Goal: Task Accomplishment & Management: Manage account settings

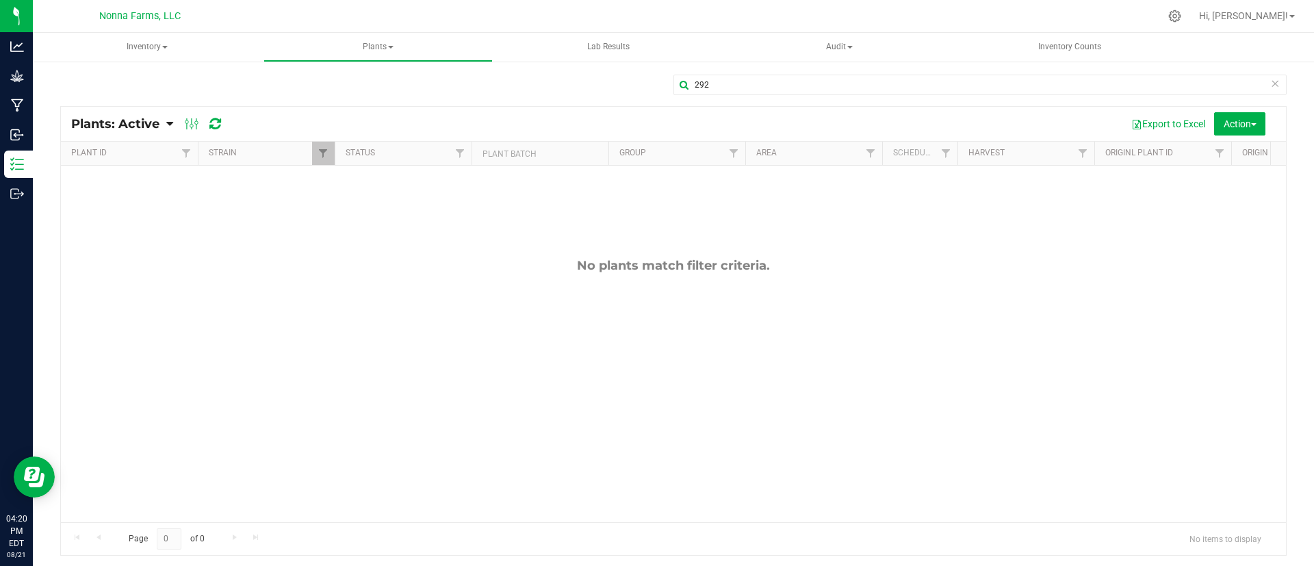
scroll to position [0, 144]
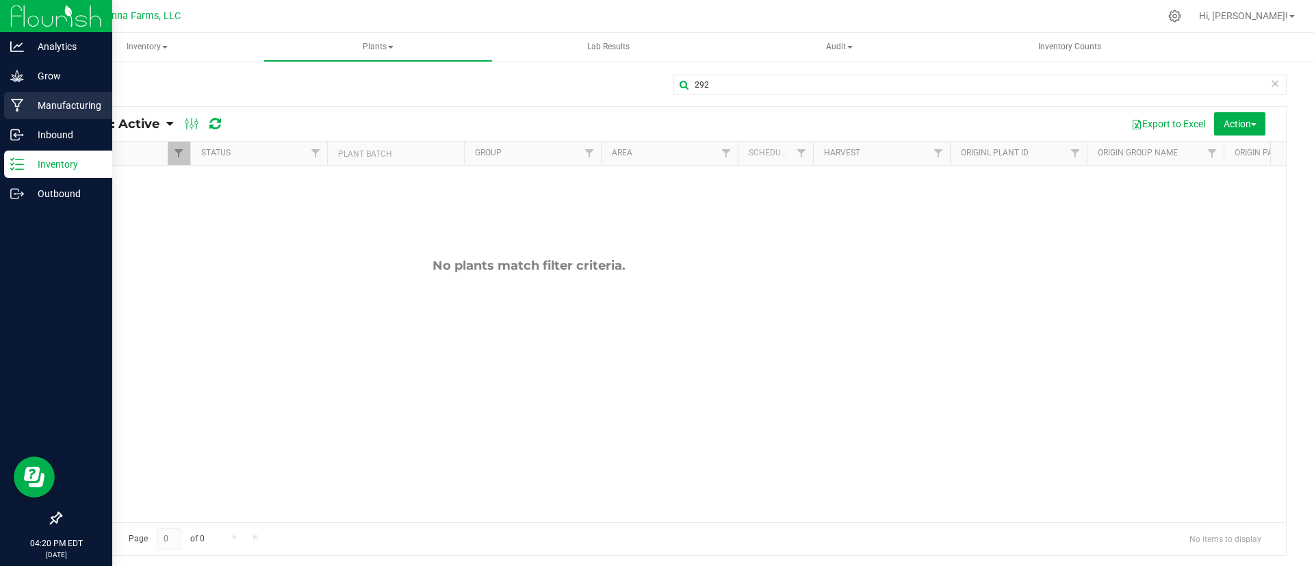
click at [90, 104] on p "Manufacturing" at bounding box center [65, 105] width 82 height 16
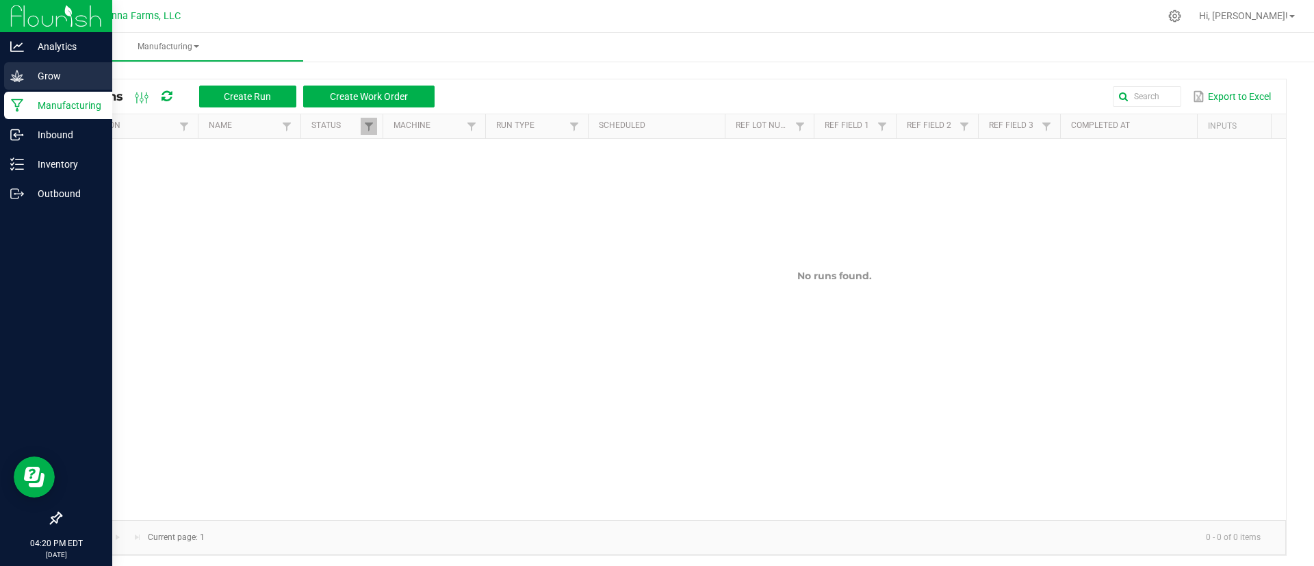
click at [52, 77] on p "Grow" at bounding box center [65, 76] width 82 height 16
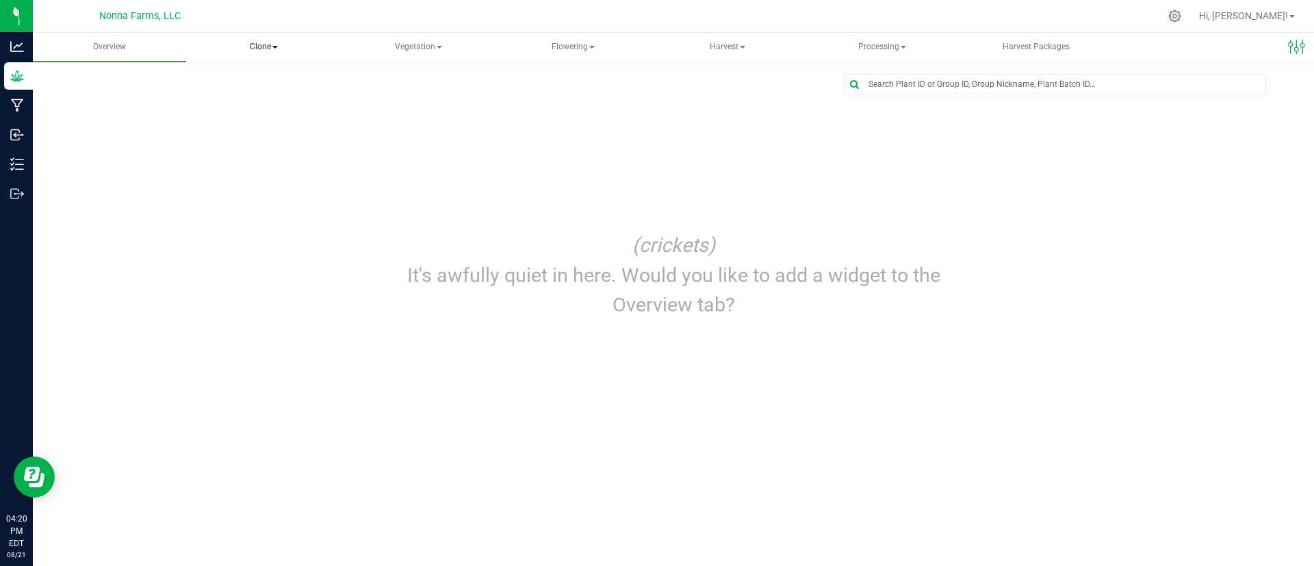
click at [264, 55] on span "Clone" at bounding box center [264, 47] width 152 height 27
click at [271, 83] on span "Create plants" at bounding box center [254, 82] width 96 height 12
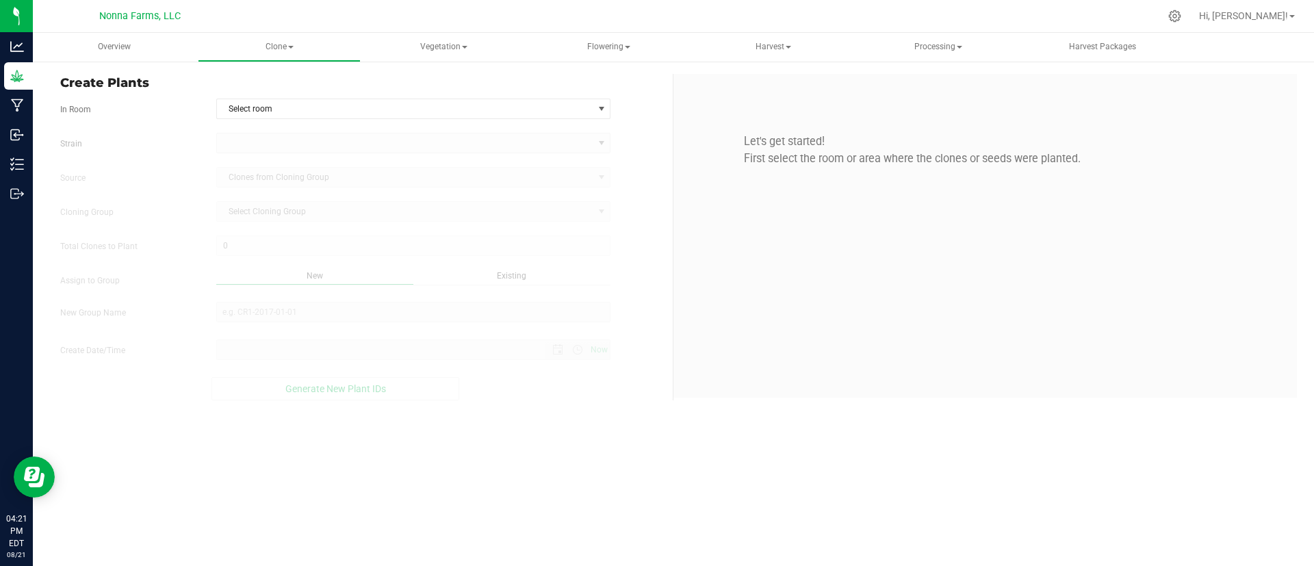
type input "8/21/2025 4:21 PM"
click at [293, 114] on span "Select room" at bounding box center [405, 108] width 376 height 19
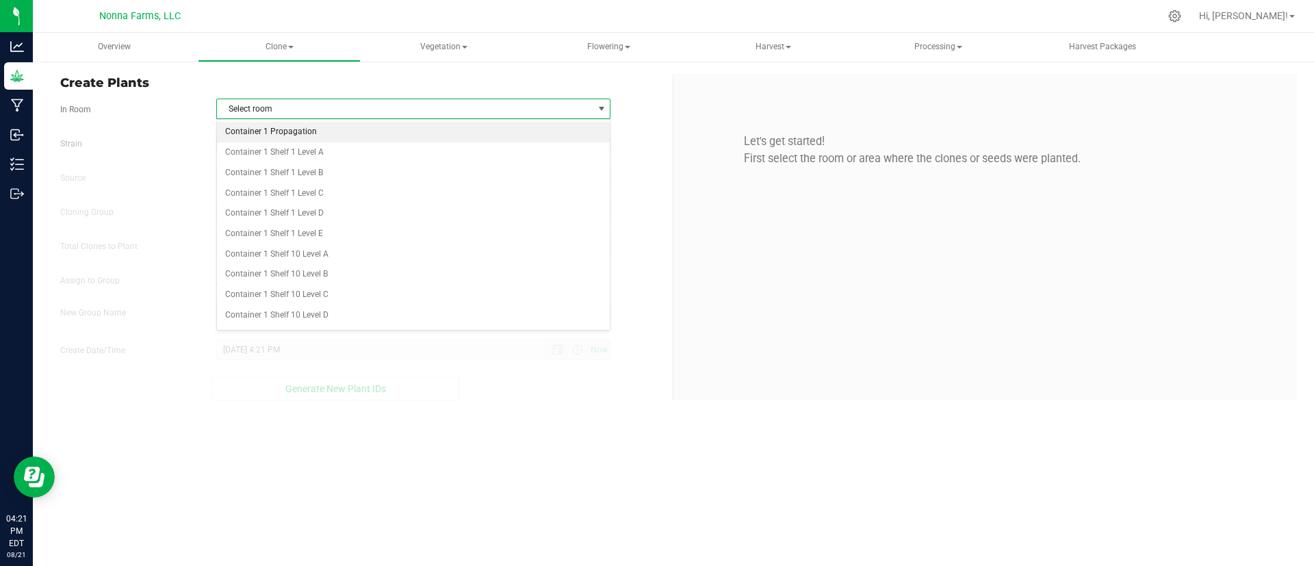
click at [296, 131] on li "Container 1 Propagation" at bounding box center [413, 132] width 393 height 21
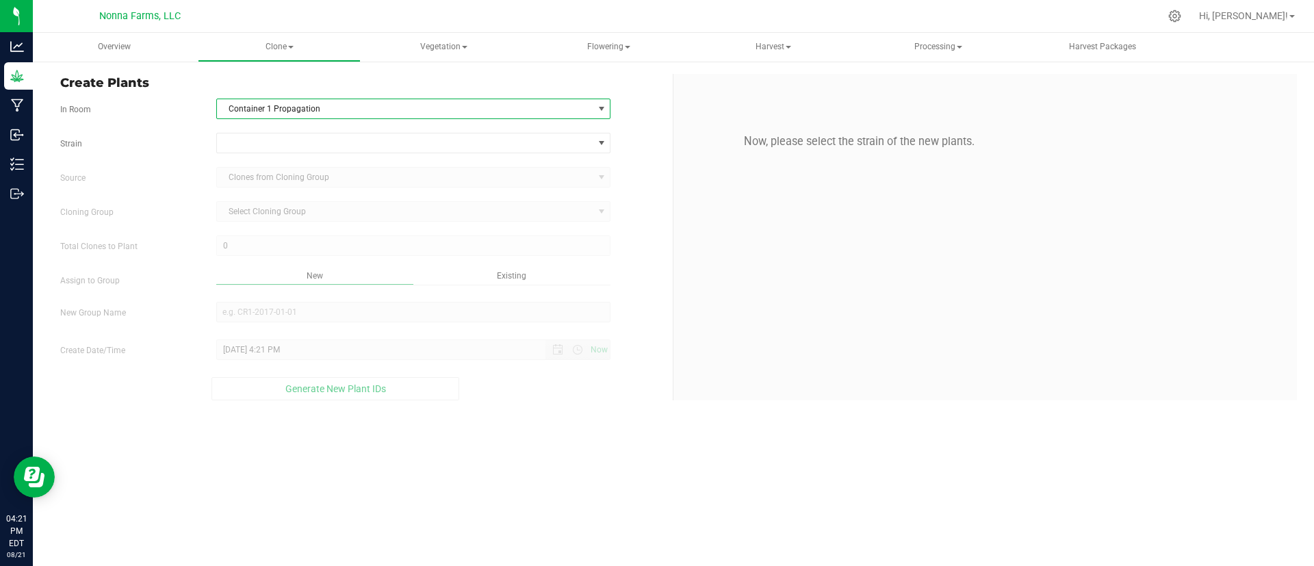
click at [354, 157] on div "Strain Source Clones from Cloning Group Cloning Group Select Cloning Group Sele…" at bounding box center [361, 267] width 602 height 268
click at [339, 133] on span at bounding box center [413, 143] width 395 height 21
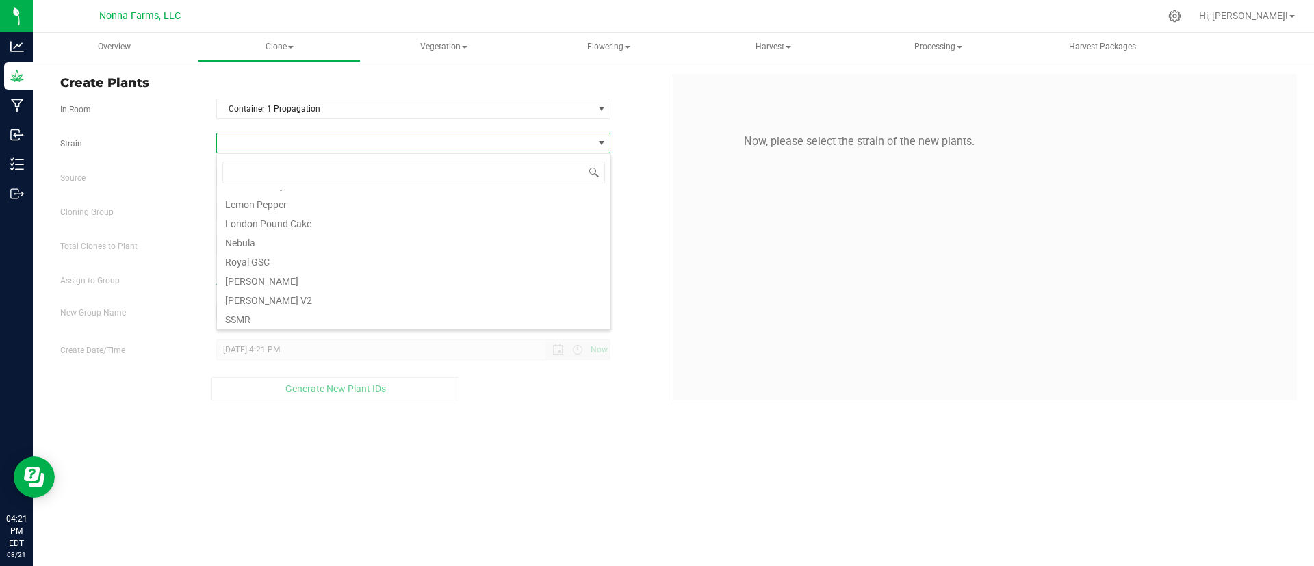
scroll to position [239, 0]
click at [326, 309] on li "Sherb Pie" at bounding box center [413, 305] width 393 height 19
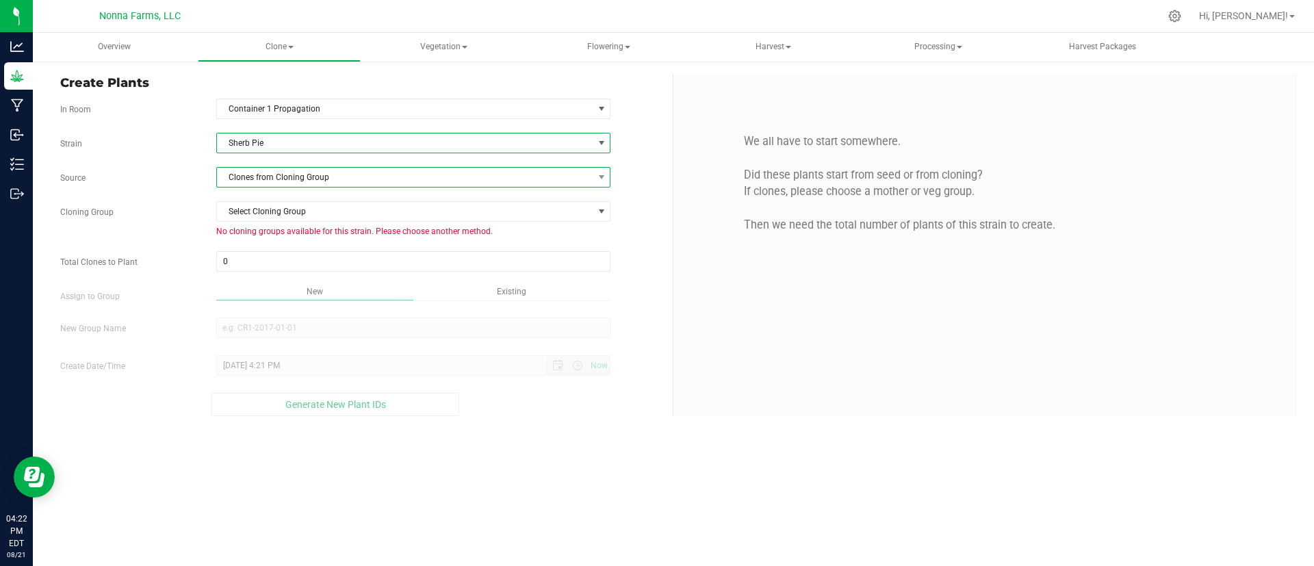
click at [333, 177] on span "Clones from Cloning Group" at bounding box center [405, 177] width 376 height 19
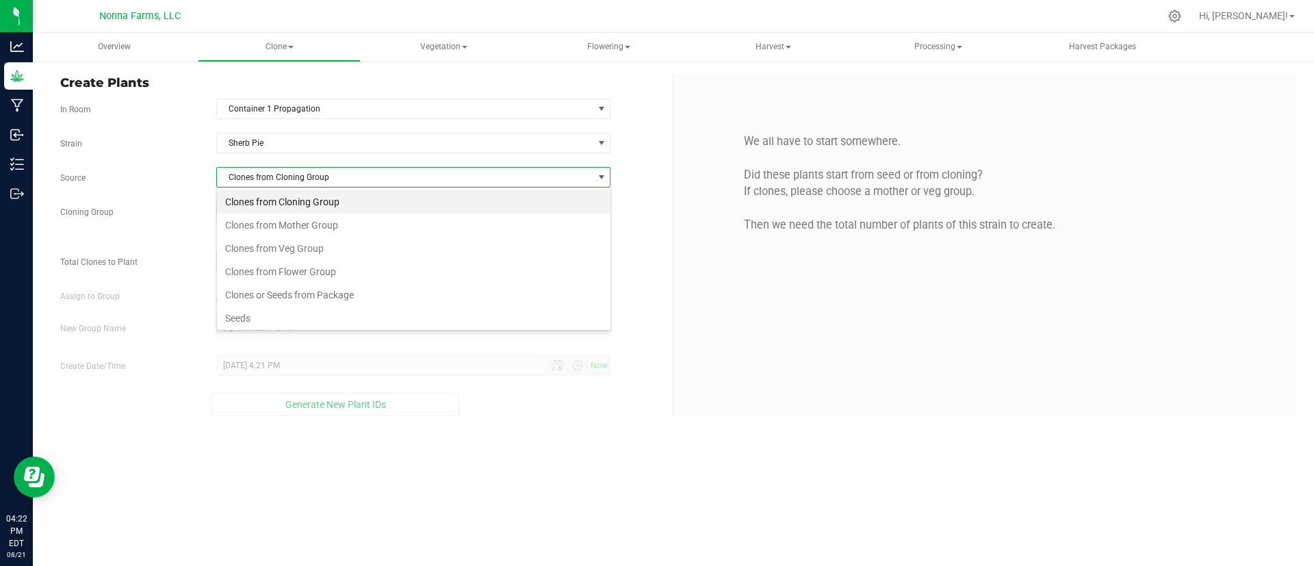
scroll to position [26, 0]
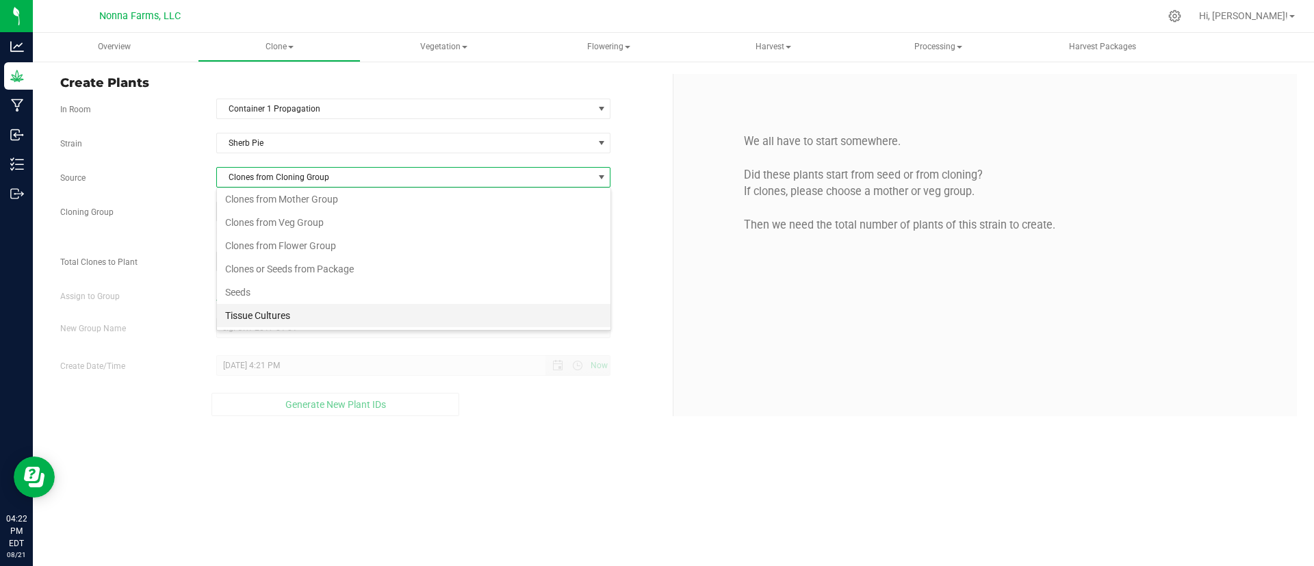
click at [469, 324] on li "Tissue Cultures" at bounding box center [413, 315] width 393 height 23
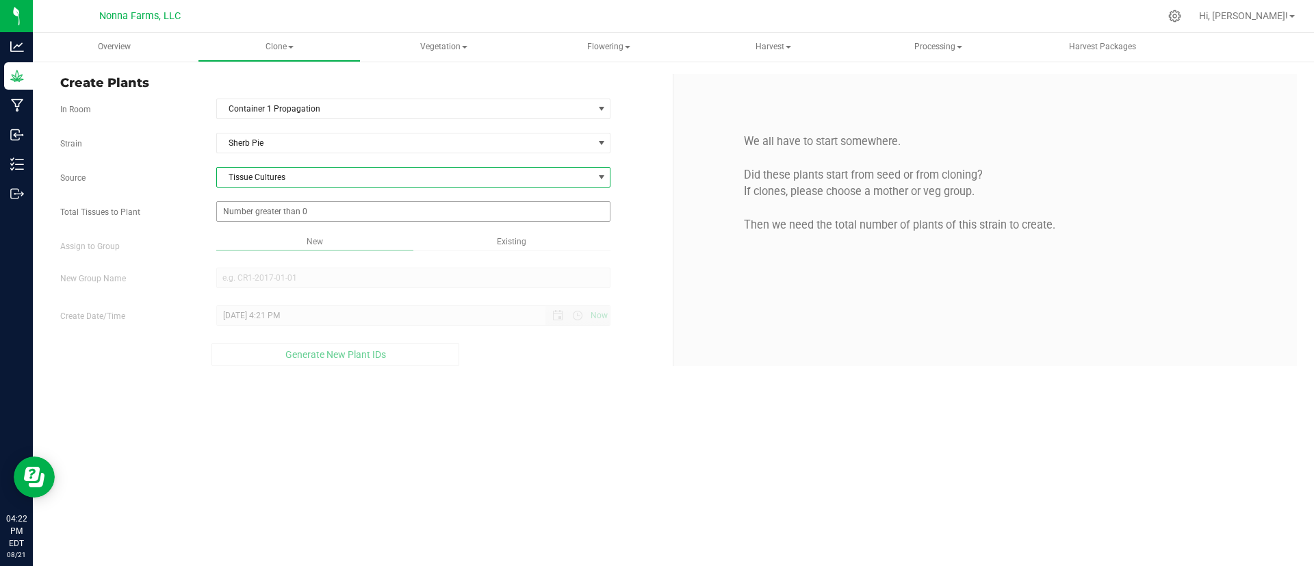
click at [404, 212] on span at bounding box center [413, 211] width 395 height 21
type input "0"
click at [681, 490] on div "Overview Clone Create plants Cloning groups Cloning plants Apply to plants Vege…" at bounding box center [673, 299] width 1281 height 533
click at [527, 204] on span at bounding box center [413, 211] width 395 height 21
type input "42"
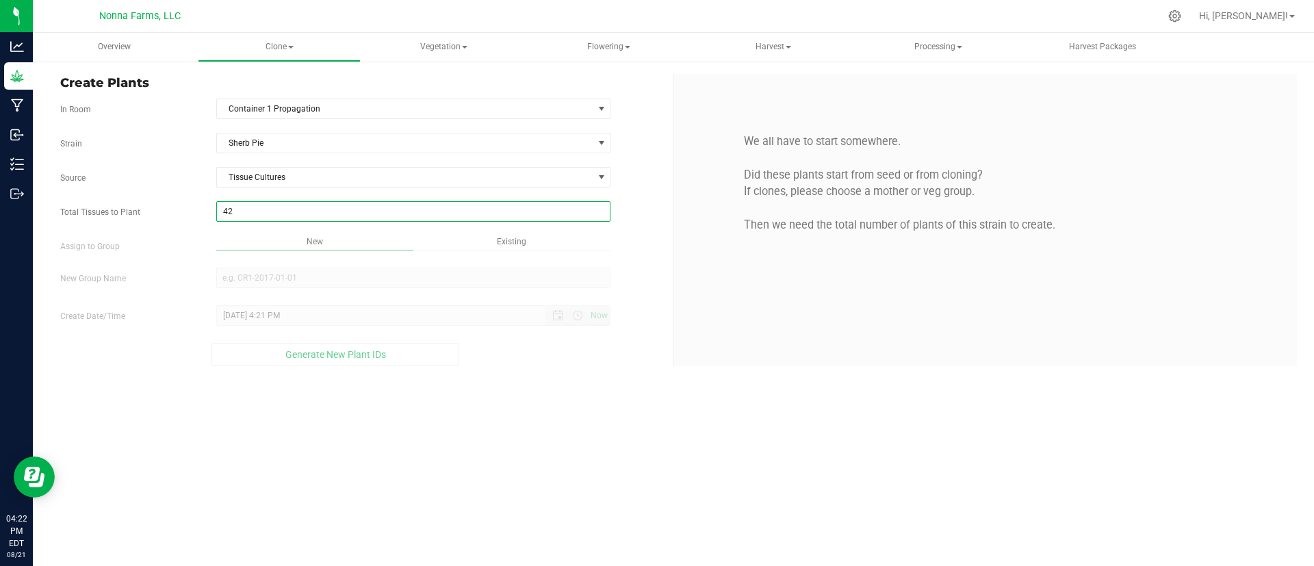
type input "42"
click at [372, 239] on div "Overview Clone Create plants Cloning groups Cloning plants Apply to plants Vege…" at bounding box center [673, 299] width 1281 height 533
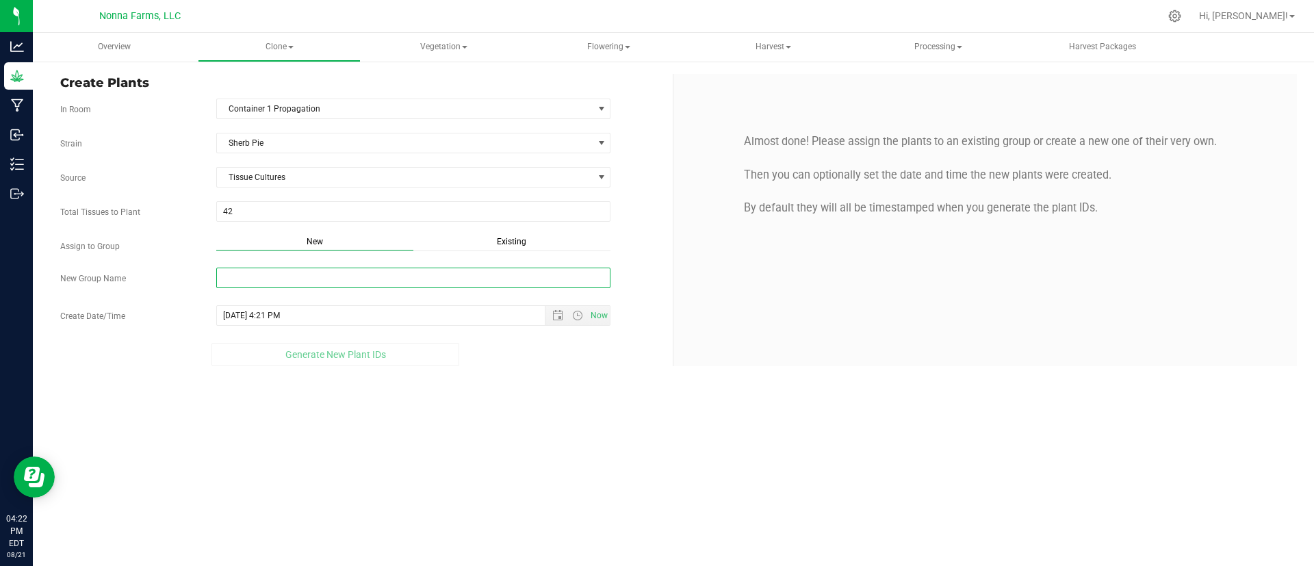
click at [330, 281] on input "New Group Name" at bounding box center [413, 278] width 395 height 21
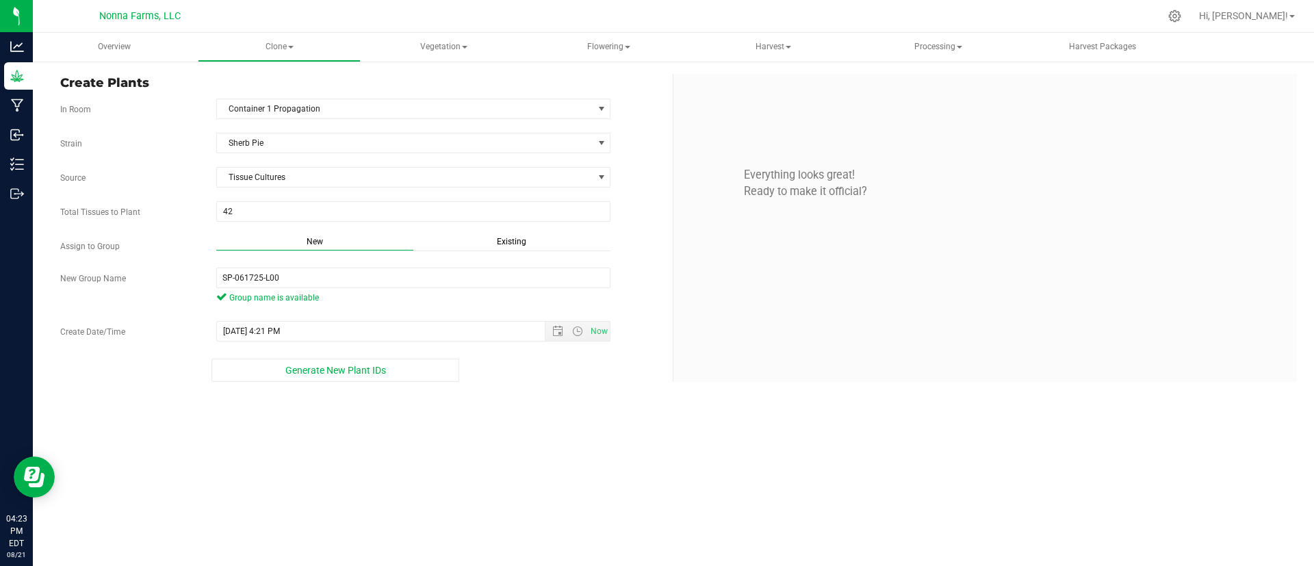
click at [49, 546] on div "Overview Clone Create plants Cloning groups Cloning plants Apply to plants Vege…" at bounding box center [673, 299] width 1281 height 533
click at [381, 278] on input "SP-061725-L00" at bounding box center [413, 278] width 395 height 21
click at [550, 527] on div "Overview Clone Create plants Cloning groups Cloning plants Apply to plants Vege…" at bounding box center [673, 299] width 1281 height 533
click at [311, 273] on input "SP-061725-L00" at bounding box center [413, 278] width 395 height 21
click at [557, 332] on span "Open the date view" at bounding box center [557, 331] width 11 height 11
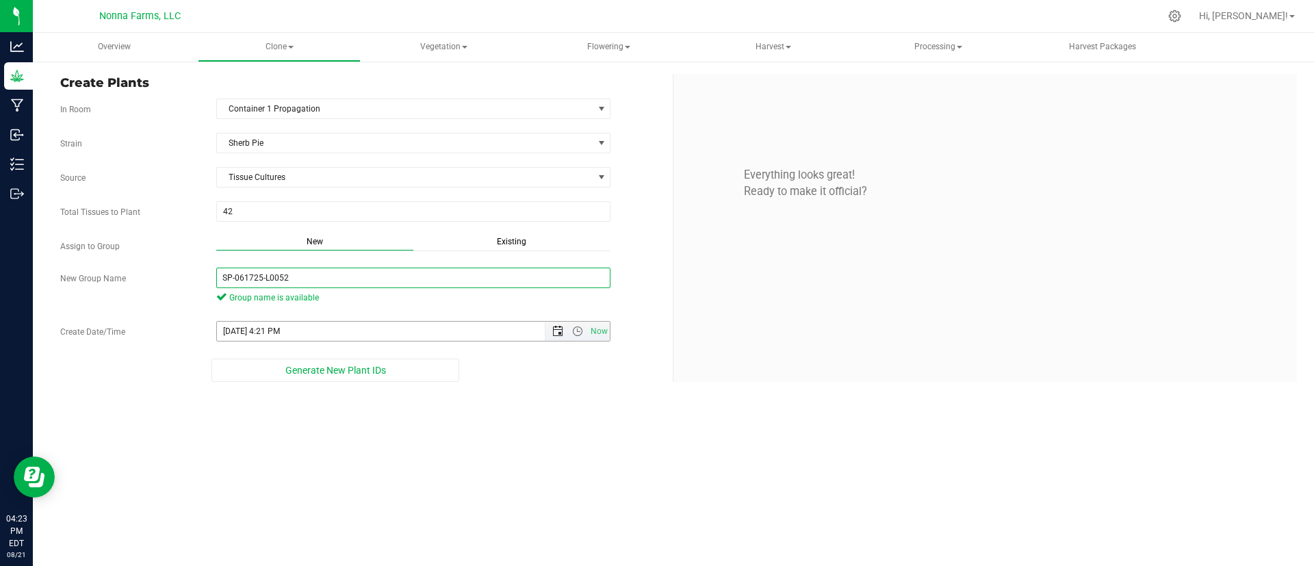
type input "SP-061725-L0052"
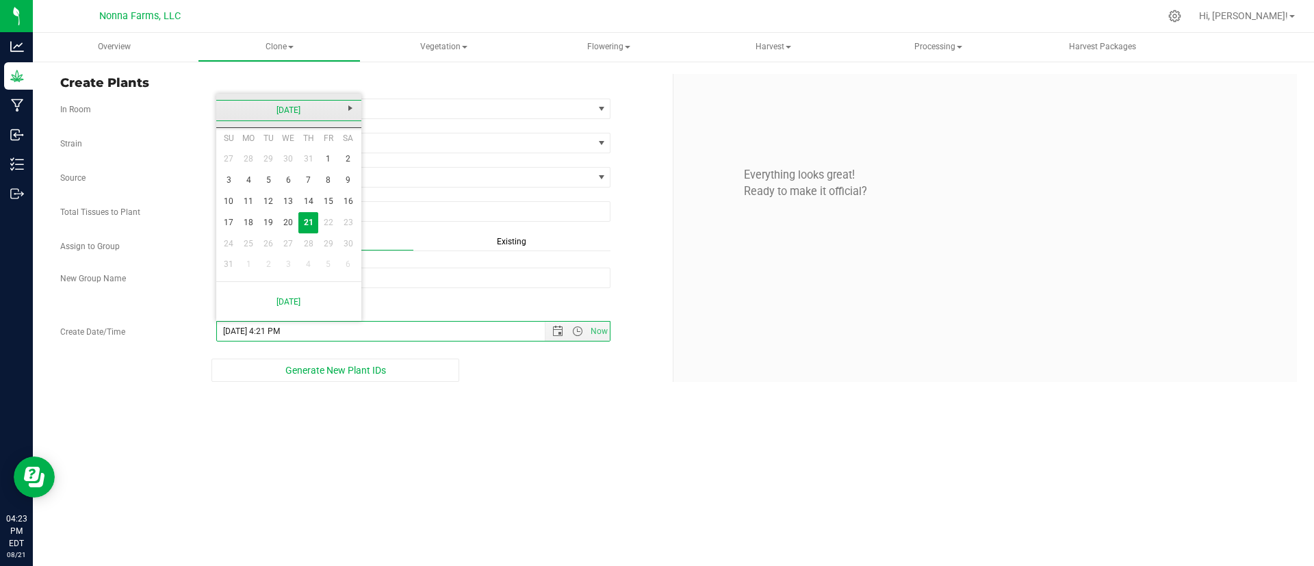
click at [219, 109] on link "[DATE]" at bounding box center [289, 110] width 147 height 21
click at [283, 187] on link "Jun" at bounding box center [271, 186] width 35 height 35
click at [263, 205] on link "17" at bounding box center [269, 201] width 20 height 21
type input "6/17/2025 4:21 PM"
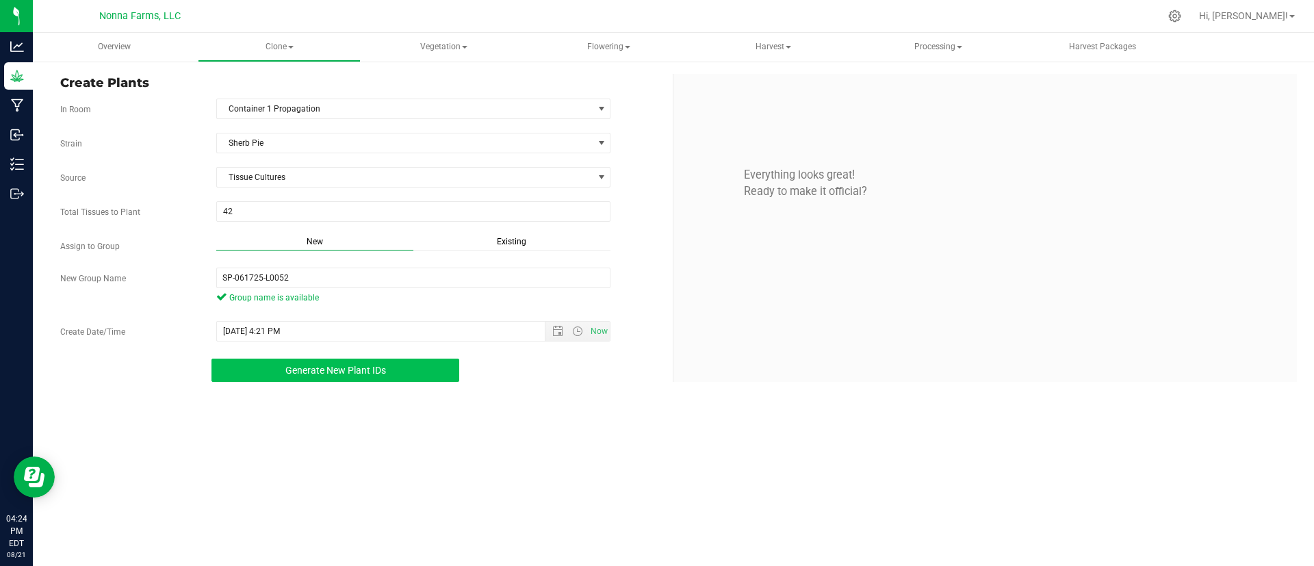
click at [332, 375] on span "Generate New Plant IDs" at bounding box center [335, 370] width 101 height 11
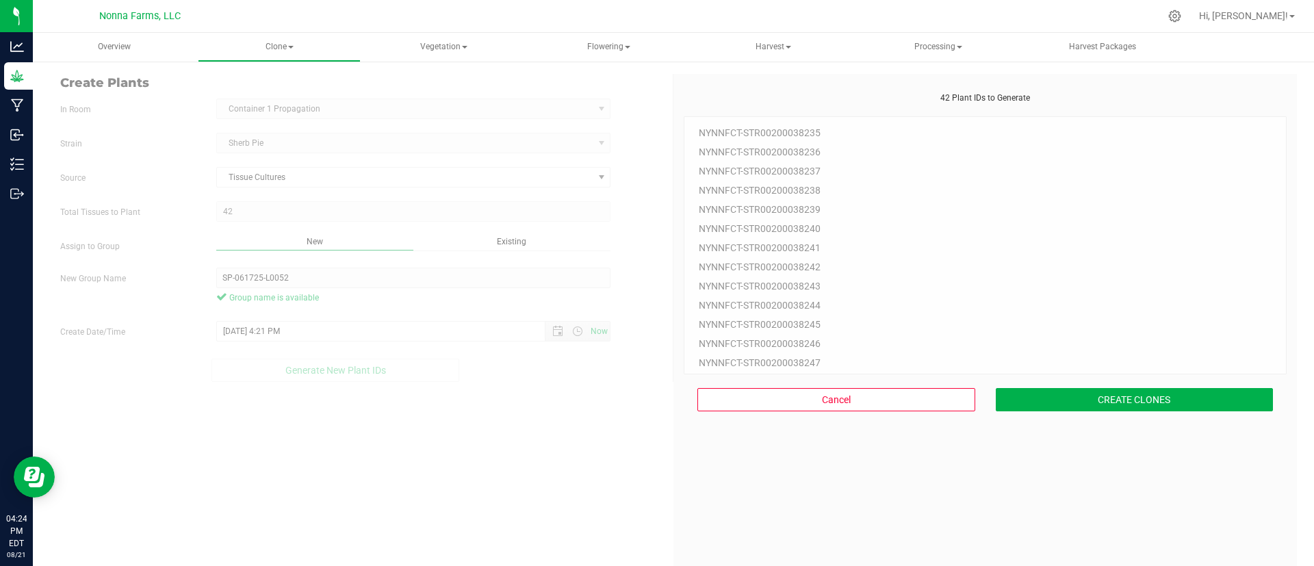
scroll to position [41, 0]
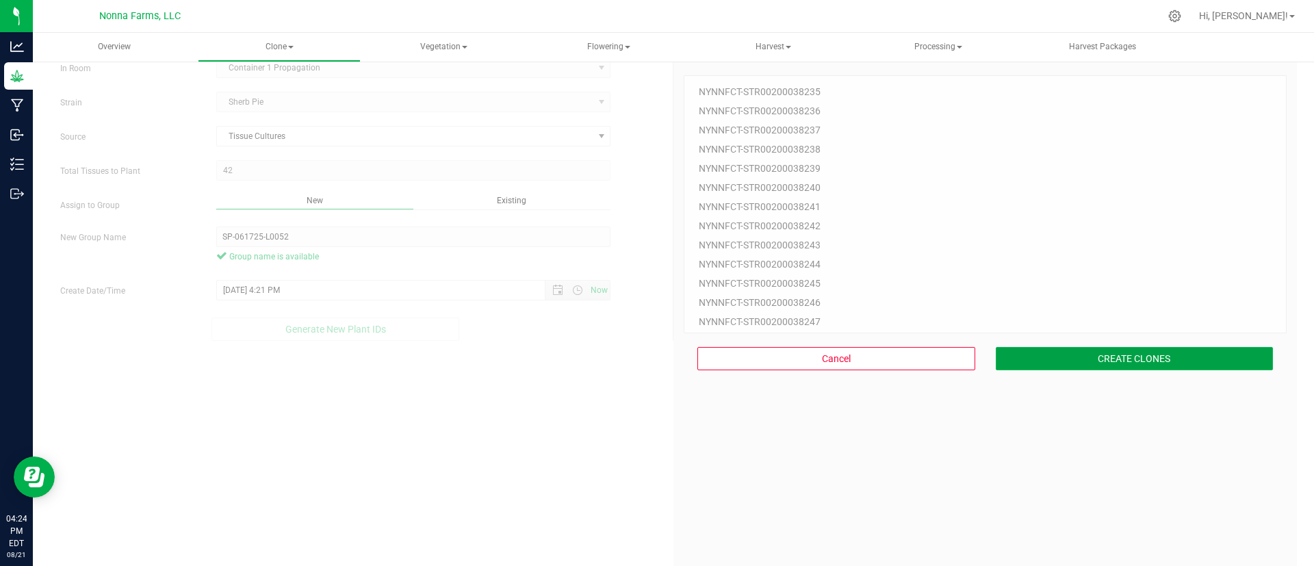
click at [1139, 361] on button "CREATE CLONES" at bounding box center [1134, 358] width 278 height 23
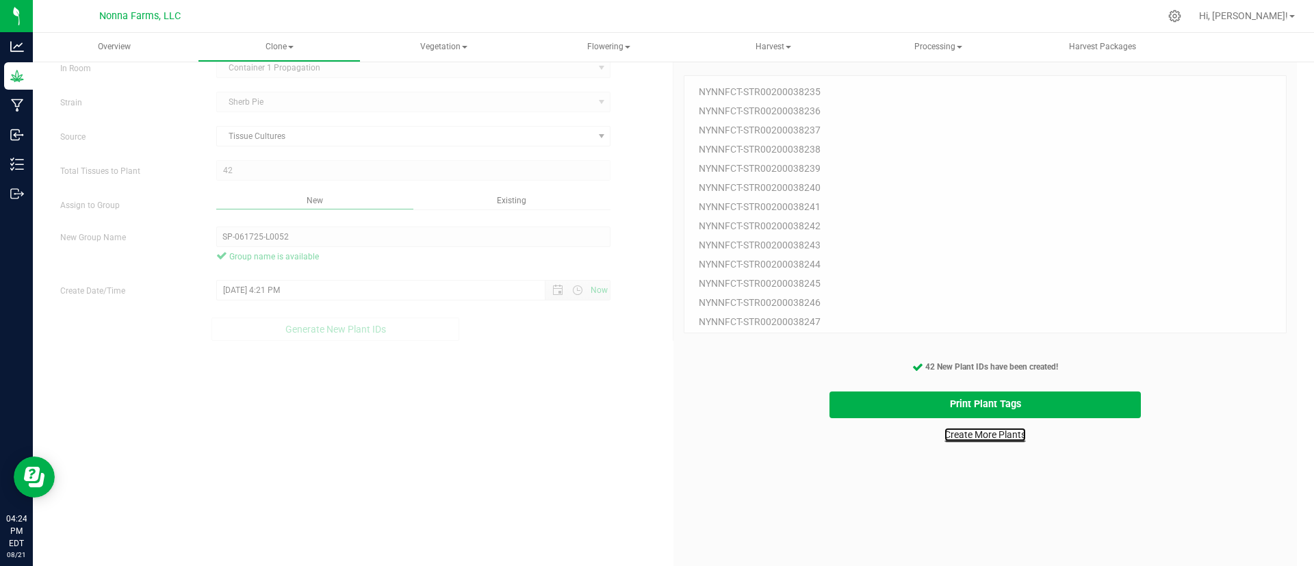
click at [993, 436] on link "Create More Plants" at bounding box center [984, 435] width 81 height 14
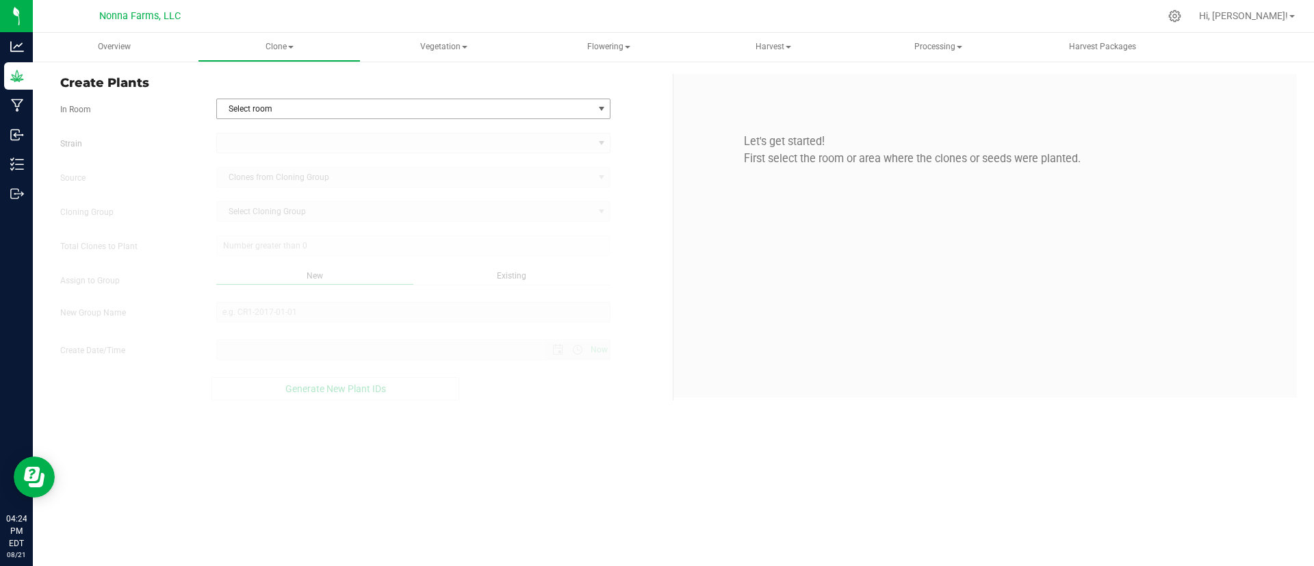
type input "8/21/2025 4:24 PM"
click at [407, 99] on span "Select room" at bounding box center [405, 108] width 376 height 19
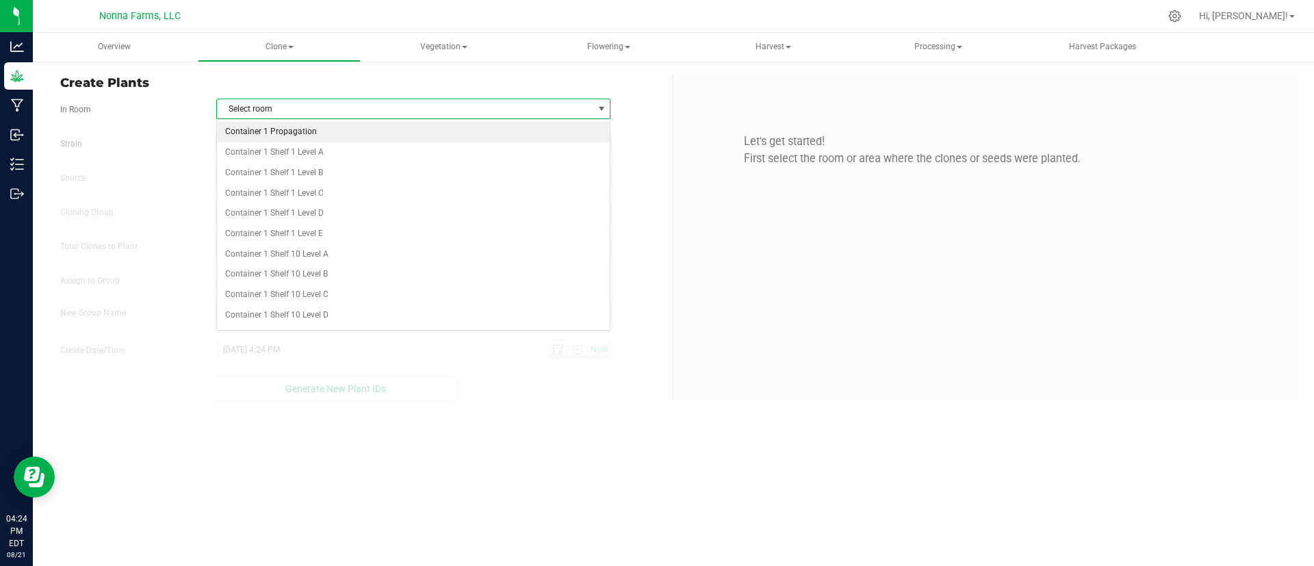
click at [290, 135] on li "Container 1 Propagation" at bounding box center [413, 132] width 393 height 21
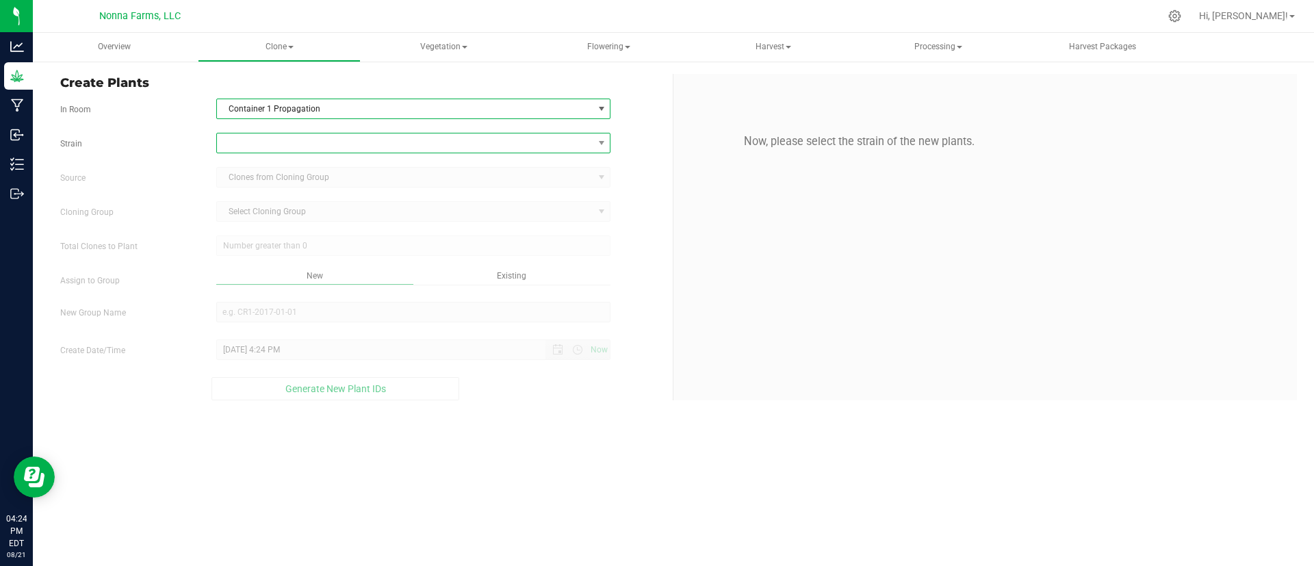
click at [291, 142] on span at bounding box center [405, 142] width 376 height 19
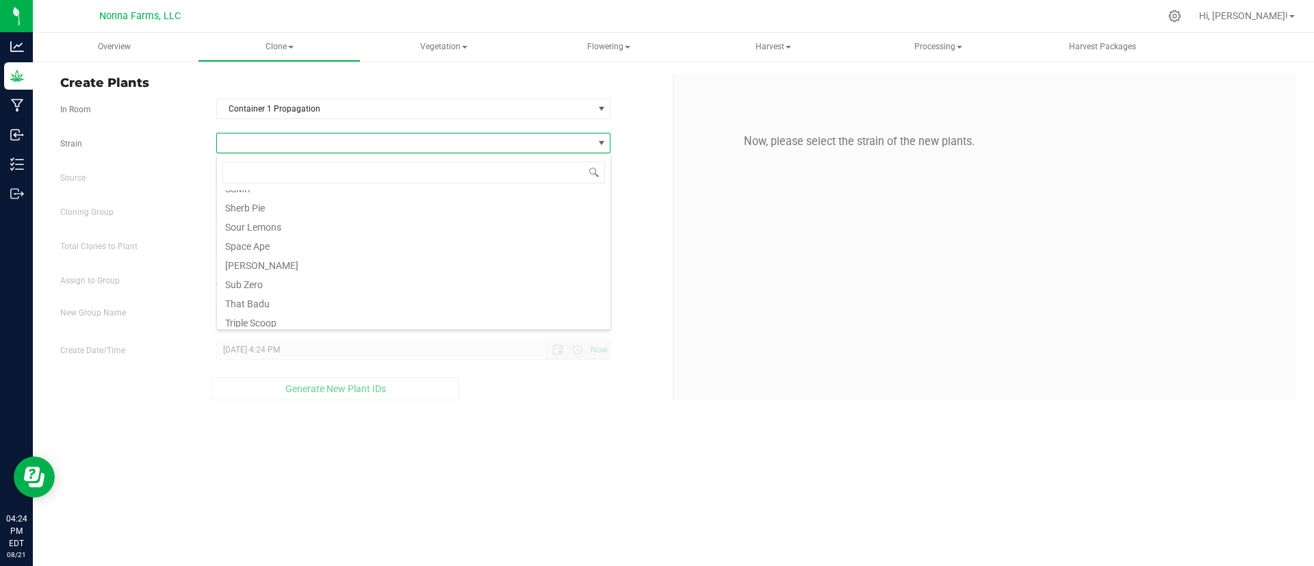
scroll to position [342, 0]
click at [486, 209] on li "Sherb Pie" at bounding box center [413, 202] width 393 height 19
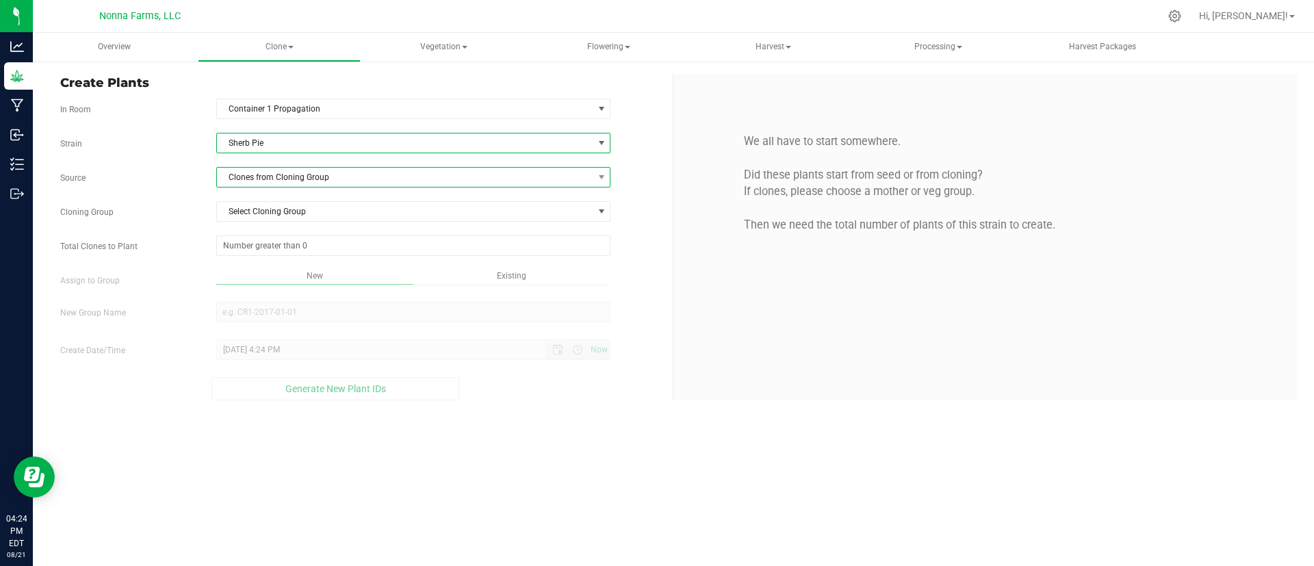
click at [387, 170] on span "Clones from Cloning Group" at bounding box center [405, 177] width 376 height 19
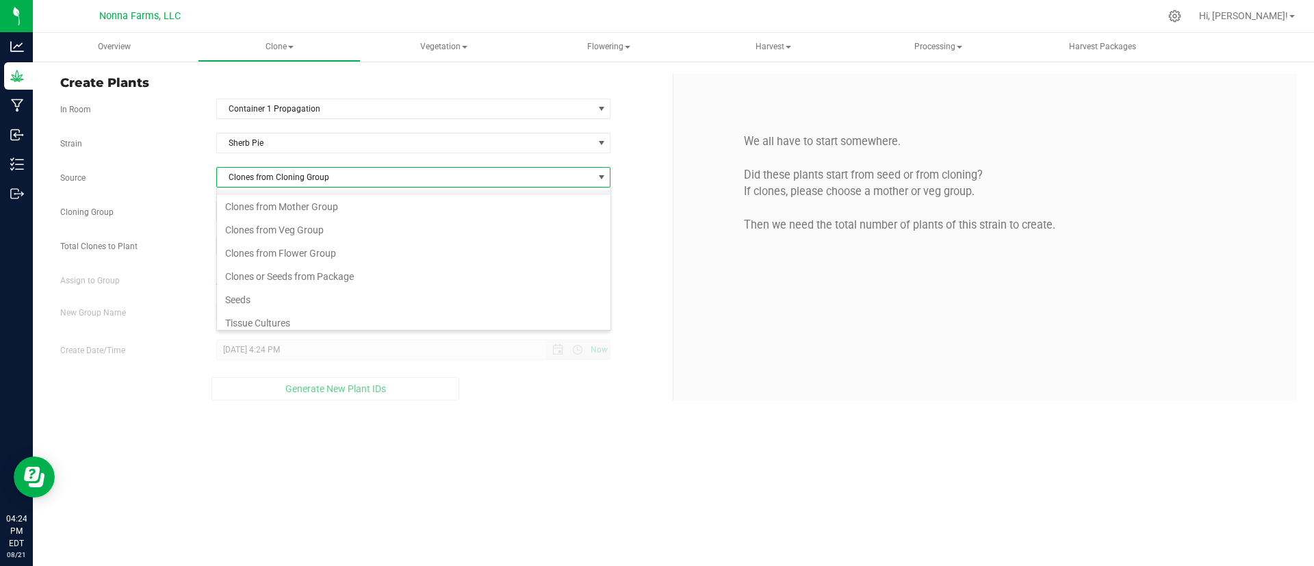
scroll to position [26, 0]
click at [517, 311] on li "Tissue Cultures" at bounding box center [413, 315] width 393 height 23
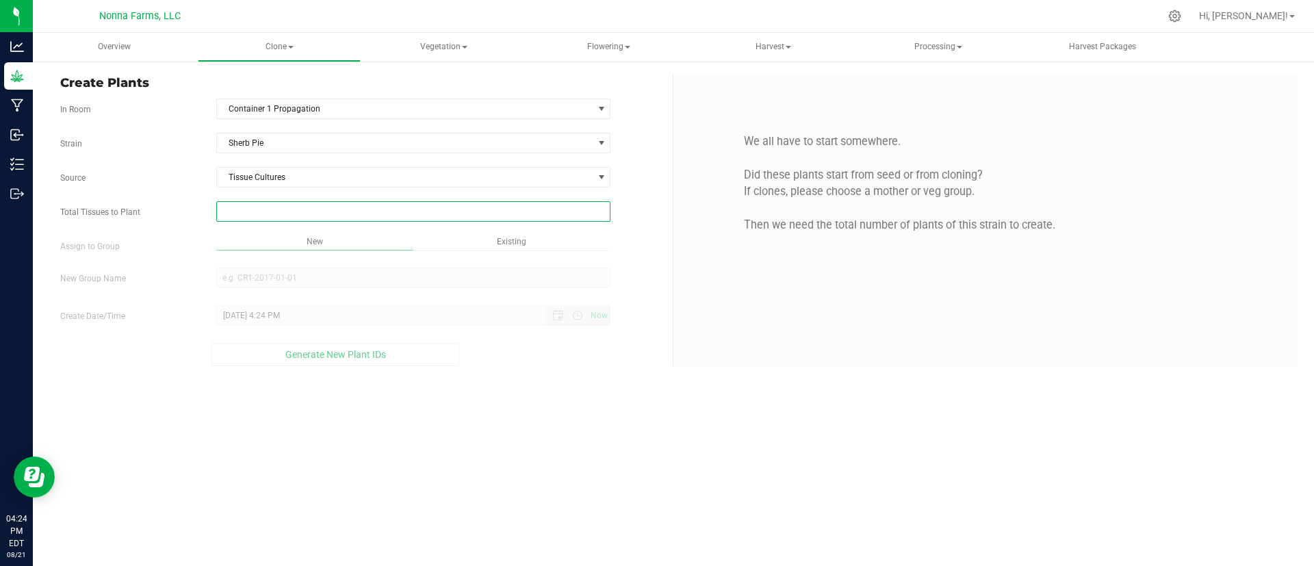
click at [350, 214] on span at bounding box center [413, 211] width 395 height 21
type input "53"
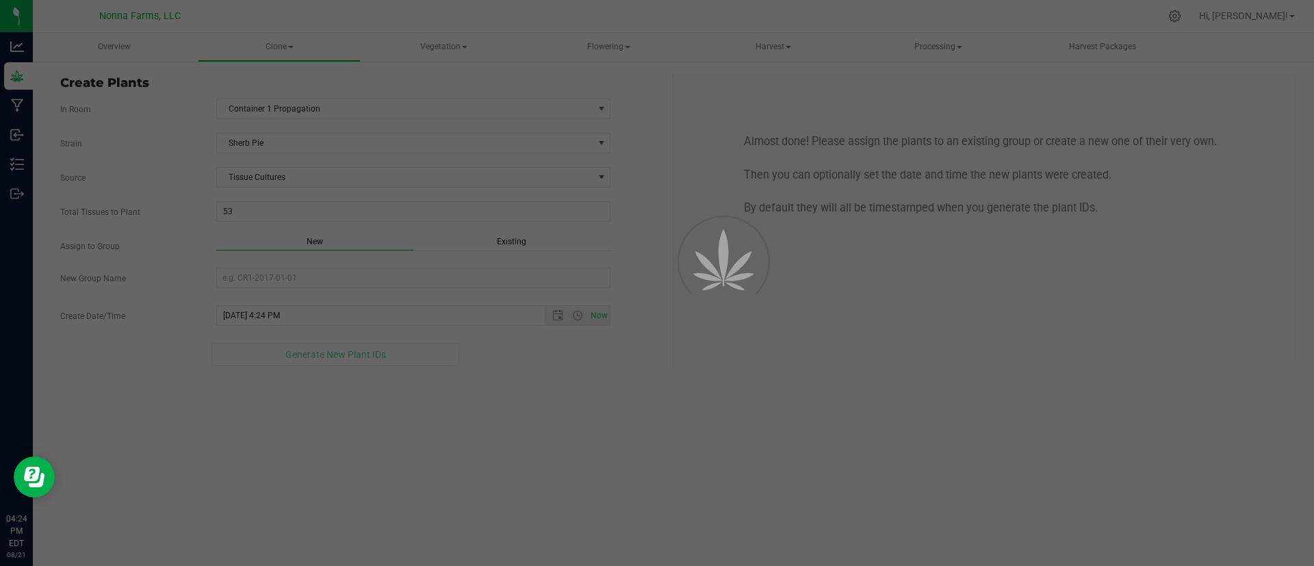
click at [326, 242] on div "Overview Clone Create plants Cloning groups Cloning plants Apply to plants Vege…" at bounding box center [673, 299] width 1281 height 533
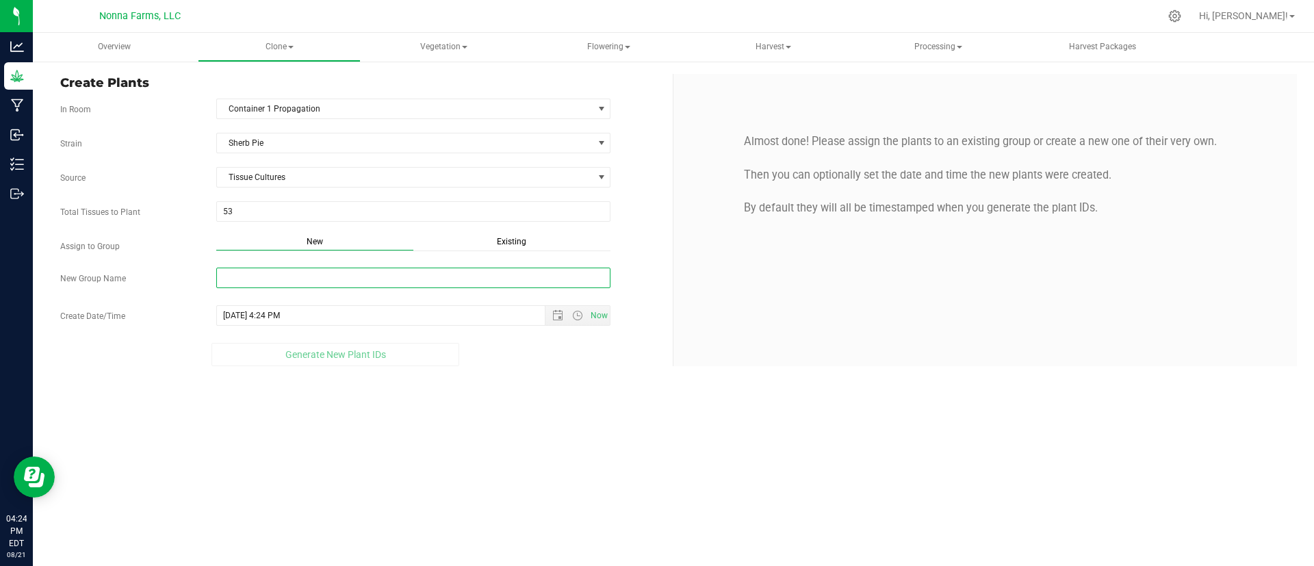
click at [324, 284] on input "New Group Name" at bounding box center [413, 278] width 395 height 21
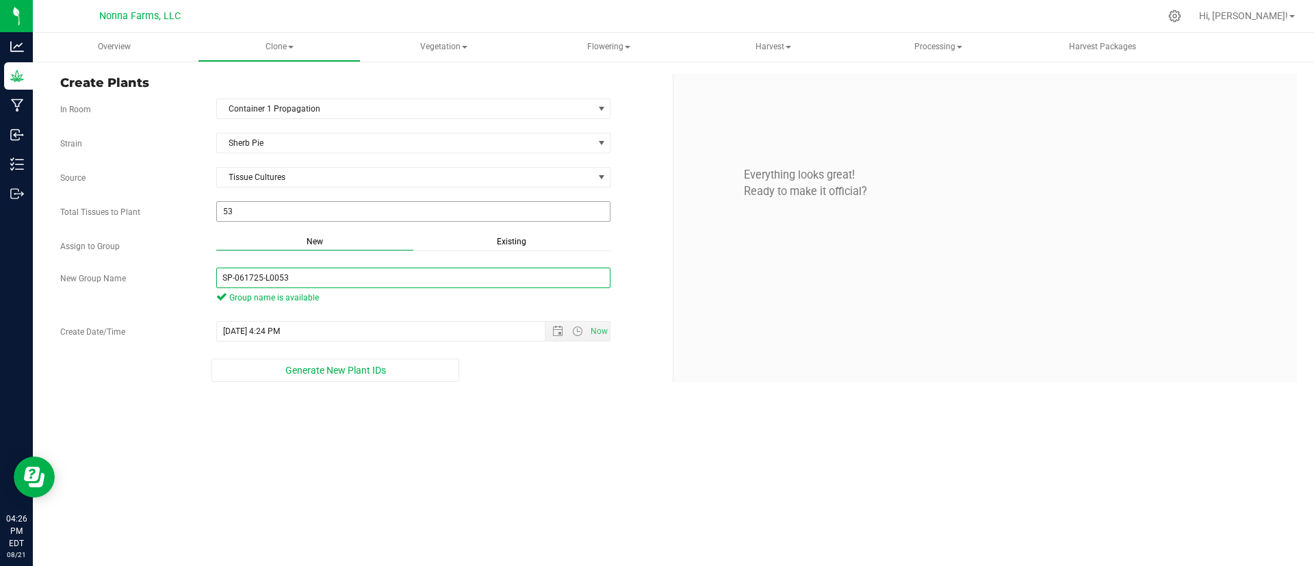
type input "SP-061725-L0053"
click at [323, 215] on span "53 53" at bounding box center [413, 211] width 395 height 21
type input "5"
type input "27"
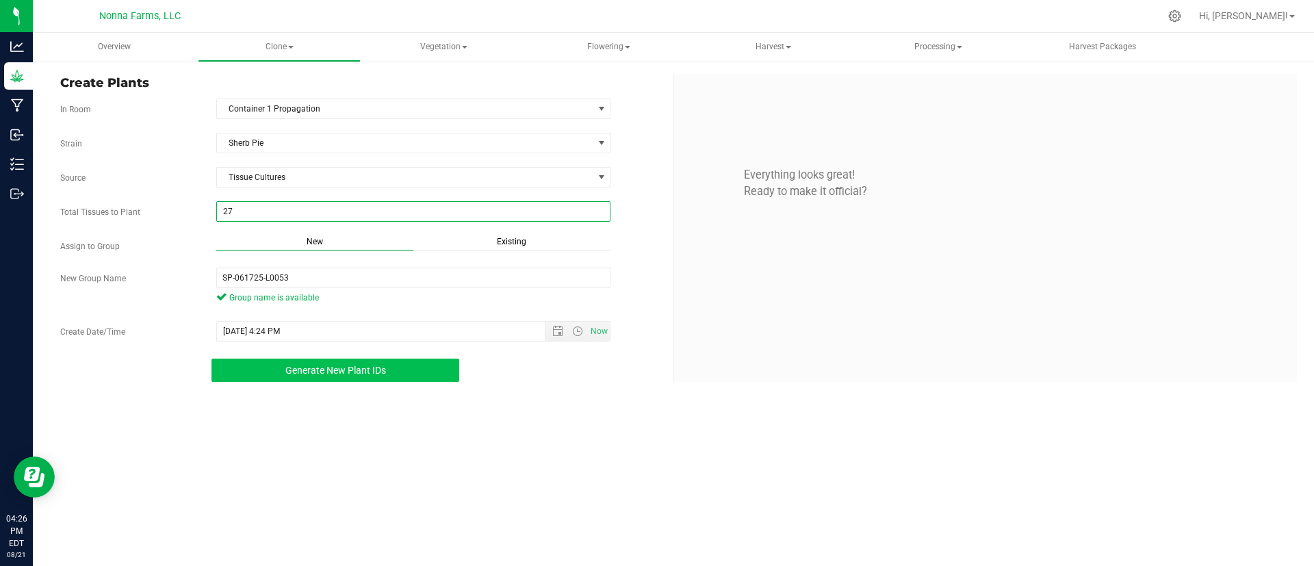
type input "27"
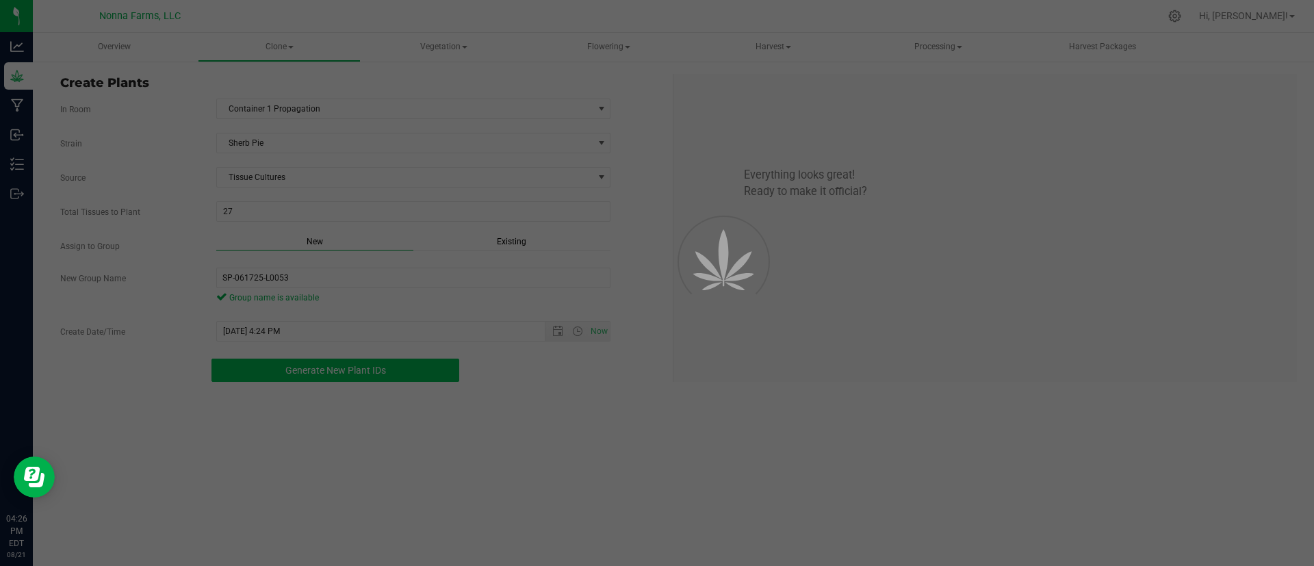
click at [356, 363] on button "Generate New Plant IDs" at bounding box center [335, 370] width 248 height 23
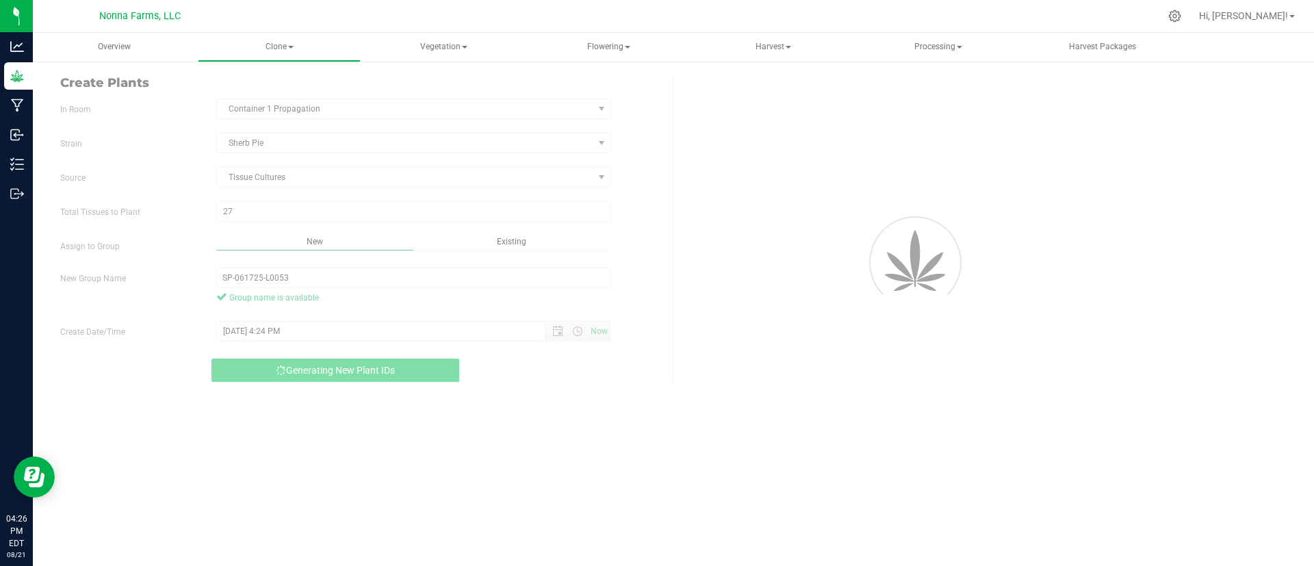
scroll to position [41, 0]
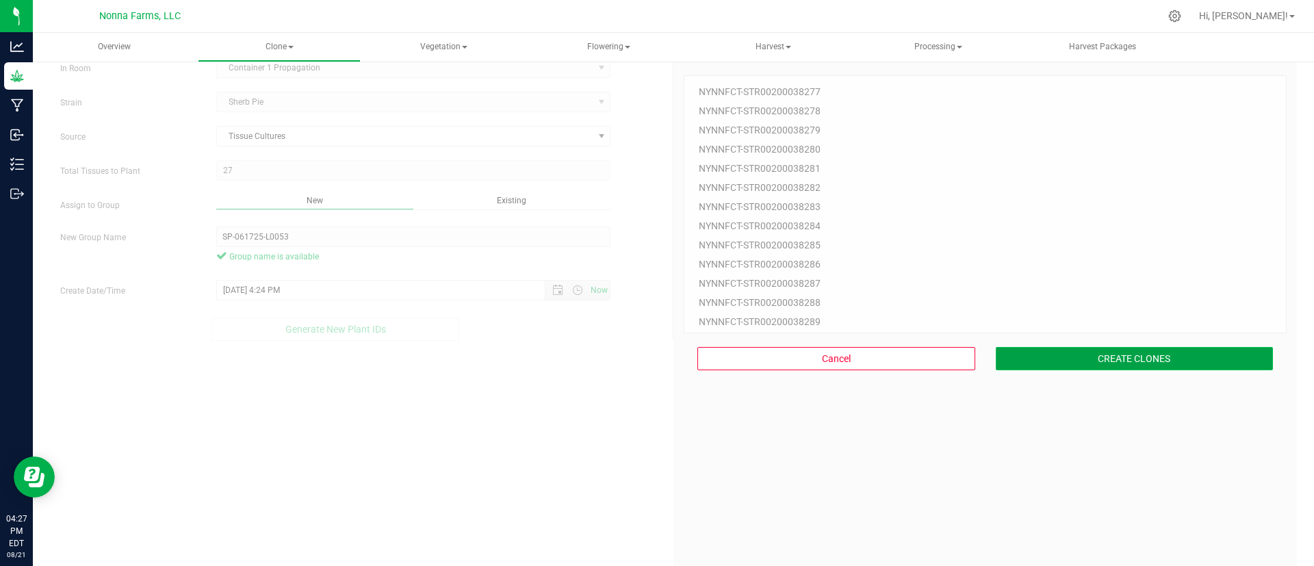
click at [1146, 356] on button "CREATE CLONES" at bounding box center [1134, 358] width 278 height 23
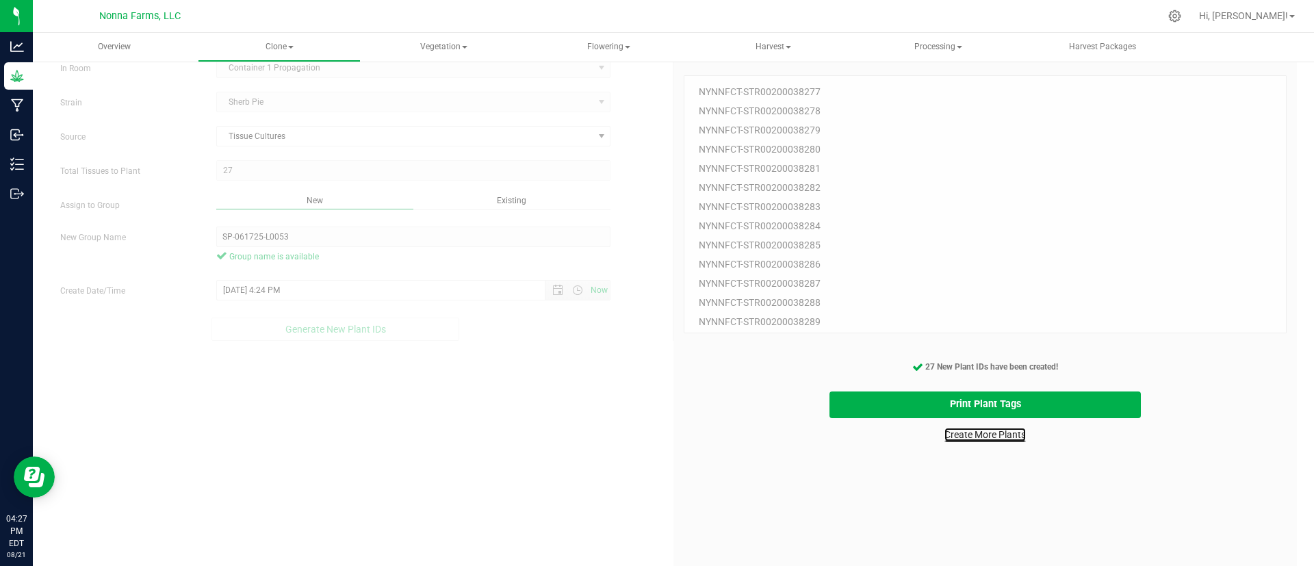
click at [991, 435] on link "Create More Plants" at bounding box center [984, 435] width 81 height 14
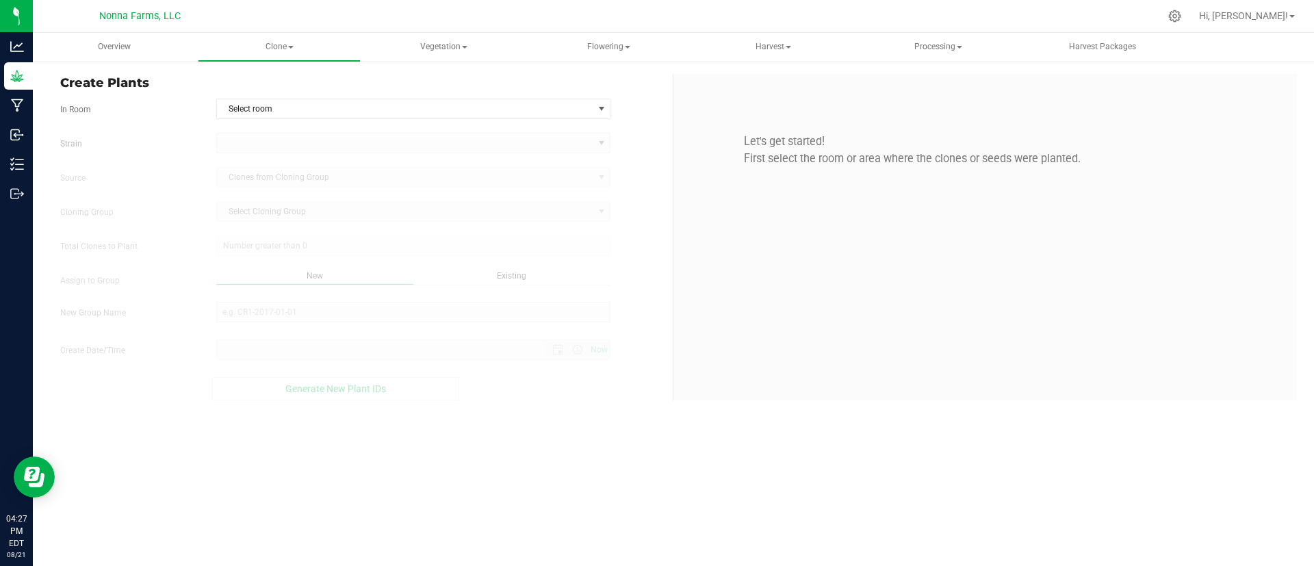
type input "8/21/2025 4:27 PM"
click at [311, 107] on span "Select room" at bounding box center [405, 108] width 376 height 19
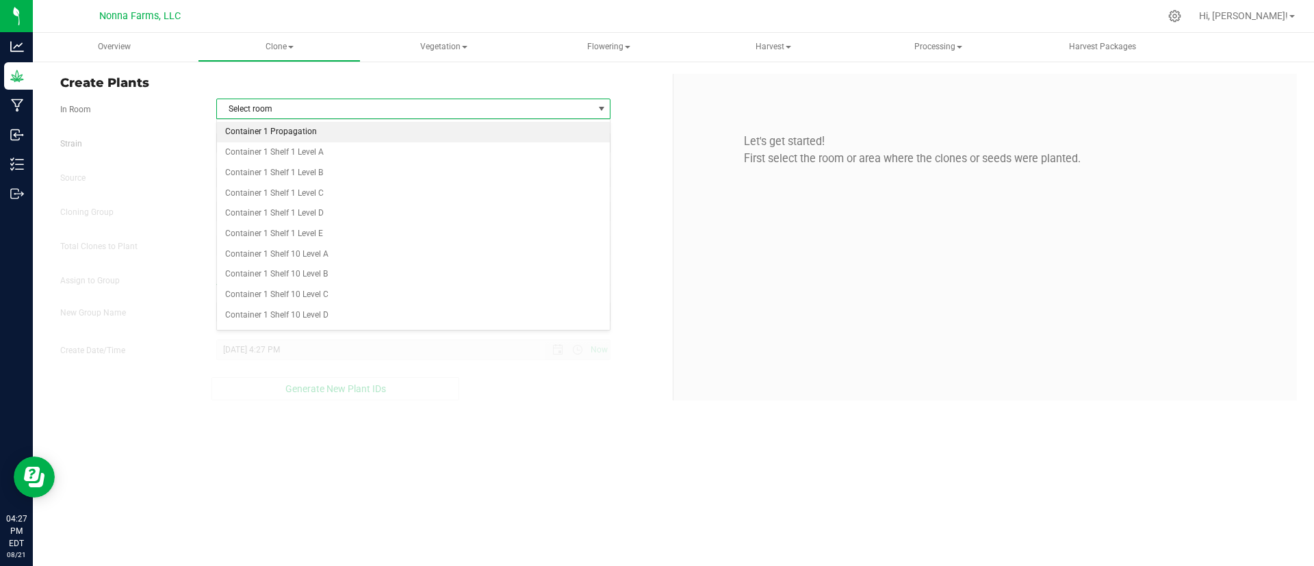
click at [302, 138] on li "Container 1 Propagation" at bounding box center [413, 132] width 393 height 21
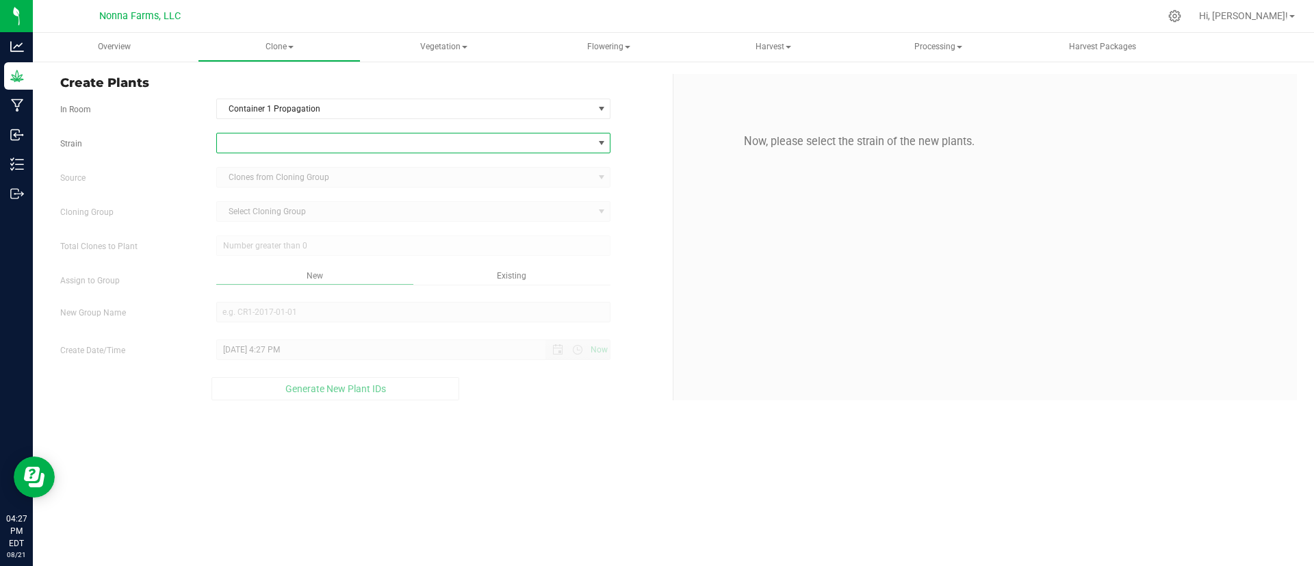
click at [602, 147] on span at bounding box center [601, 143] width 11 height 11
click at [574, 200] on li "Sherb Pie" at bounding box center [413, 202] width 393 height 19
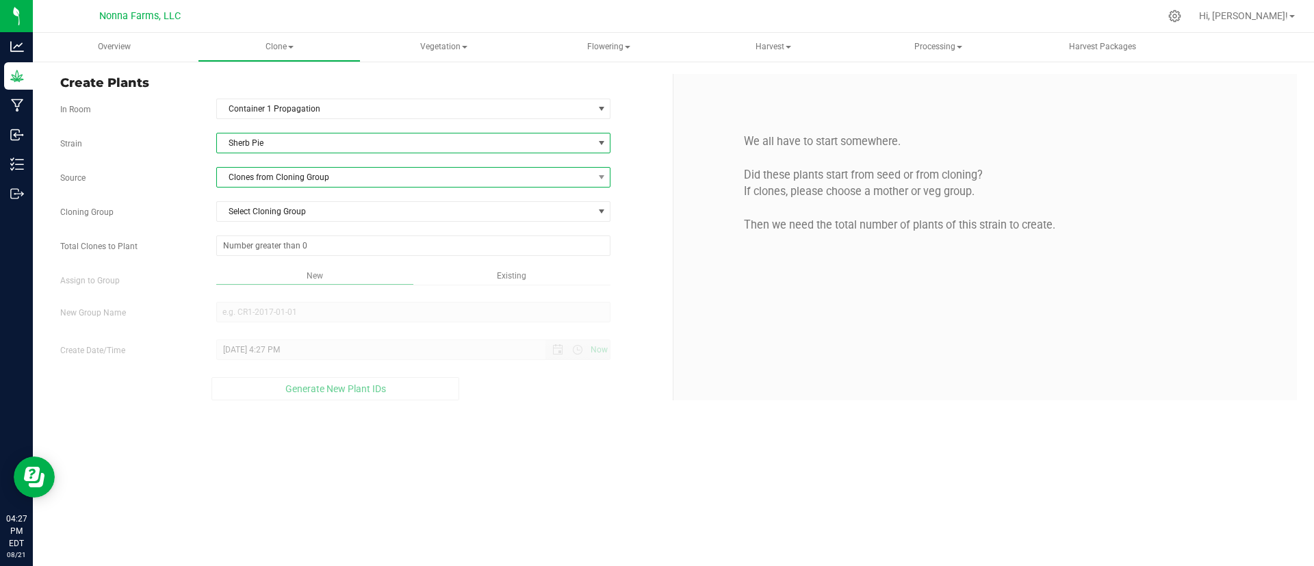
click at [443, 177] on span "Clones from Cloning Group" at bounding box center [405, 177] width 376 height 19
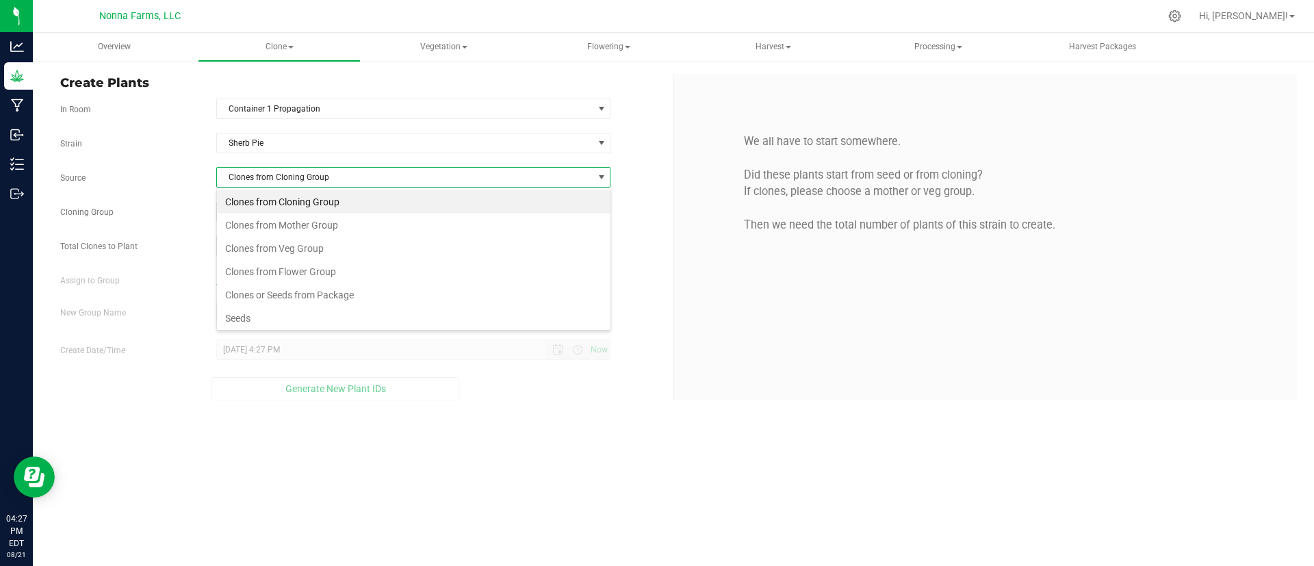
scroll to position [26, 0]
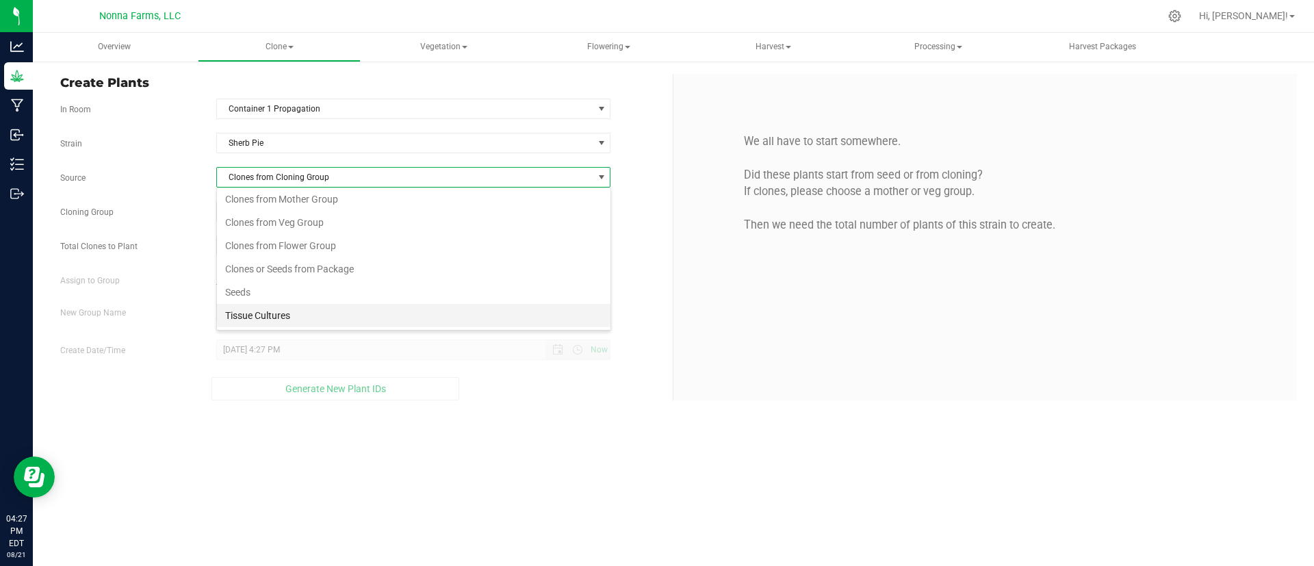
click at [417, 326] on li "Tissue Cultures" at bounding box center [413, 315] width 393 height 23
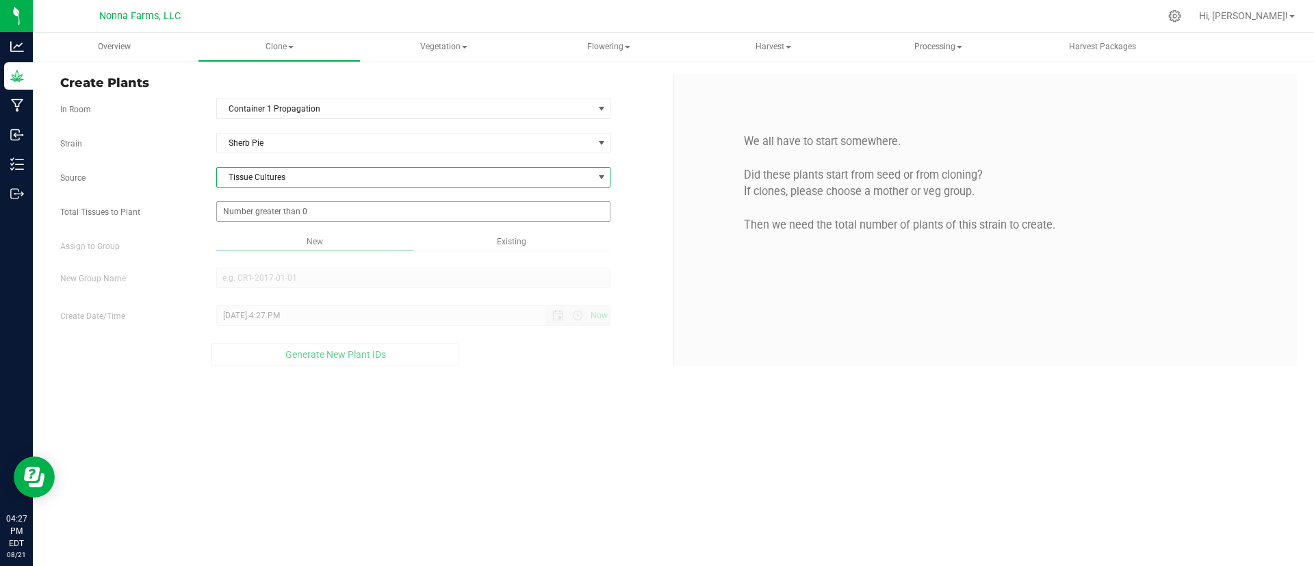
click at [357, 212] on span at bounding box center [413, 211] width 395 height 21
type input "33"
click at [300, 237] on div "Overview Clone Create plants Cloning groups Cloning plants Apply to plants Vege…" at bounding box center [673, 299] width 1281 height 533
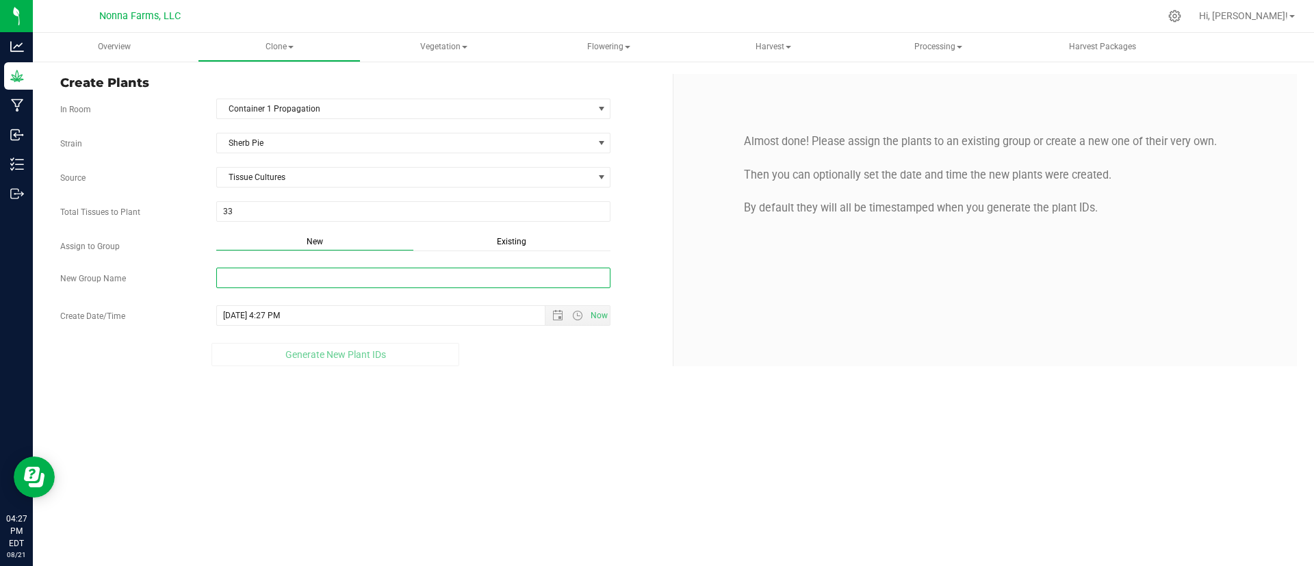
click at [300, 280] on input "New Group Name" at bounding box center [413, 278] width 395 height 21
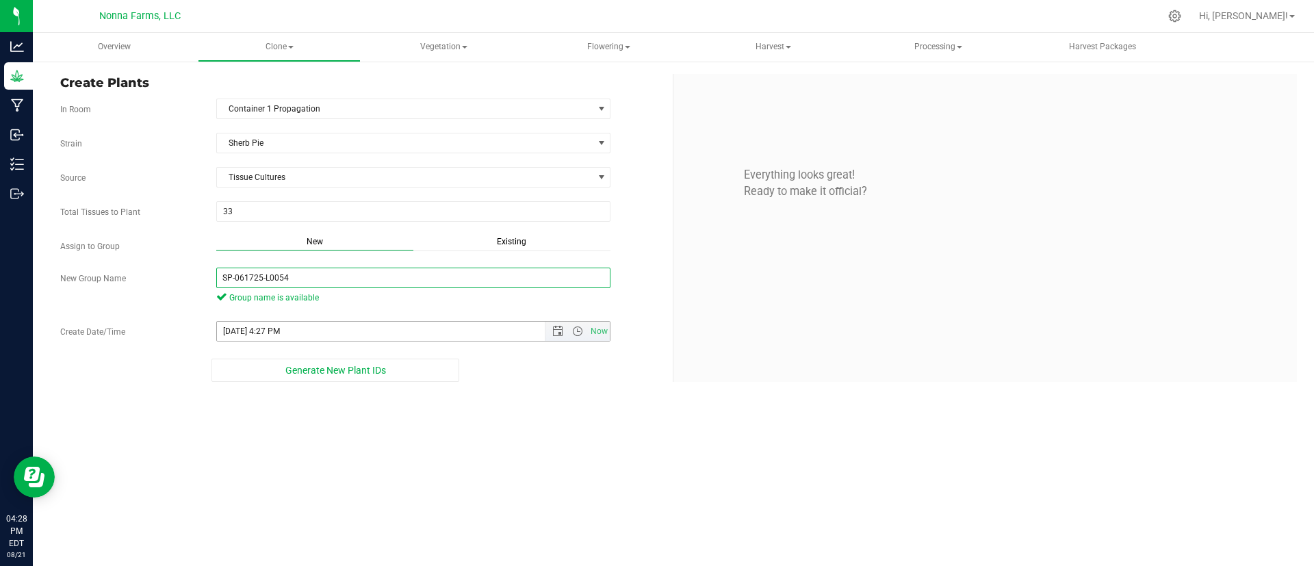
type input "SP-061725-L0054"
click at [334, 328] on input "8/21/2025 4:27 PM" at bounding box center [393, 331] width 352 height 19
click at [555, 328] on span "Open the date view" at bounding box center [557, 331] width 11 height 11
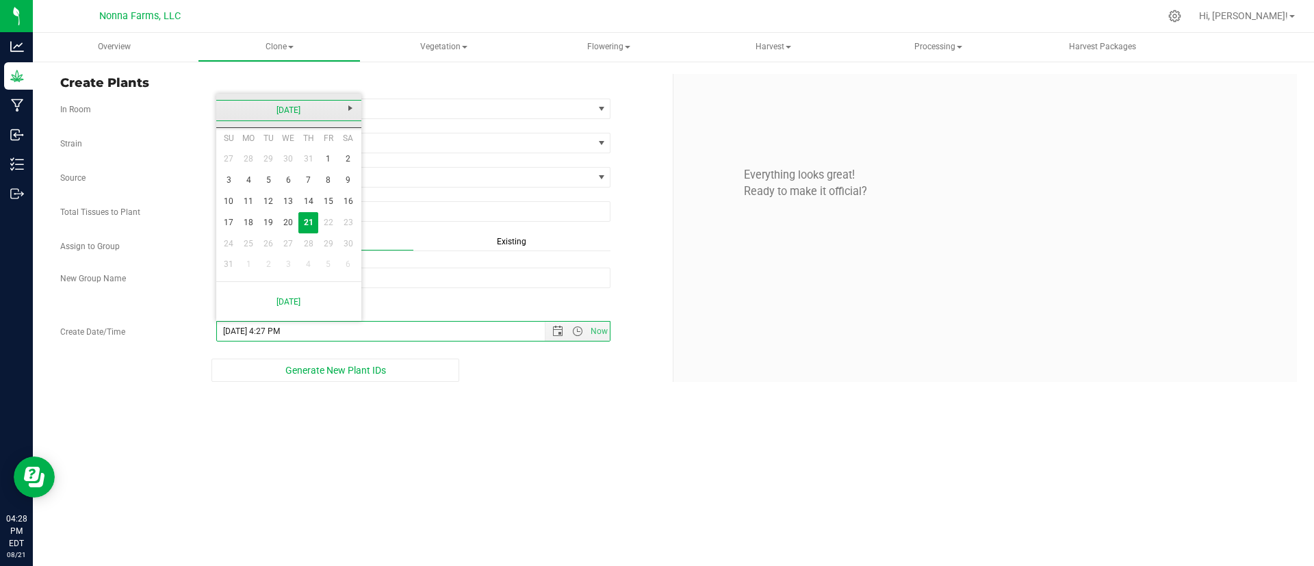
click at [265, 111] on link "[DATE]" at bounding box center [289, 110] width 147 height 21
click at [265, 196] on link "Jun" at bounding box center [271, 186] width 35 height 35
click at [270, 203] on link "17" at bounding box center [269, 201] width 20 height 21
type input "6/17/2025 4:27 PM"
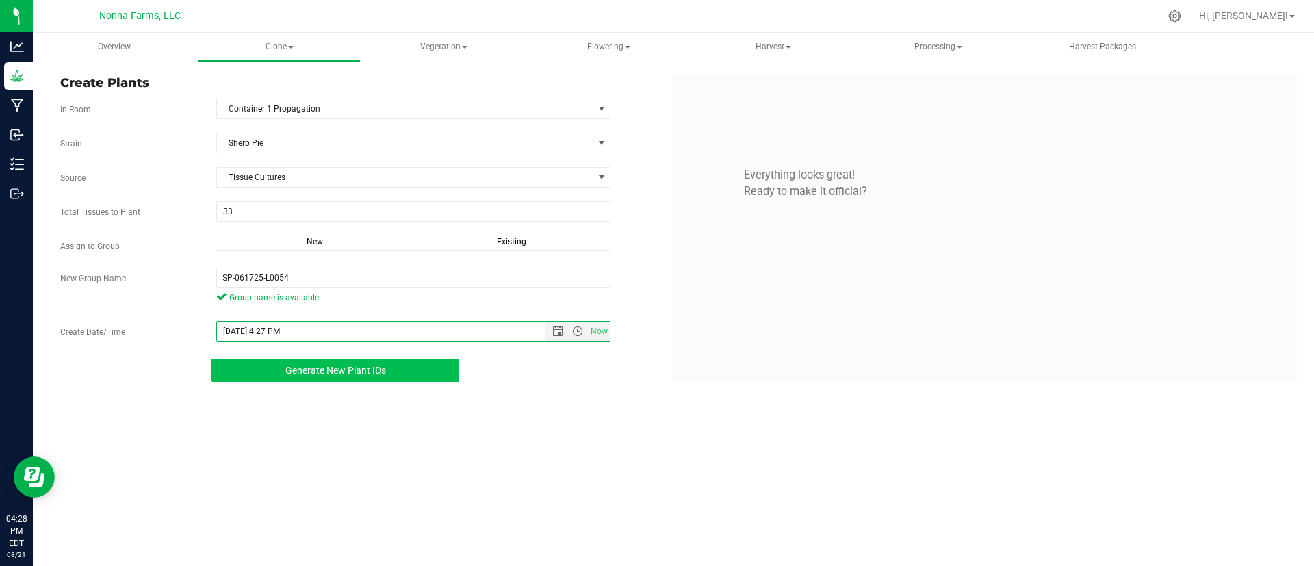
click at [330, 365] on span "Generate New Plant IDs" at bounding box center [335, 370] width 101 height 11
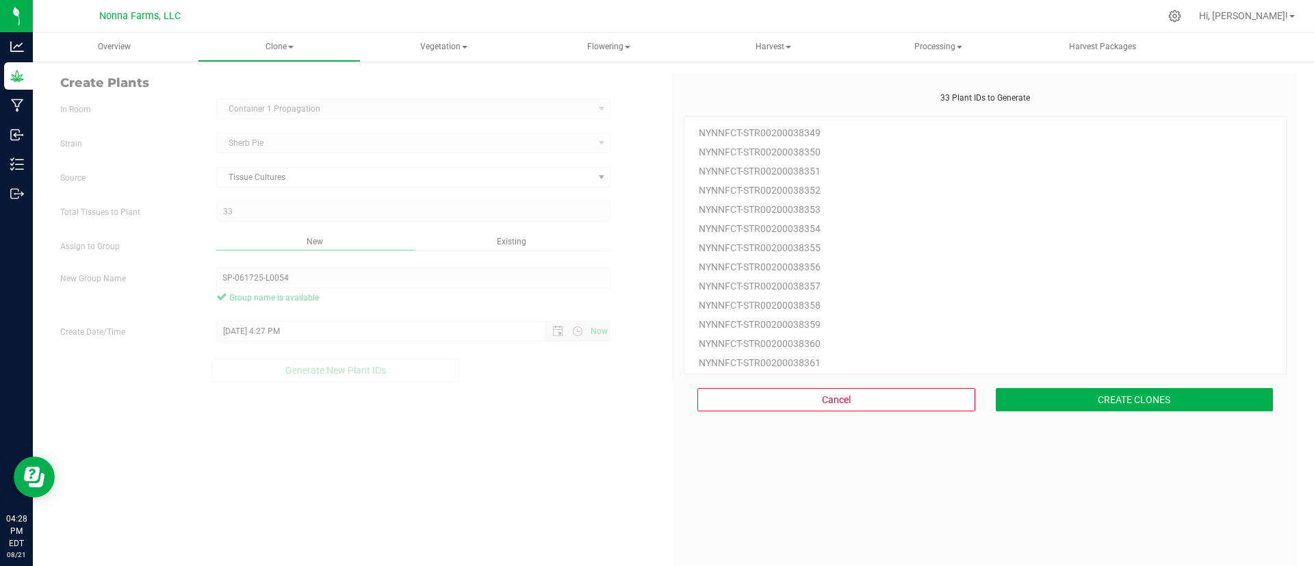
scroll to position [41, 0]
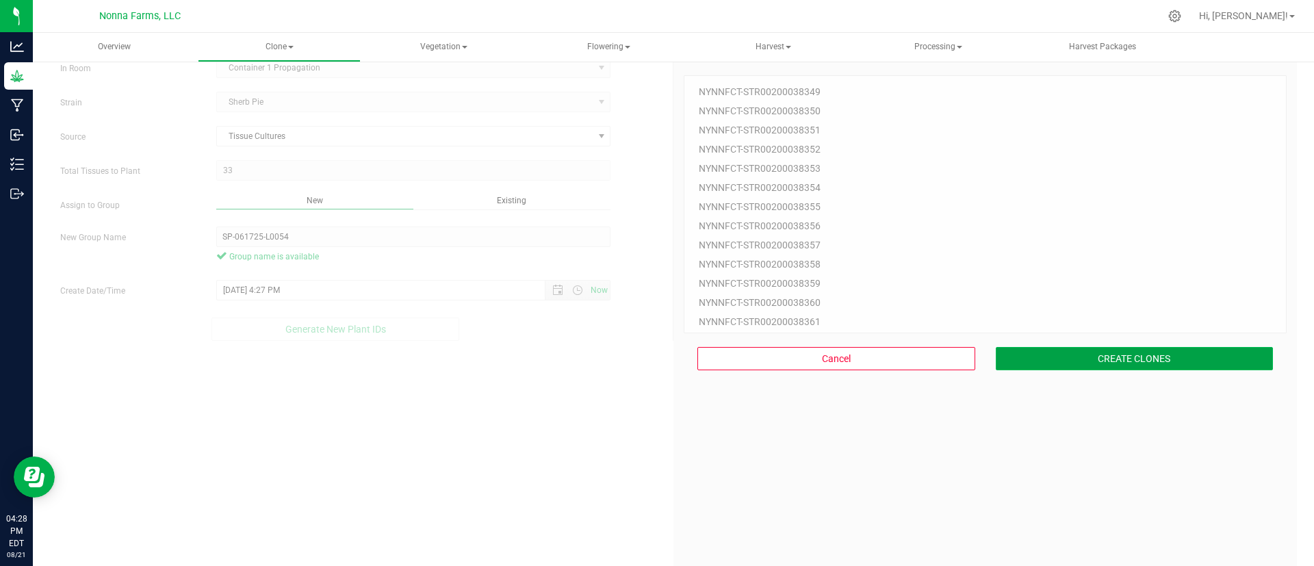
click at [1086, 353] on button "CREATE CLONES" at bounding box center [1134, 358] width 278 height 23
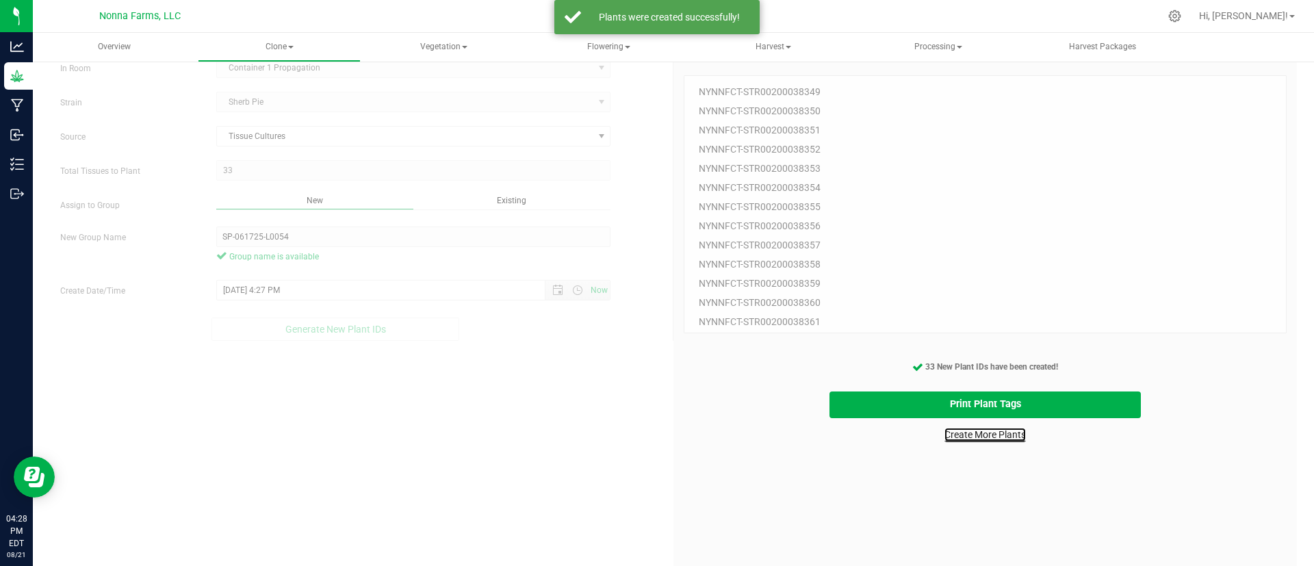
click at [967, 434] on link "Create More Plants" at bounding box center [984, 435] width 81 height 14
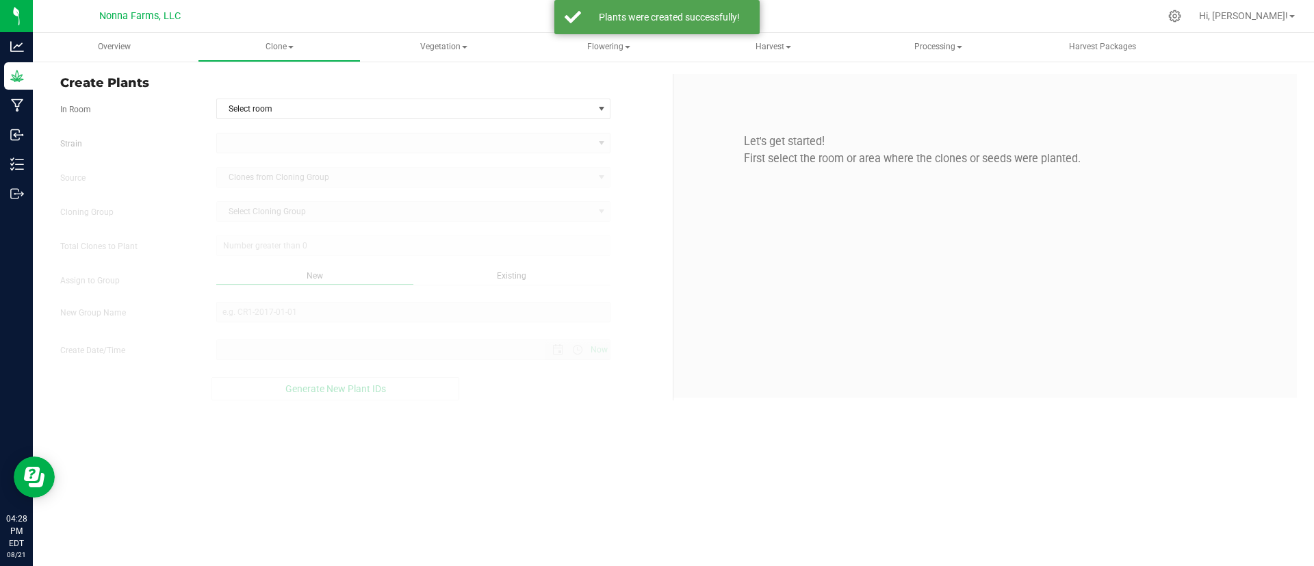
type input "8/21/2025 4:28 PM"
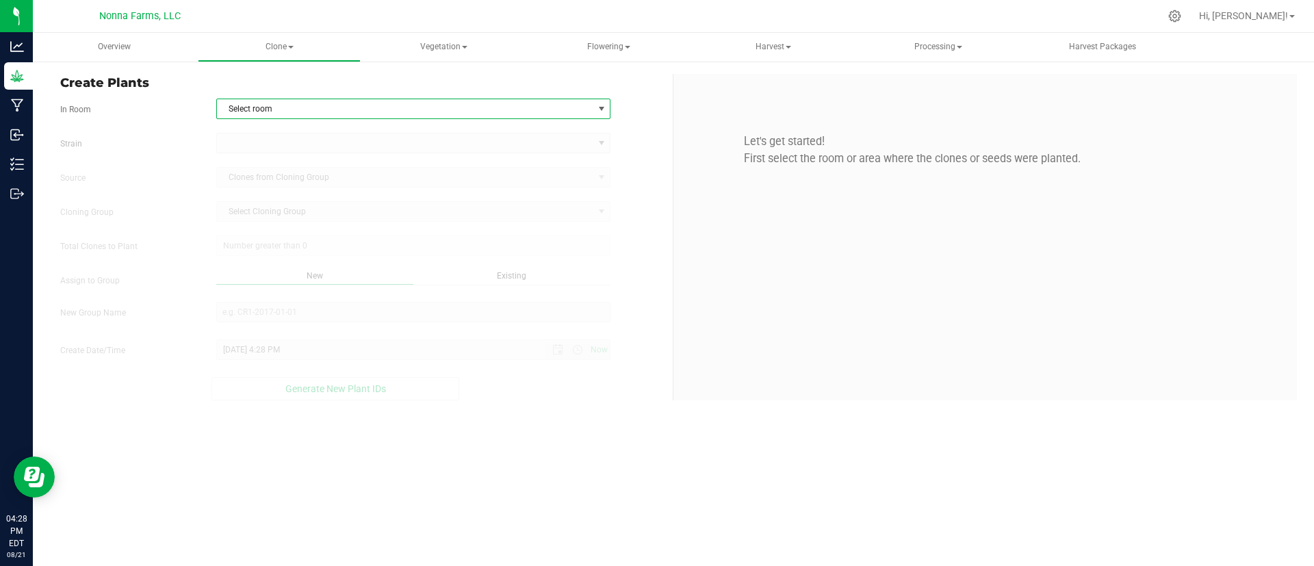
click at [380, 113] on span "Select room" at bounding box center [405, 108] width 376 height 19
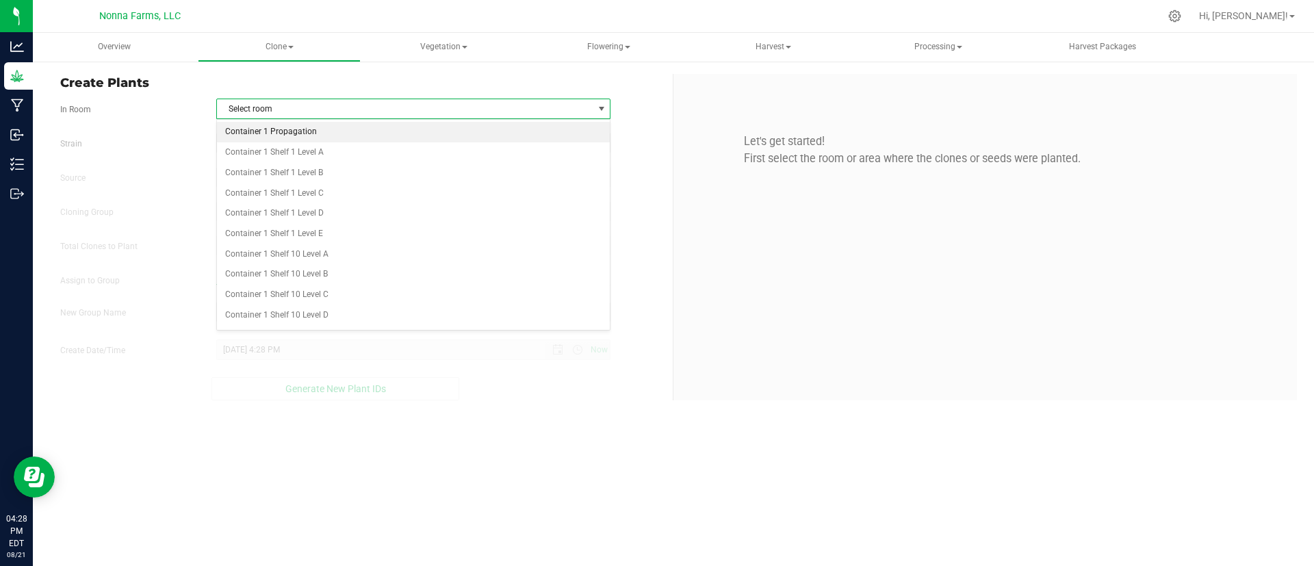
click at [333, 124] on li "Container 1 Propagation" at bounding box center [413, 132] width 393 height 21
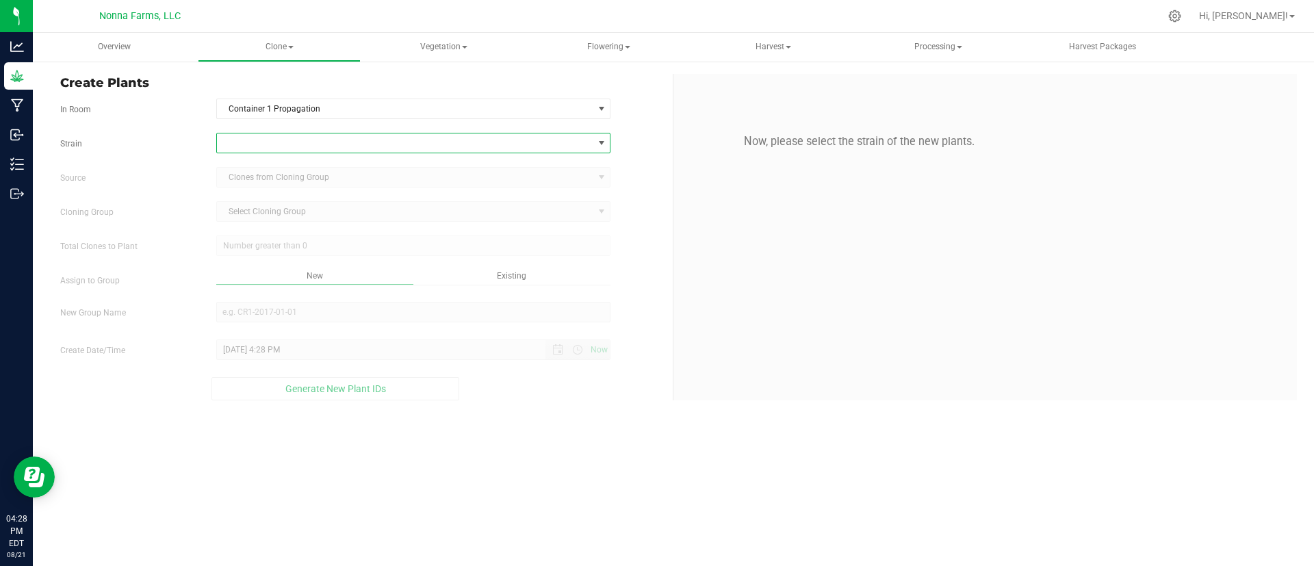
click at [339, 149] on span at bounding box center [405, 142] width 376 height 19
click at [341, 201] on li "Sherb Pie" at bounding box center [413, 202] width 393 height 19
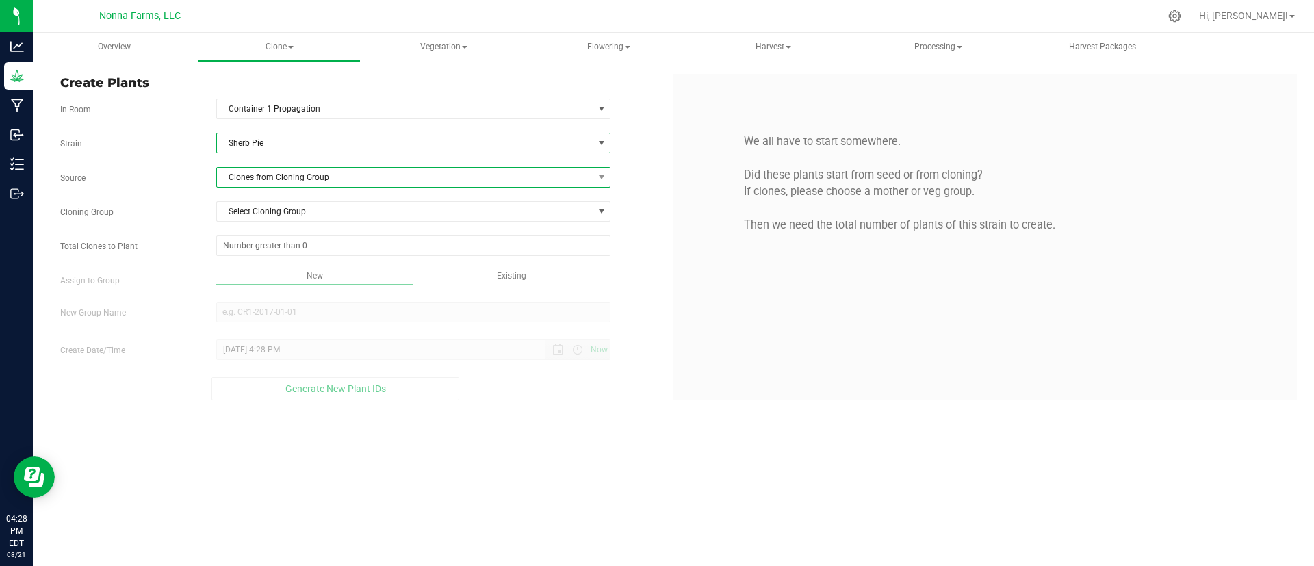
click at [338, 181] on span "Clones from Cloning Group" at bounding box center [405, 177] width 376 height 19
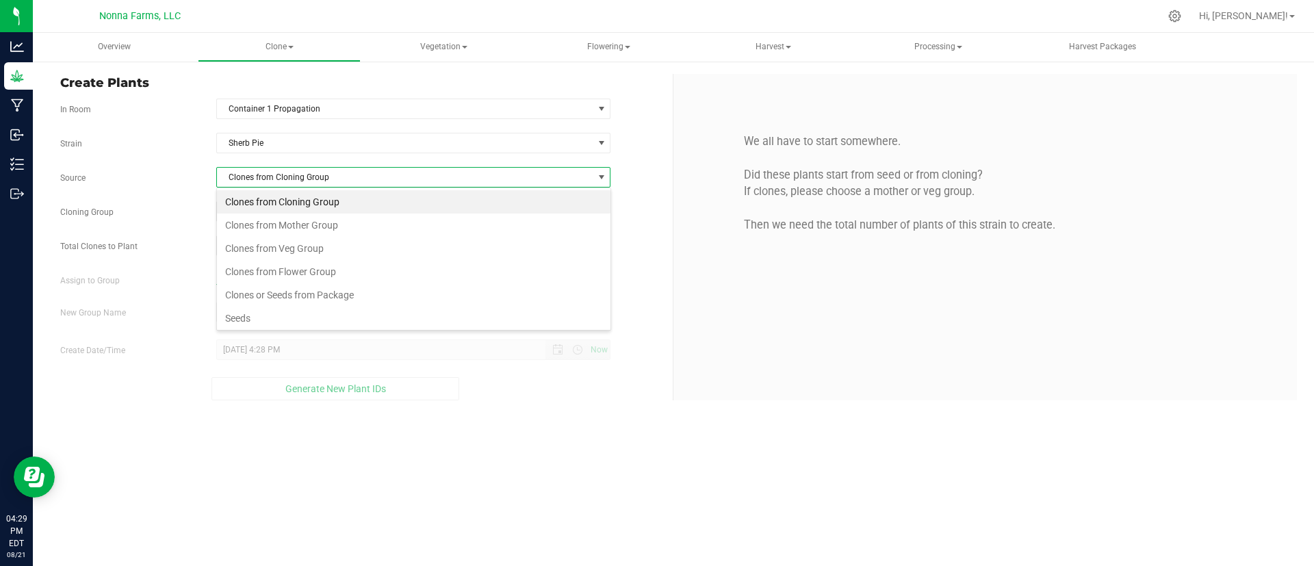
scroll to position [26, 0]
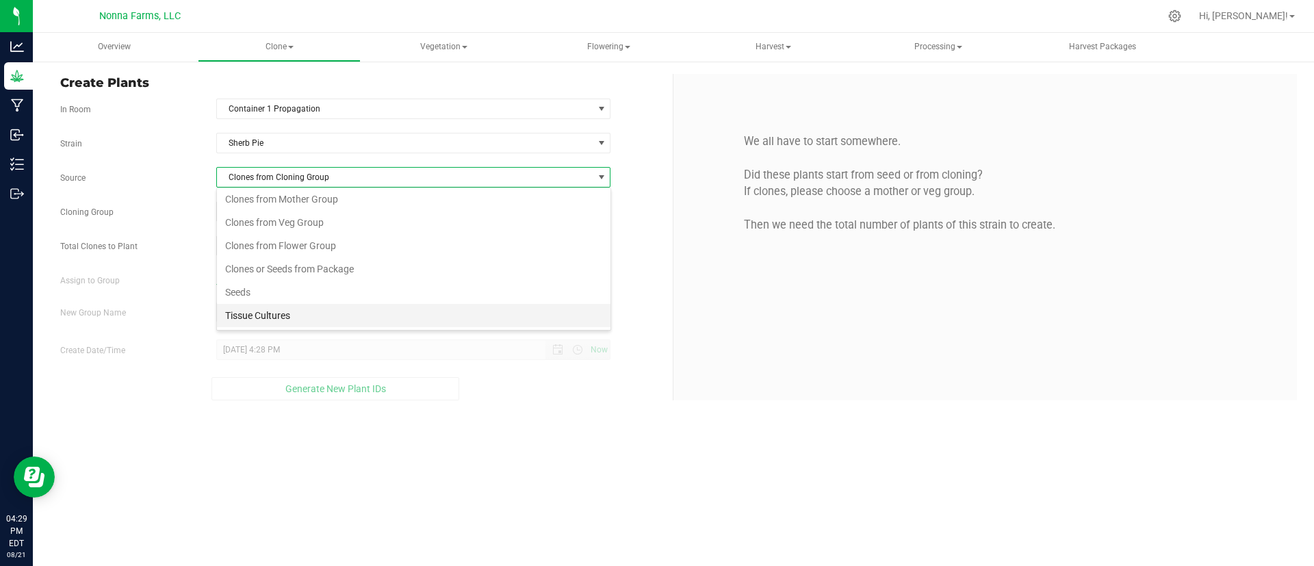
click at [389, 309] on li "Tissue Cultures" at bounding box center [413, 315] width 393 height 23
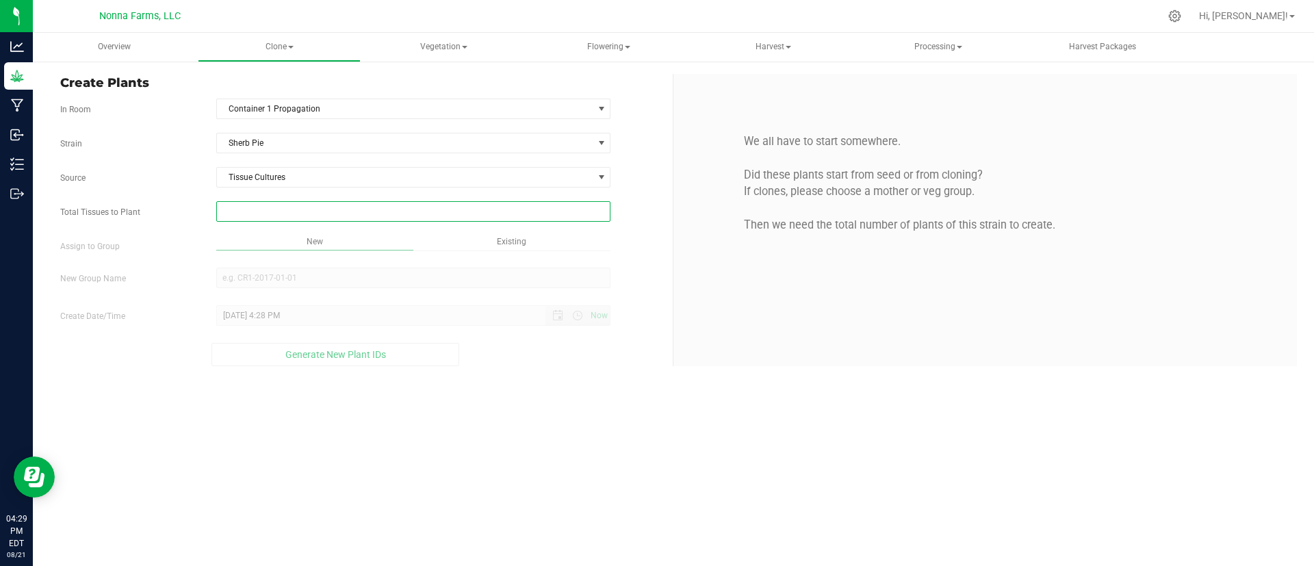
click at [340, 209] on span at bounding box center [413, 211] width 395 height 21
type input "2"
click at [404, 467] on div "Overview Clone Create plants Cloning groups Cloning plants Apply to plants Vege…" at bounding box center [673, 299] width 1281 height 533
type input "2"
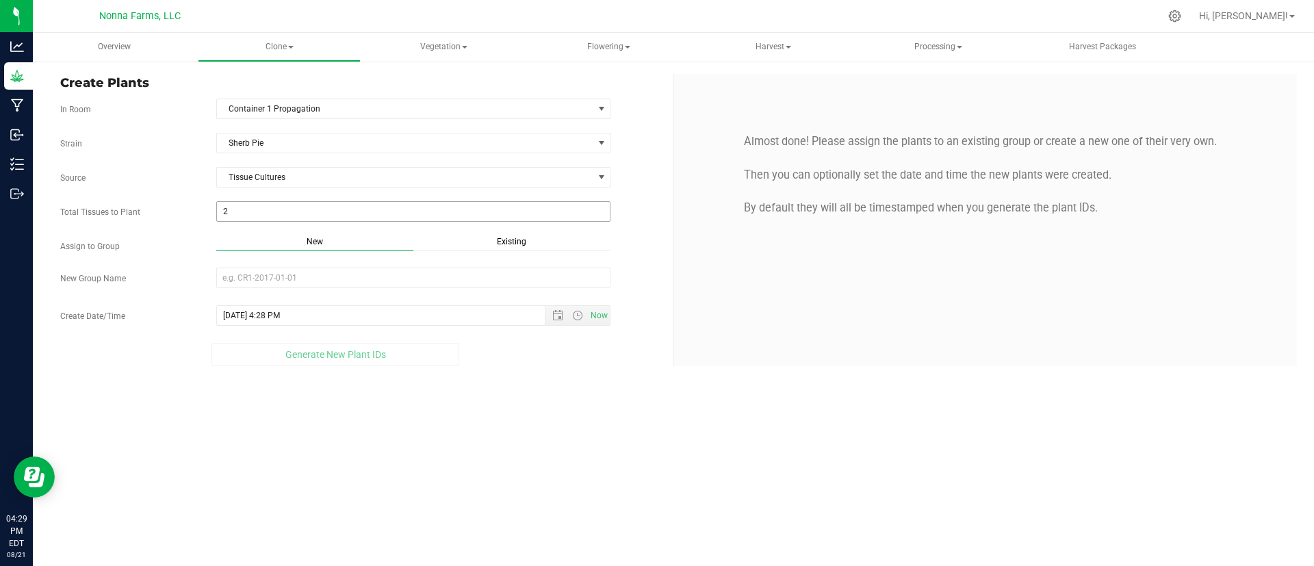
click at [270, 211] on span "2 2" at bounding box center [413, 211] width 395 height 21
type input "27"
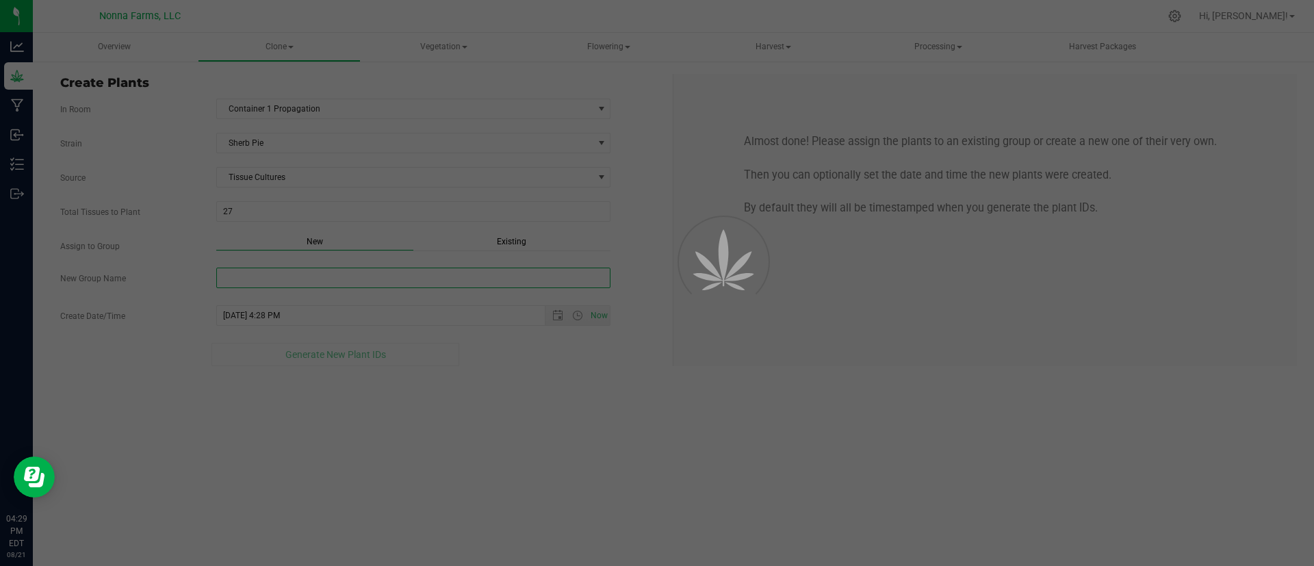
click at [342, 276] on div "Overview Clone Create plants Cloning groups Cloning plants Apply to plants Vege…" at bounding box center [673, 299] width 1281 height 533
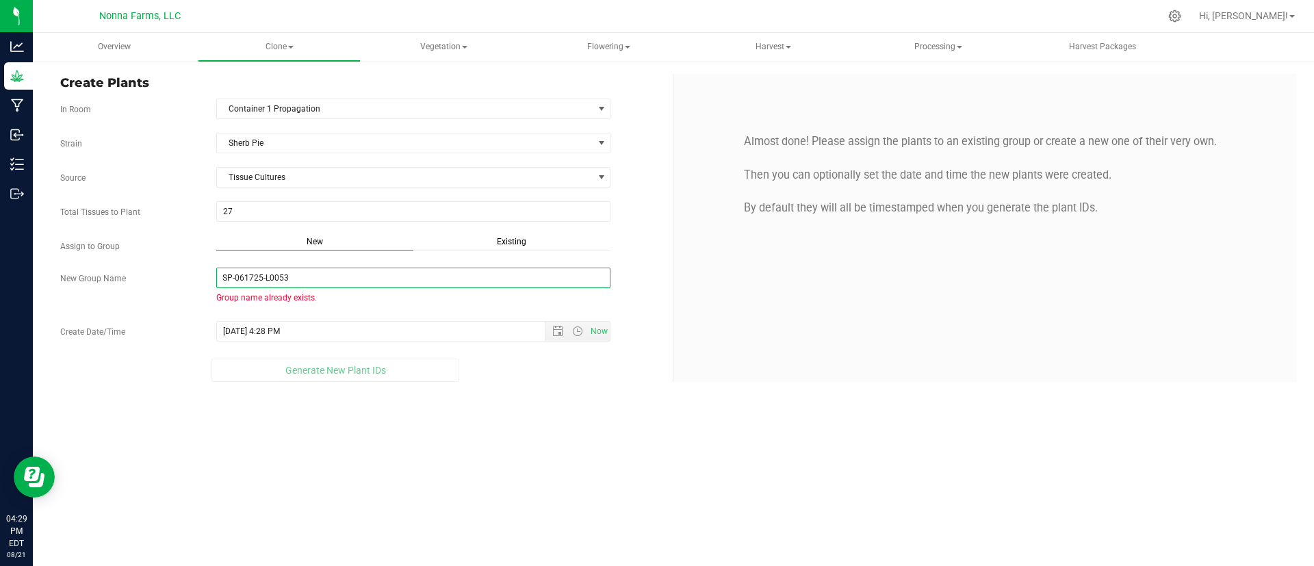
click at [396, 270] on input "SP-061725-L0053" at bounding box center [413, 278] width 395 height 21
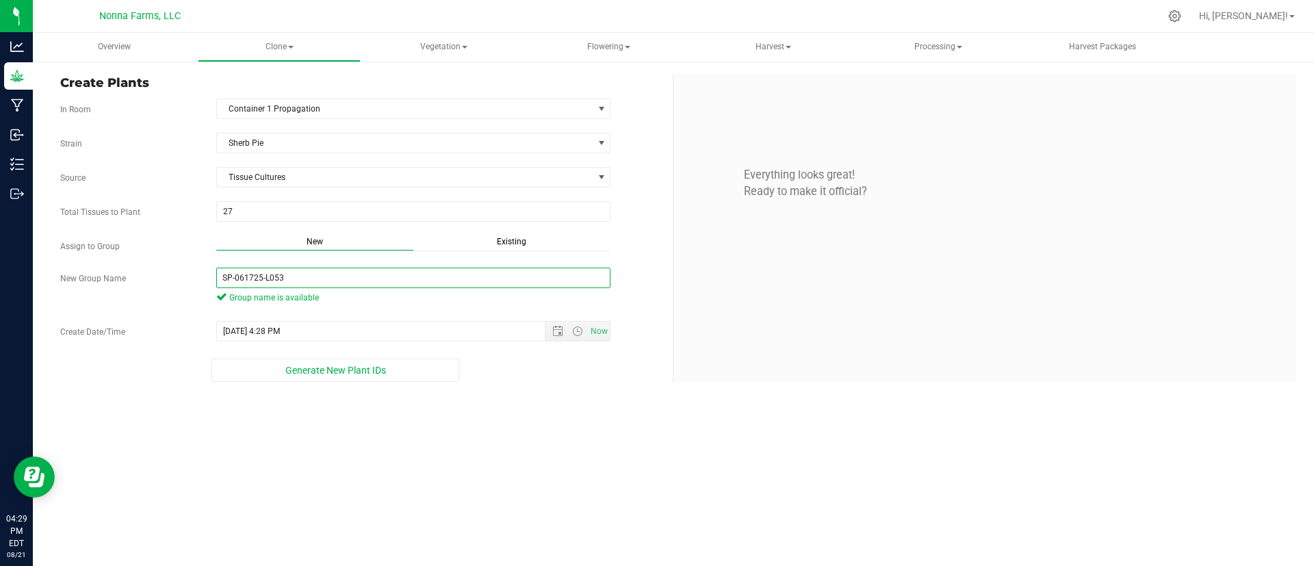
click at [359, 276] on input "SP-061725-L053" at bounding box center [413, 278] width 395 height 21
type input "SP-061725-L053"
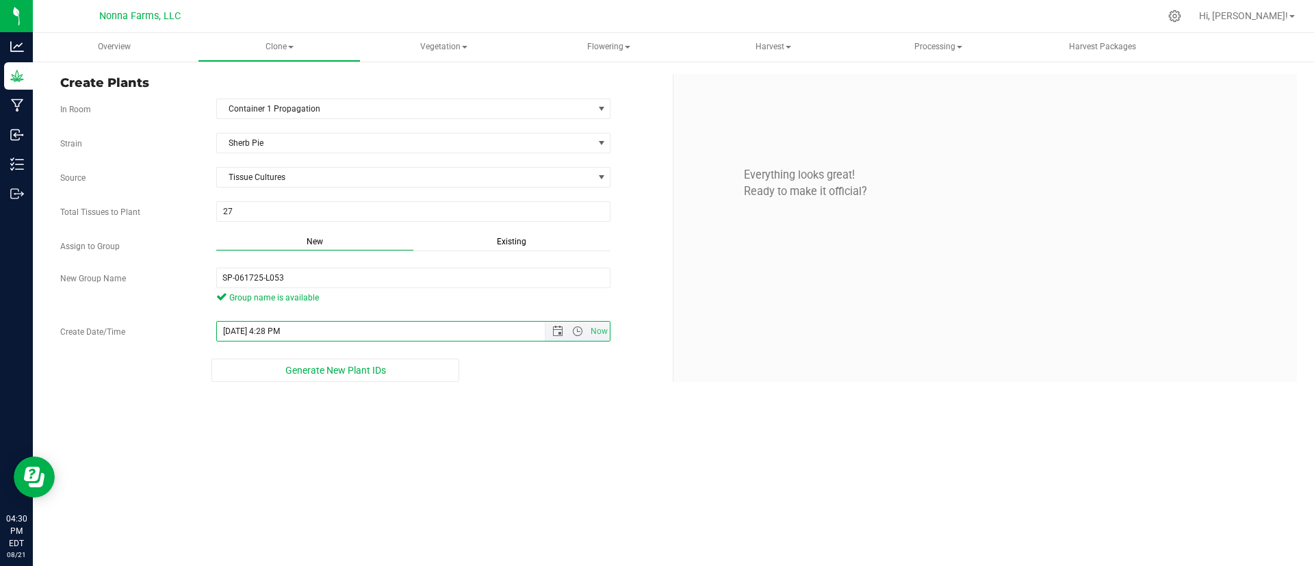
click at [395, 333] on input "8/21/2025 4:28 PM" at bounding box center [393, 331] width 352 height 19
click at [580, 328] on span "Open the time view" at bounding box center [577, 331] width 11 height 11
click at [495, 323] on input "8/21/2025 4:28 PM" at bounding box center [413, 331] width 393 height 19
click at [561, 326] on span "Open the date view" at bounding box center [557, 331] width 11 height 11
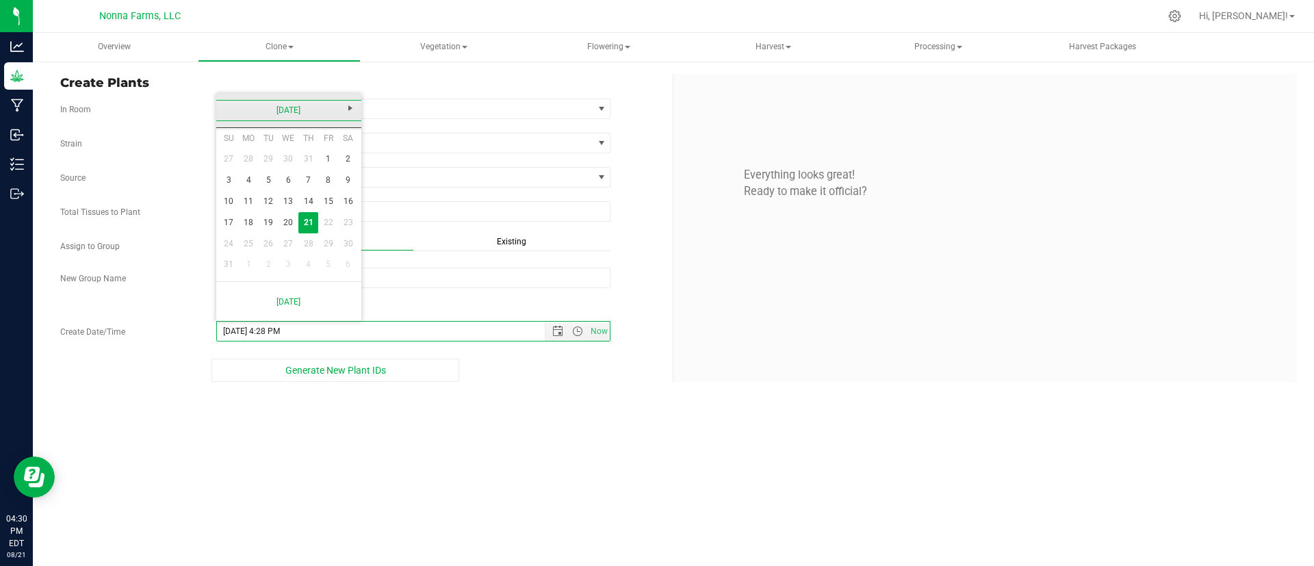
click at [262, 114] on link "[DATE]" at bounding box center [289, 110] width 147 height 21
click at [261, 196] on link "Jun" at bounding box center [271, 186] width 35 height 35
click at [265, 200] on link "17" at bounding box center [269, 201] width 20 height 21
type input "6/17/2025 4:28 PM"
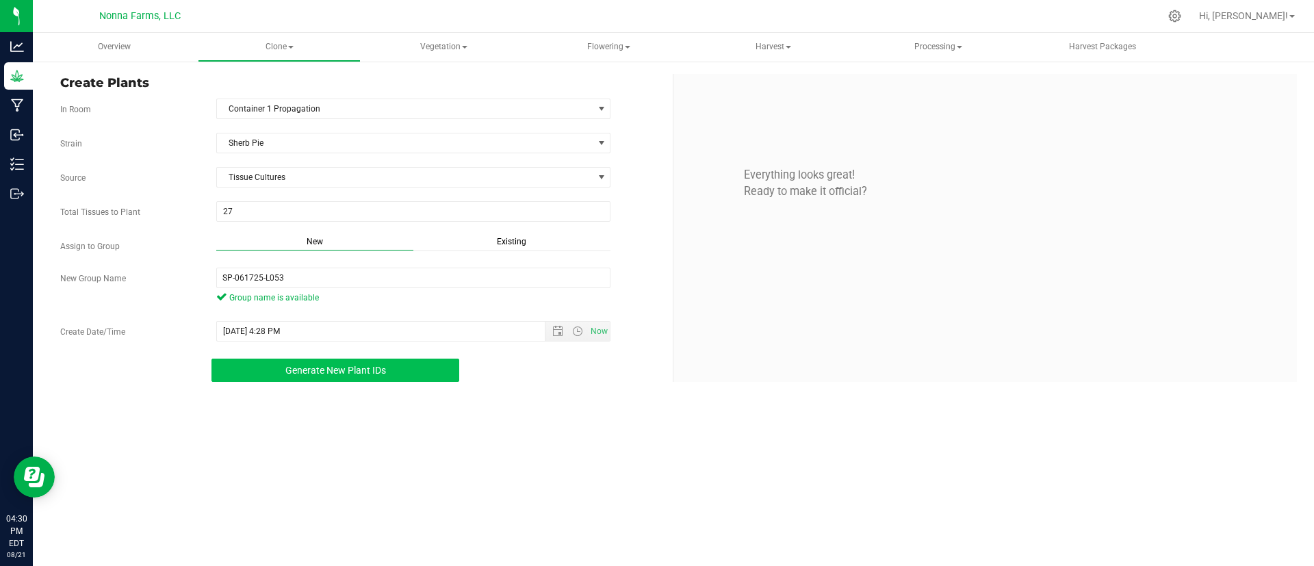
click at [404, 359] on button "Generate New Plant IDs" at bounding box center [335, 370] width 248 height 23
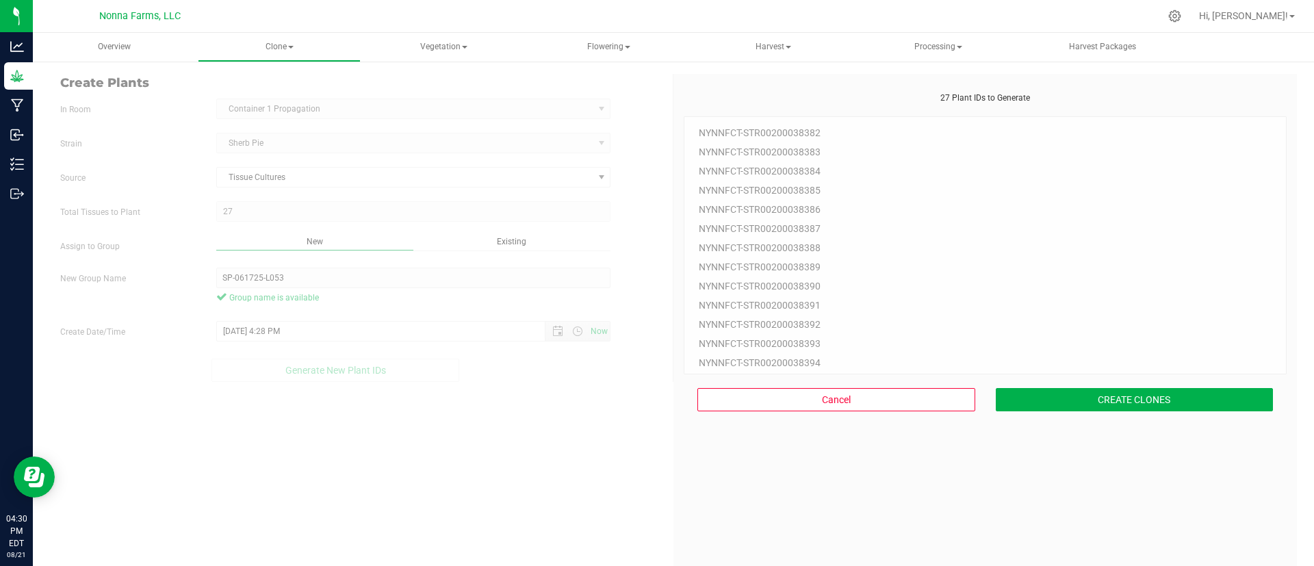
scroll to position [41, 0]
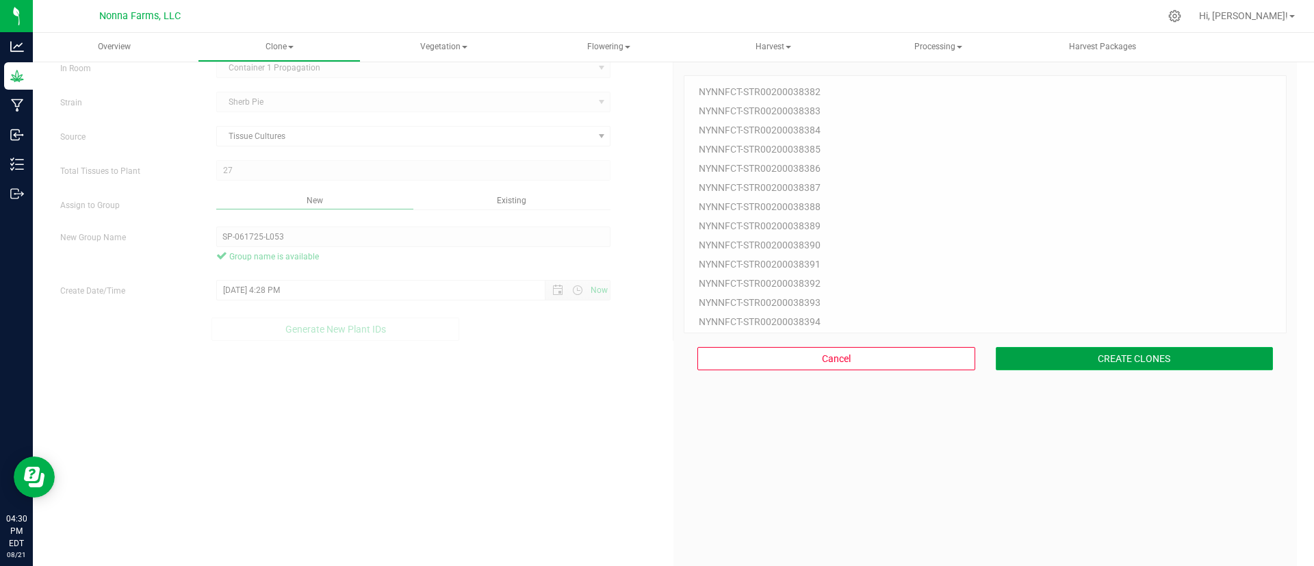
click at [1077, 358] on button "CREATE CLONES" at bounding box center [1134, 358] width 278 height 23
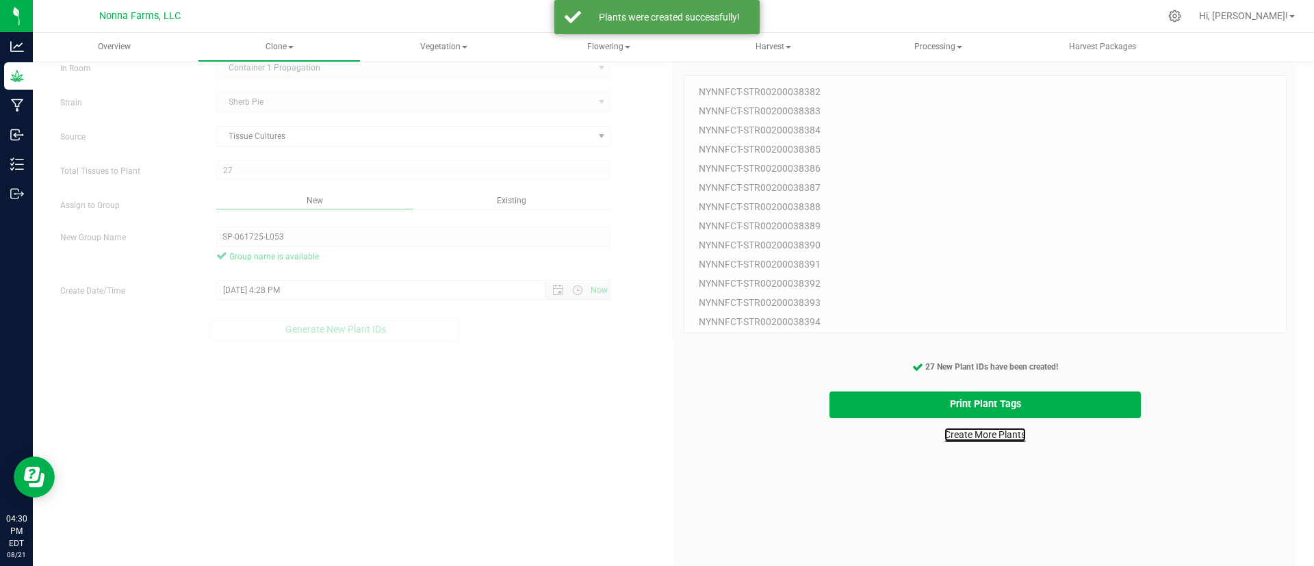
click at [998, 434] on link "Create More Plants" at bounding box center [984, 435] width 81 height 14
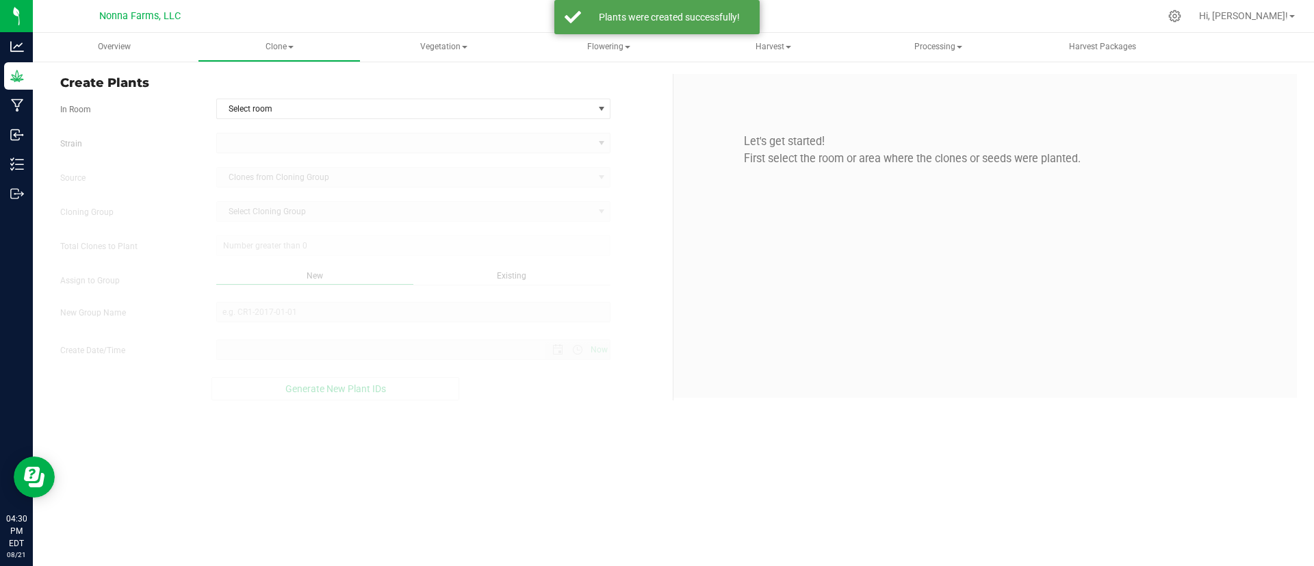
type input "8/21/2025 4:30 PM"
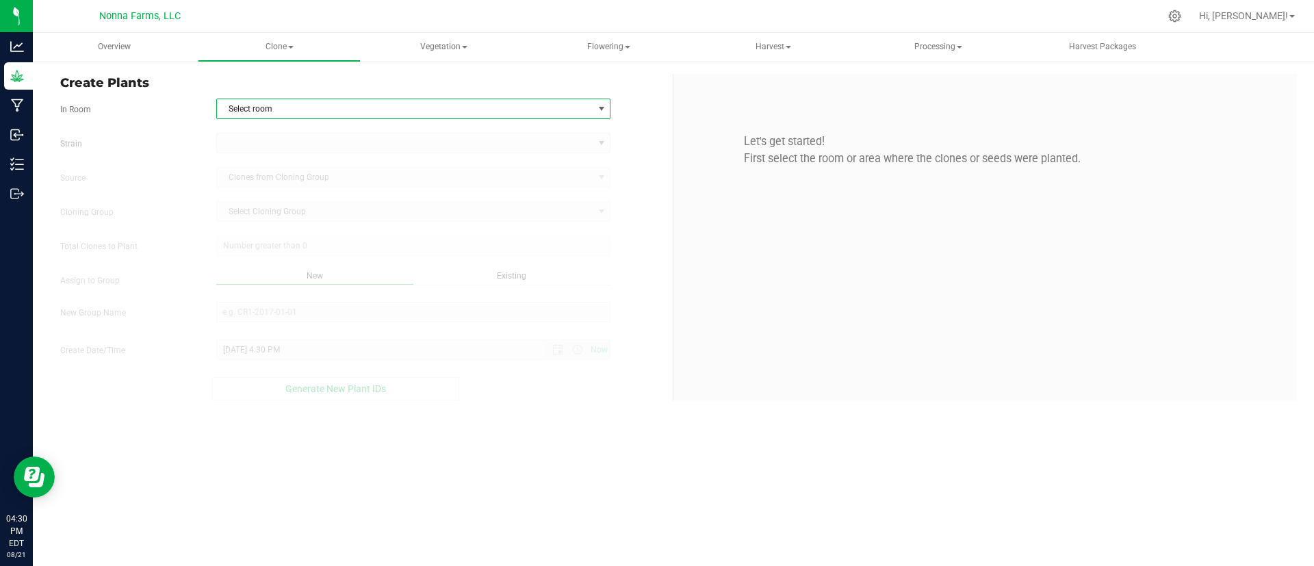
click at [575, 116] on span "Select room" at bounding box center [405, 108] width 376 height 19
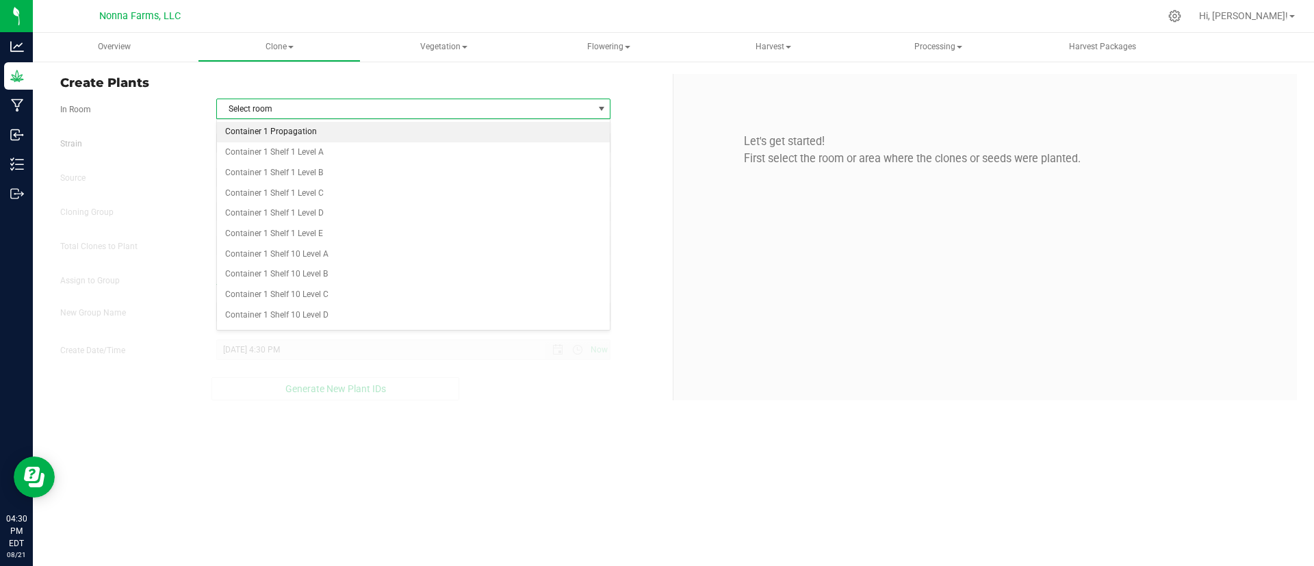
click at [546, 125] on li "Container 1 Propagation" at bounding box center [413, 132] width 393 height 21
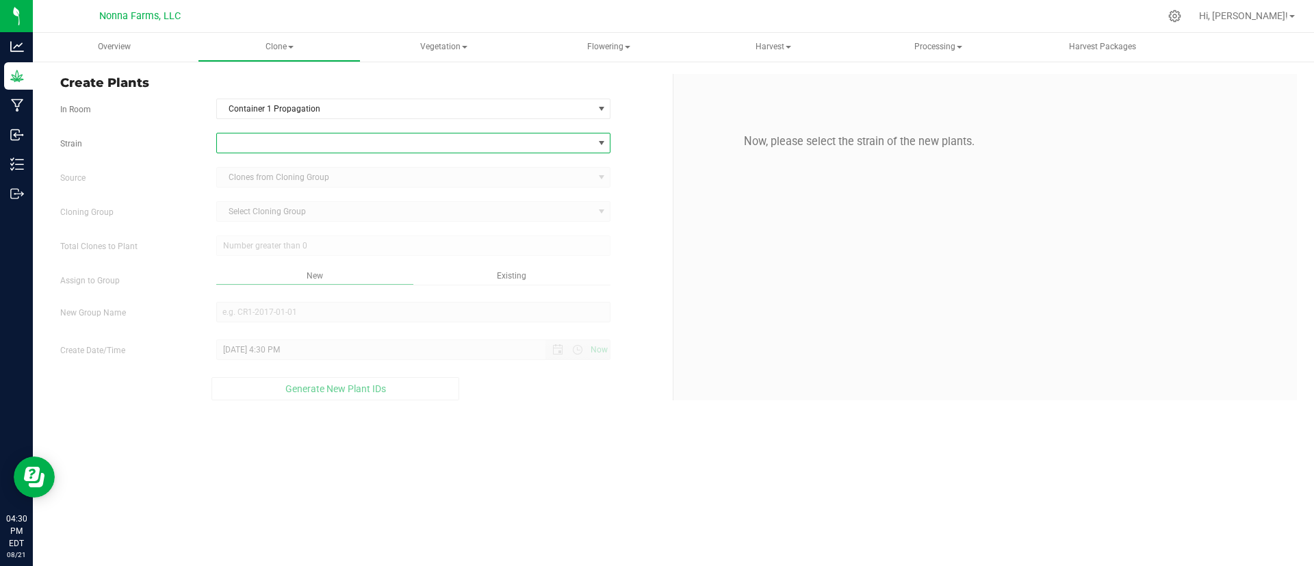
click at [527, 146] on span at bounding box center [405, 142] width 376 height 19
type input "sh"
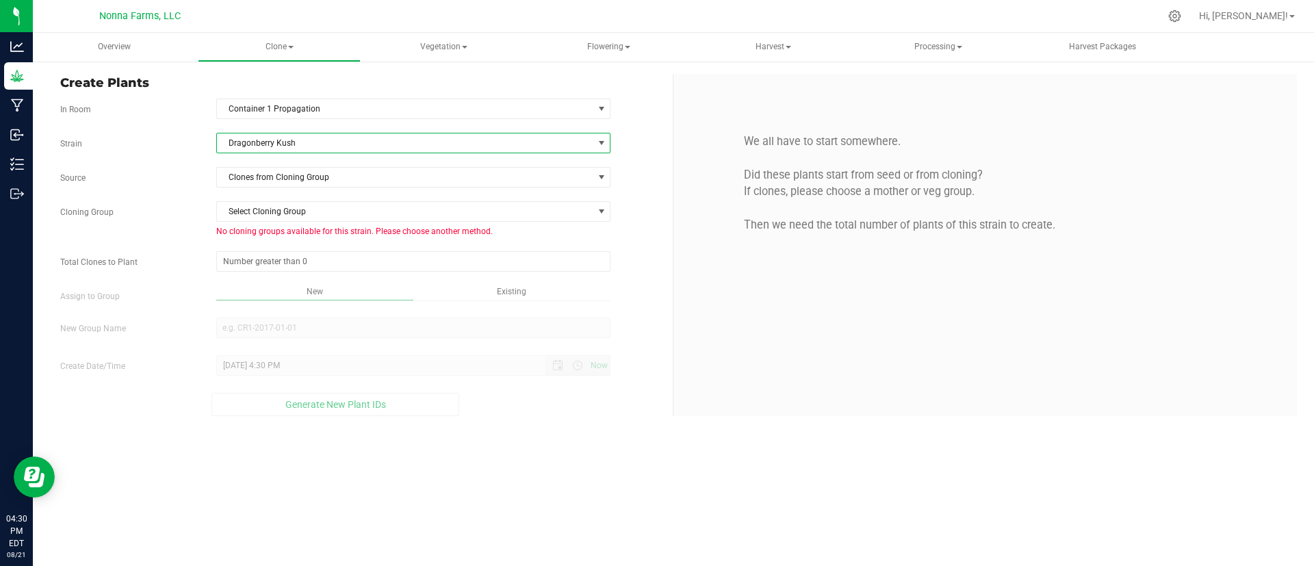
click at [365, 138] on span "Dragonberry Kush" at bounding box center [405, 142] width 376 height 19
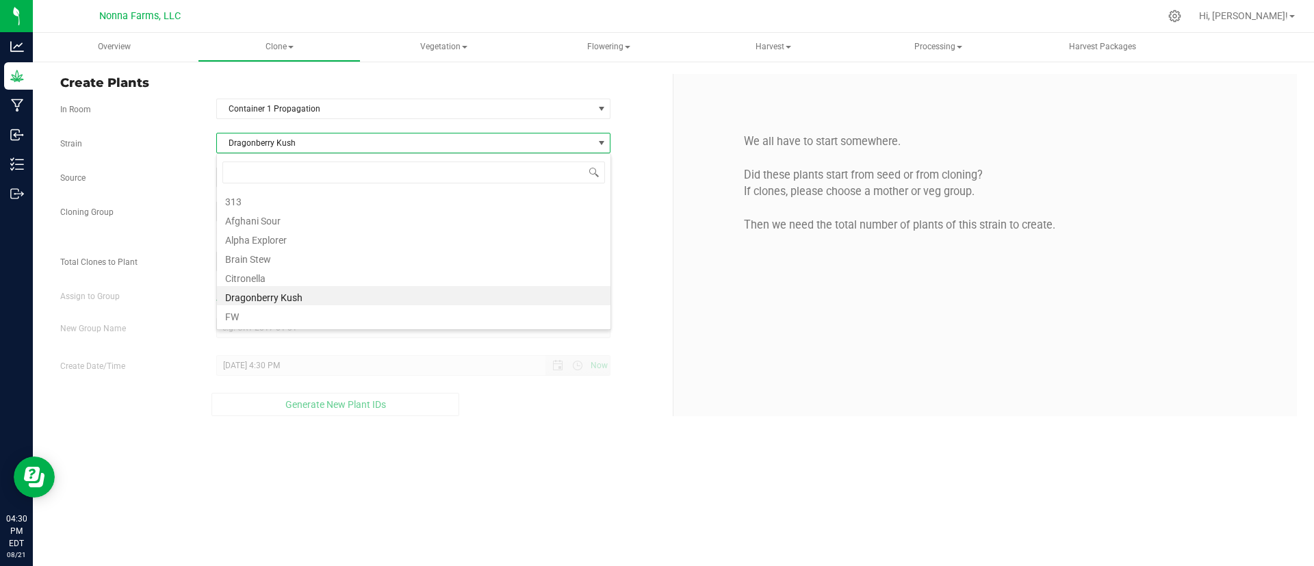
scroll to position [21, 394]
type input "sherb"
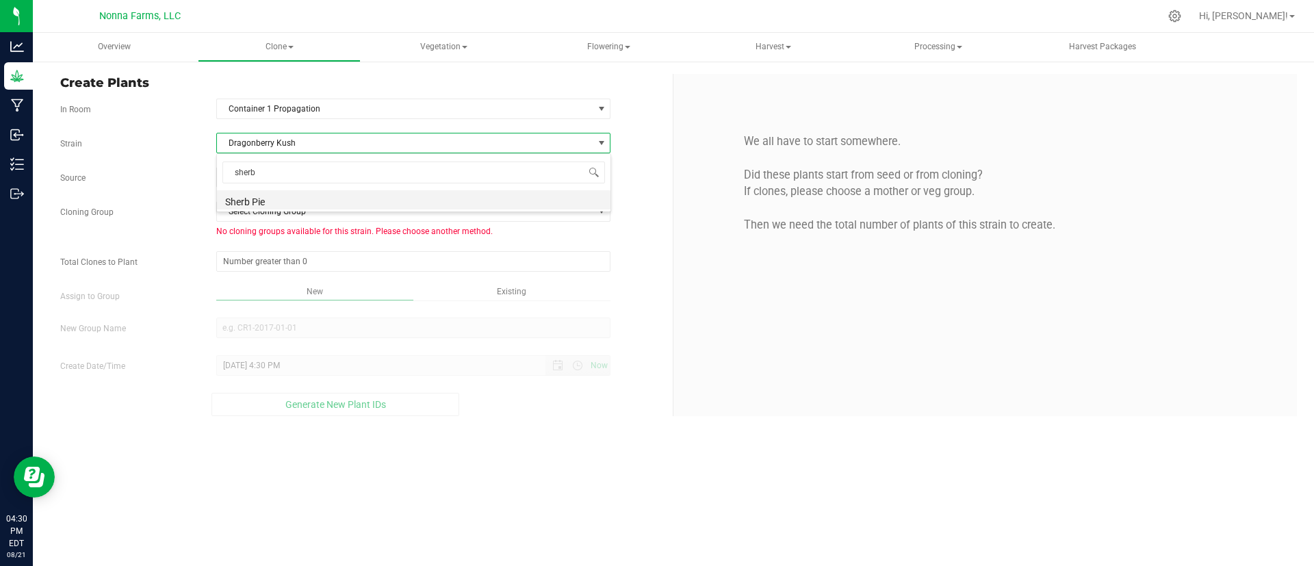
click at [376, 197] on li "Sherb Pie" at bounding box center [413, 199] width 393 height 19
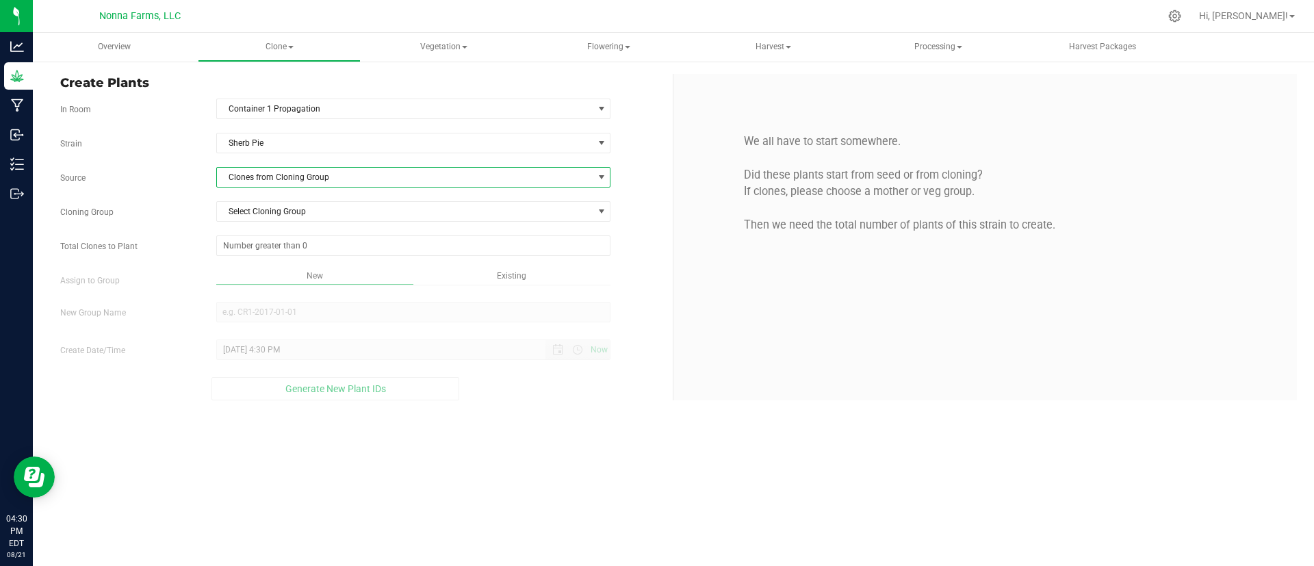
click at [334, 179] on span "Clones from Cloning Group" at bounding box center [405, 177] width 376 height 19
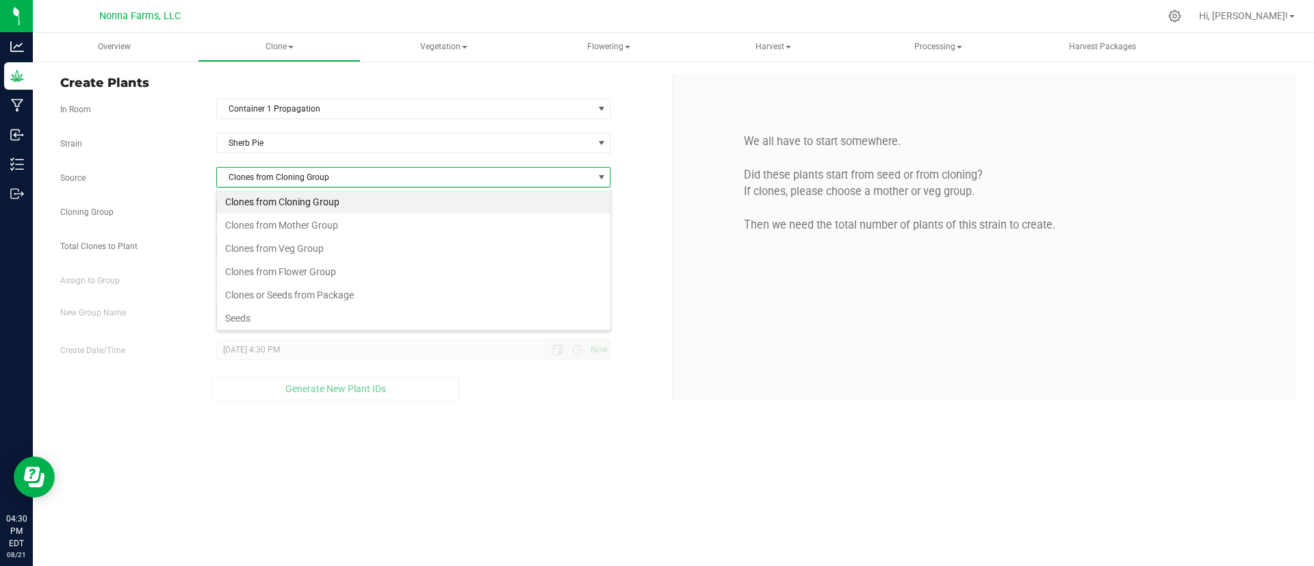
scroll to position [21, 394]
click at [334, 179] on span "Clones from Cloning Group" at bounding box center [405, 177] width 376 height 19
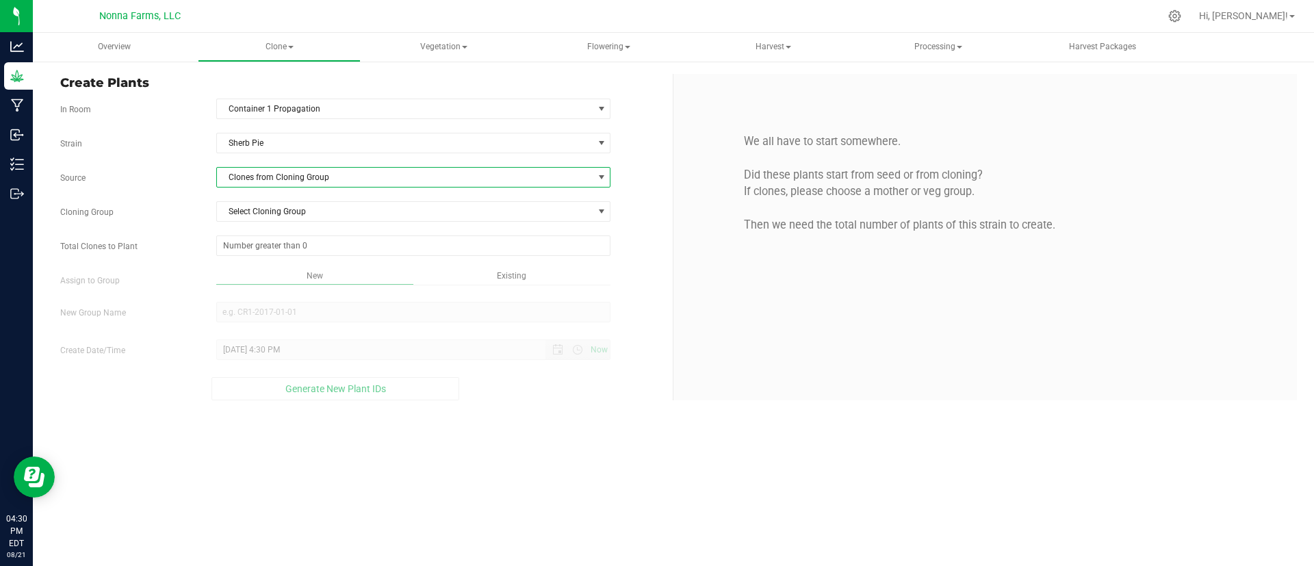
click at [334, 179] on span "Clones from Cloning Group" at bounding box center [405, 177] width 376 height 19
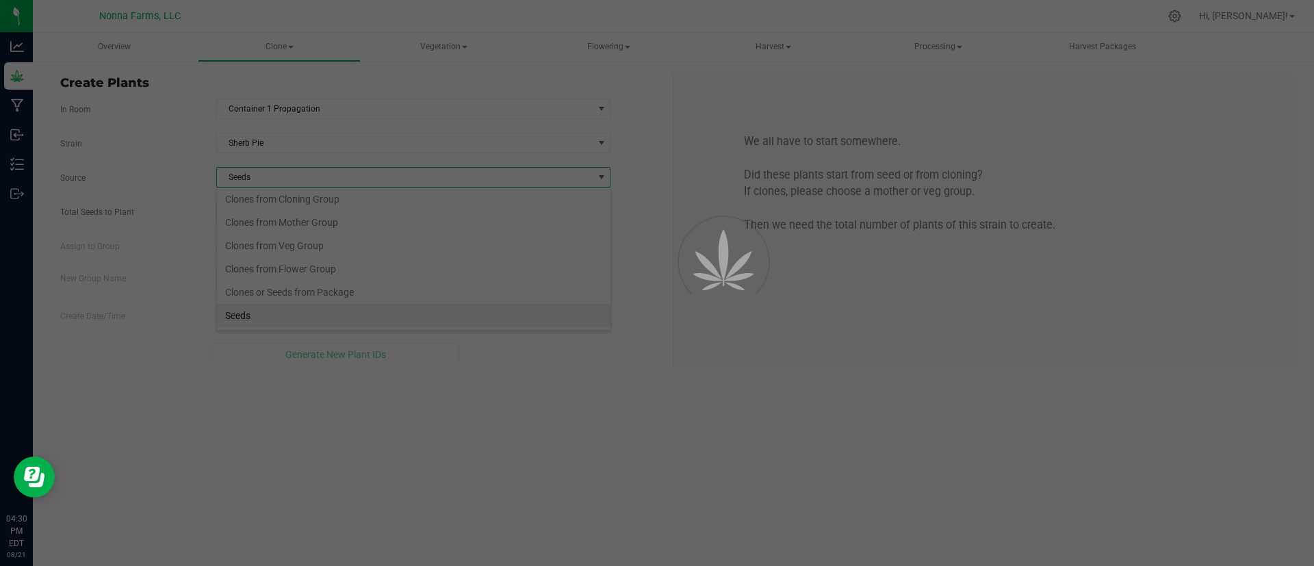
scroll to position [26, 0]
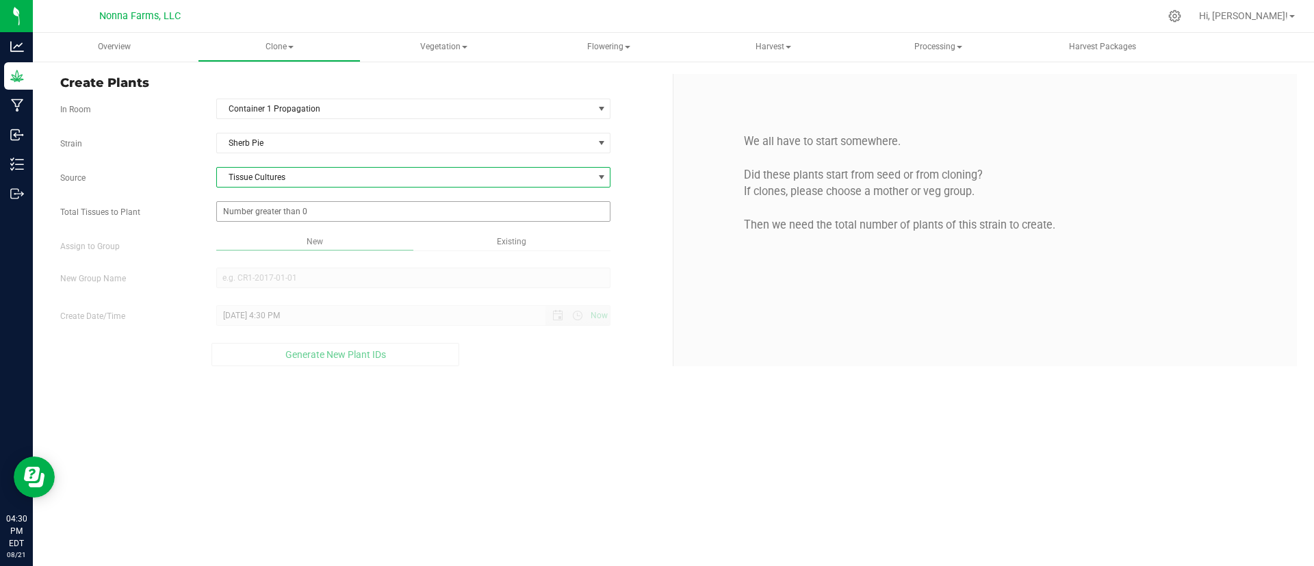
click at [332, 207] on span at bounding box center [413, 211] width 395 height 21
type input "43"
click at [324, 229] on div "Overview Clone Create plants Cloning groups Cloning plants Apply to plants Vege…" at bounding box center [673, 299] width 1281 height 533
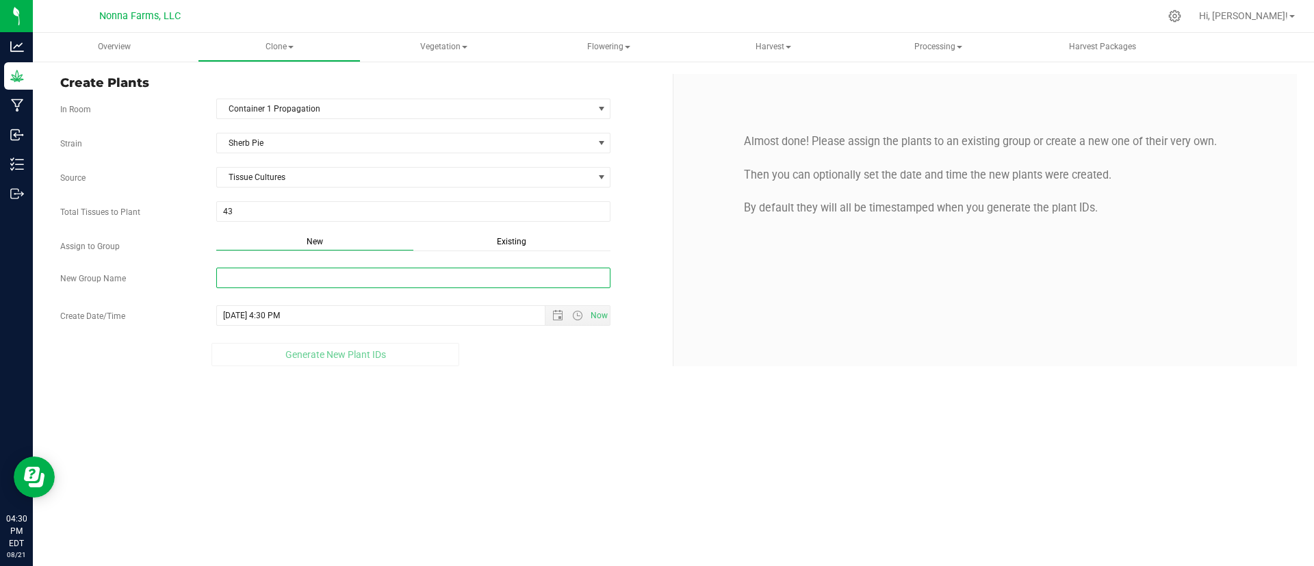
click at [307, 275] on input "New Group Name" at bounding box center [413, 278] width 395 height 21
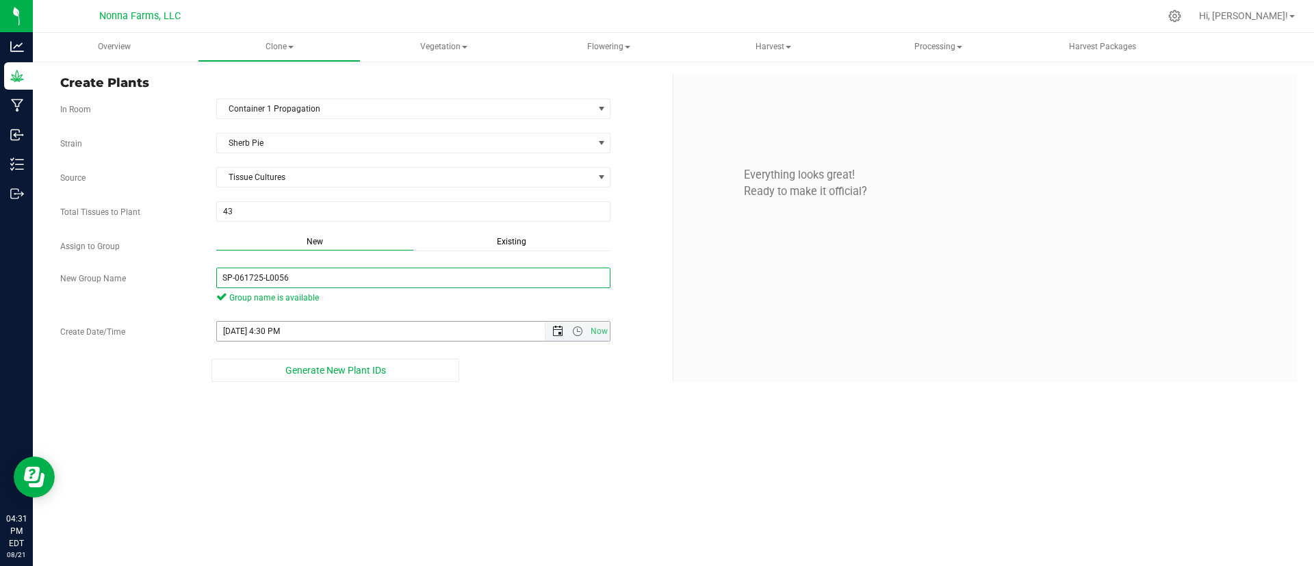
click at [554, 328] on span "Open the date view" at bounding box center [557, 331] width 11 height 11
type input "SP-061725-L0056"
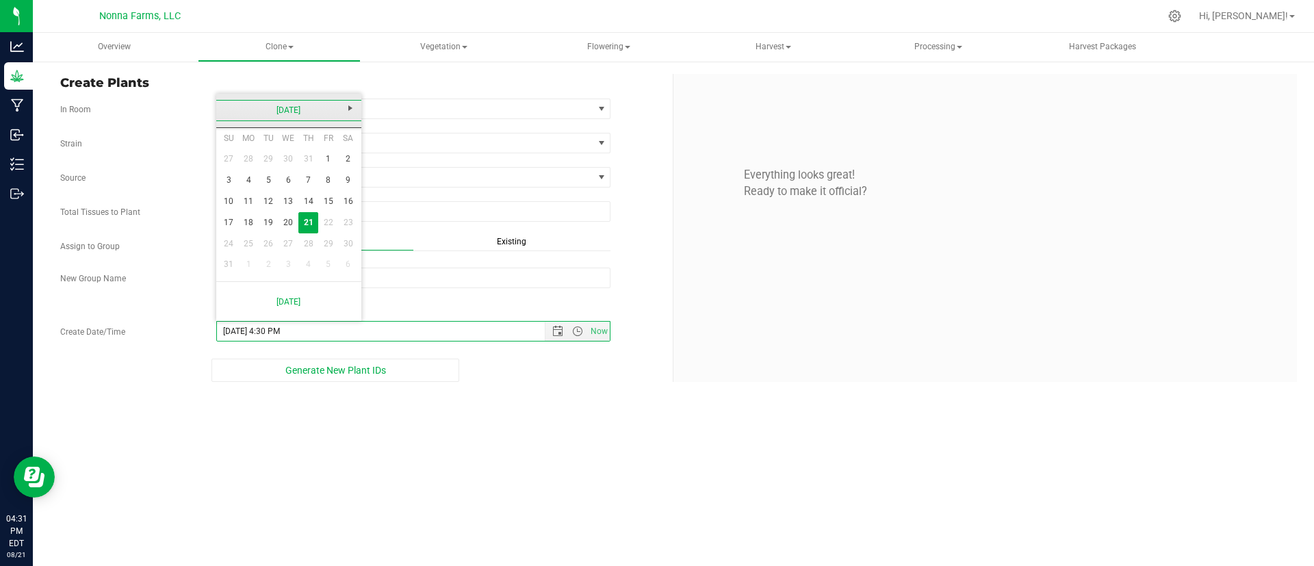
click at [297, 114] on link "[DATE]" at bounding box center [289, 110] width 147 height 21
click at [267, 192] on link "Jun" at bounding box center [271, 186] width 35 height 35
click at [268, 192] on link "17" at bounding box center [269, 201] width 20 height 21
type input "6/17/2025 4:30 PM"
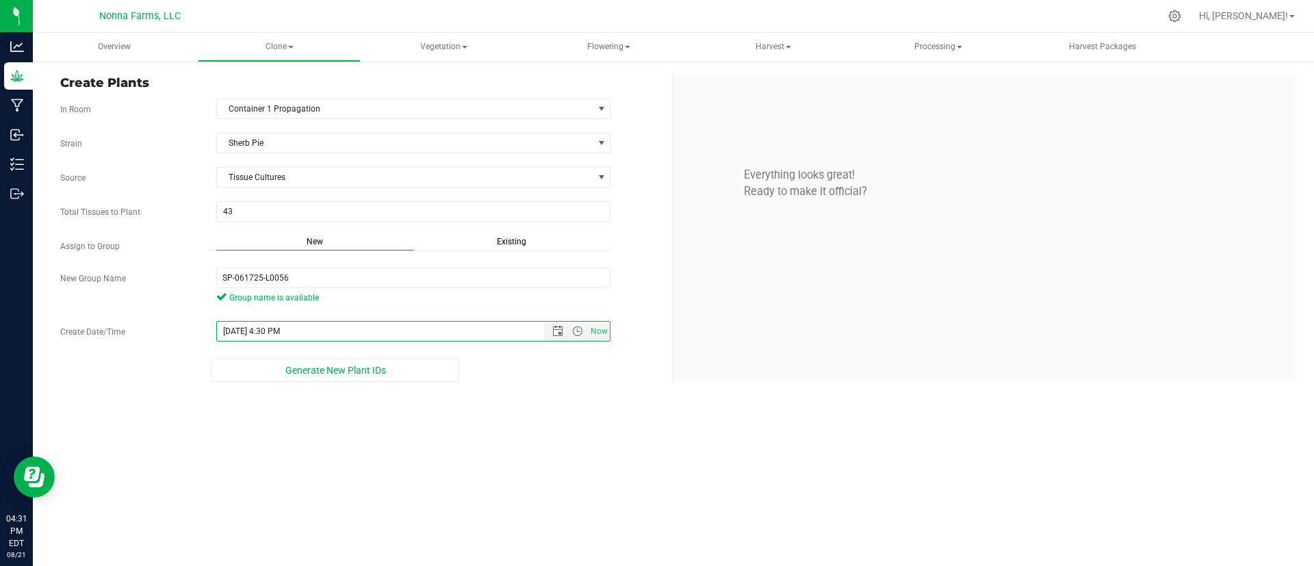
click at [475, 314] on div "Strain Sherb Pie Source Tissue Cultures Total Tissues to Plant 43 43 Assign to …" at bounding box center [361, 257] width 602 height 249
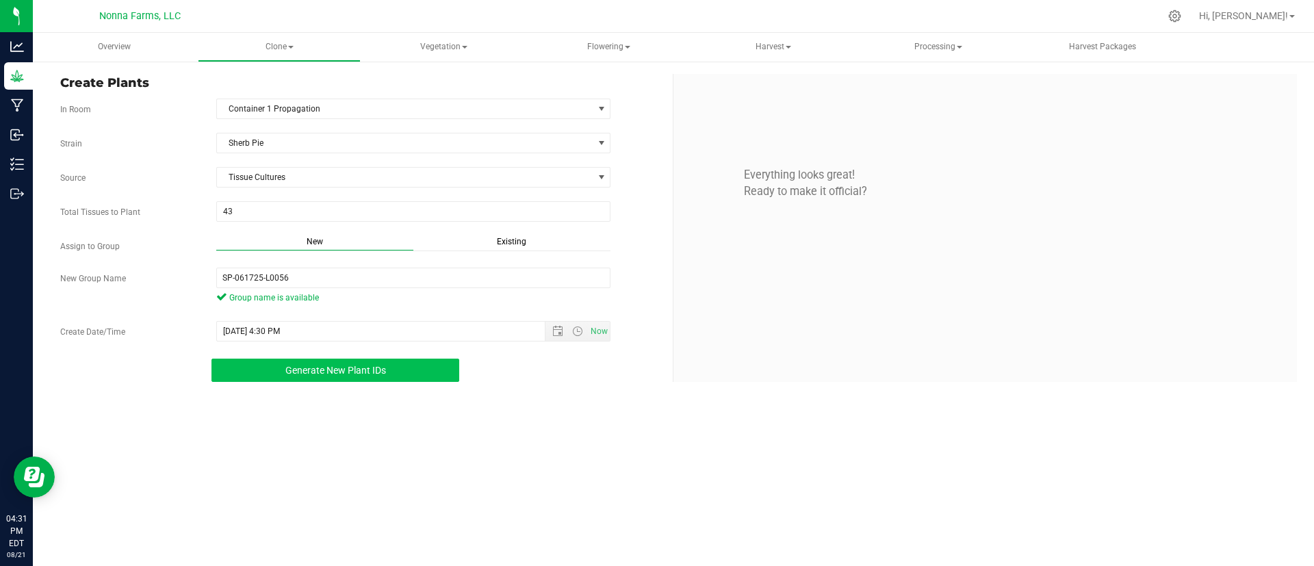
click at [341, 365] on span "Generate New Plant IDs" at bounding box center [335, 370] width 101 height 11
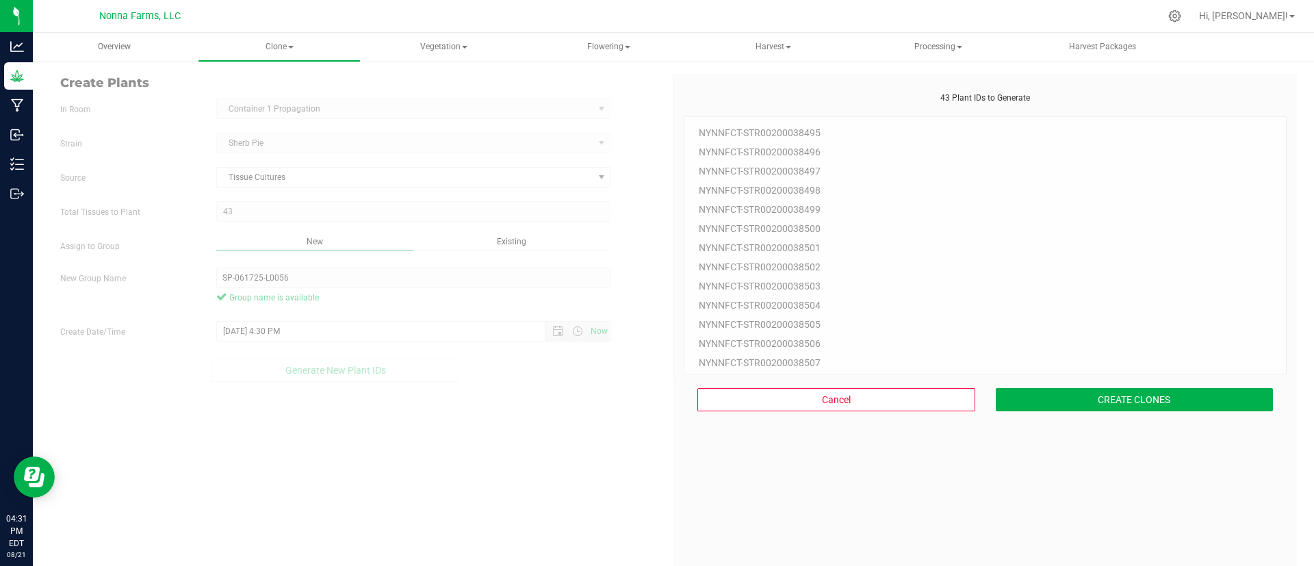
scroll to position [41, 0]
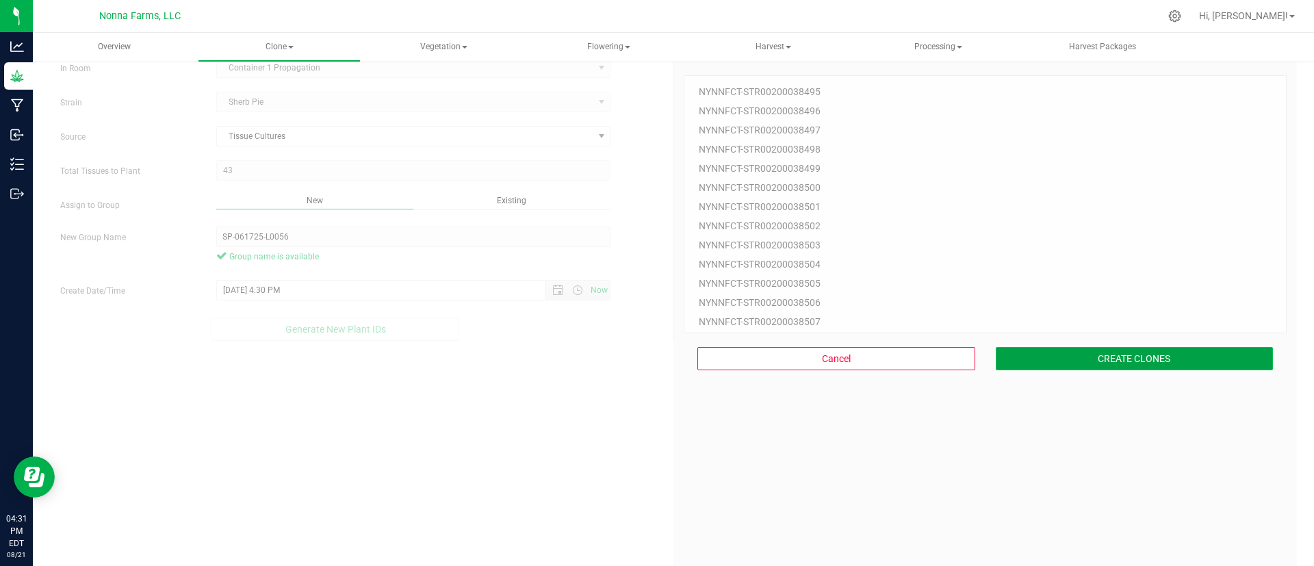
click at [1089, 360] on button "CREATE CLONES" at bounding box center [1134, 358] width 278 height 23
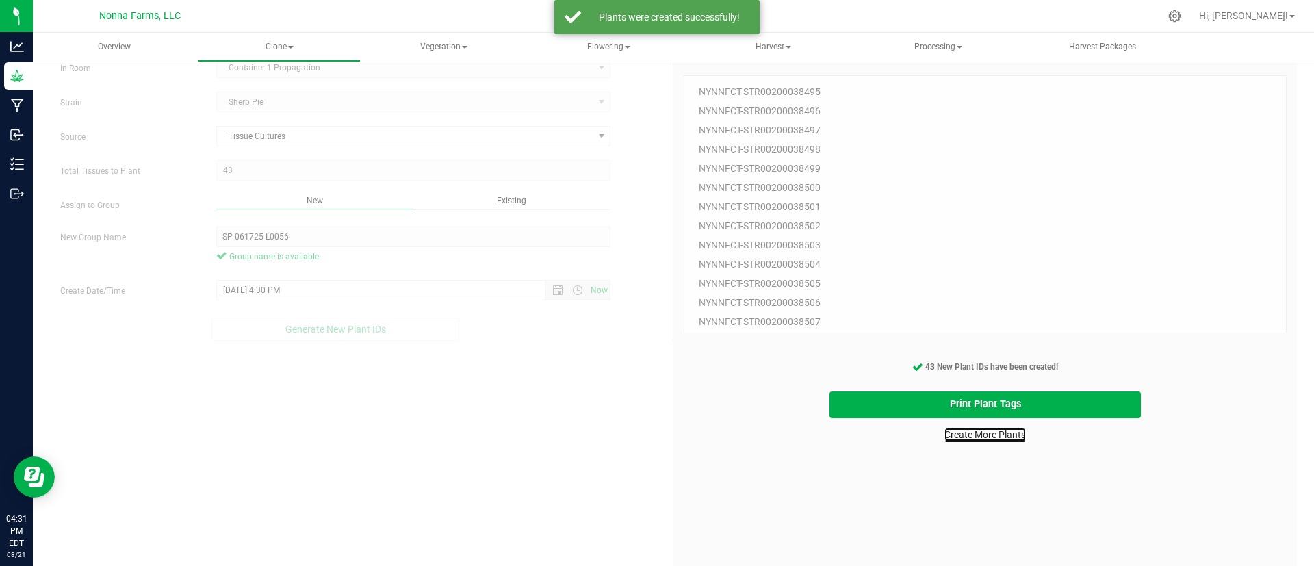
click at [952, 437] on link "Create More Plants" at bounding box center [984, 435] width 81 height 14
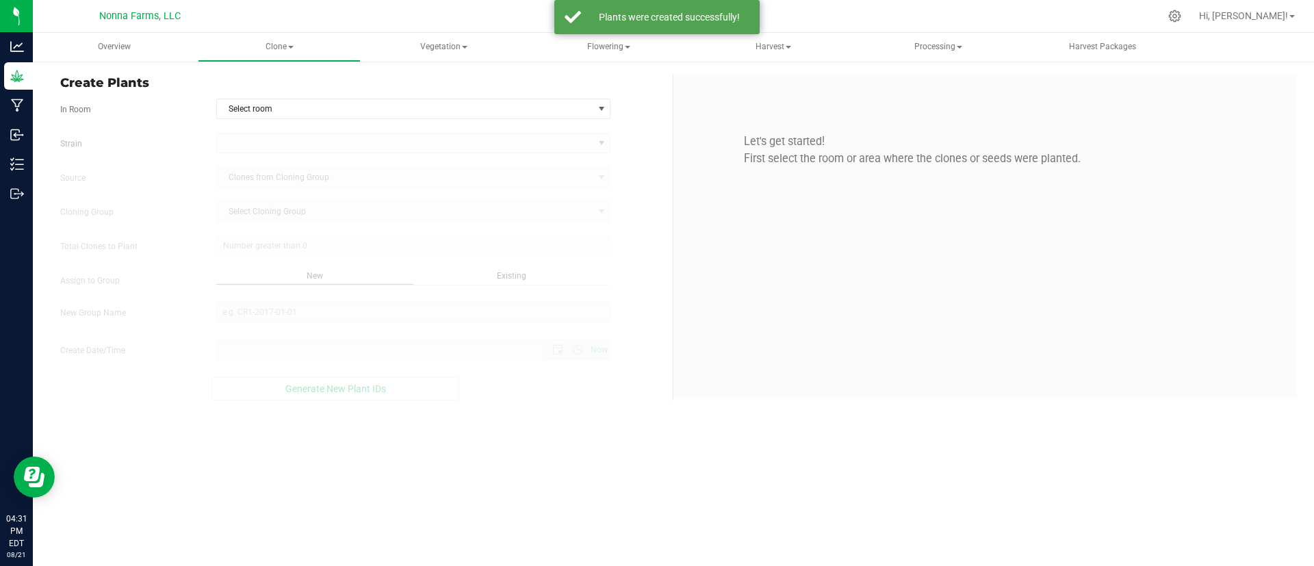
type input "8/21/2025 4:31 PM"
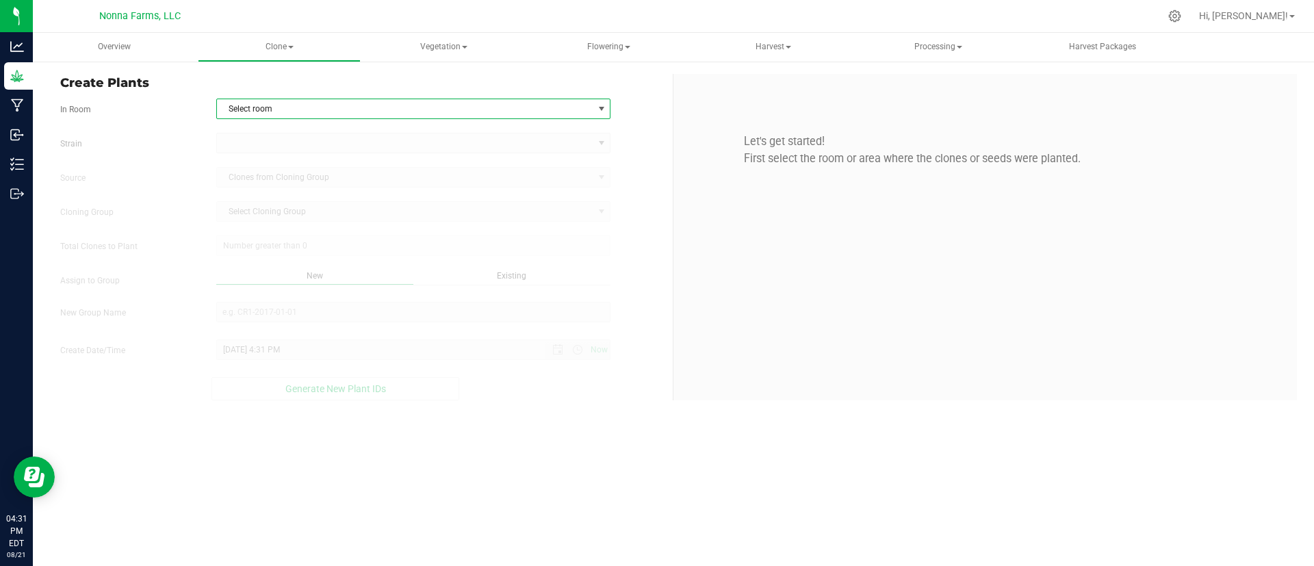
click at [296, 104] on span "Select room" at bounding box center [405, 108] width 376 height 19
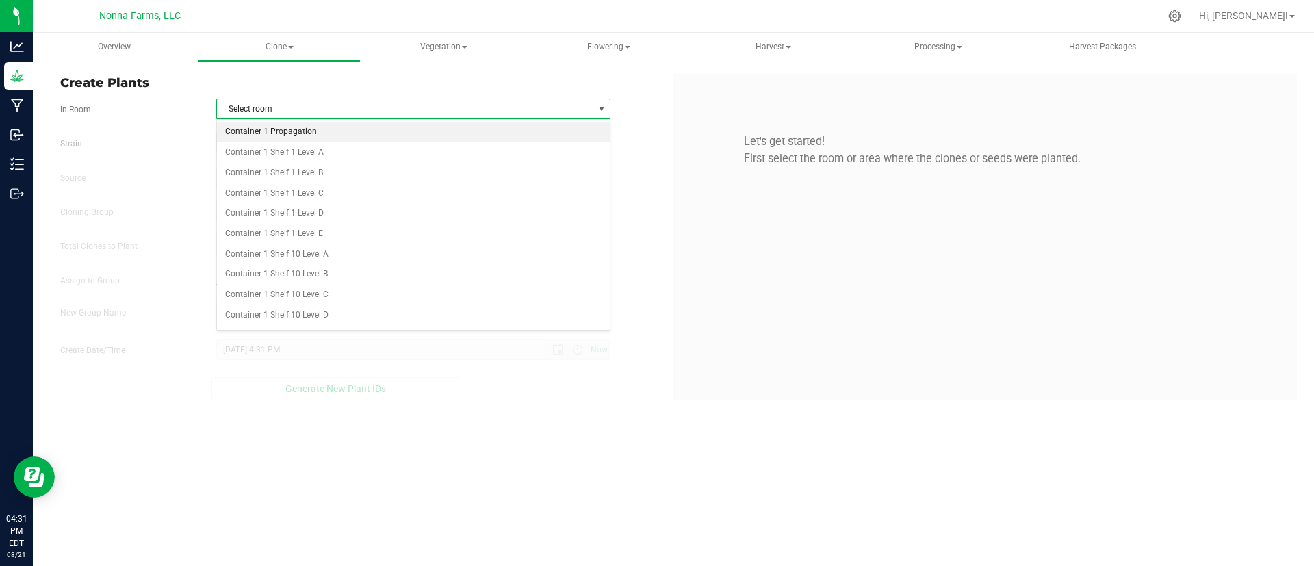
click at [296, 133] on li "Container 1 Propagation" at bounding box center [413, 132] width 393 height 21
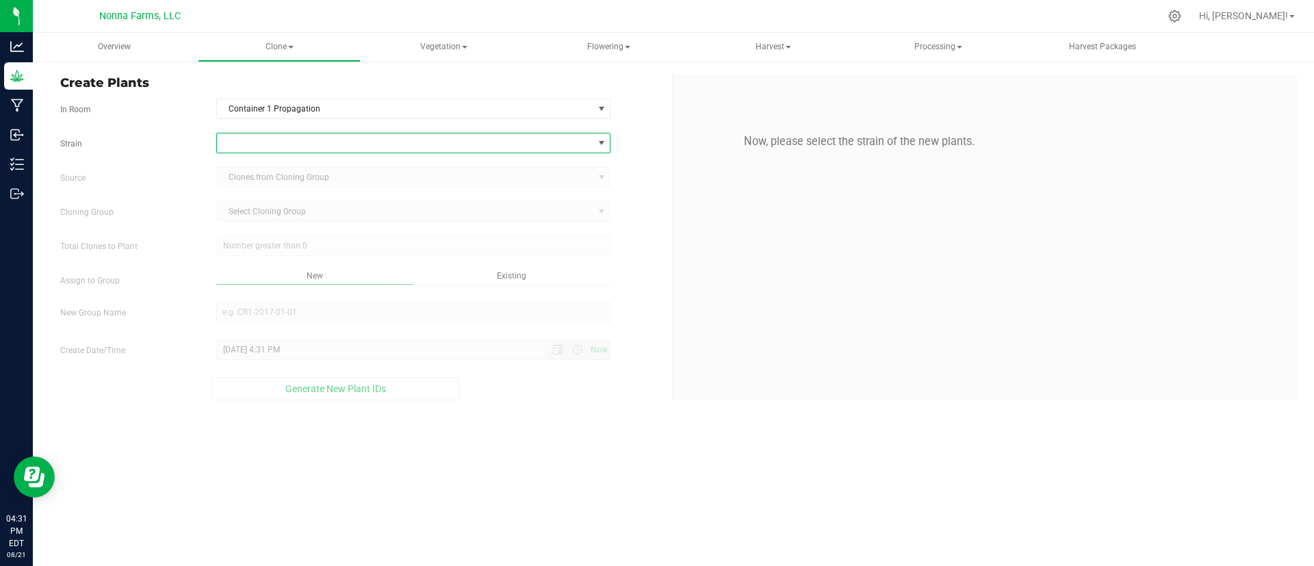
click at [303, 140] on span at bounding box center [405, 142] width 376 height 19
type input "sher"
click at [290, 196] on li "Sherb Pie" at bounding box center [413, 199] width 393 height 19
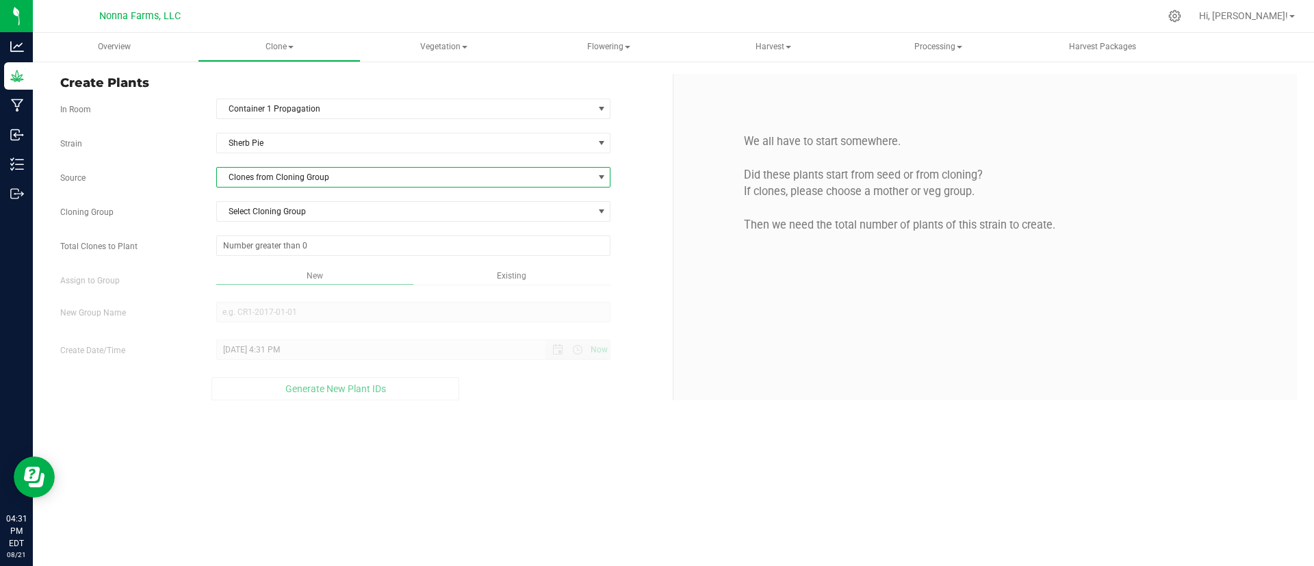
click at [292, 170] on span "Clones from Cloning Group" at bounding box center [405, 177] width 376 height 19
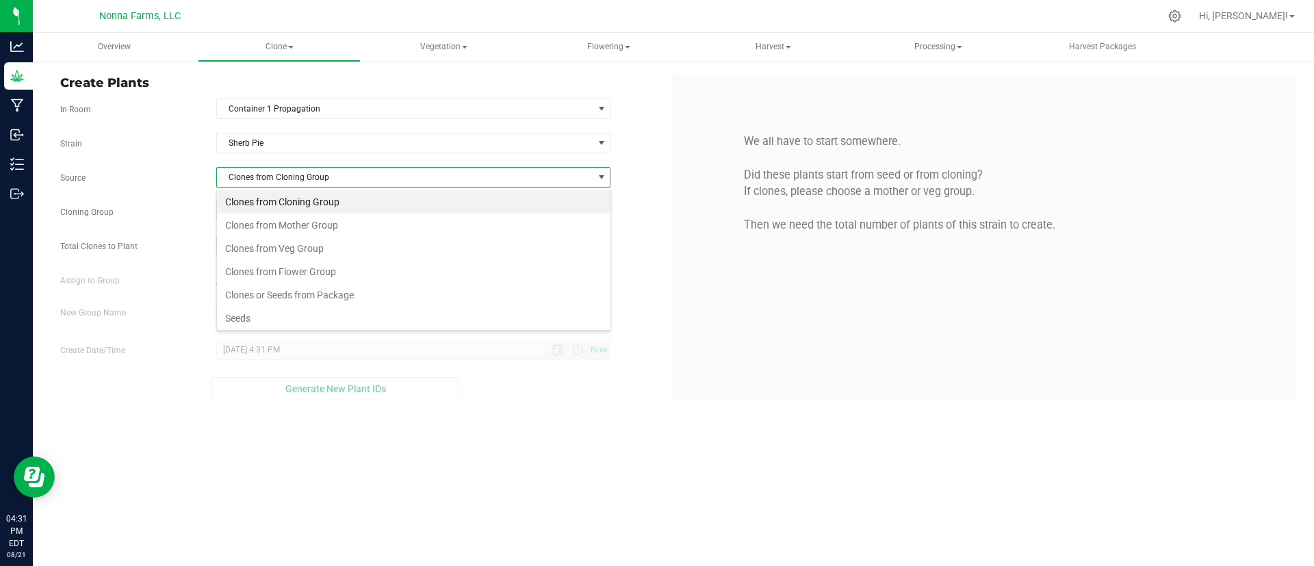
scroll to position [26, 0]
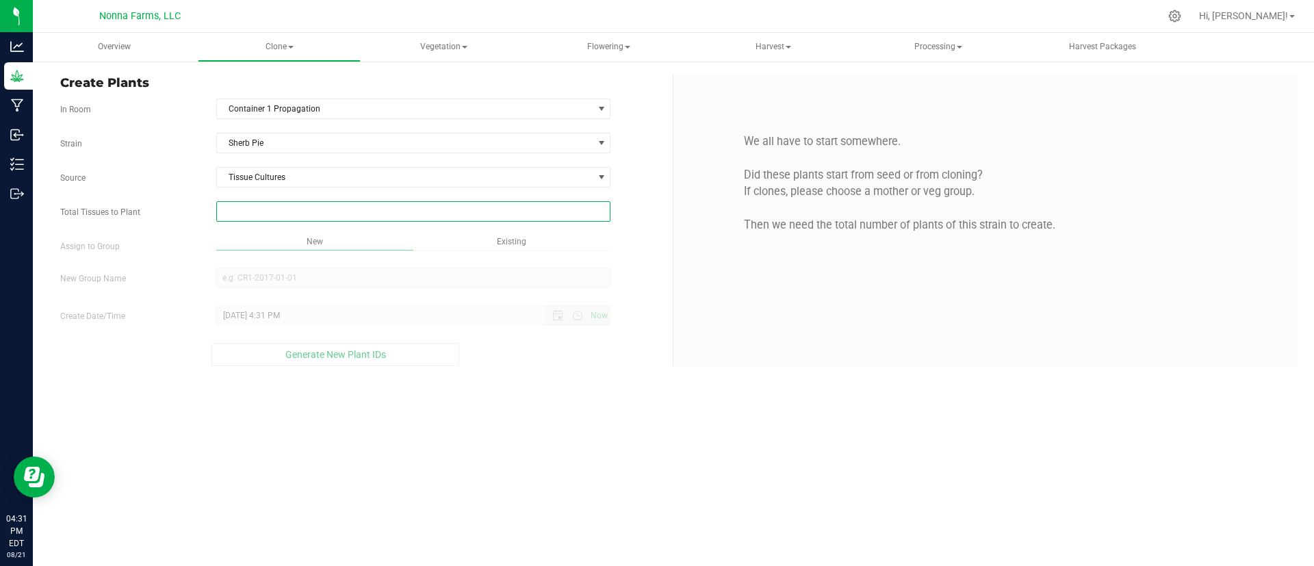
click at [300, 206] on span at bounding box center [413, 211] width 395 height 21
type input "50"
click at [307, 235] on div "Overview Clone Create plants Cloning groups Cloning plants Apply to plants Vege…" at bounding box center [673, 299] width 1281 height 533
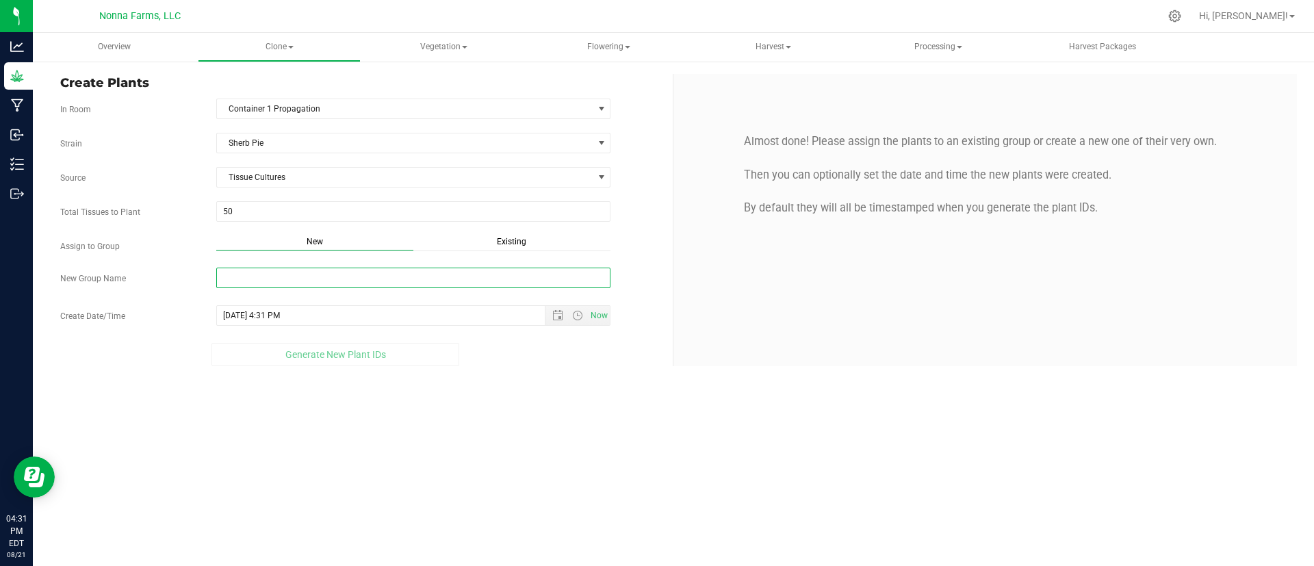
click at [289, 281] on input "New Group Name" at bounding box center [413, 278] width 395 height 21
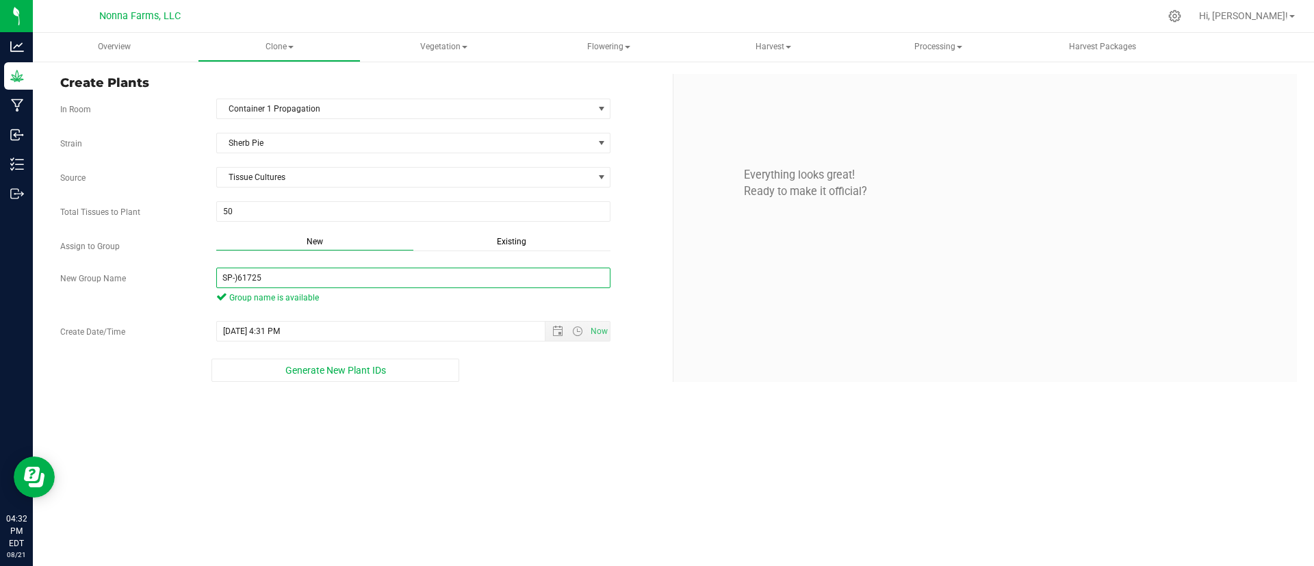
click at [239, 274] on input "SP-)61725" at bounding box center [413, 278] width 395 height 21
click at [294, 284] on input "SP-061725" at bounding box center [413, 278] width 395 height 21
click at [552, 327] on span "Open the date view" at bounding box center [557, 331] width 11 height 11
type input "SP-061725-L0057"
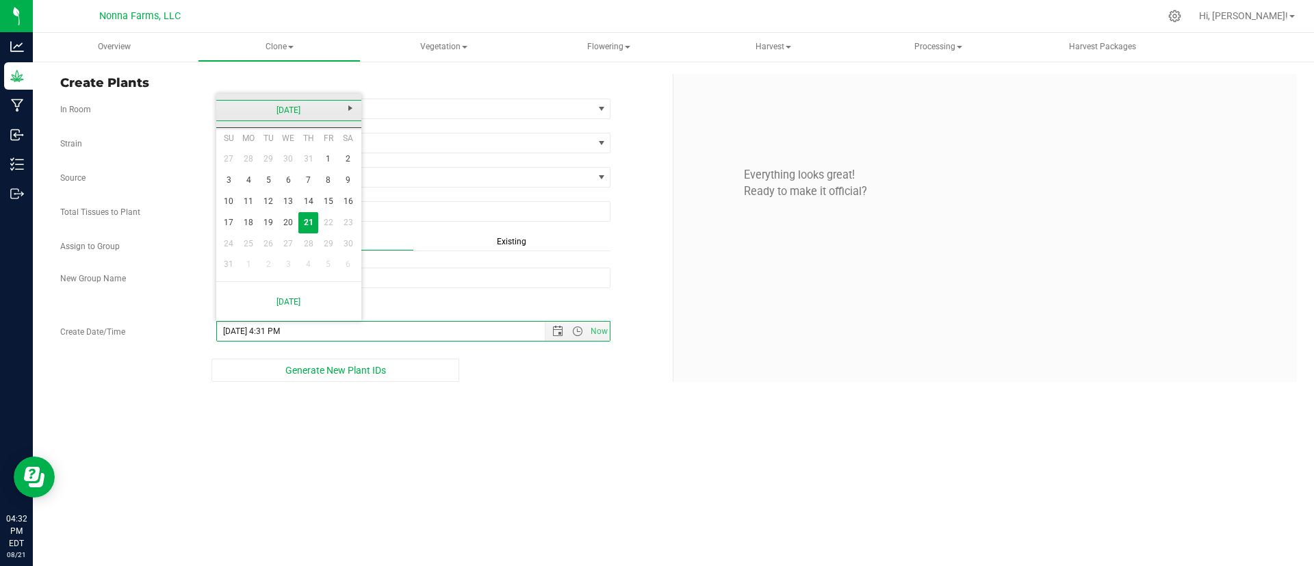
click at [287, 116] on link "[DATE]" at bounding box center [289, 110] width 147 height 21
click at [263, 183] on link "Jun" at bounding box center [271, 186] width 35 height 35
click at [277, 205] on link "17" at bounding box center [269, 201] width 20 height 21
type input "6/17/2025 4:31 PM"
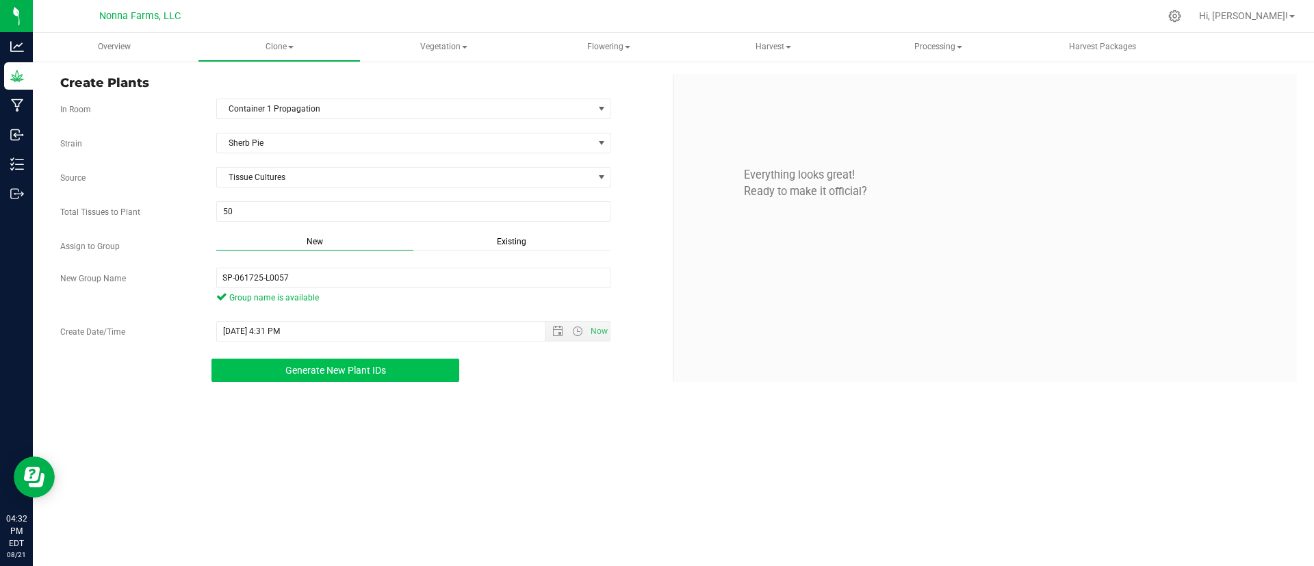
click at [367, 375] on span "Generate New Plant IDs" at bounding box center [335, 370] width 101 height 11
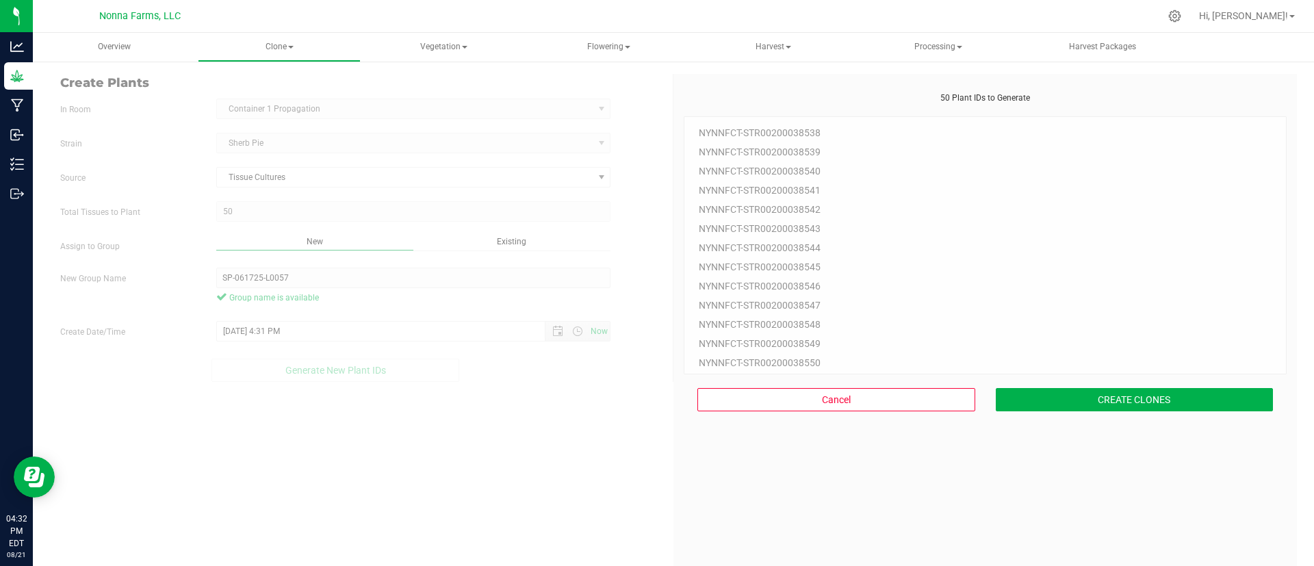
scroll to position [41, 0]
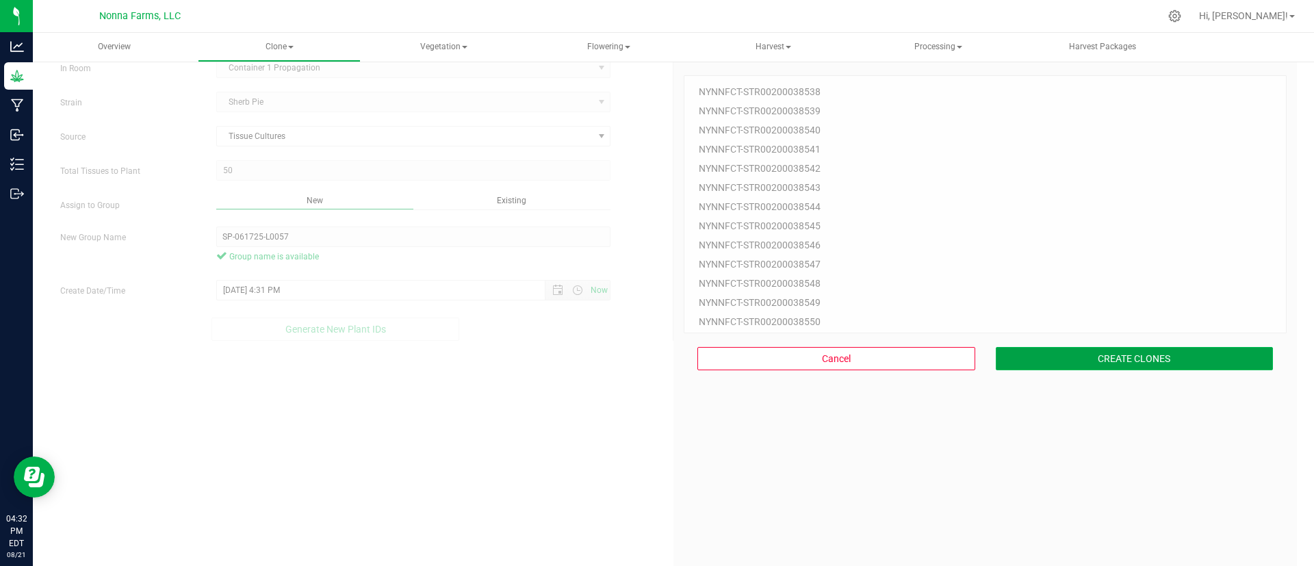
click at [1054, 354] on button "CREATE CLONES" at bounding box center [1134, 358] width 278 height 23
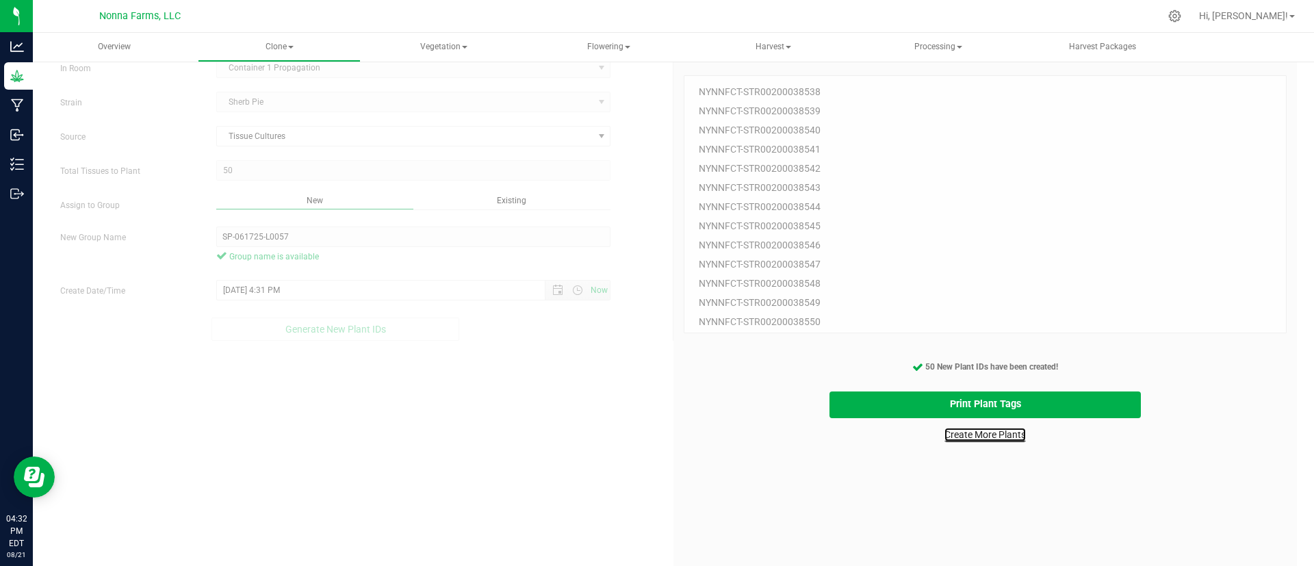
click at [1003, 438] on link "Create More Plants" at bounding box center [984, 435] width 81 height 14
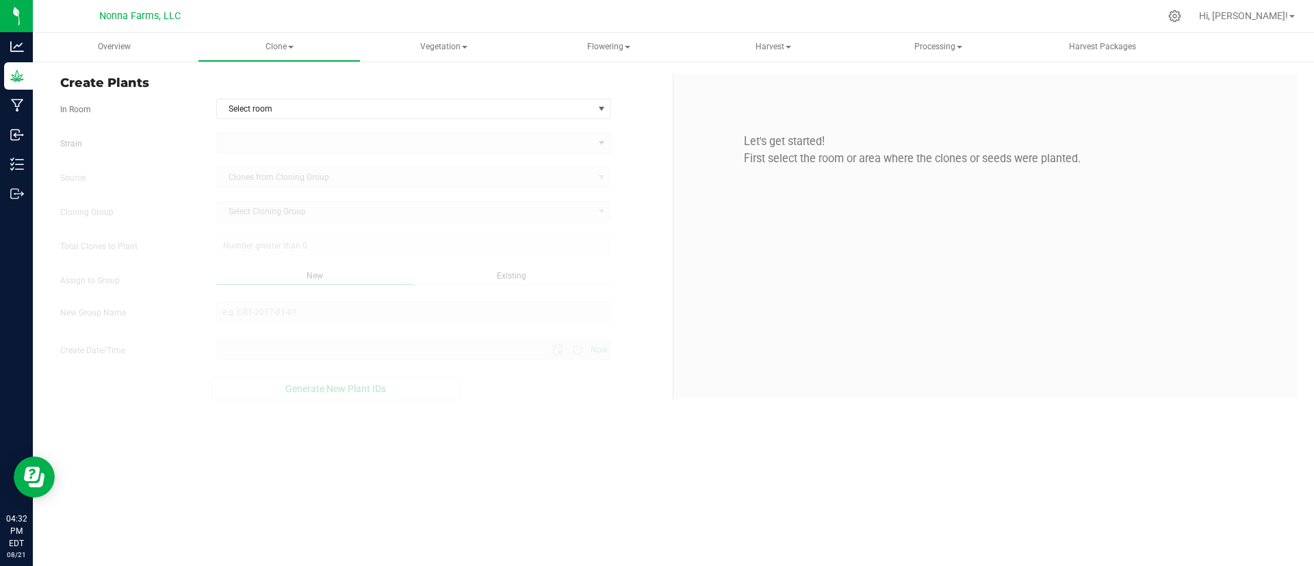
type input "8/21/2025 4:32 PM"
click at [406, 114] on span "Select room" at bounding box center [405, 108] width 376 height 19
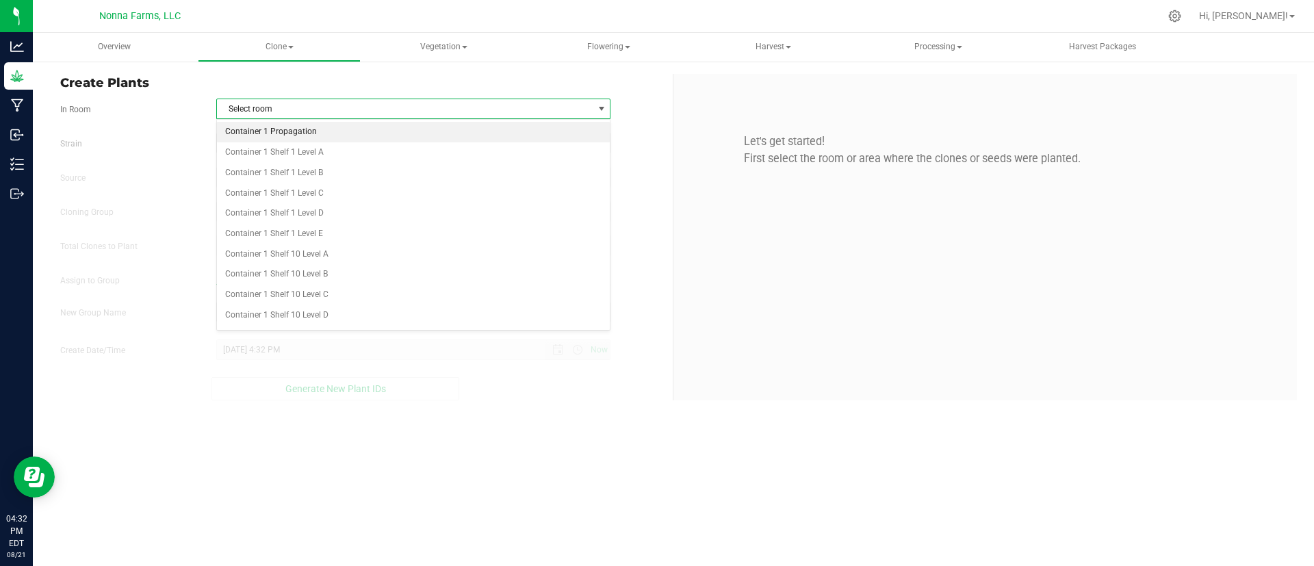
click at [404, 131] on li "Container 1 Propagation" at bounding box center [413, 132] width 393 height 21
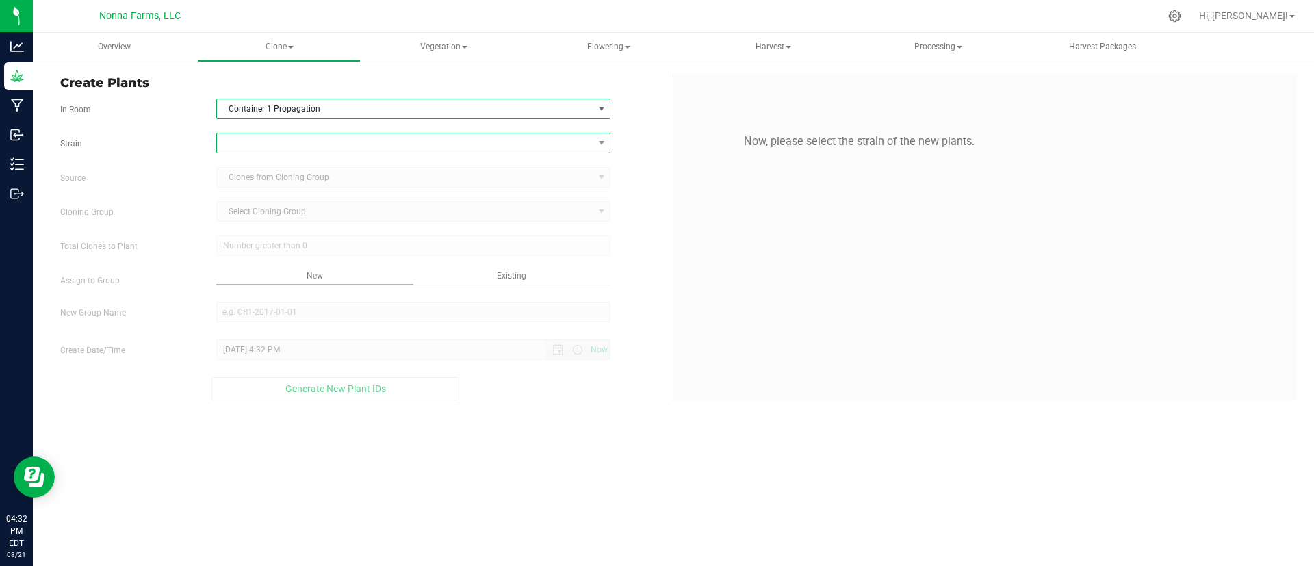
click at [402, 141] on span at bounding box center [405, 142] width 376 height 19
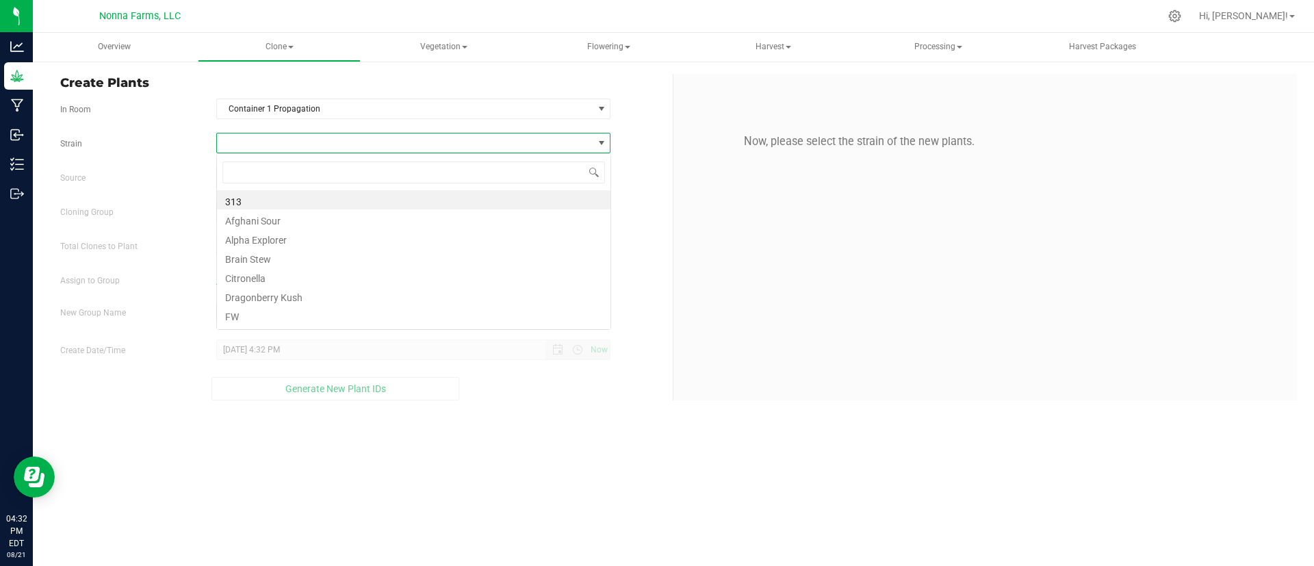
scroll to position [21, 394]
type input "she"
click at [309, 198] on li "Sherb Pie" at bounding box center [413, 199] width 393 height 19
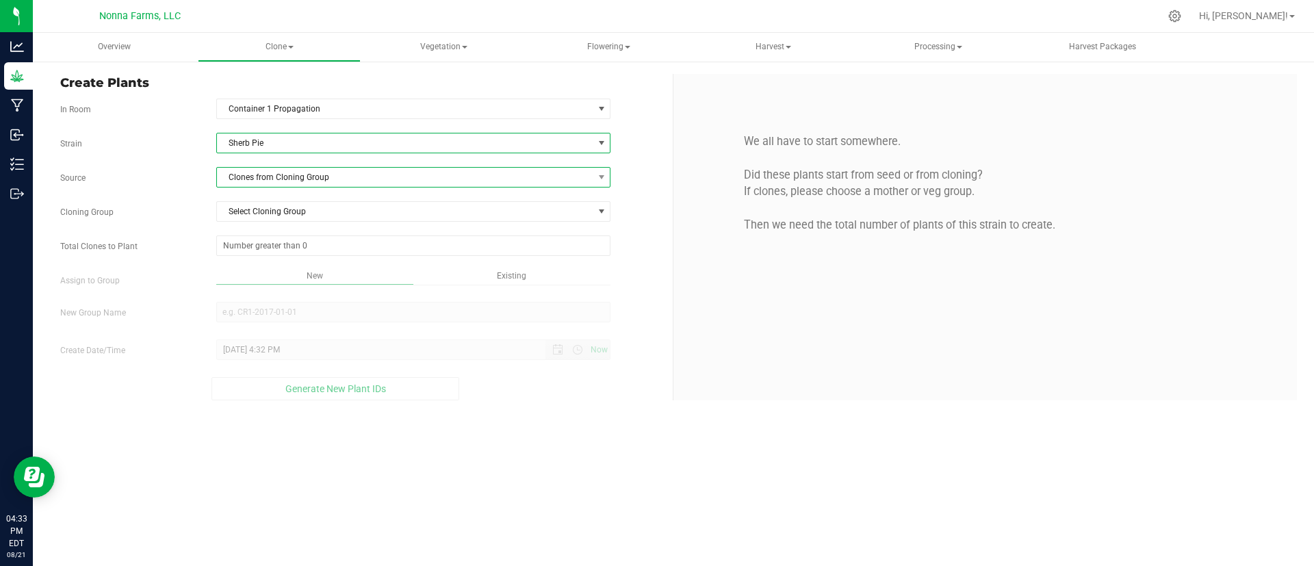
click at [308, 184] on span "Clones from Cloning Group" at bounding box center [405, 177] width 376 height 19
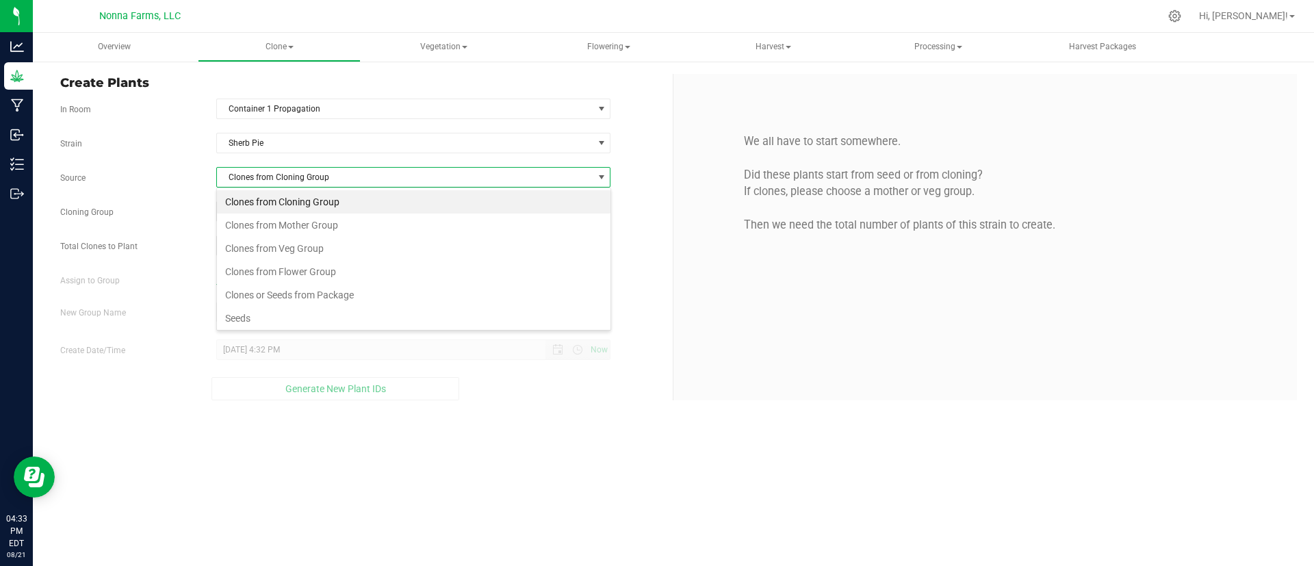
scroll to position [26, 0]
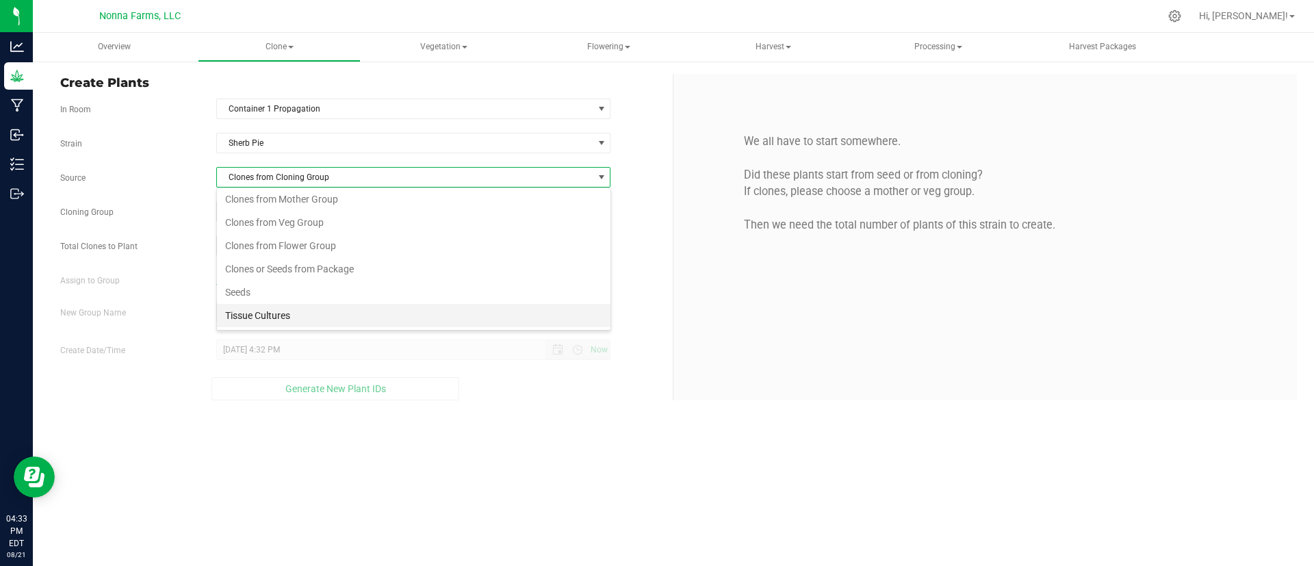
click at [469, 320] on li "Tissue Cultures" at bounding box center [413, 315] width 393 height 23
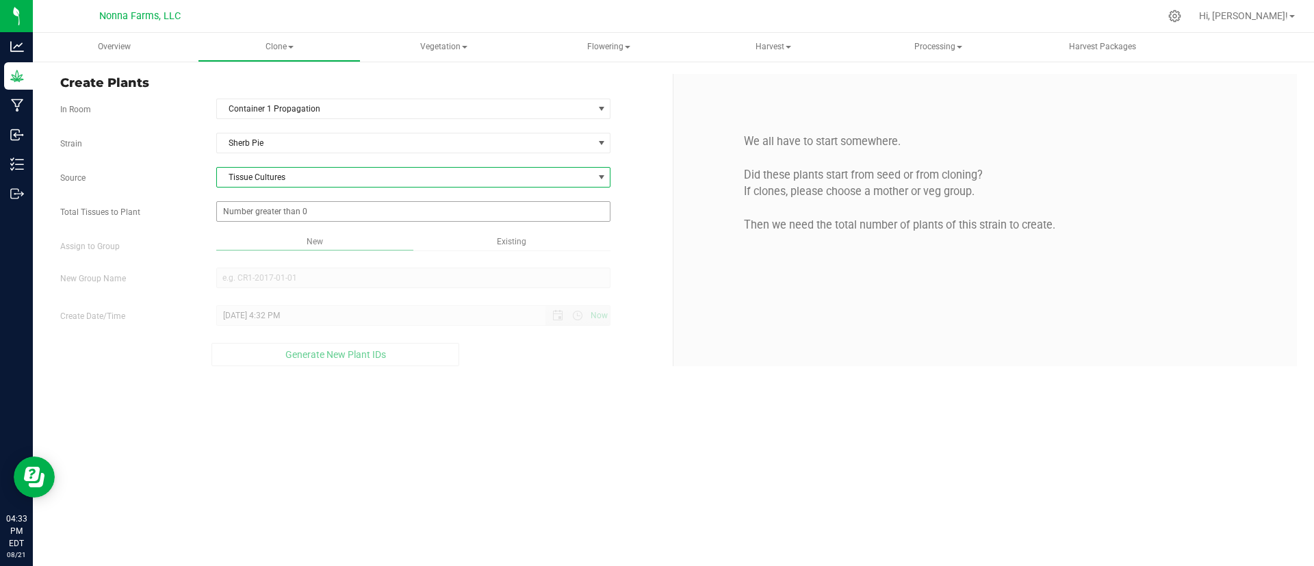
click at [385, 203] on span at bounding box center [413, 211] width 395 height 21
type input "44"
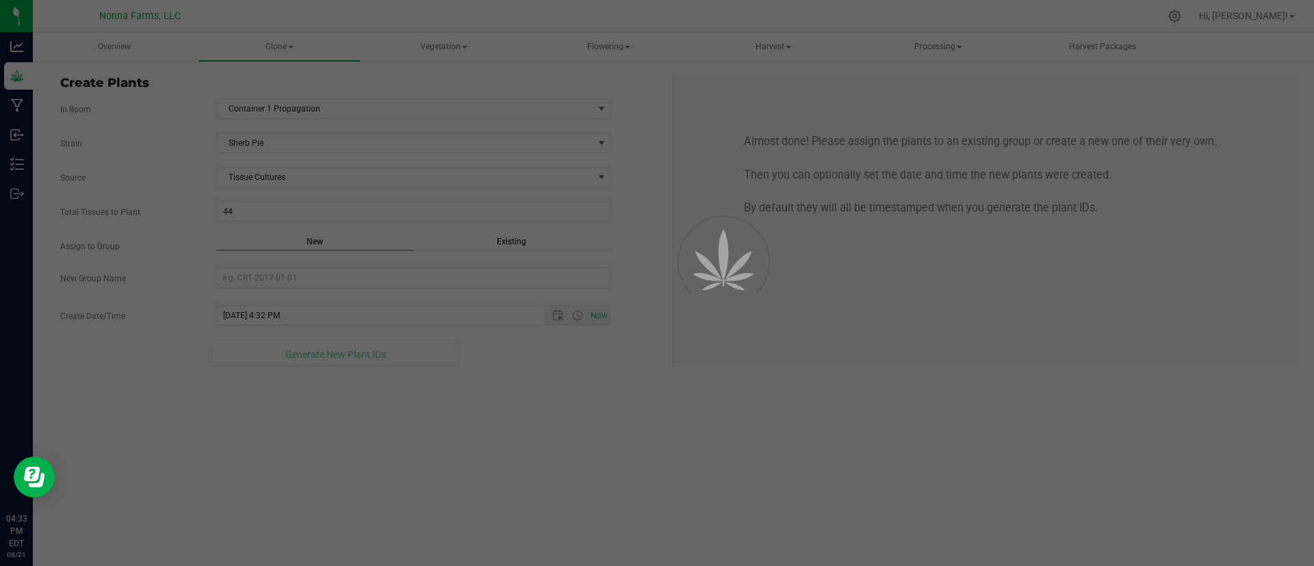
click at [320, 238] on div "Overview Clone Create plants Cloning groups Cloning plants Apply to plants Vege…" at bounding box center [673, 299] width 1281 height 533
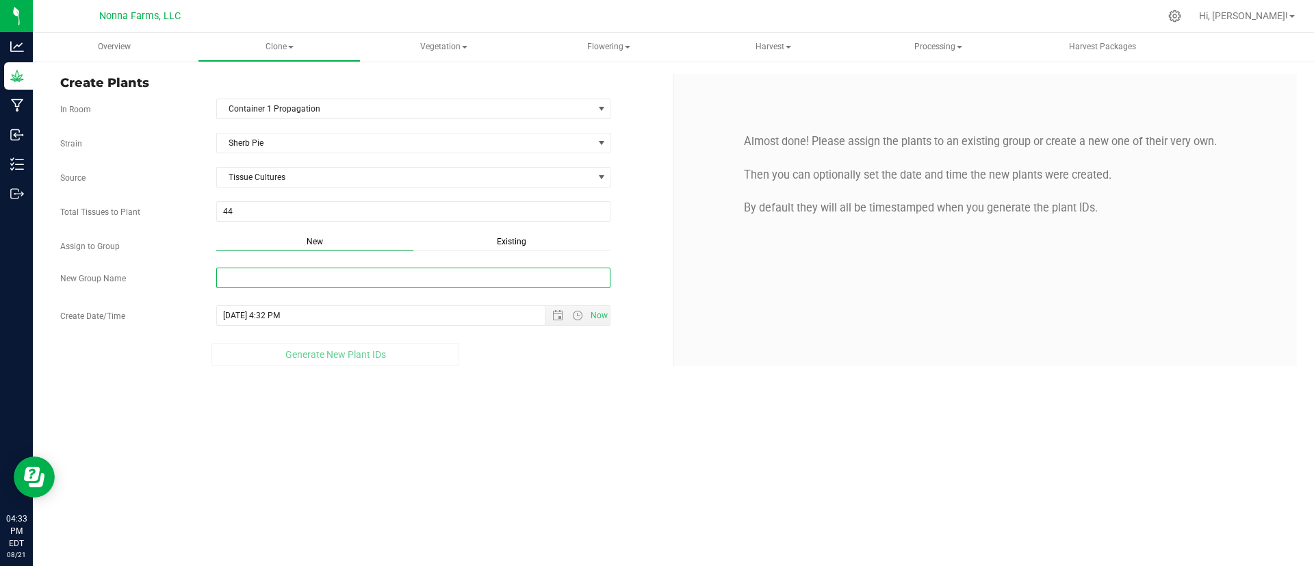
click at [320, 274] on input "New Group Name" at bounding box center [413, 278] width 395 height 21
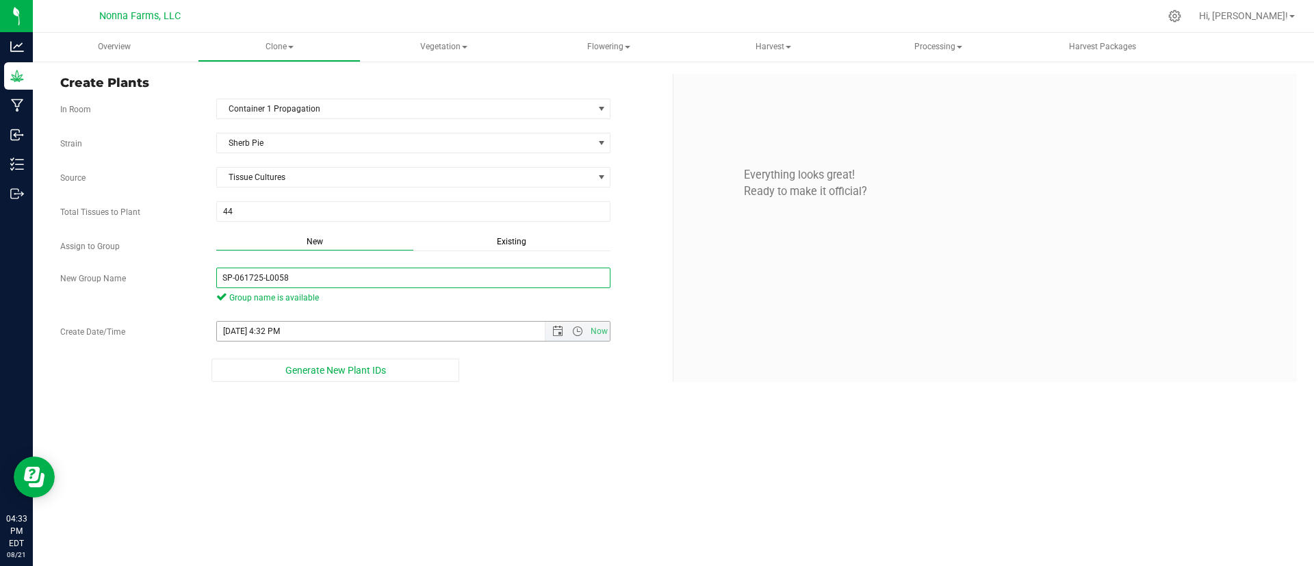
type input "SP-061725-L0058"
click at [306, 336] on input "8/21/2025 4:32 PM" at bounding box center [393, 331] width 352 height 19
click at [560, 335] on span "Open the date view" at bounding box center [557, 331] width 11 height 11
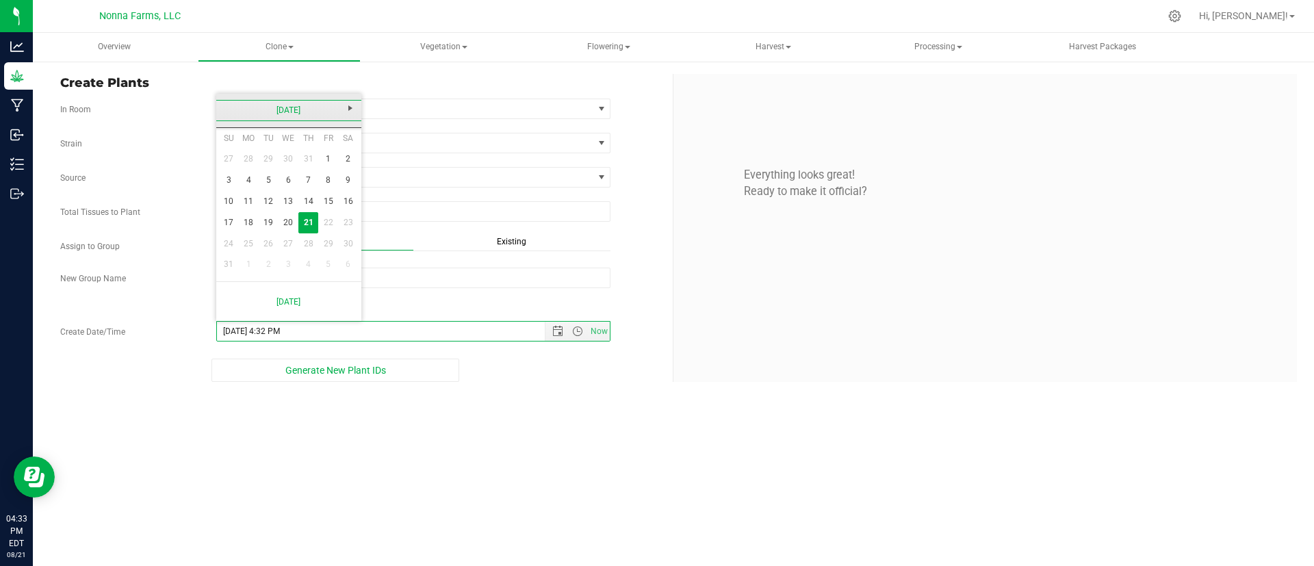
click at [276, 101] on link "[DATE]" at bounding box center [289, 110] width 147 height 21
click at [274, 192] on link "Jun" at bounding box center [271, 186] width 35 height 35
click at [266, 196] on link "17" at bounding box center [269, 201] width 20 height 21
type input "6/17/2025 4:32 PM"
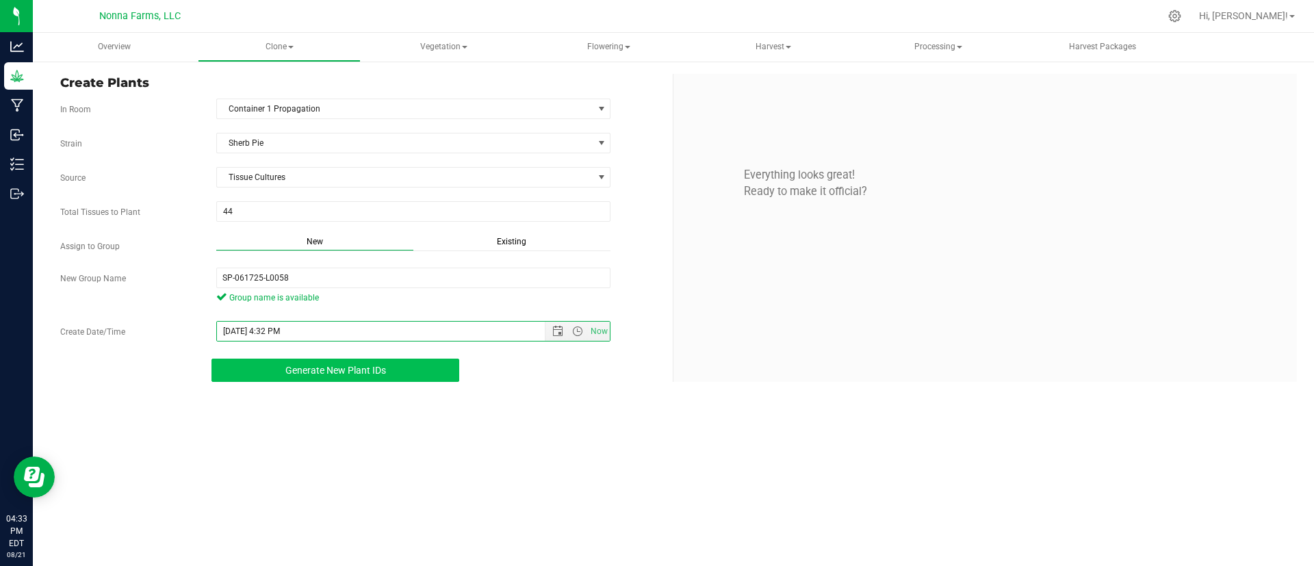
click at [368, 380] on button "Generate New Plant IDs" at bounding box center [335, 370] width 248 height 23
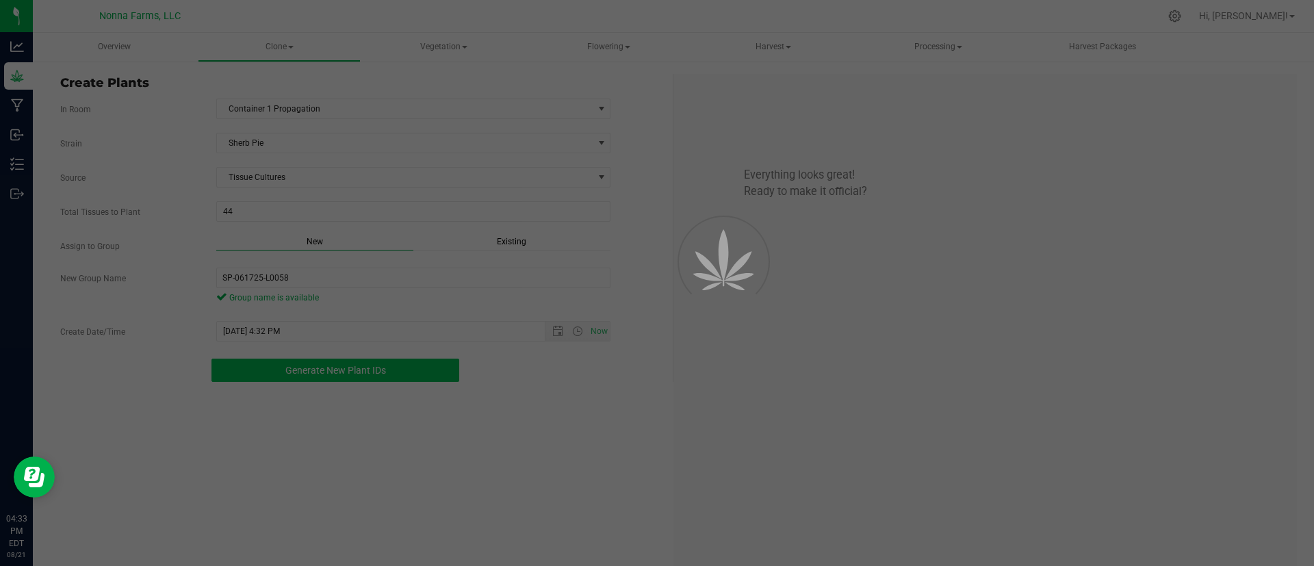
scroll to position [41, 0]
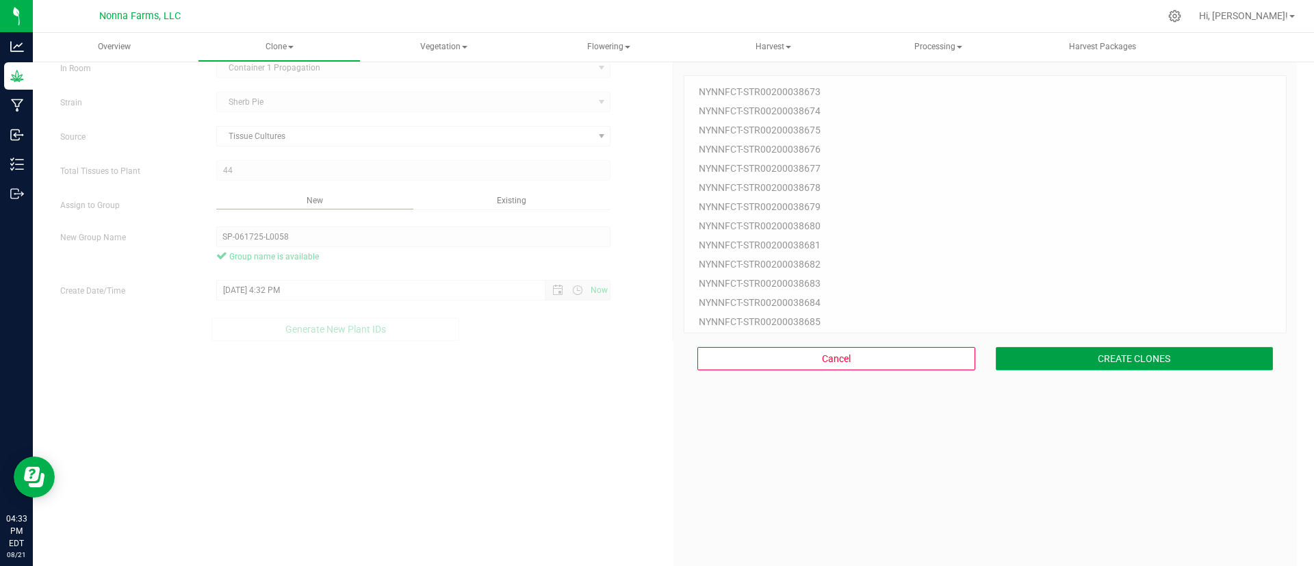
click at [1090, 358] on button "CREATE CLONES" at bounding box center [1134, 358] width 278 height 23
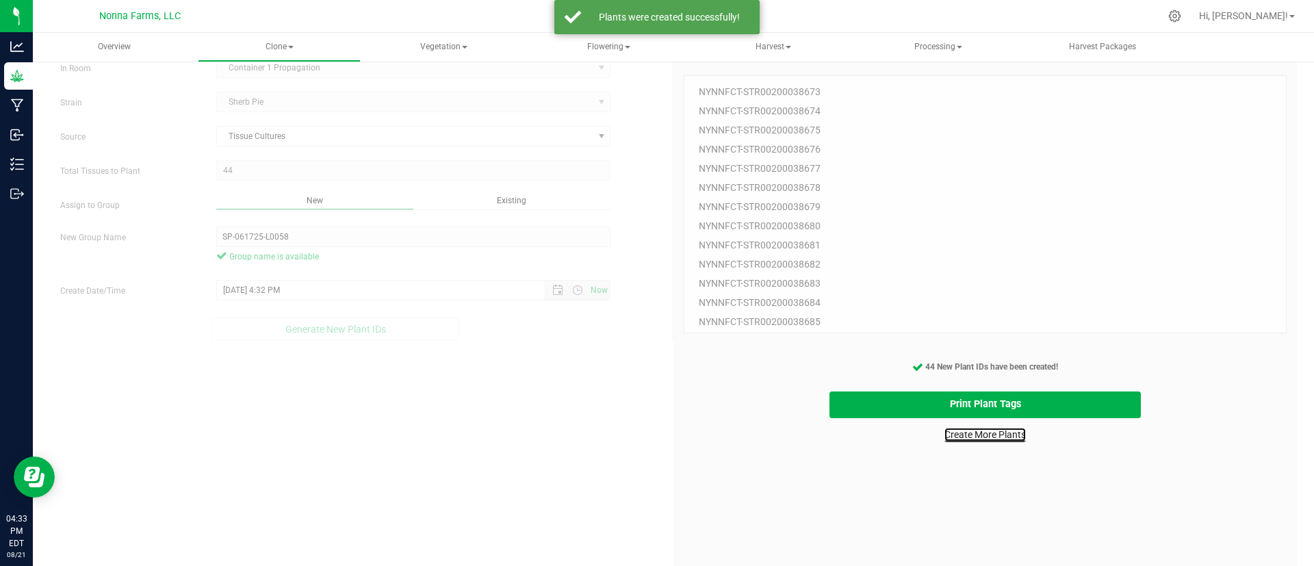
click at [958, 431] on link "Create More Plants" at bounding box center [984, 435] width 81 height 14
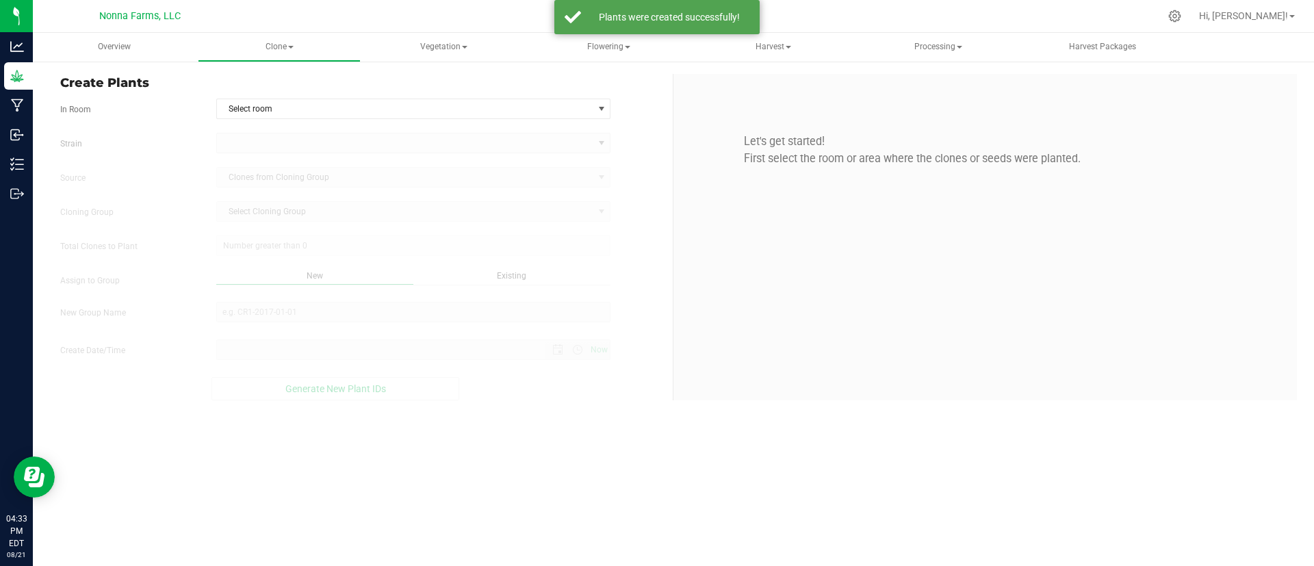
type input "8/21/2025 4:33 PM"
click at [312, 107] on span "Select room" at bounding box center [405, 108] width 376 height 19
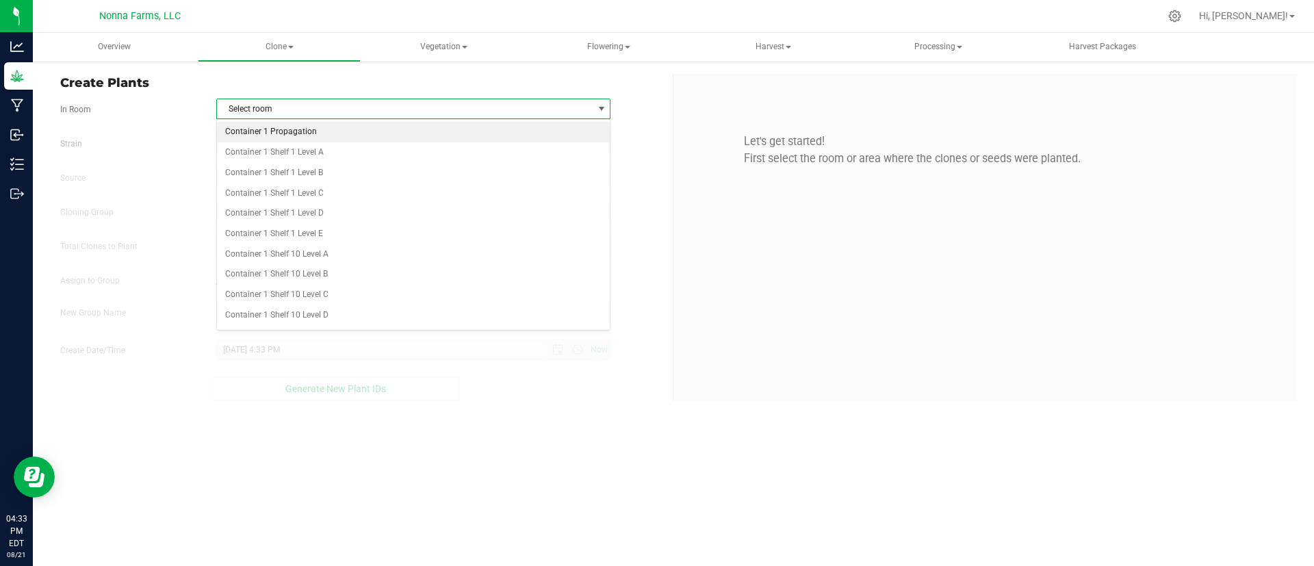
click at [309, 129] on li "Container 1 Propagation" at bounding box center [413, 132] width 393 height 21
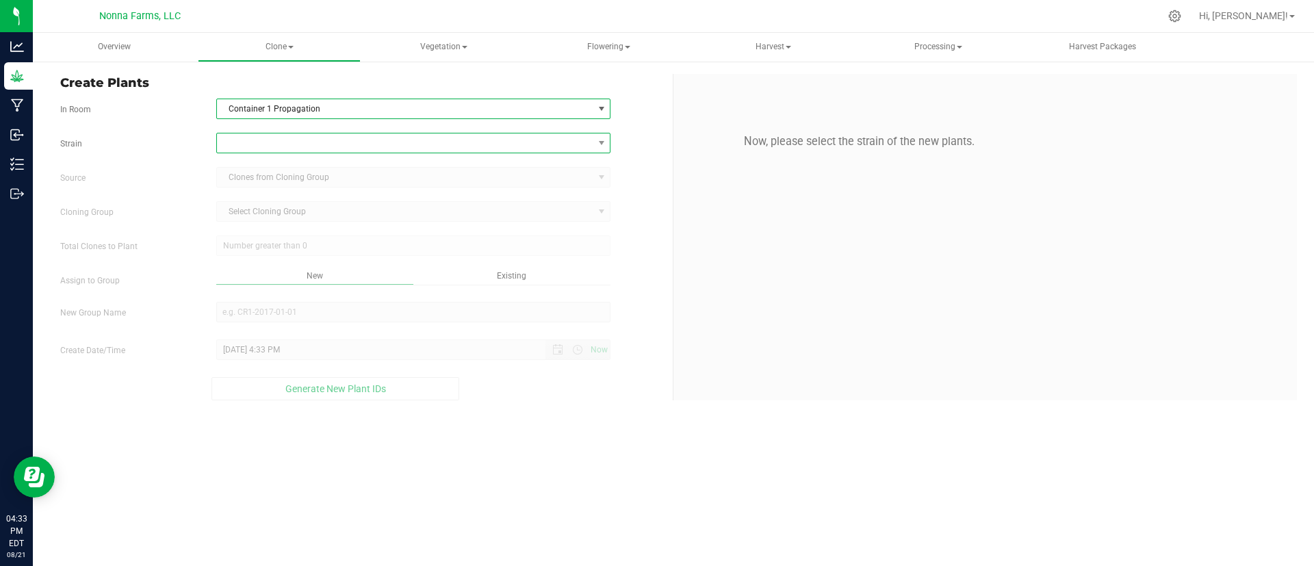
click at [308, 138] on span at bounding box center [405, 142] width 376 height 19
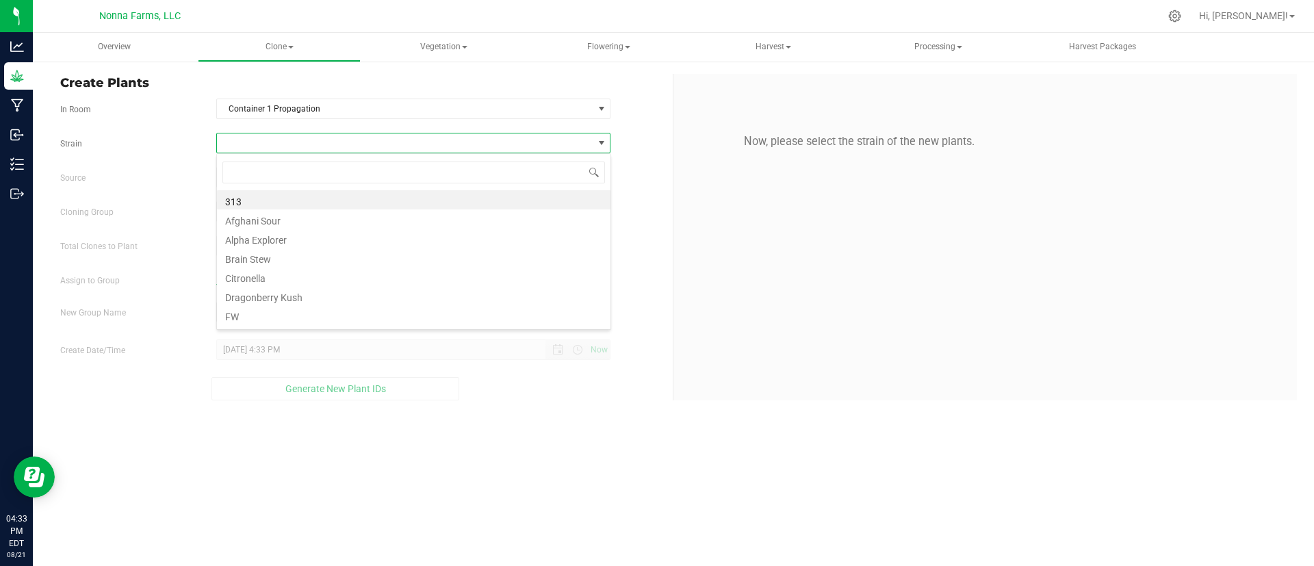
scroll to position [21, 394]
type input "she"
click at [286, 198] on li "Sherb Pie" at bounding box center [413, 199] width 393 height 19
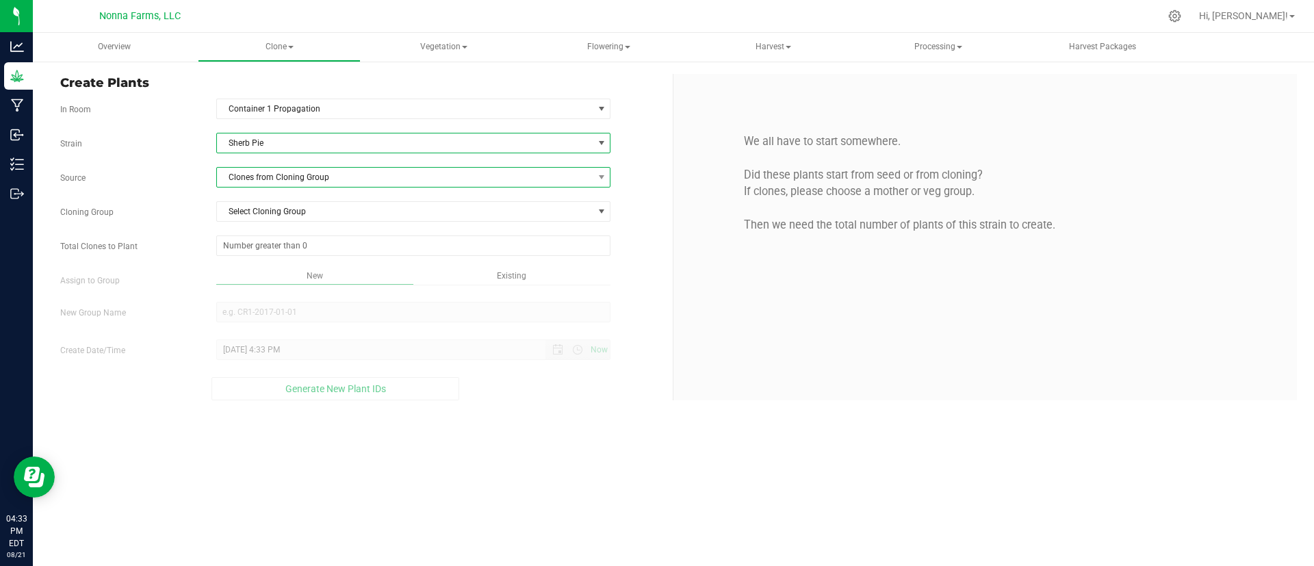
click at [288, 178] on span "Clones from Cloning Group" at bounding box center [405, 177] width 376 height 19
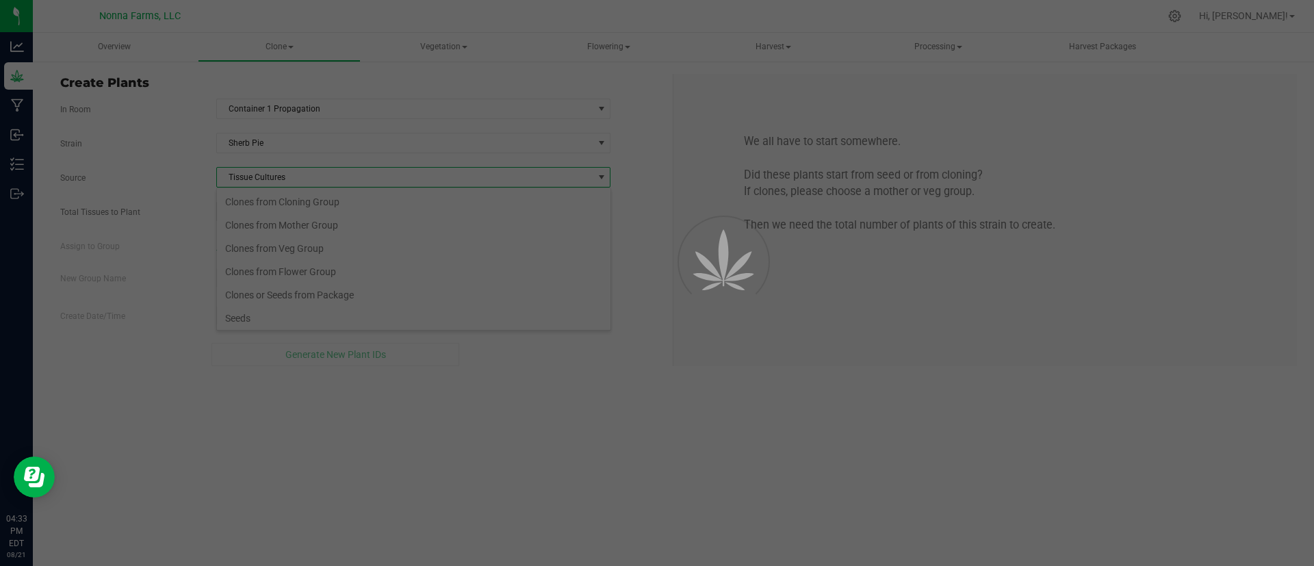
scroll to position [26, 0]
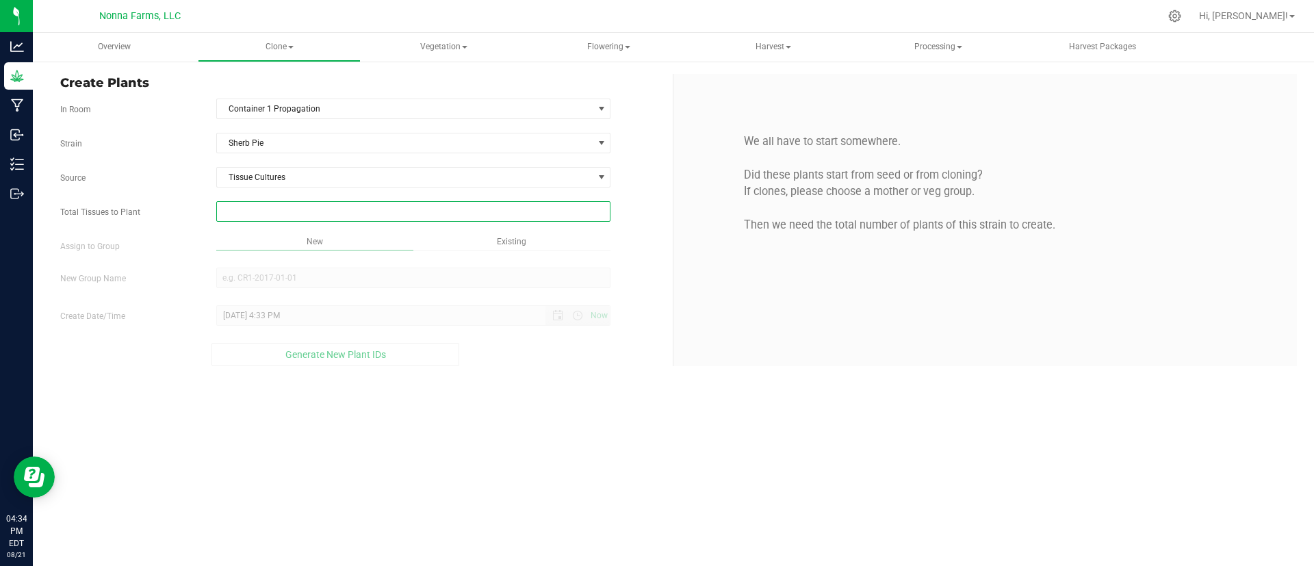
click at [304, 213] on span at bounding box center [413, 211] width 395 height 21
type input "41"
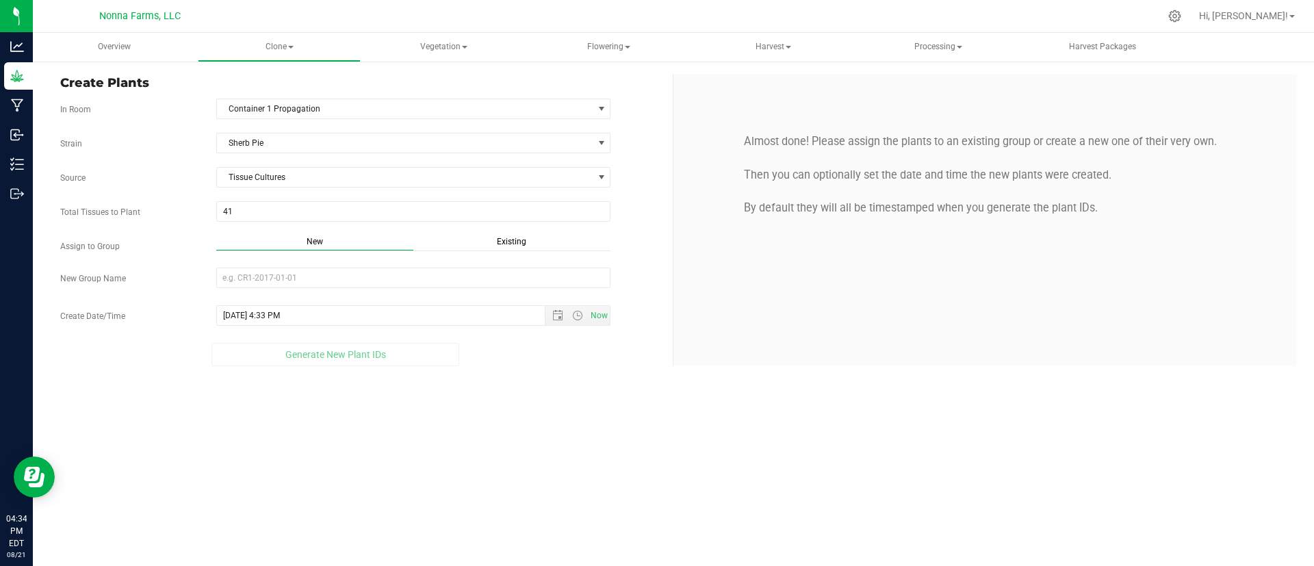
click at [313, 239] on span "New" at bounding box center [315, 242] width 16 height 10
click at [311, 281] on input "New Group Name" at bounding box center [413, 278] width 395 height 21
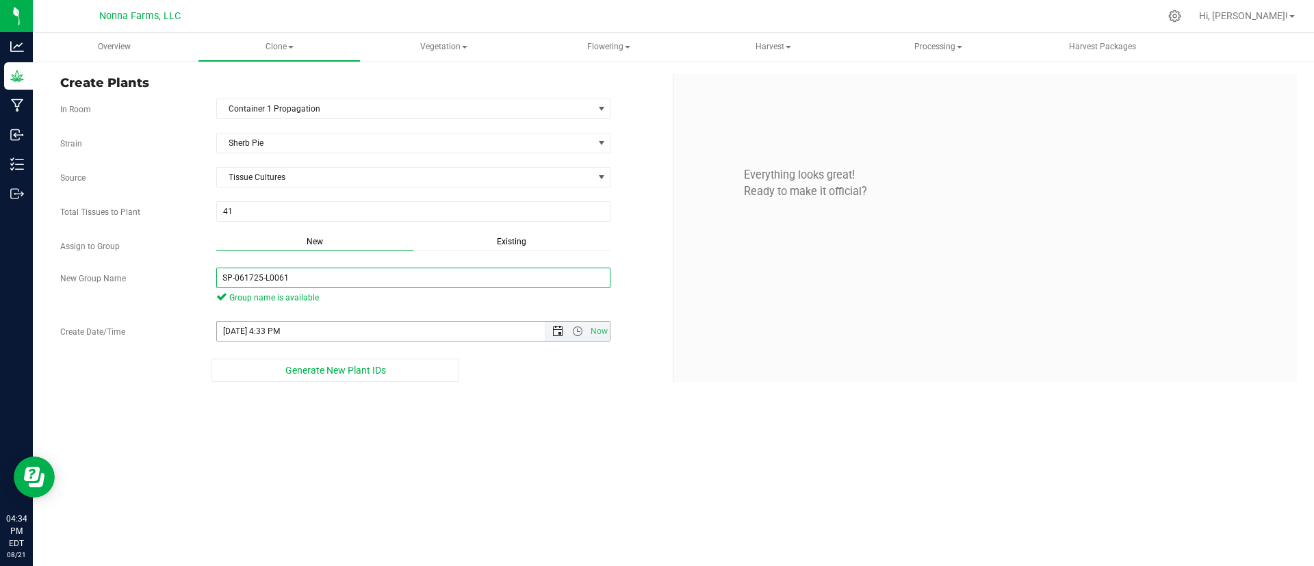
click at [553, 330] on span "Open the date view" at bounding box center [557, 331] width 11 height 11
type input "SP-061725-L0061"
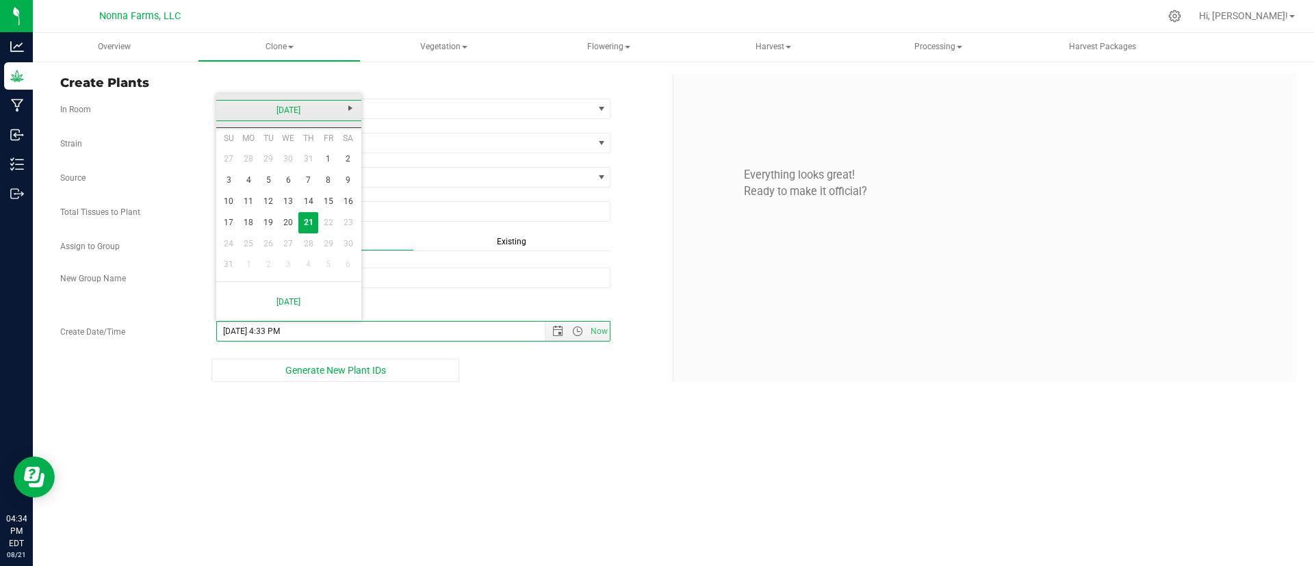
click at [281, 109] on link "[DATE]" at bounding box center [289, 110] width 147 height 21
click at [274, 192] on link "Jun" at bounding box center [271, 186] width 35 height 35
click at [271, 203] on link "17" at bounding box center [269, 201] width 20 height 21
type input "6/17/2025 4:33 PM"
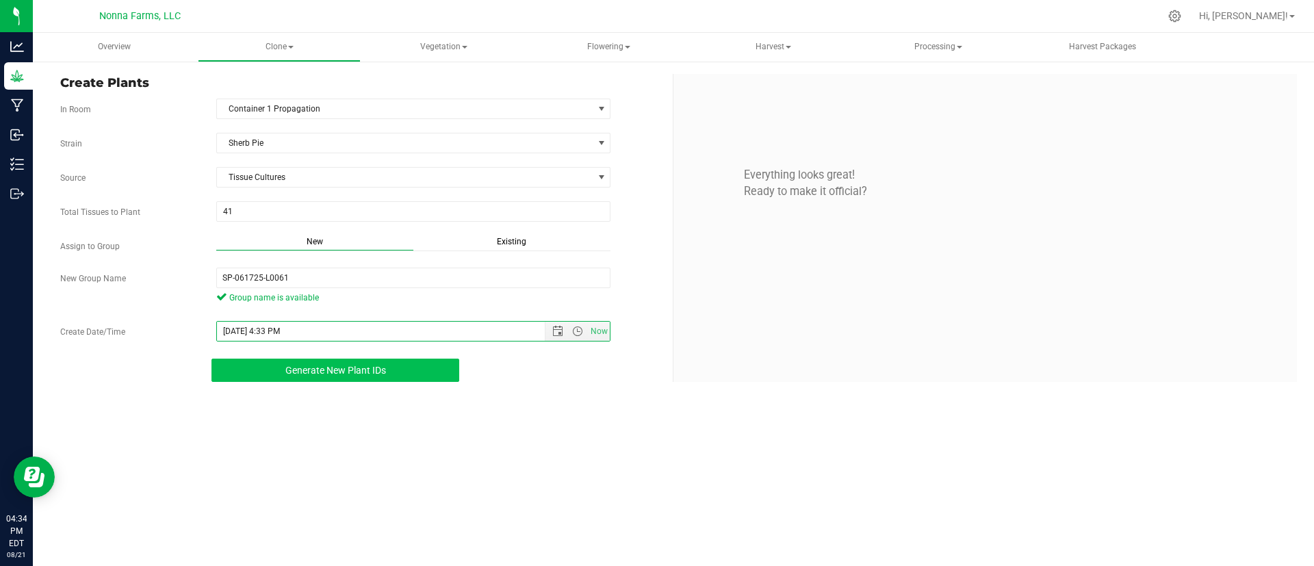
click at [339, 372] on span "Generate New Plant IDs" at bounding box center [335, 370] width 101 height 11
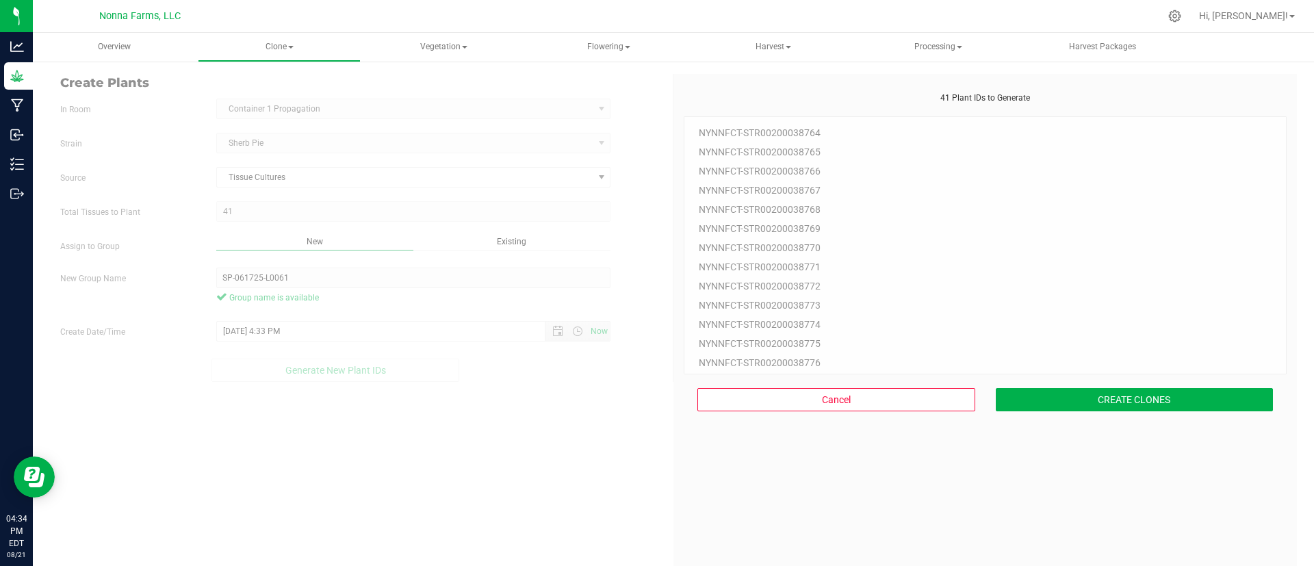
scroll to position [41, 0]
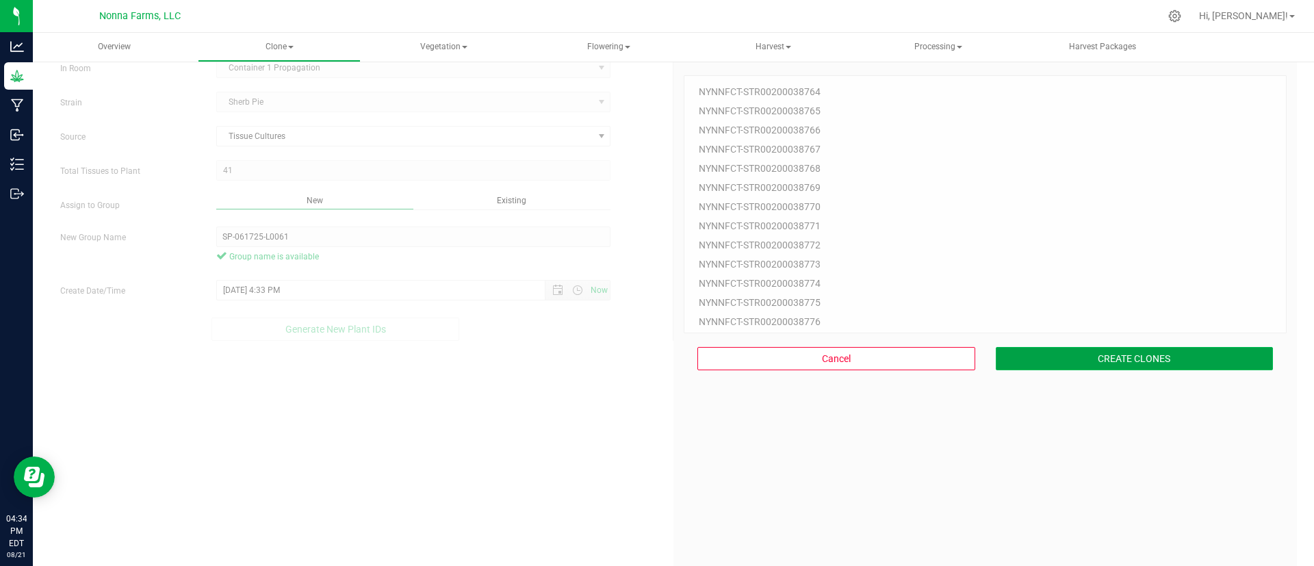
click at [1086, 350] on button "CREATE CLONES" at bounding box center [1134, 358] width 278 height 23
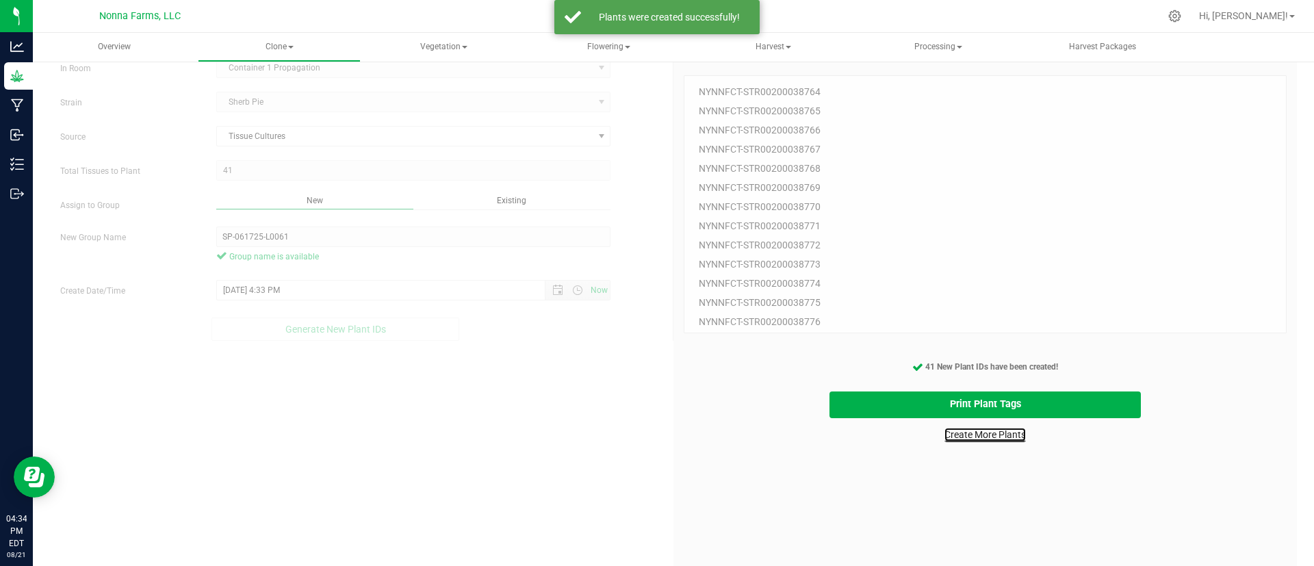
click at [1002, 436] on link "Create More Plants" at bounding box center [984, 435] width 81 height 14
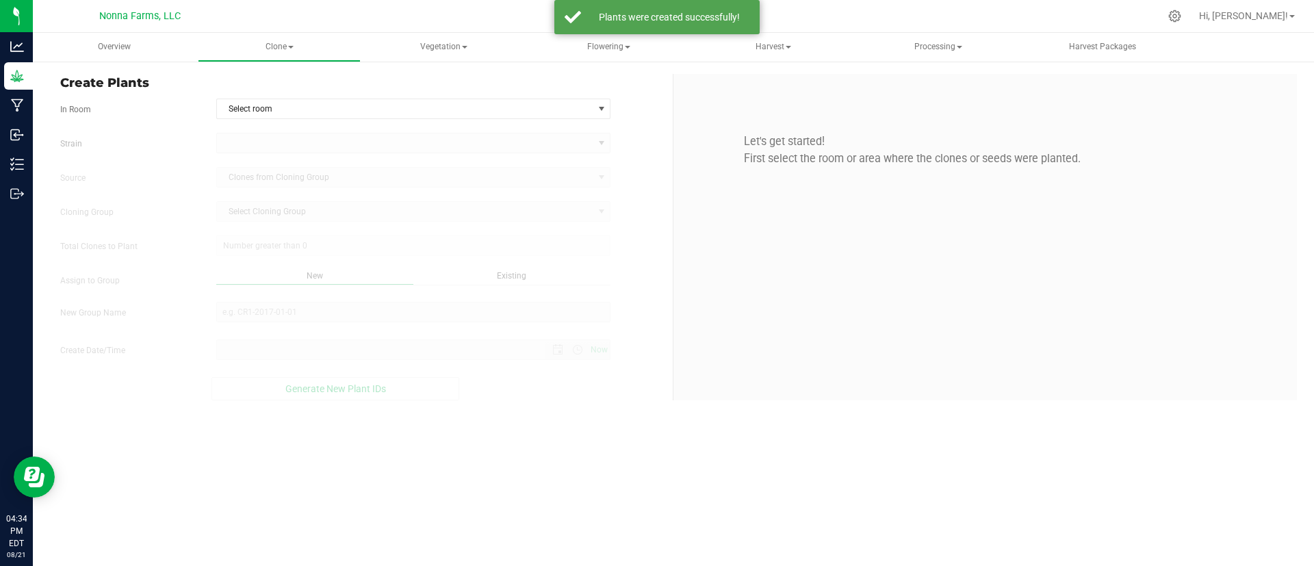
type input "8/21/2025 4:34 PM"
click at [575, 118] on span "Select room" at bounding box center [405, 108] width 376 height 19
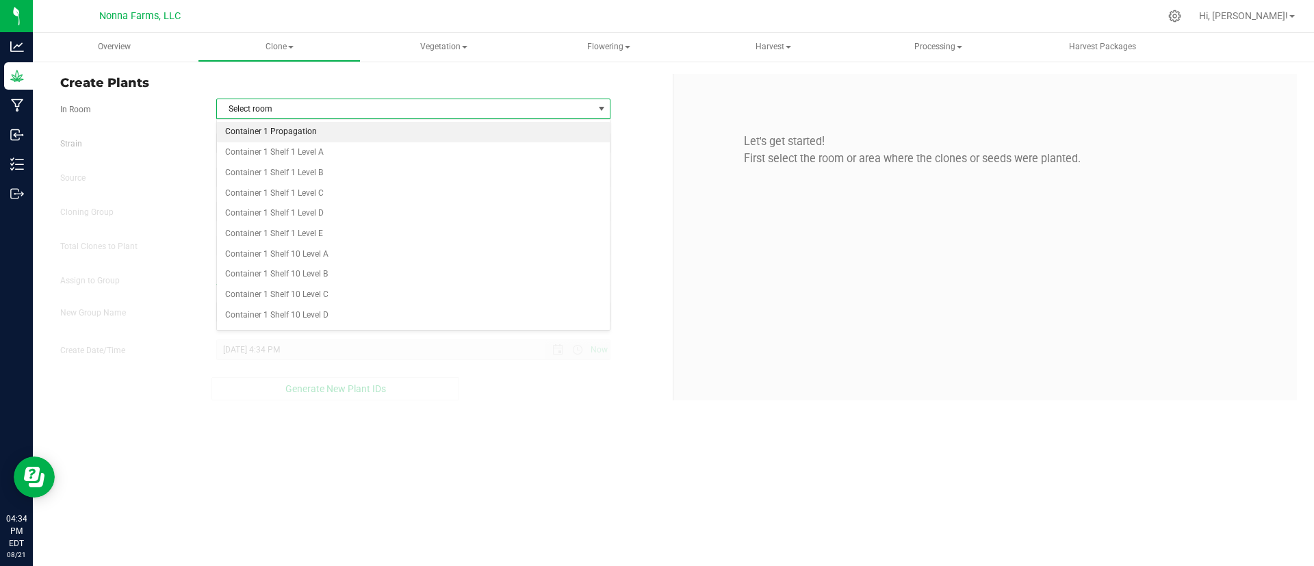
click at [483, 131] on li "Container 1 Propagation" at bounding box center [413, 132] width 393 height 21
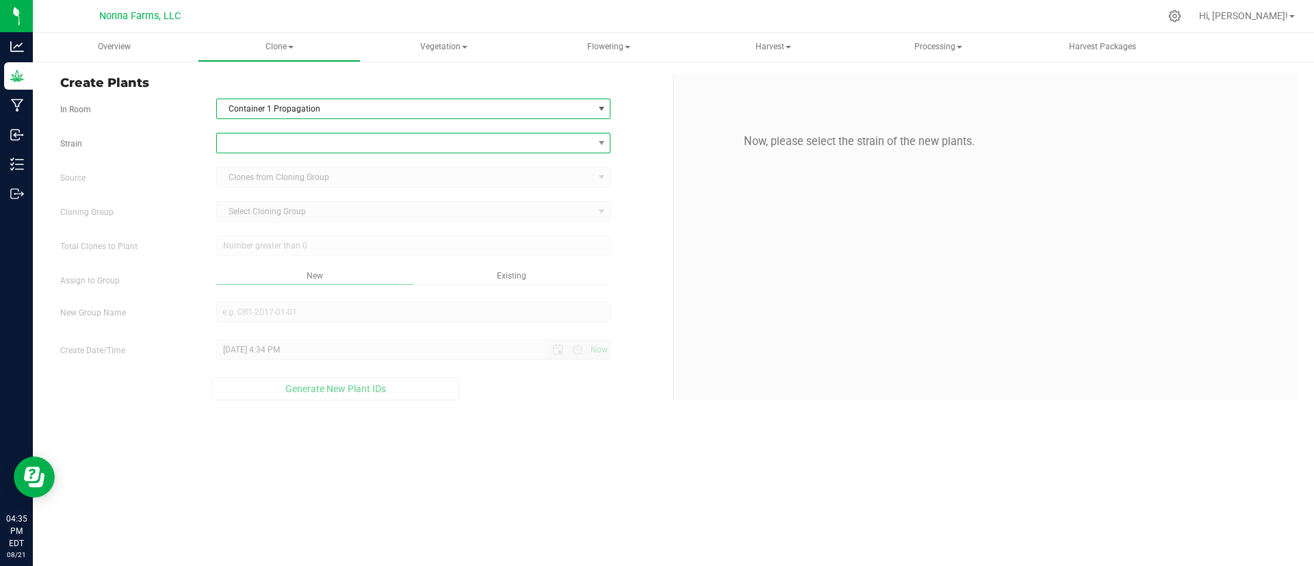
click at [441, 139] on span at bounding box center [405, 142] width 376 height 19
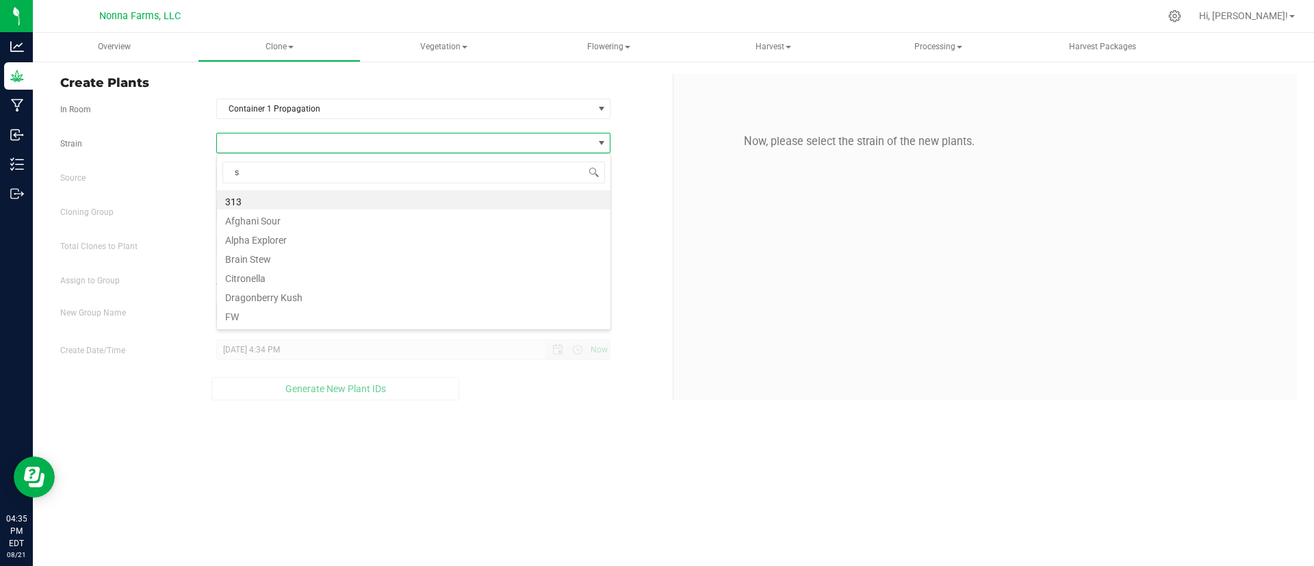
scroll to position [21, 394]
type input "sh"
click at [440, 229] on li "Sherb Pie" at bounding box center [413, 238] width 393 height 19
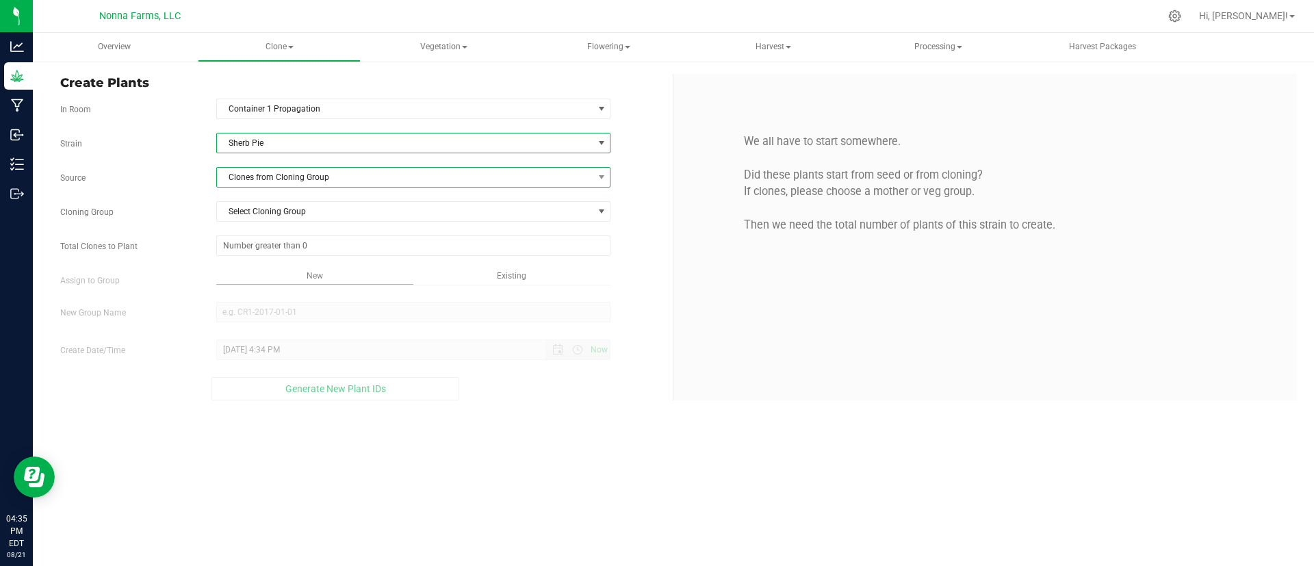
click at [413, 171] on span "Clones from Cloning Group" at bounding box center [405, 177] width 376 height 19
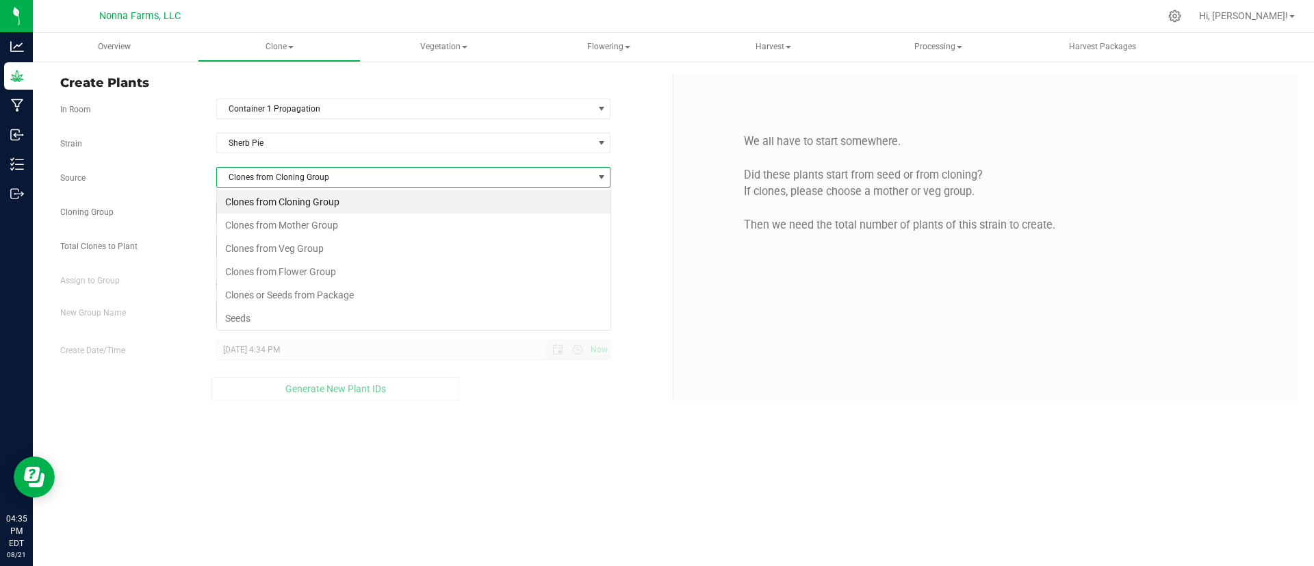
scroll to position [21, 394]
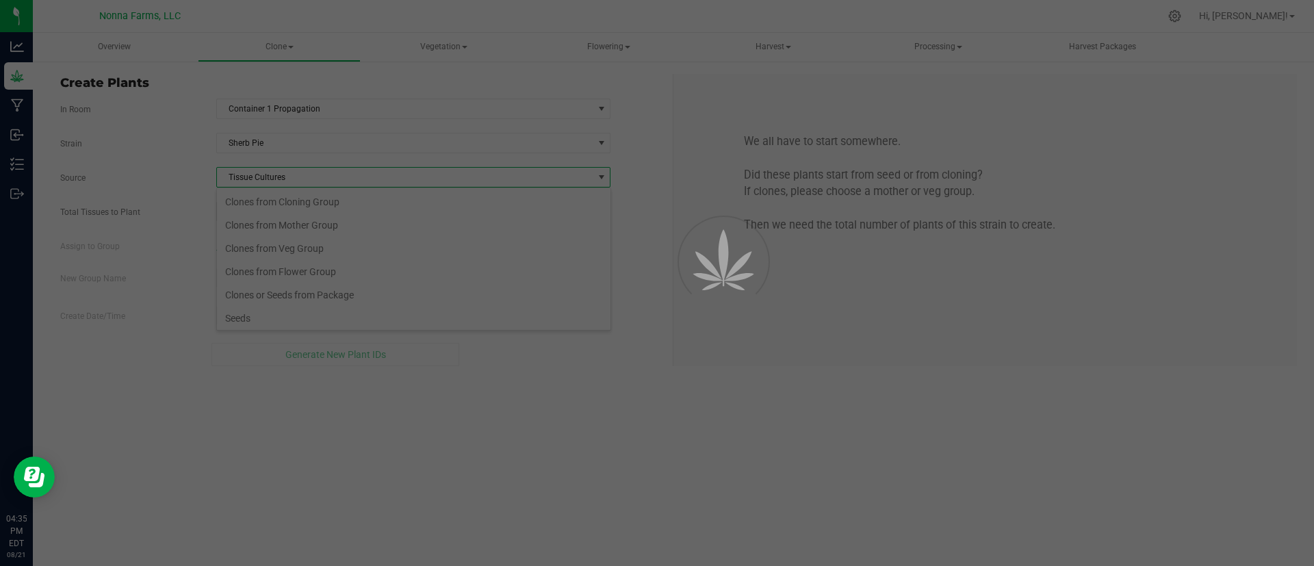
scroll to position [26, 0]
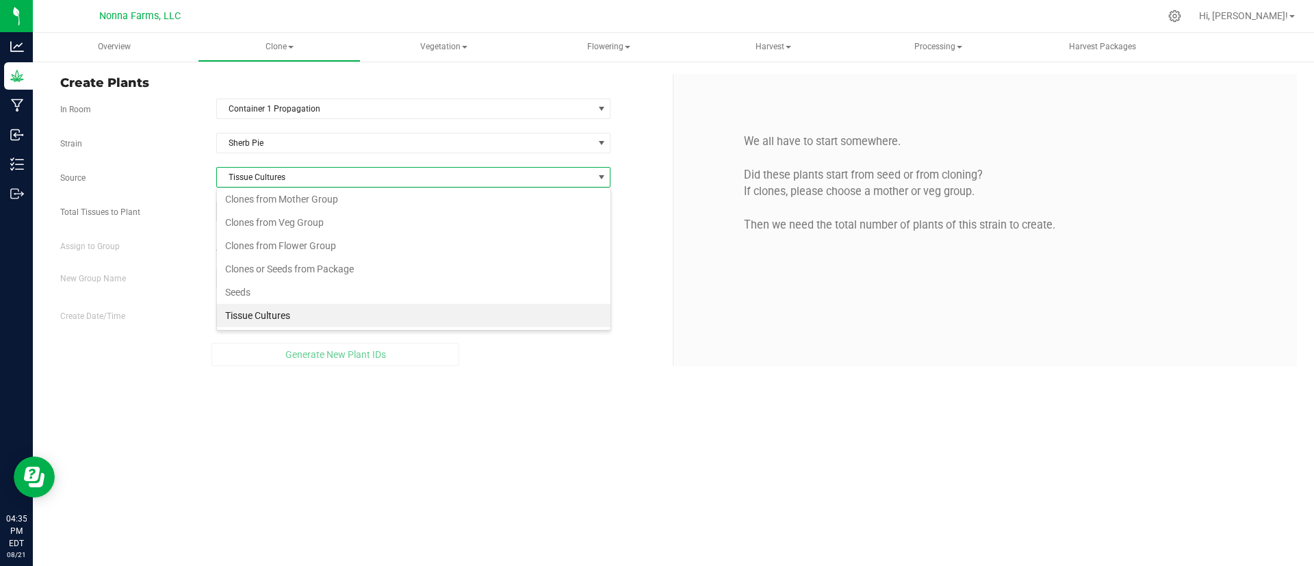
click at [327, 320] on li "Tissue Cultures" at bounding box center [413, 315] width 393 height 23
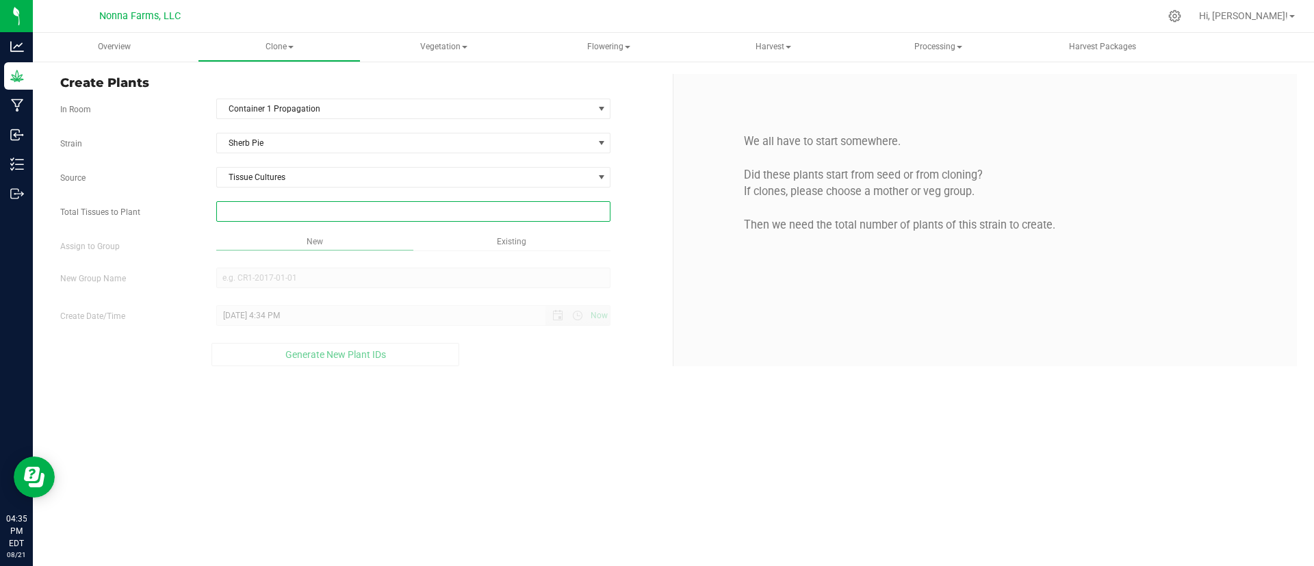
click at [317, 214] on span at bounding box center [413, 211] width 395 height 21
type input "0"
click at [263, 214] on span at bounding box center [413, 211] width 395 height 21
type input "40"
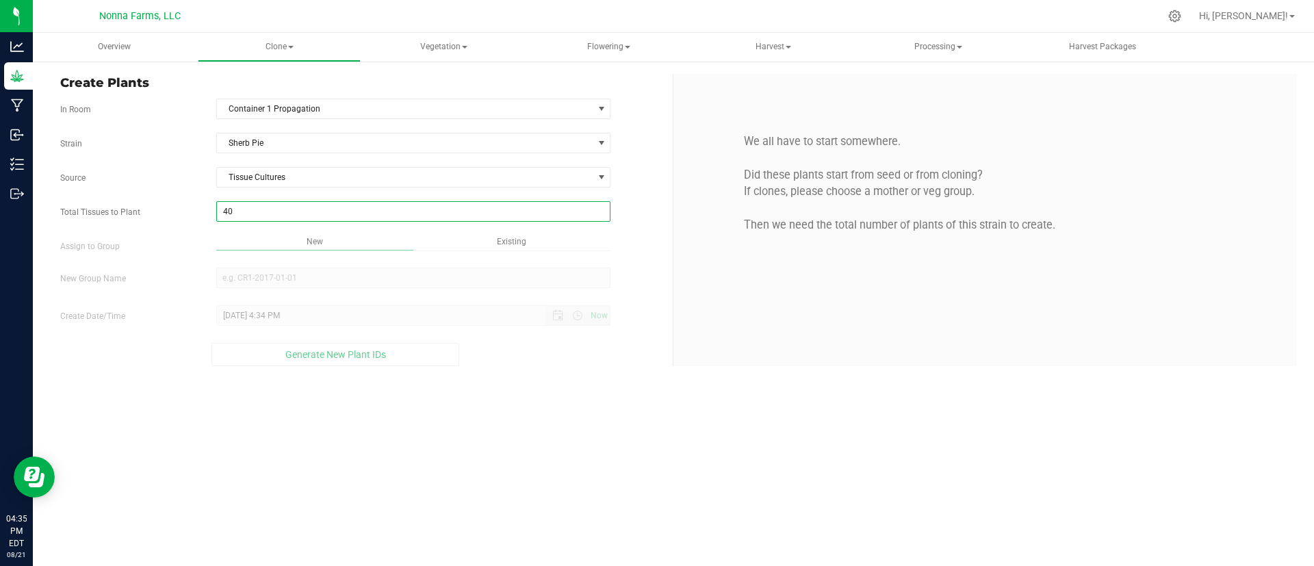
click at [310, 233] on div "Overview Clone Create plants Cloning groups Cloning plants Apply to plants Vege…" at bounding box center [673, 299] width 1281 height 533
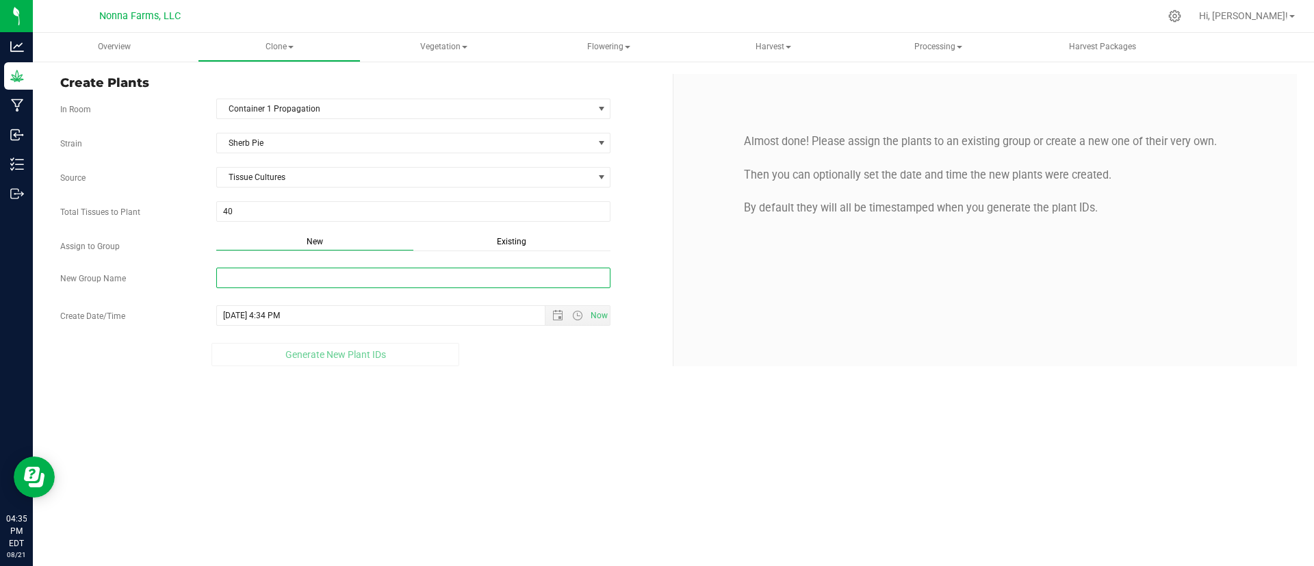
click at [309, 274] on input "New Group Name" at bounding box center [413, 278] width 395 height 21
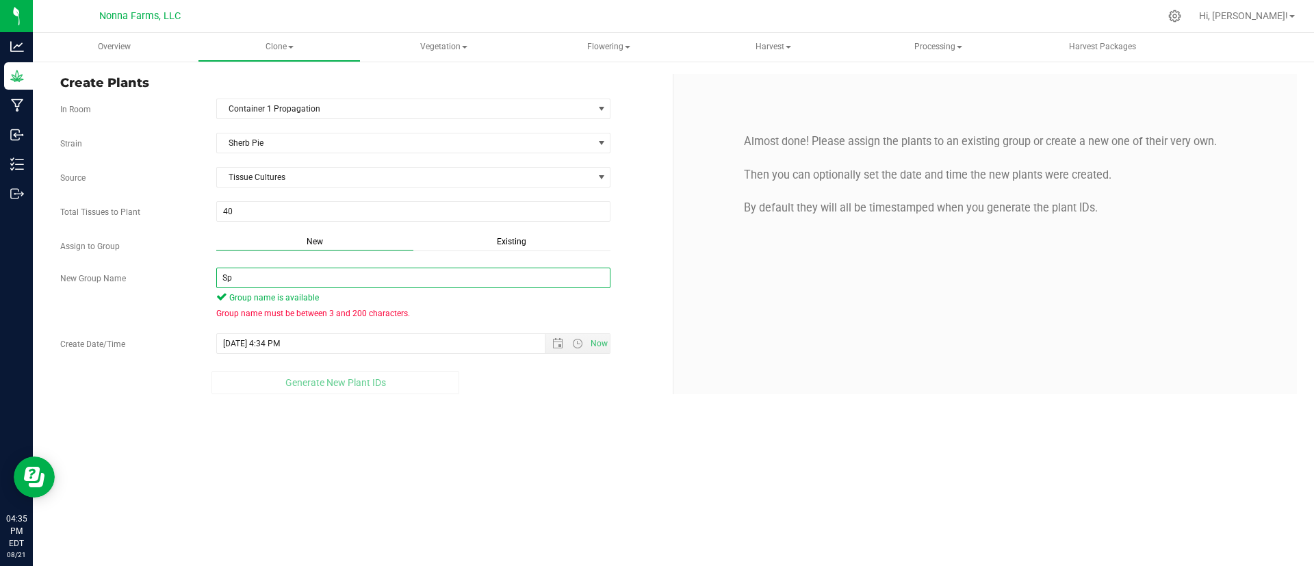
click at [309, 274] on input "Sp" at bounding box center [413, 278] width 395 height 21
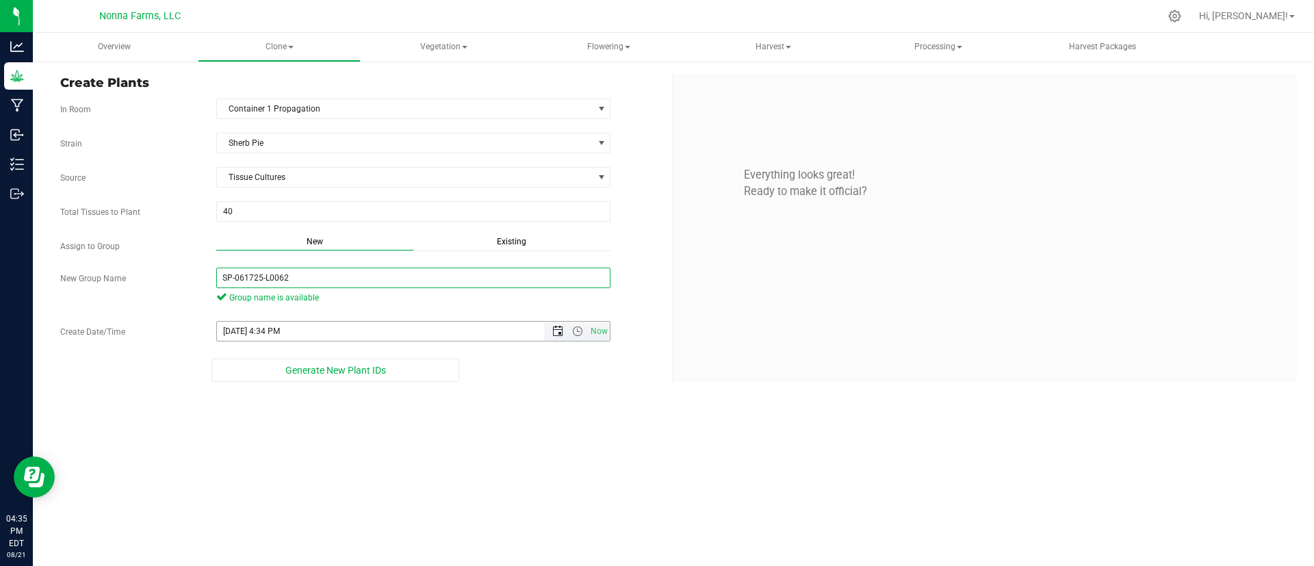
click at [558, 328] on span "Open the date view" at bounding box center [557, 331] width 11 height 11
type input "SP-061725-L0062"
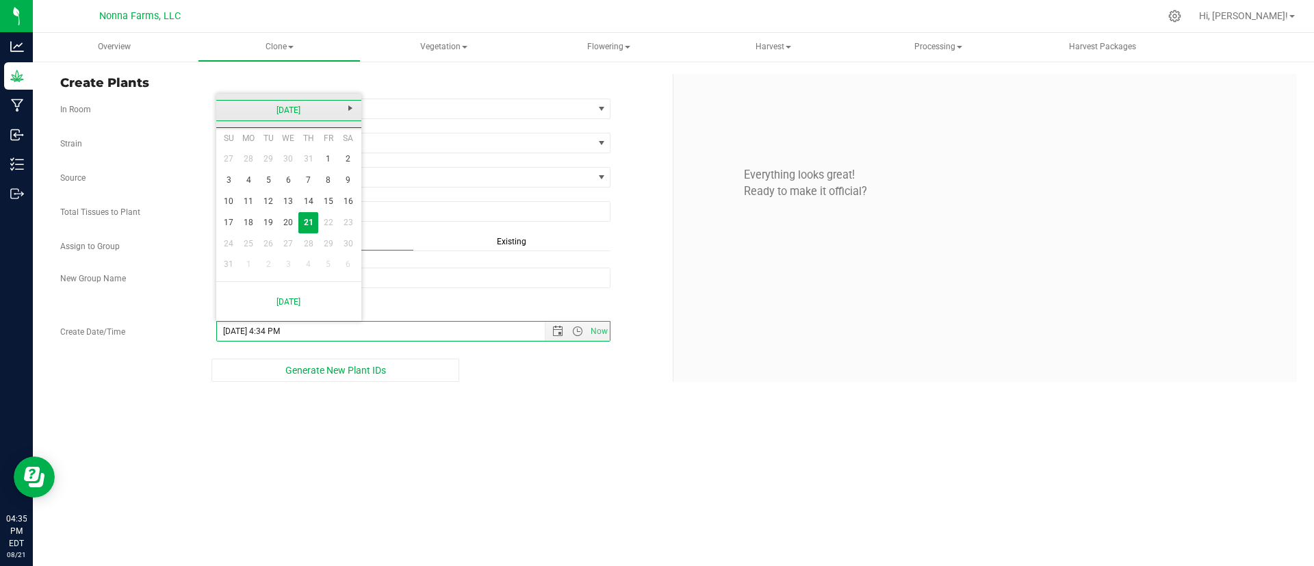
click at [279, 105] on link "[DATE]" at bounding box center [289, 110] width 147 height 21
click at [268, 189] on link "Jun" at bounding box center [271, 186] width 35 height 35
click at [270, 197] on link "17" at bounding box center [269, 201] width 20 height 21
type input "6/17/2025 4:34 PM"
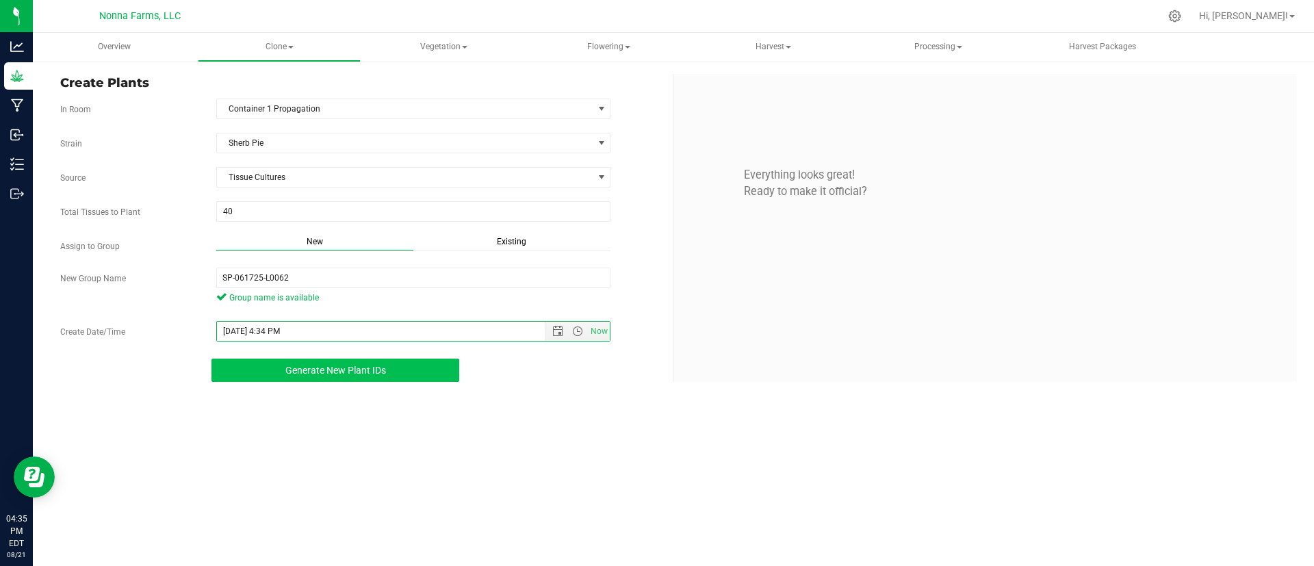
click at [350, 365] on span "Generate New Plant IDs" at bounding box center [335, 370] width 101 height 11
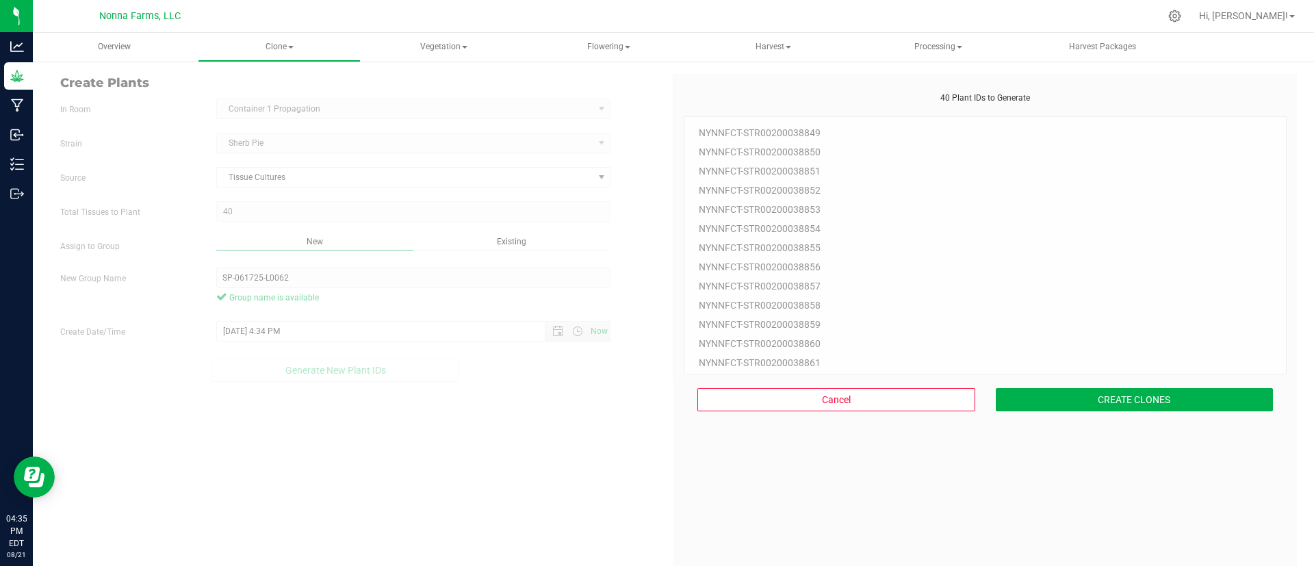
scroll to position [41, 0]
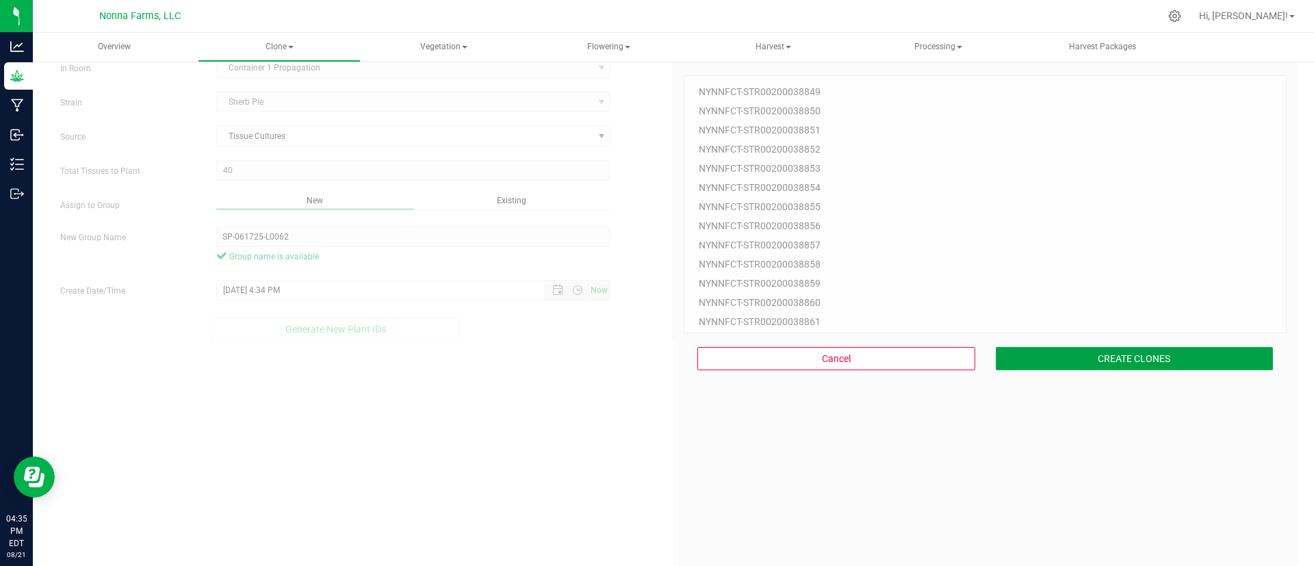
click at [1150, 349] on button "CREATE CLONES" at bounding box center [1134, 358] width 278 height 23
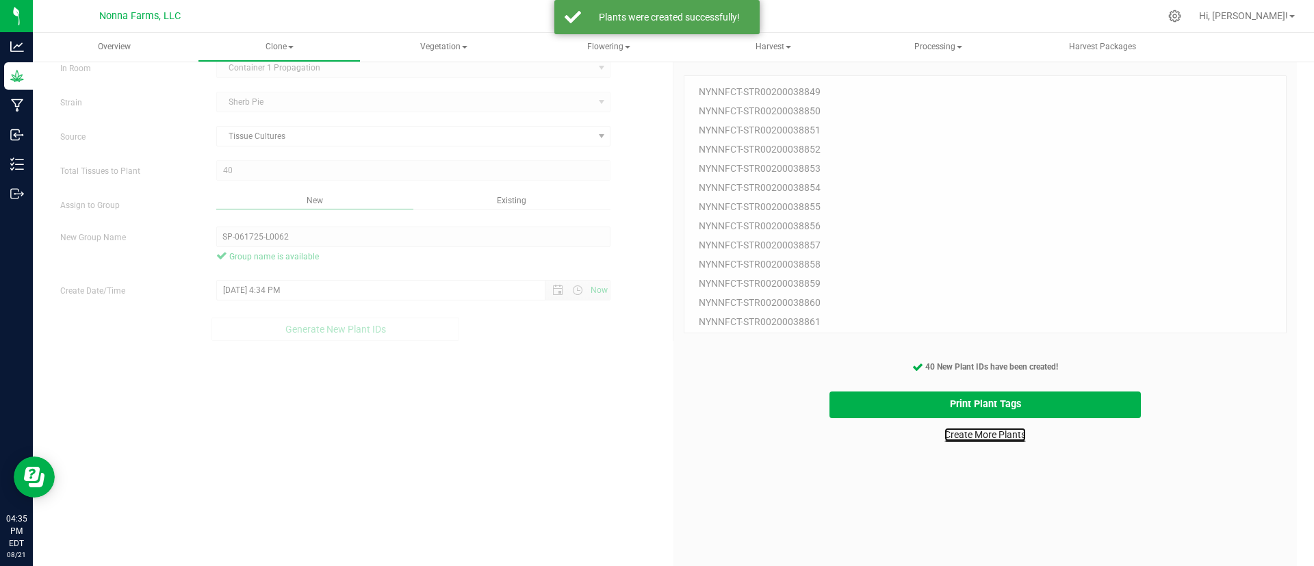
click at [1004, 440] on link "Create More Plants" at bounding box center [984, 435] width 81 height 14
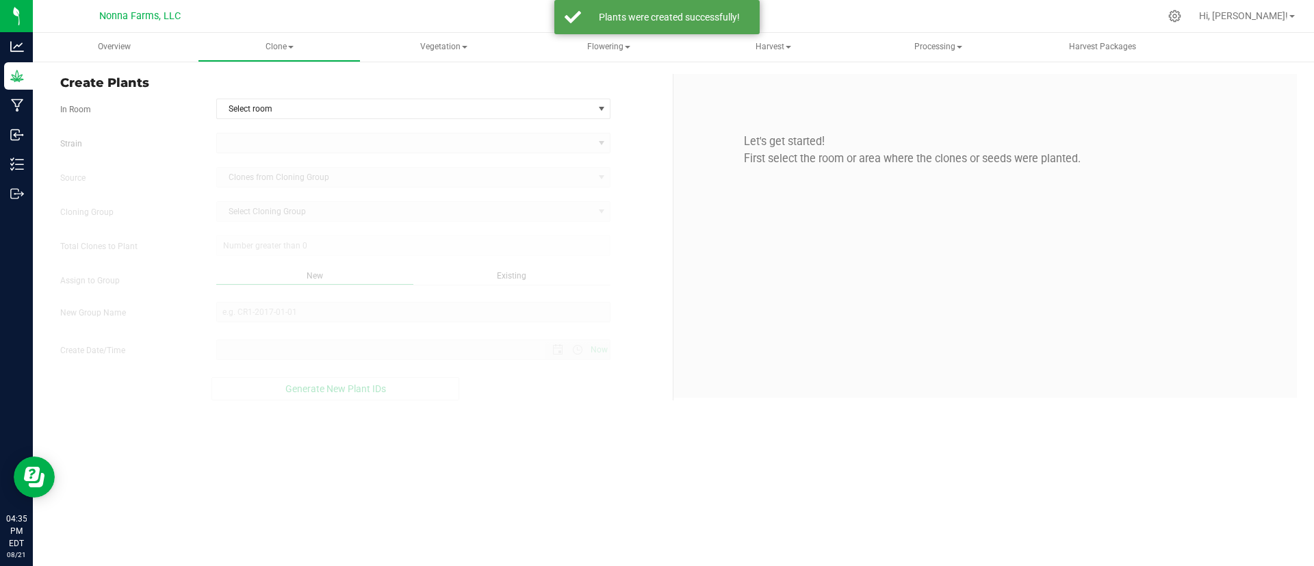
type input "8/21/2025 4:35 PM"
click at [279, 107] on span "Select room" at bounding box center [405, 108] width 376 height 19
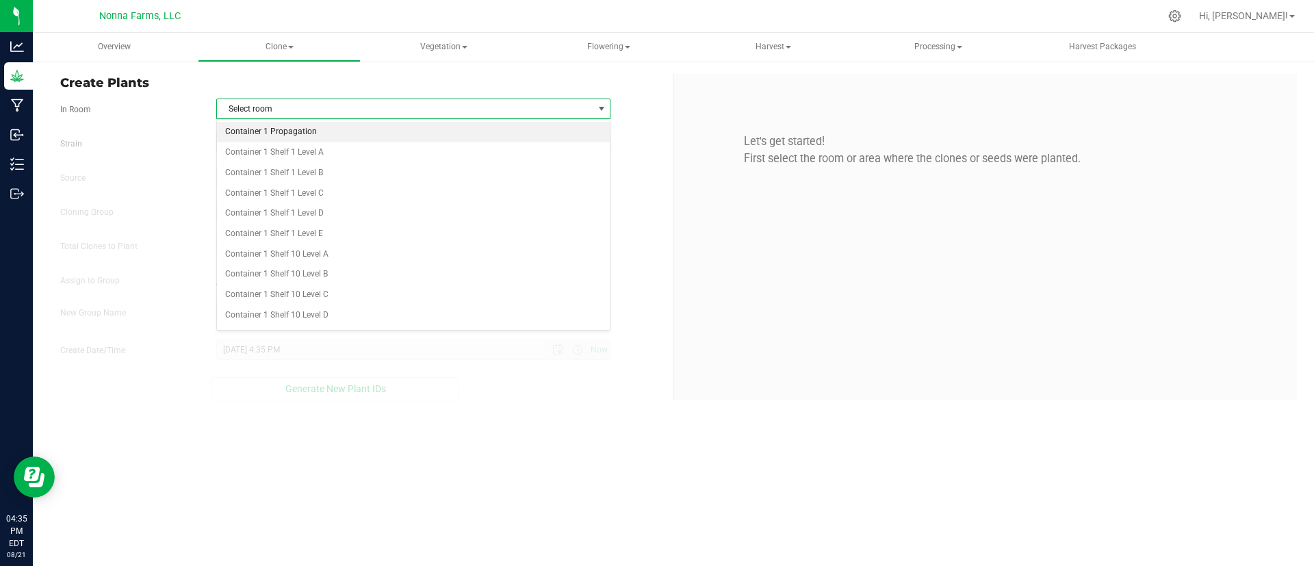
click at [280, 135] on li "Container 1 Propagation" at bounding box center [413, 132] width 393 height 21
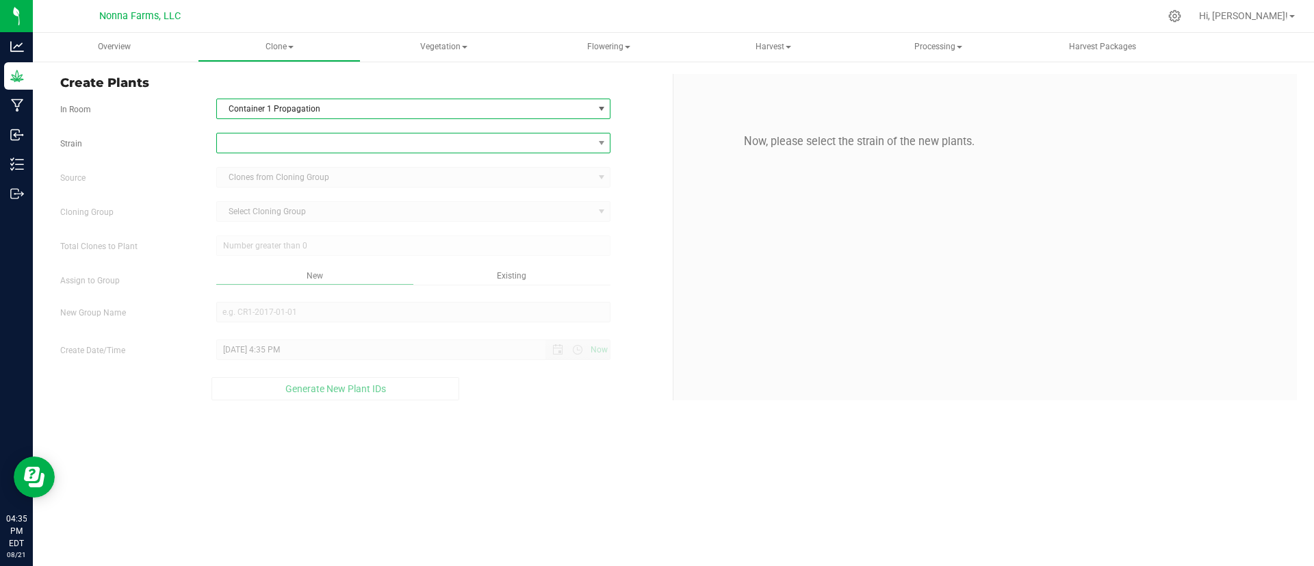
click at [283, 147] on span at bounding box center [405, 142] width 376 height 19
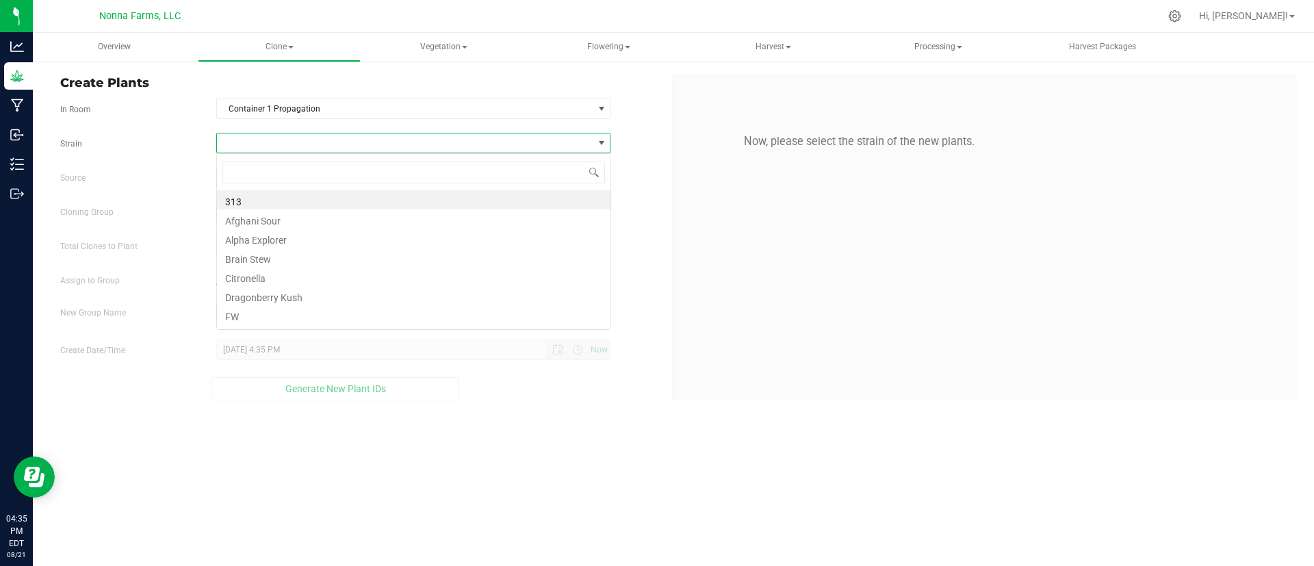
scroll to position [21, 394]
type input "she"
click at [272, 201] on li "Sherb Pie" at bounding box center [413, 199] width 393 height 19
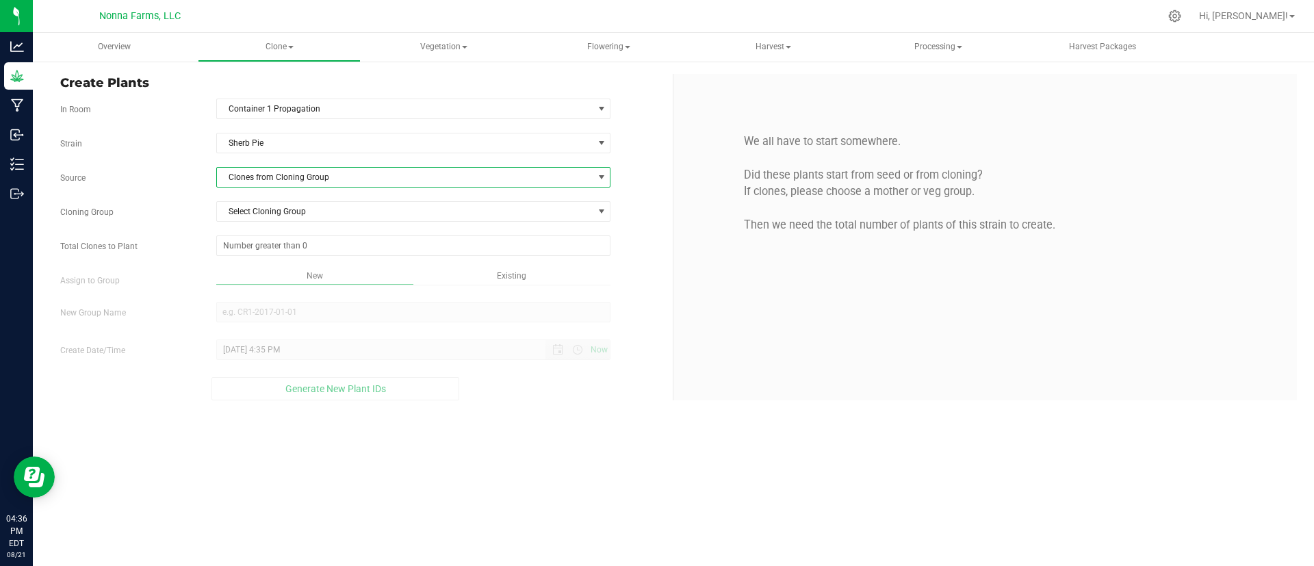
click at [286, 184] on span "Clones from Cloning Group" at bounding box center [405, 177] width 376 height 19
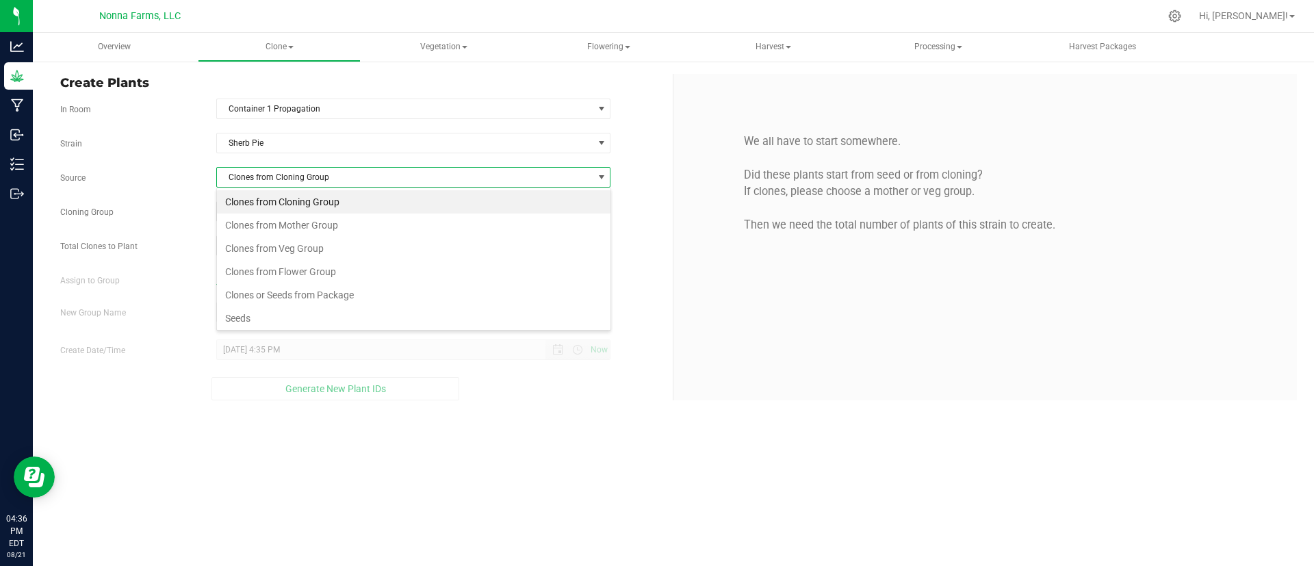
scroll to position [21, 394]
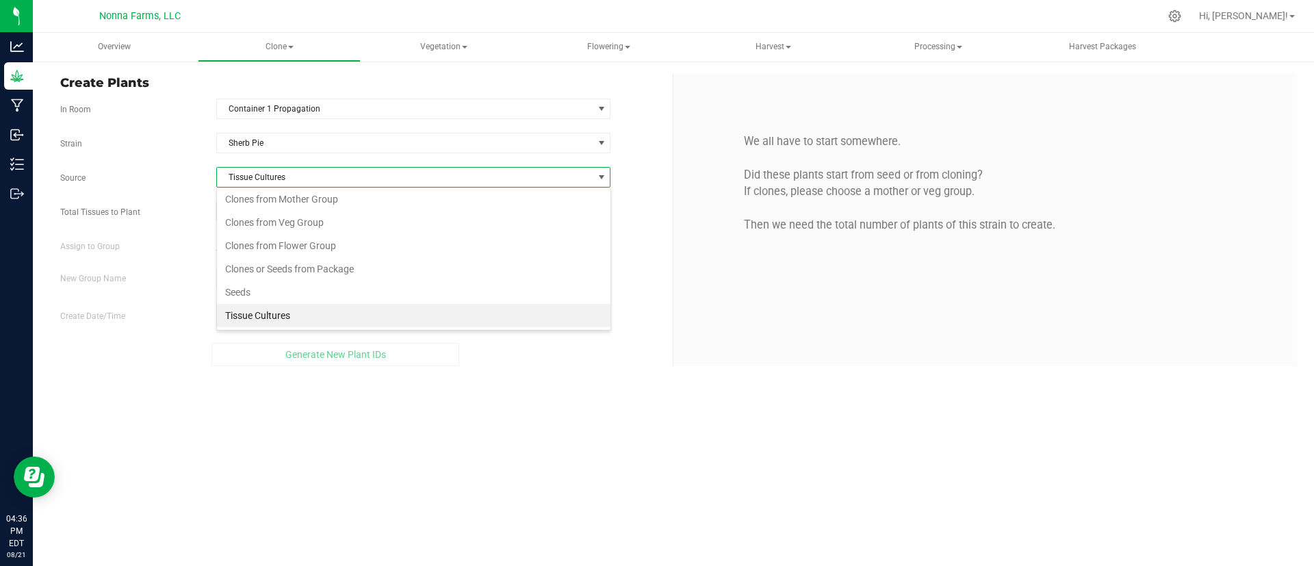
click at [259, 313] on li "Tissue Cultures" at bounding box center [413, 315] width 393 height 23
click at [272, 215] on span at bounding box center [413, 211] width 395 height 21
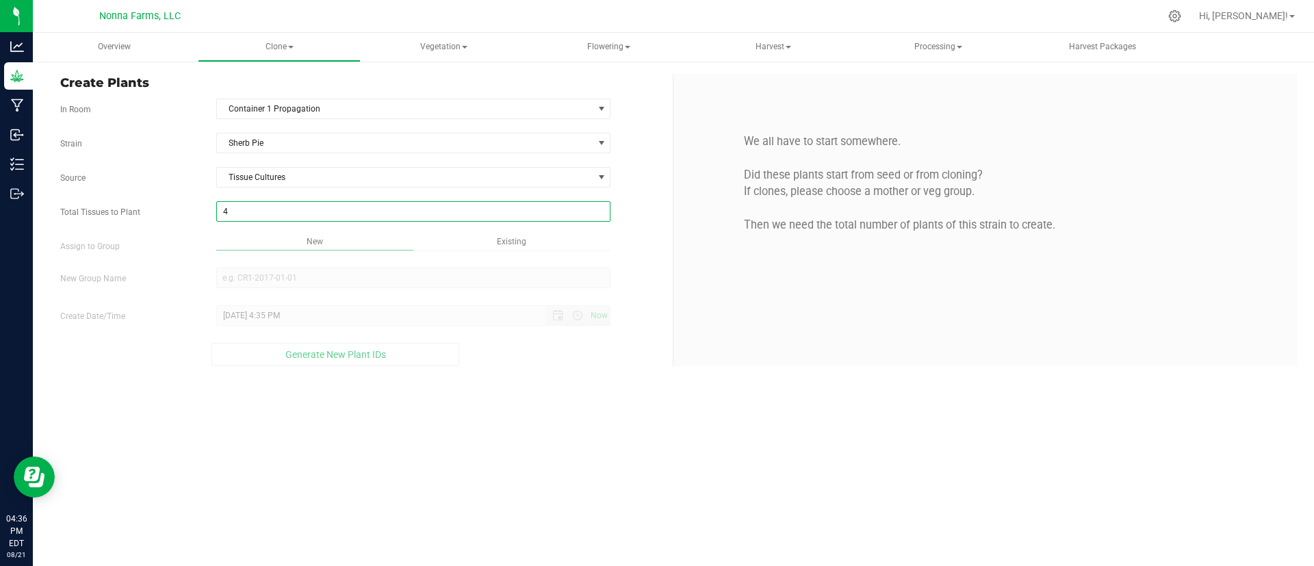
type input "41"
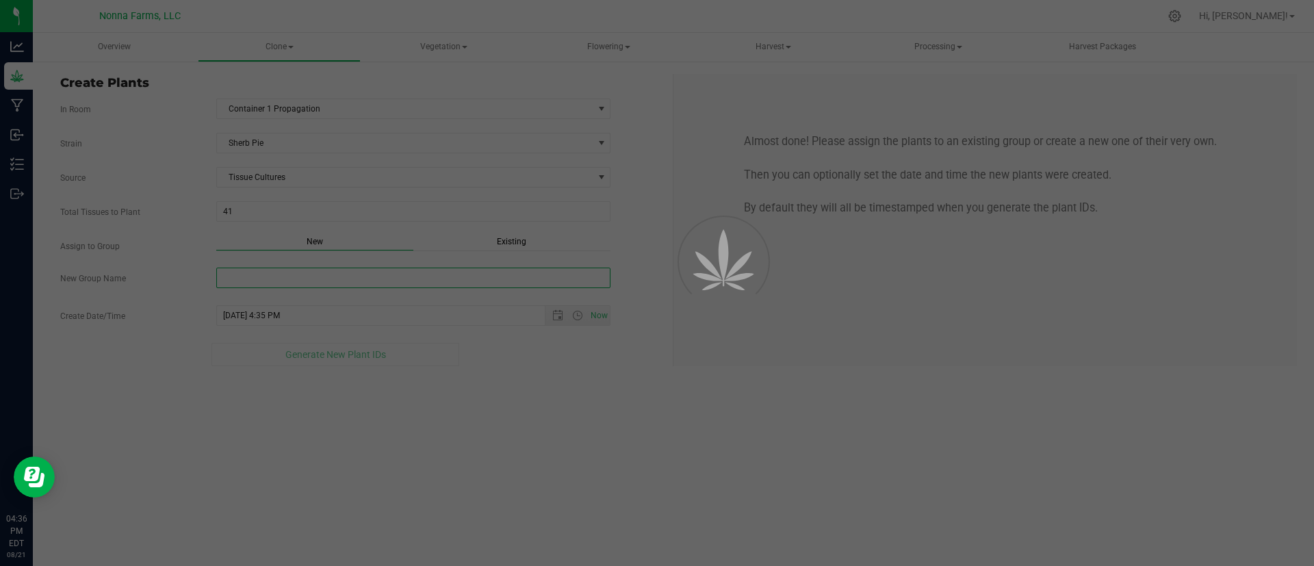
click at [345, 285] on div "Overview Clone Create plants Cloning groups Cloning plants Apply to plants Vege…" at bounding box center [673, 299] width 1281 height 533
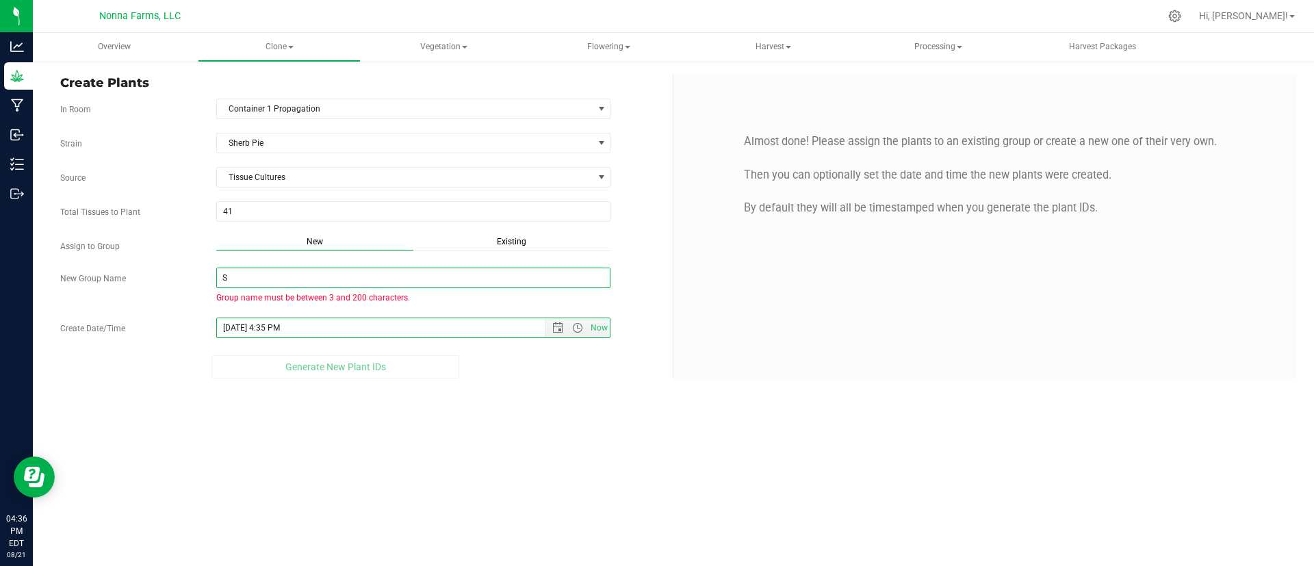
click at [336, 270] on input "S" at bounding box center [413, 278] width 395 height 21
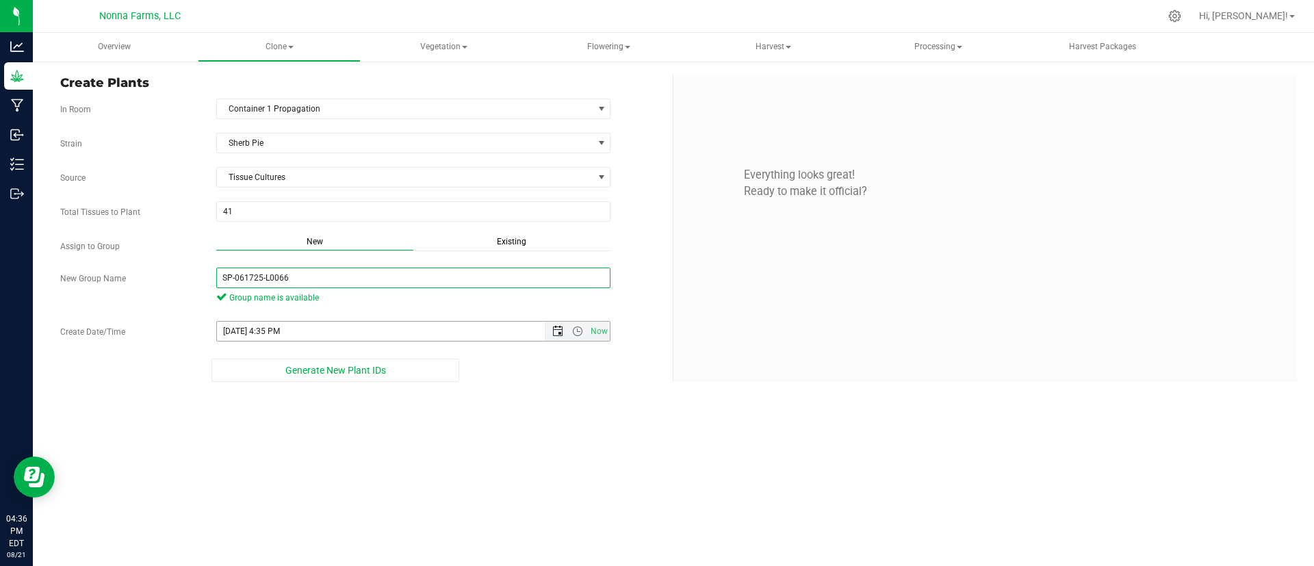
click at [558, 333] on span "Open the date view" at bounding box center [557, 331] width 11 height 11
type input "SP-061725-L0066"
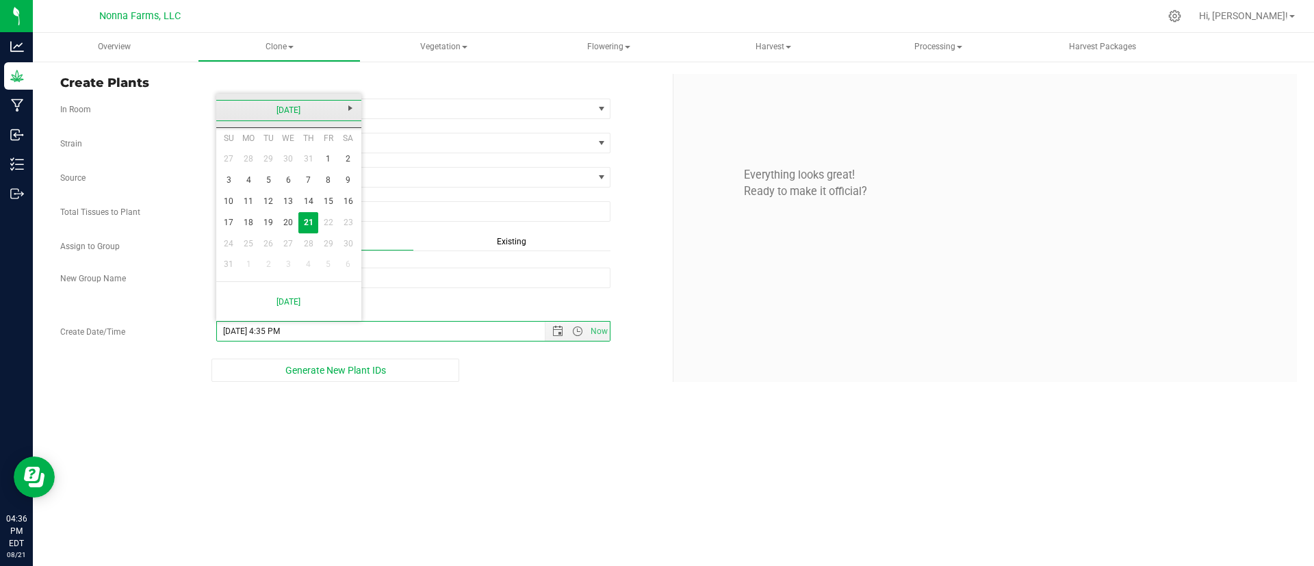
click at [263, 105] on link "[DATE]" at bounding box center [289, 110] width 147 height 21
click at [276, 177] on link "Jun" at bounding box center [271, 186] width 35 height 35
click at [271, 198] on link "17" at bounding box center [269, 201] width 20 height 21
type input "6/17/2025 4:35 PM"
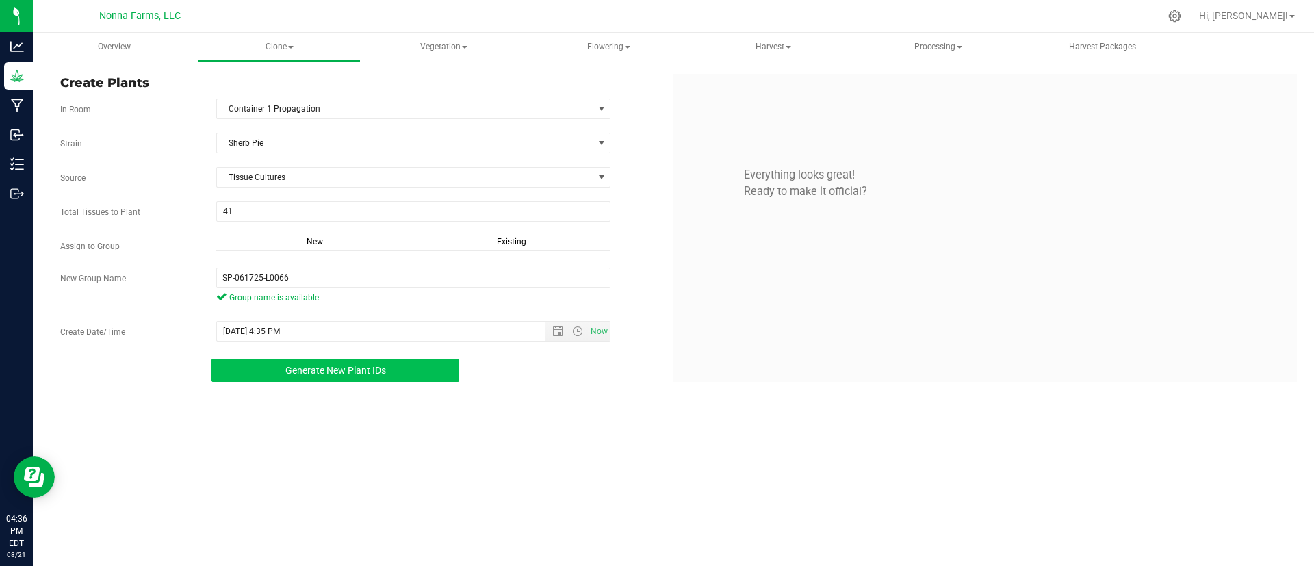
click at [395, 372] on button "Generate New Plant IDs" at bounding box center [335, 370] width 248 height 23
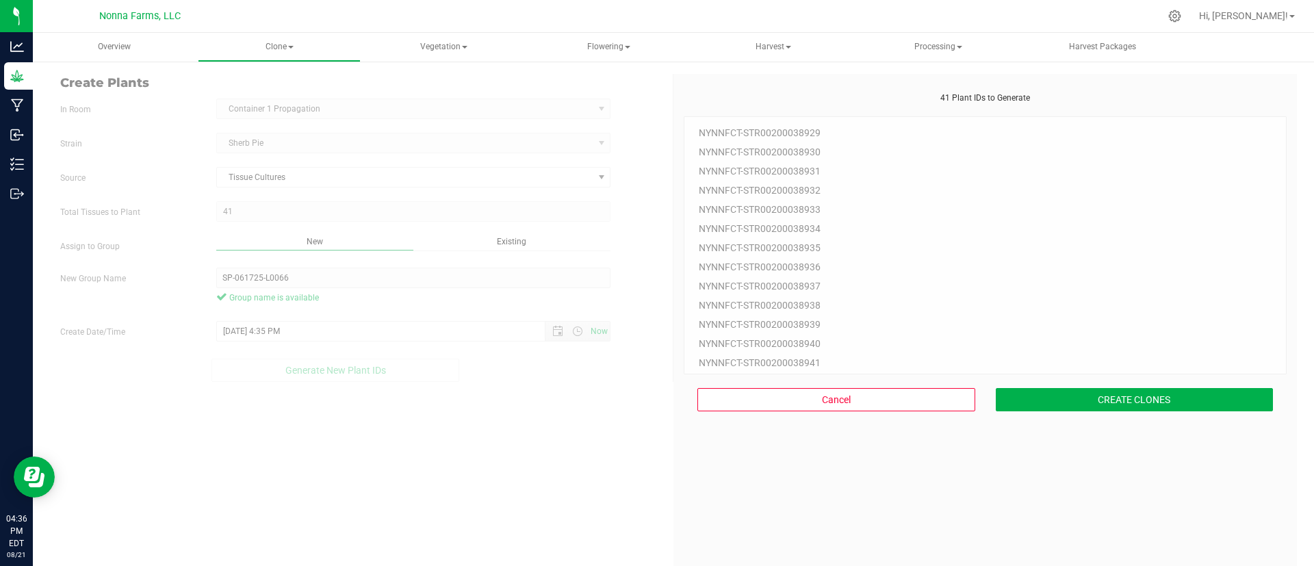
scroll to position [41, 0]
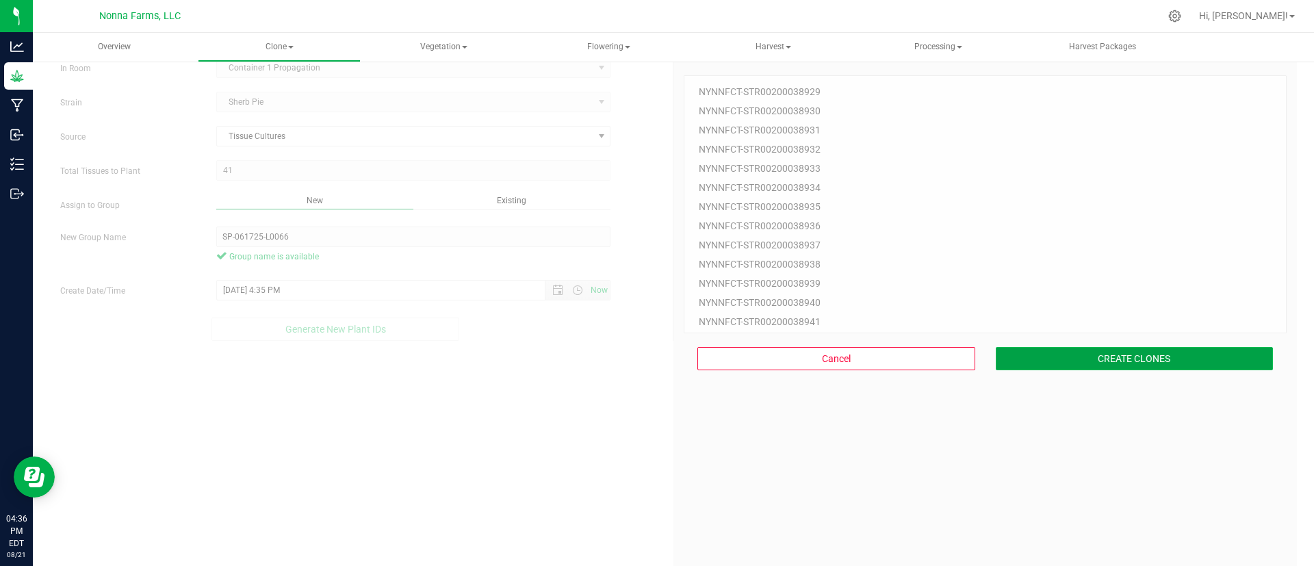
click at [1073, 364] on button "CREATE CLONES" at bounding box center [1134, 358] width 278 height 23
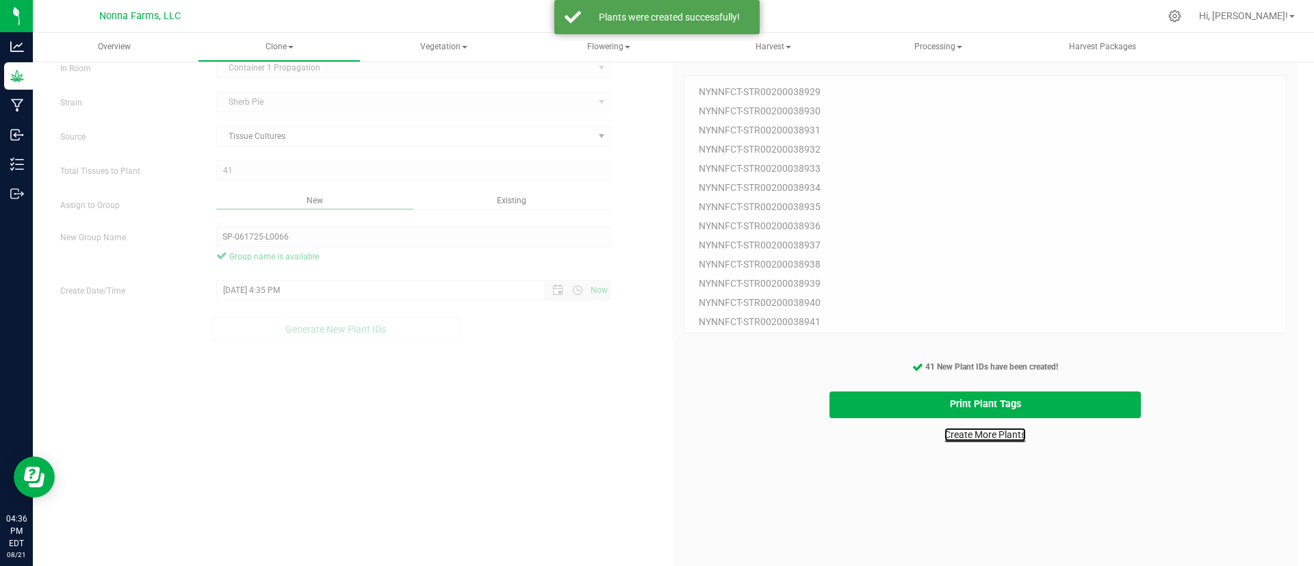
click at [978, 432] on link "Create More Plants" at bounding box center [984, 435] width 81 height 14
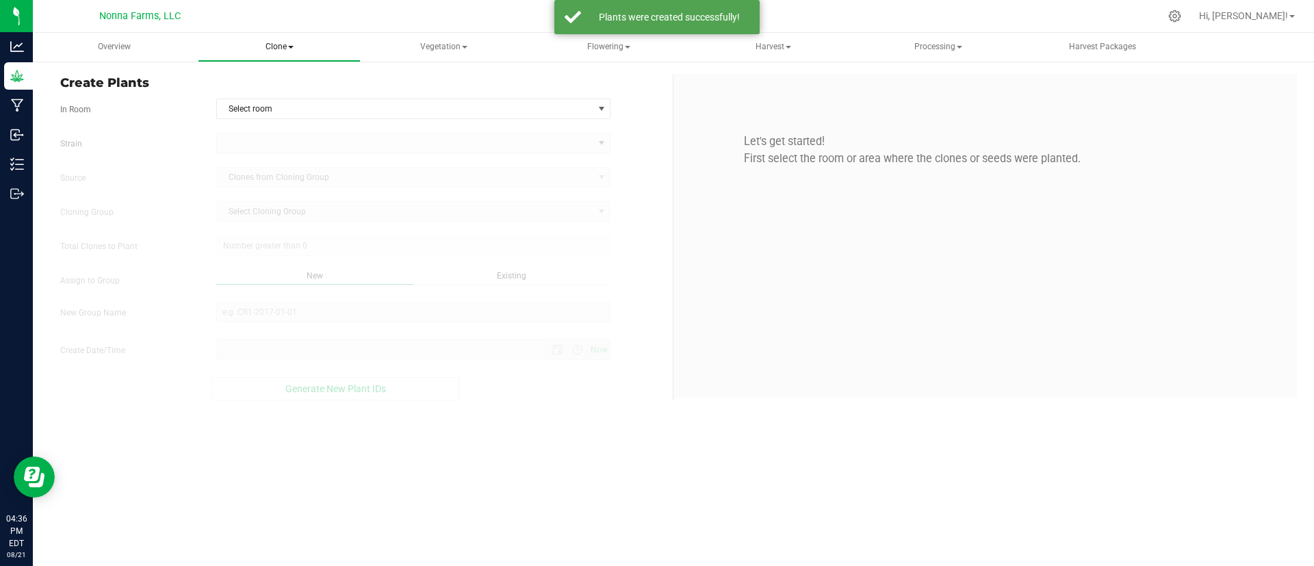
type input "8/21/2025 4:36 PM"
click at [270, 114] on span "Select room" at bounding box center [405, 108] width 376 height 19
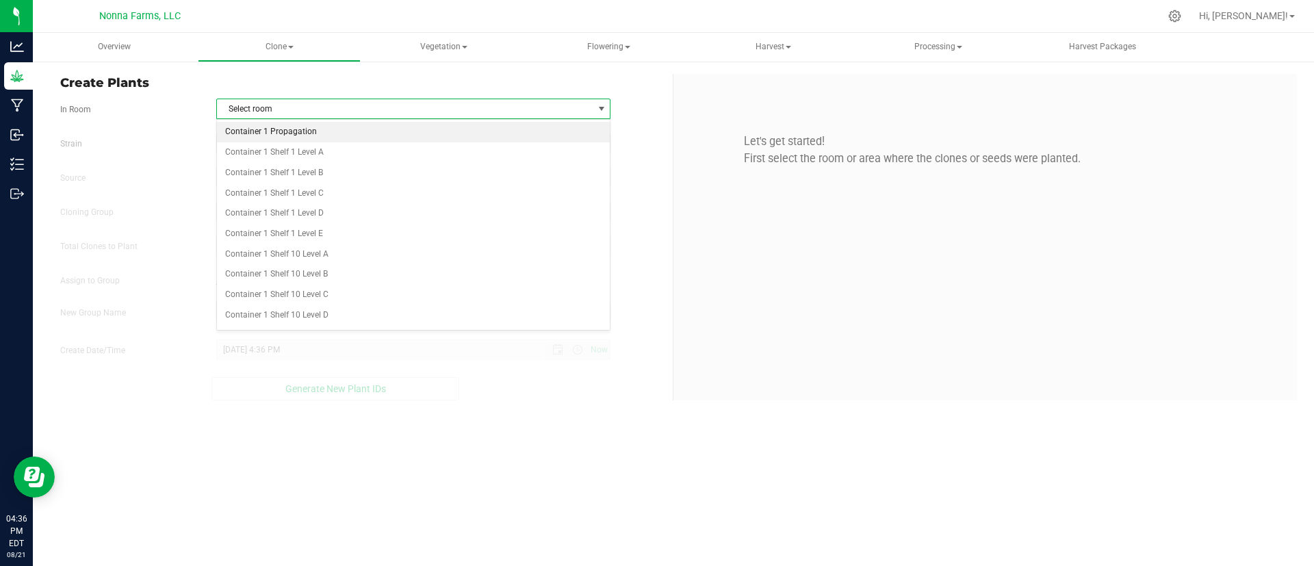
click at [275, 130] on li "Container 1 Propagation" at bounding box center [413, 132] width 393 height 21
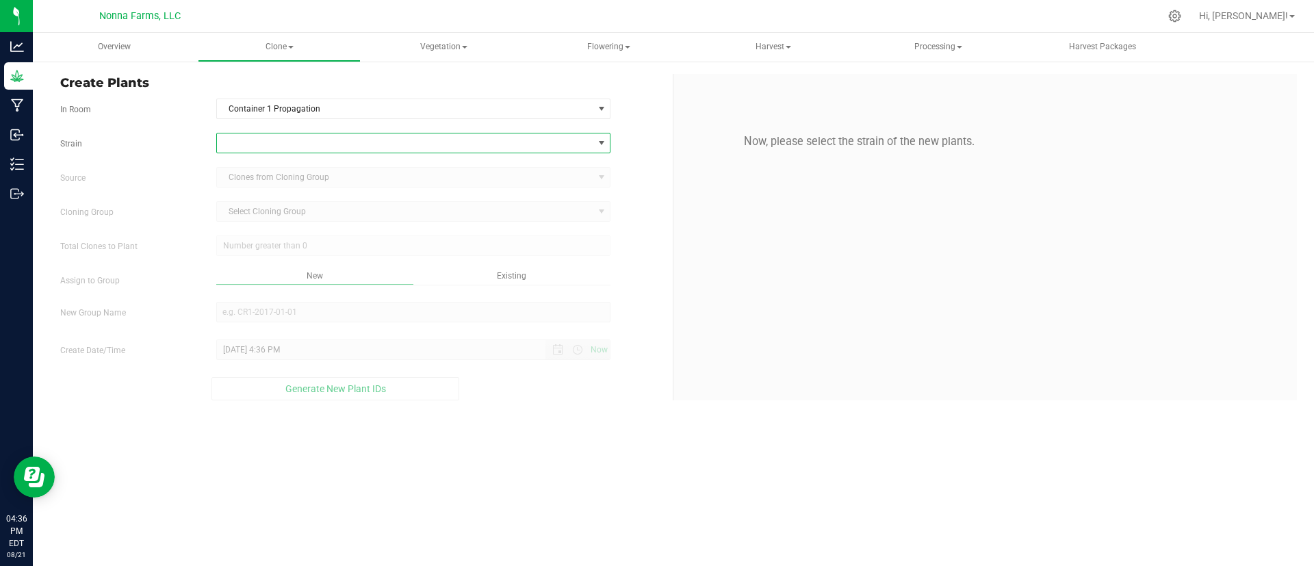
click at [275, 147] on span at bounding box center [405, 142] width 376 height 19
type input "she"
click at [272, 203] on li "Sherb Pie" at bounding box center [413, 199] width 393 height 19
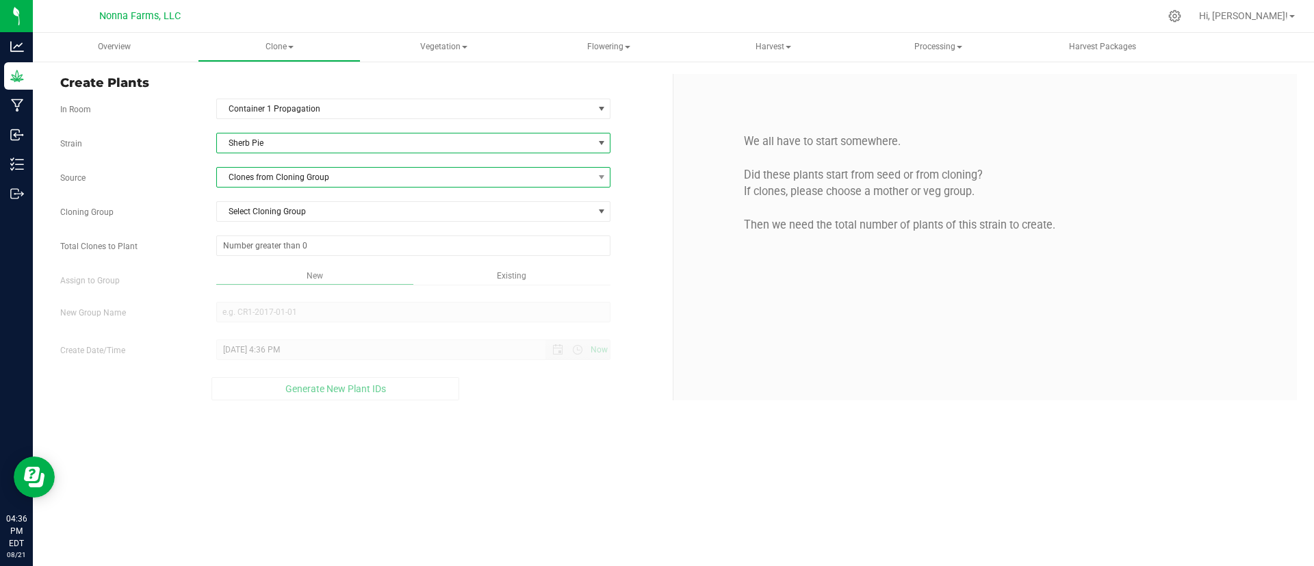
click at [311, 175] on span "Clones from Cloning Group" at bounding box center [405, 177] width 376 height 19
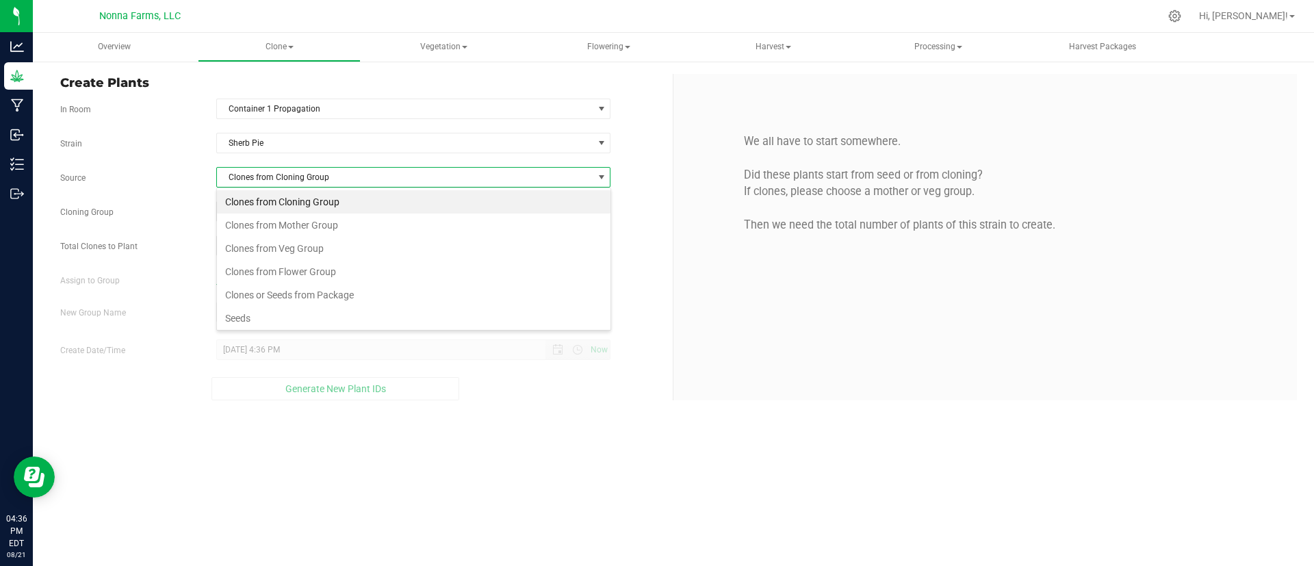
scroll to position [26, 0]
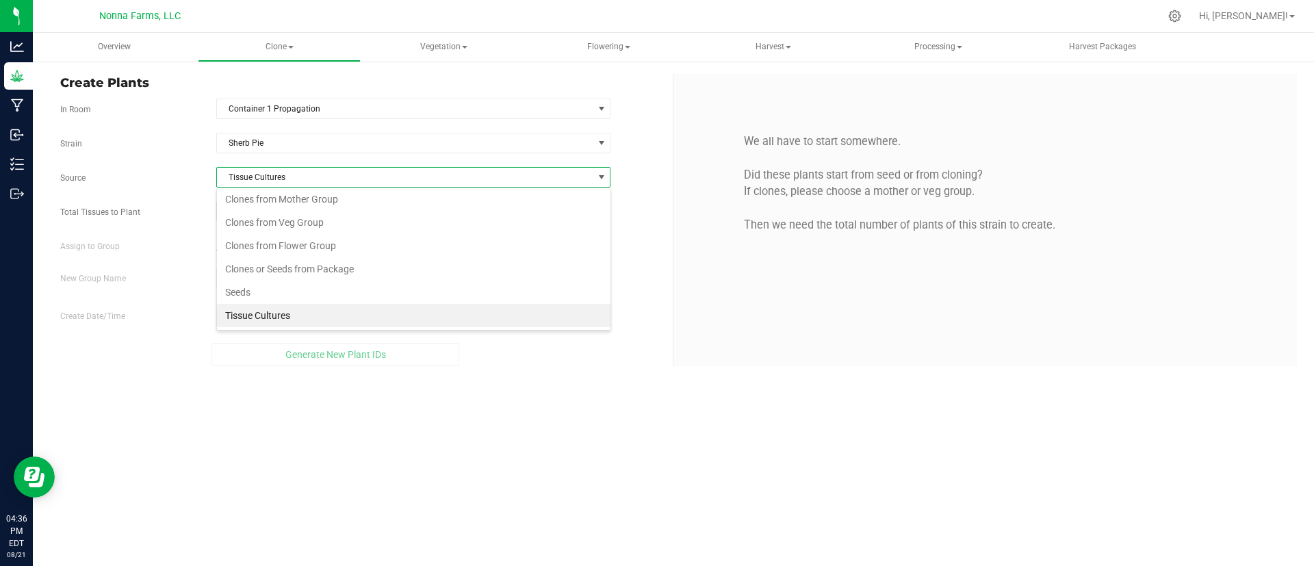
click at [286, 311] on li "Tissue Cultures" at bounding box center [413, 315] width 393 height 23
click at [278, 210] on span at bounding box center [413, 211] width 395 height 21
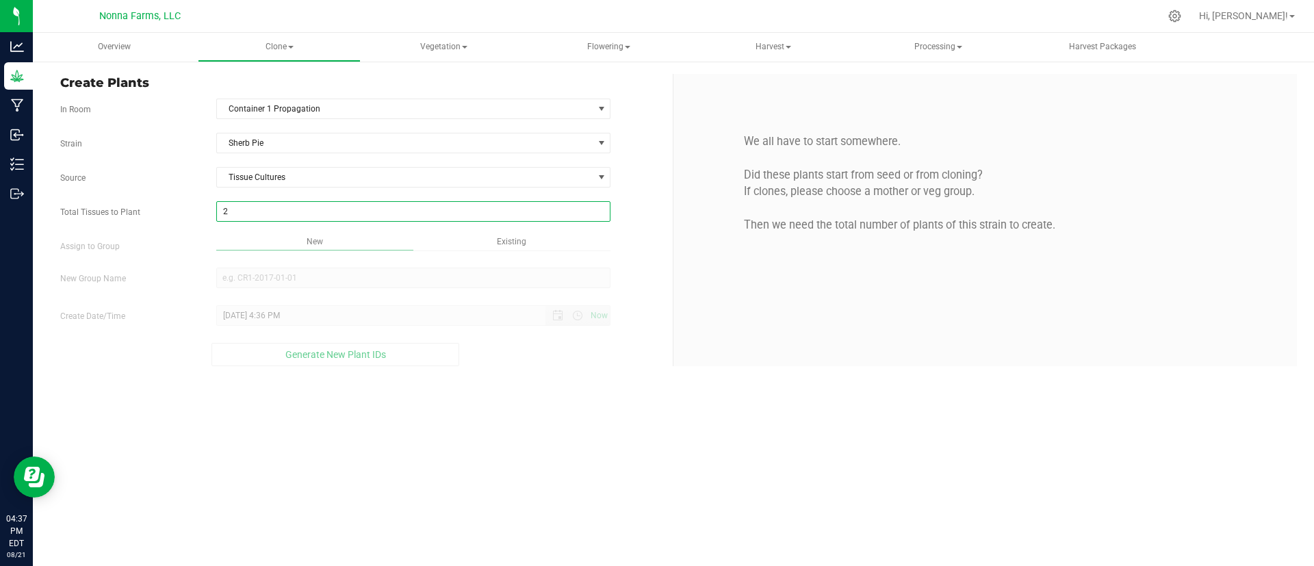
type input "21"
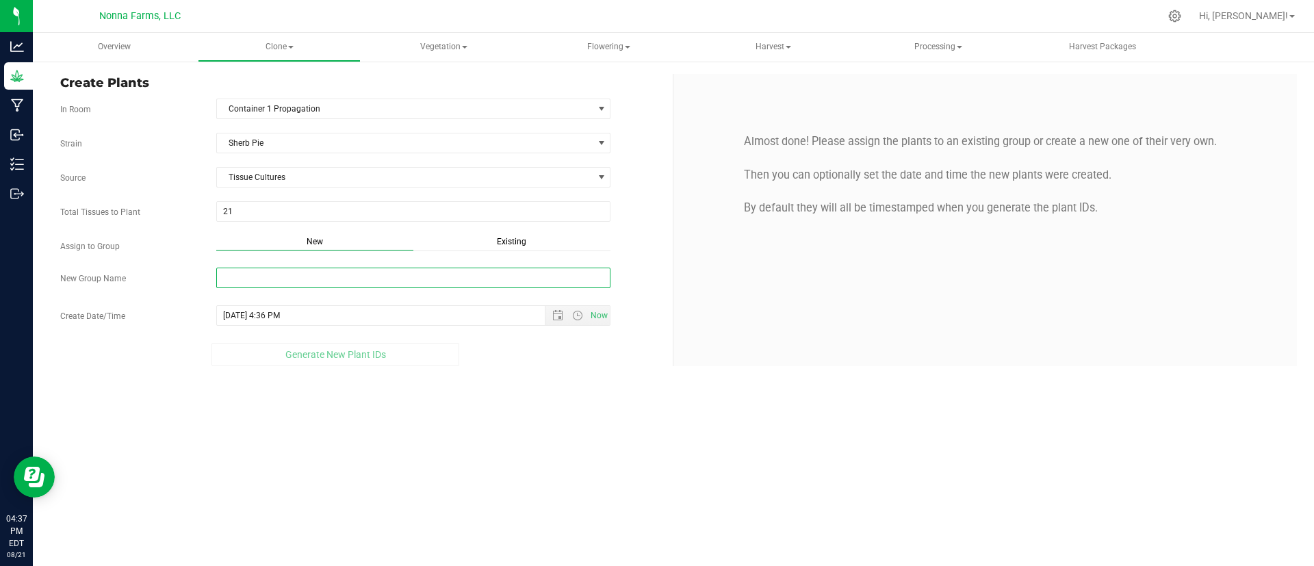
click at [277, 270] on input "New Group Name" at bounding box center [413, 278] width 395 height 21
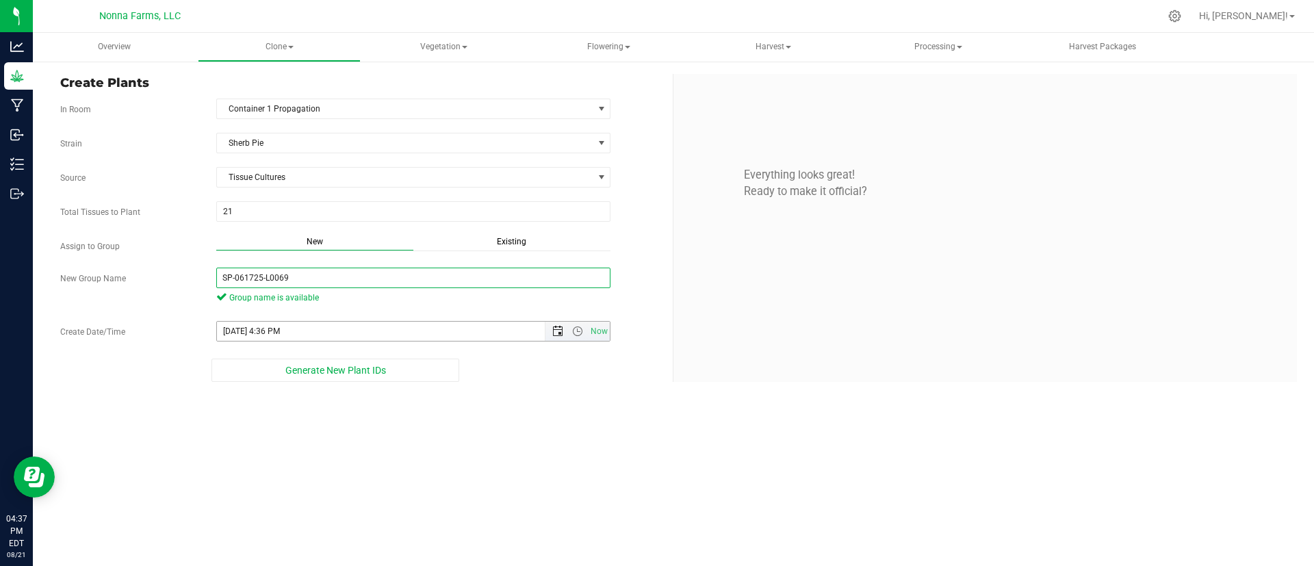
click at [553, 326] on span "Open the date view" at bounding box center [557, 331] width 11 height 11
type input "SP-061725-L0069"
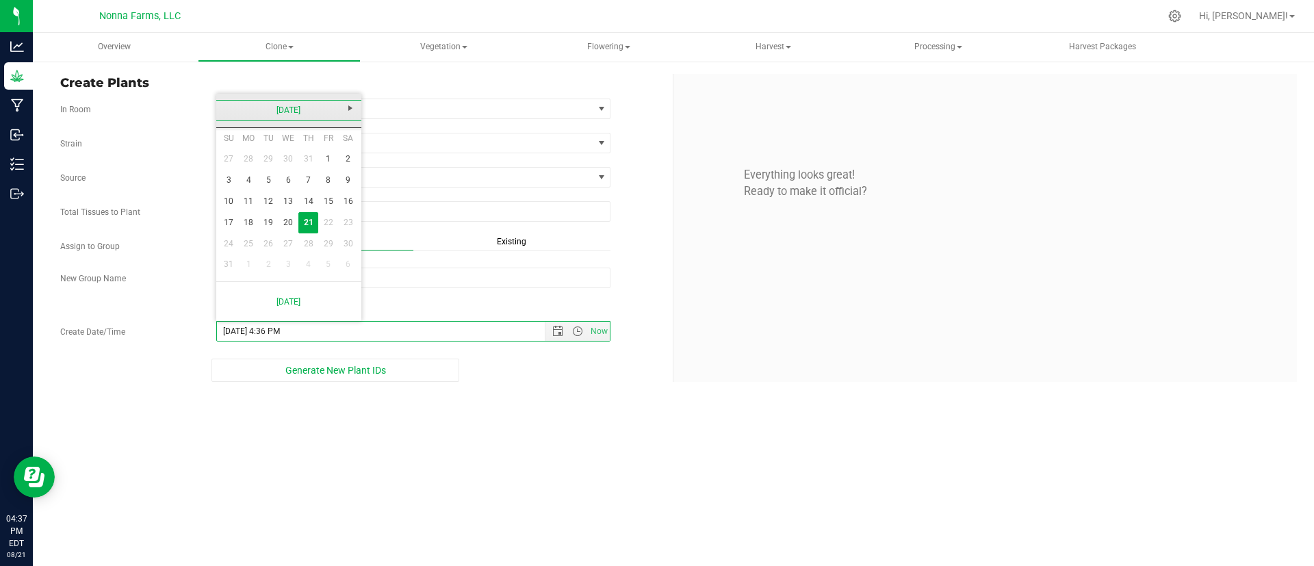
click at [251, 107] on link "[DATE]" at bounding box center [289, 110] width 147 height 21
click at [251, 107] on link "2025" at bounding box center [289, 110] width 147 height 21
click at [235, 334] on input "8/21/2025 4:36 PM" at bounding box center [393, 331] width 352 height 19
click at [235, 326] on input "06/1/2025 4:36 PM" at bounding box center [393, 331] width 352 height 19
click at [239, 329] on input "06/1/2025 4:36 PM" at bounding box center [393, 331] width 352 height 19
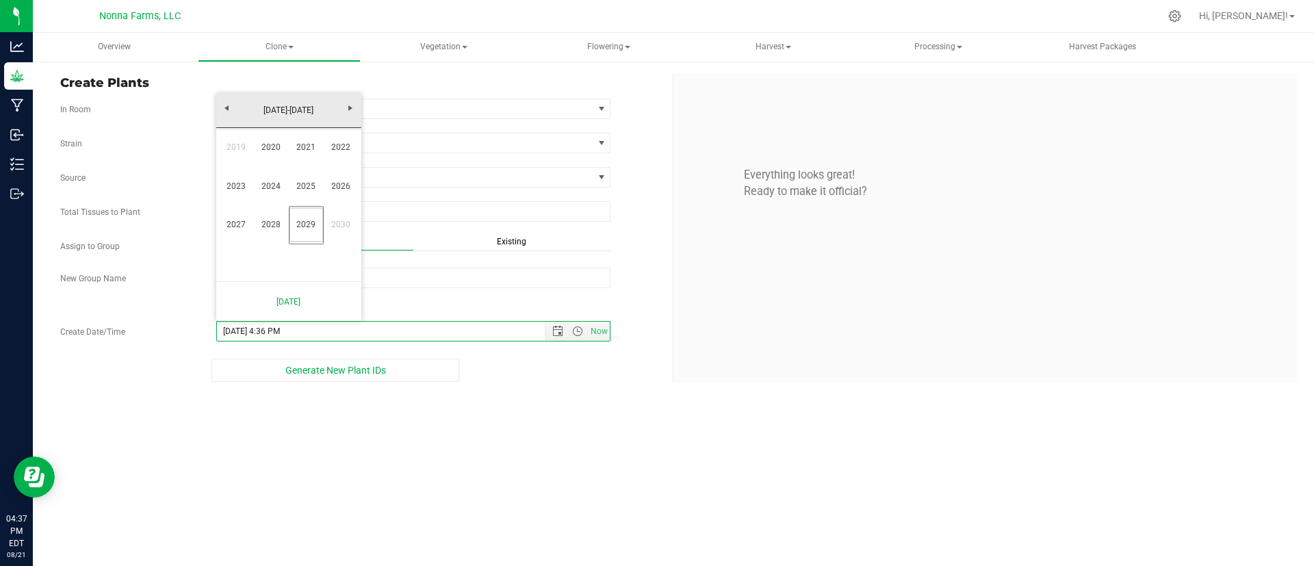
type input "6/17/2025 4:36 PM"
click at [515, 408] on div "Overview Clone Create plants Cloning groups Cloning plants Apply to plants Vege…" at bounding box center [673, 299] width 1281 height 533
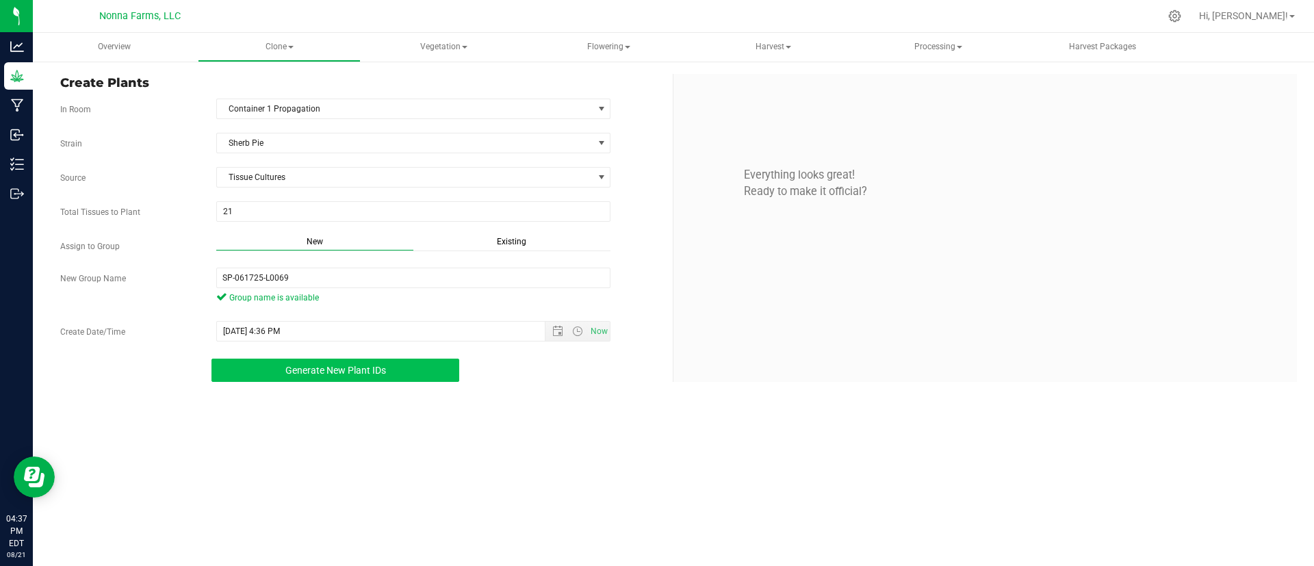
click at [389, 368] on button "Generate New Plant IDs" at bounding box center [335, 370] width 248 height 23
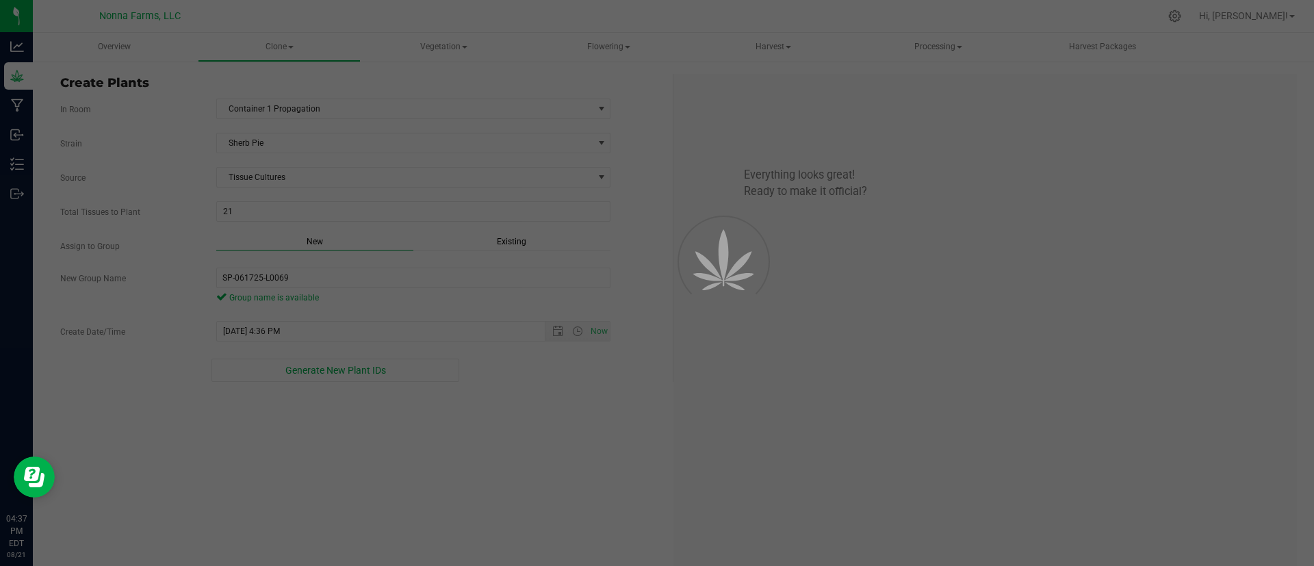
scroll to position [41, 0]
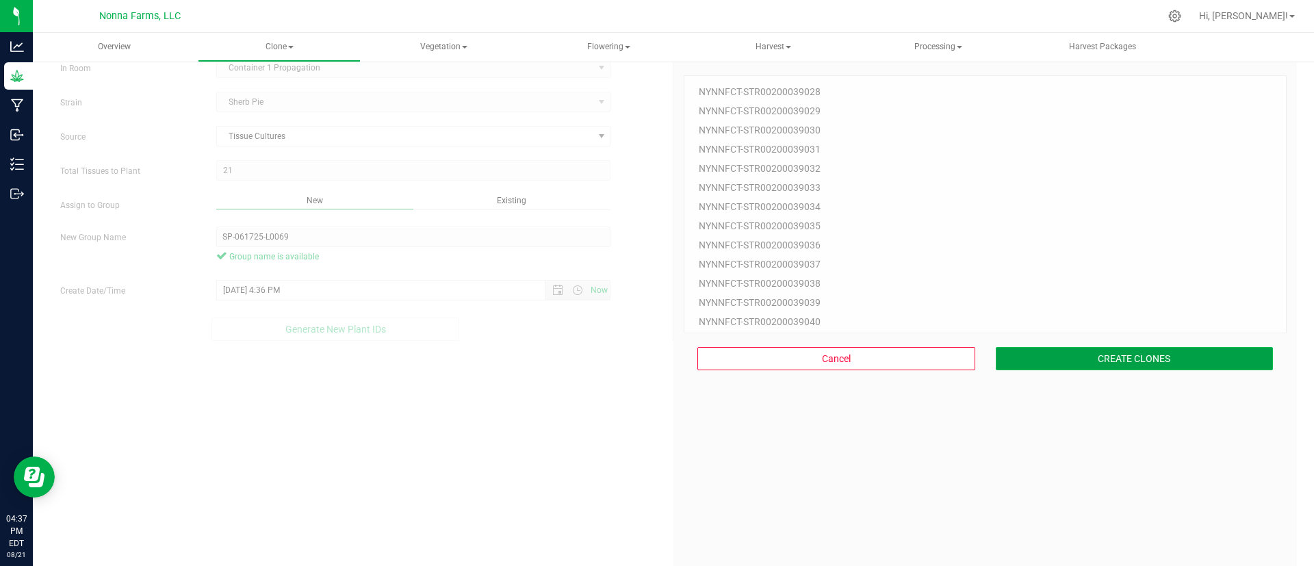
click at [1058, 348] on button "CREATE CLONES" at bounding box center [1134, 358] width 278 height 23
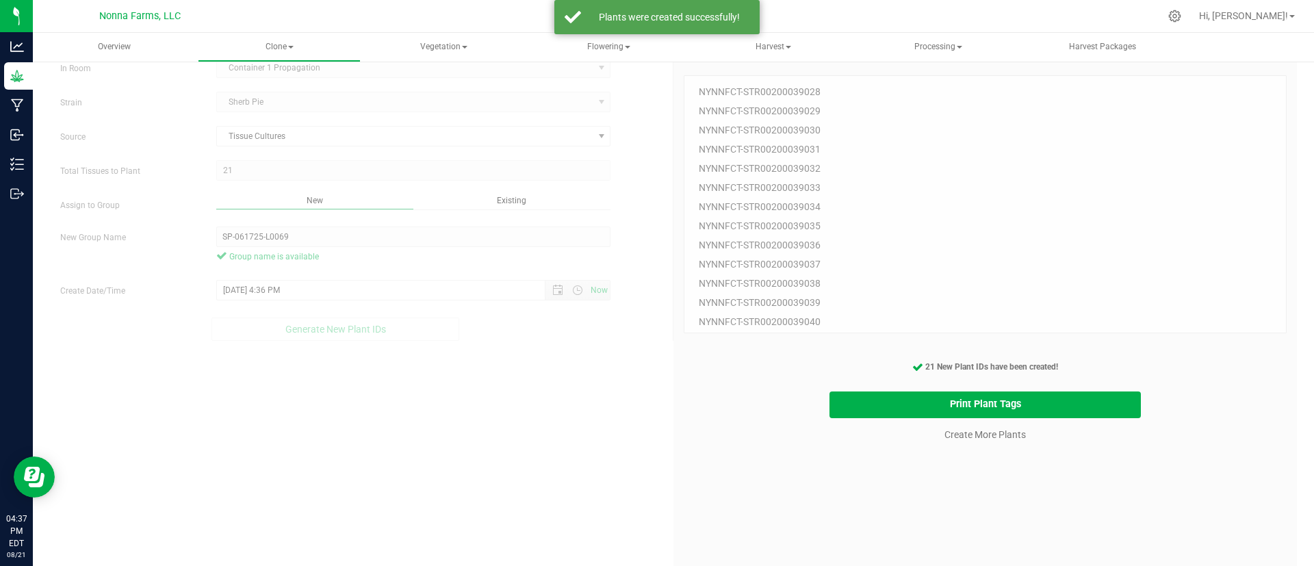
click at [999, 443] on cancel-button "Create More Plants" at bounding box center [985, 434] width 94 height 24
click at [995, 437] on link "Create More Plants" at bounding box center [984, 435] width 81 height 14
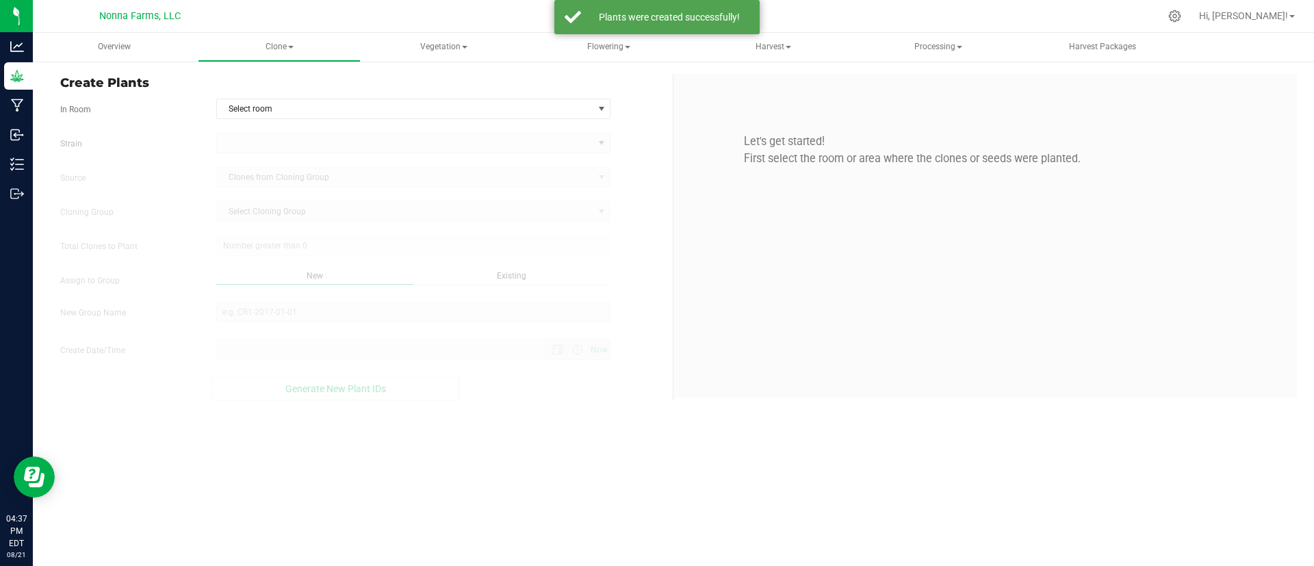
type input "8/21/2025 4:37 PM"
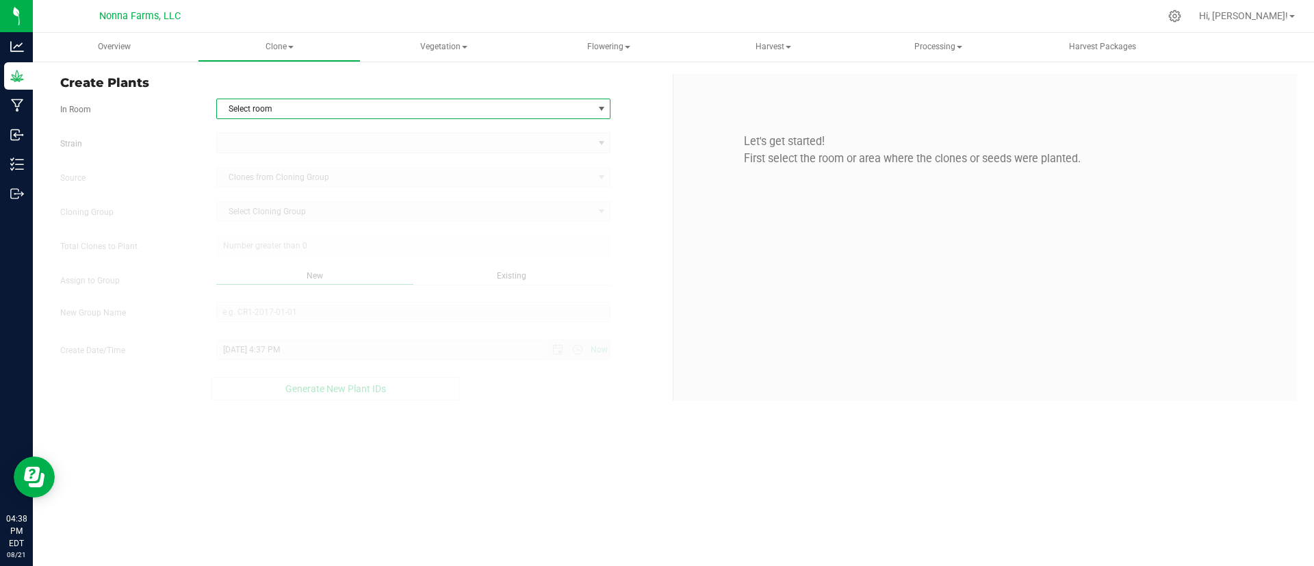
click at [323, 107] on span "Select room" at bounding box center [405, 108] width 376 height 19
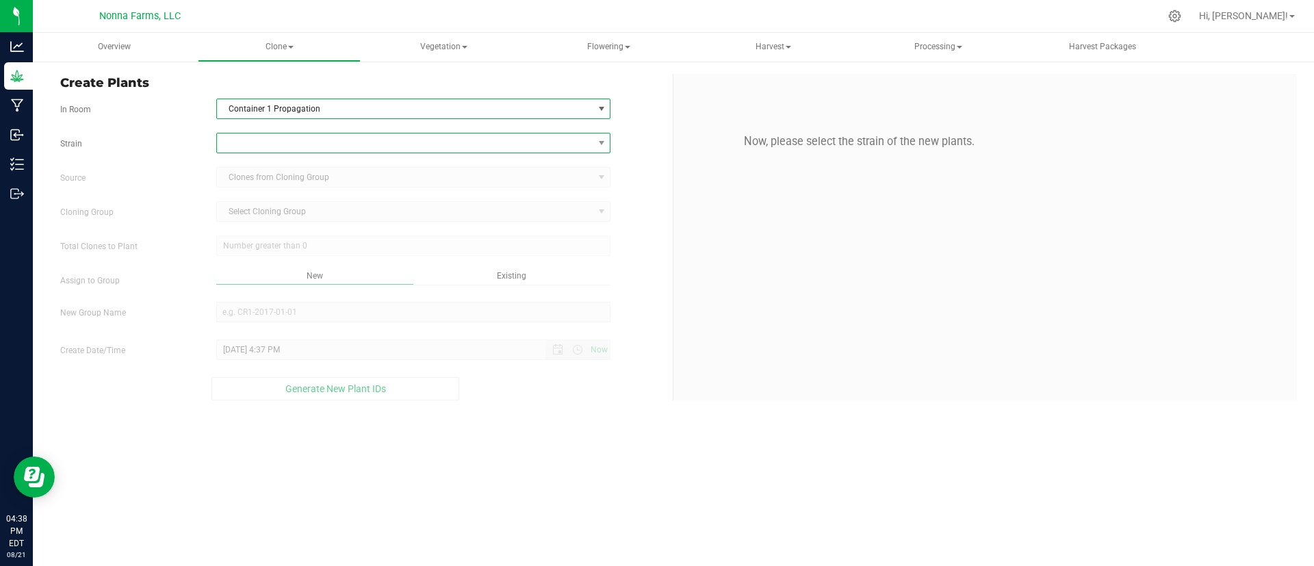
click at [311, 144] on span at bounding box center [405, 142] width 376 height 19
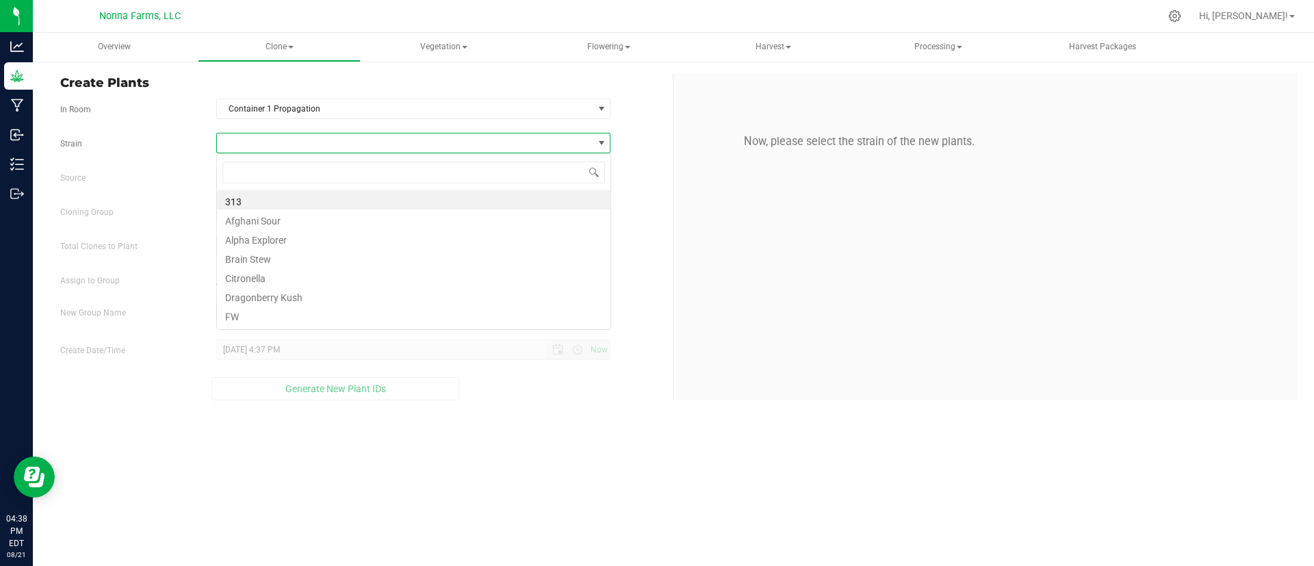
scroll to position [21, 394]
type input "she"
click at [304, 195] on li "Sherb Pie" at bounding box center [413, 199] width 393 height 19
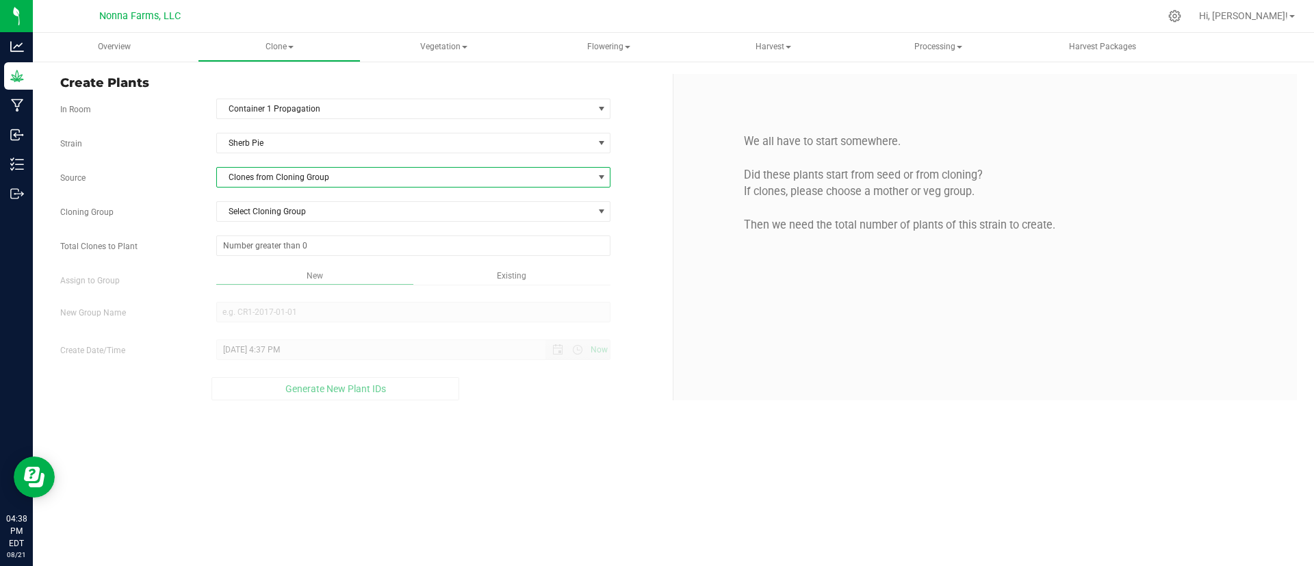
click at [300, 184] on span "Clones from Cloning Group" at bounding box center [405, 177] width 376 height 19
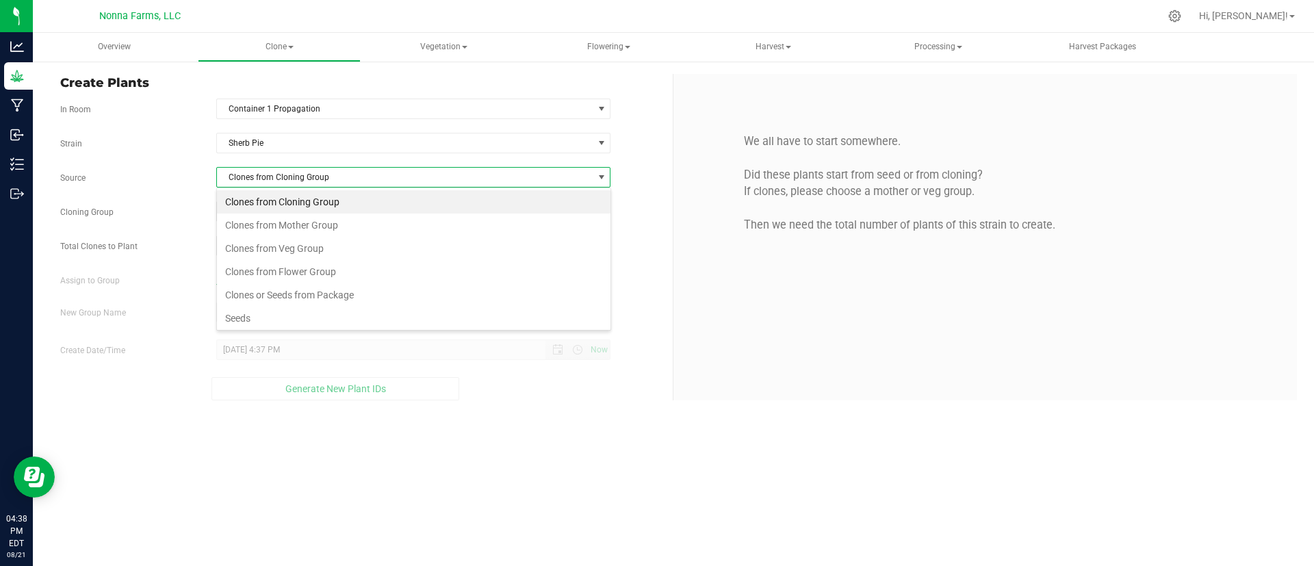
scroll to position [26, 0]
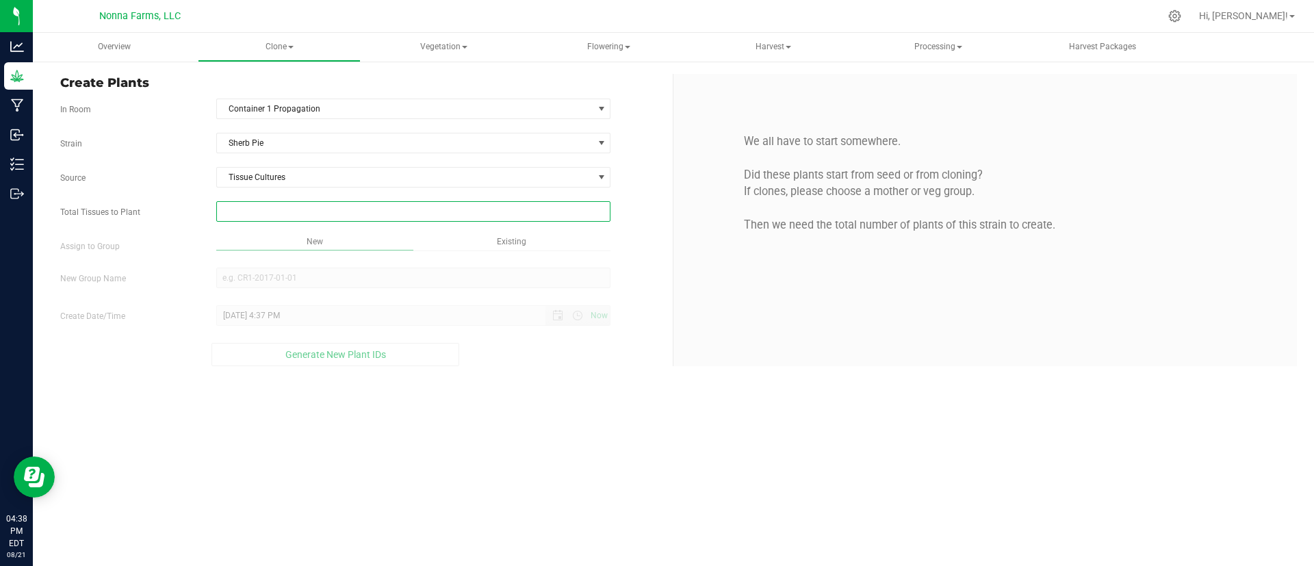
click at [310, 212] on span at bounding box center [413, 211] width 395 height 21
type input "40"
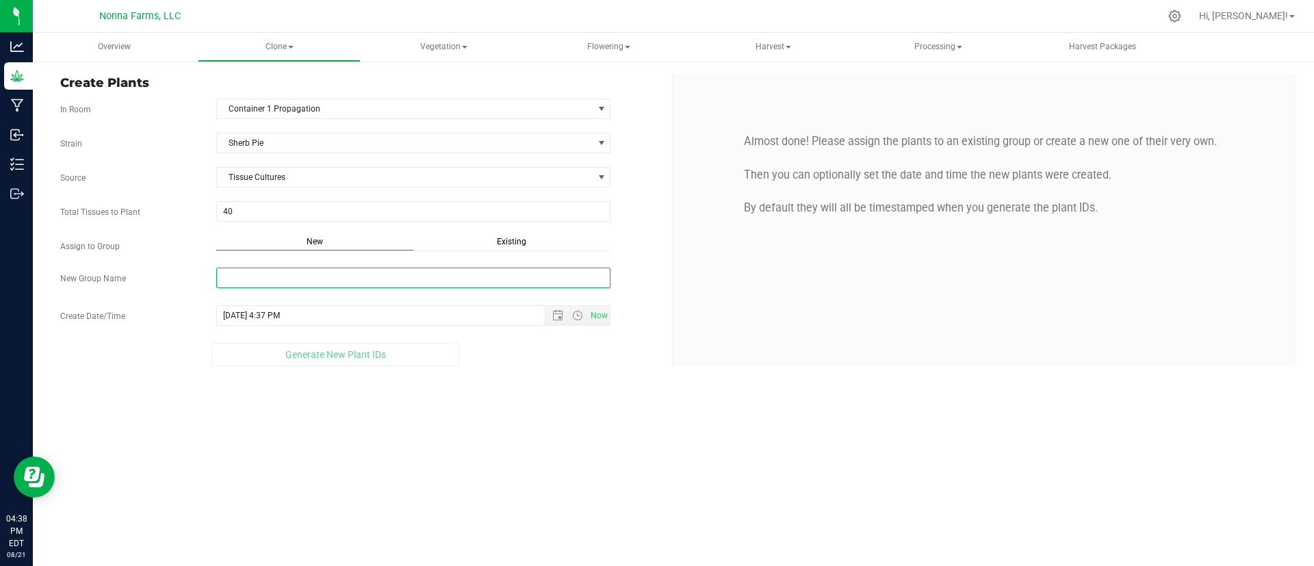
click at [289, 283] on input "New Group Name" at bounding box center [413, 278] width 395 height 21
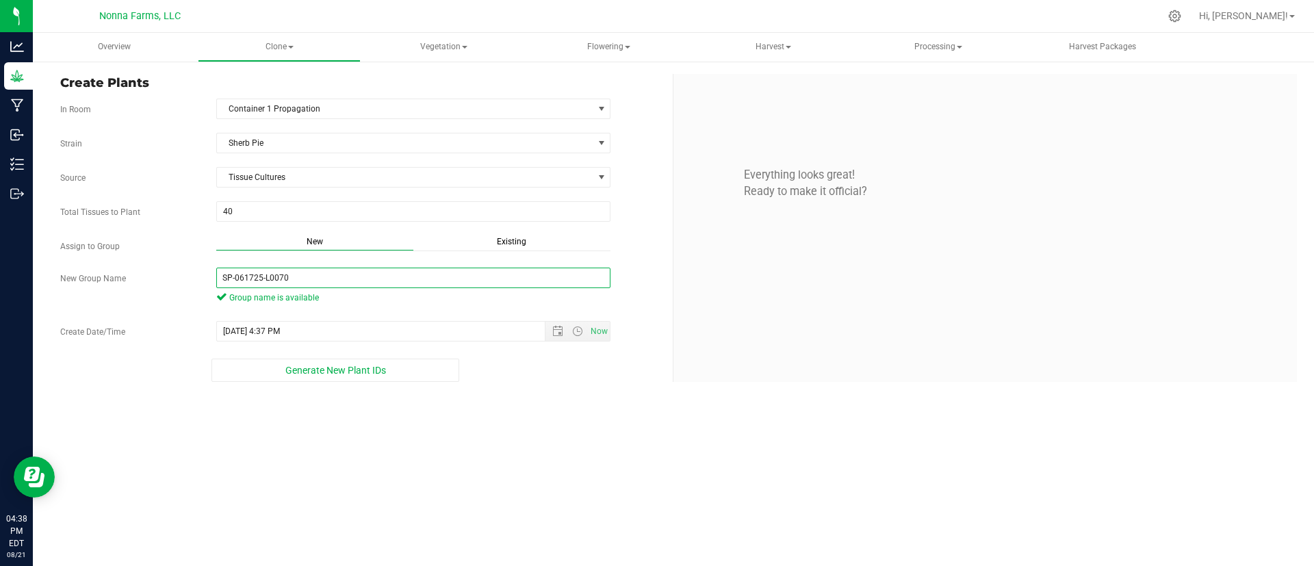
type input "SP-061725-L0070"
click at [556, 337] on span "Now" at bounding box center [577, 331] width 65 height 19
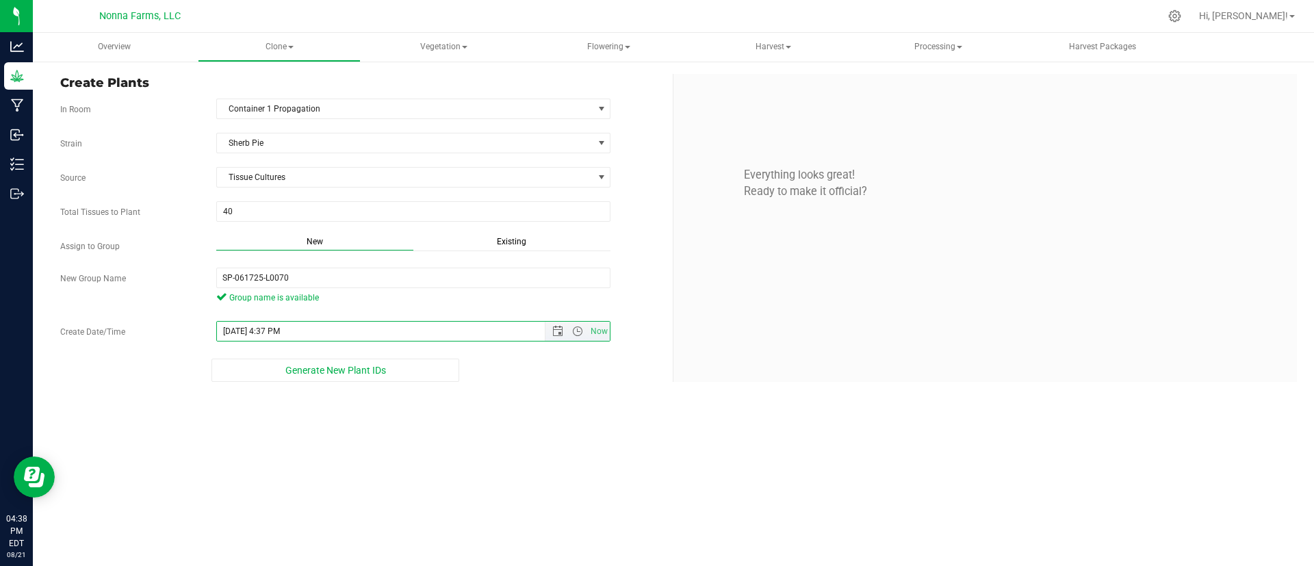
click at [239, 327] on input "8/21/2025 4:37 PM" at bounding box center [393, 331] width 352 height 19
type input "6/17/2025 4:37 PM"
click at [460, 411] on div "Overview Clone Create plants Cloning groups Cloning plants Apply to plants Vege…" at bounding box center [673, 299] width 1281 height 533
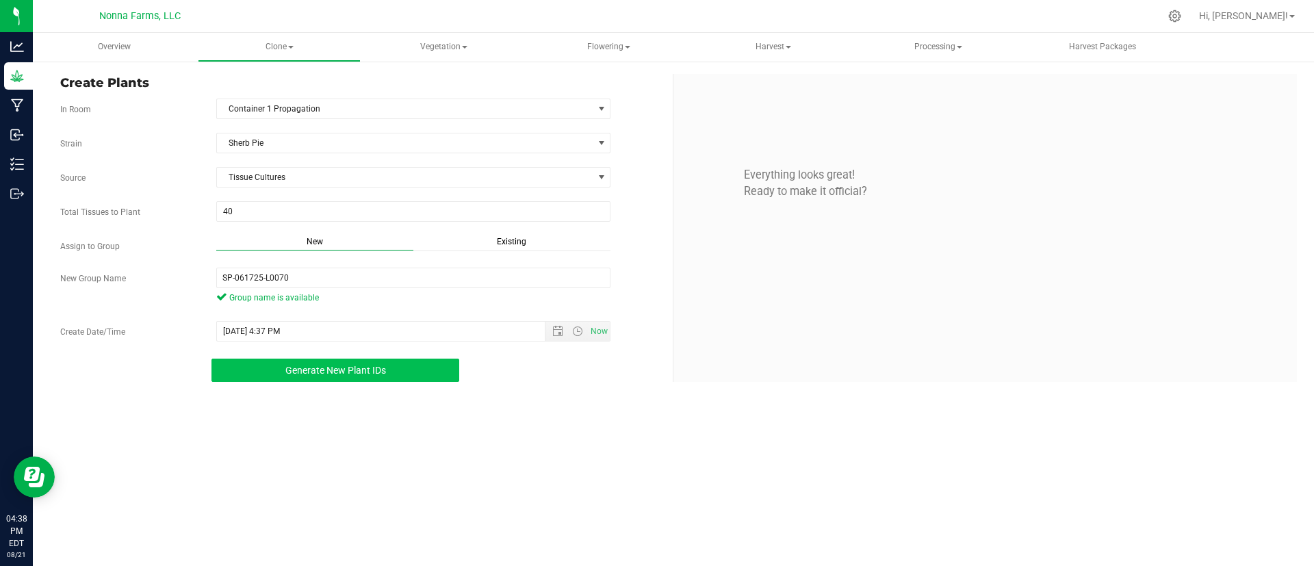
click at [357, 362] on button "Generate New Plant IDs" at bounding box center [335, 370] width 248 height 23
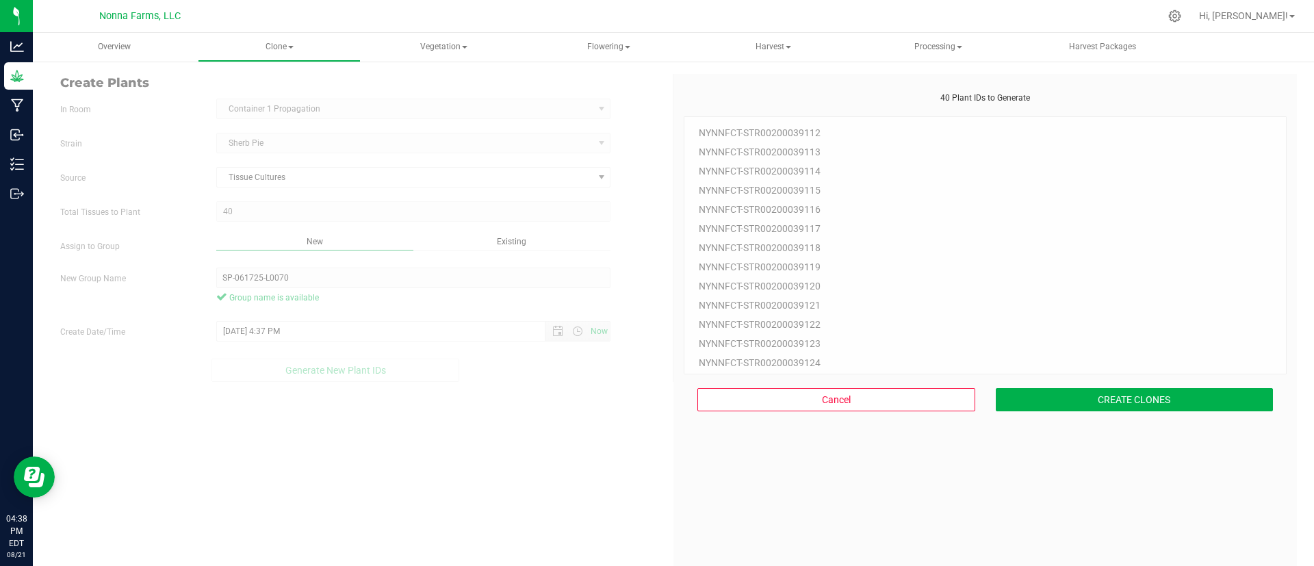
scroll to position [41, 0]
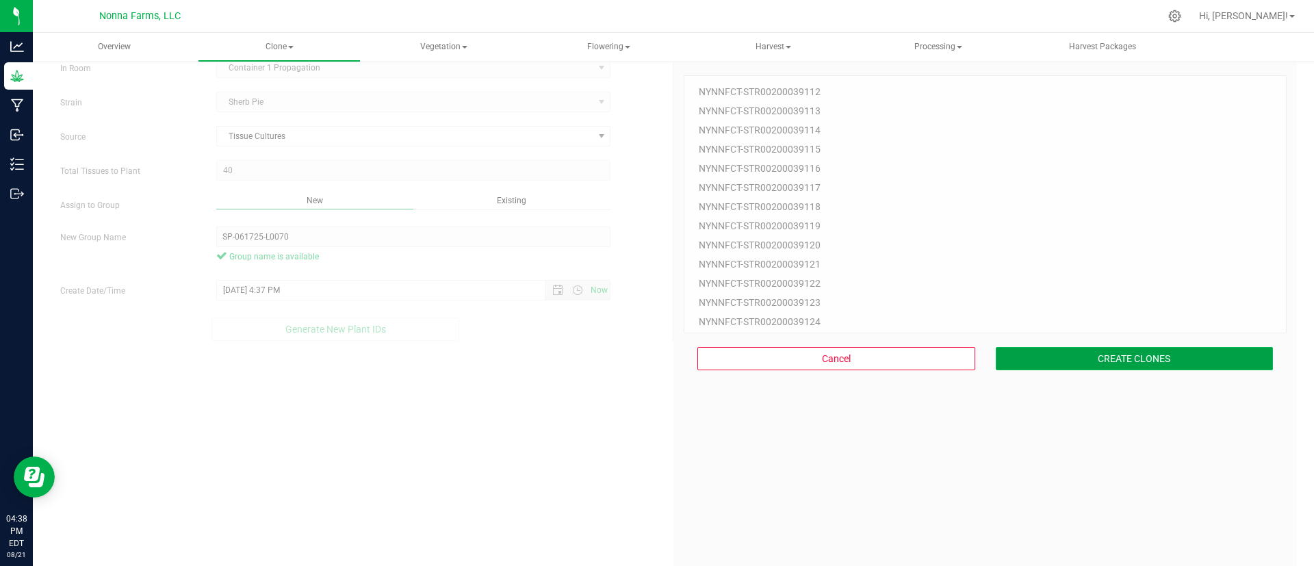
click at [1024, 359] on button "CREATE CLONES" at bounding box center [1134, 358] width 278 height 23
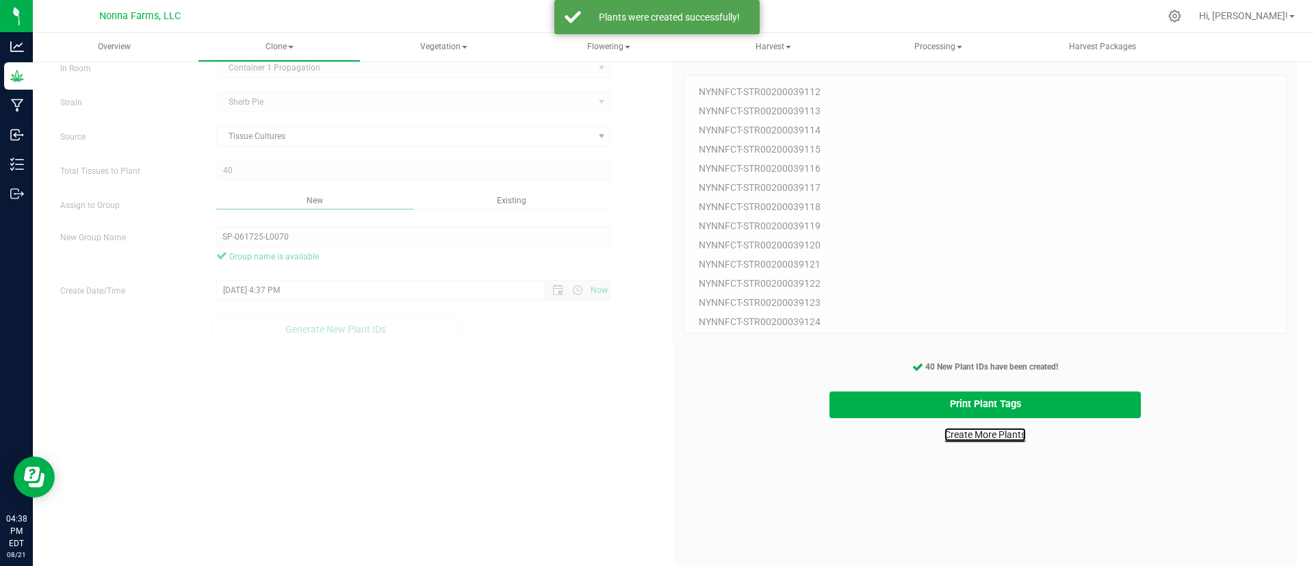
click at [1001, 434] on link "Create More Plants" at bounding box center [984, 435] width 81 height 14
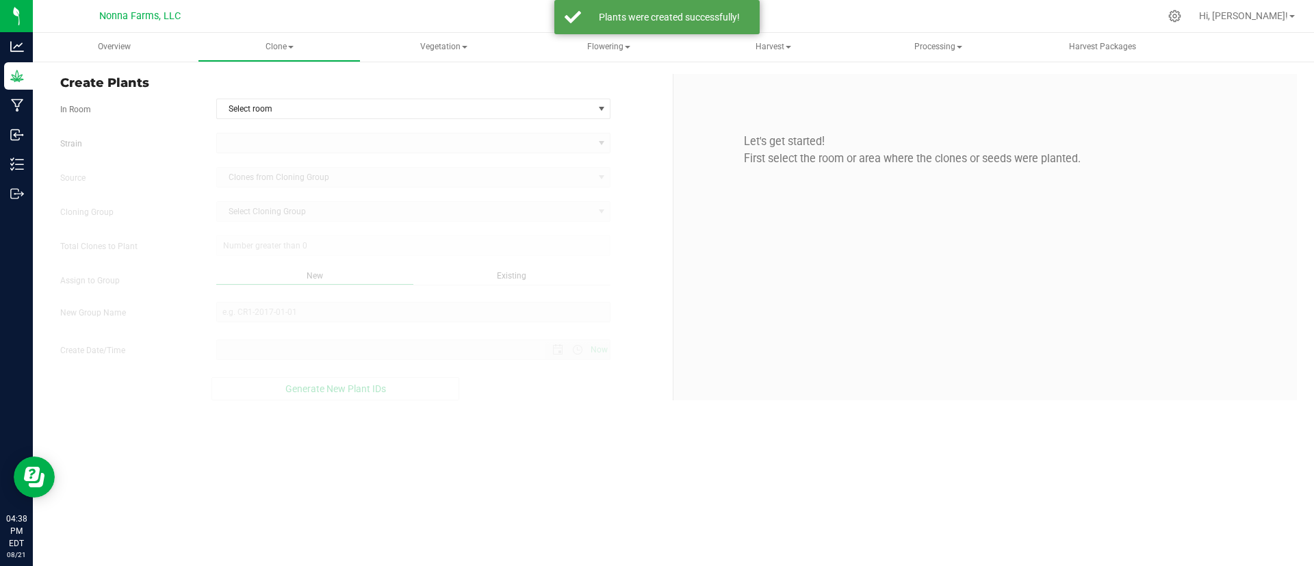
type input "8/21/2025 4:38 PM"
click at [1001, 434] on div "Overview Clone Create plants Cloning groups Cloning plants Apply to plants Vege…" at bounding box center [673, 299] width 1281 height 533
click at [501, 153] on kendo-dropdownlist at bounding box center [413, 143] width 395 height 21
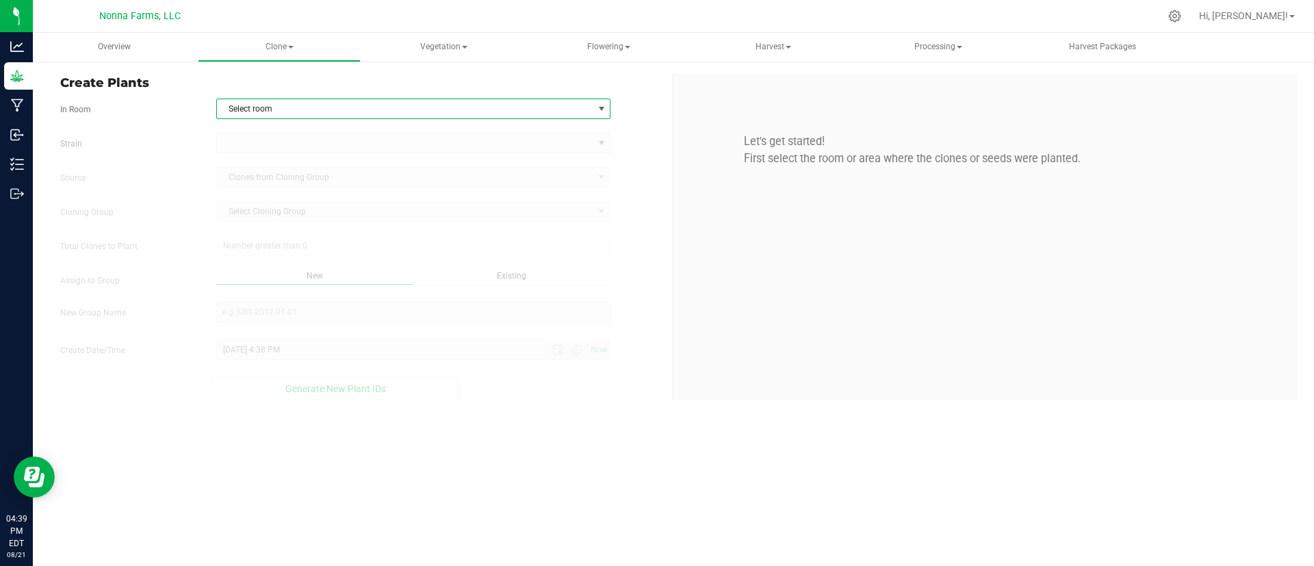
click at [506, 115] on span "Select room" at bounding box center [405, 108] width 376 height 19
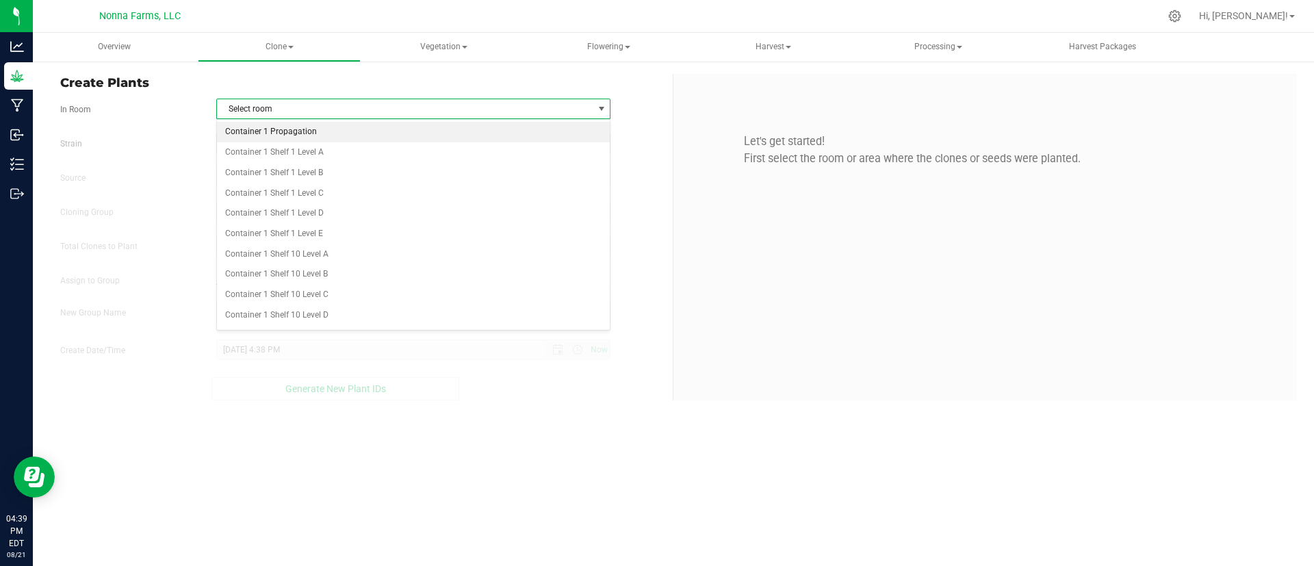
click at [438, 133] on li "Container 1 Propagation" at bounding box center [413, 132] width 393 height 21
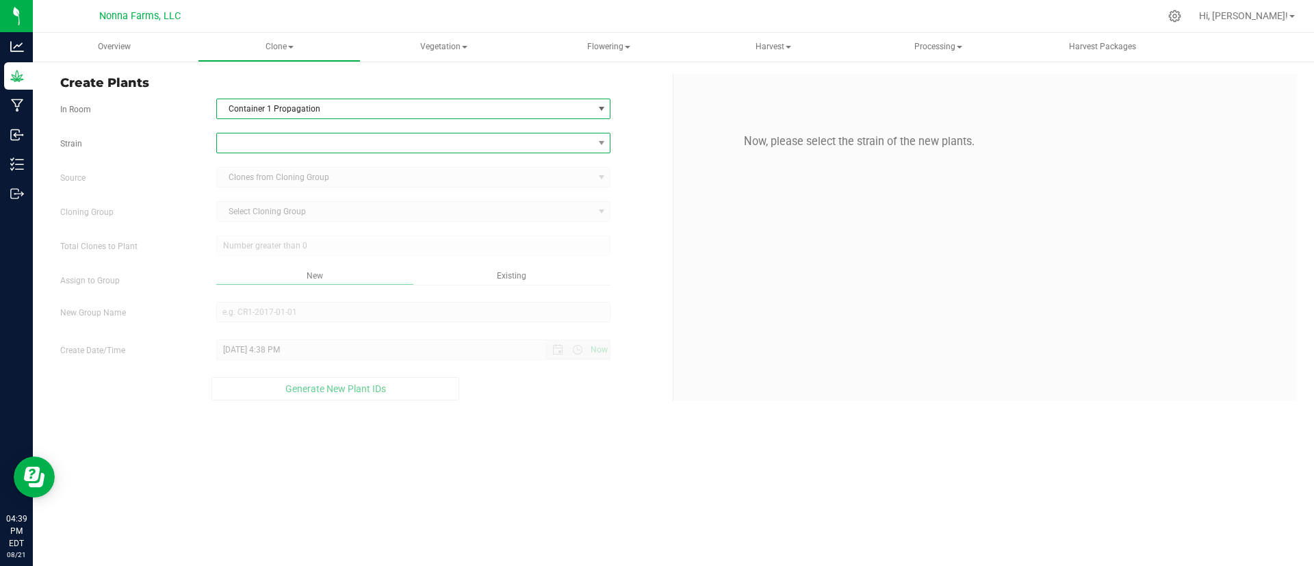
click at [424, 150] on span at bounding box center [405, 142] width 376 height 19
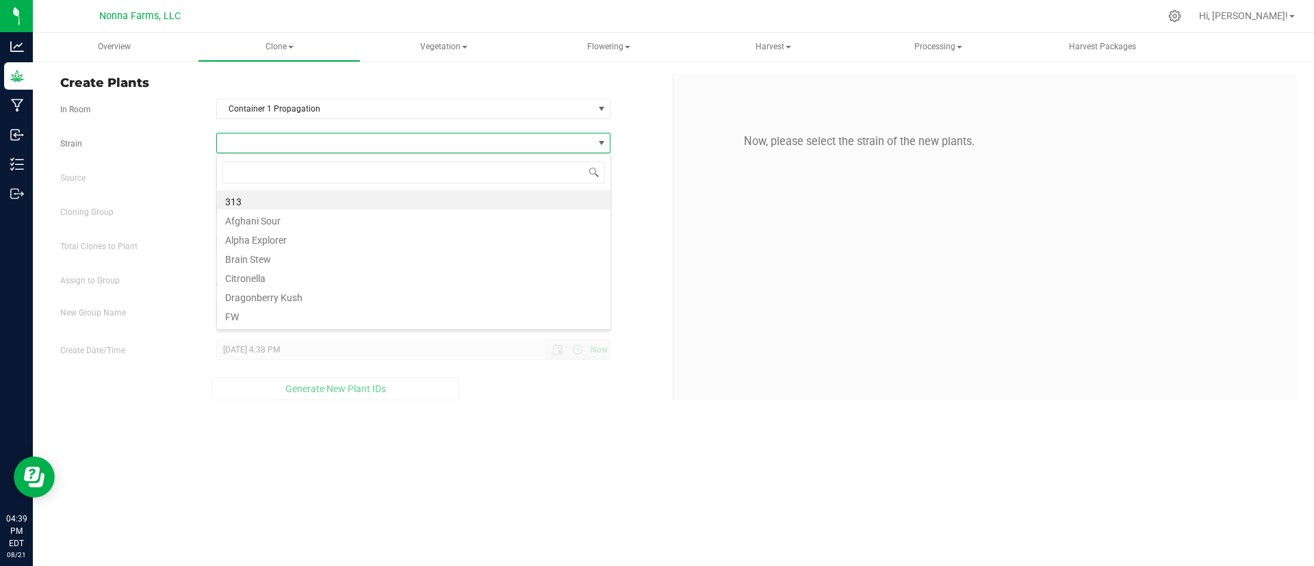
scroll to position [21, 394]
type input "sh"
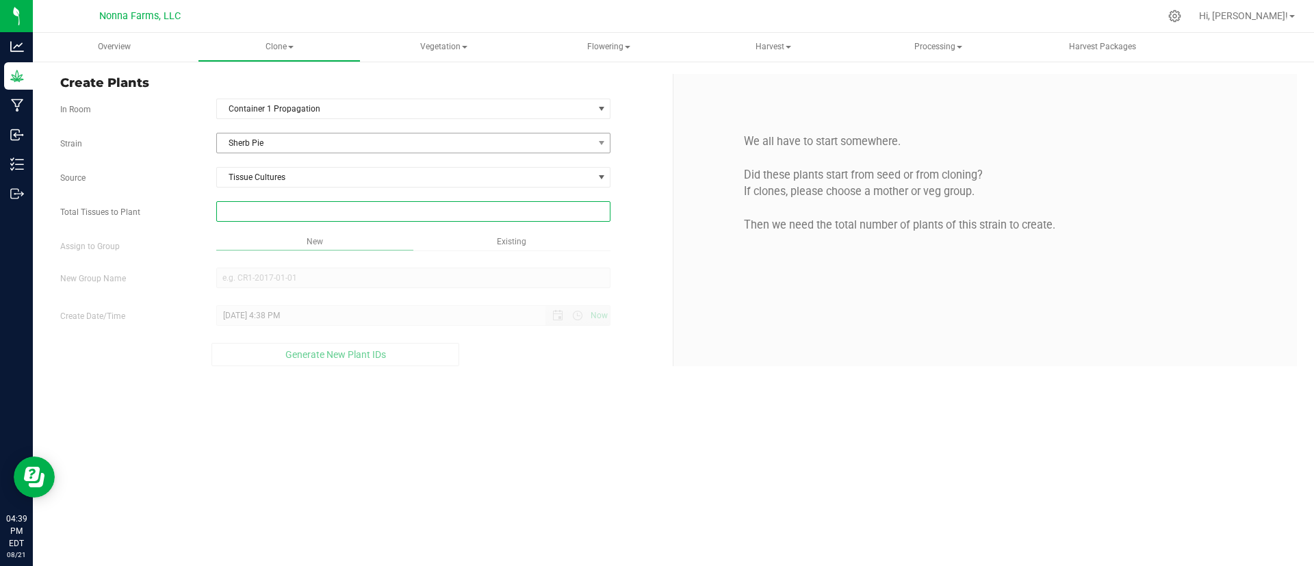
type input "0"
click at [1174, 137] on p "We all have to start somewhere. Did these plants start from seed or from clonin…" at bounding box center [984, 183] width 603 height 100
click at [385, 218] on span at bounding box center [413, 211] width 395 height 21
type input "49"
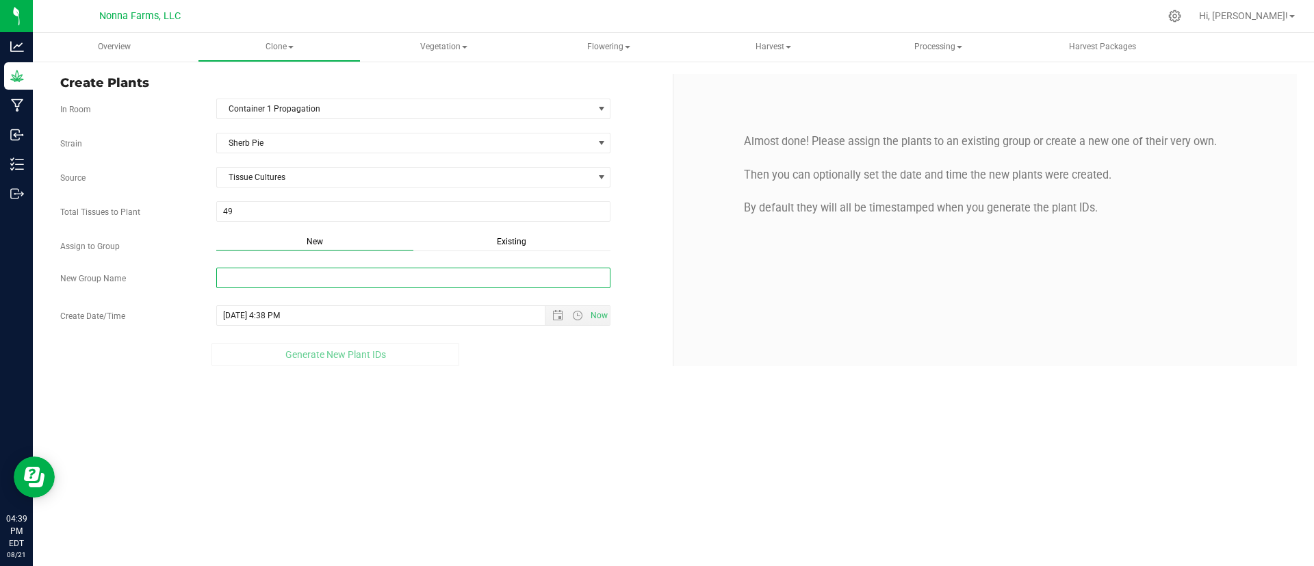
click at [337, 283] on input "New Group Name" at bounding box center [413, 278] width 395 height 21
click at [339, 283] on input "SP-061725-L0056" at bounding box center [413, 278] width 395 height 21
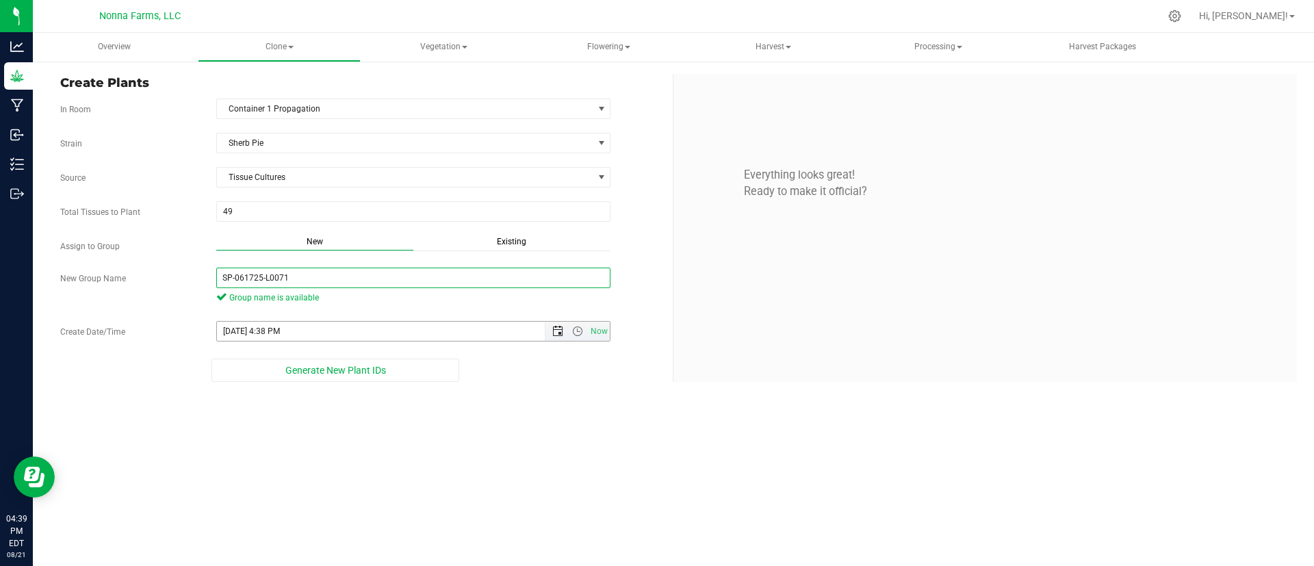
click at [562, 332] on span "Open the date view" at bounding box center [557, 331] width 11 height 11
type input "SP-061725-L0071"
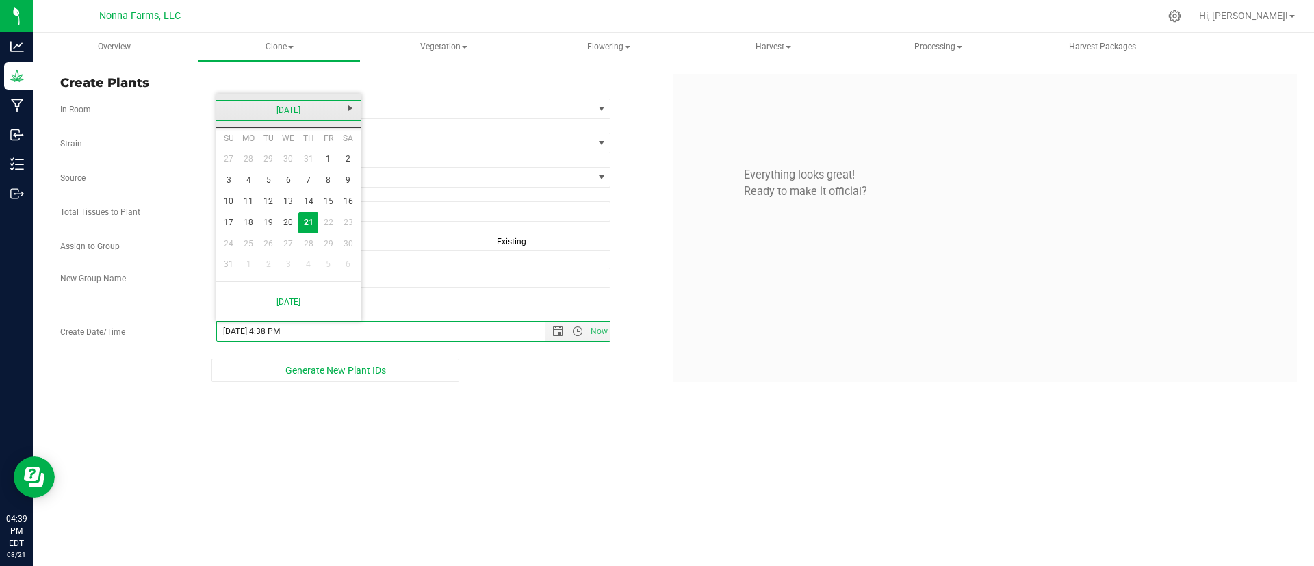
click at [270, 107] on link "[DATE]" at bounding box center [289, 110] width 147 height 21
click at [268, 190] on link "Jun" at bounding box center [271, 186] width 35 height 35
click at [274, 203] on link "17" at bounding box center [269, 201] width 20 height 21
type input "6/17/2025 4:38 PM"
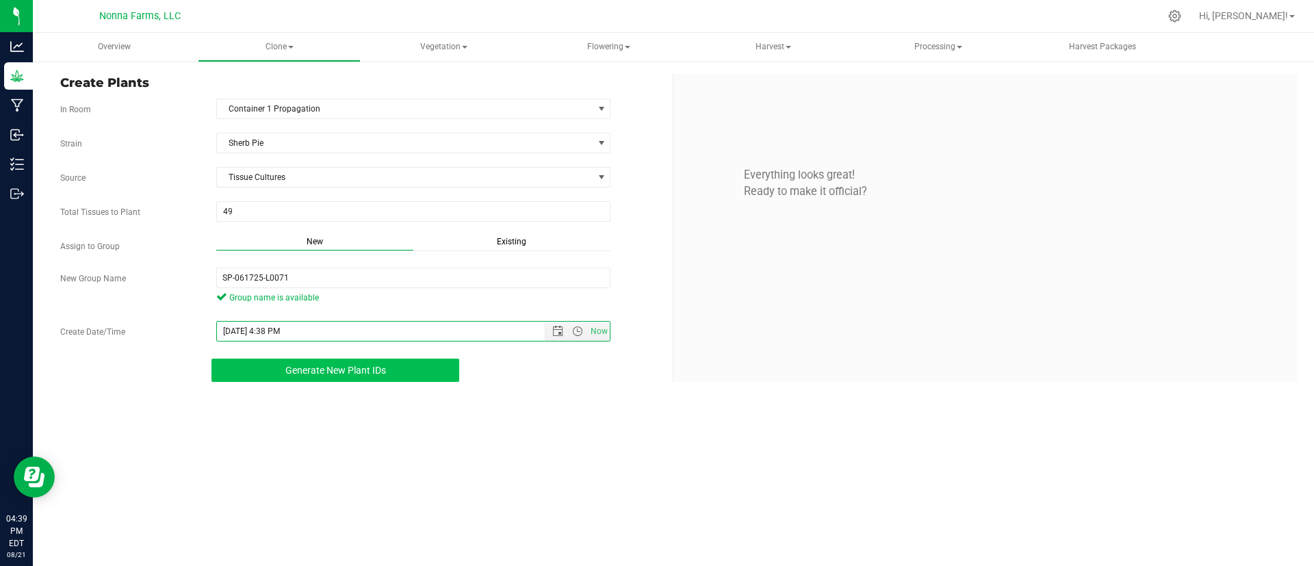
click at [350, 367] on span "Generate New Plant IDs" at bounding box center [335, 370] width 101 height 11
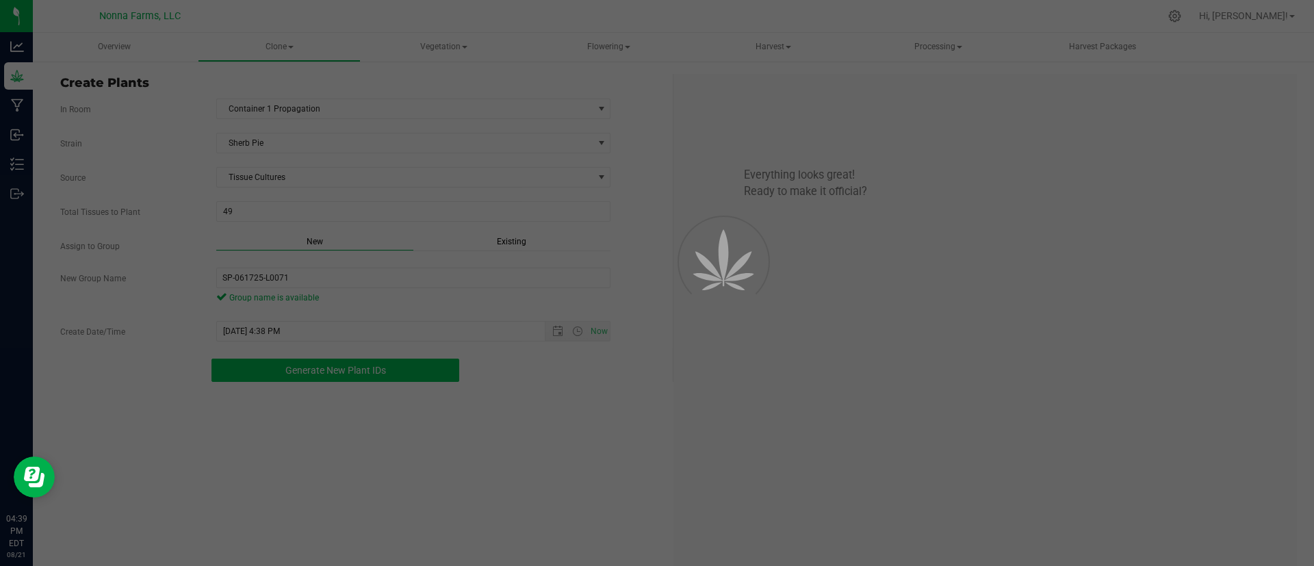
scroll to position [41, 0]
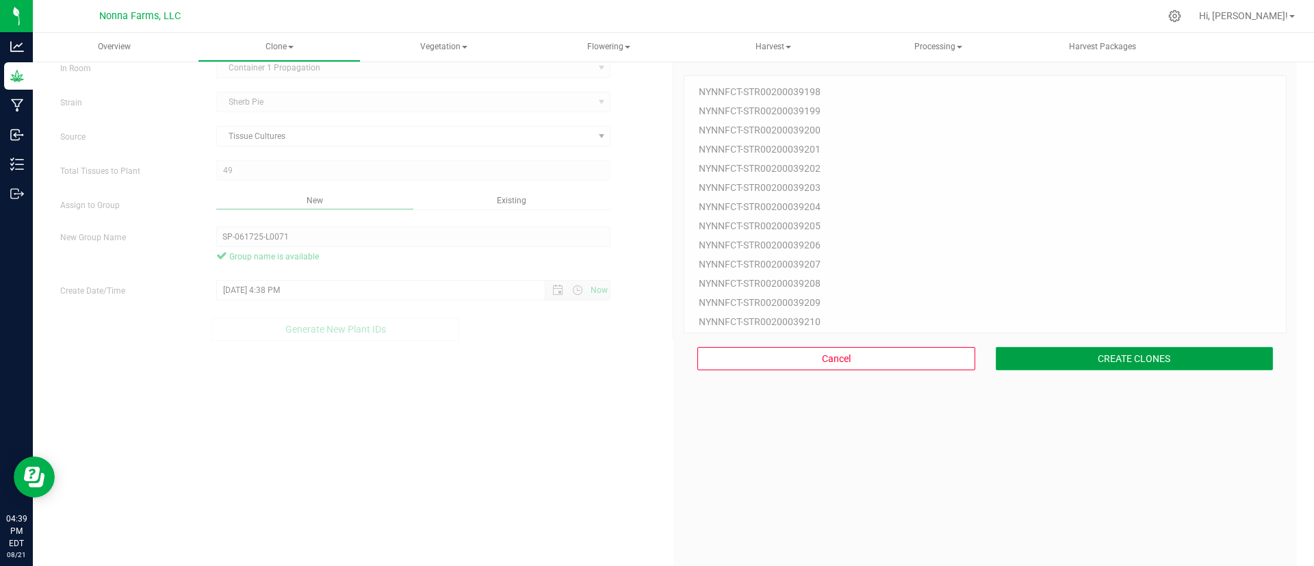
click at [1044, 352] on button "CREATE CLONES" at bounding box center [1134, 358] width 278 height 23
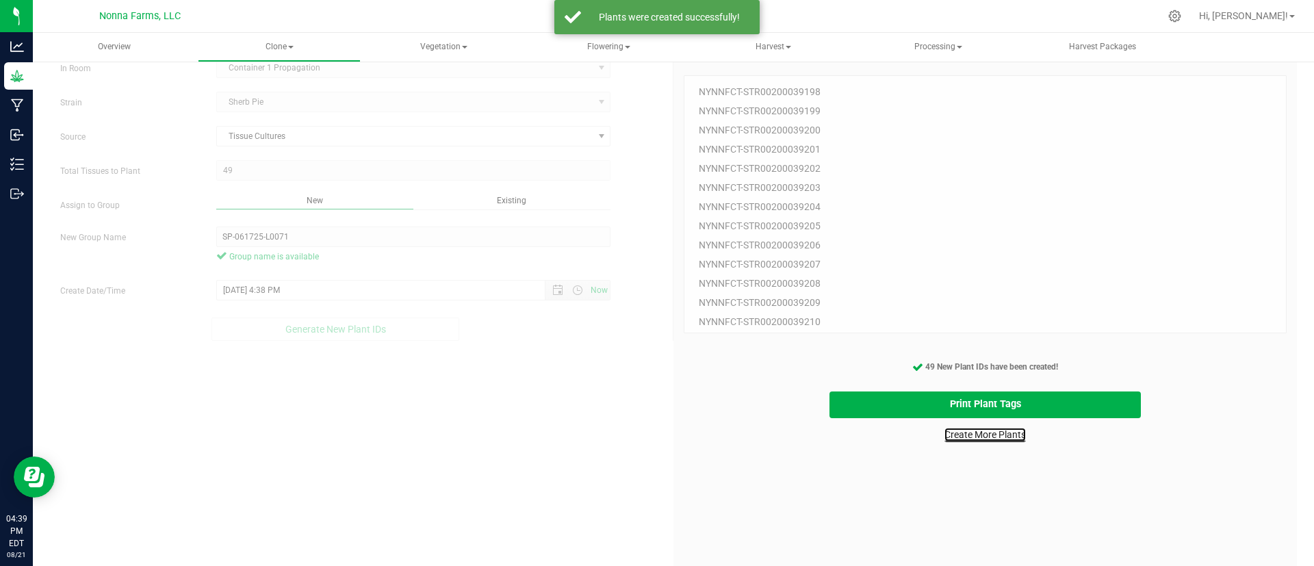
click at [997, 432] on link "Create More Plants" at bounding box center [984, 435] width 81 height 14
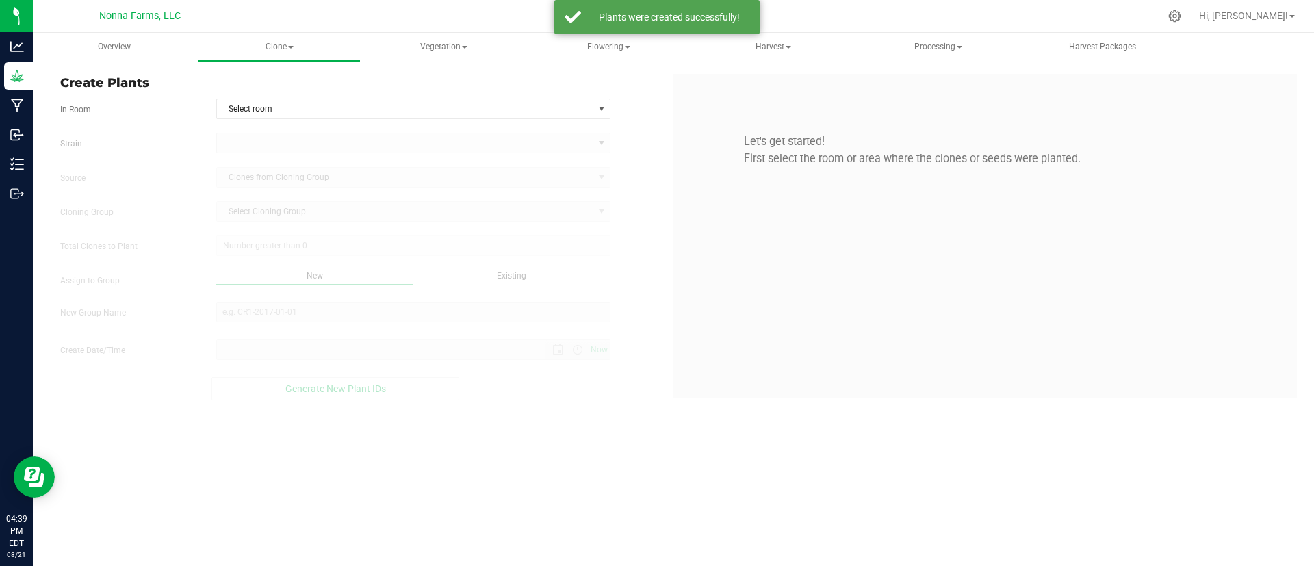
type input "8/21/2025 4:39 PM"
click at [404, 113] on span "Select room" at bounding box center [405, 108] width 376 height 19
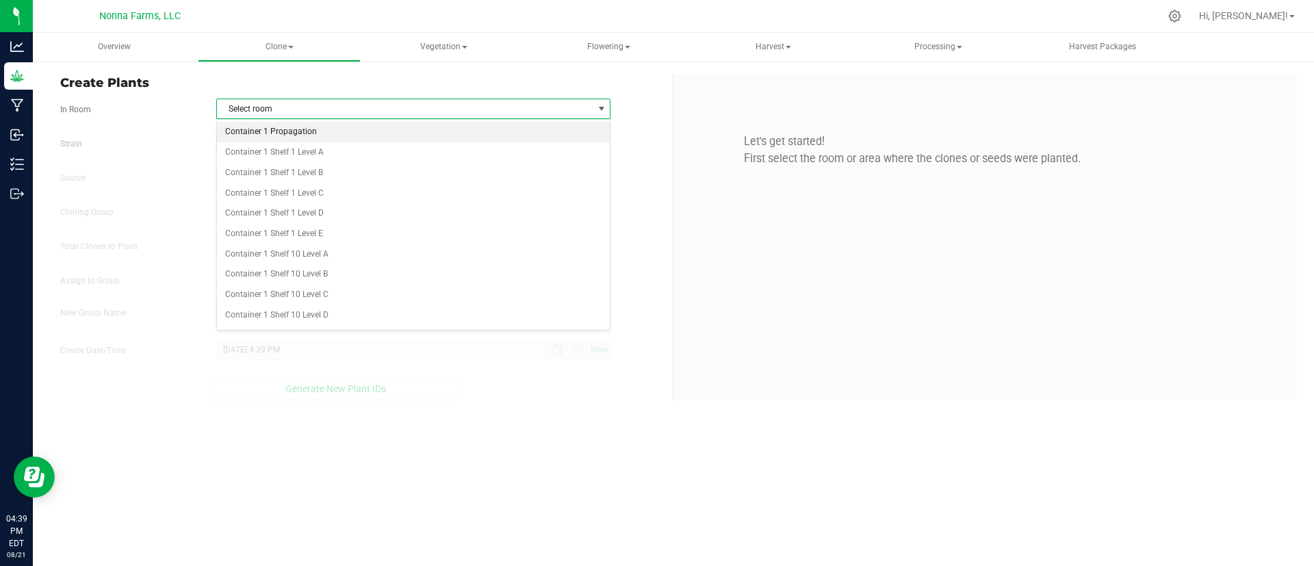
click at [372, 133] on li "Container 1 Propagation" at bounding box center [413, 132] width 393 height 21
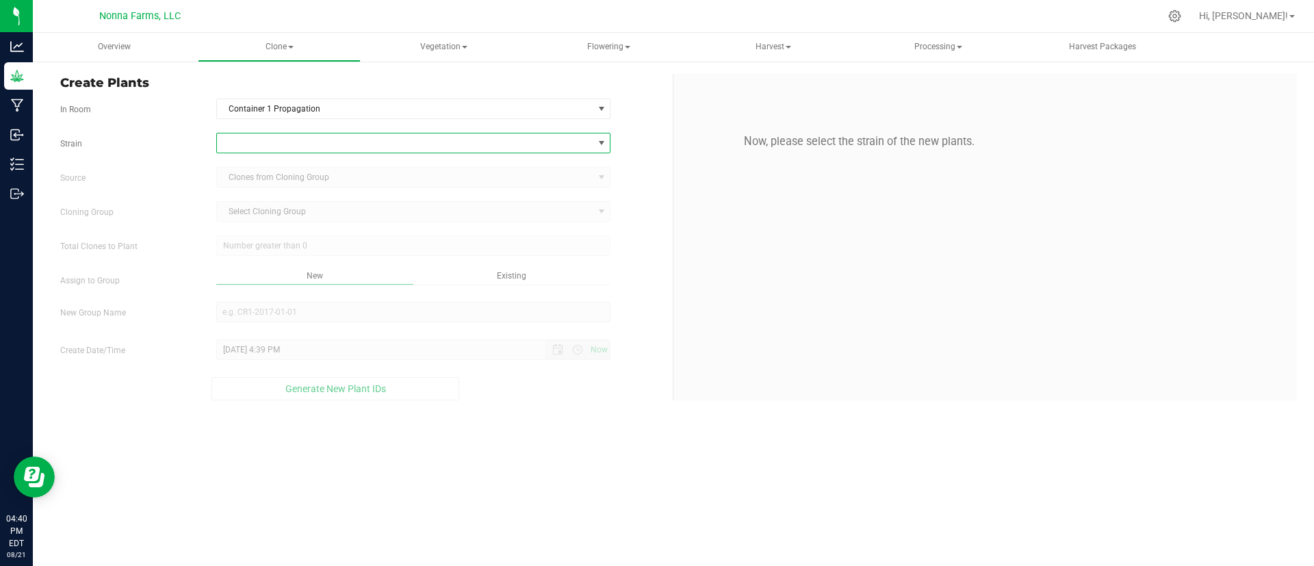
click at [371, 141] on span at bounding box center [405, 142] width 376 height 19
type input "she"
click at [324, 191] on li "Sherb Pie" at bounding box center [413, 199] width 393 height 19
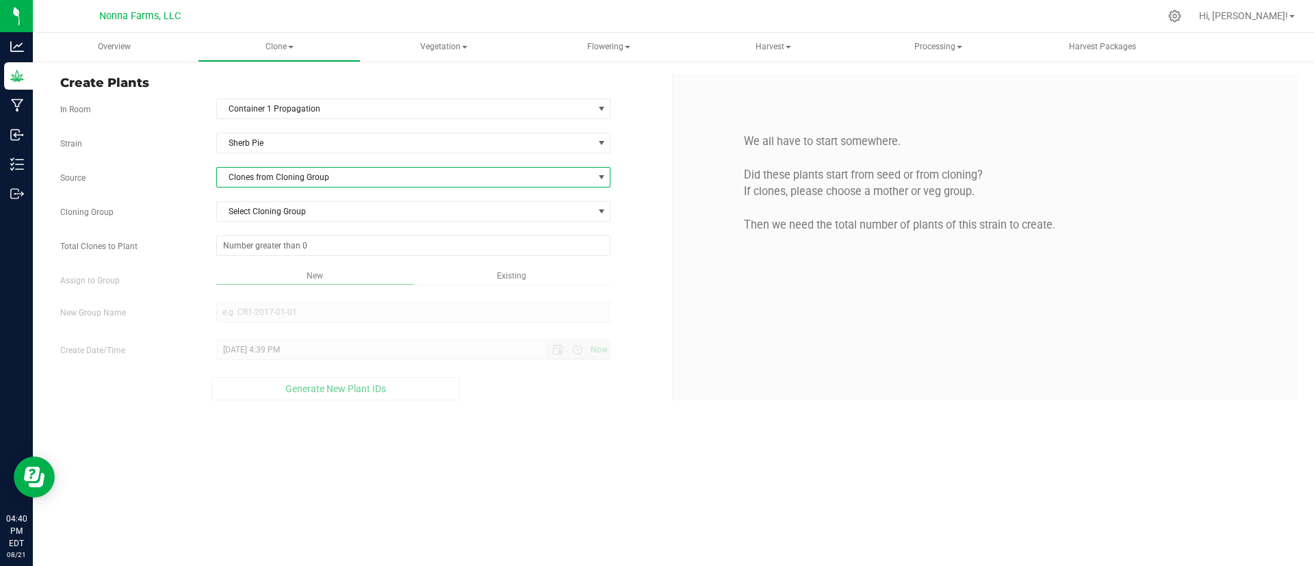
click at [321, 177] on span "Clones from Cloning Group" at bounding box center [405, 177] width 376 height 19
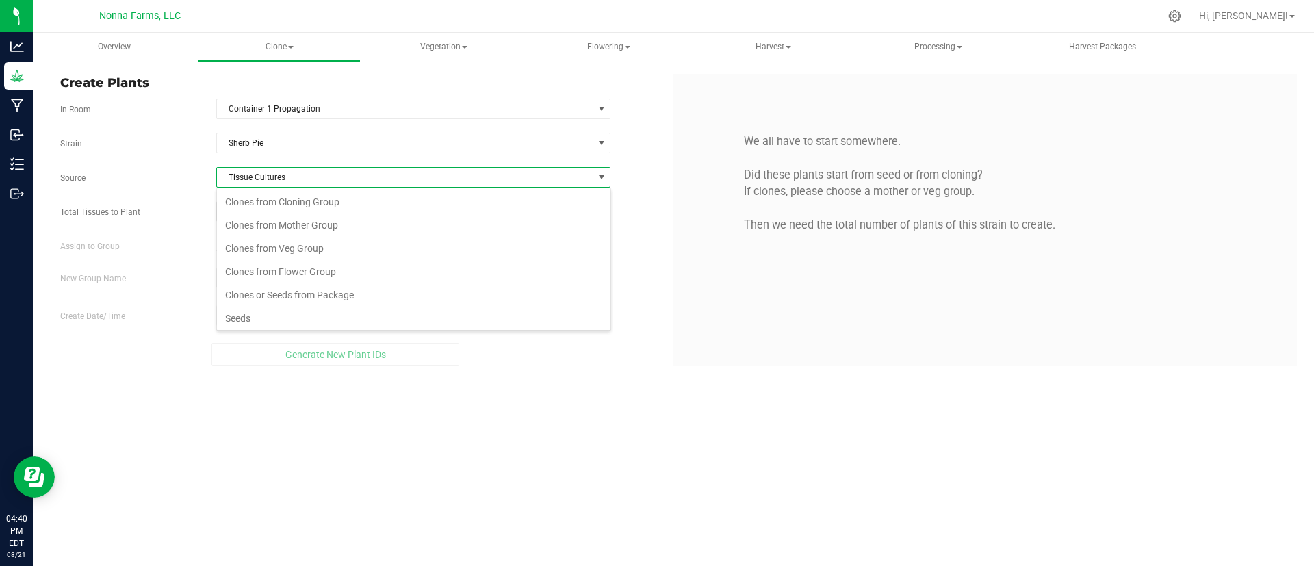
scroll to position [21, 394]
click at [332, 214] on span at bounding box center [413, 211] width 395 height 21
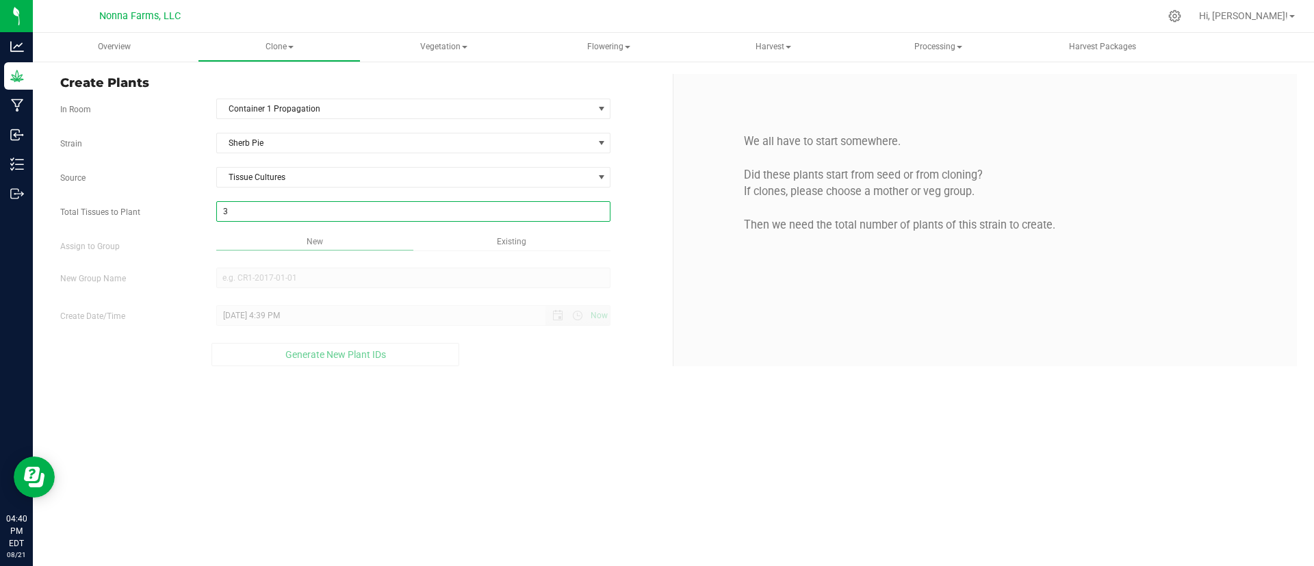
type input "36"
click at [328, 268] on div "Overview Clone Create plants Cloning groups Cloning plants Apply to plants Vege…" at bounding box center [673, 299] width 1281 height 533
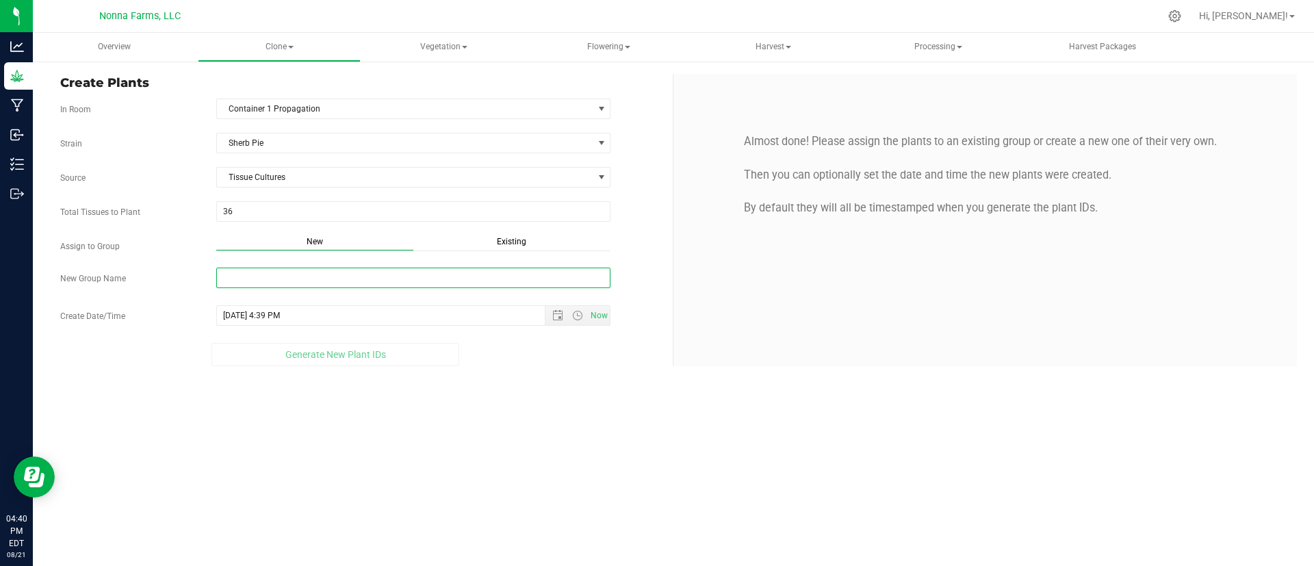
click at [327, 279] on input "New Group Name" at bounding box center [413, 278] width 395 height 21
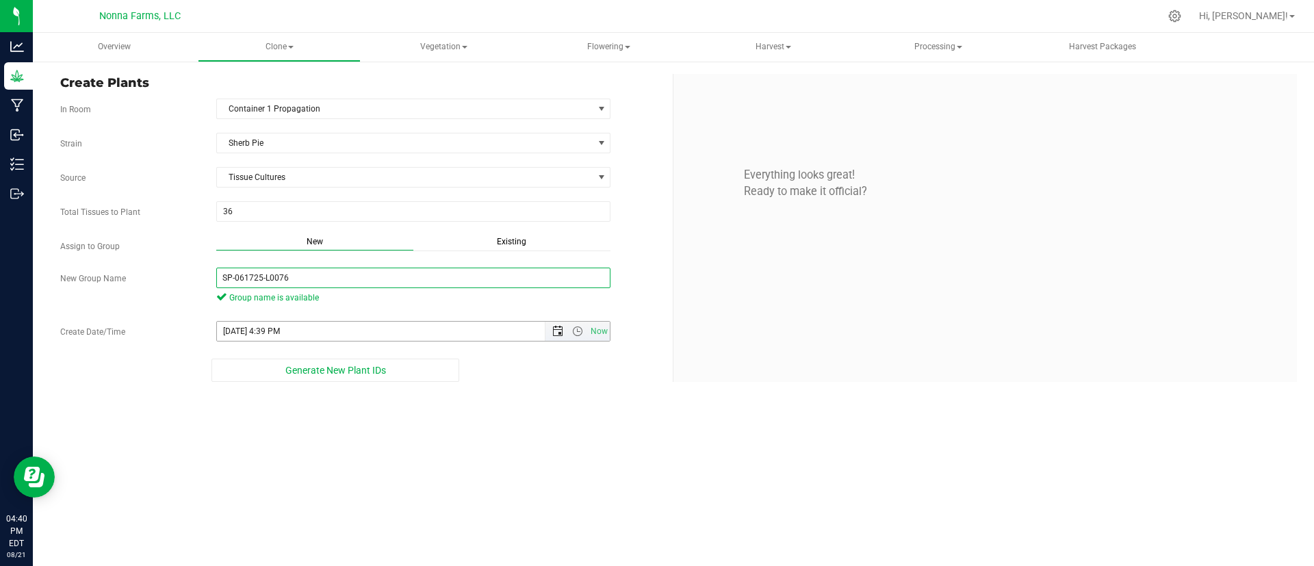
click at [556, 330] on span "Open the date view" at bounding box center [557, 331] width 11 height 11
type input "SP-061725-L0076"
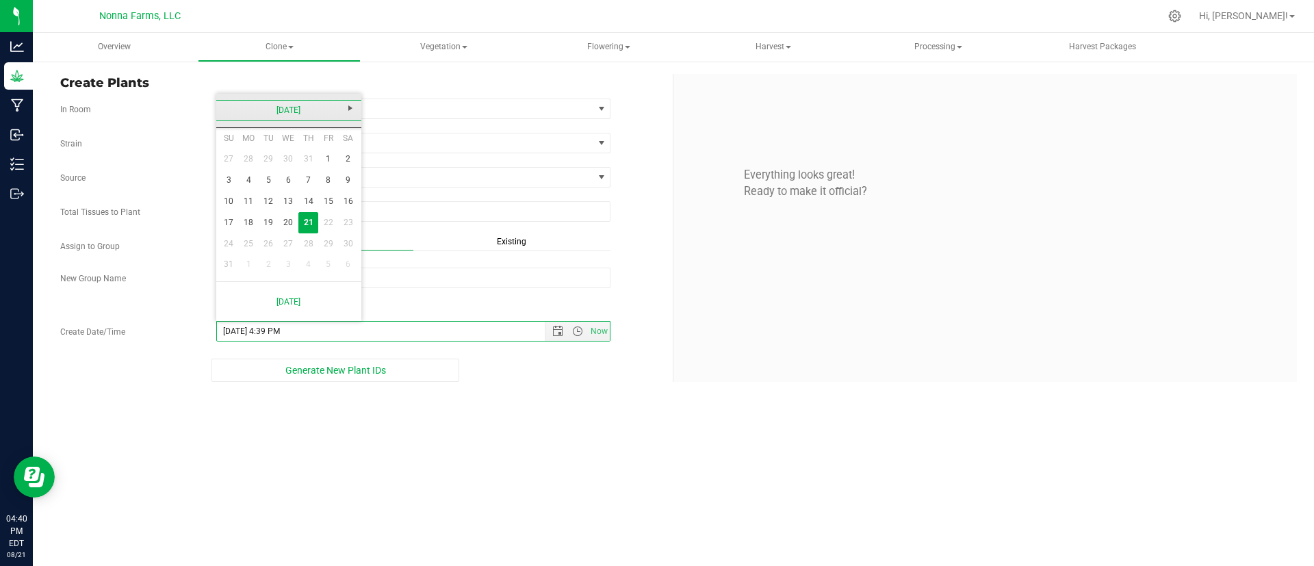
click at [276, 112] on link "[DATE]" at bounding box center [289, 110] width 147 height 21
click at [267, 182] on link "Jun" at bounding box center [271, 186] width 35 height 35
click at [273, 200] on link "17" at bounding box center [269, 201] width 20 height 21
type input "6/17/2025 4:39 PM"
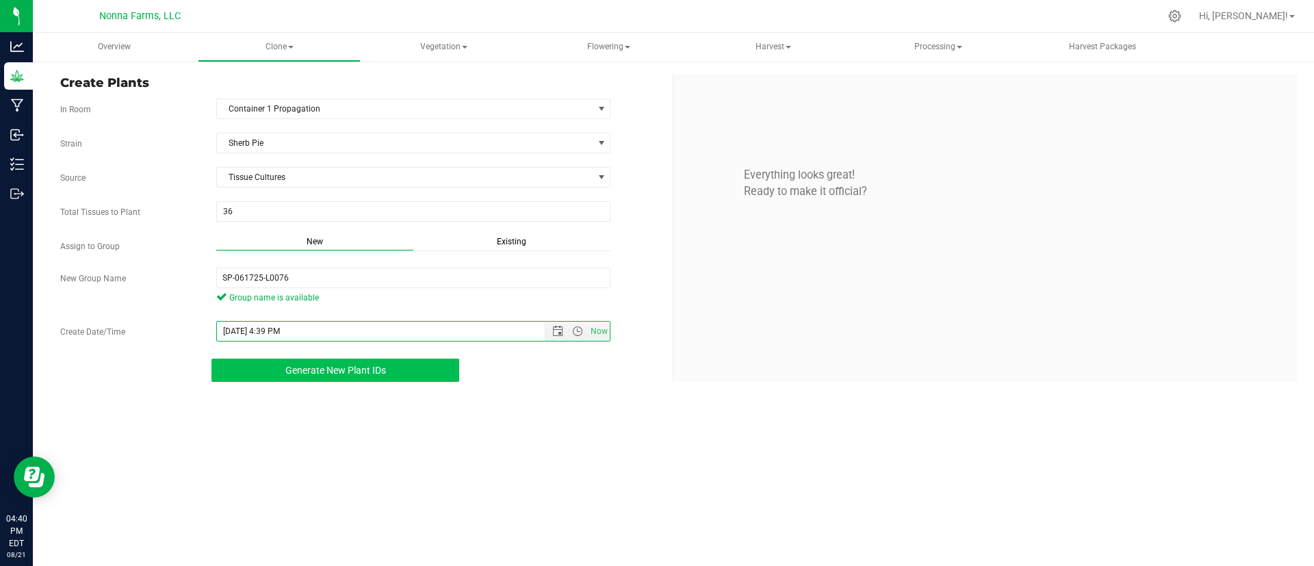
click at [359, 359] on button "Generate New Plant IDs" at bounding box center [335, 370] width 248 height 23
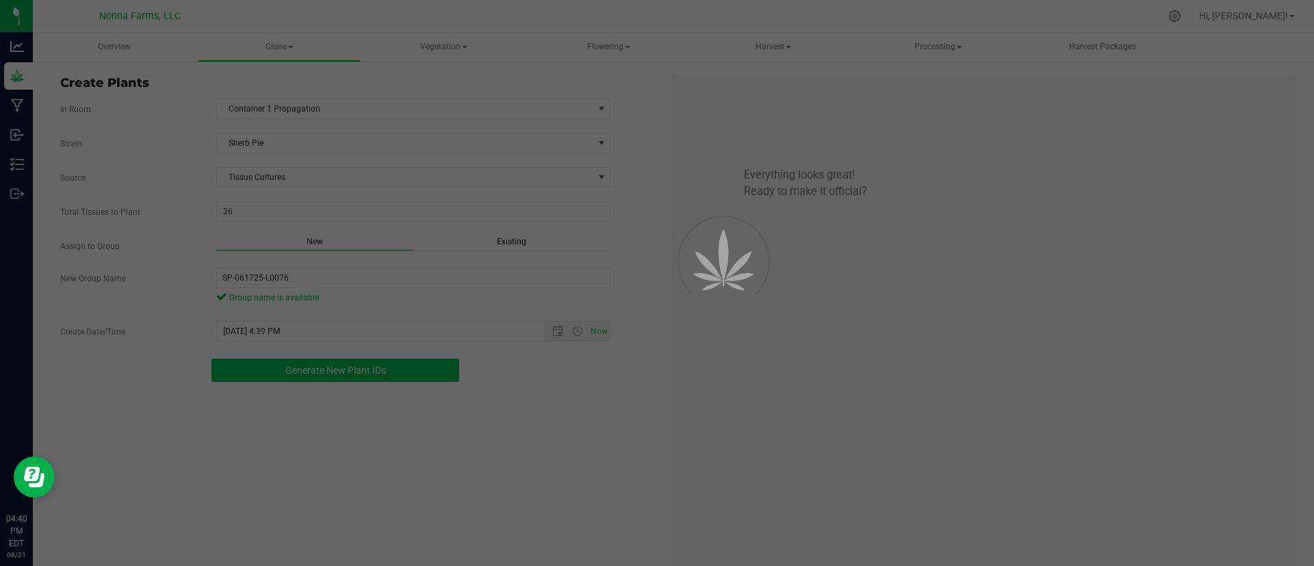
scroll to position [41, 0]
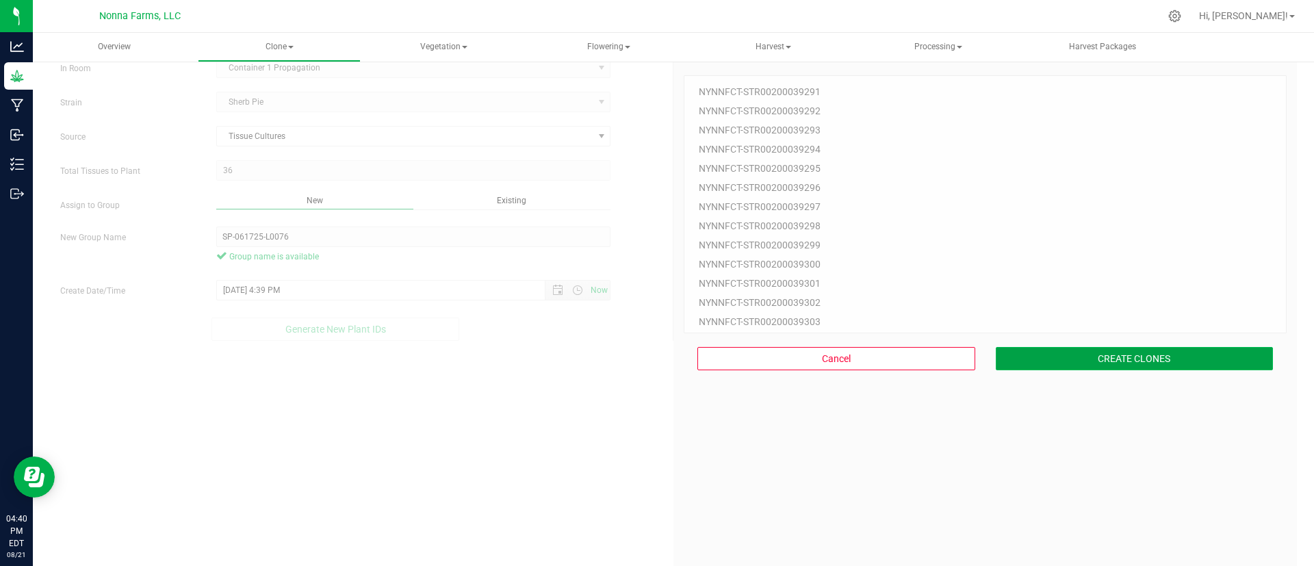
click at [1058, 354] on button "CREATE CLONES" at bounding box center [1134, 358] width 278 height 23
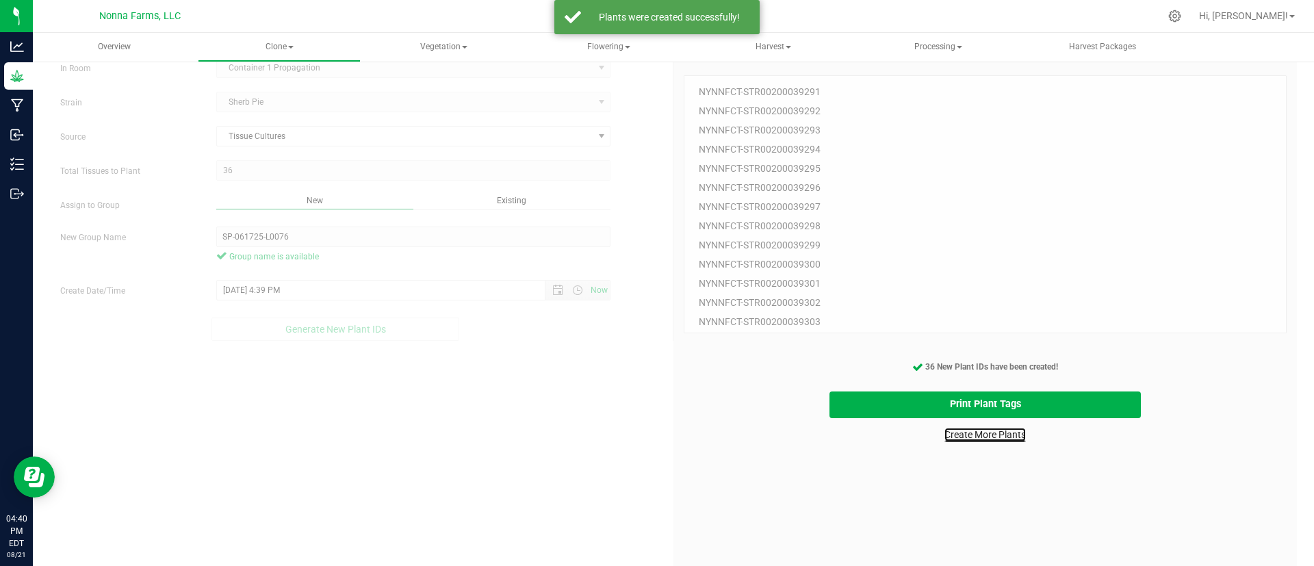
click at [967, 432] on link "Create More Plants" at bounding box center [984, 435] width 81 height 14
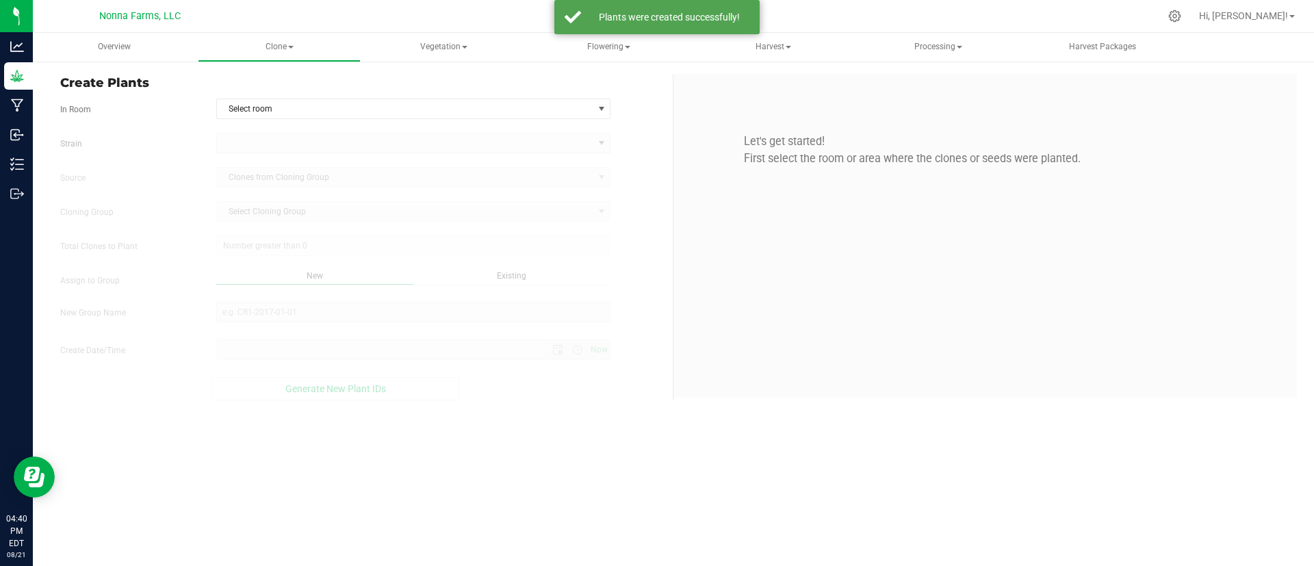
type input "8/21/2025 4:40 PM"
click at [350, 99] on span "Select room" at bounding box center [405, 108] width 376 height 19
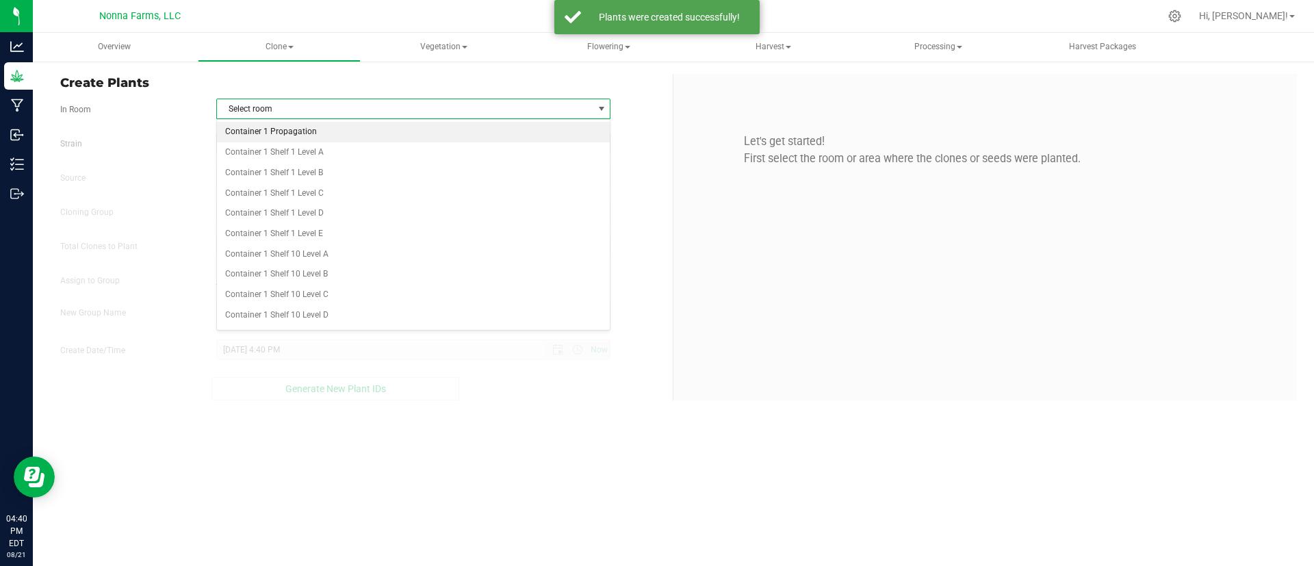
click at [341, 130] on li "Container 1 Propagation" at bounding box center [413, 132] width 393 height 21
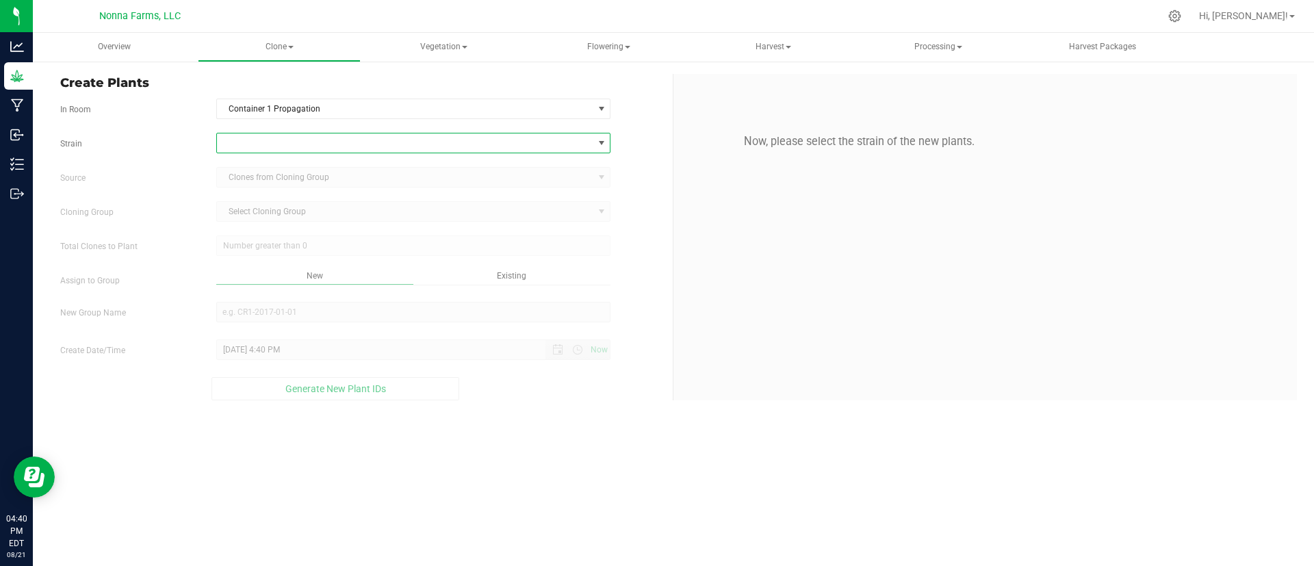
click at [339, 149] on span at bounding box center [405, 142] width 376 height 19
type input "she"
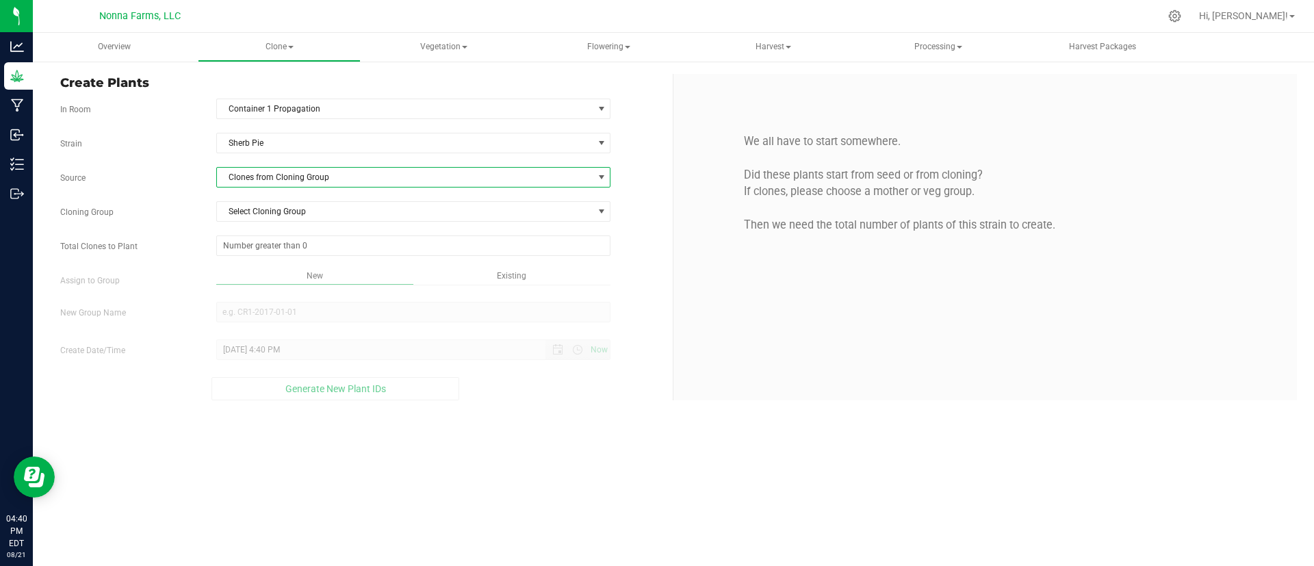
click at [340, 170] on span "Clones from Cloning Group" at bounding box center [405, 177] width 376 height 19
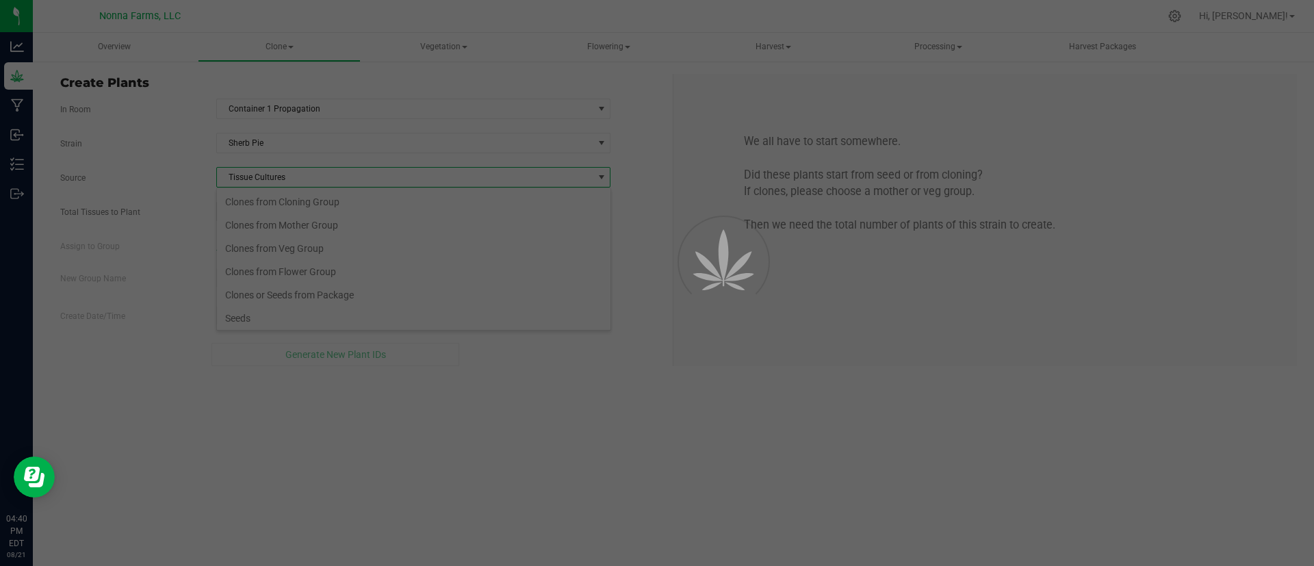
scroll to position [21, 394]
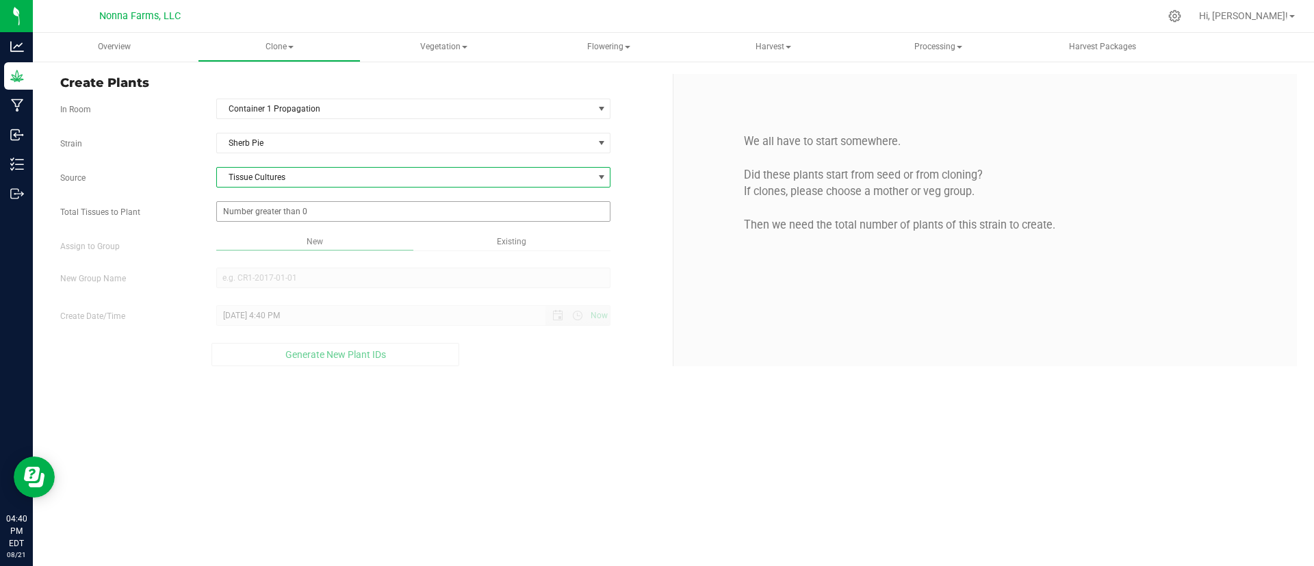
click at [348, 215] on span at bounding box center [413, 211] width 395 height 21
click at [348, 215] on input "Total Tissues to Plant" at bounding box center [413, 211] width 393 height 19
type input "46"
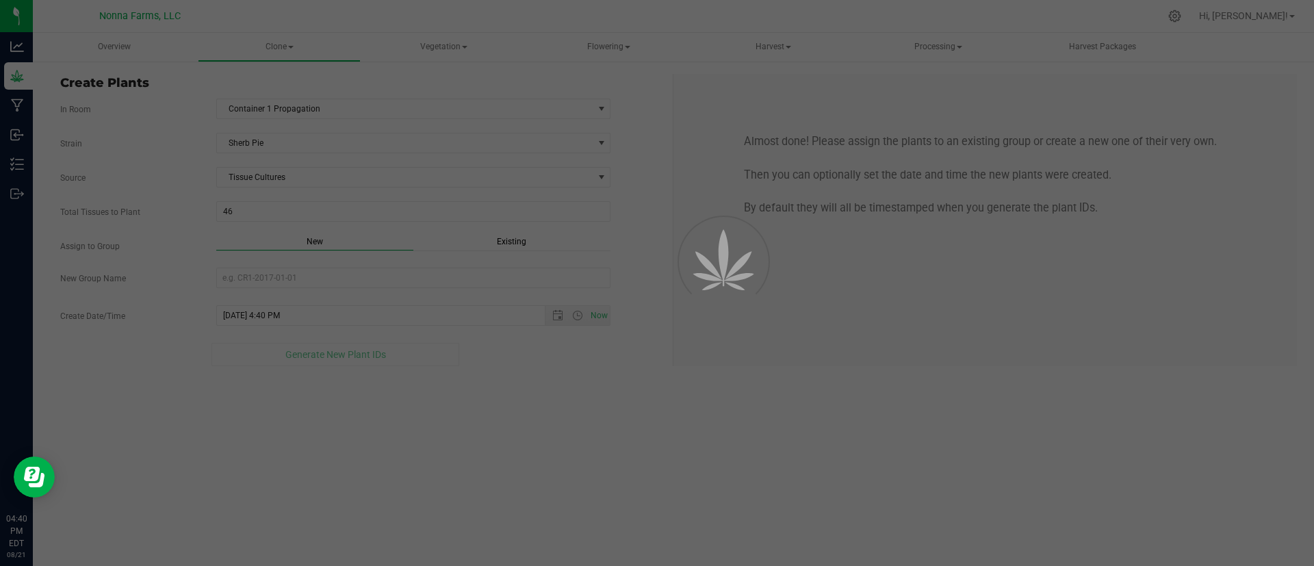
click at [332, 289] on div "Overview Clone Create plants Cloning groups Cloning plants Apply to plants Vege…" at bounding box center [673, 299] width 1281 height 533
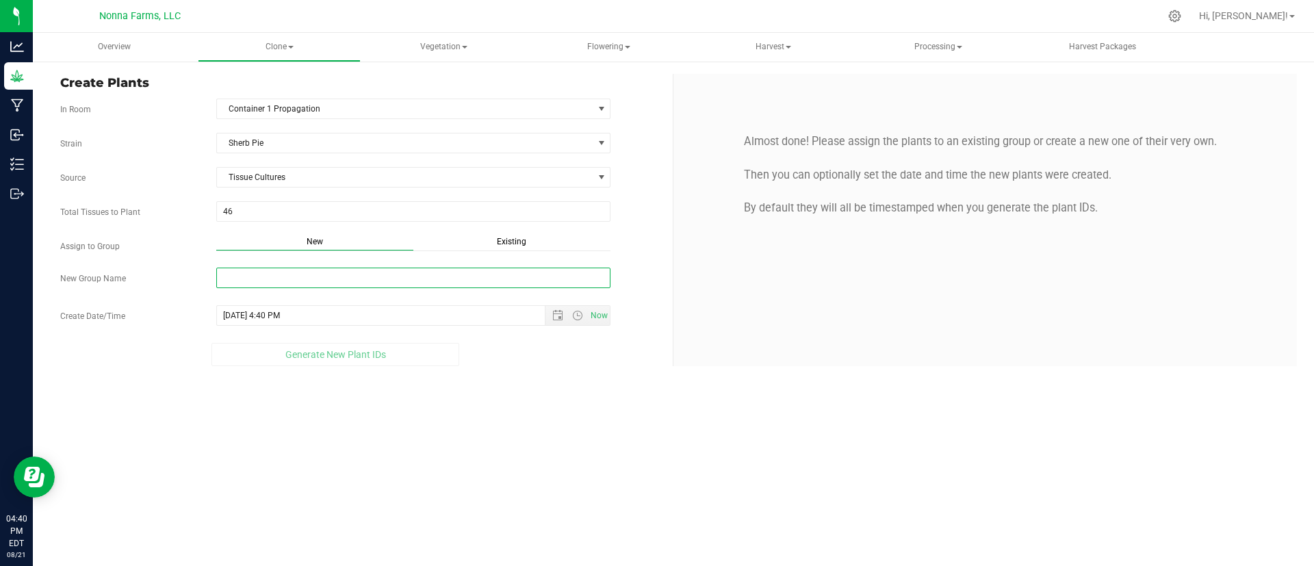
click at [325, 286] on input "New Group Name" at bounding box center [413, 278] width 395 height 21
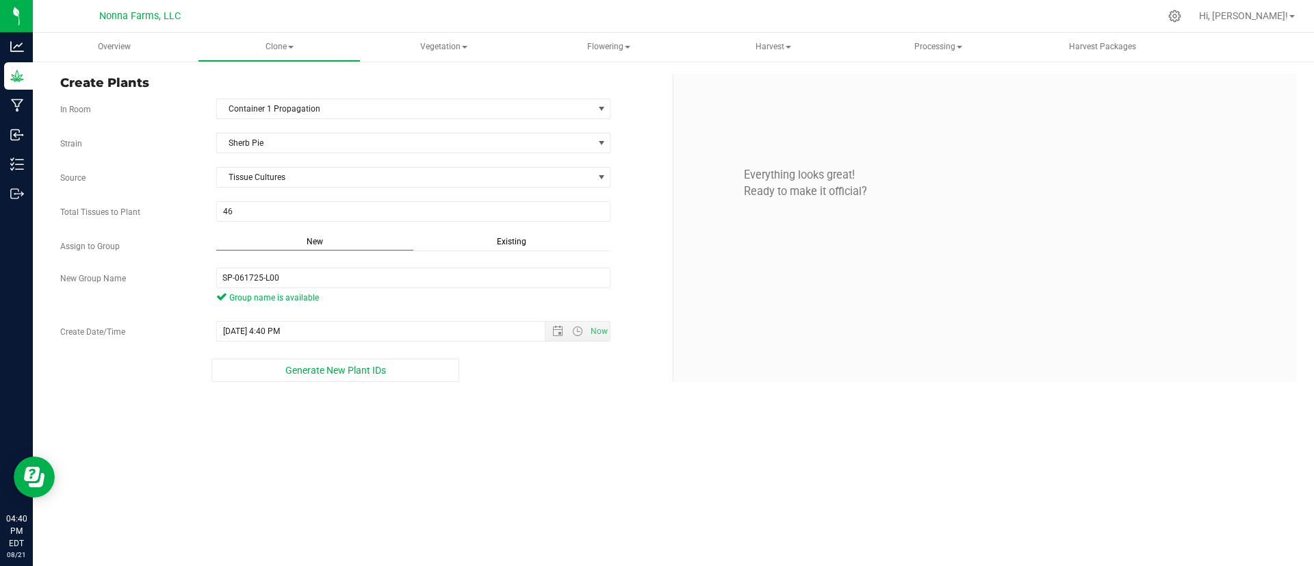
click at [347, 240] on div "New" at bounding box center [314, 243] width 197 height 16
click at [349, 272] on input "SP-061725-L00" at bounding box center [413, 278] width 395 height 21
click at [559, 331] on span "Open the date view" at bounding box center [557, 331] width 11 height 11
type input "SP-061725-L0080"
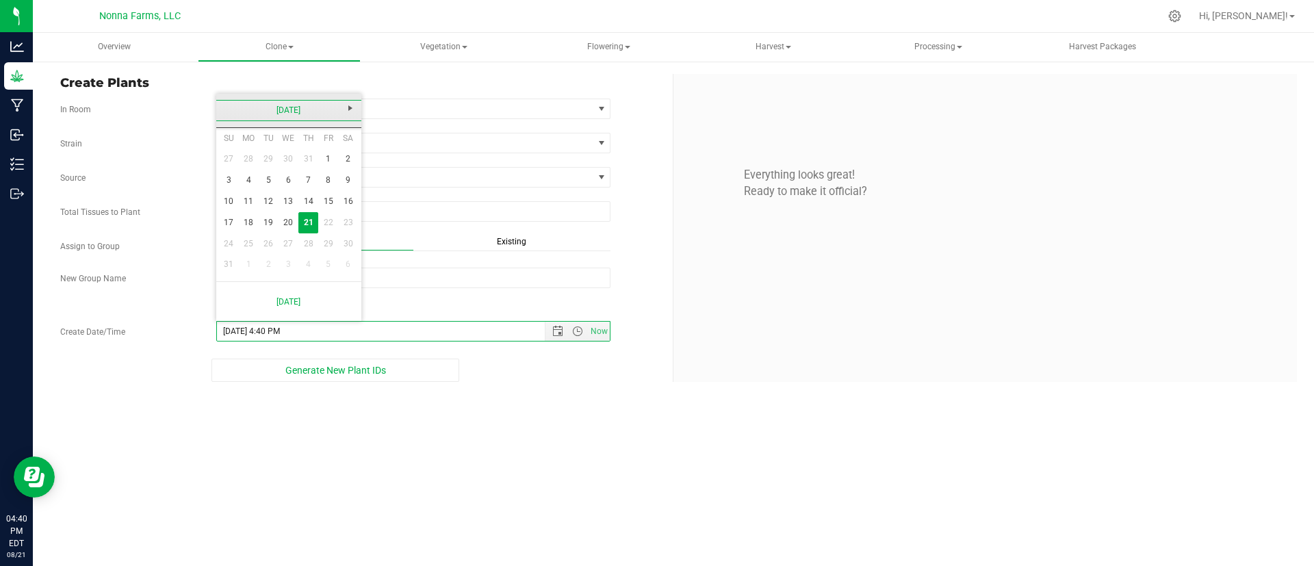
click at [268, 105] on link "[DATE]" at bounding box center [289, 110] width 147 height 21
click at [270, 191] on link "Jun" at bounding box center [271, 186] width 35 height 35
click at [268, 194] on link "17" at bounding box center [269, 201] width 20 height 21
type input "6/17/2025 4:40 PM"
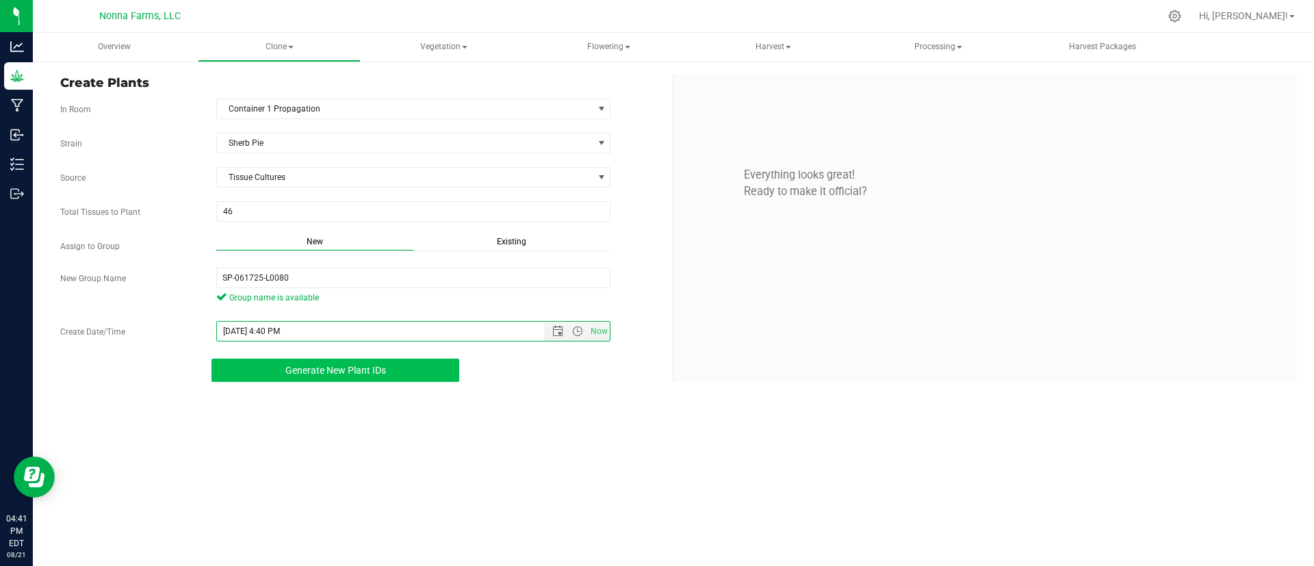
click at [377, 378] on button "Generate New Plant IDs" at bounding box center [335, 370] width 248 height 23
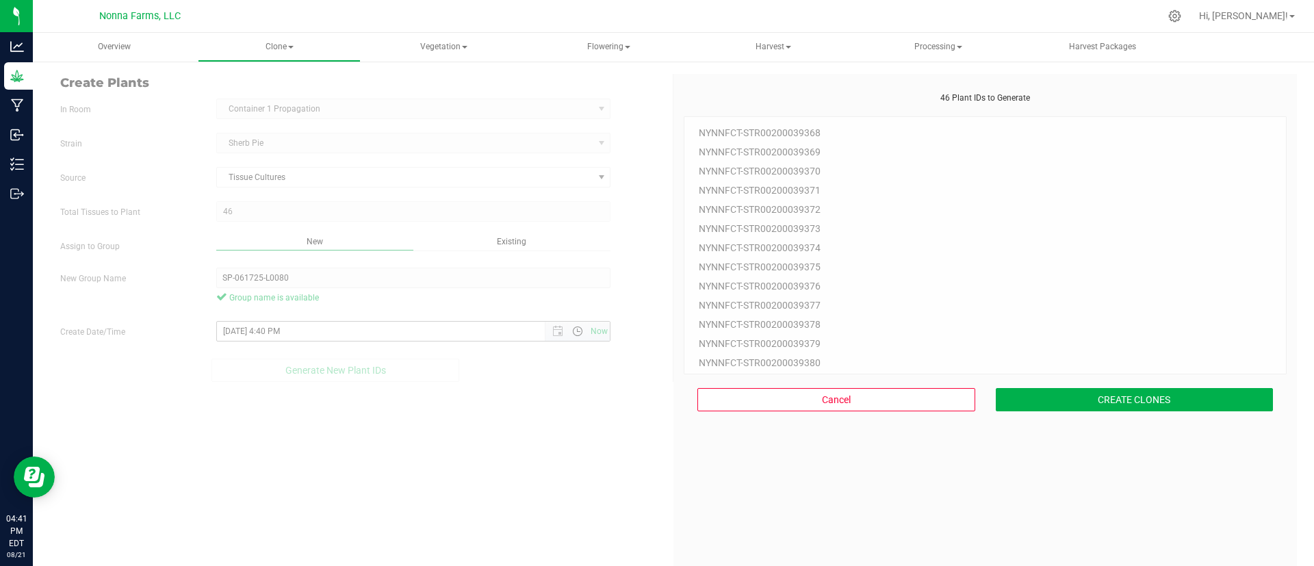
scroll to position [41, 0]
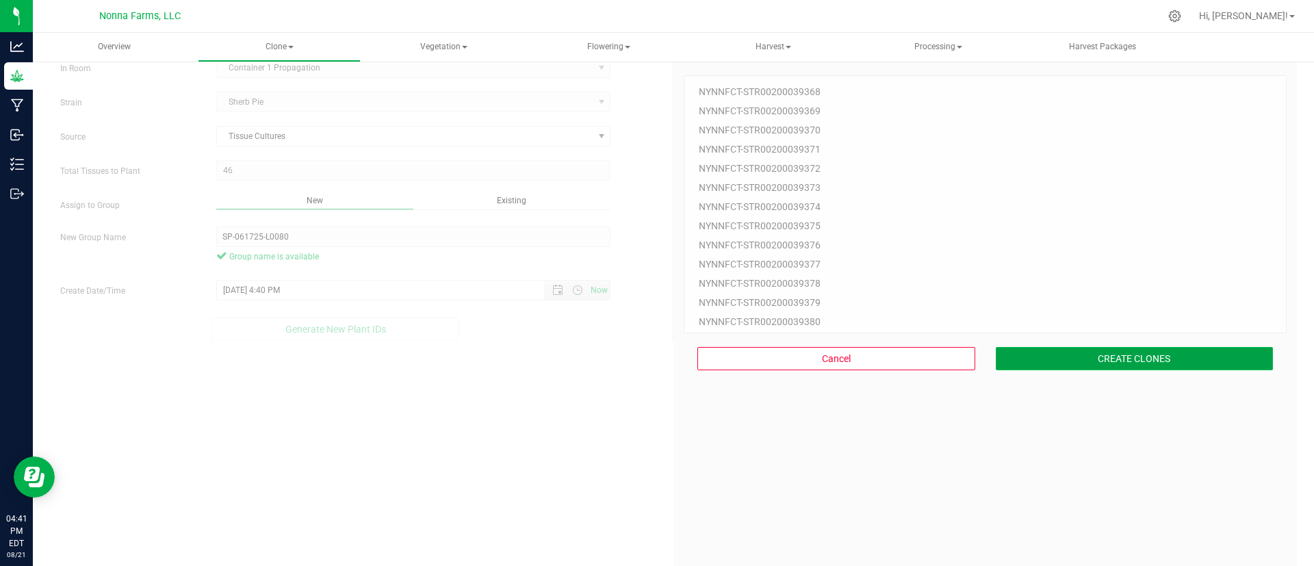
click at [1143, 352] on button "CREATE CLONES" at bounding box center [1134, 358] width 278 height 23
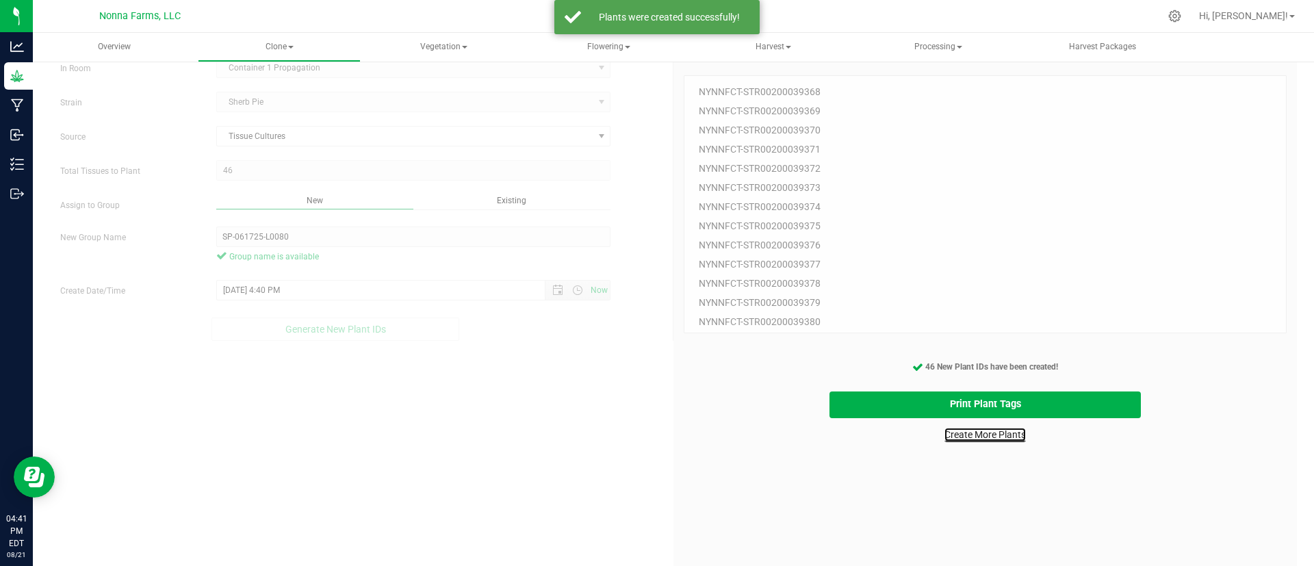
click at [1008, 437] on link "Create More Plants" at bounding box center [984, 435] width 81 height 14
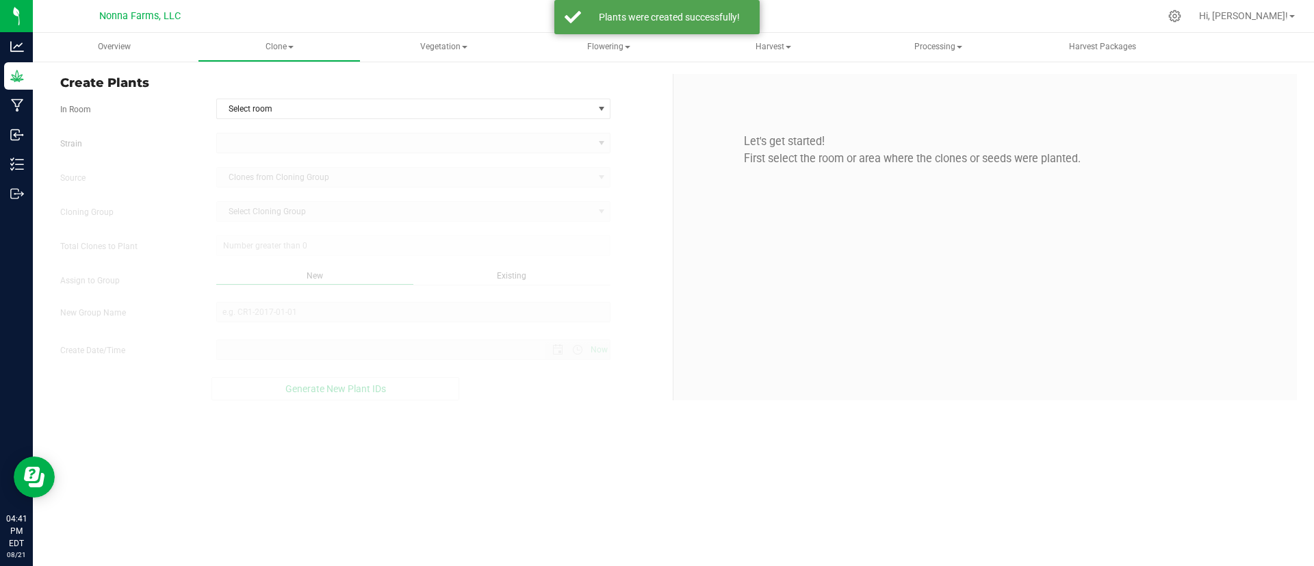
type input "8/21/2025 4:41 PM"
click at [439, 101] on span "Select room" at bounding box center [405, 108] width 376 height 19
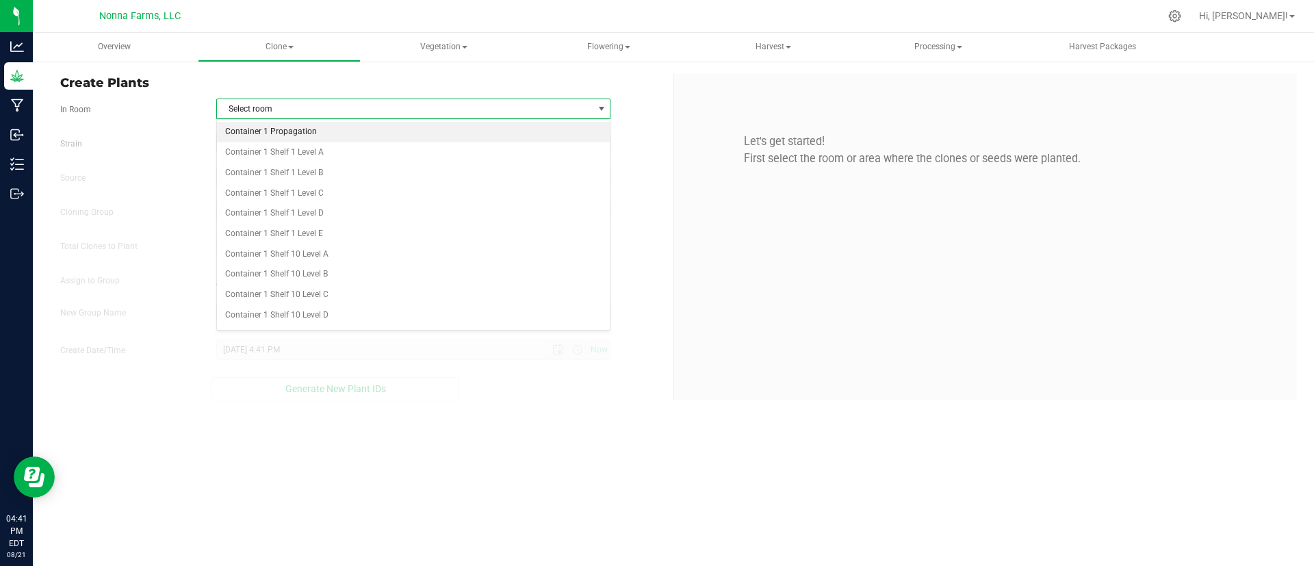
click at [419, 128] on li "Container 1 Propagation" at bounding box center [413, 132] width 393 height 21
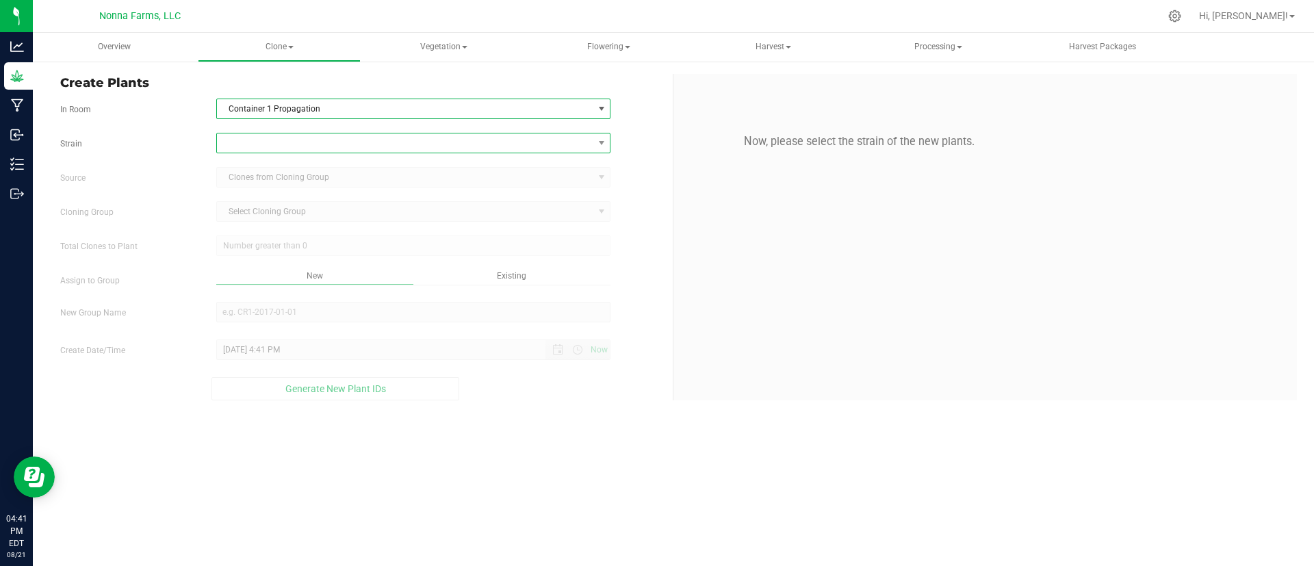
click at [410, 152] on span at bounding box center [405, 142] width 376 height 19
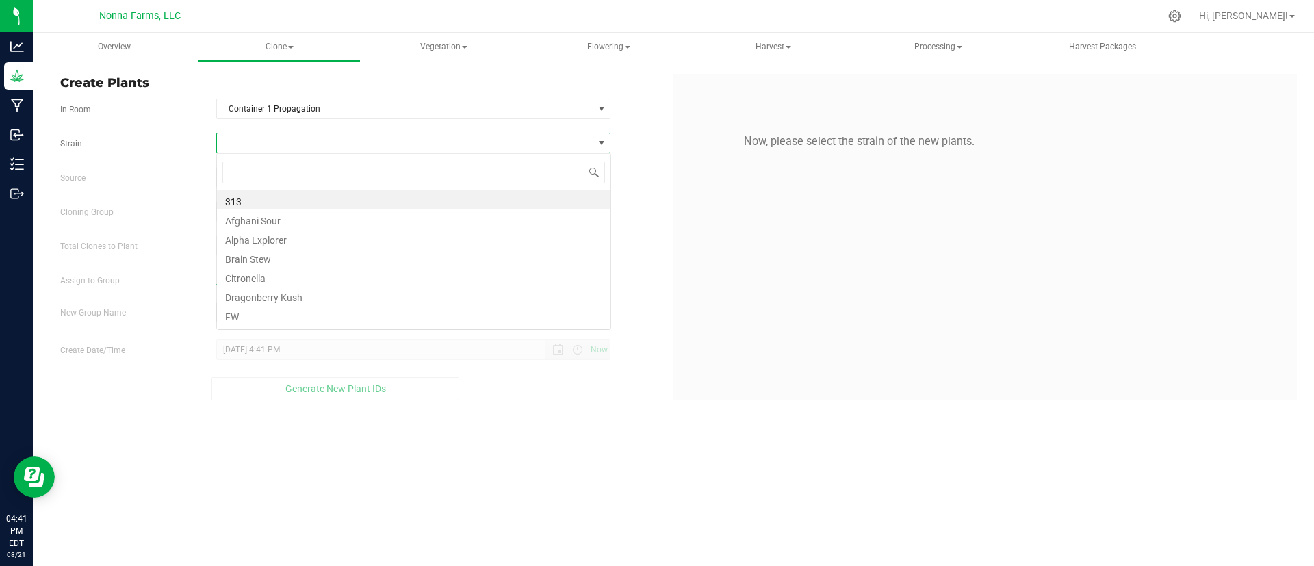
scroll to position [21, 394]
type input "she"
click at [377, 198] on li "Sherb Pie" at bounding box center [413, 199] width 393 height 19
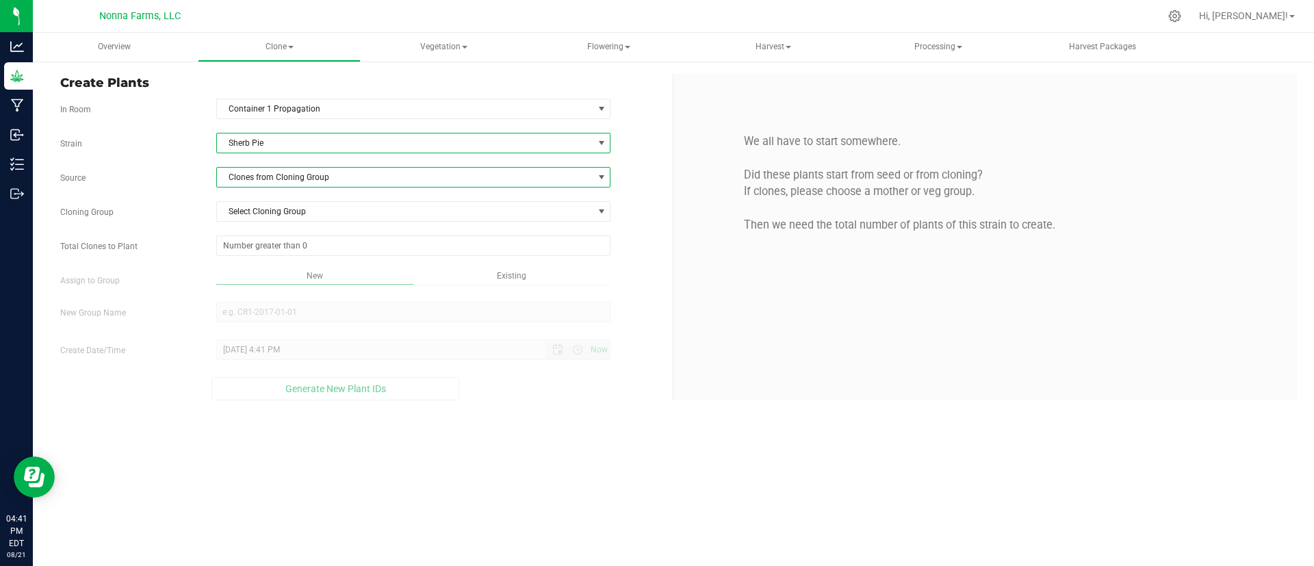
click at [359, 179] on span "Clones from Cloning Group" at bounding box center [405, 177] width 376 height 19
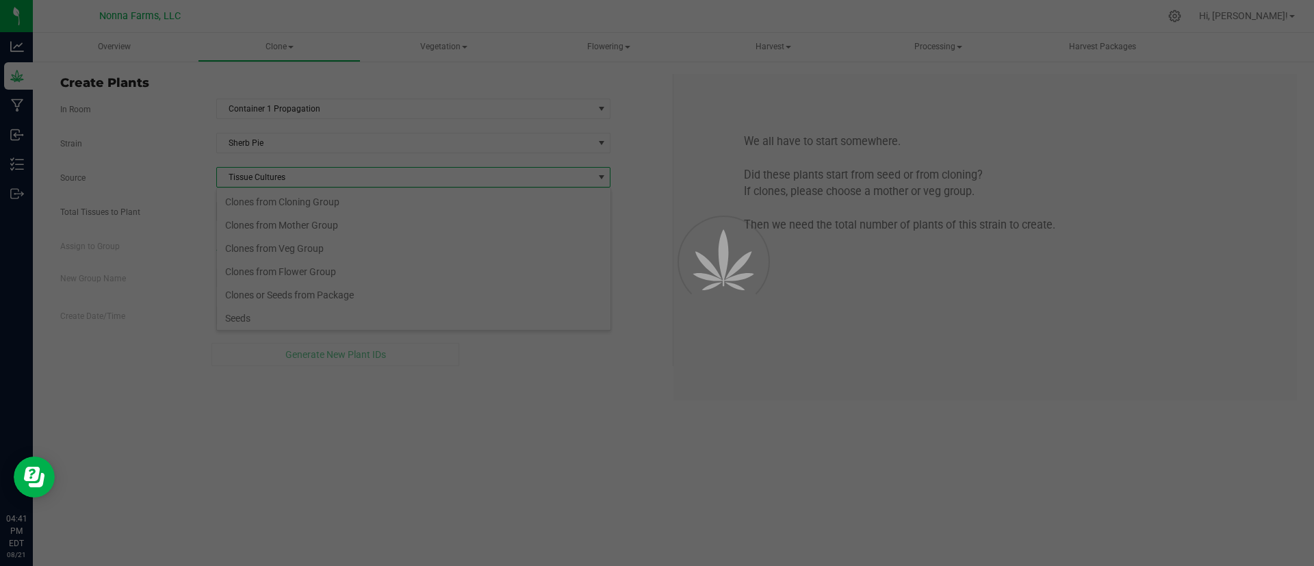
scroll to position [26, 0]
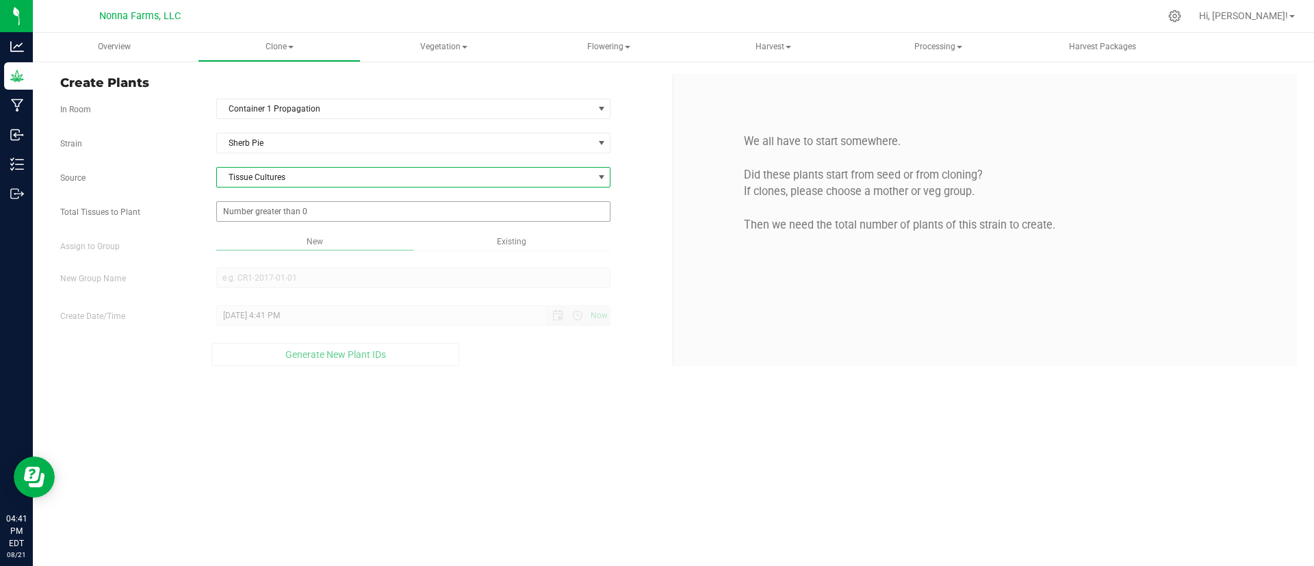
click at [359, 207] on span at bounding box center [413, 211] width 395 height 21
type input "34"
click at [351, 282] on div "Overview Clone Create plants Cloning groups Cloning plants Apply to plants Vege…" at bounding box center [673, 299] width 1281 height 533
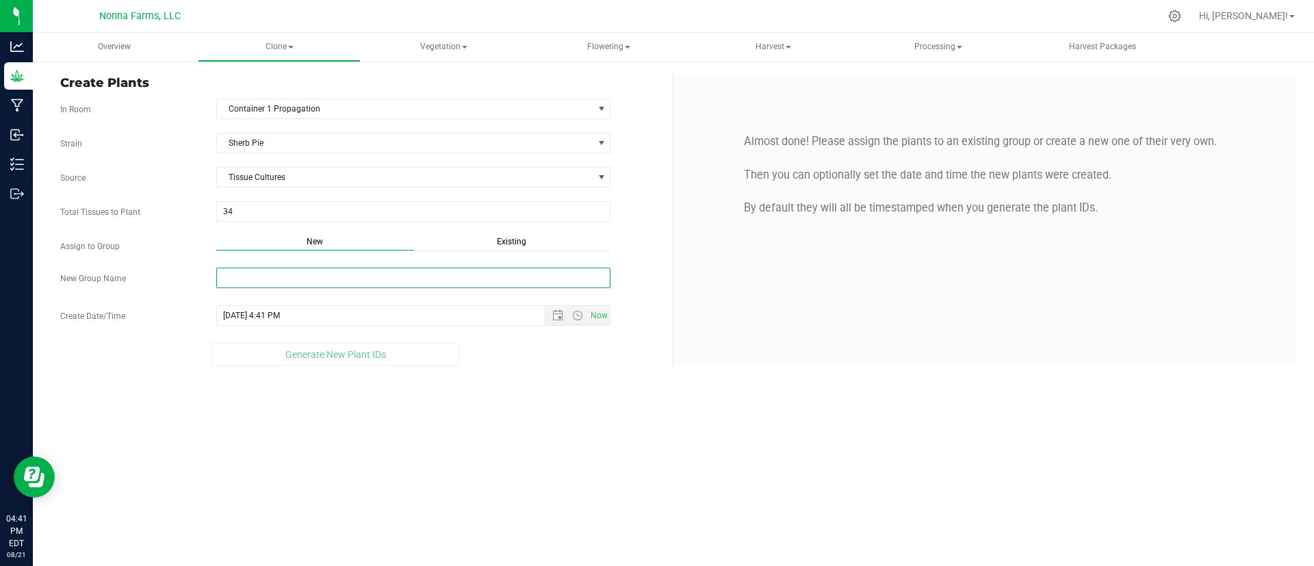
click at [351, 282] on input "New Group Name" at bounding box center [413, 278] width 395 height 21
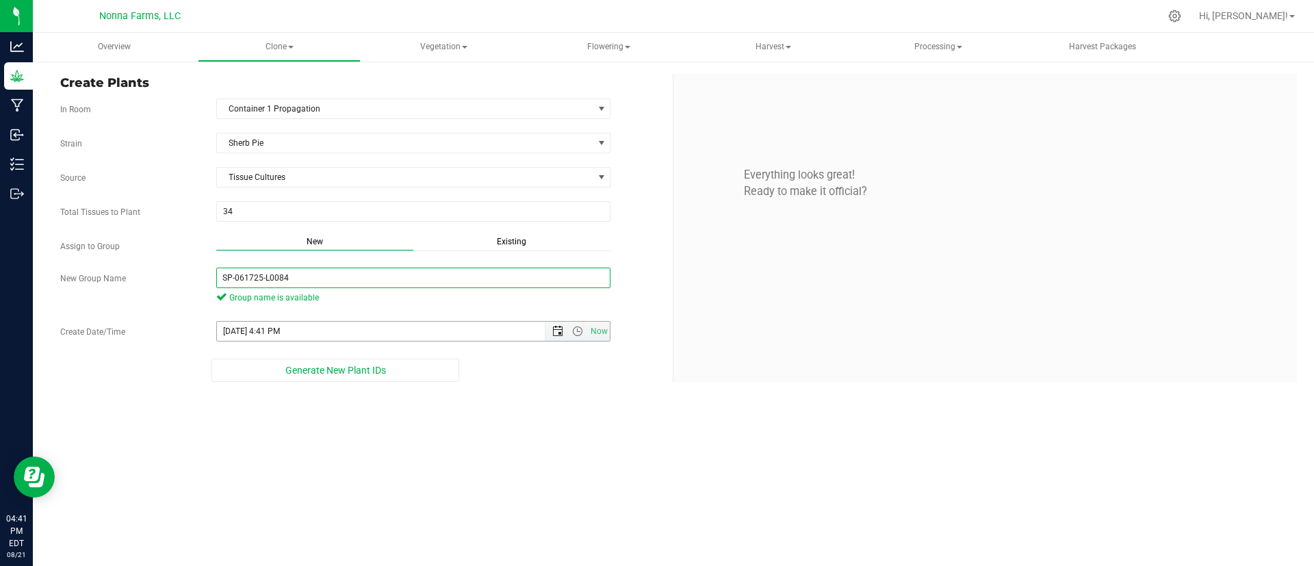
click at [554, 327] on span "Open the date view" at bounding box center [557, 331] width 11 height 11
type input "SP-061725-L0084"
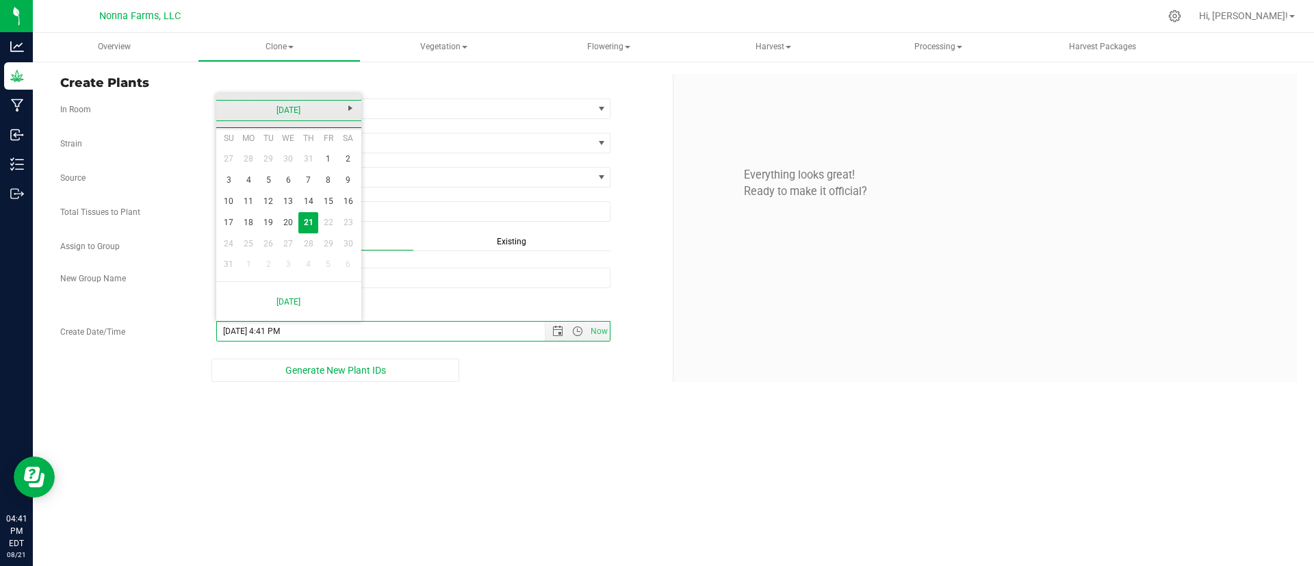
click at [265, 103] on link "[DATE]" at bounding box center [289, 110] width 147 height 21
click at [272, 193] on link "Jun" at bounding box center [271, 186] width 35 height 35
click at [265, 203] on link "17" at bounding box center [269, 201] width 20 height 21
type input "6/17/2025 4:41 PM"
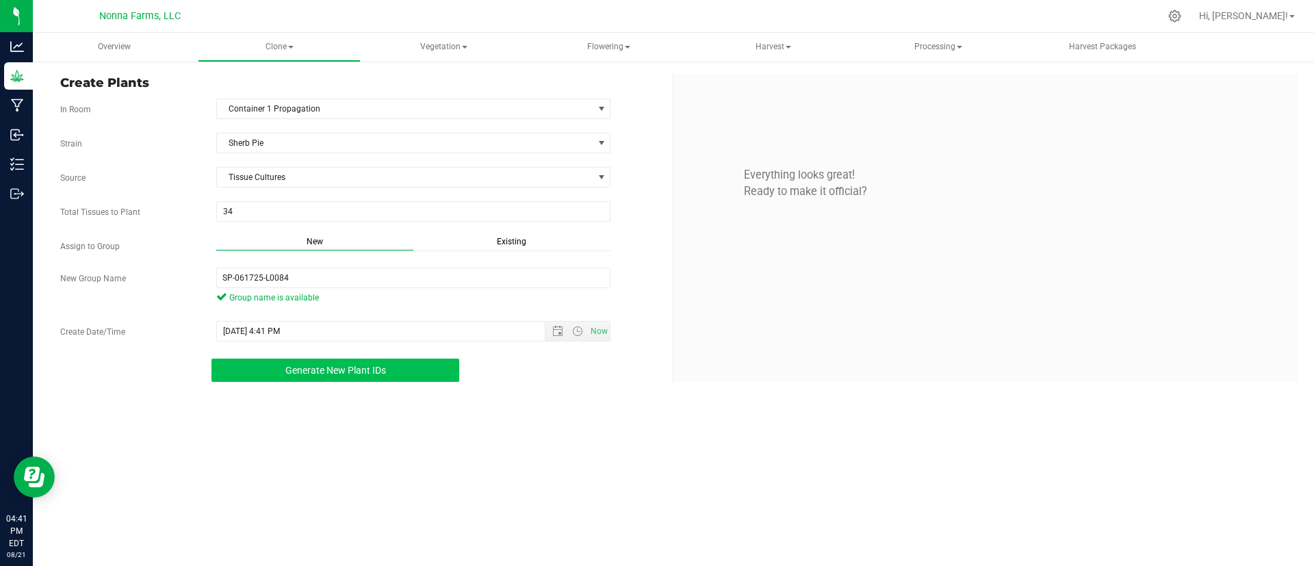
click at [311, 365] on span "Generate New Plant IDs" at bounding box center [335, 370] width 101 height 11
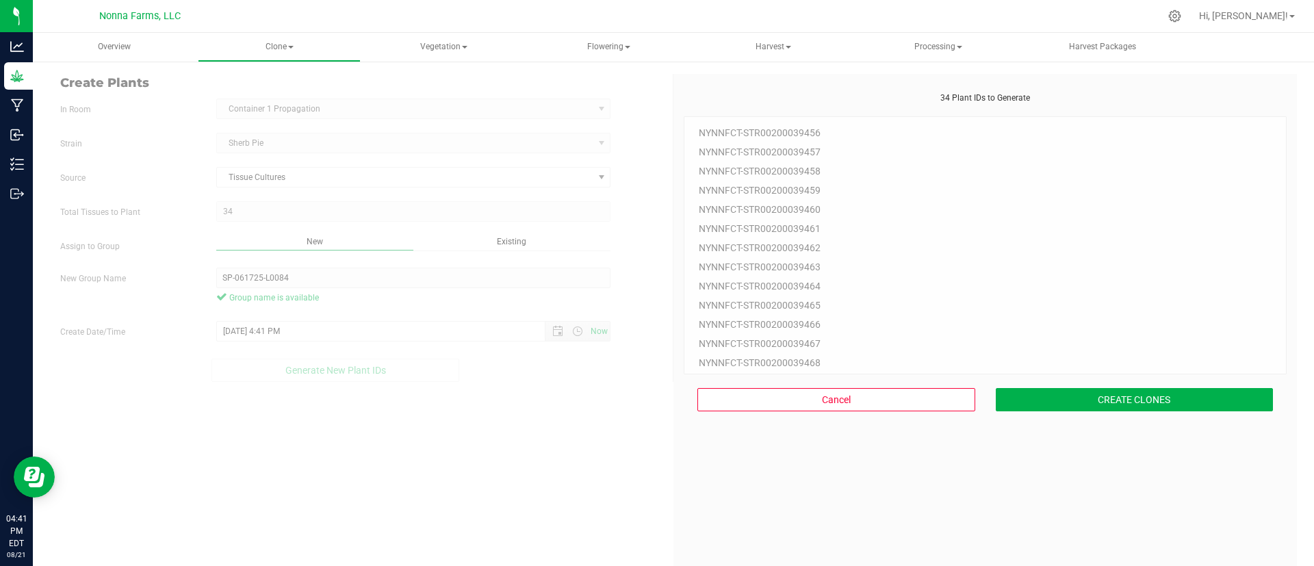
scroll to position [41, 0]
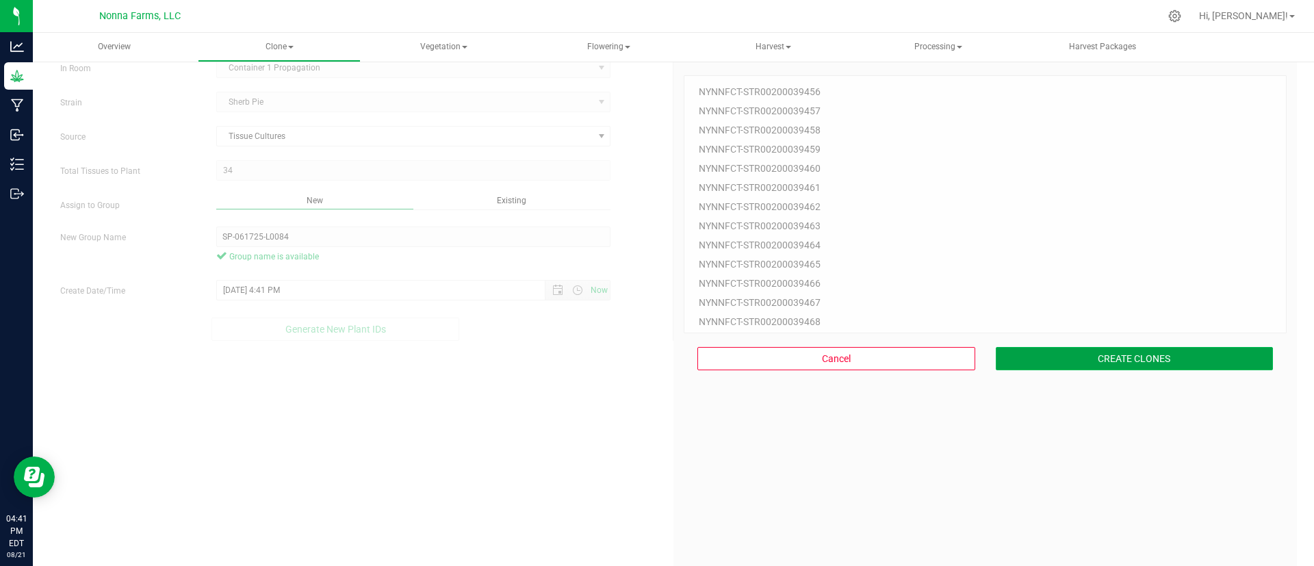
click at [1079, 355] on button "CREATE CLONES" at bounding box center [1134, 358] width 278 height 23
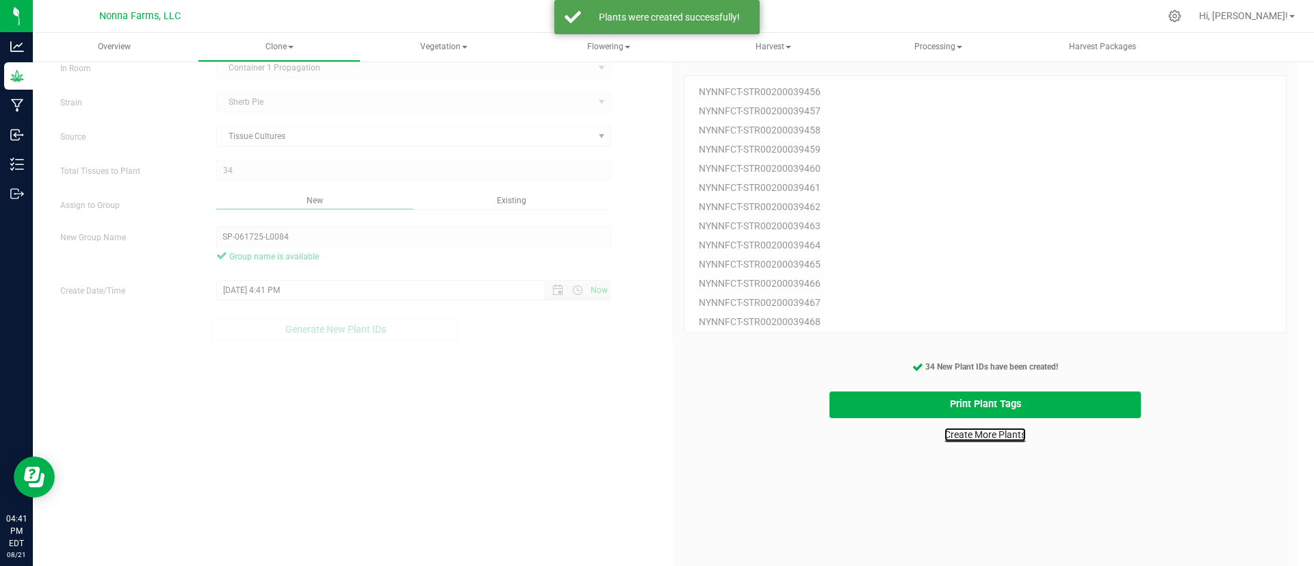
click at [976, 437] on link "Create More Plants" at bounding box center [984, 435] width 81 height 14
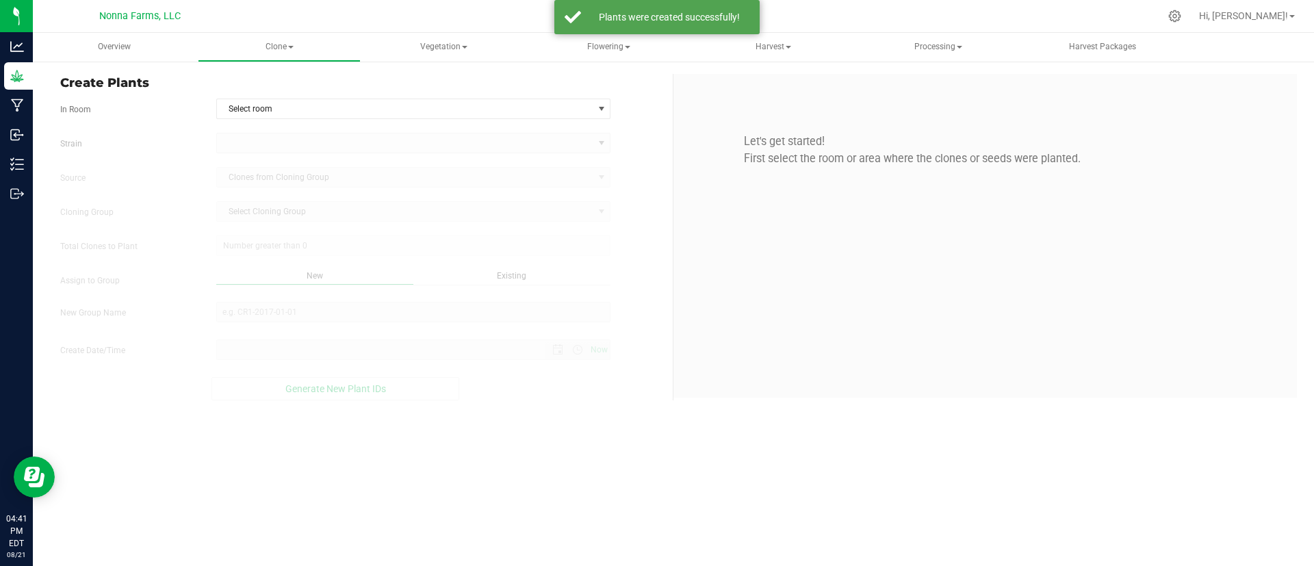
type input "8/21/2025 4:41 PM"
click at [289, 112] on span "Select room" at bounding box center [405, 108] width 376 height 19
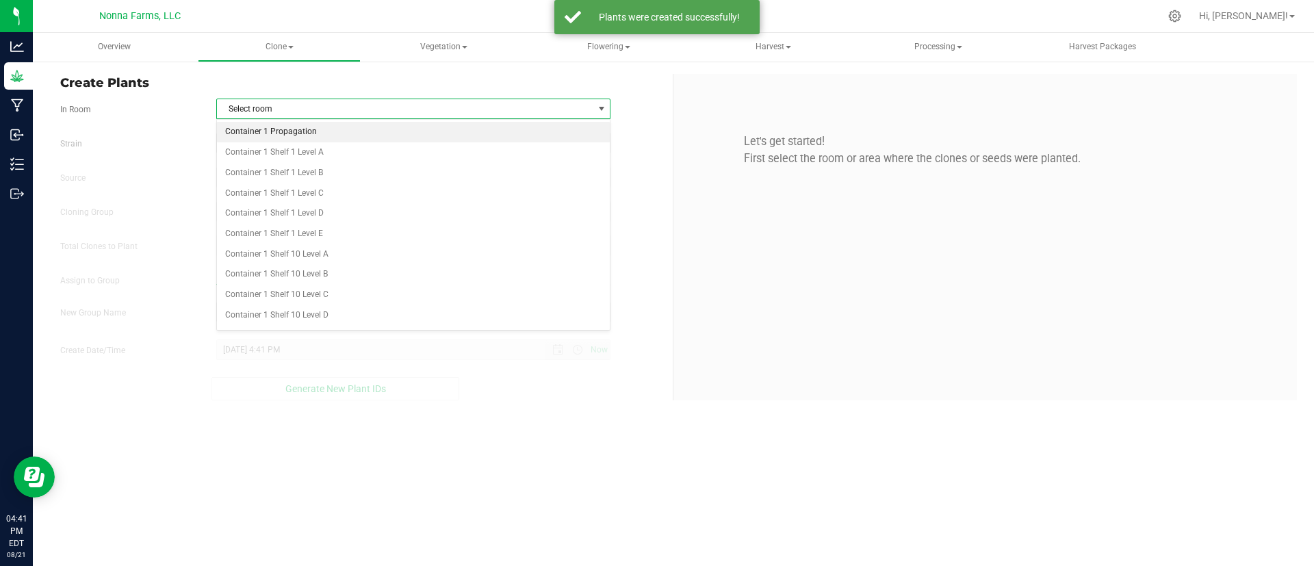
click at [288, 135] on li "Container 1 Propagation" at bounding box center [413, 132] width 393 height 21
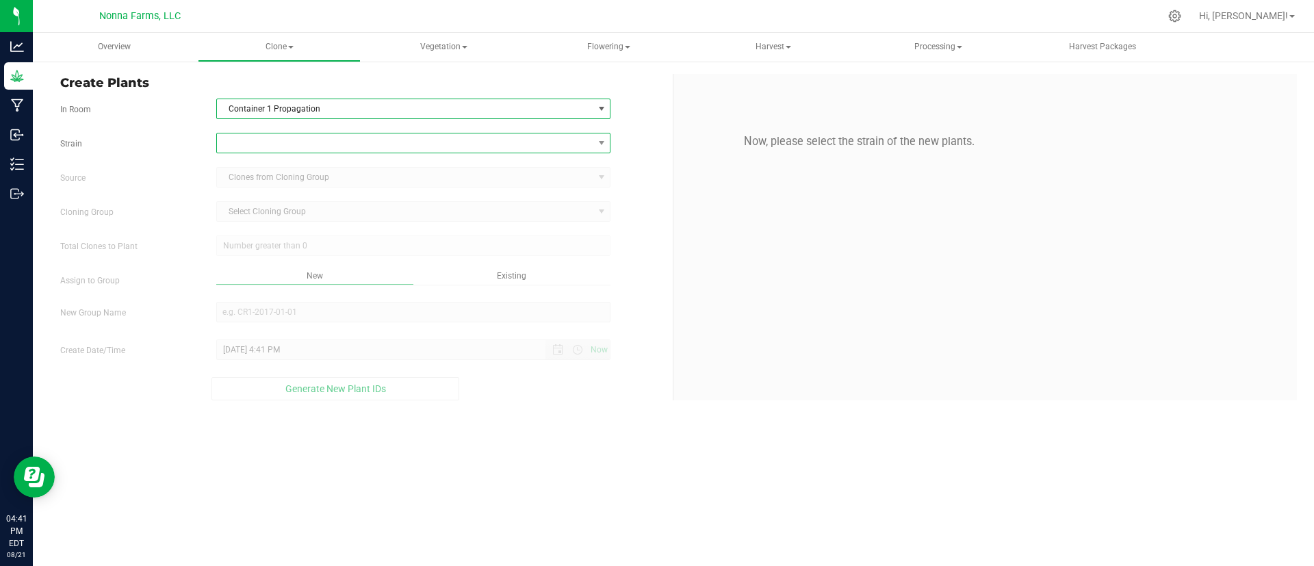
click at [289, 151] on span at bounding box center [405, 142] width 376 height 19
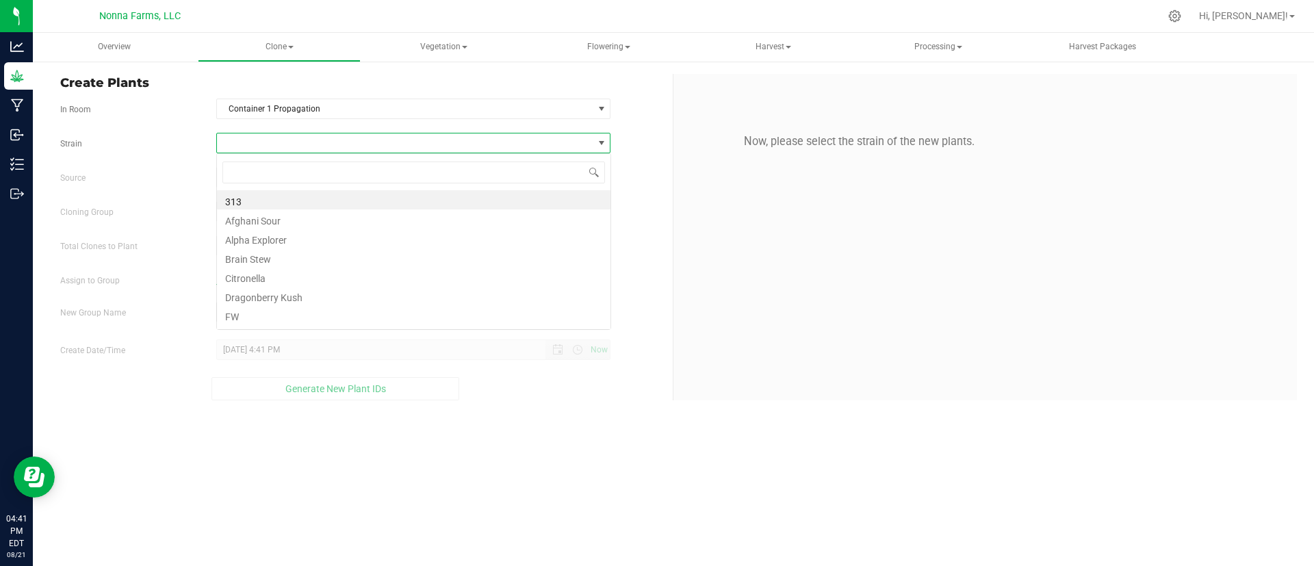
scroll to position [21, 394]
type input "she"
click at [289, 196] on li "Sherb Pie" at bounding box center [413, 199] width 393 height 19
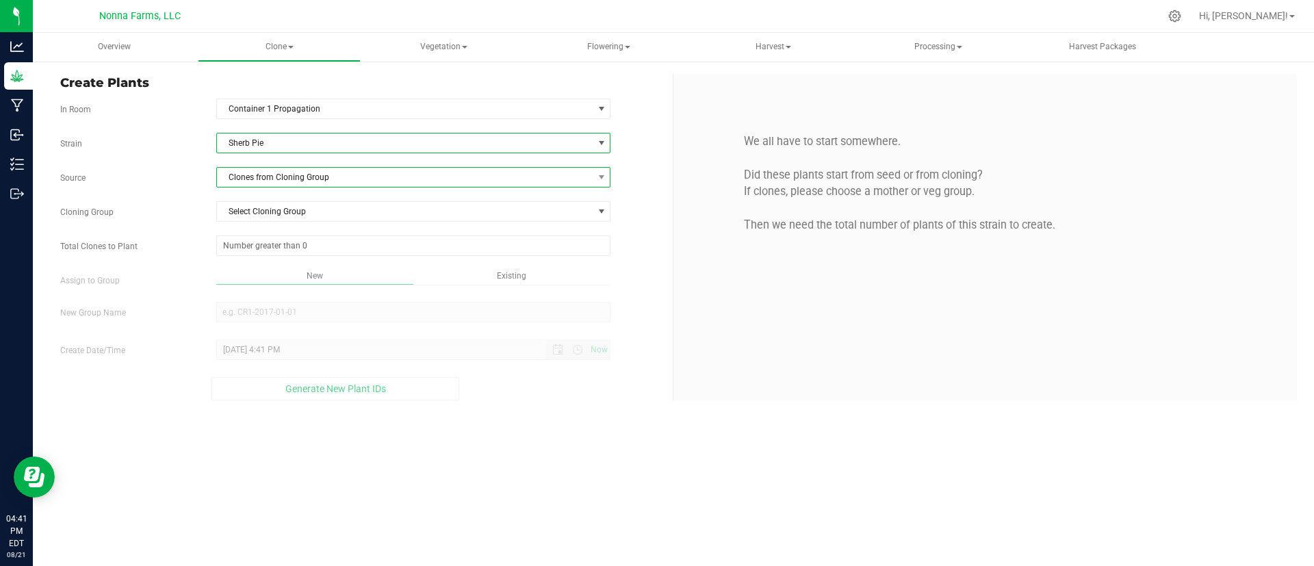
click at [293, 171] on span "Clones from Cloning Group" at bounding box center [405, 177] width 376 height 19
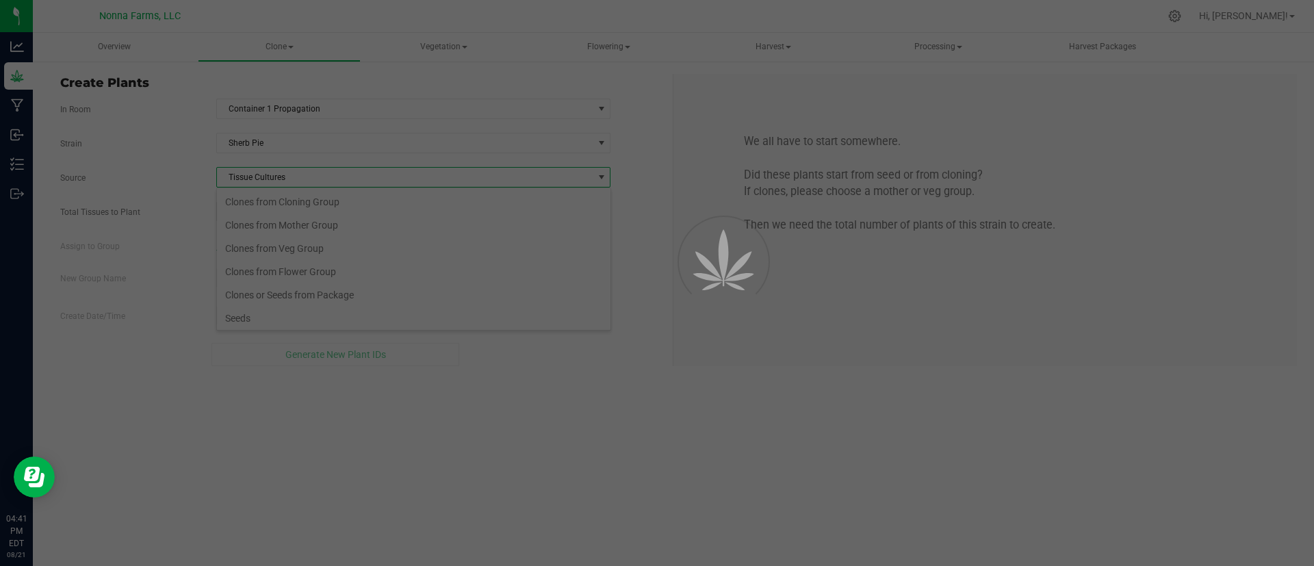
scroll to position [26, 0]
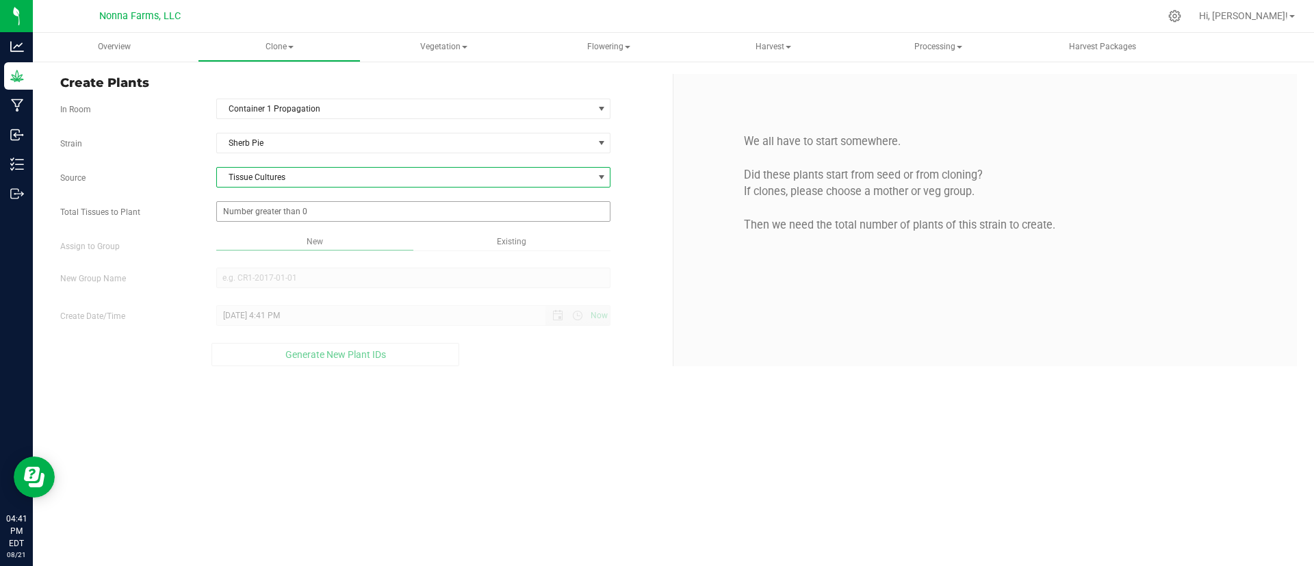
click at [285, 211] on span at bounding box center [413, 211] width 395 height 21
type input "48"
click at [339, 242] on div "Overview Clone Create plants Cloning groups Cloning plants Apply to plants Vege…" at bounding box center [673, 299] width 1281 height 533
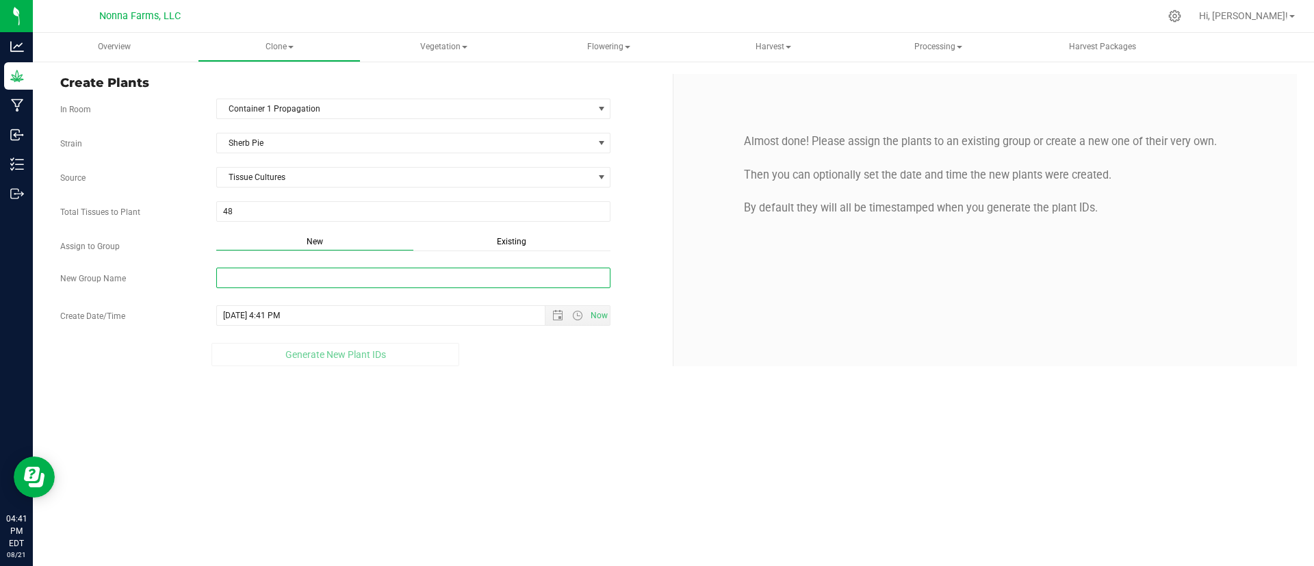
click at [339, 278] on input "New Group Name" at bounding box center [413, 278] width 395 height 21
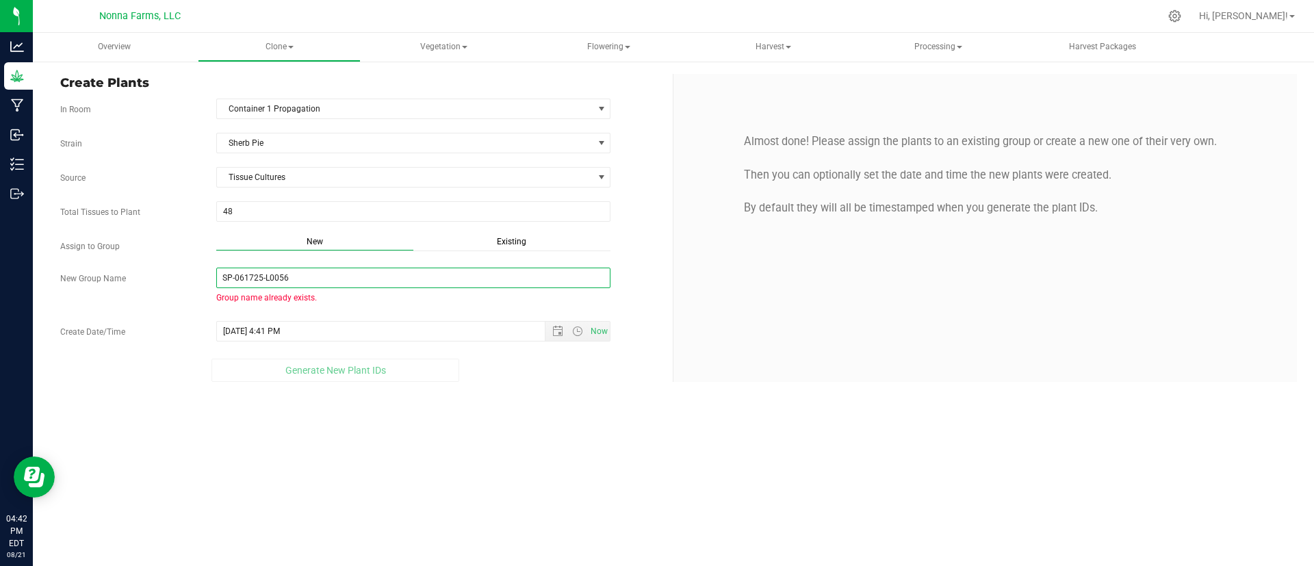
click at [354, 268] on input "SP-061725-L0056" at bounding box center [413, 278] width 395 height 21
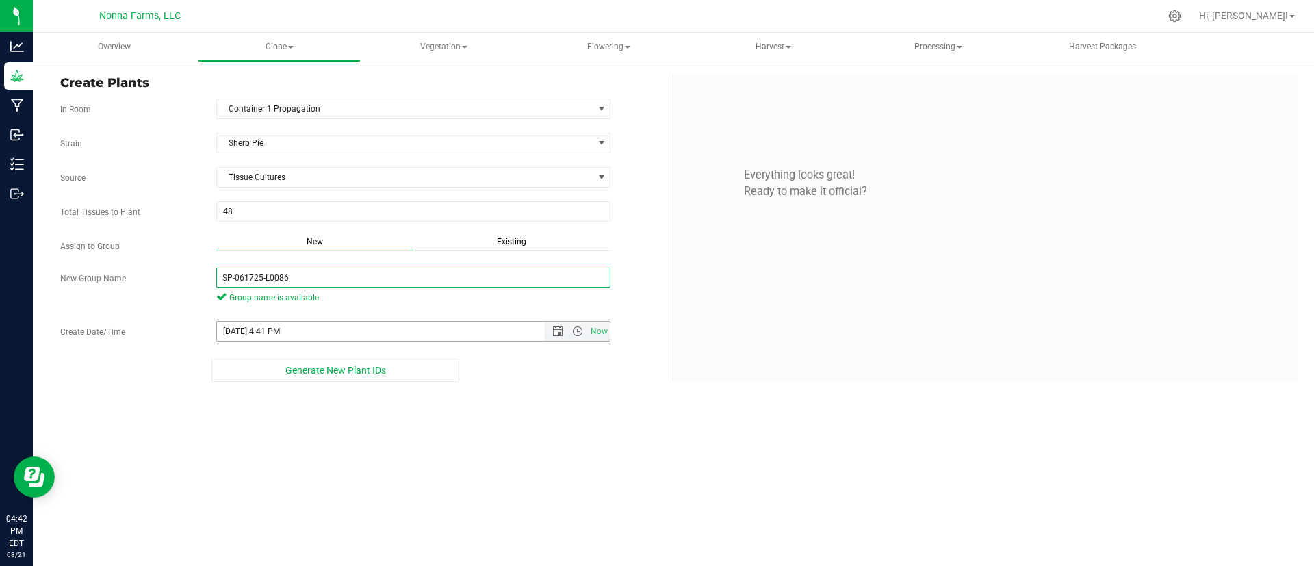
type input "SP-061725-L0086"
click at [363, 332] on input "8/21/2025 4:41 PM" at bounding box center [393, 331] width 352 height 19
click at [556, 333] on span "Open the date view" at bounding box center [557, 331] width 11 height 11
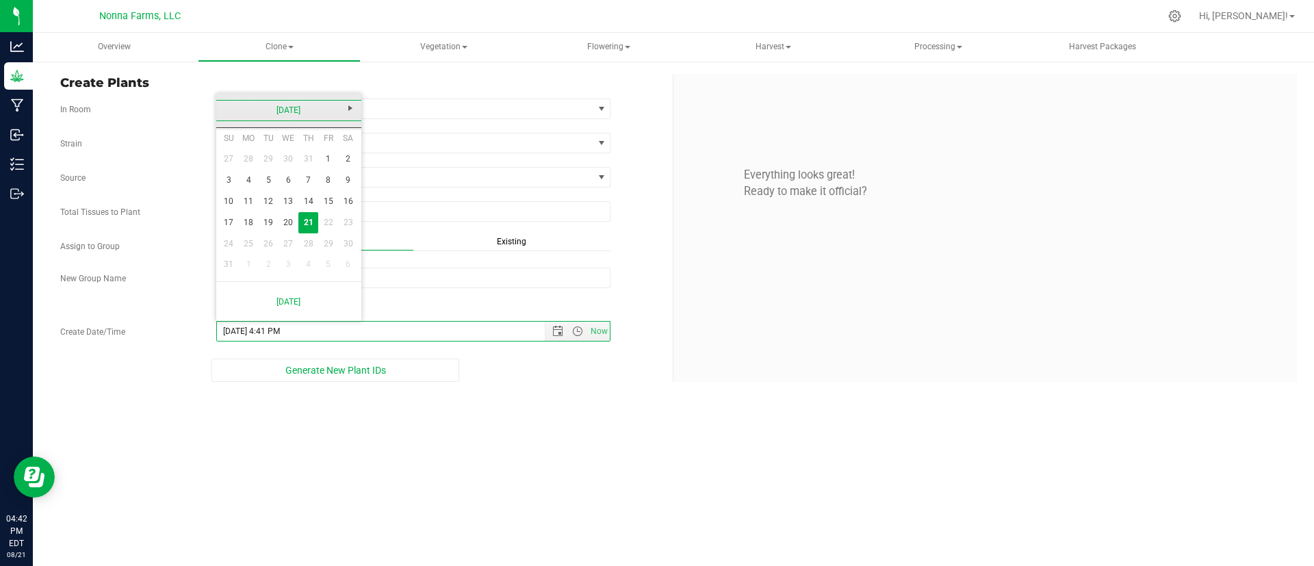
click at [239, 111] on link "[DATE]" at bounding box center [289, 110] width 147 height 21
click at [275, 187] on link "Jun" at bounding box center [271, 186] width 35 height 35
click at [266, 203] on link "17" at bounding box center [269, 201] width 20 height 21
type input "6/17/2025 4:41 PM"
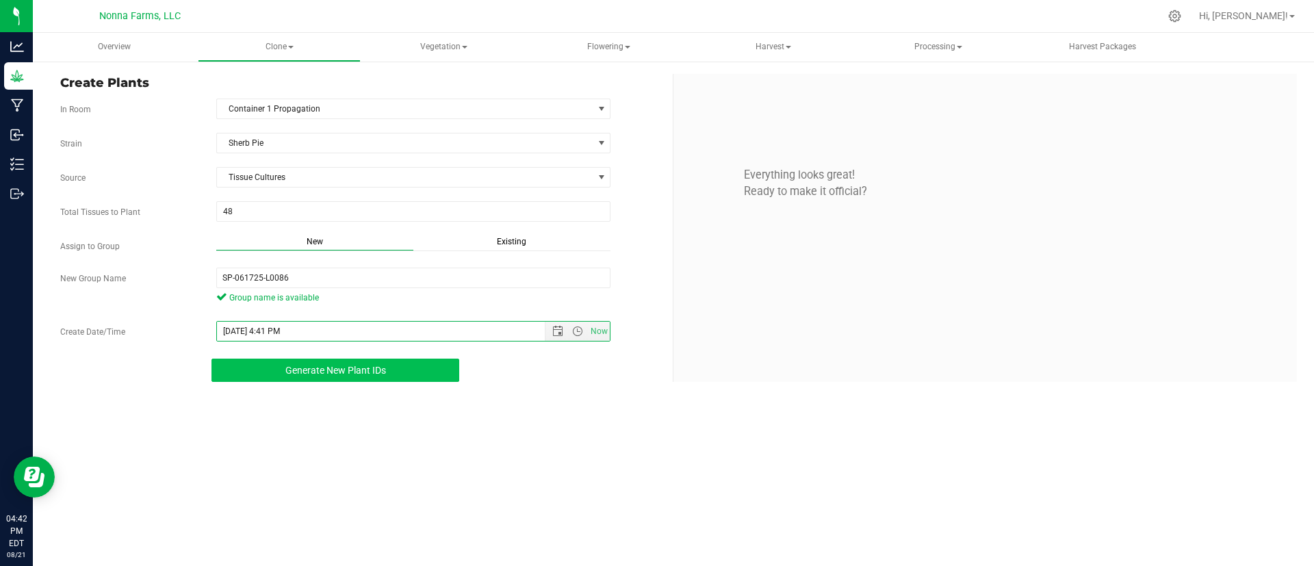
click at [333, 361] on button "Generate New Plant IDs" at bounding box center [335, 370] width 248 height 23
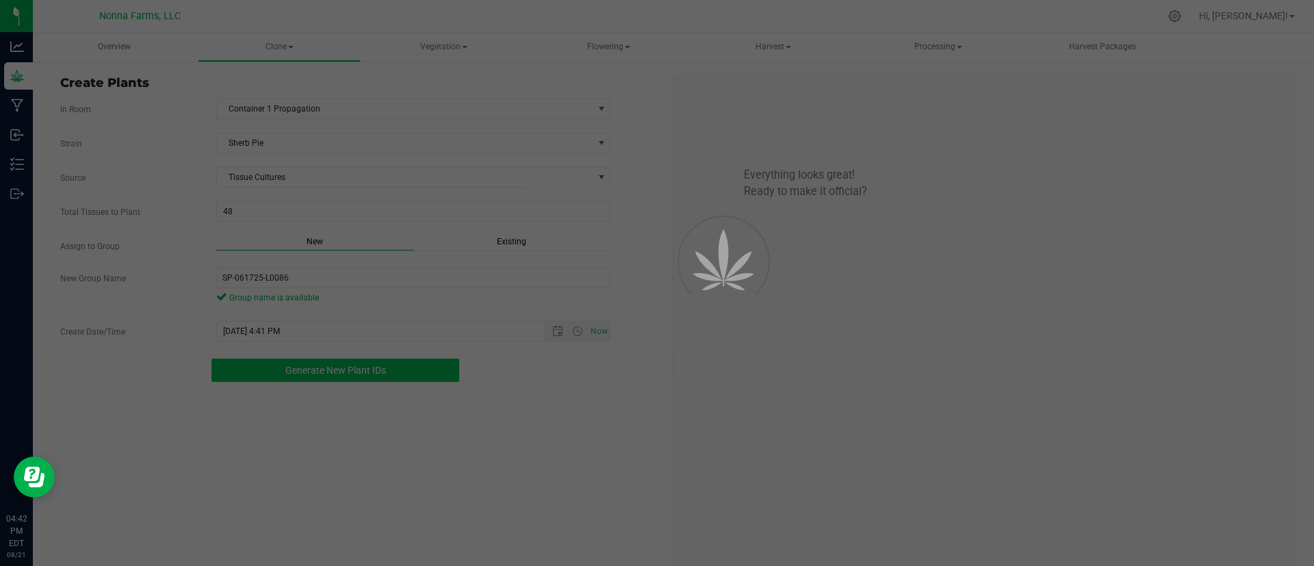
scroll to position [41, 0]
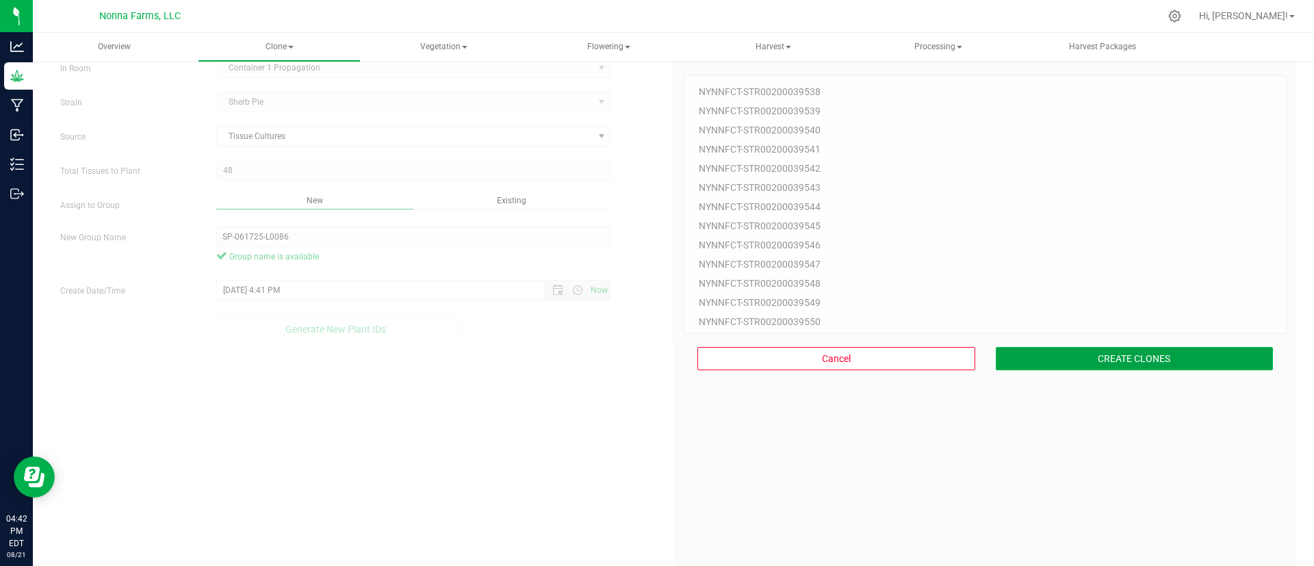
click at [1108, 357] on button "CREATE CLONES" at bounding box center [1134, 358] width 278 height 23
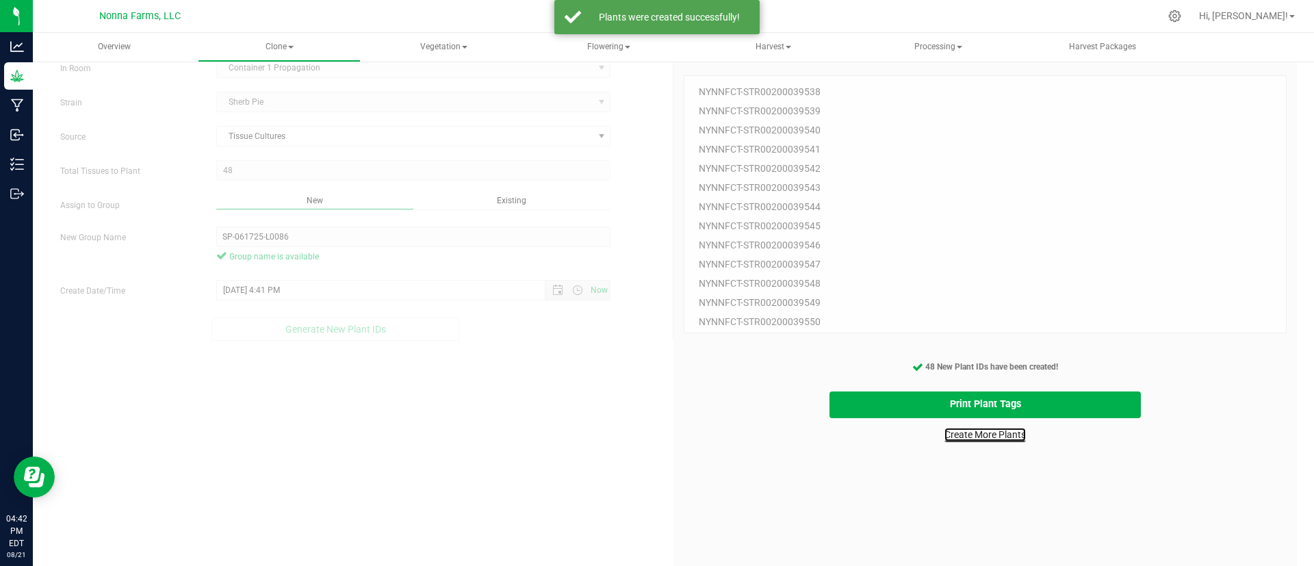
click at [964, 432] on link "Create More Plants" at bounding box center [984, 435] width 81 height 14
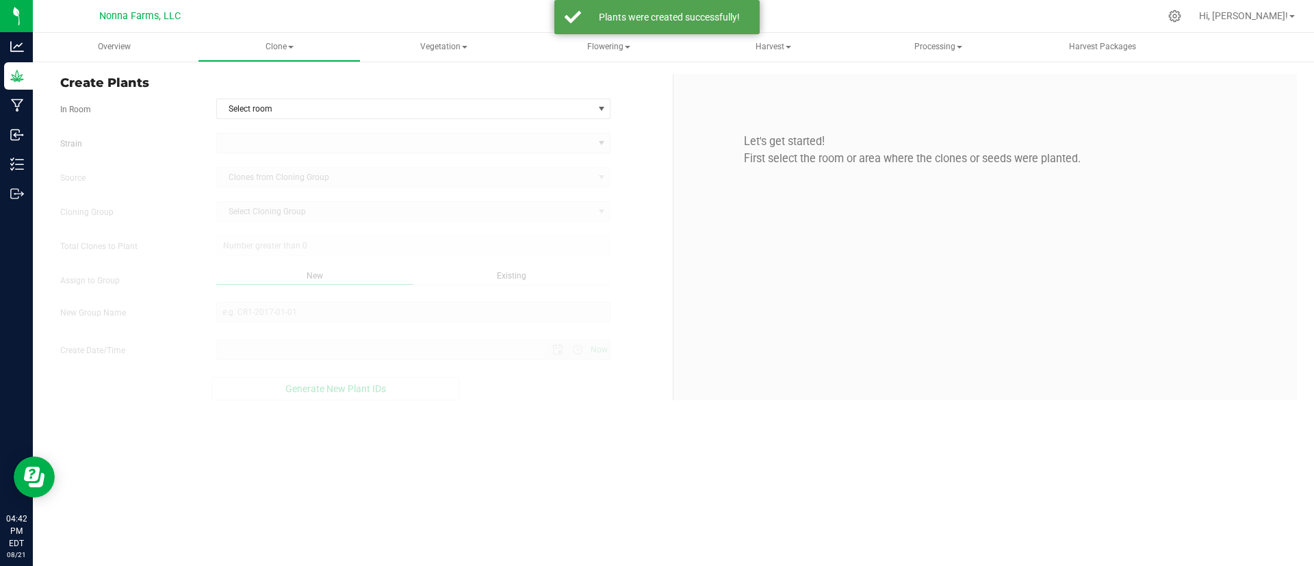
type input "8/21/2025 4:42 PM"
click at [578, 102] on span "Select room" at bounding box center [405, 108] width 376 height 19
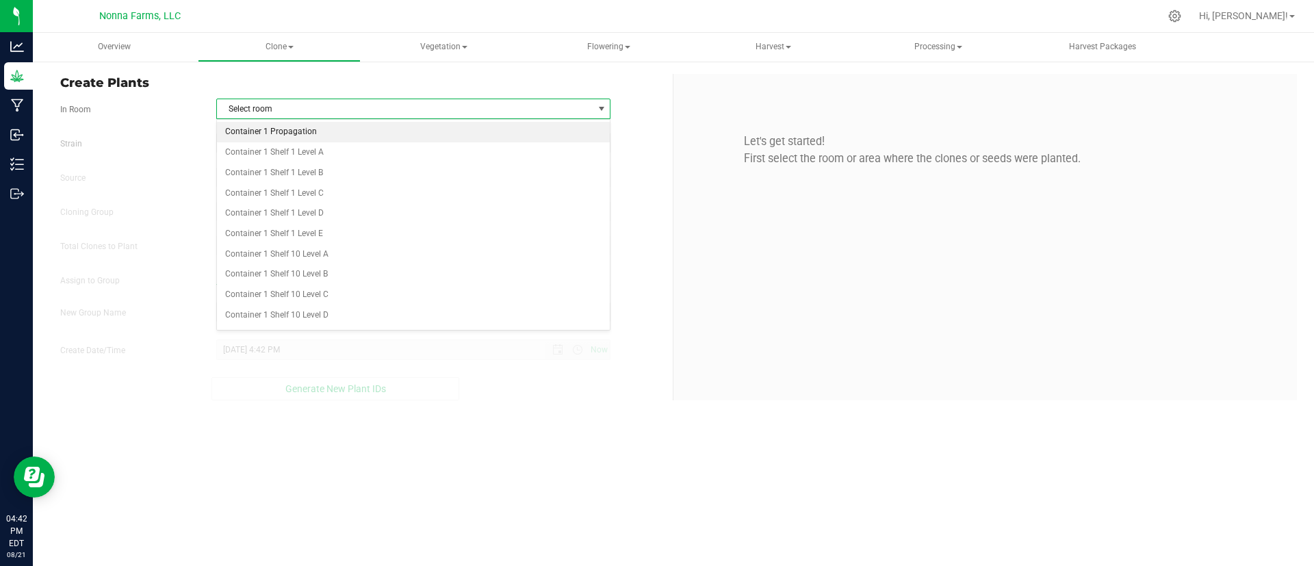
click at [423, 133] on li "Container 1 Propagation" at bounding box center [413, 132] width 393 height 21
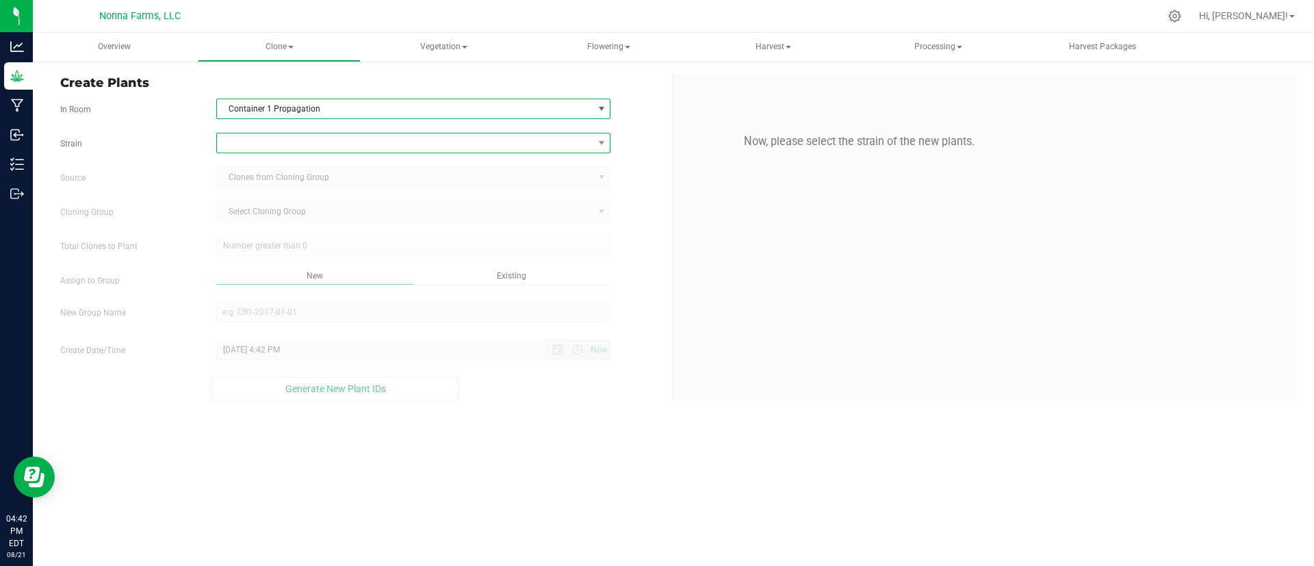
click at [408, 150] on span at bounding box center [405, 142] width 376 height 19
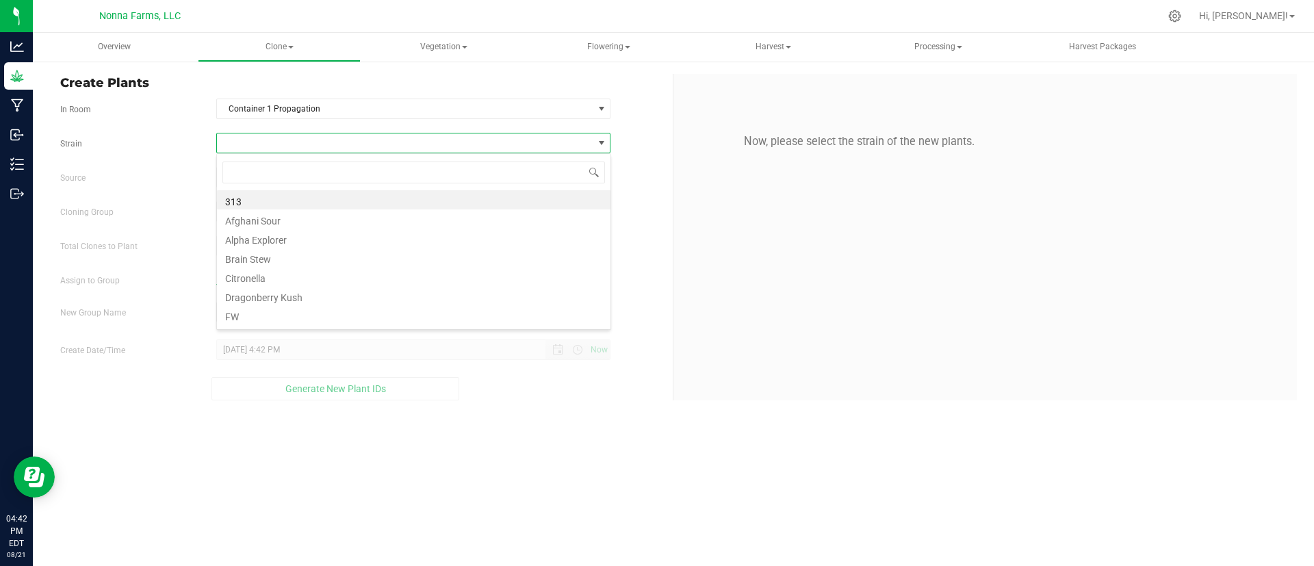
scroll to position [21, 394]
type input "she"
click at [371, 200] on li "Sherb Pie" at bounding box center [413, 199] width 393 height 19
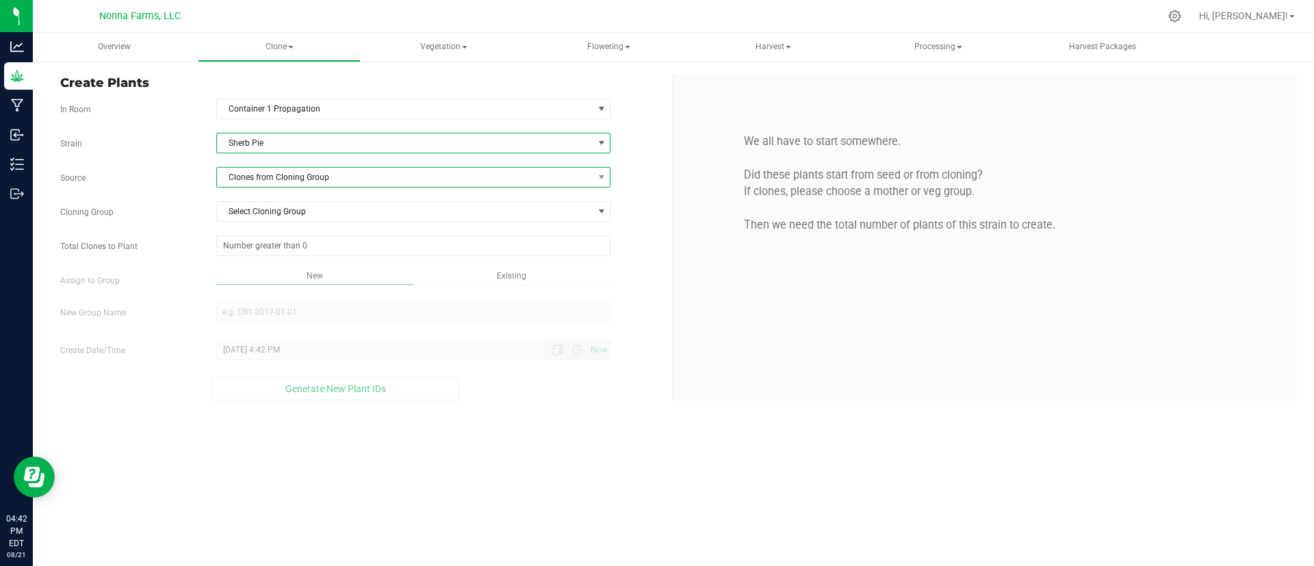
click at [341, 178] on span "Clones from Cloning Group" at bounding box center [405, 177] width 376 height 19
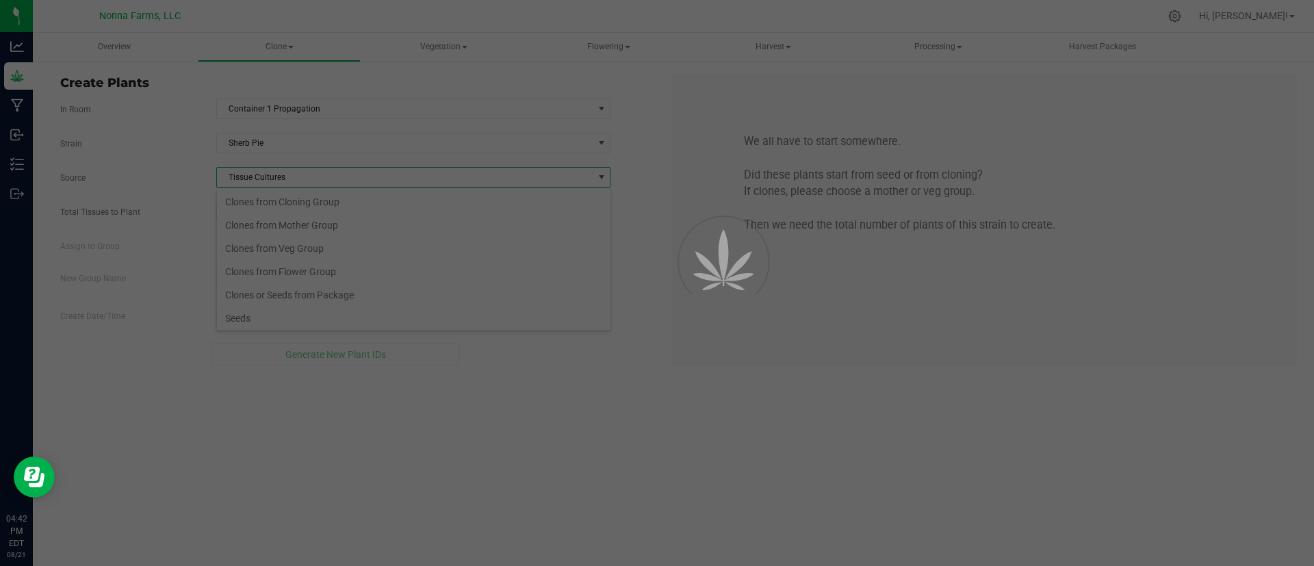
scroll to position [26, 0]
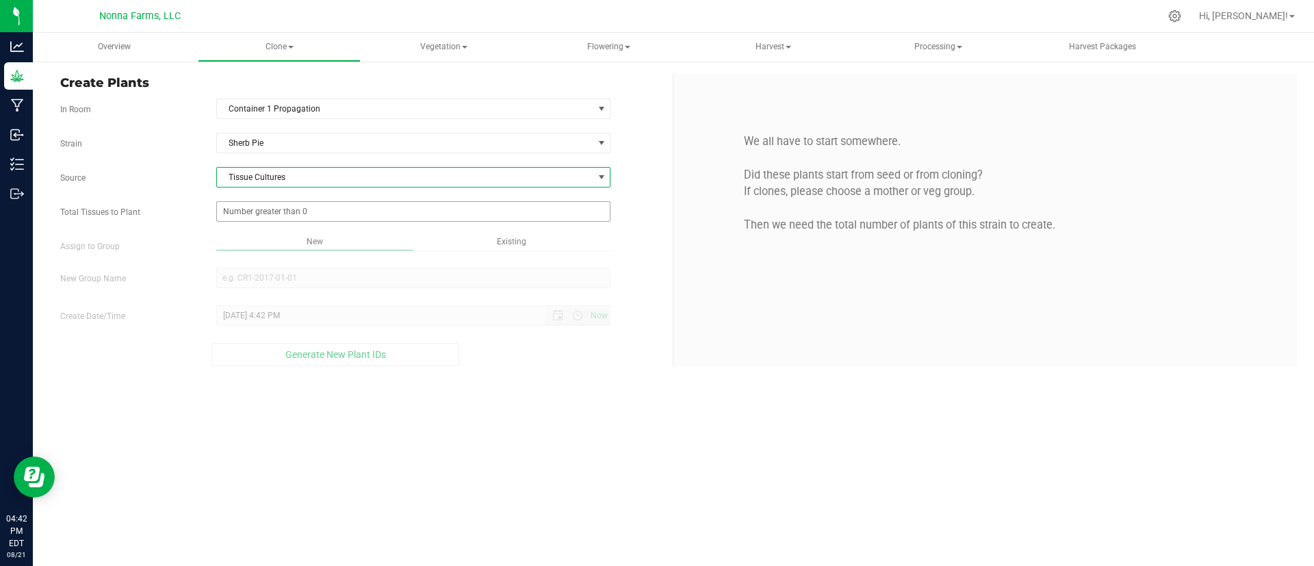
click at [336, 204] on span at bounding box center [413, 211] width 395 height 21
type input "37"
click at [316, 268] on div "Overview Clone Create plants Cloning groups Cloning plants Apply to plants Vege…" at bounding box center [673, 299] width 1281 height 533
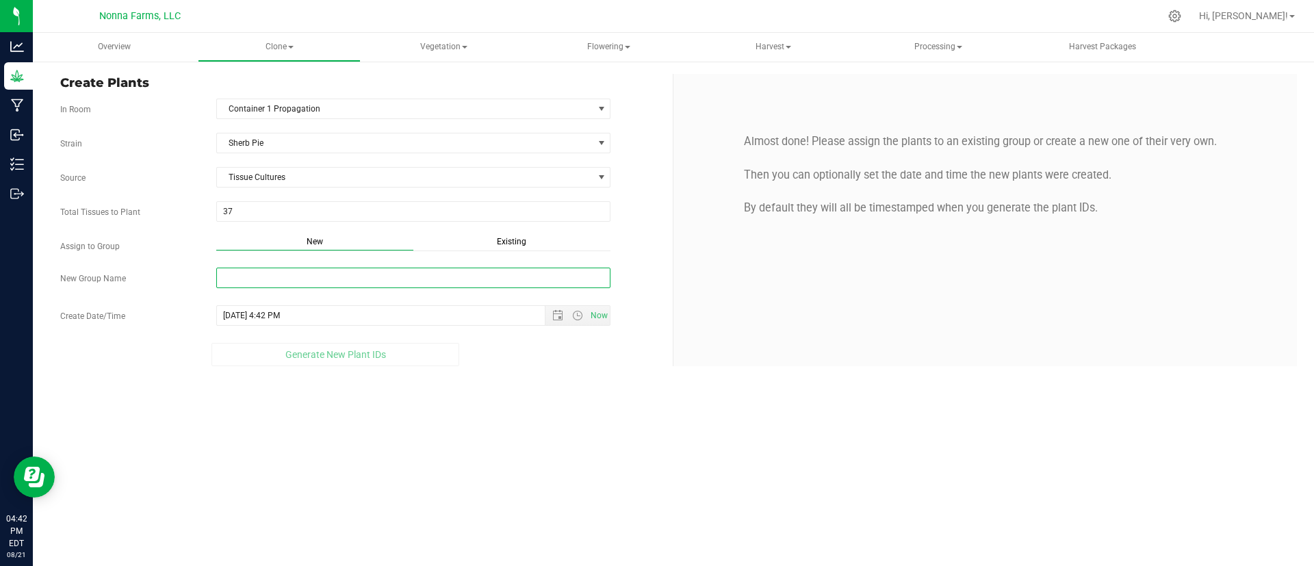
click at [322, 271] on input "New Group Name" at bounding box center [413, 278] width 395 height 21
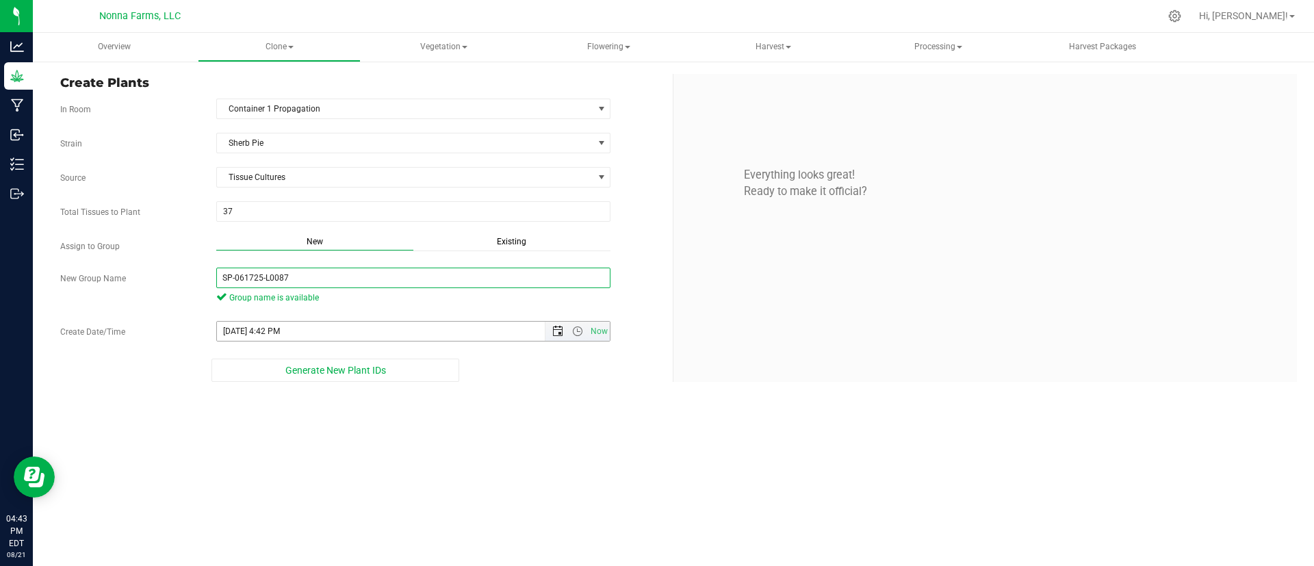
click at [552, 328] on span "Open the date view" at bounding box center [557, 331] width 11 height 11
type input "SP-061725-L0087"
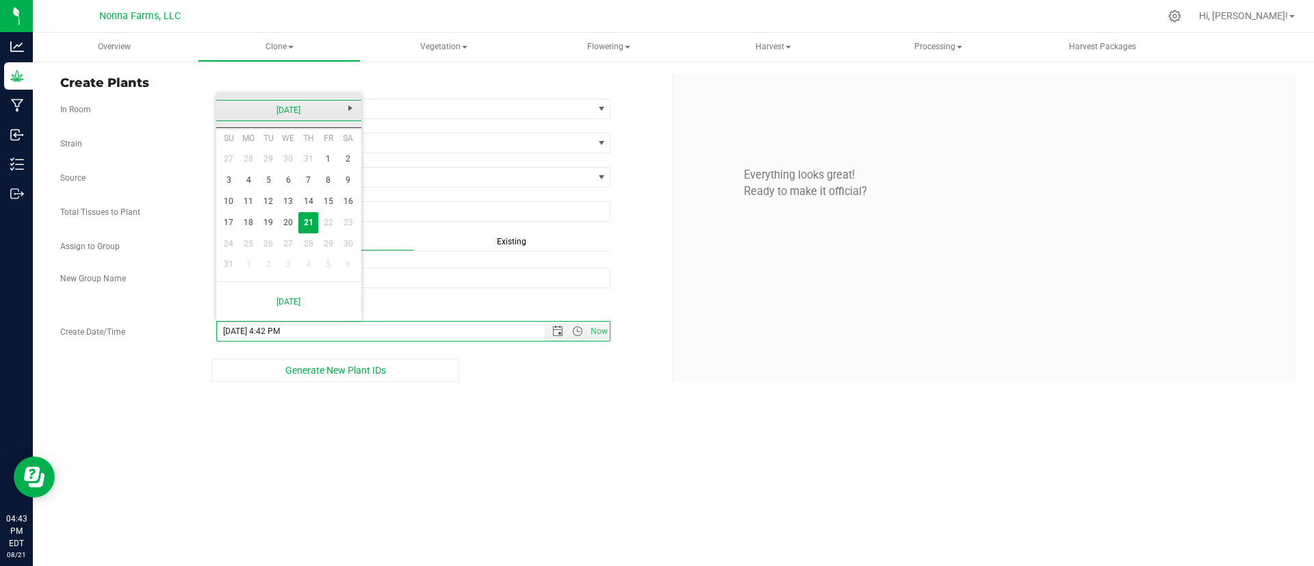
click at [311, 112] on link "[DATE]" at bounding box center [289, 110] width 147 height 21
click at [277, 182] on link "Jun" at bounding box center [271, 186] width 35 height 35
click at [270, 203] on link "17" at bounding box center [269, 201] width 20 height 21
type input "6/17/2025 4:42 PM"
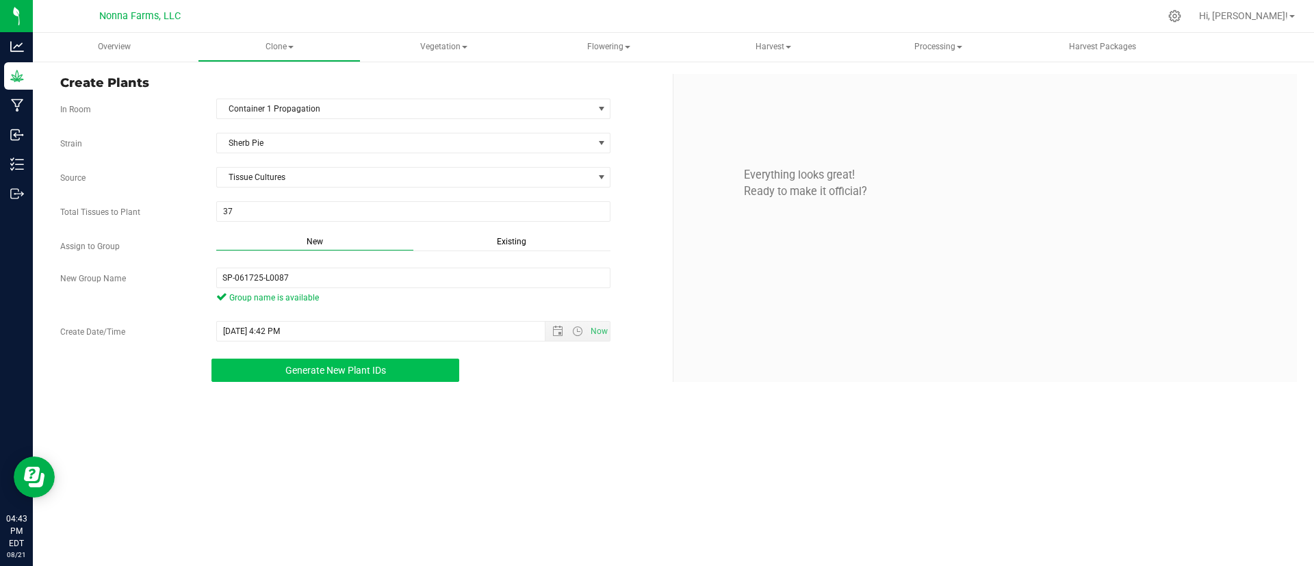
click at [308, 370] on span "Generate New Plant IDs" at bounding box center [335, 370] width 101 height 11
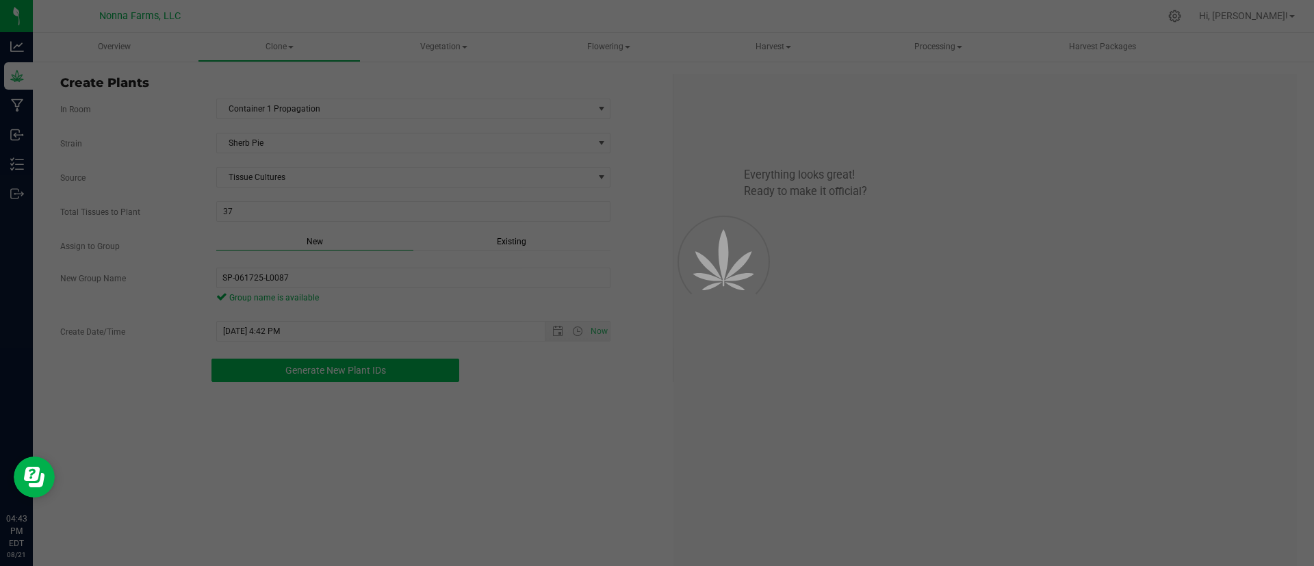
scroll to position [41, 0]
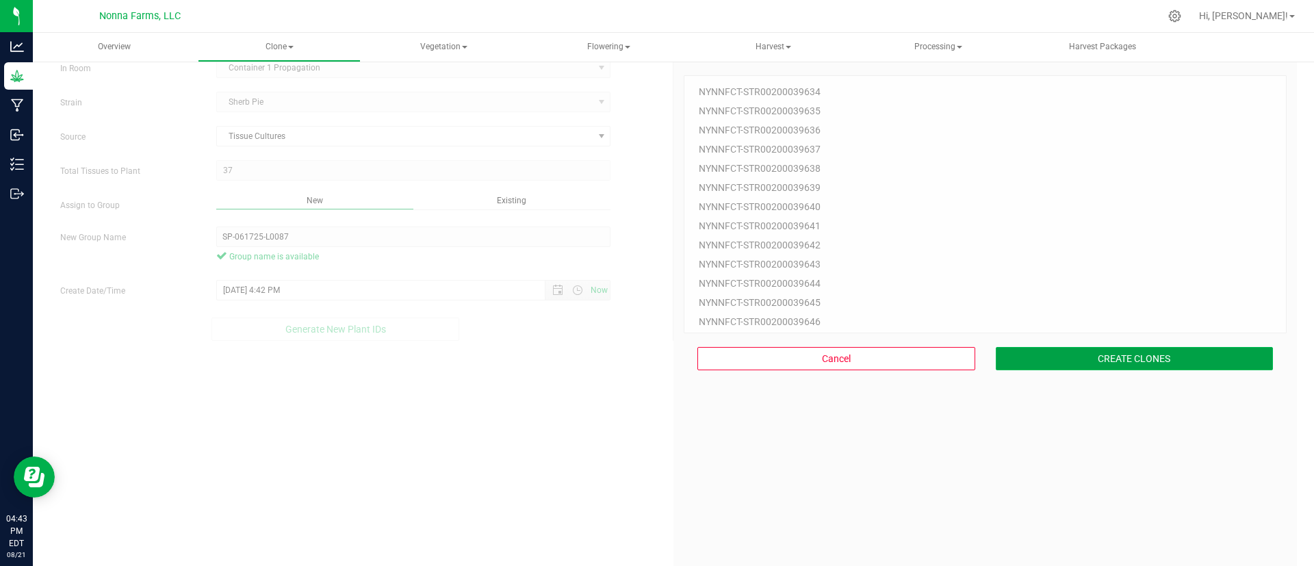
click at [1136, 350] on button "CREATE CLONES" at bounding box center [1134, 358] width 278 height 23
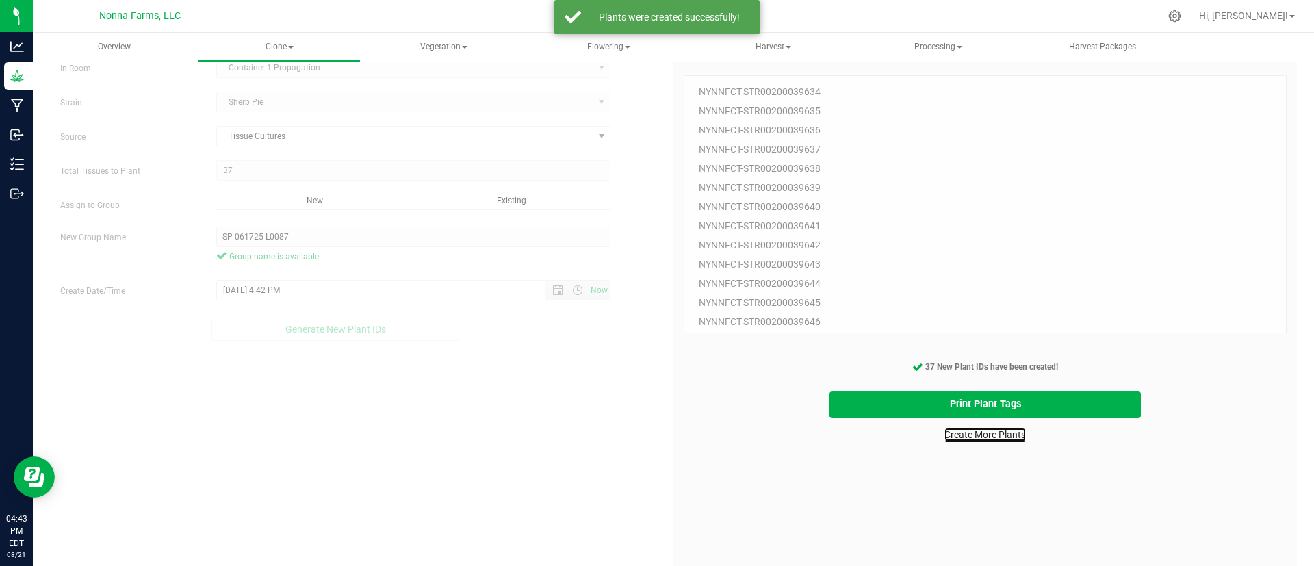
click at [963, 433] on link "Create More Plants" at bounding box center [984, 435] width 81 height 14
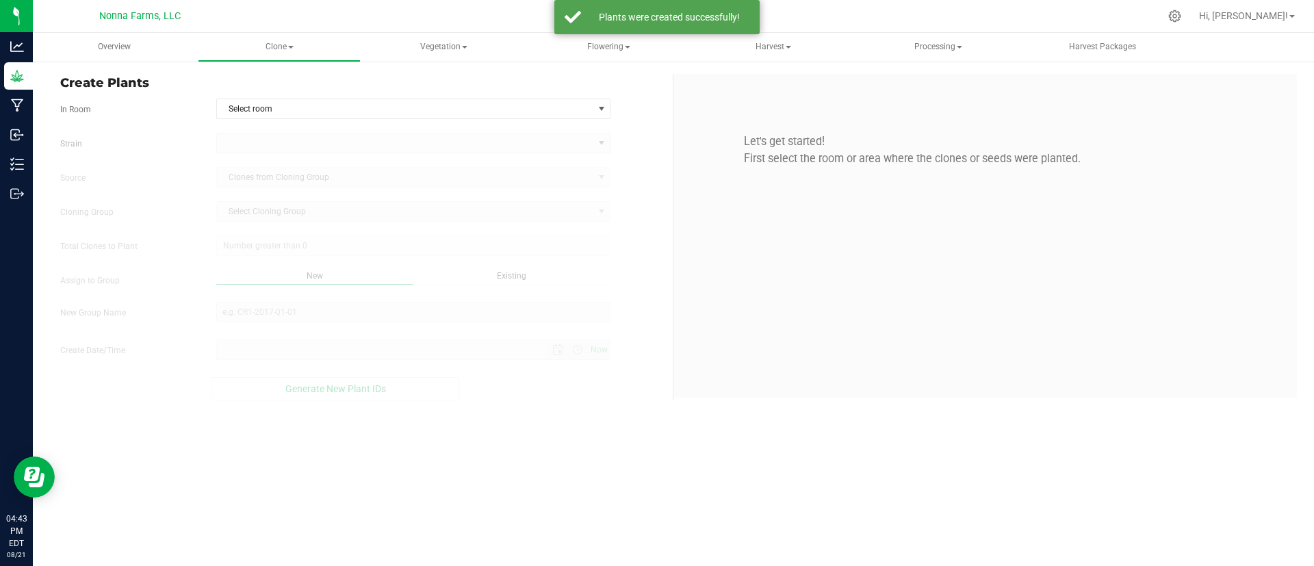
type input "8/21/2025 4:43 PM"
click at [330, 108] on span "Select room" at bounding box center [405, 108] width 376 height 19
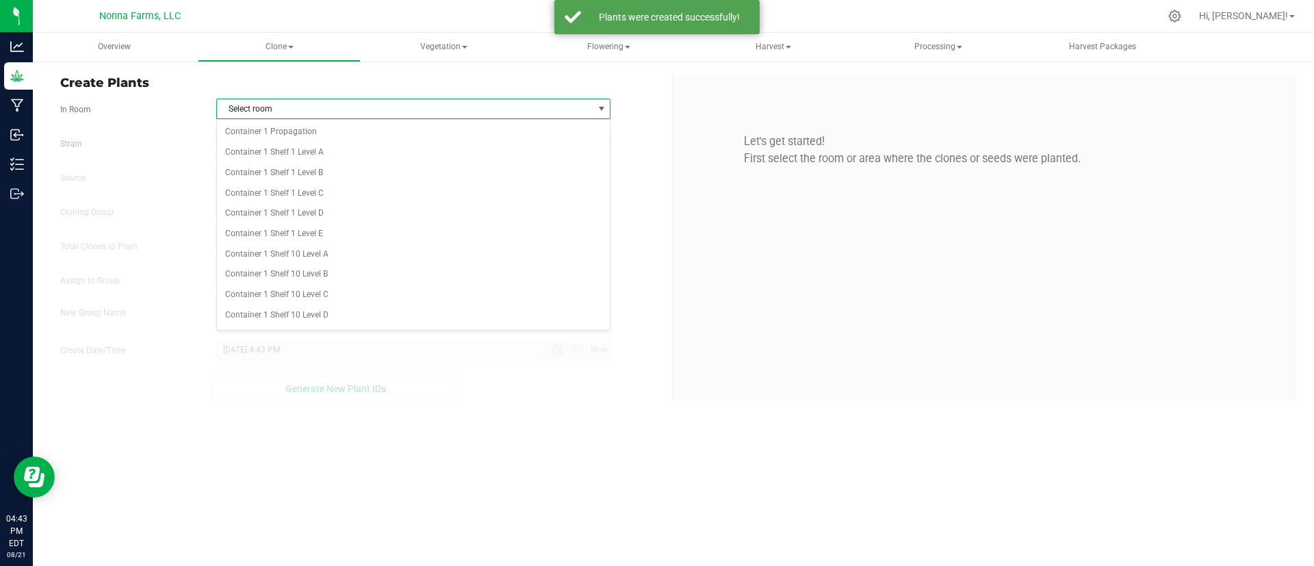
click at [329, 116] on span "Select room" at bounding box center [405, 108] width 376 height 19
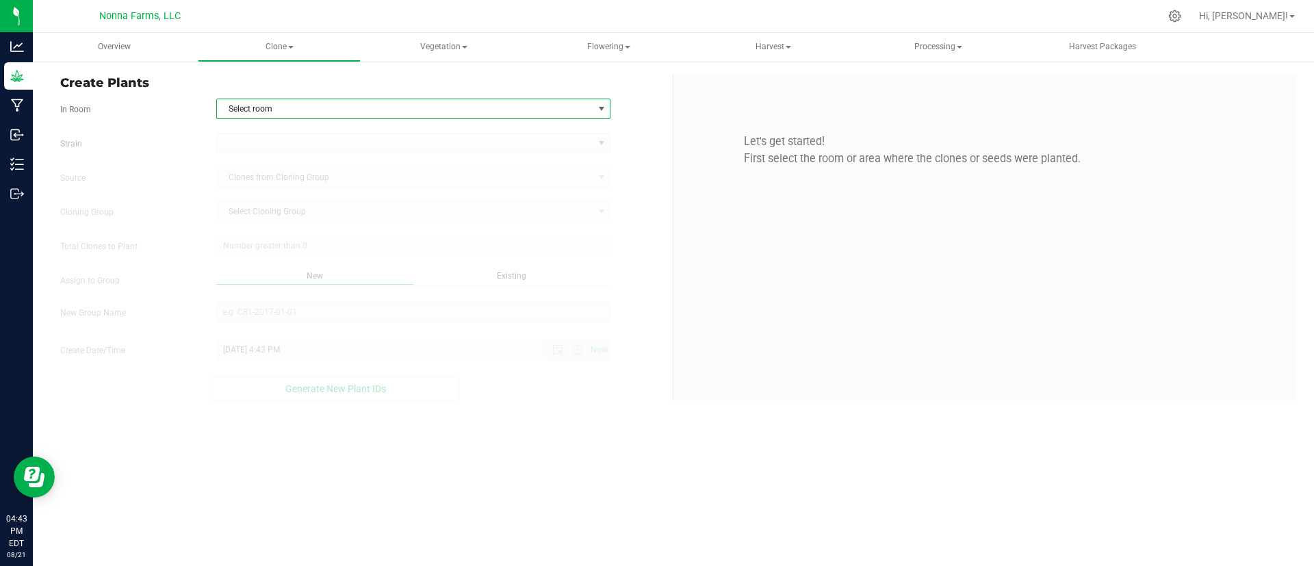
click at [326, 93] on div "Create Plants In Room Select room Select room Container 1 Propagation Container…" at bounding box center [361, 237] width 623 height 326
click at [322, 112] on span "Select room" at bounding box center [405, 108] width 376 height 19
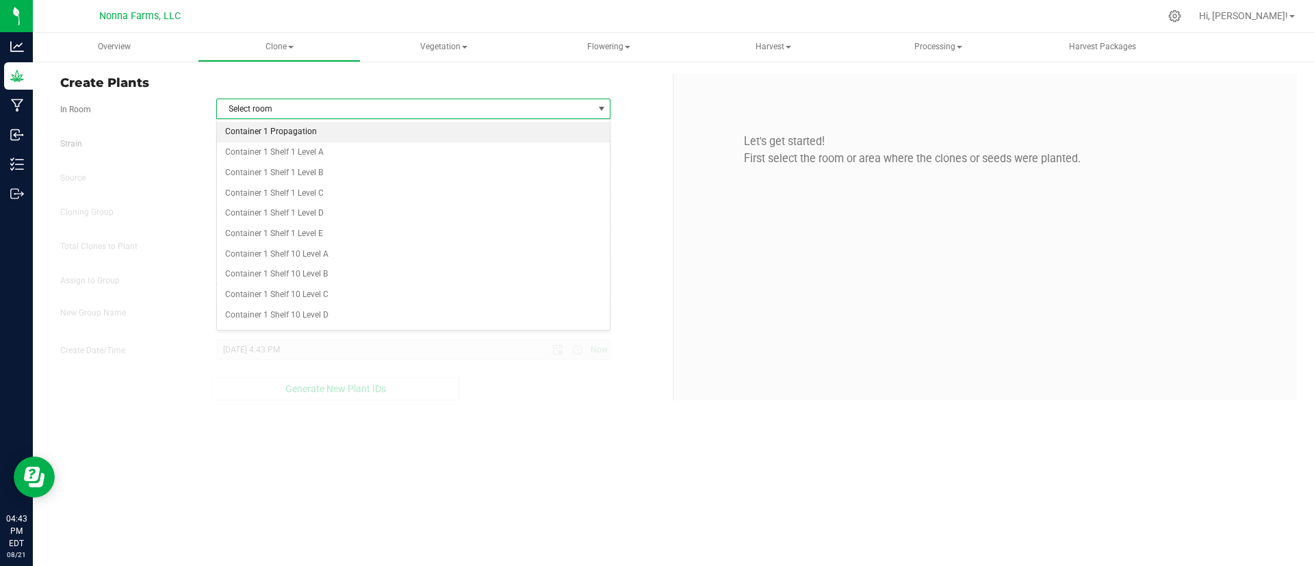
click at [316, 131] on li "Container 1 Propagation" at bounding box center [413, 132] width 393 height 21
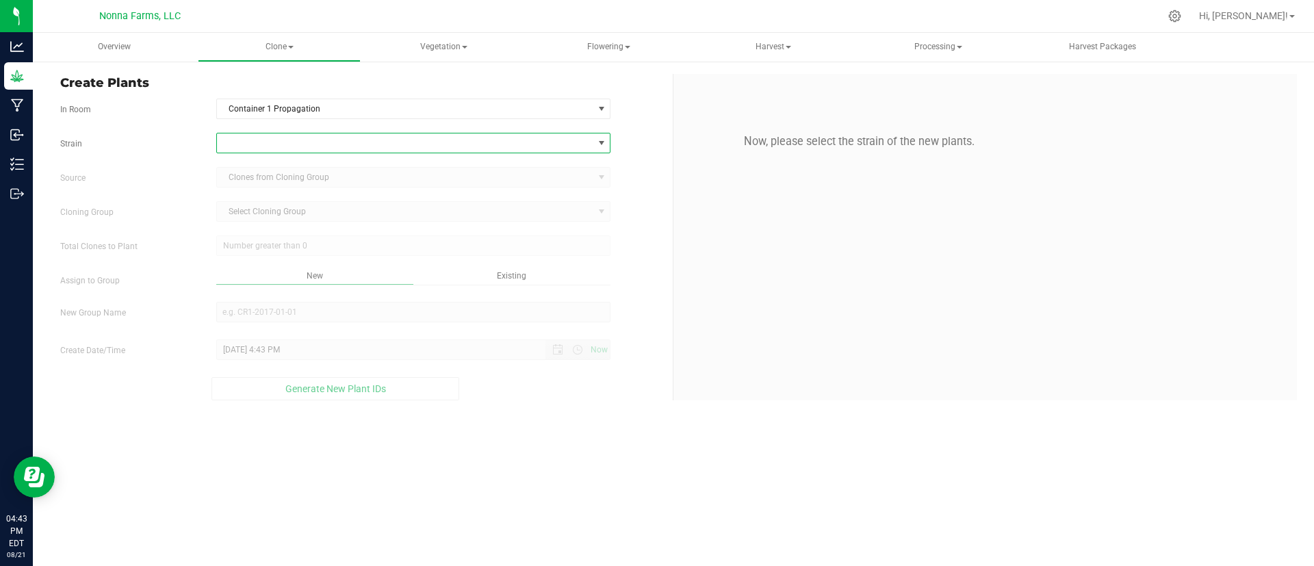
click at [315, 144] on span at bounding box center [405, 142] width 376 height 19
type input "sher"
click at [305, 198] on li "Sherb Pie" at bounding box center [413, 199] width 393 height 19
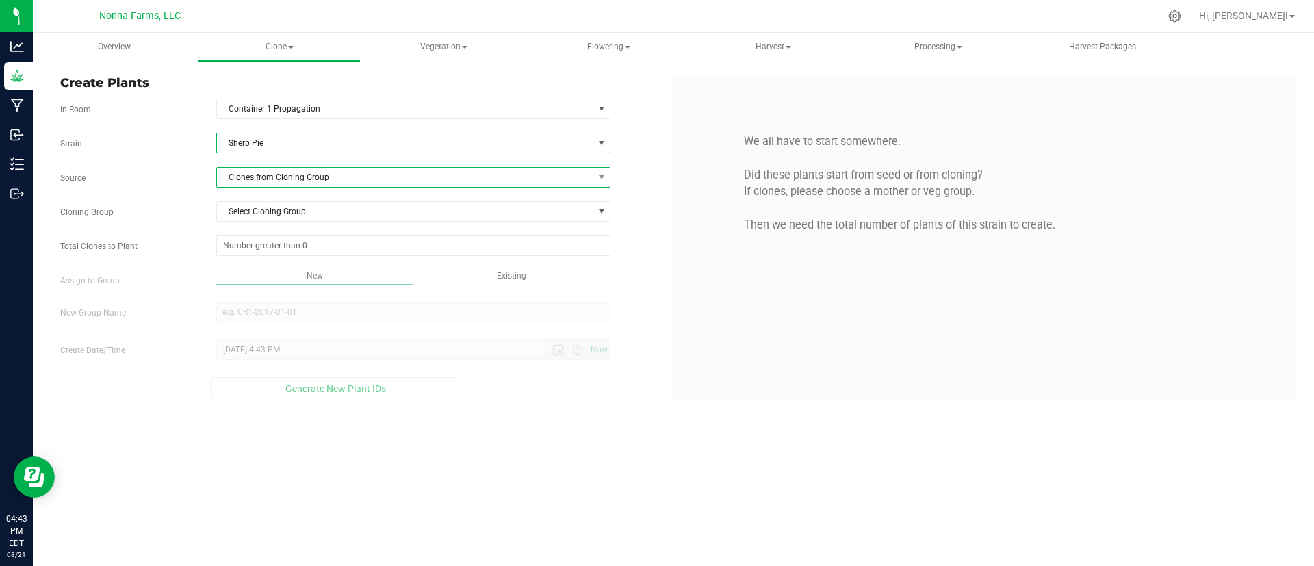
click at [308, 181] on span "Clones from Cloning Group" at bounding box center [405, 177] width 376 height 19
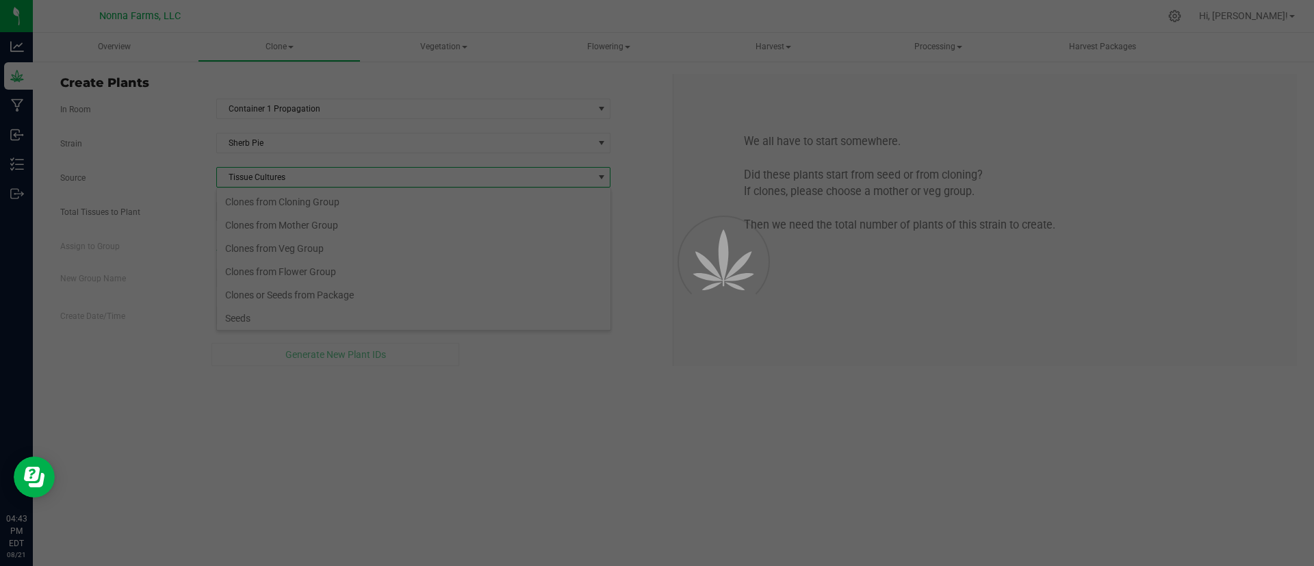
scroll to position [26, 0]
click at [742, 396] on div at bounding box center [657, 283] width 1314 height 566
click at [343, 200] on div at bounding box center [657, 283] width 1314 height 566
click at [446, 209] on div at bounding box center [657, 283] width 1314 height 566
click at [436, 200] on div at bounding box center [657, 283] width 1314 height 566
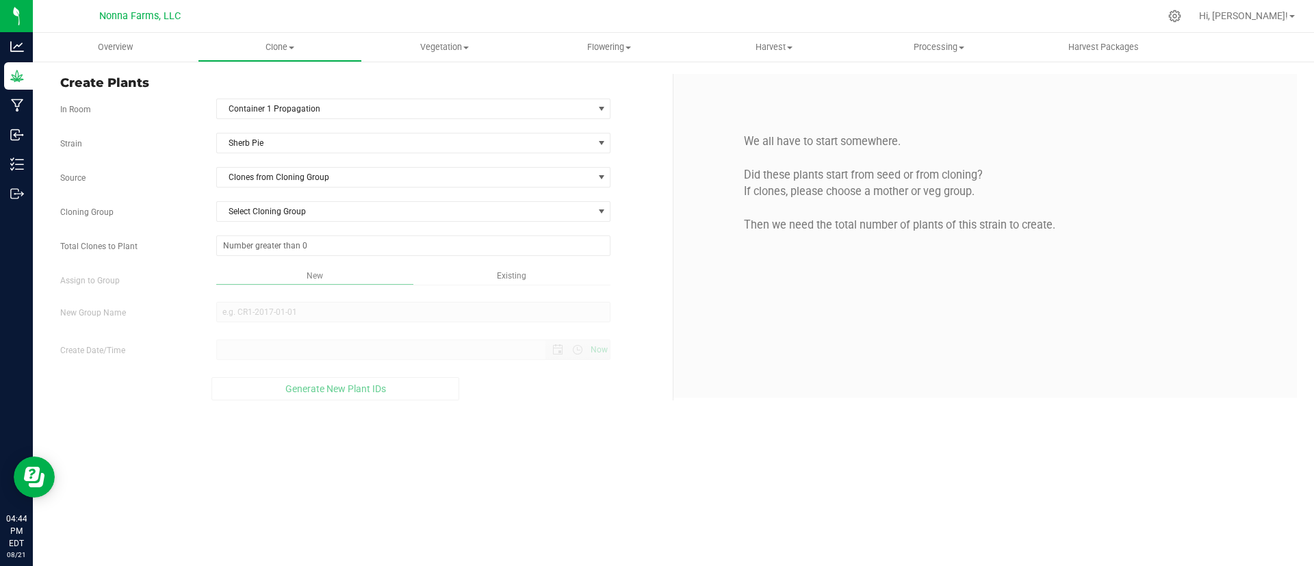
type input "8/21/2025 4:44 PM"
click at [341, 107] on span "Container 1 Propagation" at bounding box center [405, 108] width 376 height 19
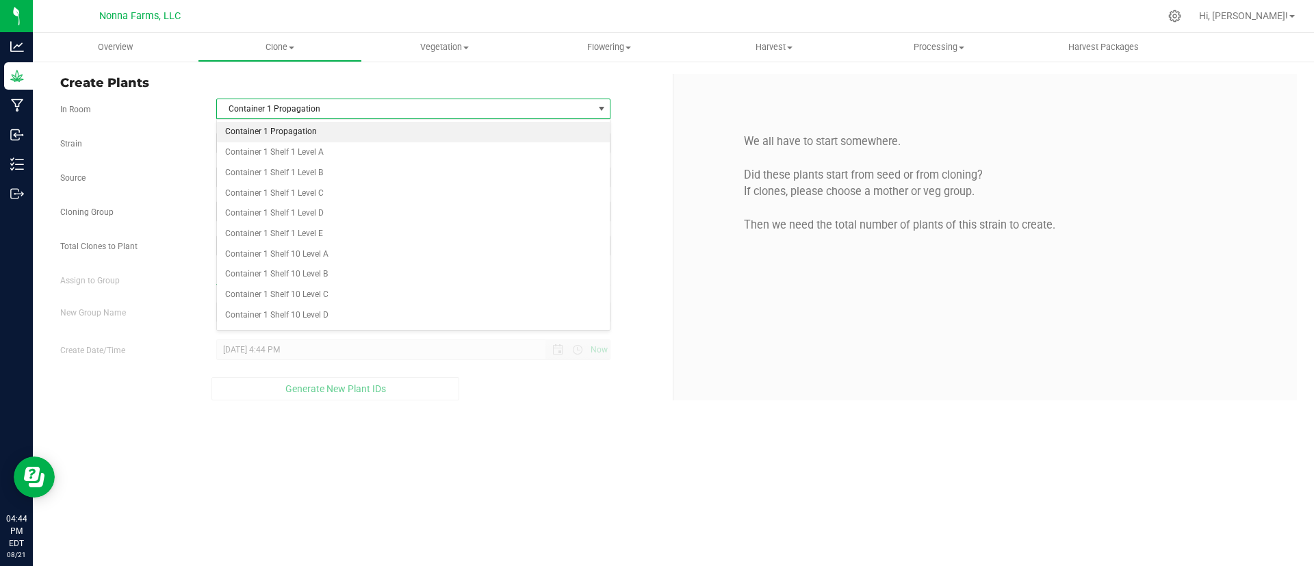
click at [328, 140] on li "Container 1 Propagation" at bounding box center [413, 132] width 393 height 21
click at [328, 140] on body "Analytics Grow Manufacturing Inbound Inventory Outbound 04:44 PM EDT 08/21/2025…" at bounding box center [657, 283] width 1314 height 566
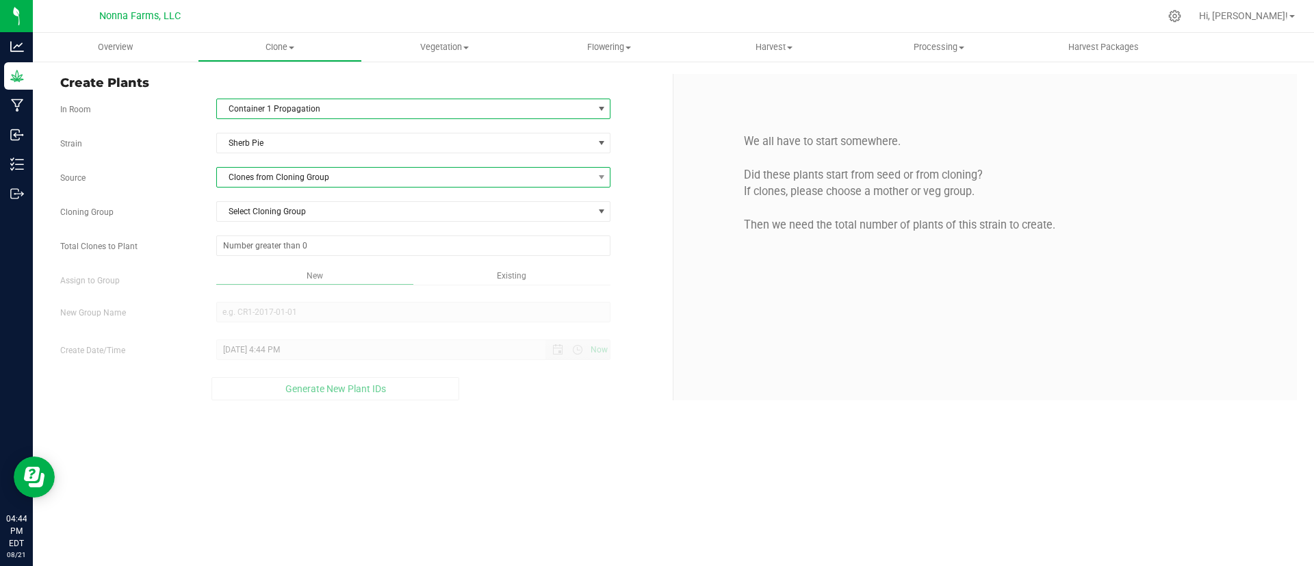
click at [340, 178] on span "Clones from Cloning Group" at bounding box center [405, 177] width 376 height 19
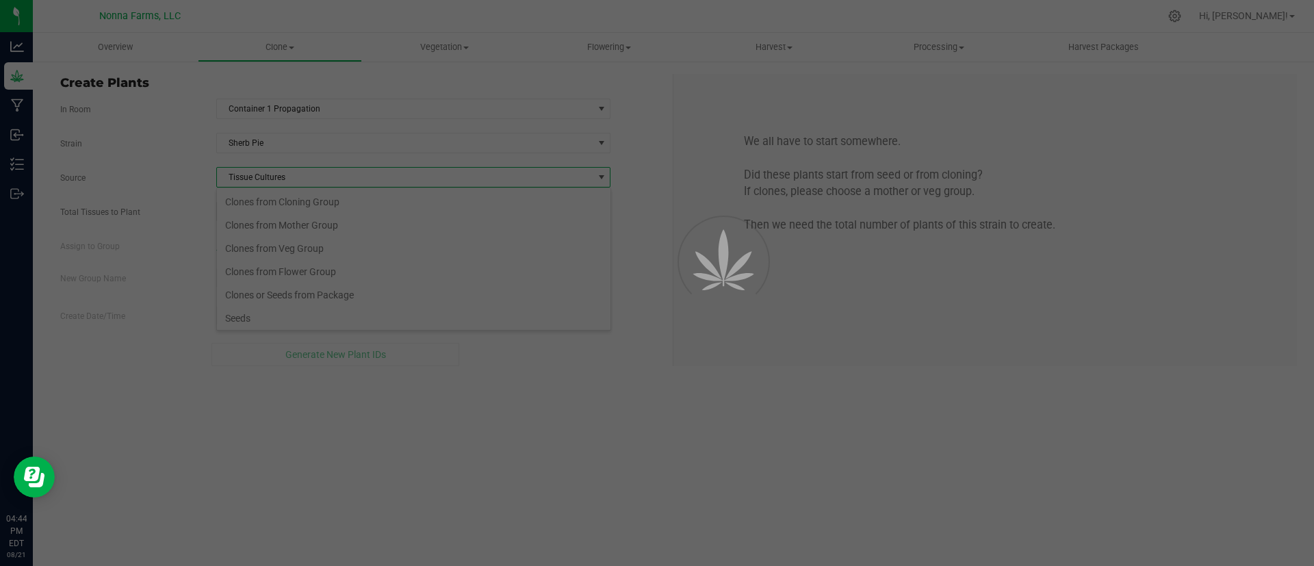
scroll to position [26, 0]
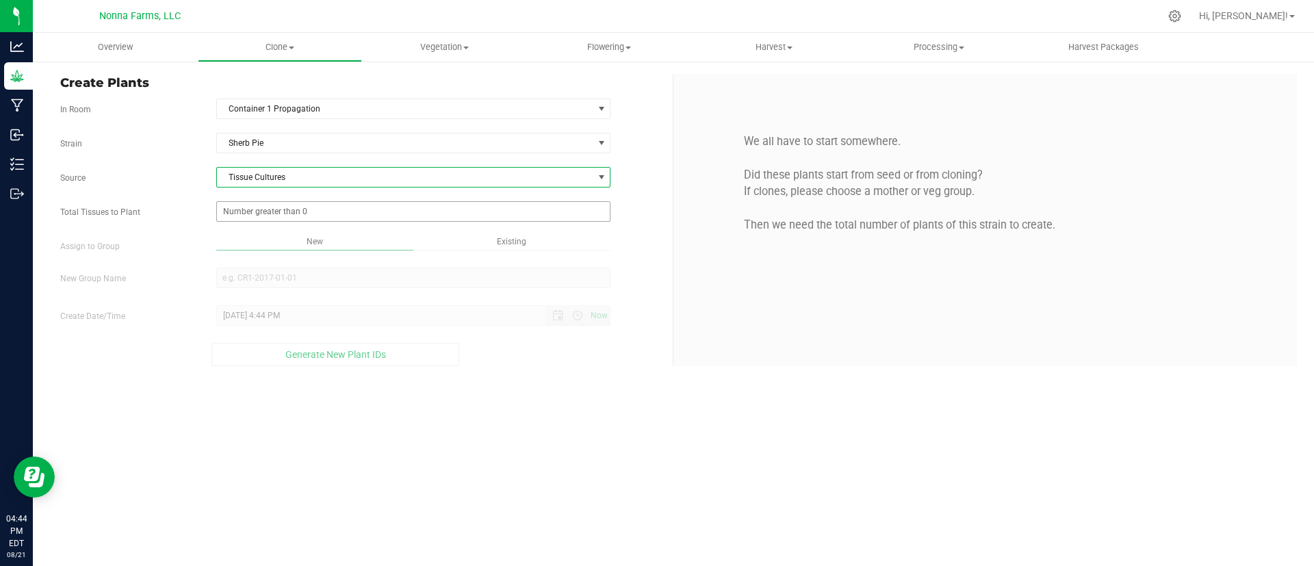
click at [334, 210] on span at bounding box center [413, 211] width 395 height 21
type input "48"
click at [322, 276] on div "Overview Clone Create plants Cloning groups Cloning plants Apply to plants Vege…" at bounding box center [673, 299] width 1281 height 533
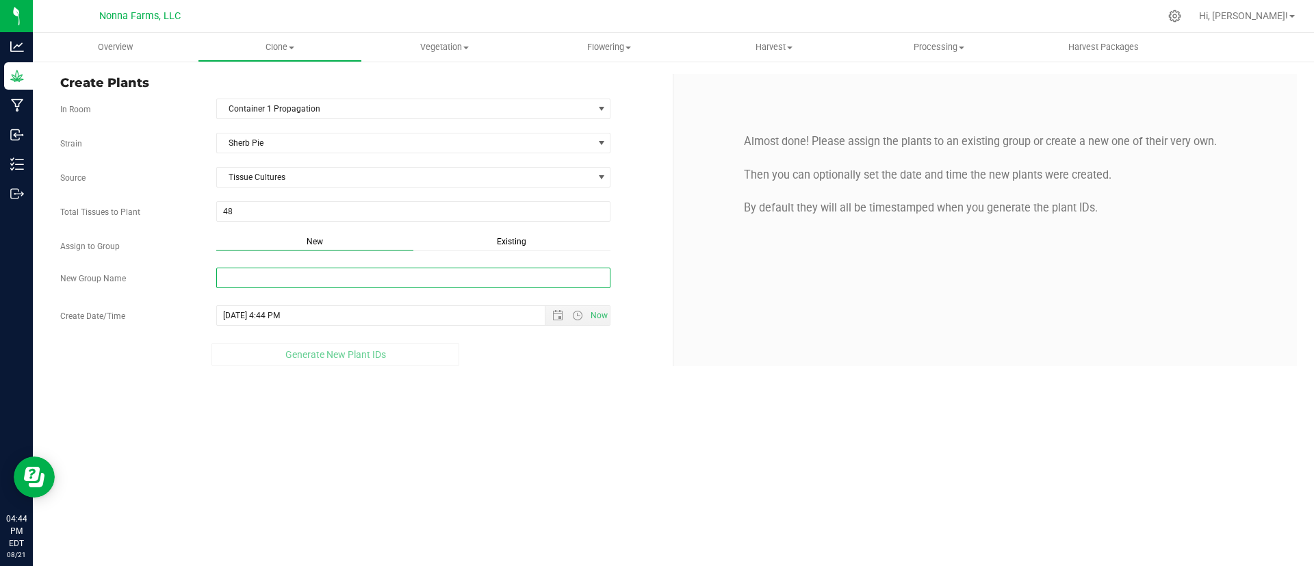
click at [330, 282] on input "New Group Name" at bounding box center [413, 278] width 395 height 21
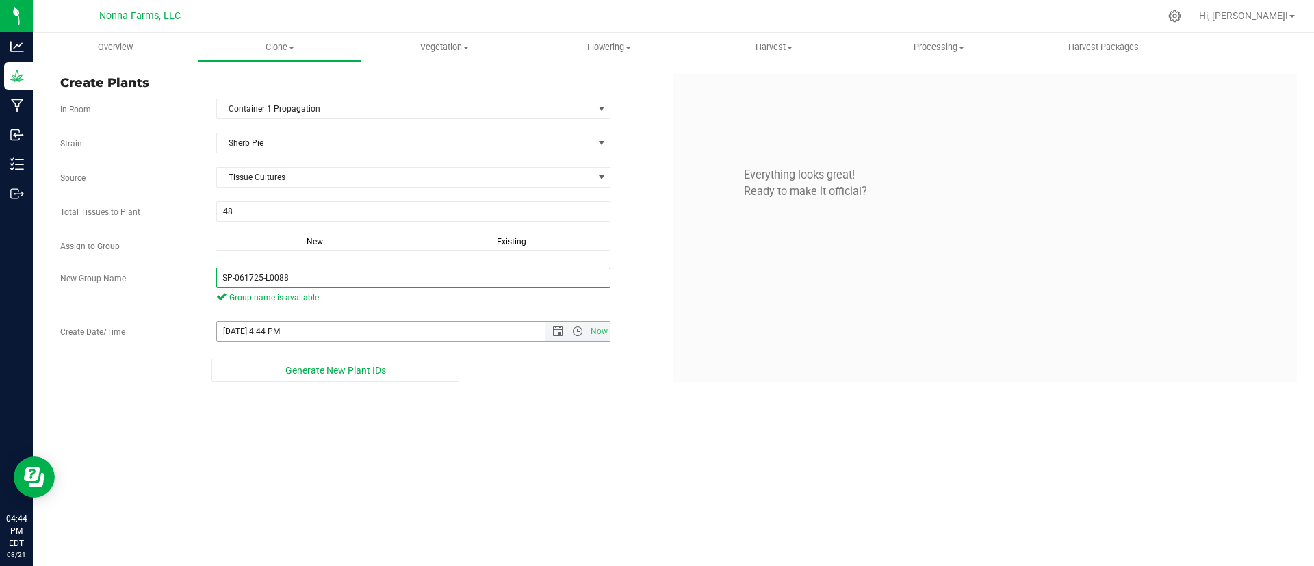
type input "SP-061725-L0088"
click at [555, 322] on span "Now" at bounding box center [577, 331] width 65 height 19
click at [558, 332] on span "Open the date view" at bounding box center [557, 331] width 11 height 11
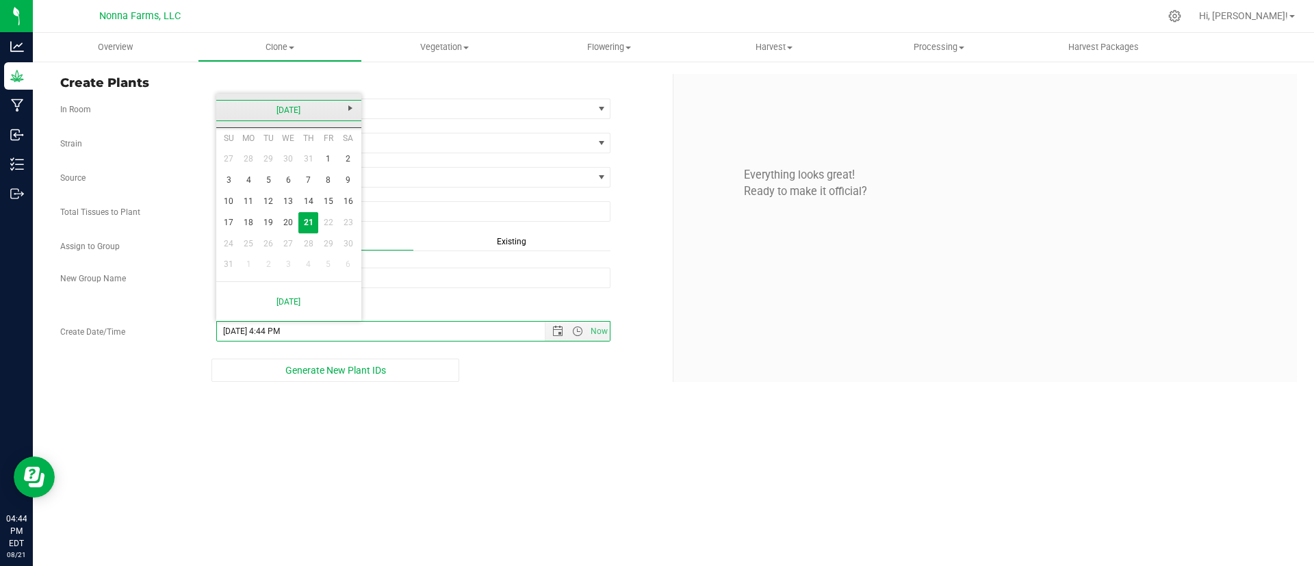
click at [294, 105] on link "[DATE]" at bounding box center [289, 110] width 147 height 21
click at [273, 177] on link "Jun" at bounding box center [271, 186] width 35 height 35
click at [266, 210] on link "17" at bounding box center [269, 201] width 20 height 21
type input "6/17/2025 4:44 PM"
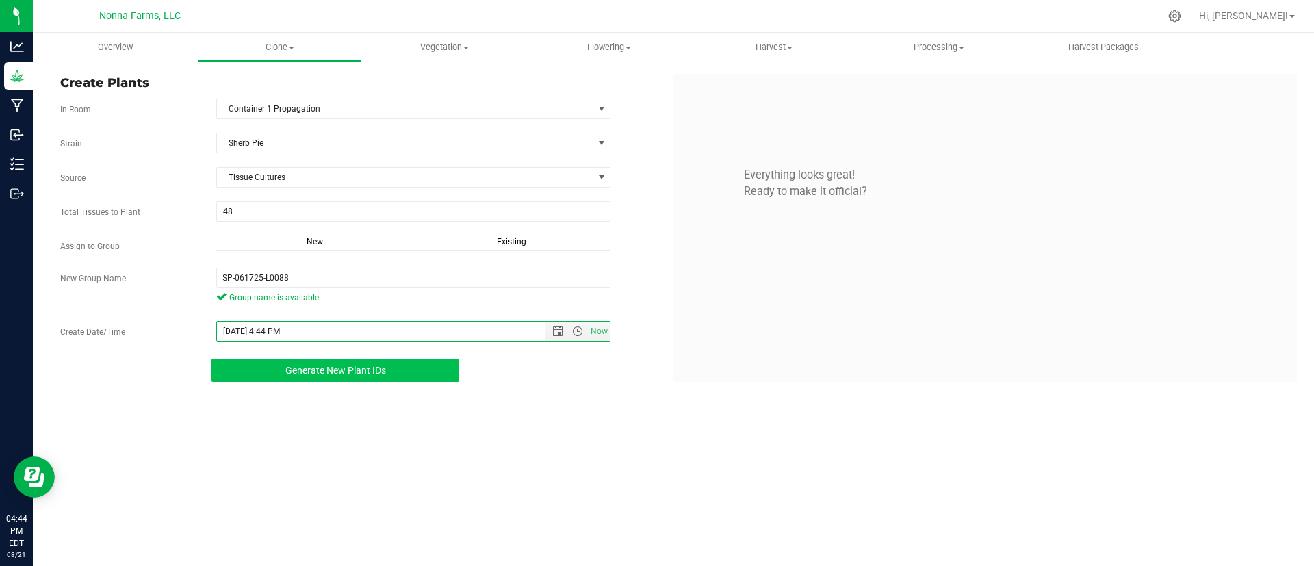
click at [360, 365] on span "Generate New Plant IDs" at bounding box center [335, 370] width 101 height 11
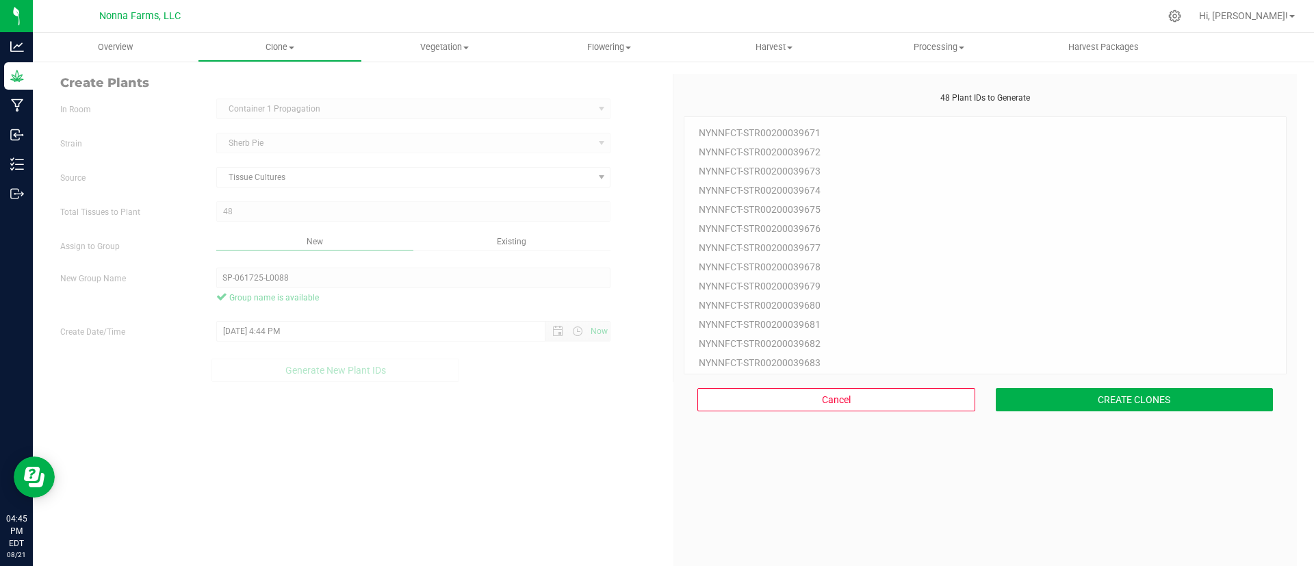
scroll to position [41, 0]
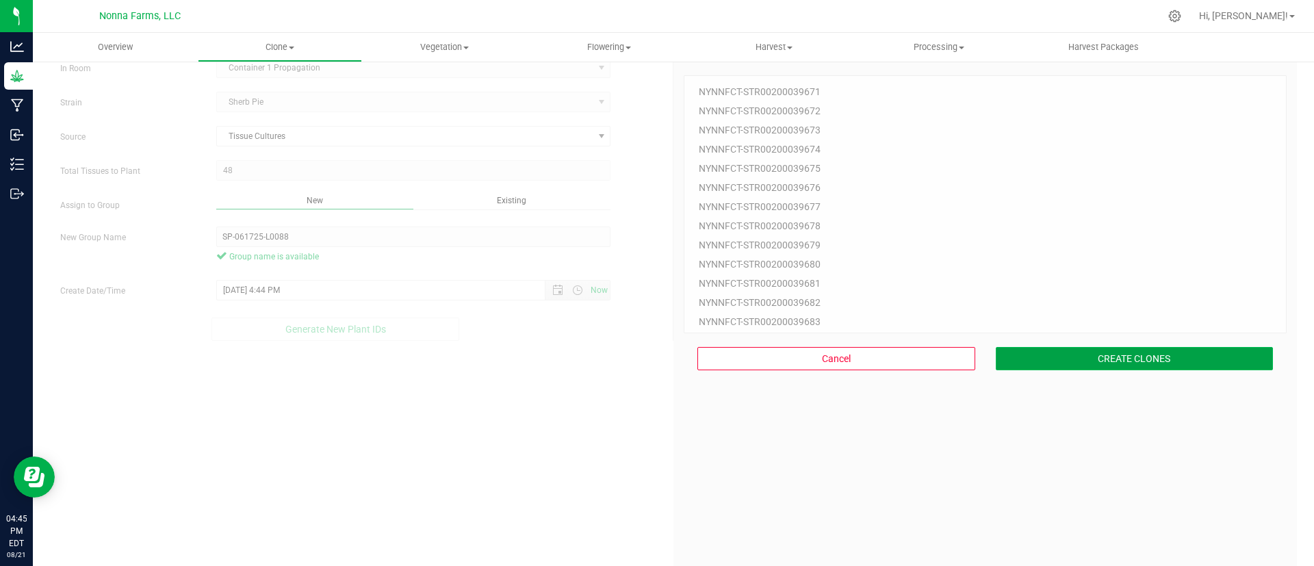
click at [1167, 363] on button "CREATE CLONES" at bounding box center [1134, 358] width 278 height 23
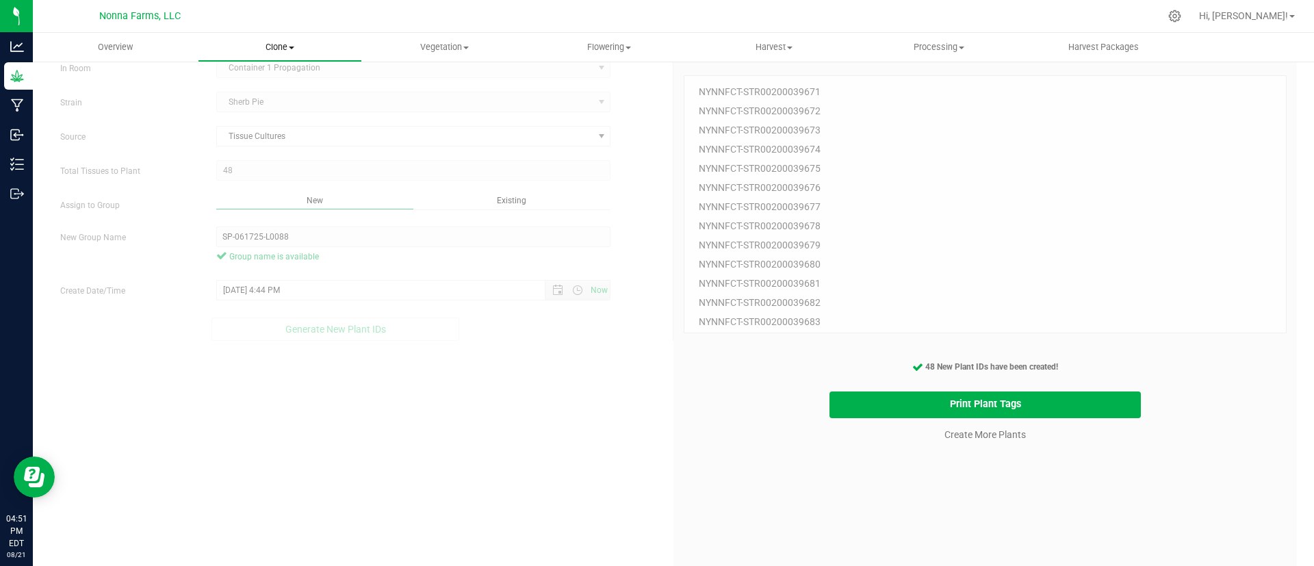
click at [263, 42] on span "Clone" at bounding box center [280, 47] width 164 height 12
click at [268, 100] on span "Cloning groups" at bounding box center [249, 99] width 103 height 12
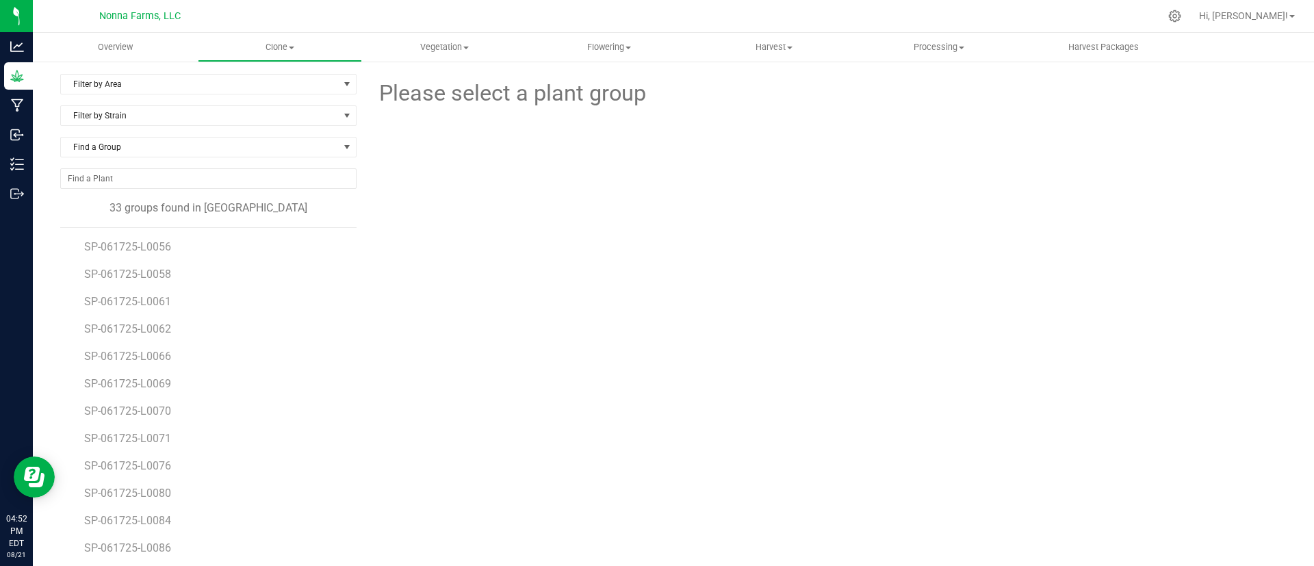
click at [177, 251] on li "SP-061725-L0056" at bounding box center [215, 241] width 263 height 27
click at [155, 242] on span "SP-061725-L0056" at bounding box center [129, 246] width 90 height 13
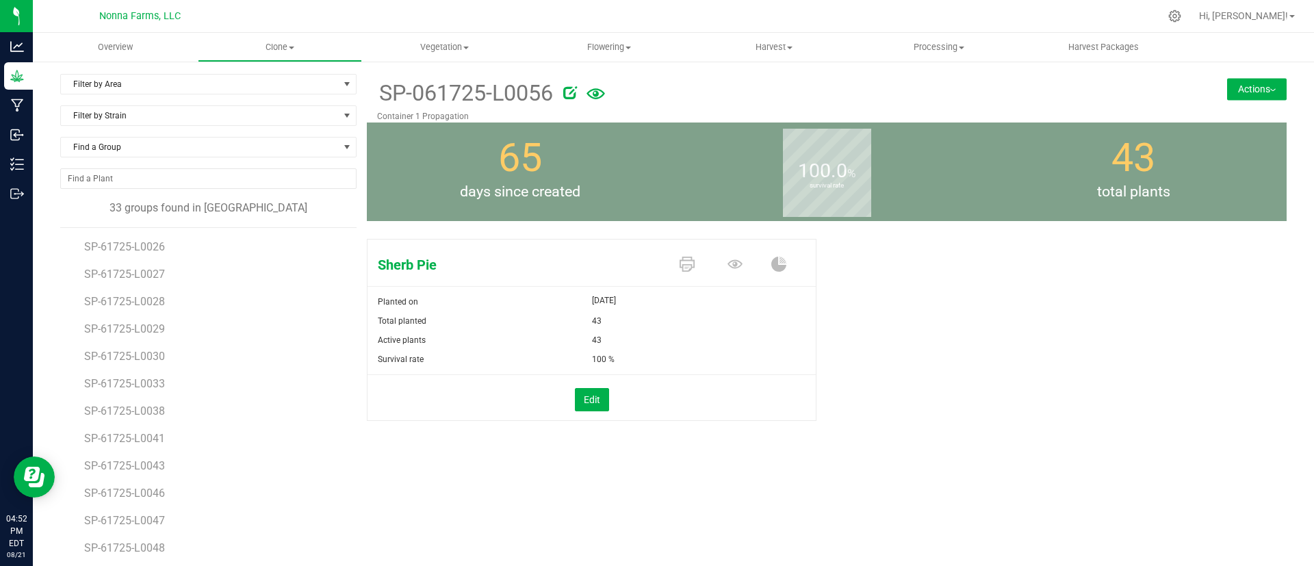
scroll to position [572, 0]
click at [118, 549] on span "SP-61725-L0096" at bounding box center [125, 550] width 83 height 13
click at [1247, 83] on button "Actions" at bounding box center [1257, 89] width 60 height 22
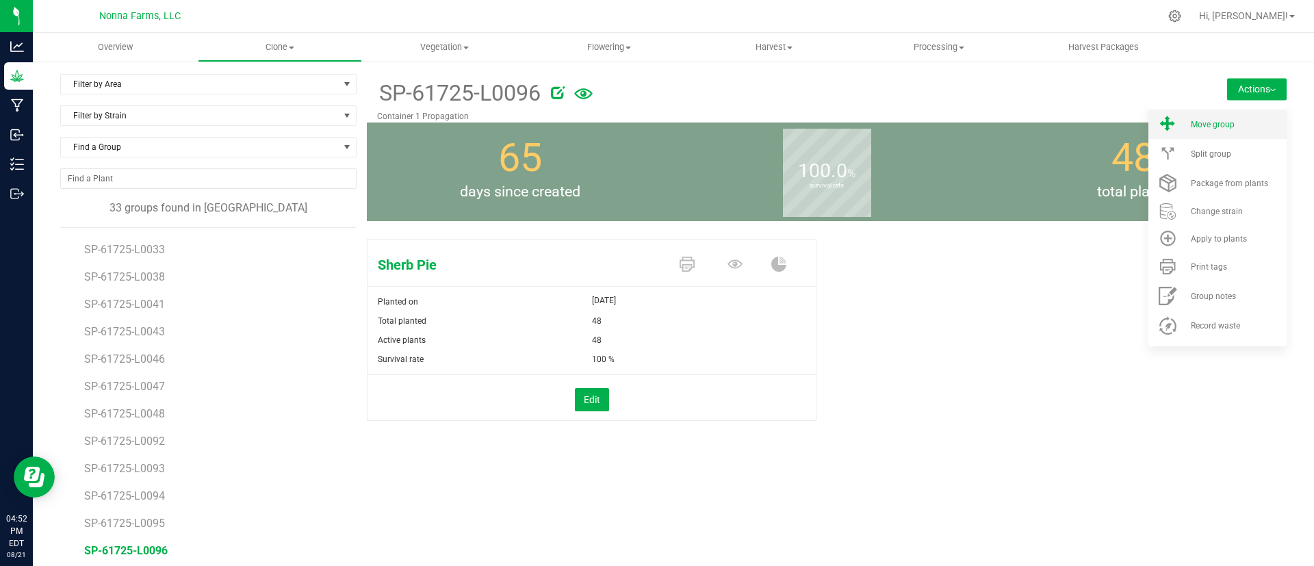
click at [1207, 125] on span "Move group" at bounding box center [1212, 125] width 44 height 10
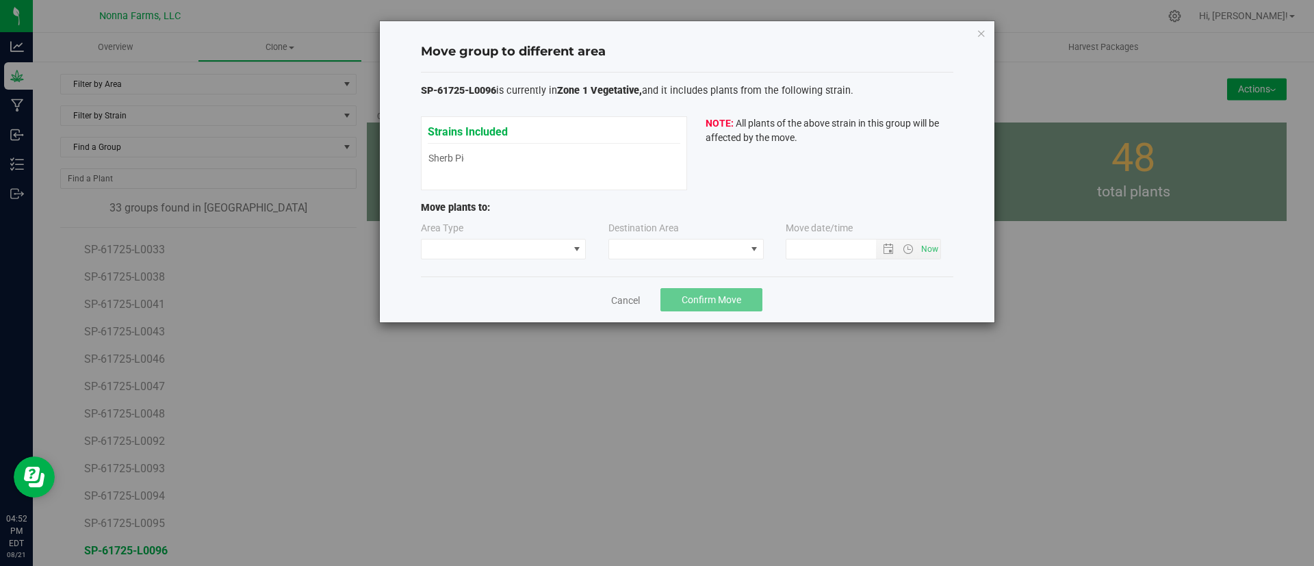
type input "8/21/2025 4:52 PM"
click at [508, 243] on span at bounding box center [494, 248] width 147 height 19
click at [460, 302] on li "Vegetative" at bounding box center [503, 297] width 164 height 23
click at [635, 250] on span at bounding box center [677, 248] width 137 height 19
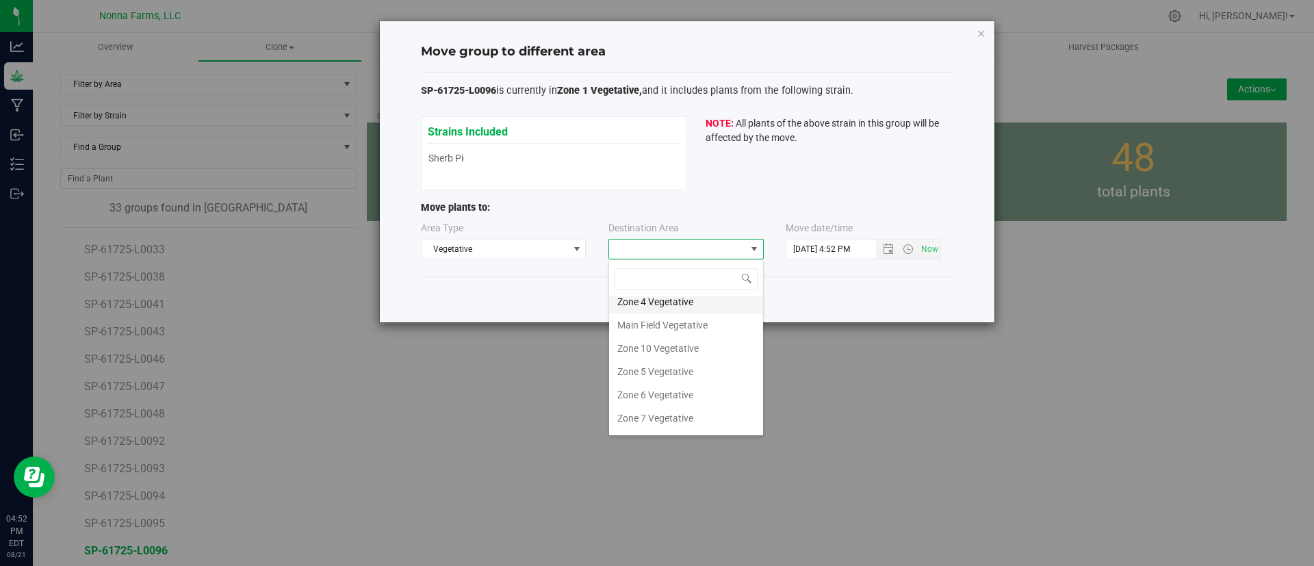
scroll to position [0, 0]
click at [965, 374] on div "Move group to different area SP-61725-L0096 is currently in Zone 1 Vegetative, …" at bounding box center [662, 283] width 1324 height 566
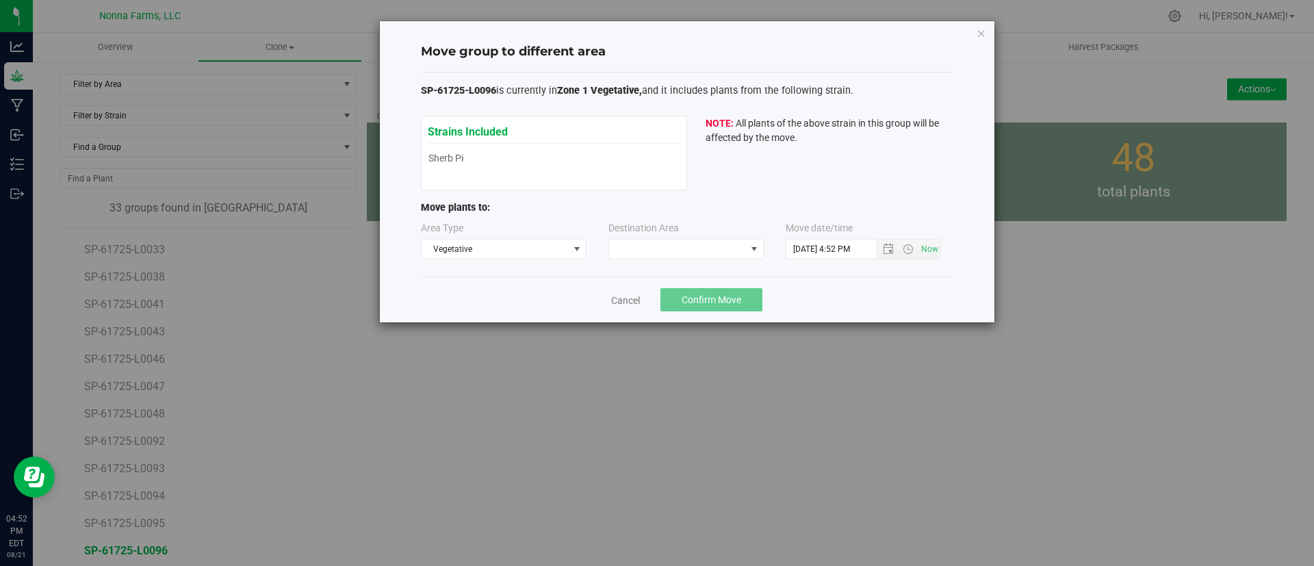
click at [974, 33] on div "Move group to different area SP-61725-L0096 is currently in Zone 1 Vegetative, …" at bounding box center [687, 171] width 614 height 301
click at [621, 295] on link "Cancel" at bounding box center [625, 301] width 29 height 14
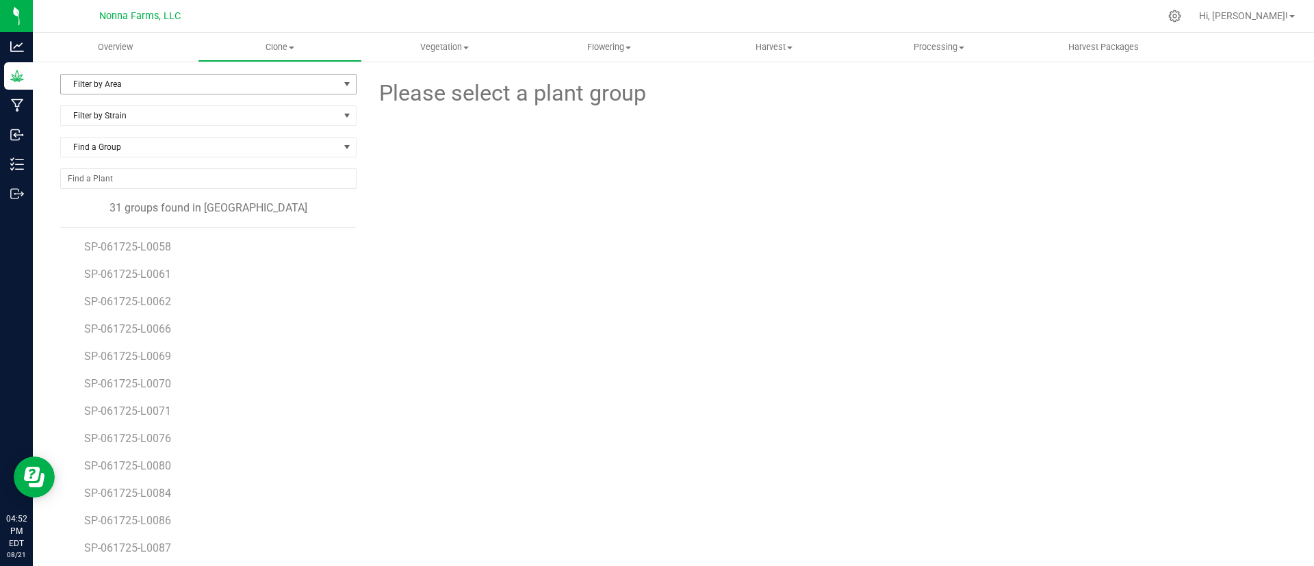
click at [249, 84] on span "Filter by Area" at bounding box center [200, 84] width 278 height 19
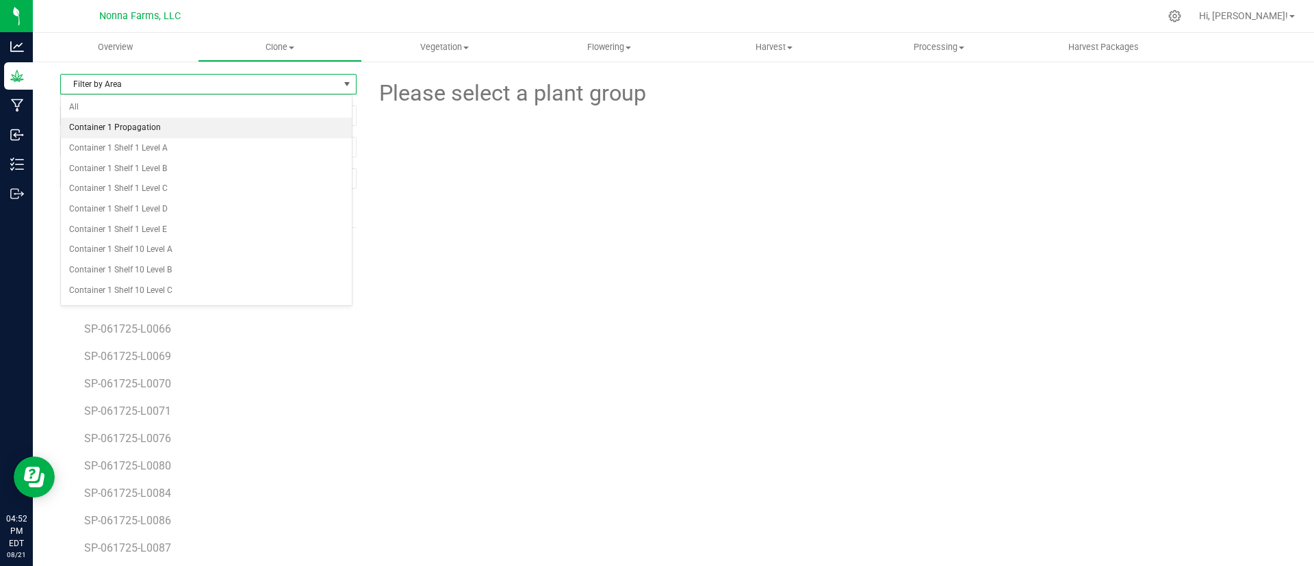
click at [224, 119] on li "Container 1 Propagation" at bounding box center [206, 128] width 291 height 21
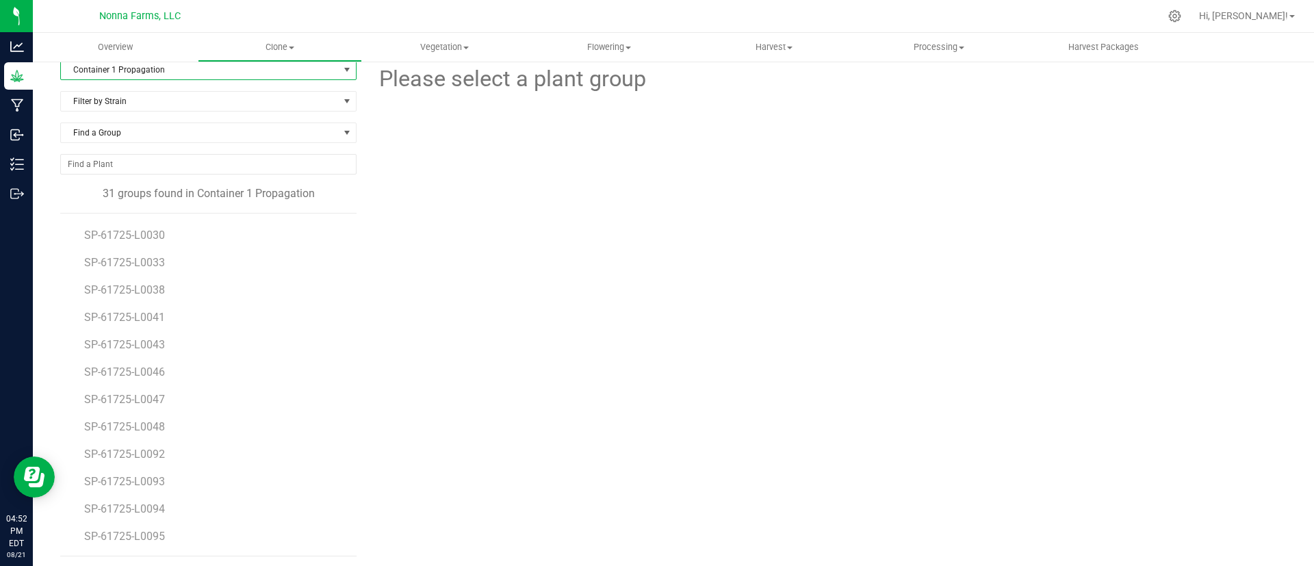
scroll to position [18, 0]
click at [162, 526] on span "SP-61725-L0095" at bounding box center [125, 531] width 83 height 13
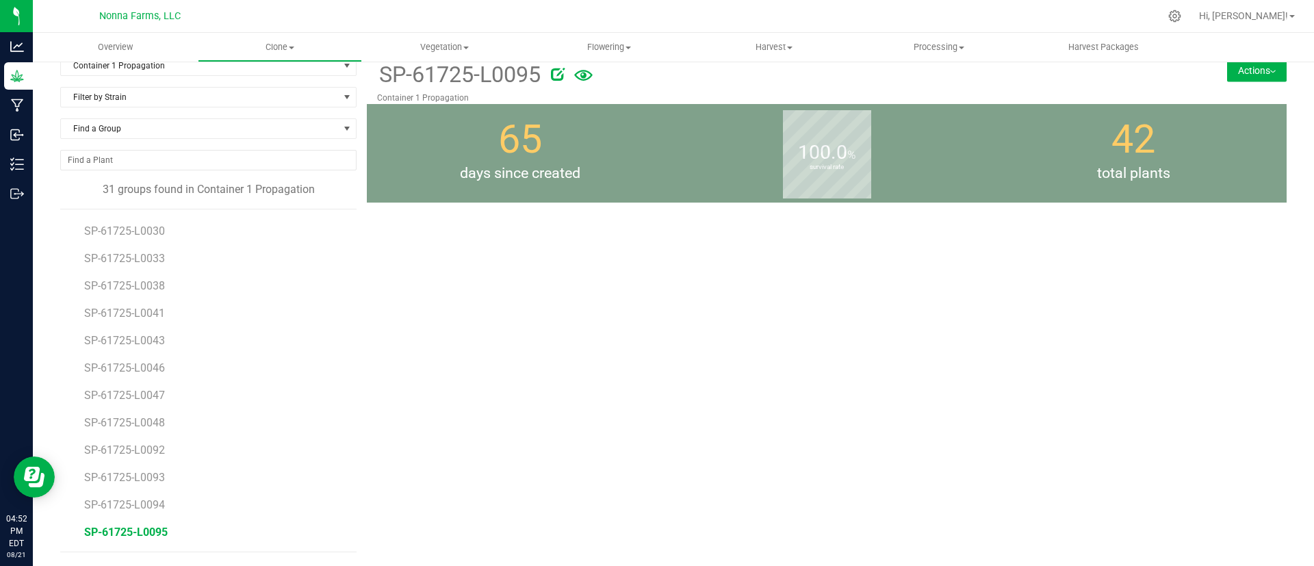
click at [1236, 68] on button "Actions" at bounding box center [1257, 71] width 60 height 22
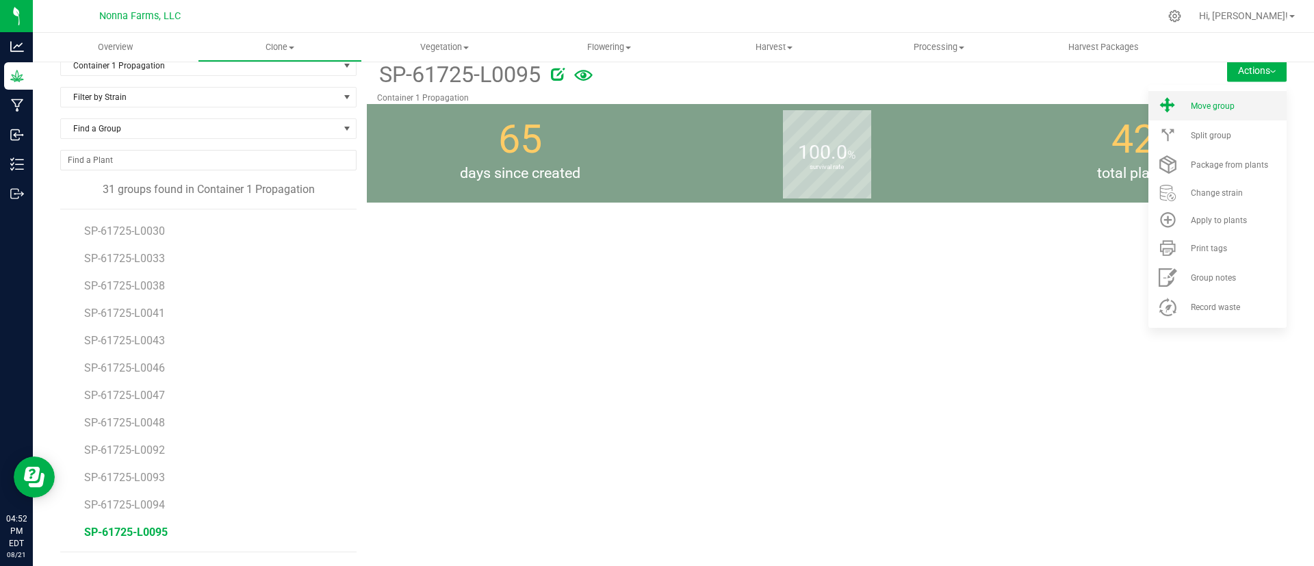
click at [1193, 111] on li "Move group" at bounding box center [1217, 105] width 138 height 29
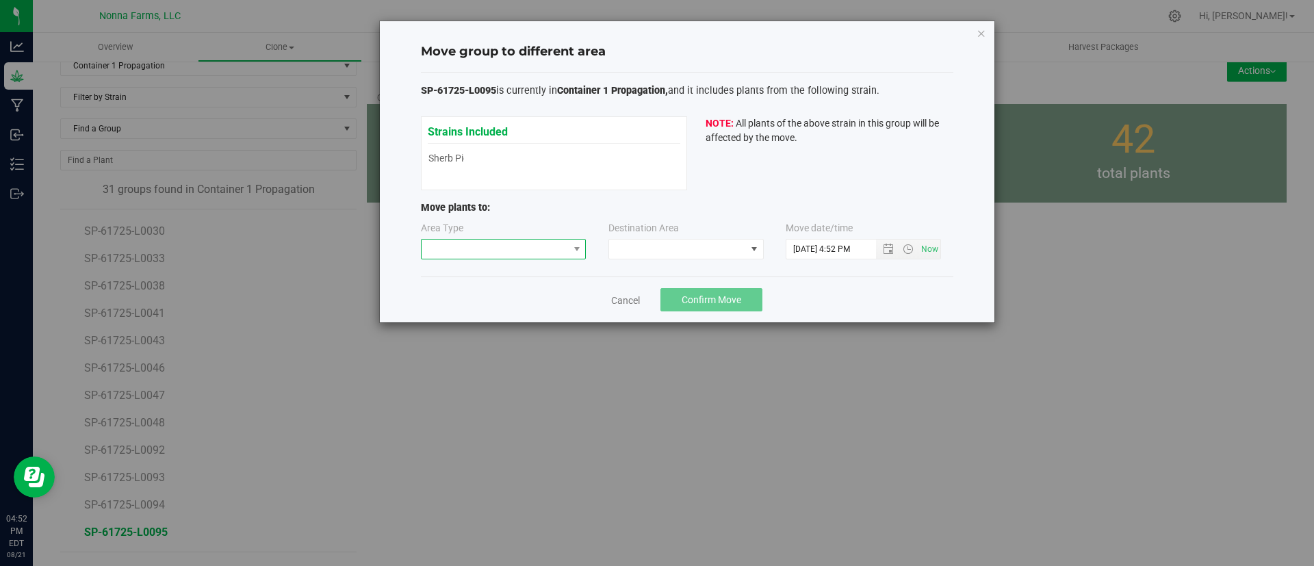
click at [569, 248] on span at bounding box center [576, 248] width 17 height 19
drag, startPoint x: 519, startPoint y: 292, endPoint x: 535, endPoint y: 284, distance: 18.4
click at [519, 292] on li "Vegetative" at bounding box center [503, 297] width 164 height 23
click at [616, 247] on span at bounding box center [677, 248] width 137 height 19
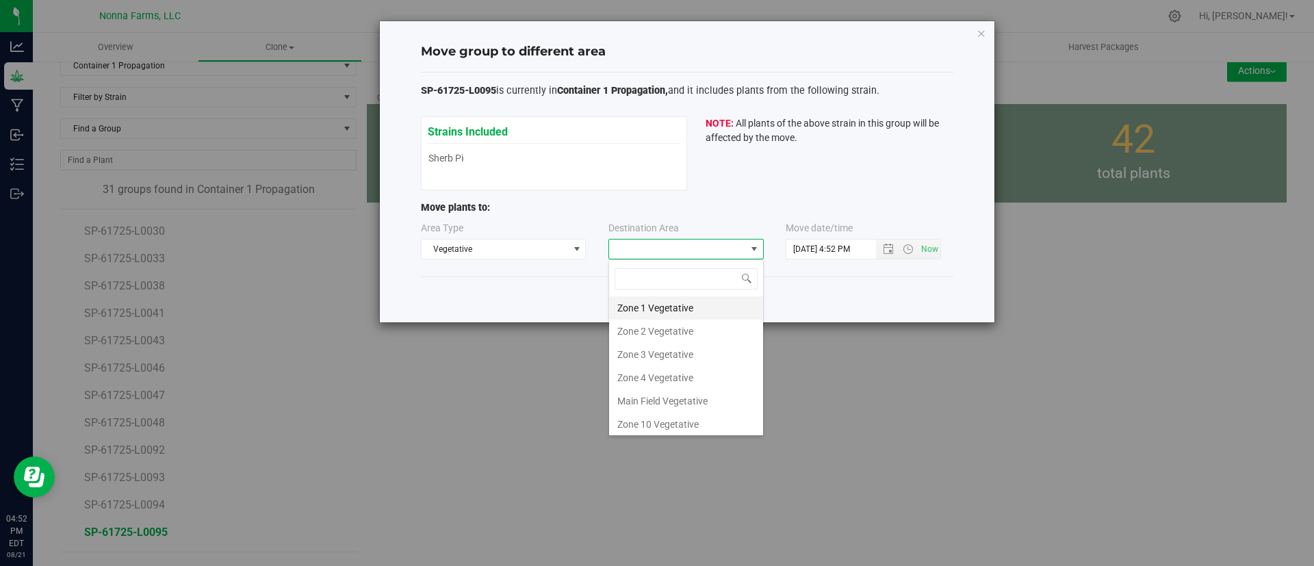
scroll to position [21, 155]
click at [656, 311] on li "Zone 1 Vegetative" at bounding box center [686, 307] width 154 height 23
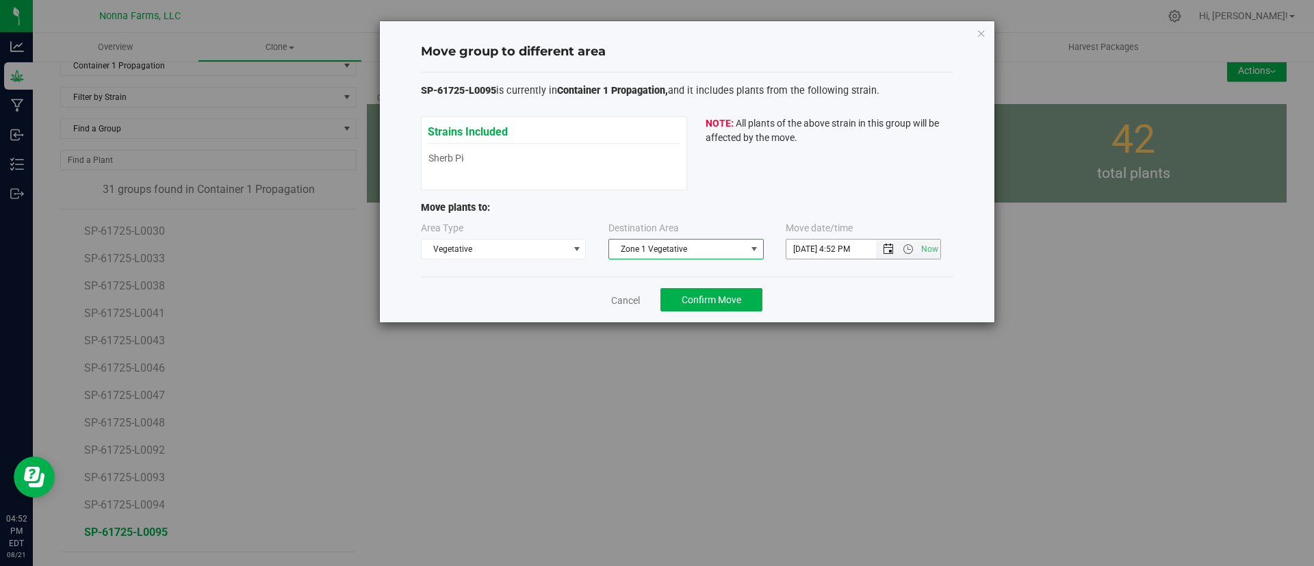
click at [884, 247] on span "Open the date view" at bounding box center [888, 249] width 11 height 11
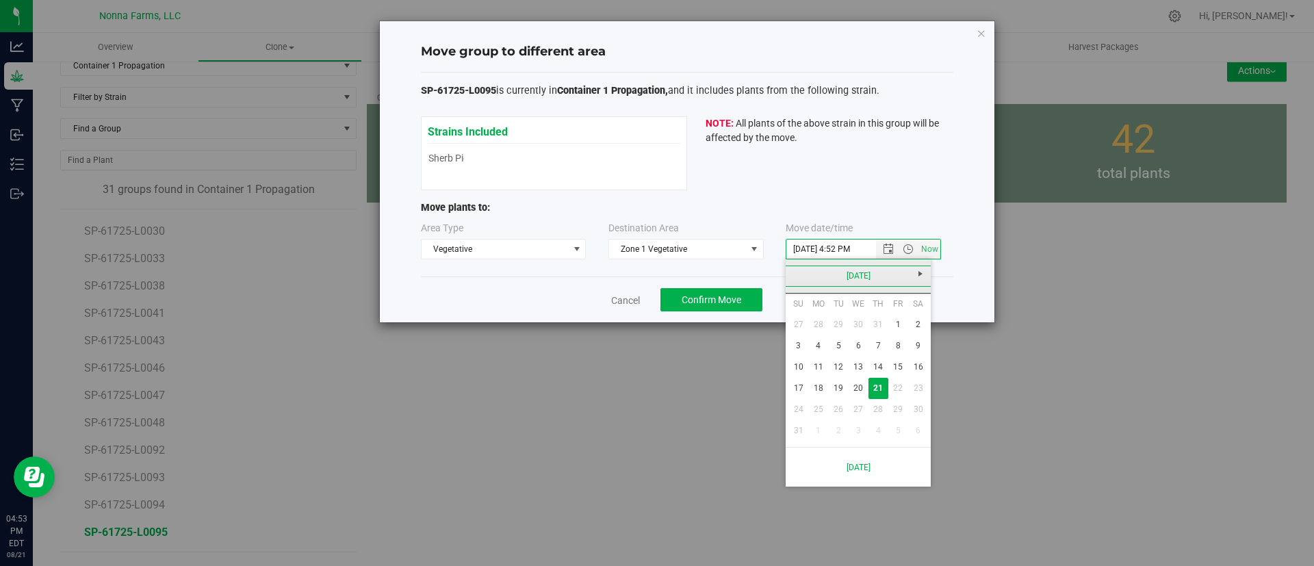
click at [835, 274] on link "[DATE]" at bounding box center [858, 275] width 147 height 21
click at [880, 341] on link "[DATE]" at bounding box center [875, 352] width 35 height 35
click at [877, 368] on link "17" at bounding box center [878, 366] width 20 height 21
type input "7/17/2025 4:52 PM"
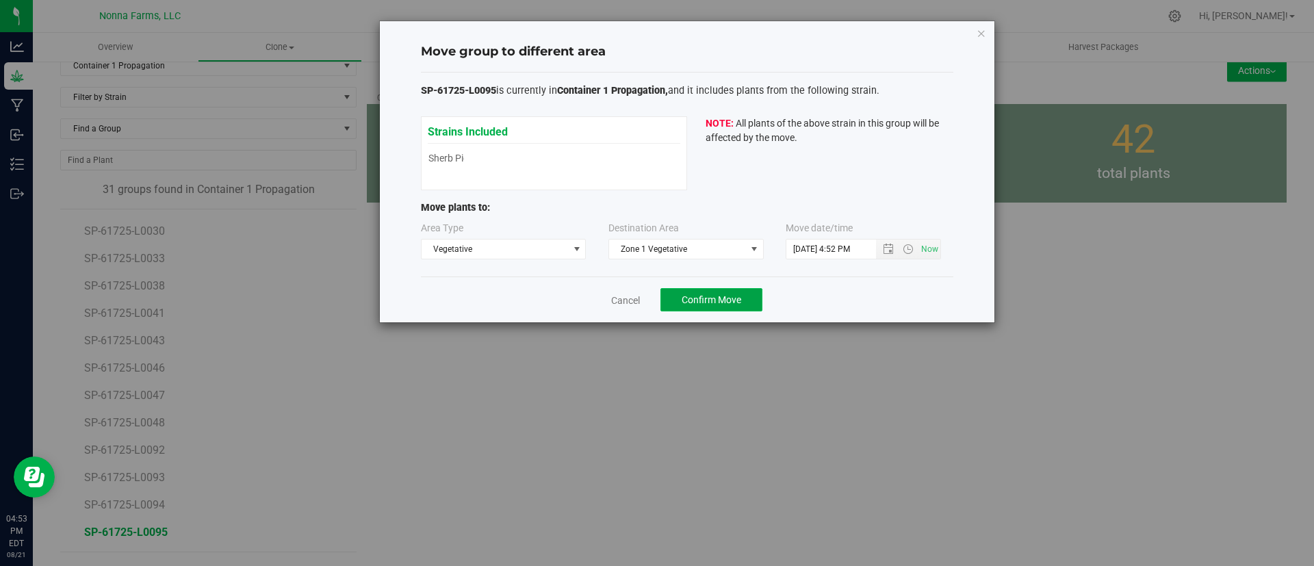
click at [709, 300] on span "Confirm Move" at bounding box center [711, 299] width 60 height 11
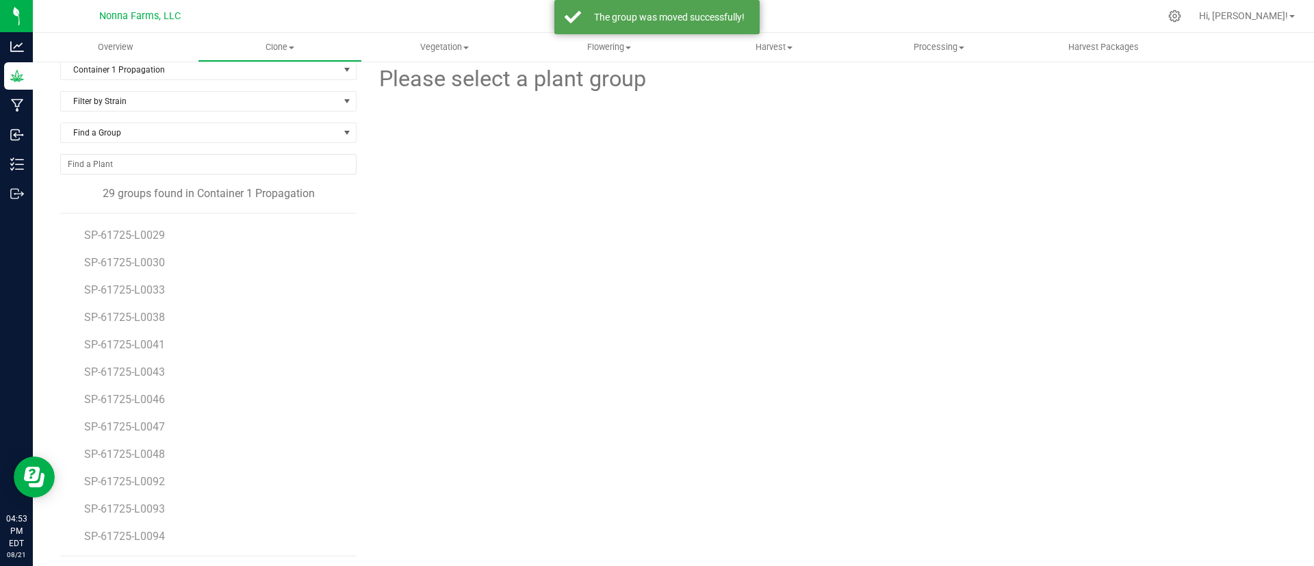
scroll to position [18, 0]
click at [135, 534] on span "SP-61725-L0094" at bounding box center [125, 531] width 83 height 13
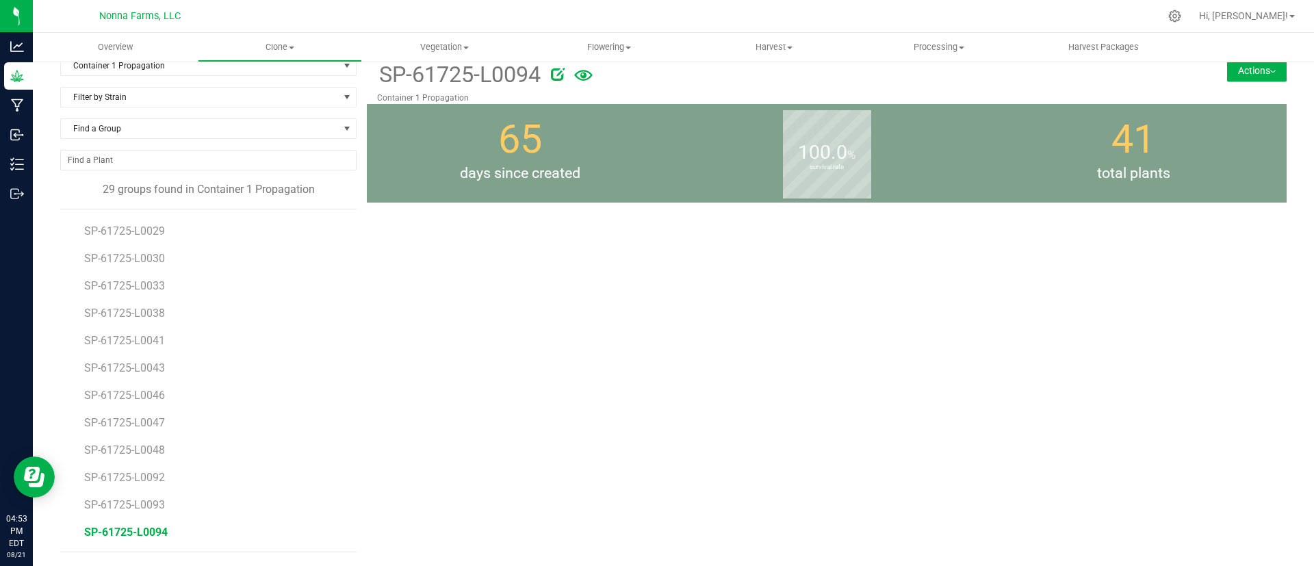
click at [1250, 68] on button "Actions" at bounding box center [1257, 71] width 60 height 22
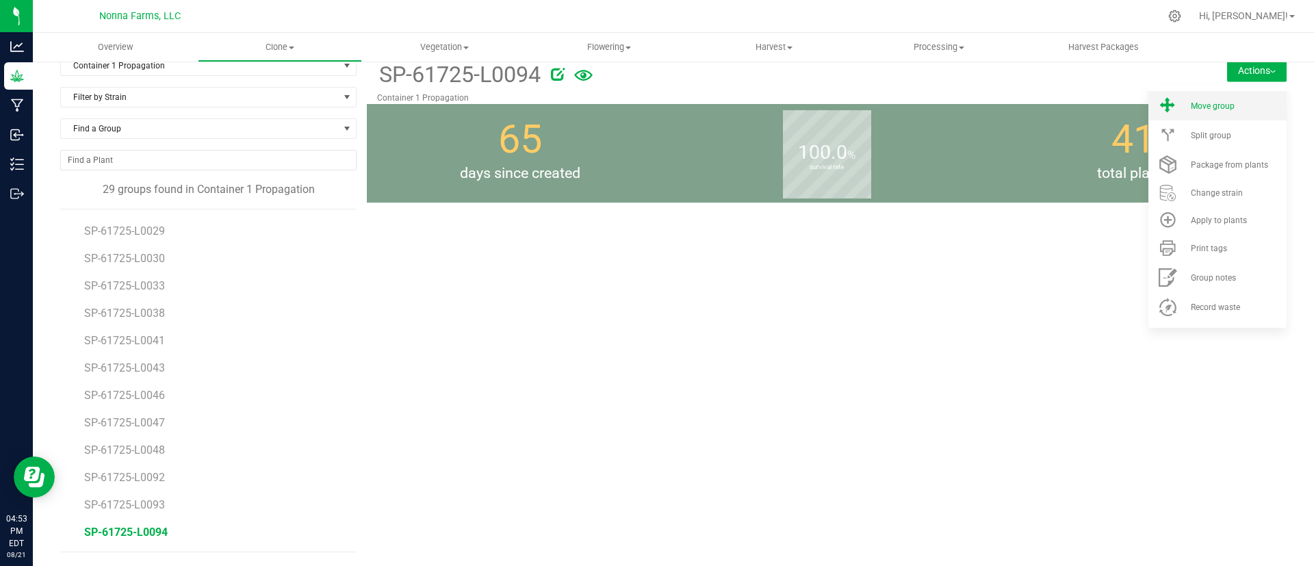
click at [1214, 117] on li "Move group" at bounding box center [1217, 105] width 138 height 29
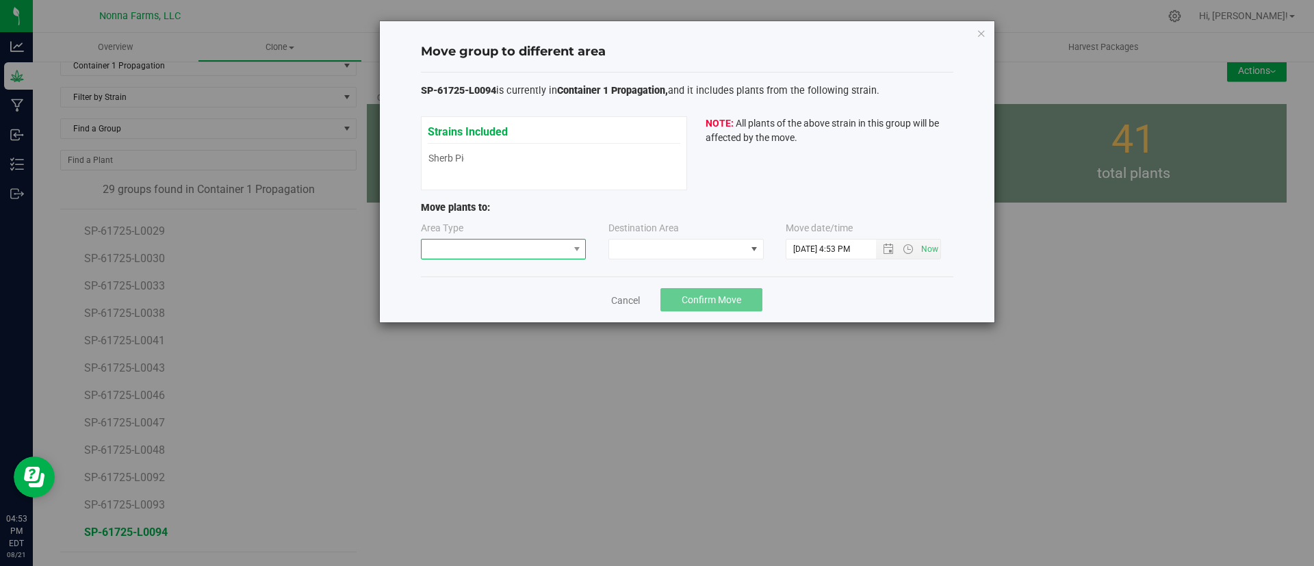
click at [514, 248] on span at bounding box center [494, 248] width 147 height 19
click at [495, 302] on li "Vegetative" at bounding box center [503, 297] width 164 height 23
click at [668, 257] on span at bounding box center [677, 248] width 137 height 19
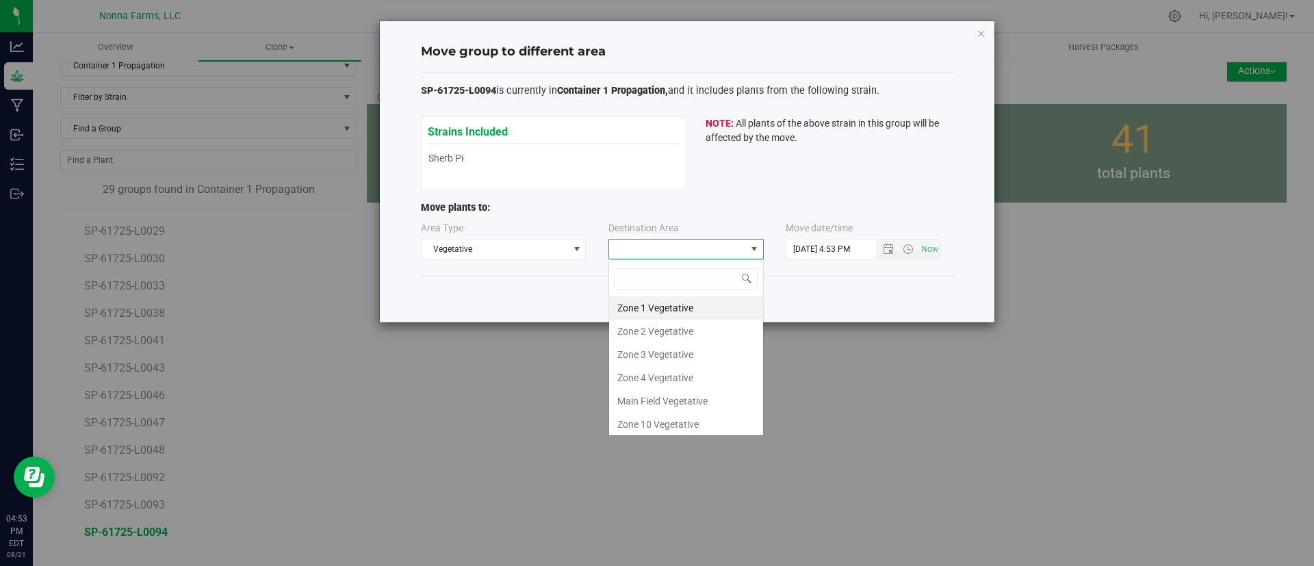
scroll to position [21, 155]
click at [676, 302] on li "Zone 1 Vegetative" at bounding box center [686, 307] width 154 height 23
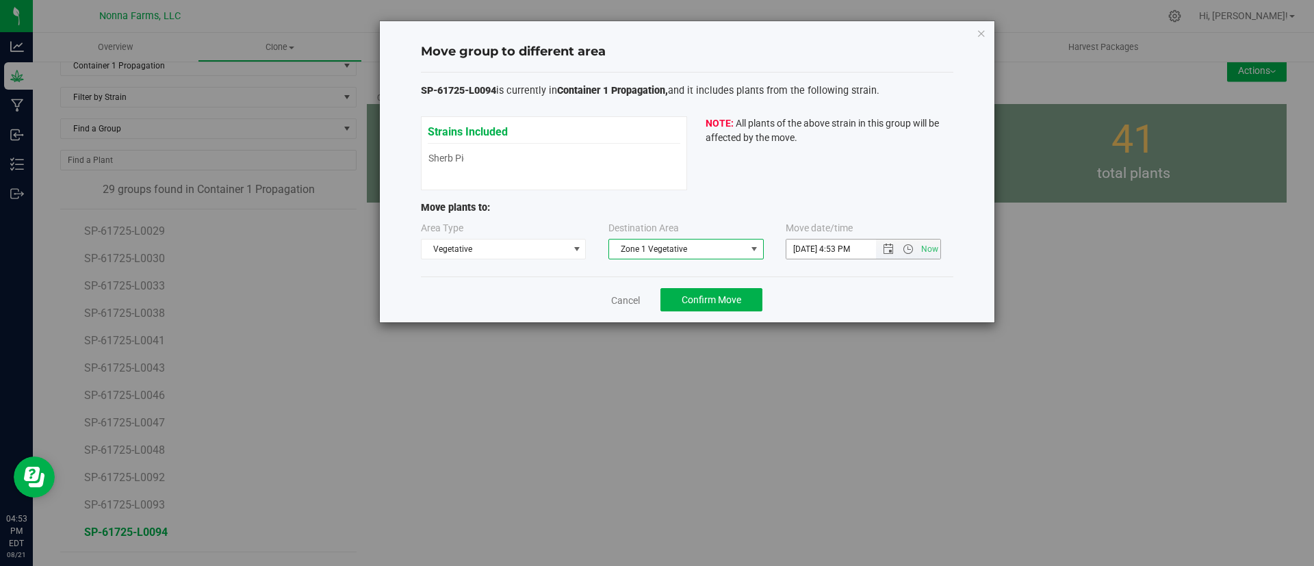
click at [842, 250] on input "8/21/2025 4:53 PM" at bounding box center [842, 248] width 113 height 19
click at [879, 250] on span "Open the date view" at bounding box center [887, 249] width 23 height 11
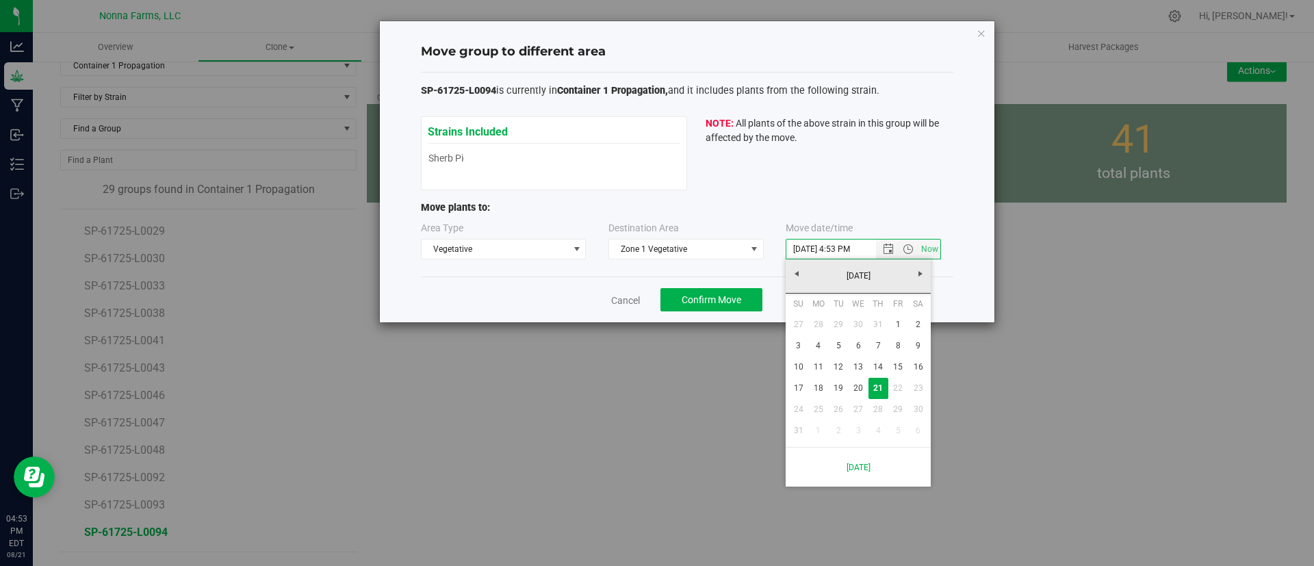
click at [849, 263] on div "[DATE]" at bounding box center [858, 276] width 152 height 34
click at [796, 270] on link "[DATE]" at bounding box center [858, 275] width 147 height 21
click at [865, 348] on link "[DATE]" at bounding box center [875, 352] width 35 height 35
click at [878, 366] on link "17" at bounding box center [878, 366] width 20 height 21
type input "7/17/2025 4:53 PM"
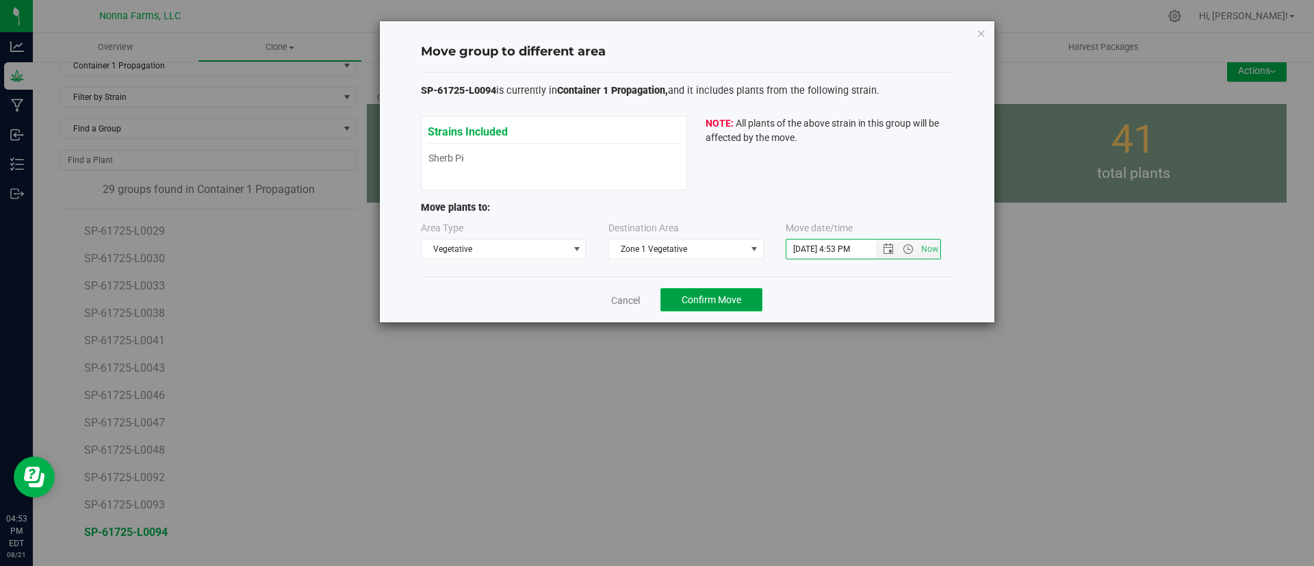
click at [751, 304] on button "Confirm Move" at bounding box center [711, 299] width 102 height 23
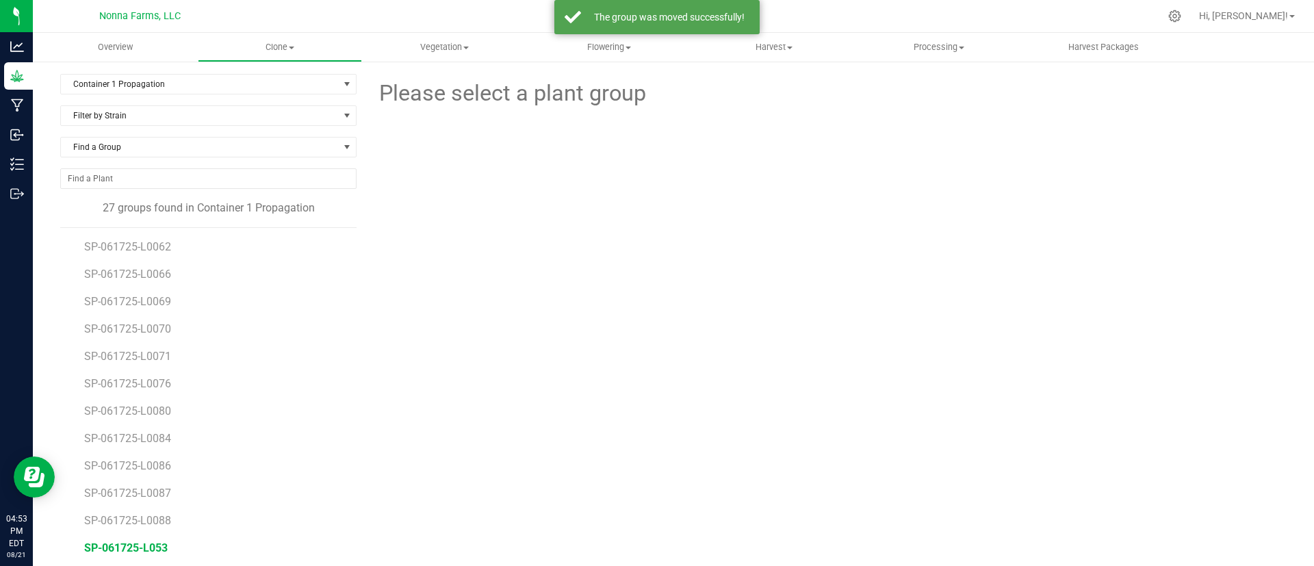
click at [122, 551] on span "SP-061725-L053" at bounding box center [125, 547] width 83 height 13
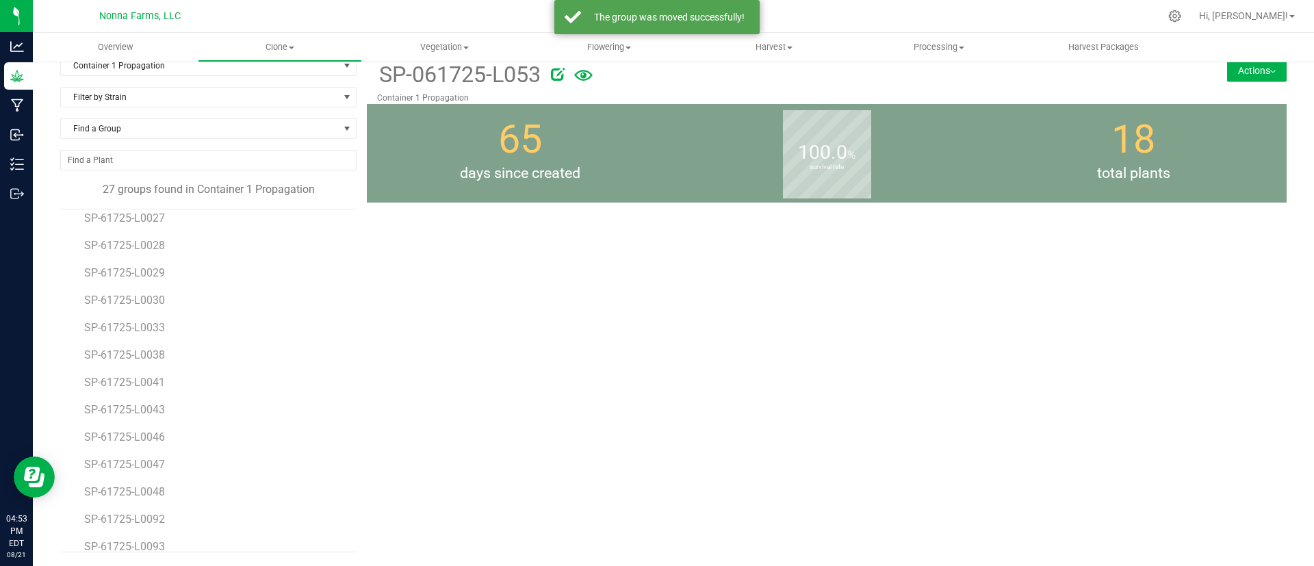
scroll to position [408, 0]
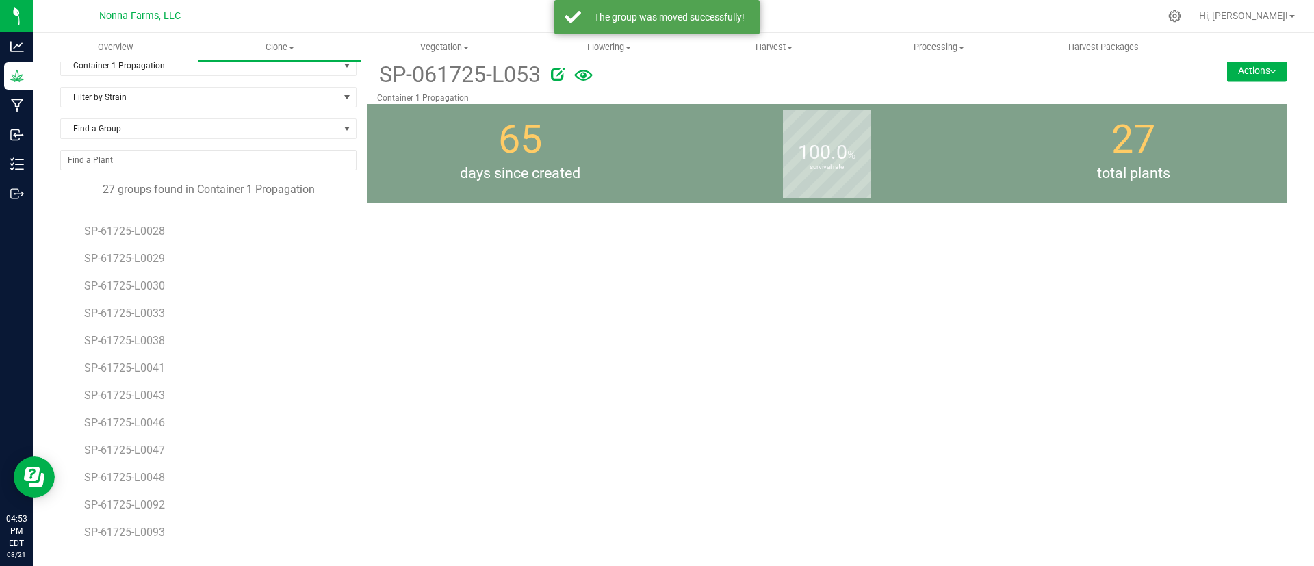
click at [174, 519] on li "SP-61725-L0093" at bounding box center [215, 532] width 263 height 38
click at [158, 532] on span "SP-61725-L0093" at bounding box center [125, 531] width 83 height 13
click at [1242, 61] on ul "Overview Clone Create plants Cloning groups Cloning plants Apply to plants Vege…" at bounding box center [690, 47] width 1314 height 29
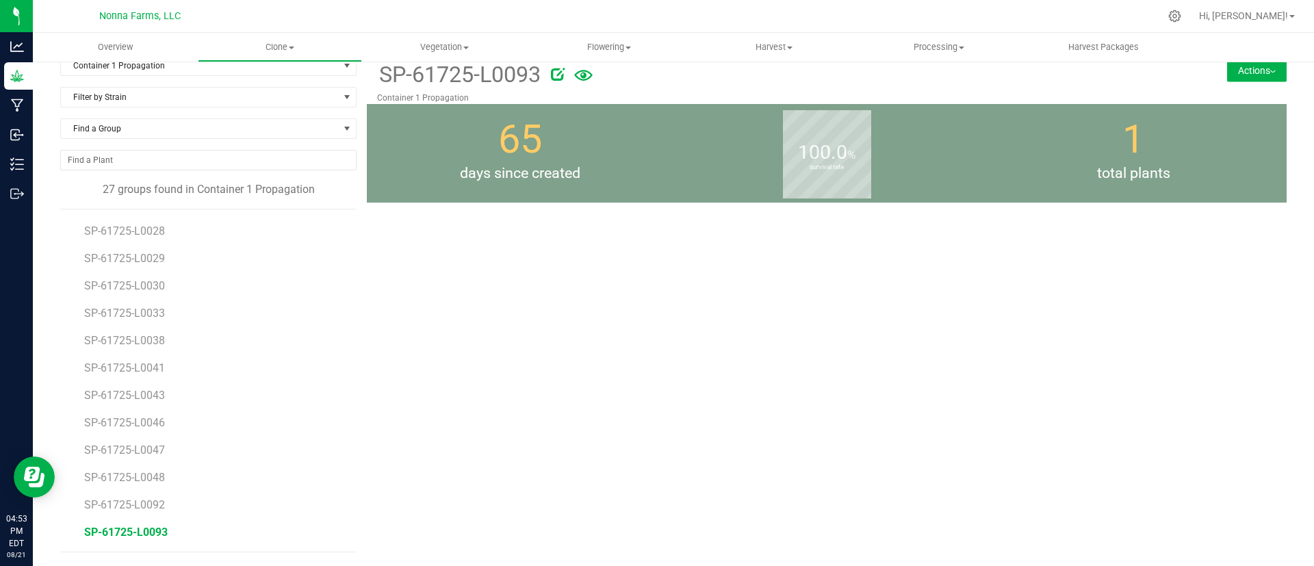
click at [1240, 64] on button "Actions" at bounding box center [1257, 71] width 60 height 22
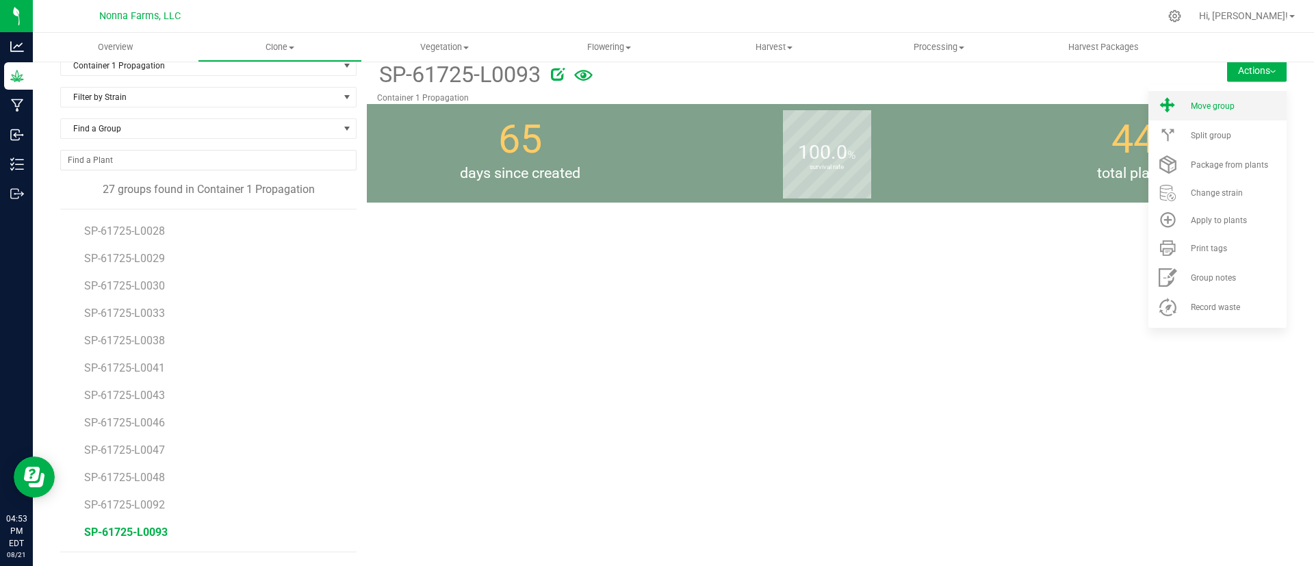
click at [1209, 101] on span "Move group" at bounding box center [1212, 106] width 44 height 10
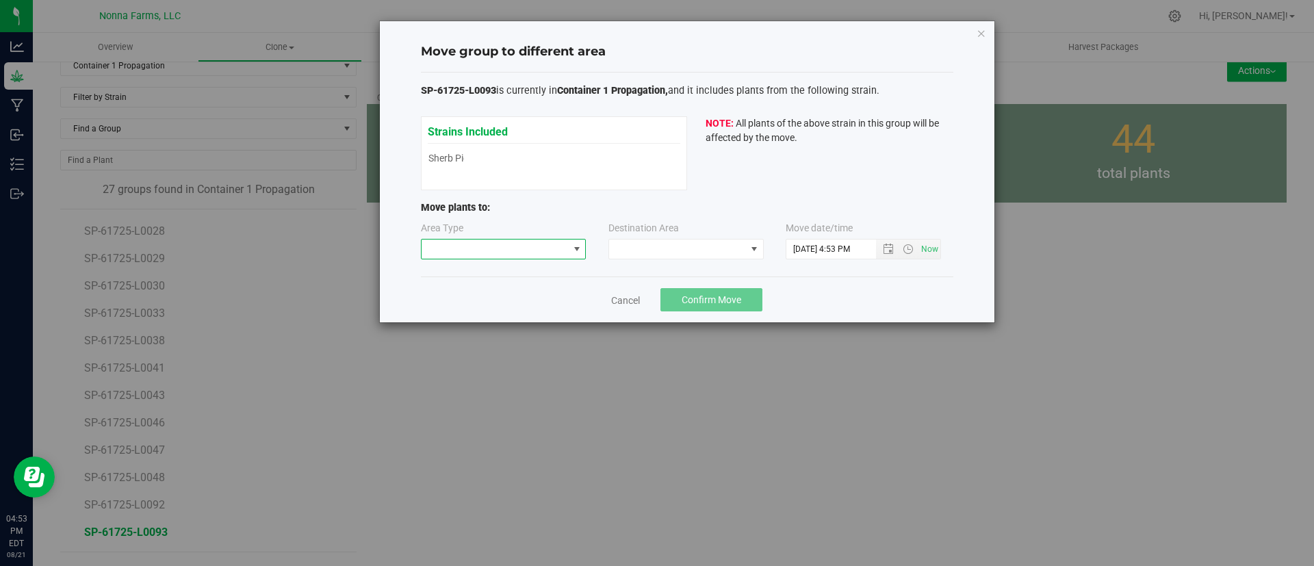
click at [555, 250] on span at bounding box center [494, 248] width 147 height 19
click at [520, 291] on li "Vegetative" at bounding box center [503, 297] width 164 height 23
click at [653, 242] on span at bounding box center [677, 248] width 137 height 19
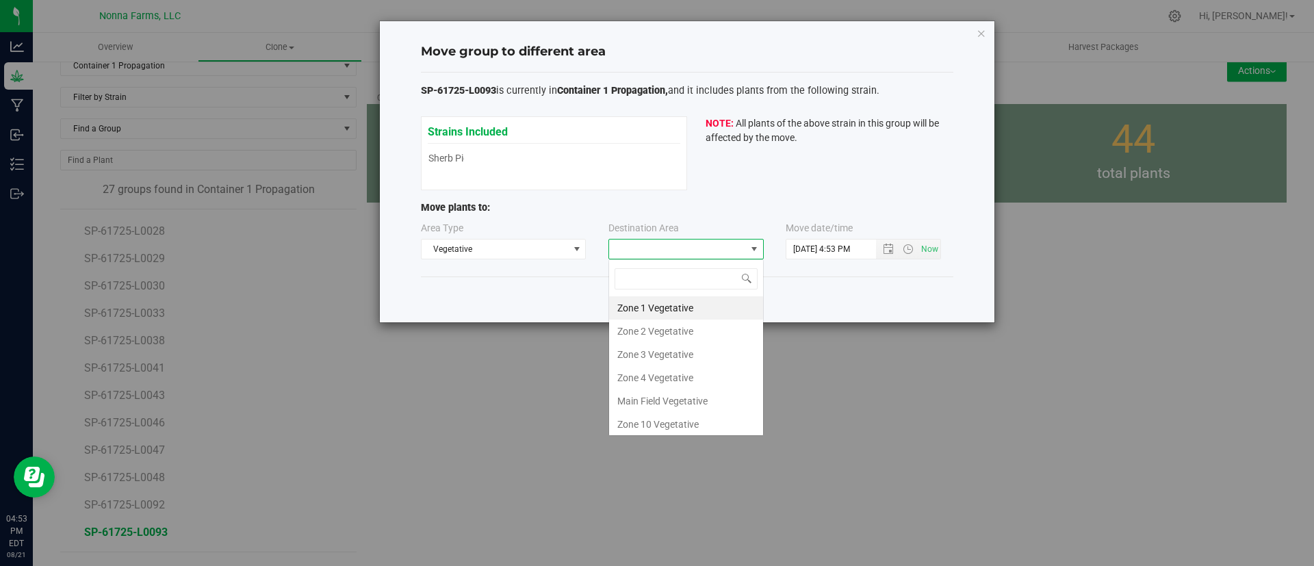
scroll to position [21, 155]
click at [668, 293] on span at bounding box center [686, 279] width 154 height 32
click at [668, 301] on li "Zone 1 Vegetative" at bounding box center [686, 307] width 154 height 23
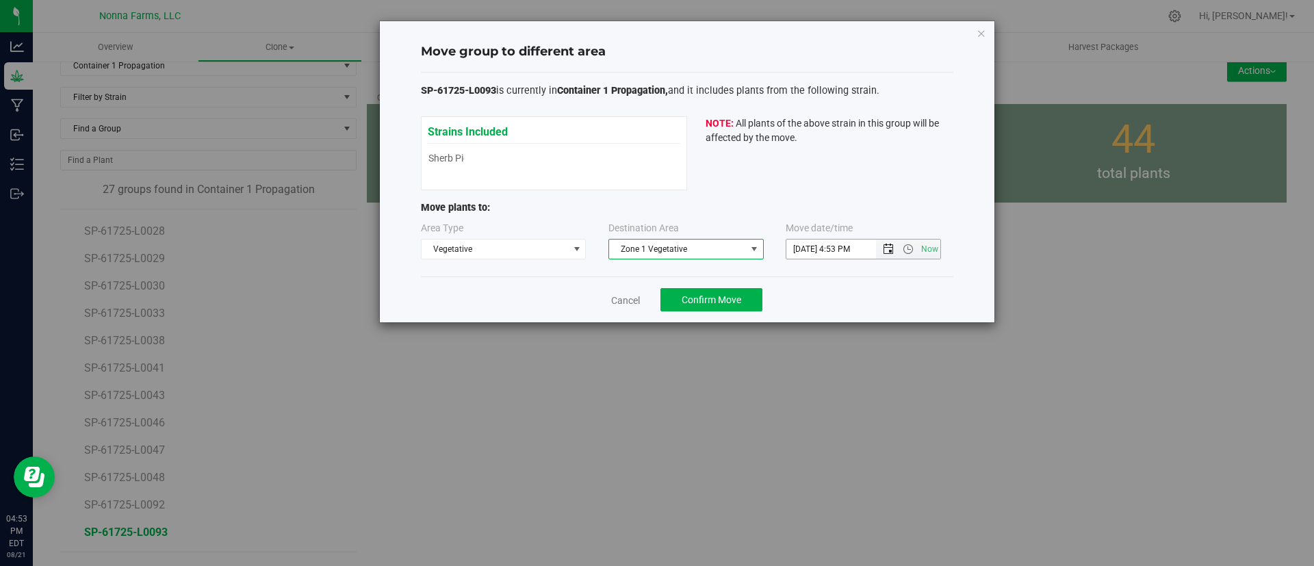
click at [885, 248] on span "Open the date view" at bounding box center [888, 249] width 11 height 11
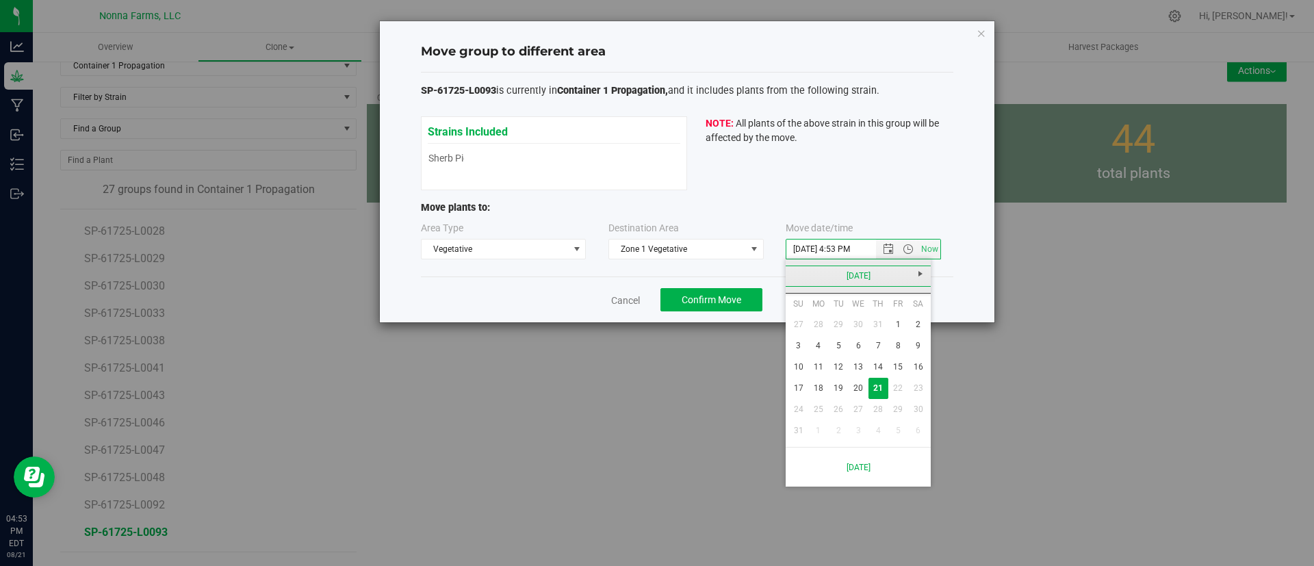
click at [877, 277] on link "[DATE]" at bounding box center [858, 275] width 147 height 21
click at [883, 343] on link "[DATE]" at bounding box center [875, 352] width 35 height 35
click at [879, 362] on link "17" at bounding box center [878, 366] width 20 height 21
type input "7/17/2025 4:53 PM"
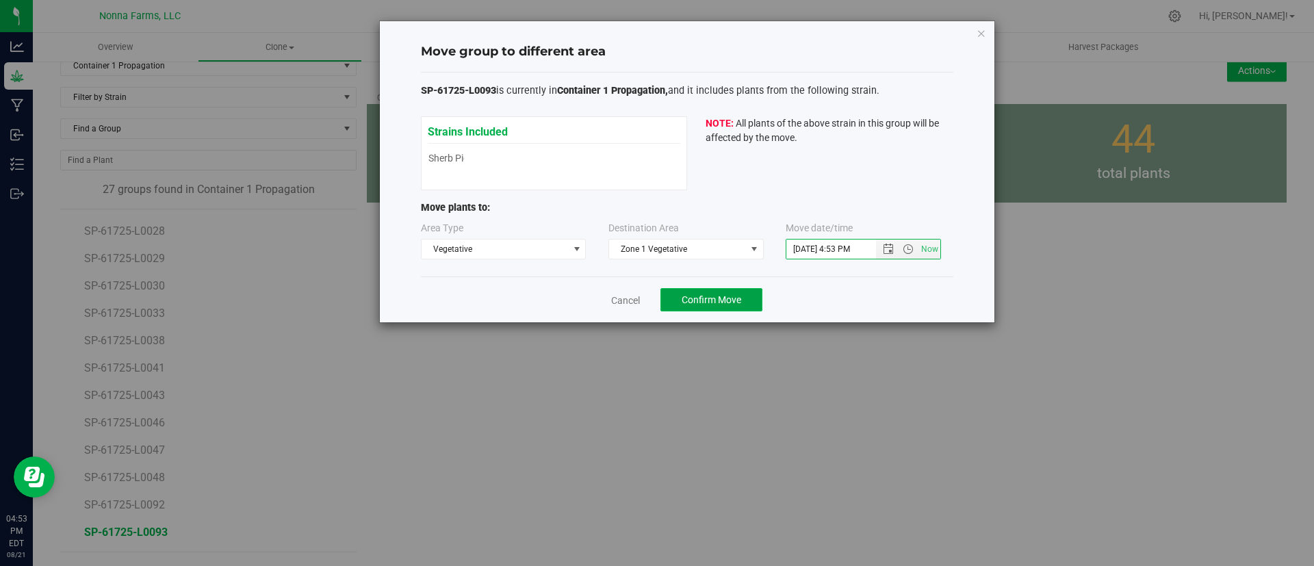
click at [743, 297] on button "Confirm Move" at bounding box center [711, 299] width 102 height 23
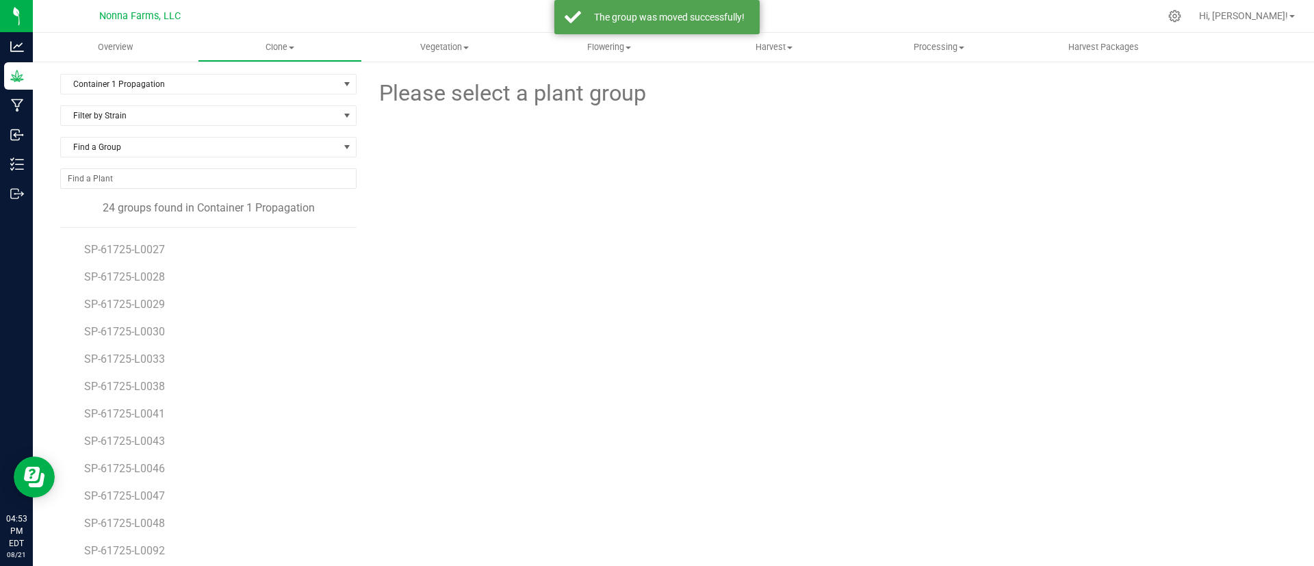
scroll to position [18, 0]
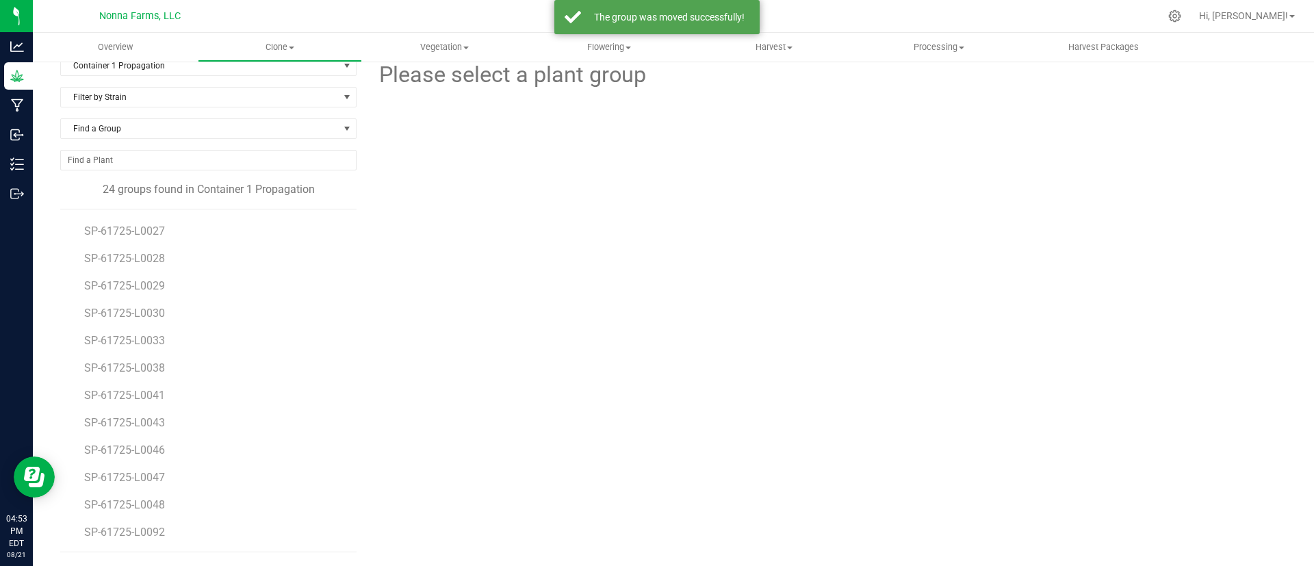
click at [155, 525] on span "SP-61725-L0092" at bounding box center [124, 531] width 81 height 13
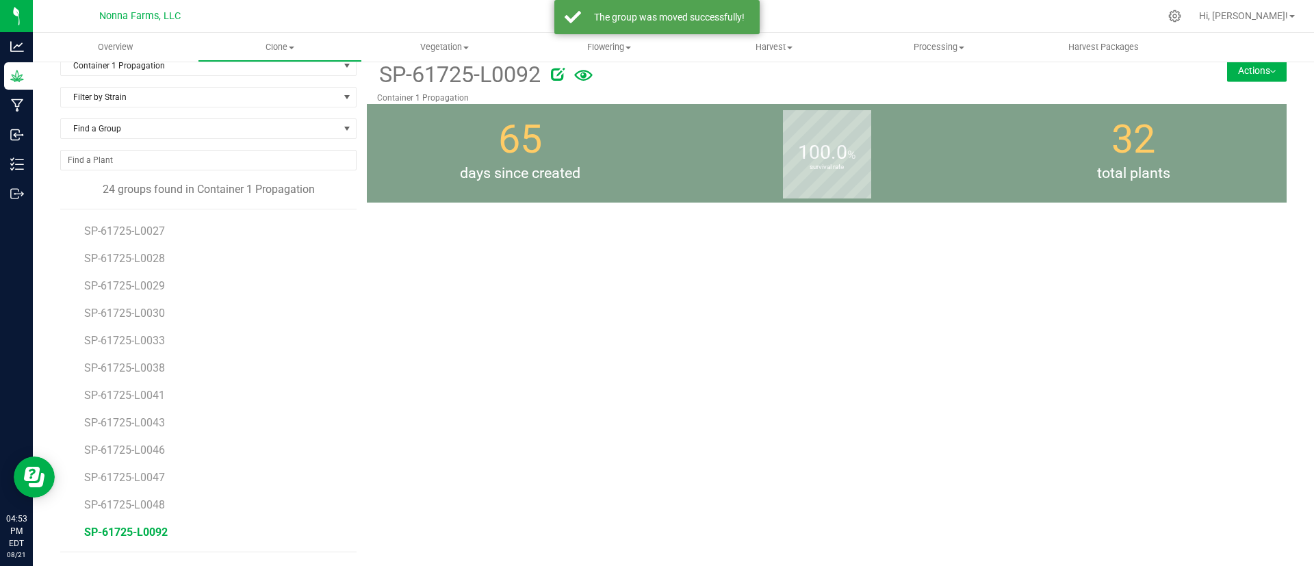
click at [1234, 72] on button "Actions" at bounding box center [1257, 71] width 60 height 22
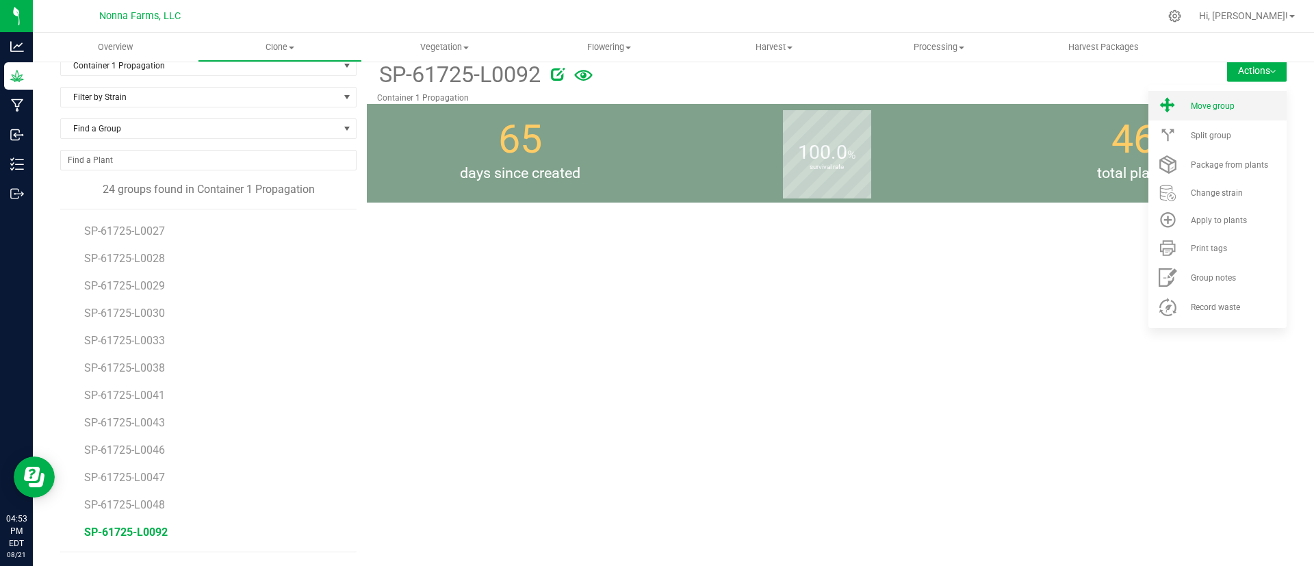
click at [1214, 108] on span "Move group" at bounding box center [1212, 106] width 44 height 10
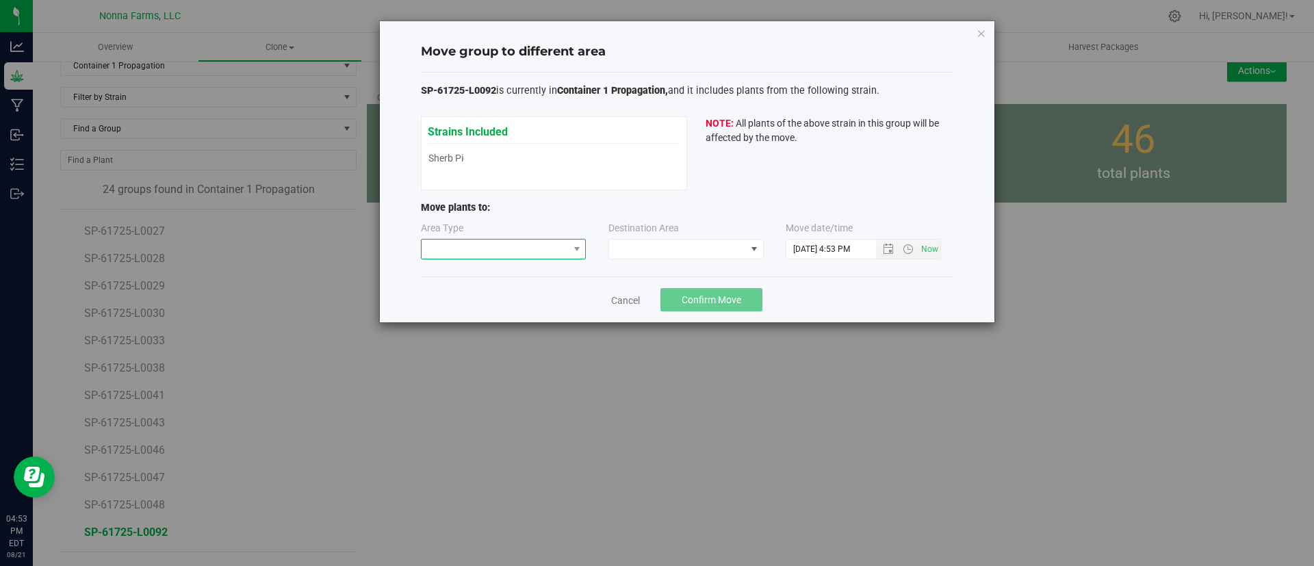
click at [470, 246] on span at bounding box center [494, 248] width 147 height 19
click at [499, 299] on li "Vegetative" at bounding box center [503, 297] width 164 height 23
click at [623, 253] on span at bounding box center [677, 248] width 137 height 19
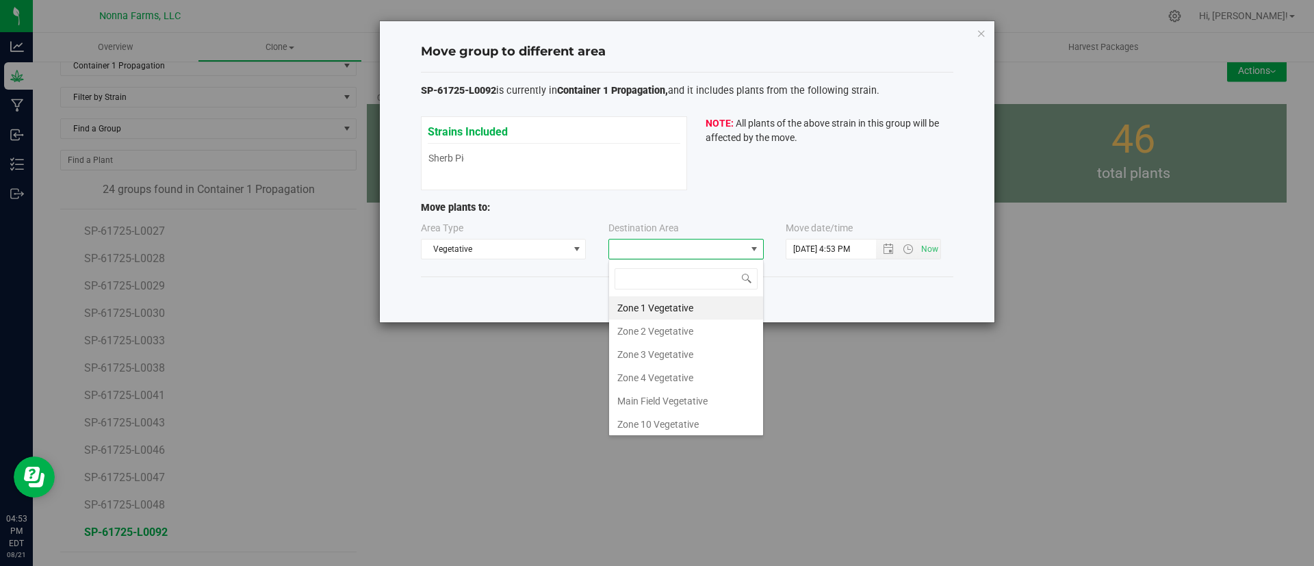
scroll to position [21, 155]
click at [666, 308] on li "Zone 1 Vegetative" at bounding box center [686, 307] width 154 height 23
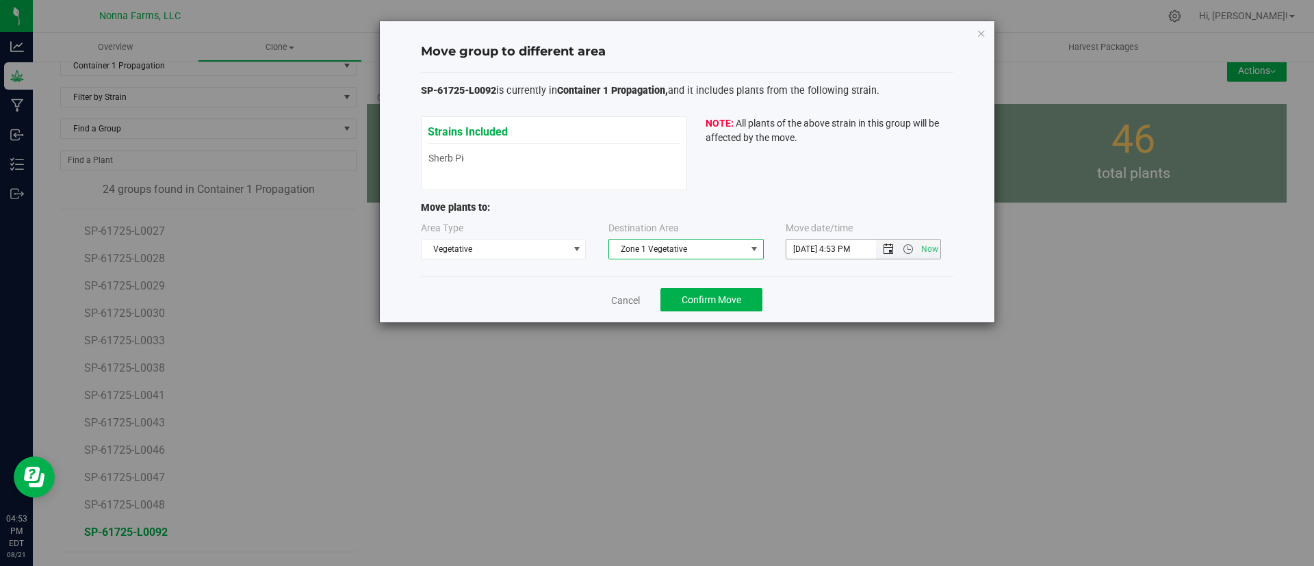
click at [890, 250] on span "Open the date view" at bounding box center [888, 249] width 11 height 11
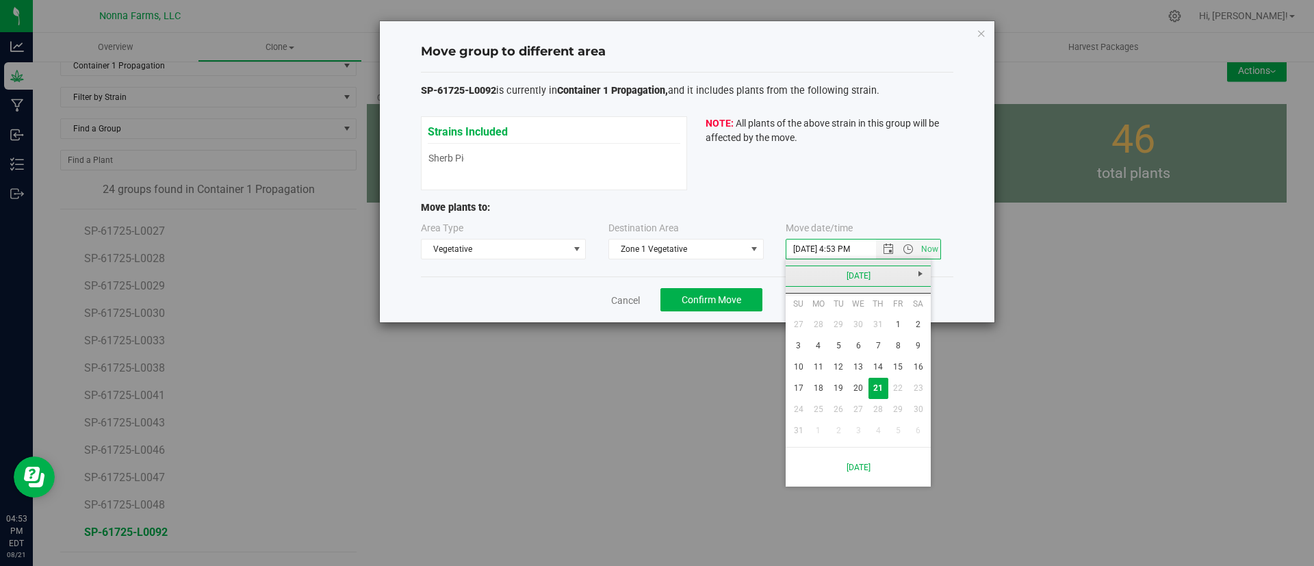
click at [883, 272] on link "[DATE]" at bounding box center [858, 275] width 147 height 21
click at [866, 343] on link "[DATE]" at bounding box center [875, 352] width 35 height 35
click at [881, 363] on link "17" at bounding box center [878, 366] width 20 height 21
type input "7/17/2025 4:53 PM"
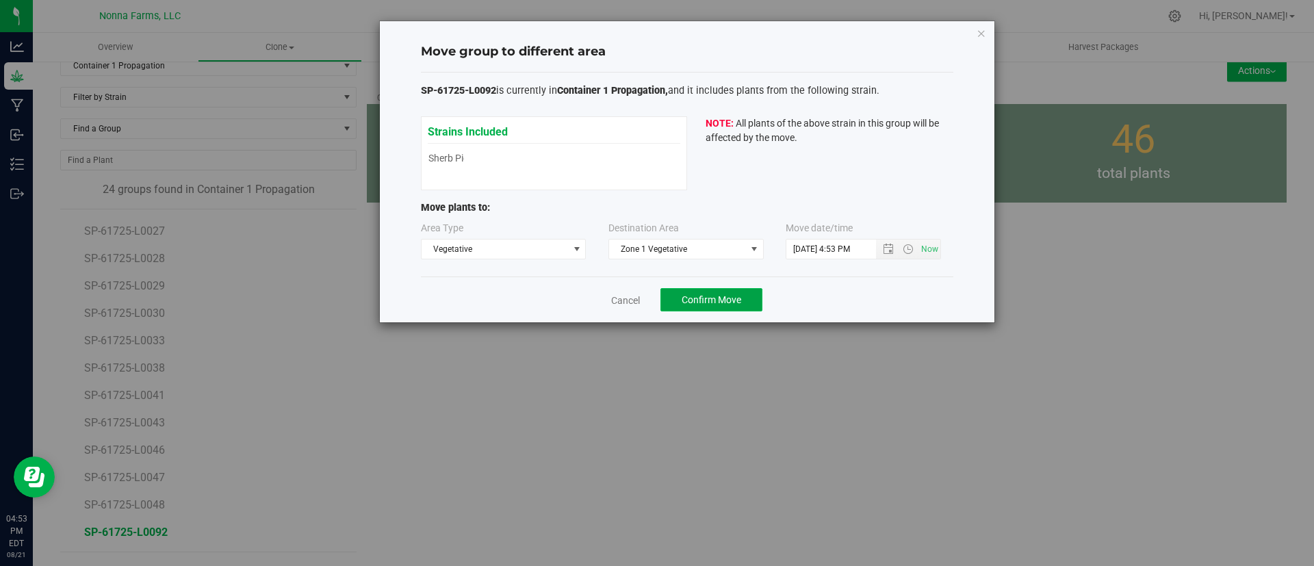
click at [727, 290] on button "Confirm Move" at bounding box center [711, 299] width 102 height 23
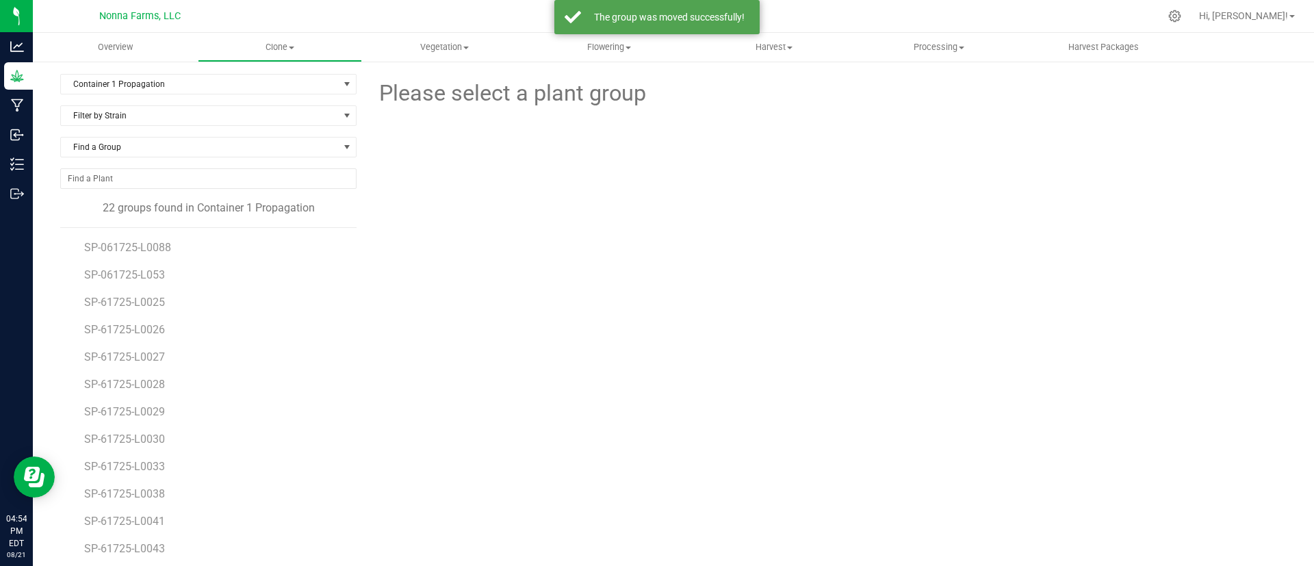
scroll to position [271, 0]
click at [161, 543] on li "SP-61725-L0048" at bounding box center [215, 551] width 263 height 38
click at [168, 548] on span "SP-61725-L0048" at bounding box center [125, 550] width 83 height 13
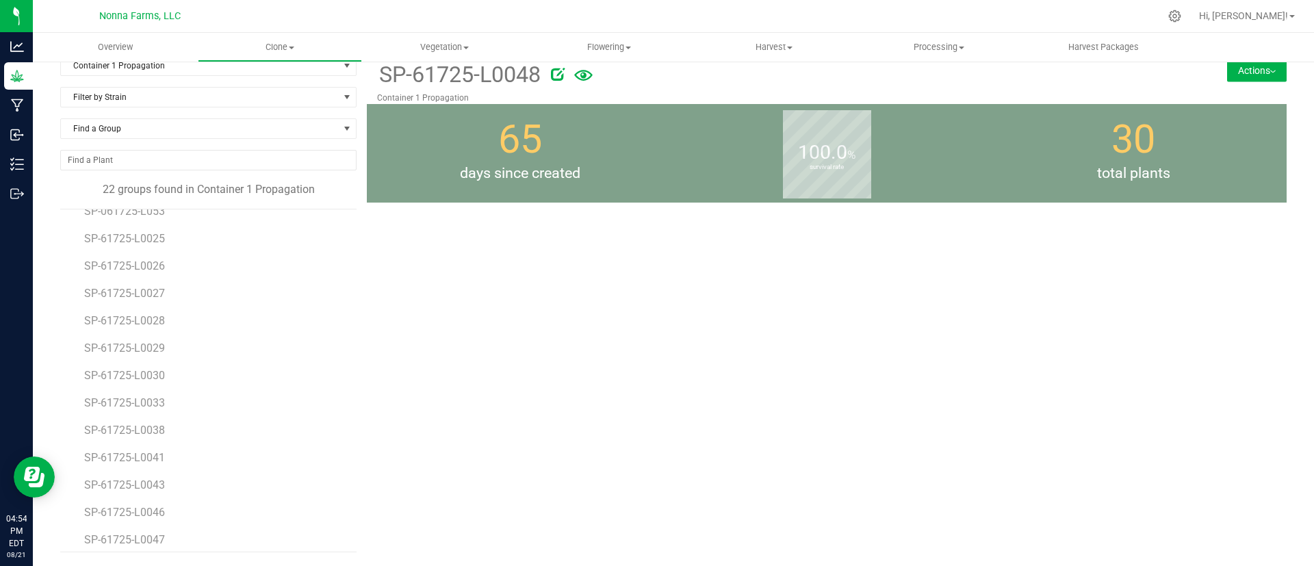
scroll to position [271, 0]
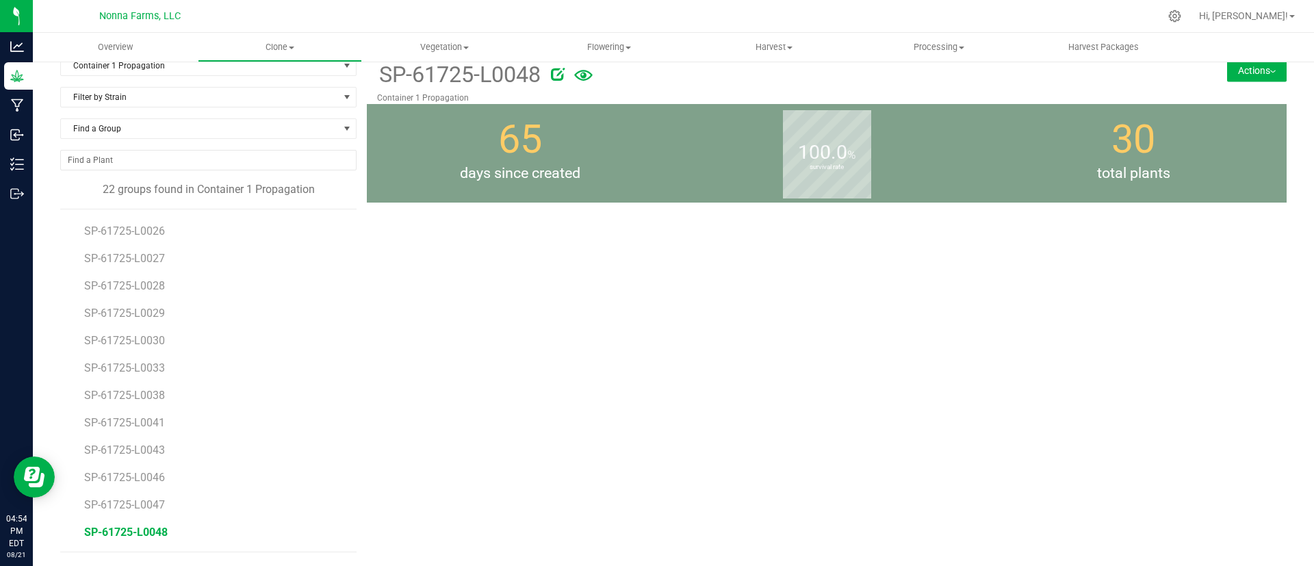
click at [1244, 75] on button "Actions" at bounding box center [1257, 71] width 60 height 22
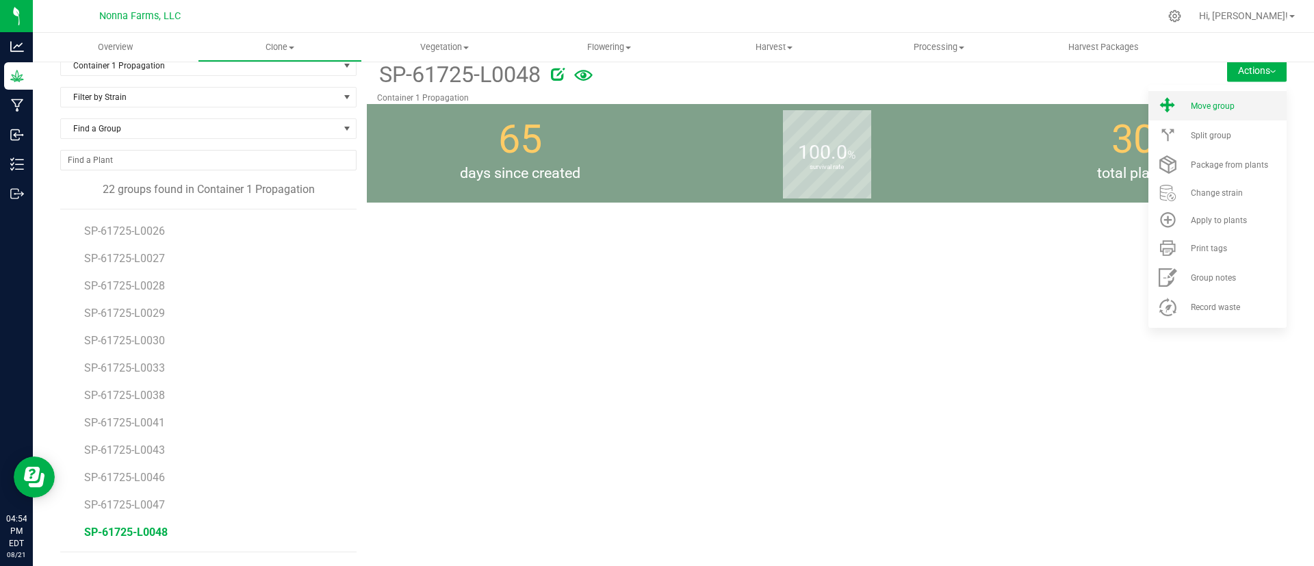
click at [1197, 107] on span "Move group" at bounding box center [1212, 106] width 44 height 10
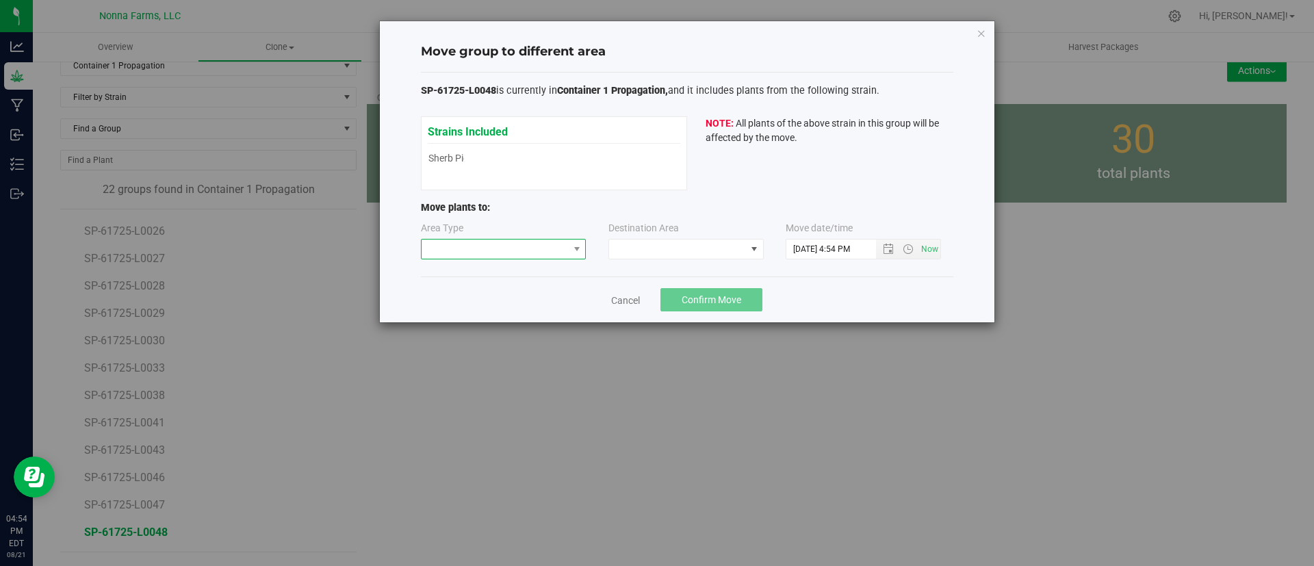
click at [528, 246] on span at bounding box center [494, 248] width 147 height 19
click at [518, 291] on li "Vegetative" at bounding box center [503, 297] width 164 height 23
click at [647, 255] on span at bounding box center [677, 248] width 137 height 19
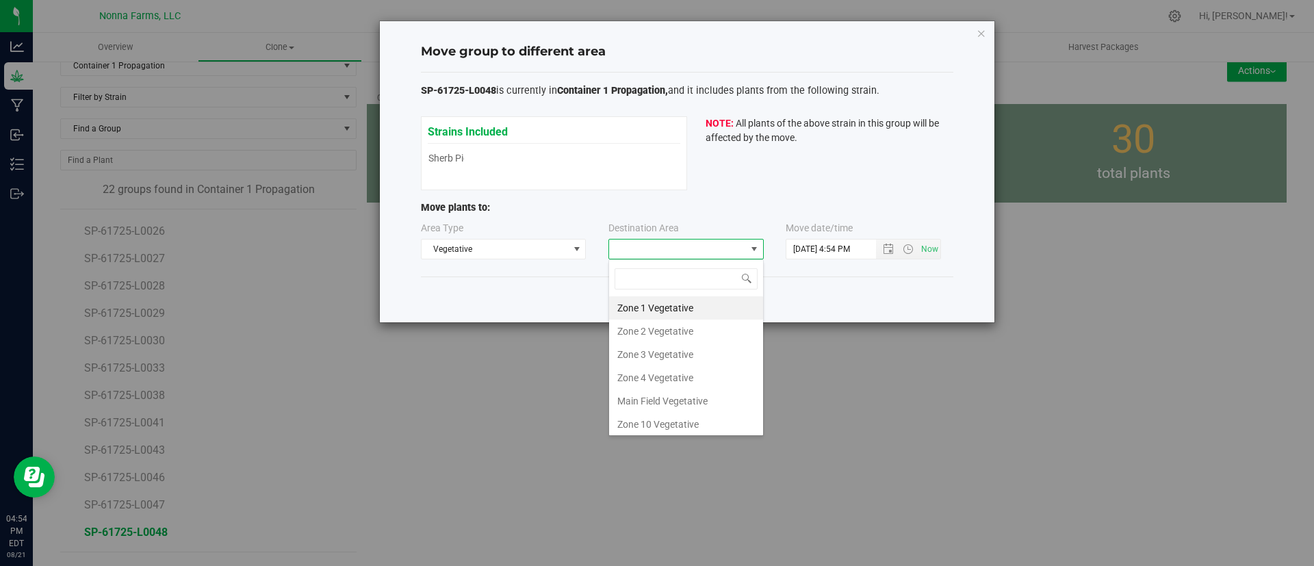
scroll to position [21, 155]
click at [667, 309] on li "Zone 1 Vegetative" at bounding box center [686, 307] width 154 height 23
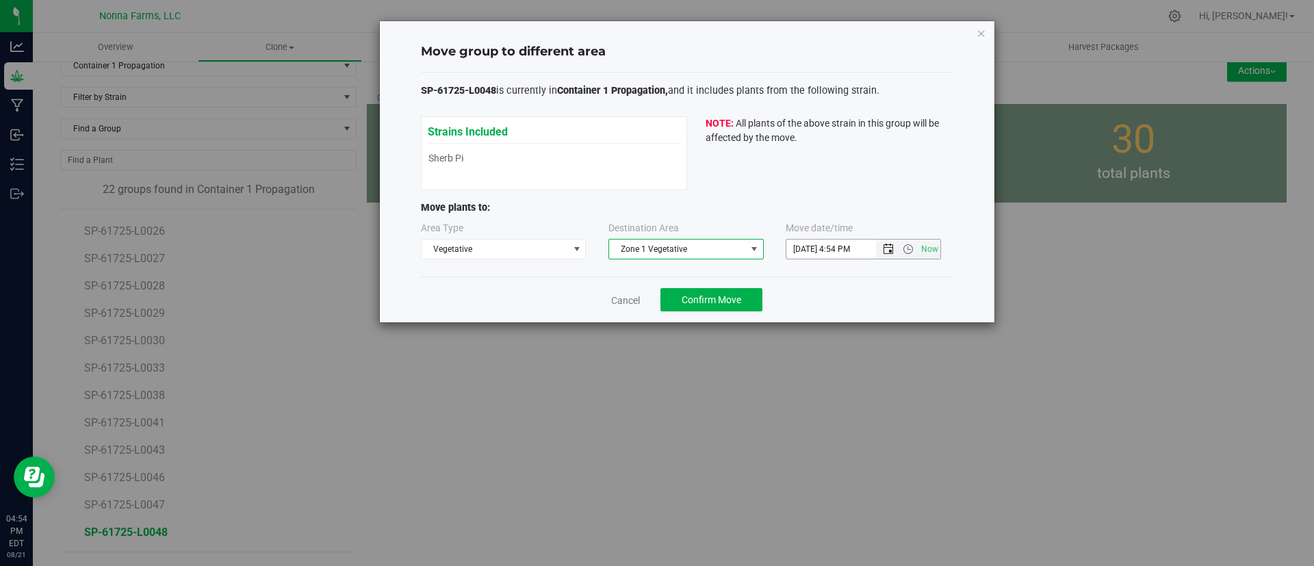
click at [892, 247] on span "Open the date view" at bounding box center [888, 249] width 11 height 11
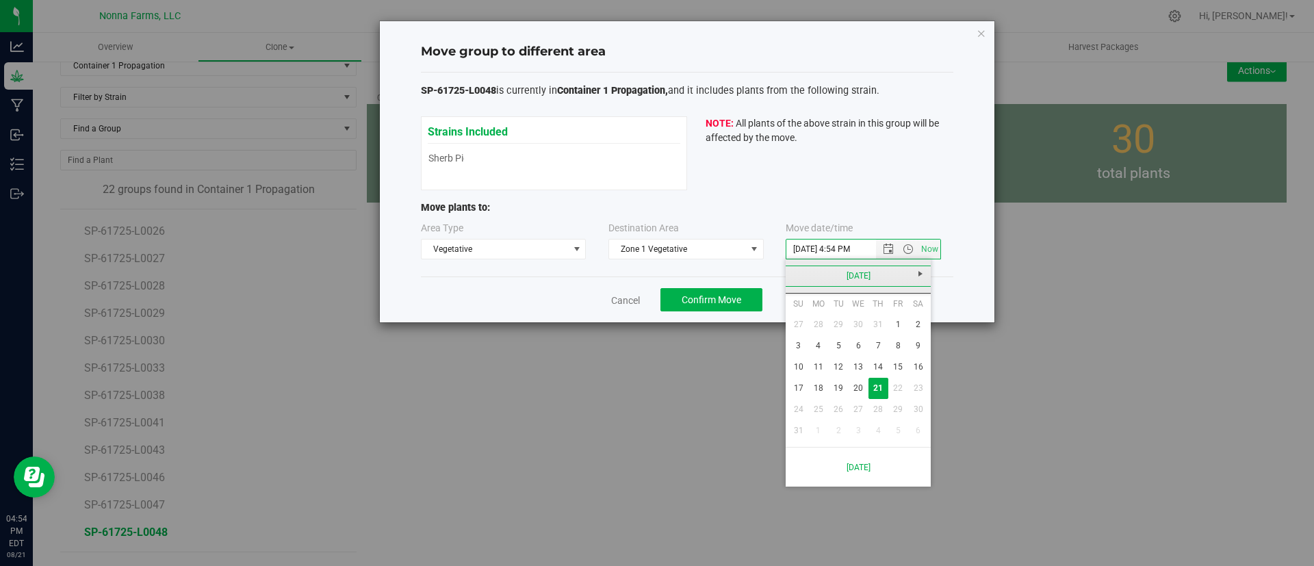
click at [848, 268] on link "[DATE]" at bounding box center [858, 275] width 147 height 21
click at [870, 342] on link "[DATE]" at bounding box center [875, 352] width 35 height 35
click at [874, 363] on link "17" at bounding box center [878, 366] width 20 height 21
type input "7/17/2025 4:54 PM"
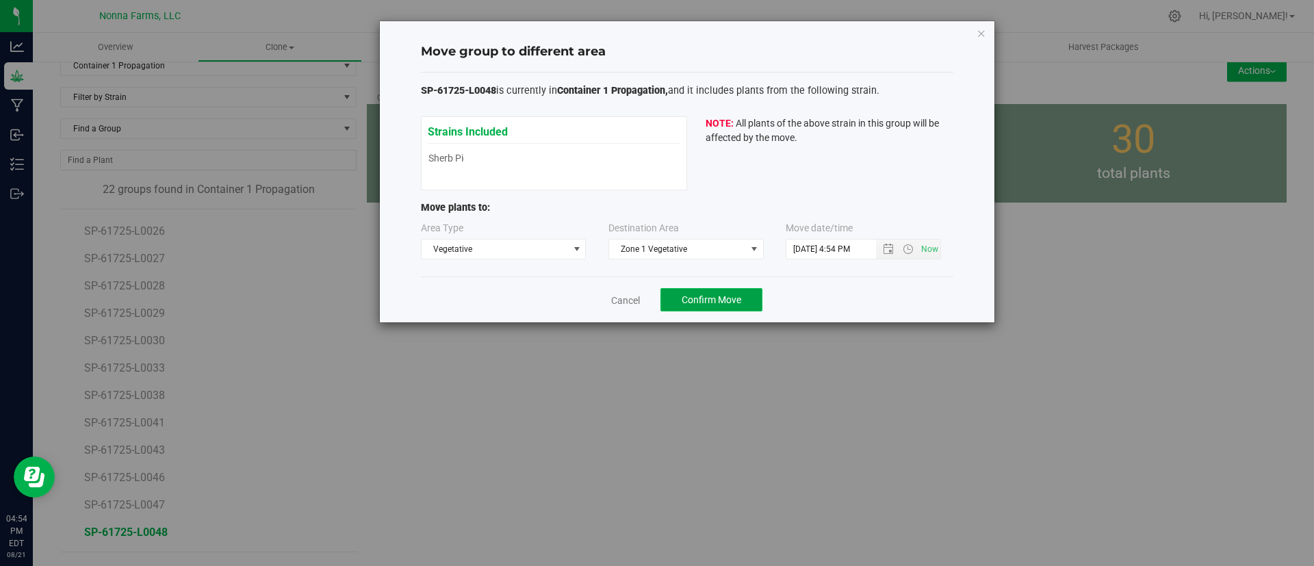
click at [736, 299] on span "Confirm Move" at bounding box center [711, 299] width 60 height 11
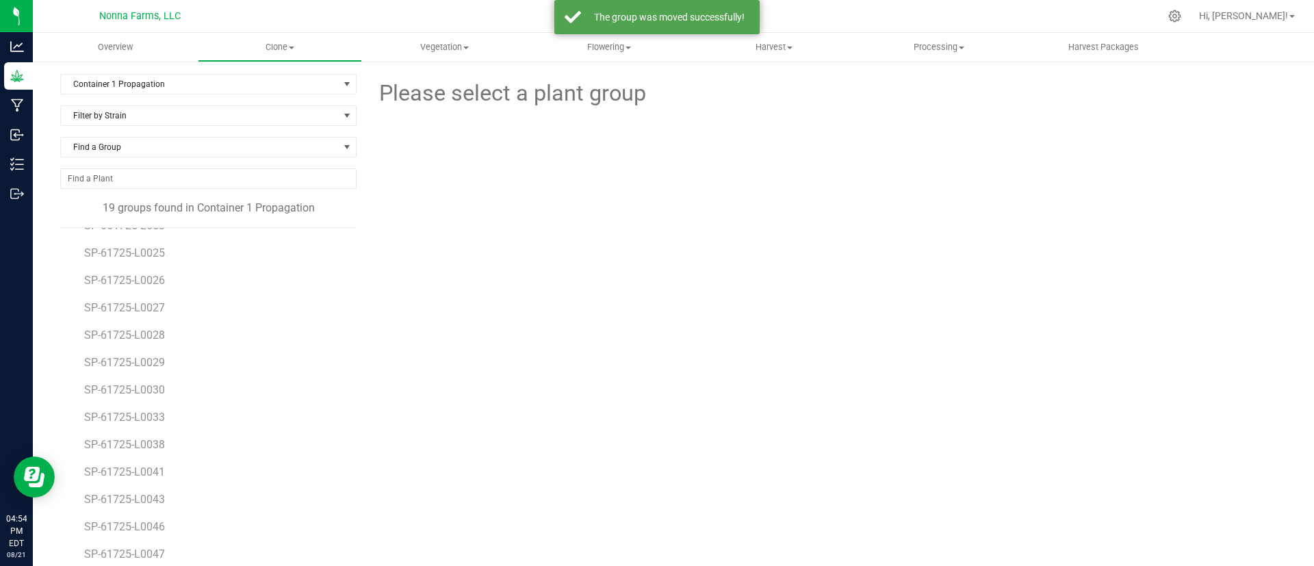
scroll to position [189, 0]
click at [175, 548] on li "SP-61725-L0047" at bounding box center [215, 551] width 263 height 38
click at [162, 549] on span "SP-61725-L0047" at bounding box center [125, 550] width 83 height 13
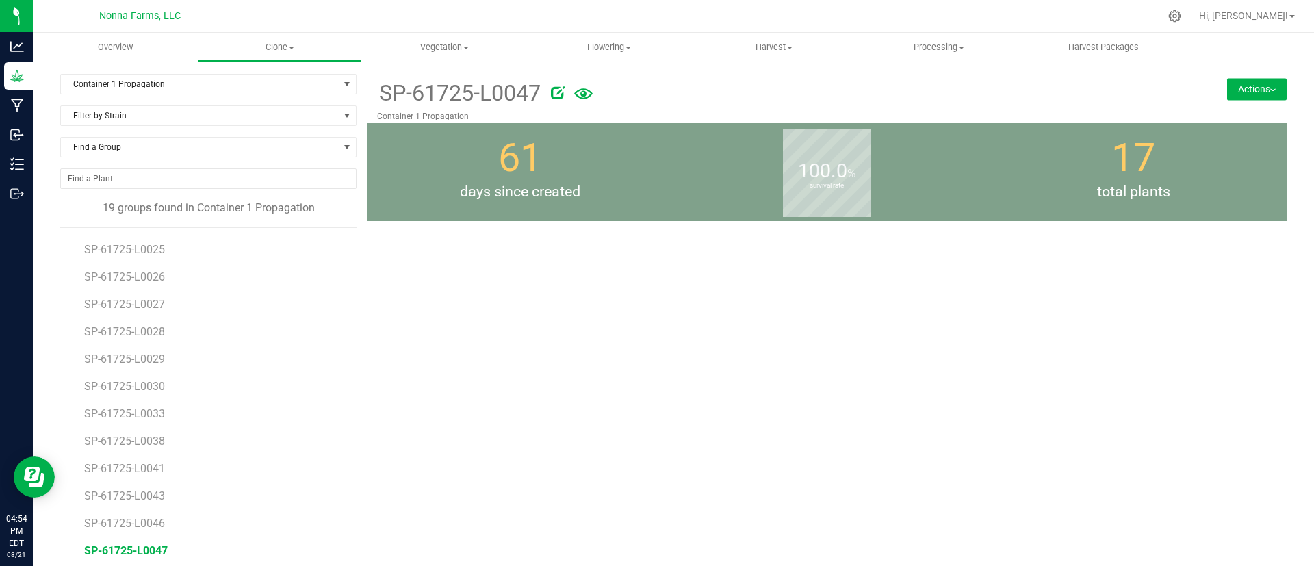
click at [1229, 83] on button "Actions" at bounding box center [1257, 89] width 60 height 22
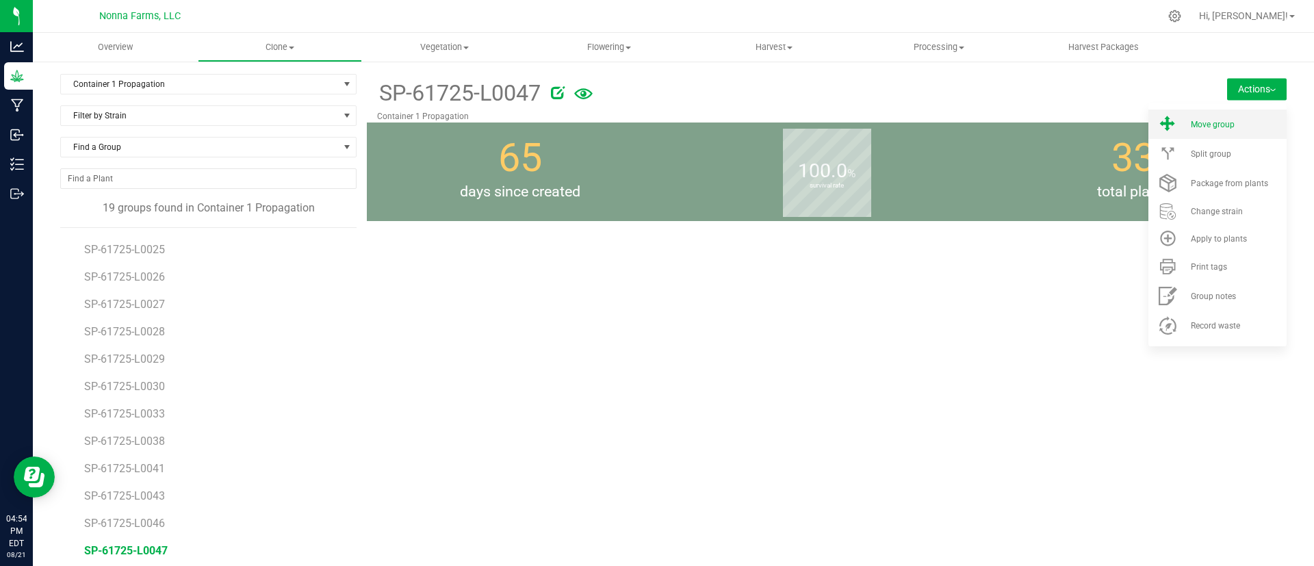
click at [1216, 121] on span "Move group" at bounding box center [1212, 125] width 44 height 10
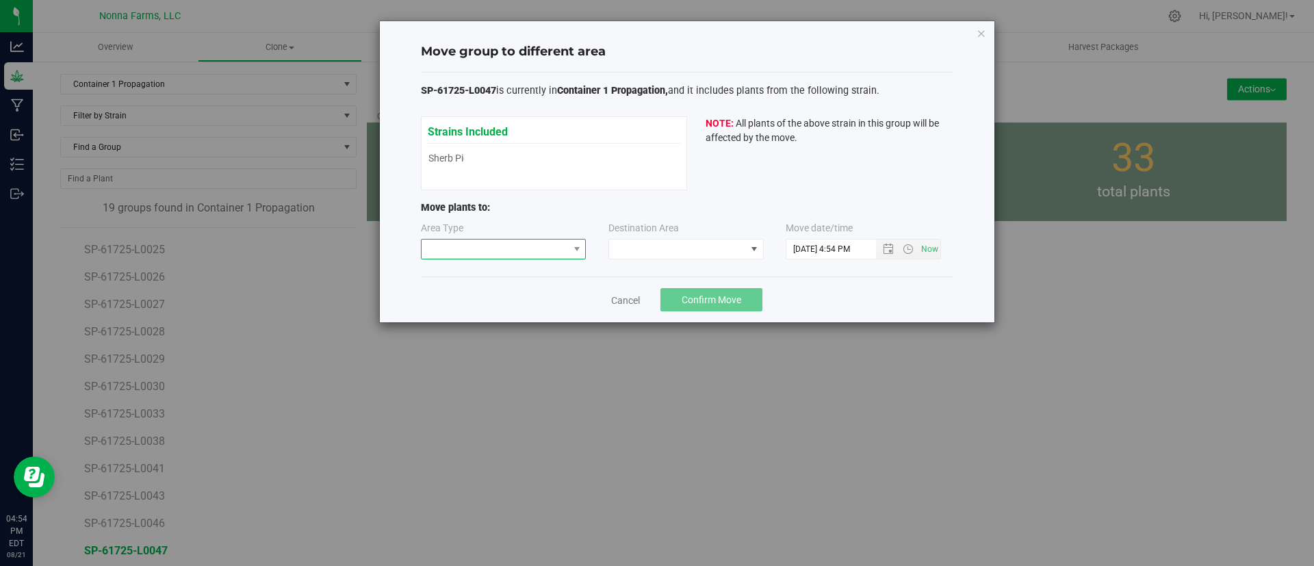
click at [556, 250] on span at bounding box center [494, 248] width 147 height 19
click at [525, 293] on li "Vegetative" at bounding box center [503, 297] width 164 height 23
click at [627, 256] on span at bounding box center [677, 248] width 137 height 19
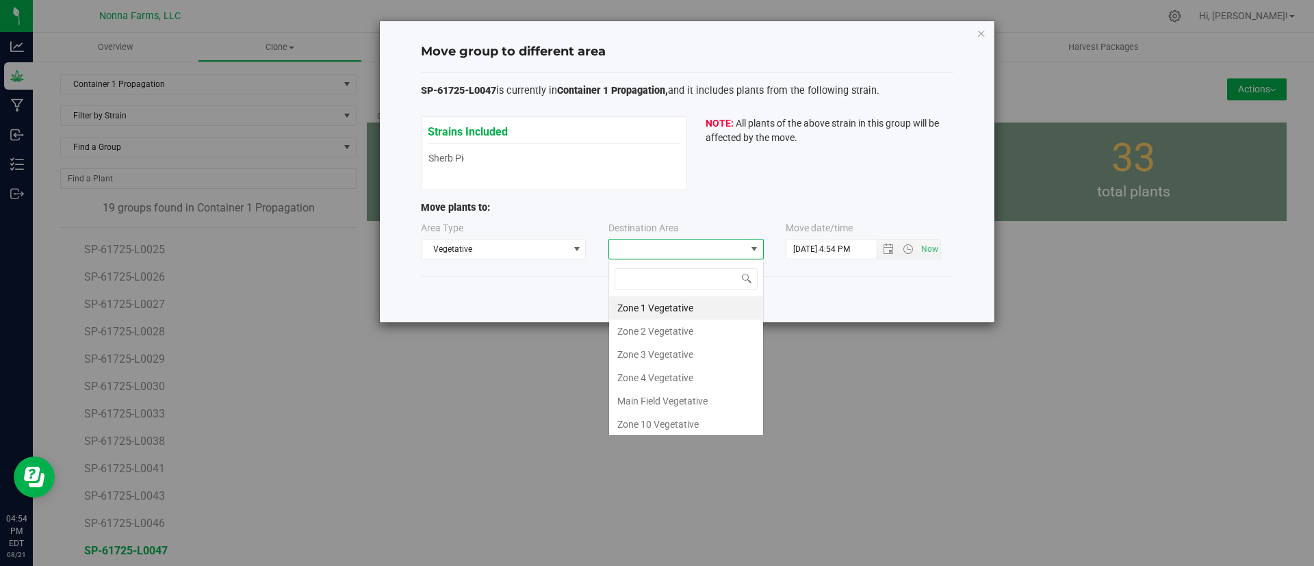
scroll to position [21, 155]
click at [677, 302] on li "Zone 1 Vegetative" at bounding box center [686, 307] width 154 height 23
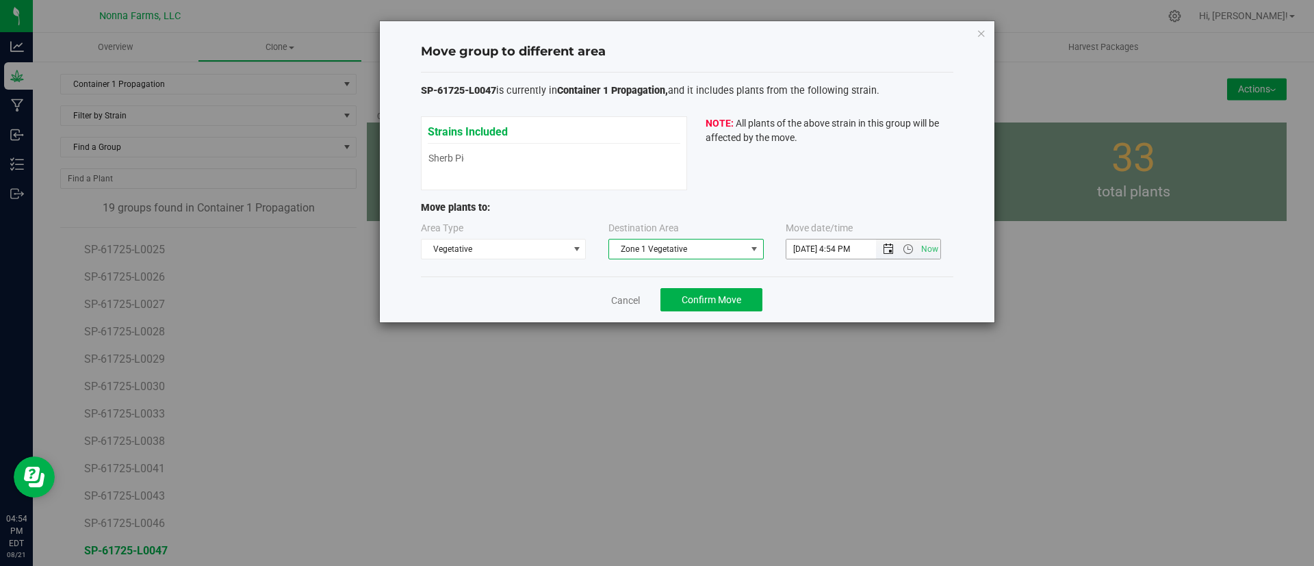
click at [885, 249] on span "Open the date view" at bounding box center [888, 249] width 11 height 11
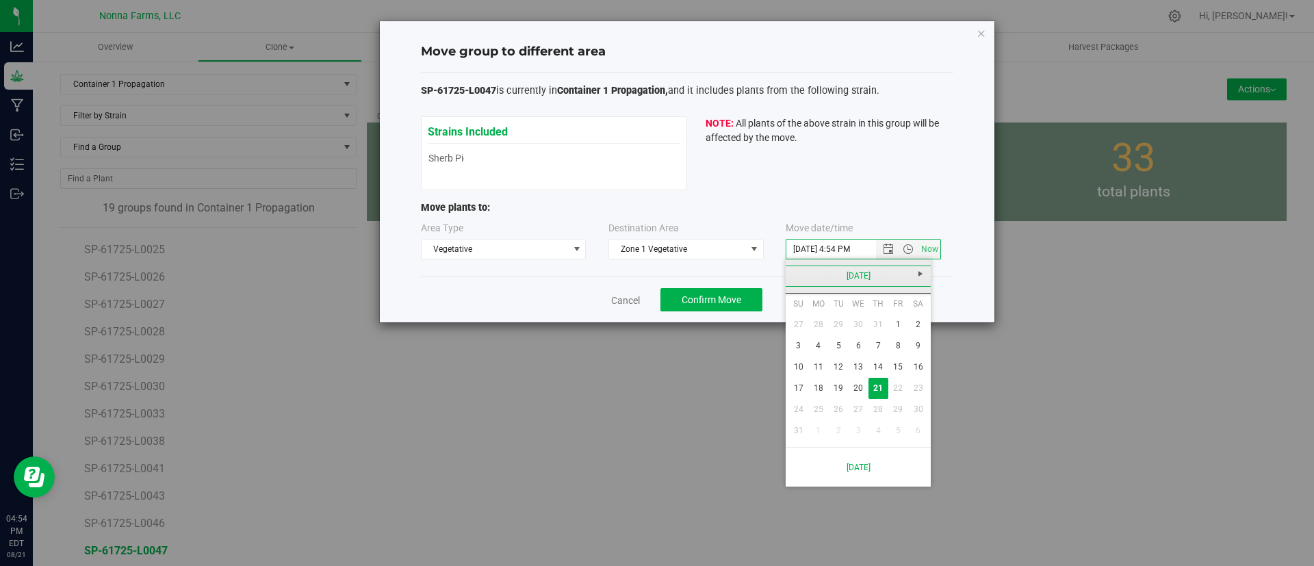
click at [868, 272] on link "[DATE]" at bounding box center [858, 275] width 147 height 21
click at [876, 343] on link "[DATE]" at bounding box center [875, 352] width 35 height 35
drag, startPoint x: 876, startPoint y: 360, endPoint x: 883, endPoint y: 369, distance: 11.8
click at [876, 360] on link "17" at bounding box center [878, 366] width 20 height 21
type input "7/17/2025 4:54 PM"
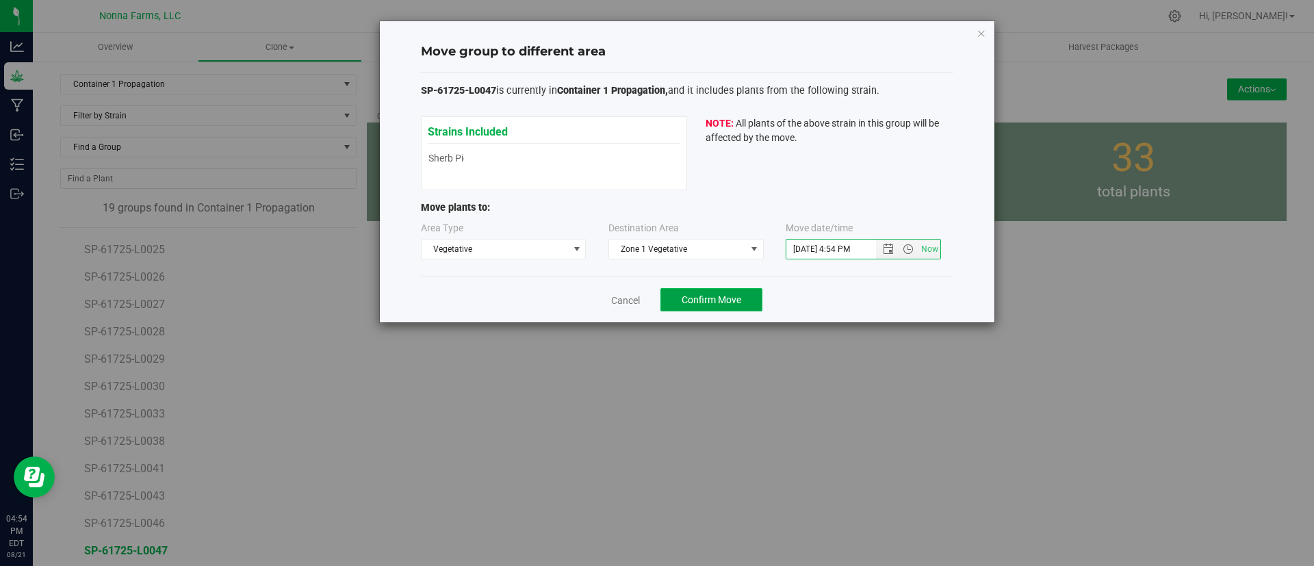
click at [724, 297] on span "Confirm Move" at bounding box center [711, 299] width 60 height 11
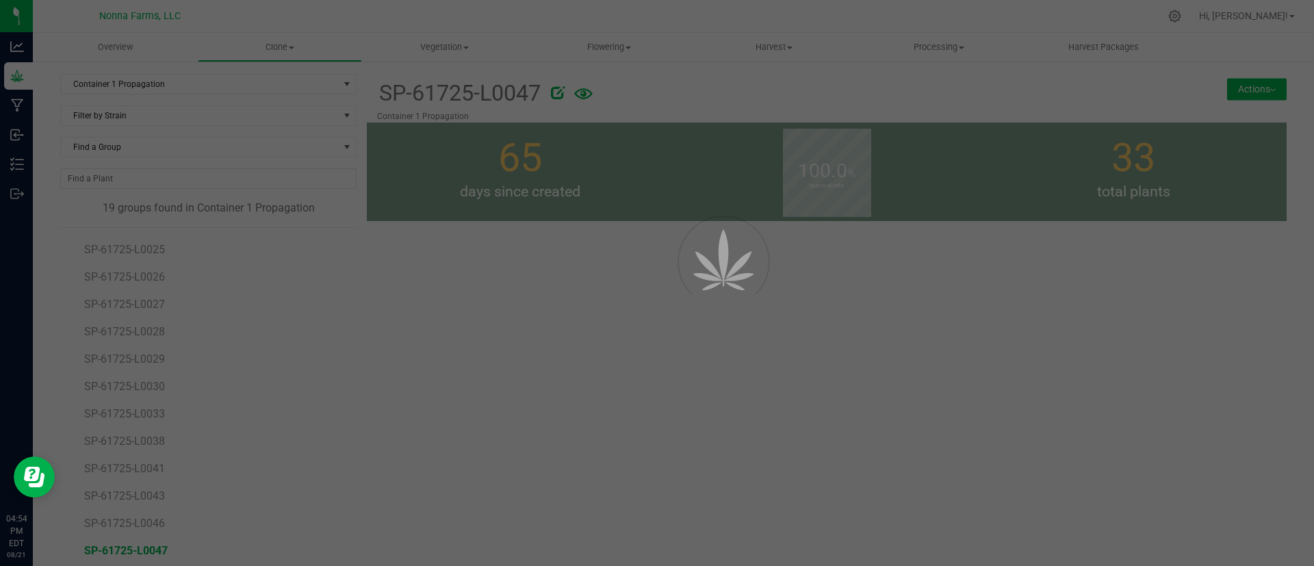
click at [631, 343] on div at bounding box center [657, 283] width 1314 height 566
click at [1216, 397] on div at bounding box center [657, 283] width 1314 height 566
click at [690, 337] on div at bounding box center [657, 283] width 1314 height 566
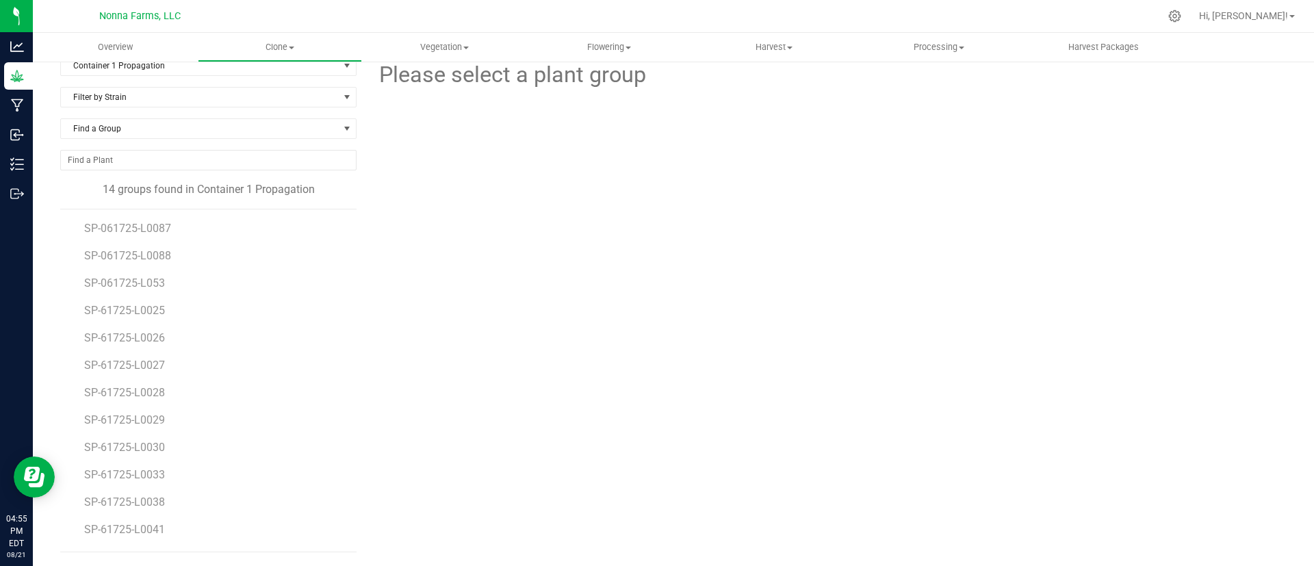
scroll to position [52, 0]
click at [181, 526] on li "SP-61725-L0046" at bounding box center [215, 532] width 263 height 38
click at [131, 537] on span "SP-61725-L0046" at bounding box center [125, 531] width 83 height 13
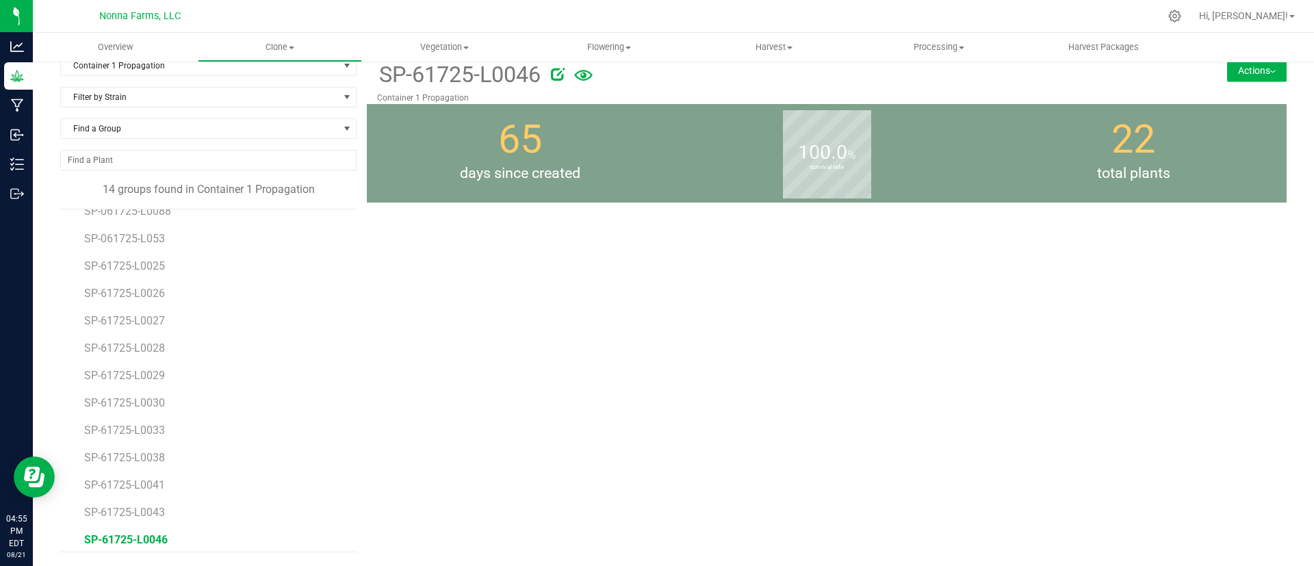
scroll to position [52, 0]
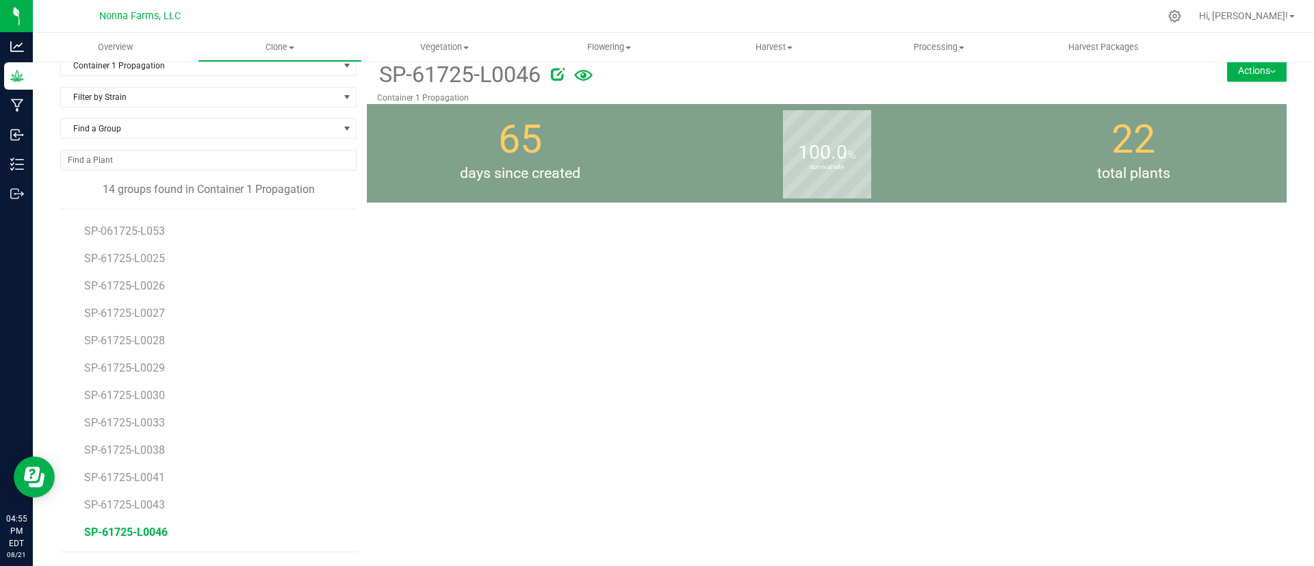
click at [1260, 75] on button "Actions" at bounding box center [1257, 71] width 60 height 22
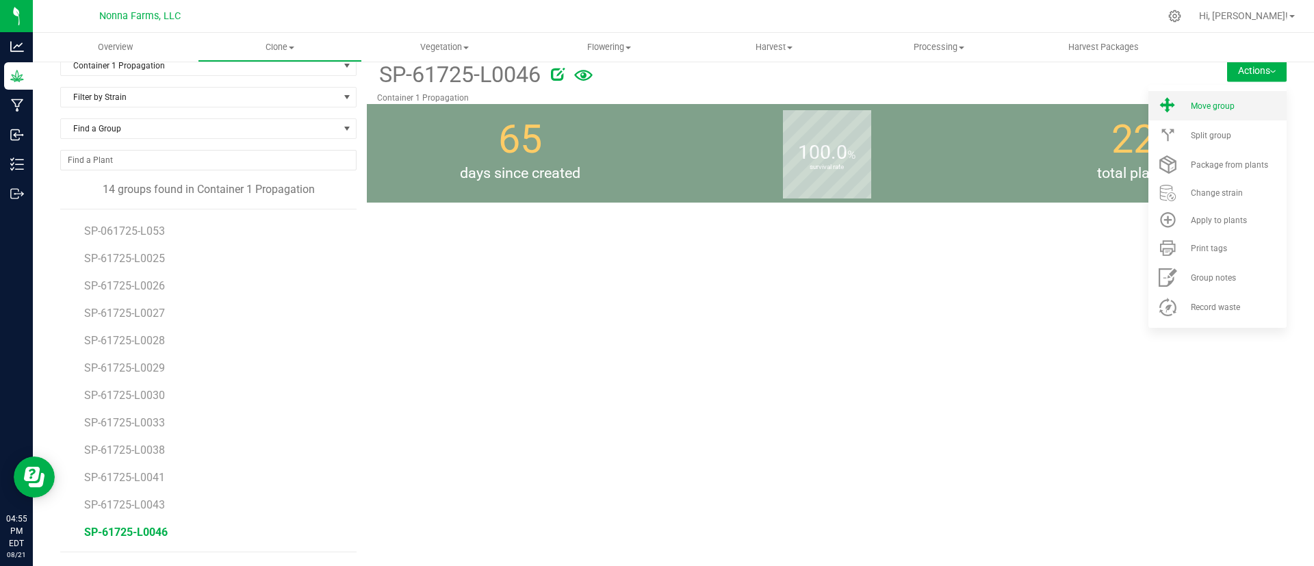
click at [1217, 105] on span "Move group" at bounding box center [1212, 106] width 44 height 10
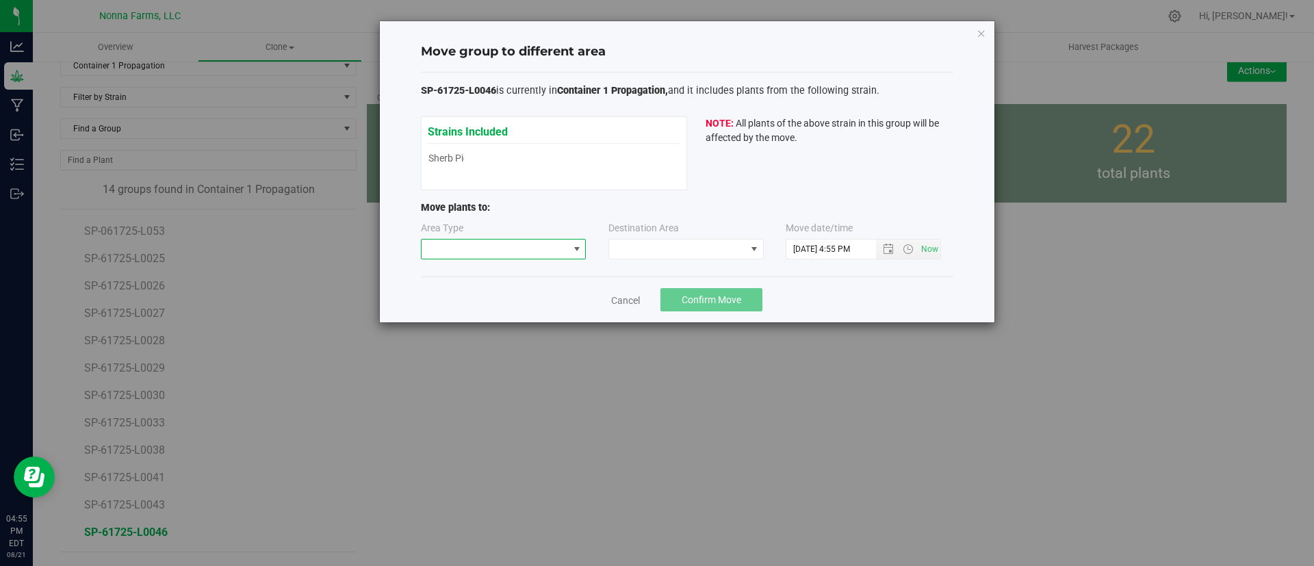
click at [573, 246] on span at bounding box center [576, 249] width 11 height 11
click at [520, 299] on li "Vegetative" at bounding box center [503, 297] width 164 height 23
click at [635, 258] on span at bounding box center [677, 248] width 137 height 19
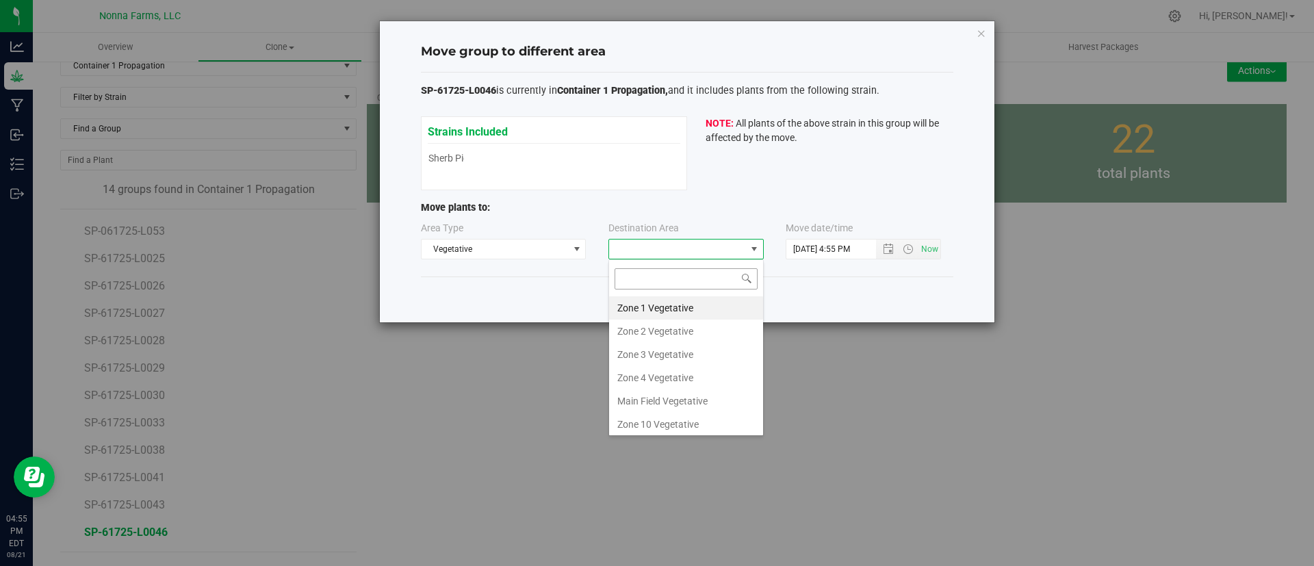
scroll to position [21, 155]
click at [685, 303] on li "Zone 1 Vegetative" at bounding box center [686, 307] width 154 height 23
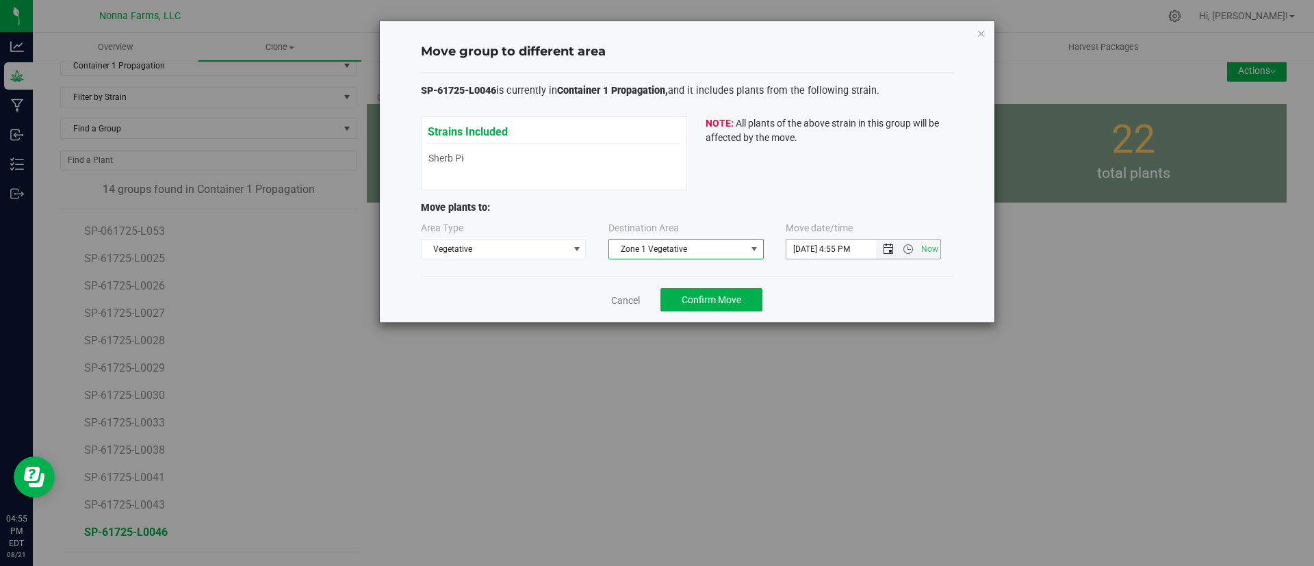
click at [886, 247] on span "Open the date view" at bounding box center [888, 249] width 11 height 11
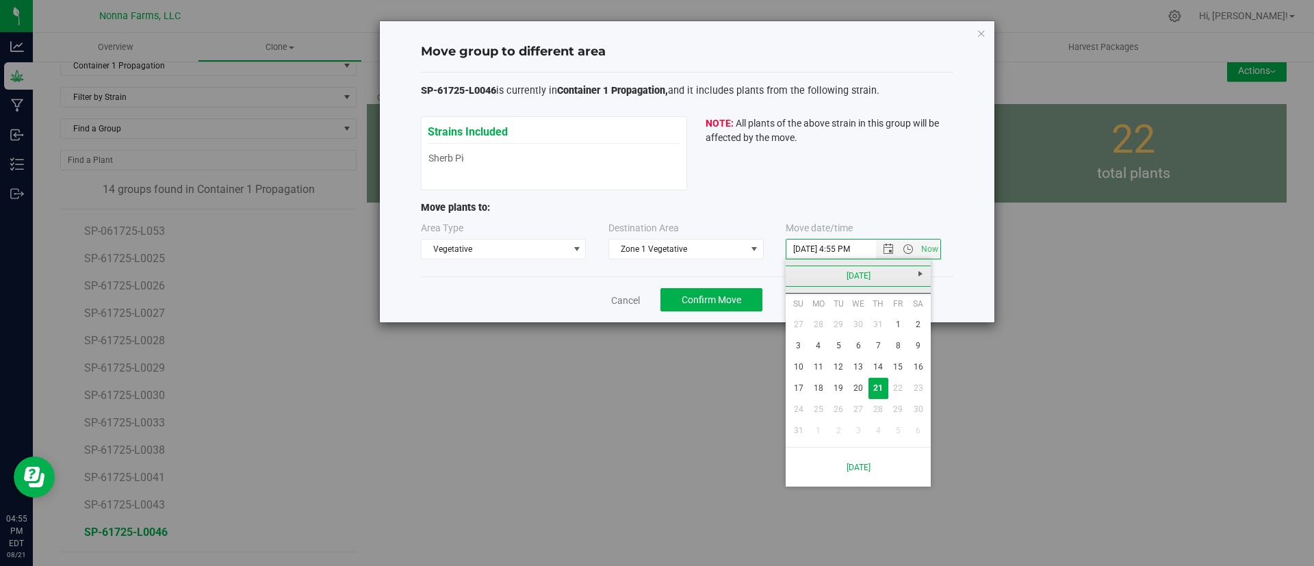
click at [847, 281] on link "[DATE]" at bounding box center [858, 275] width 147 height 21
click at [890, 348] on link "[DATE]" at bounding box center [875, 352] width 35 height 35
click at [874, 361] on link "17" at bounding box center [878, 366] width 20 height 21
type input "[DATE] 4:55 PM"
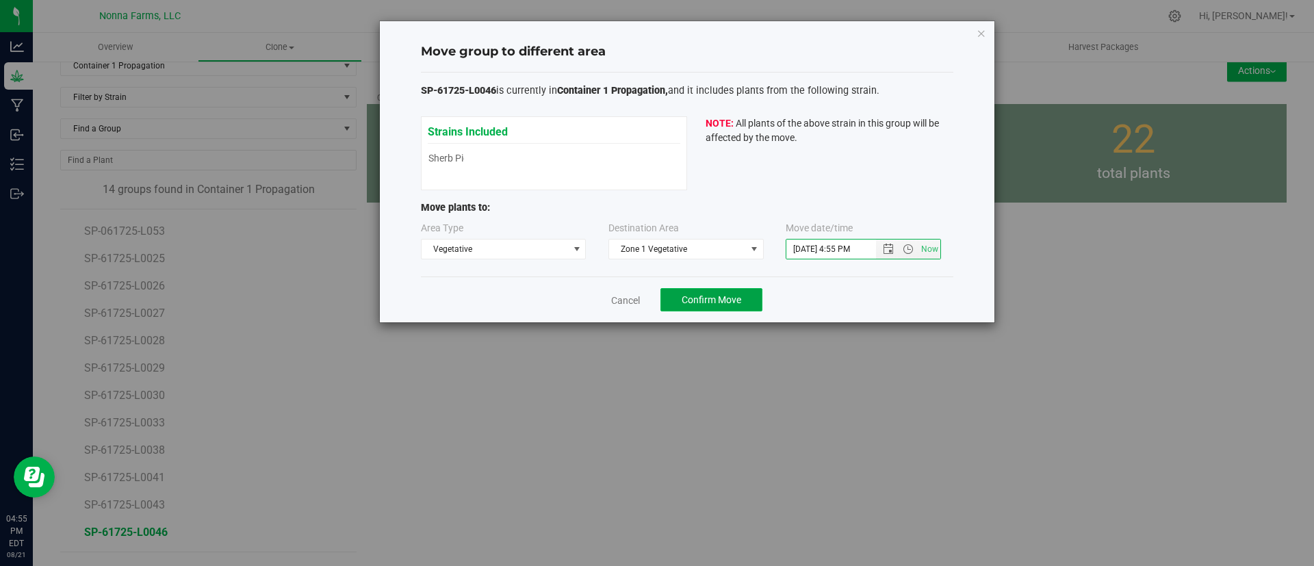
click at [721, 298] on span "Confirm Move" at bounding box center [711, 299] width 60 height 11
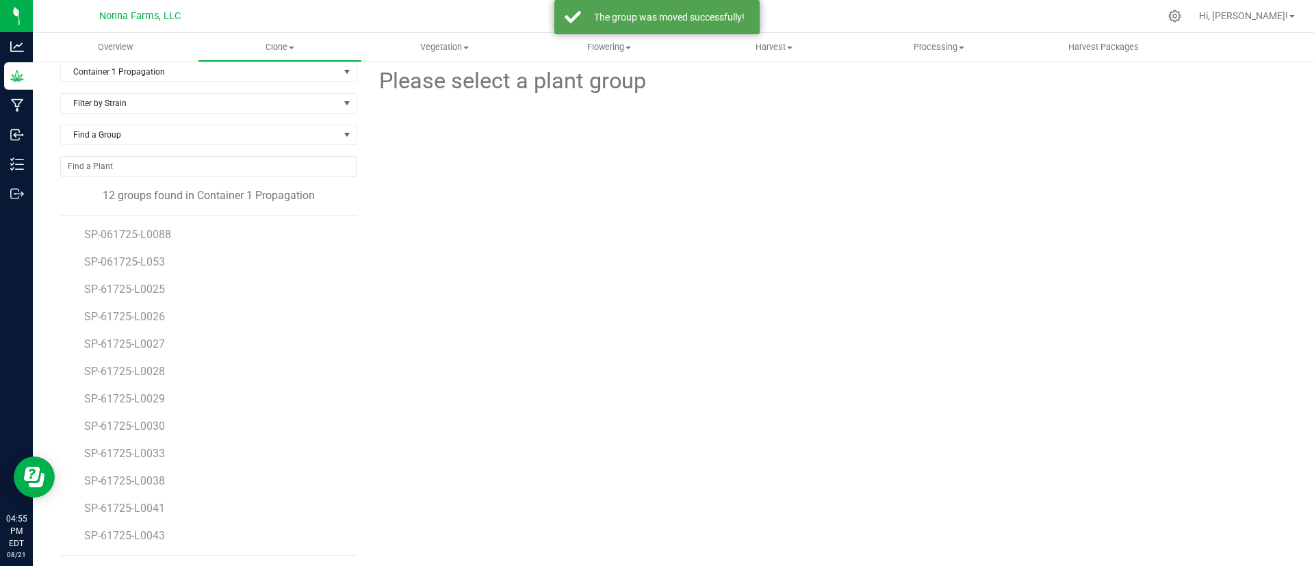
scroll to position [16, 0]
click at [133, 536] on span "SP-61725-L0043" at bounding box center [125, 531] width 83 height 13
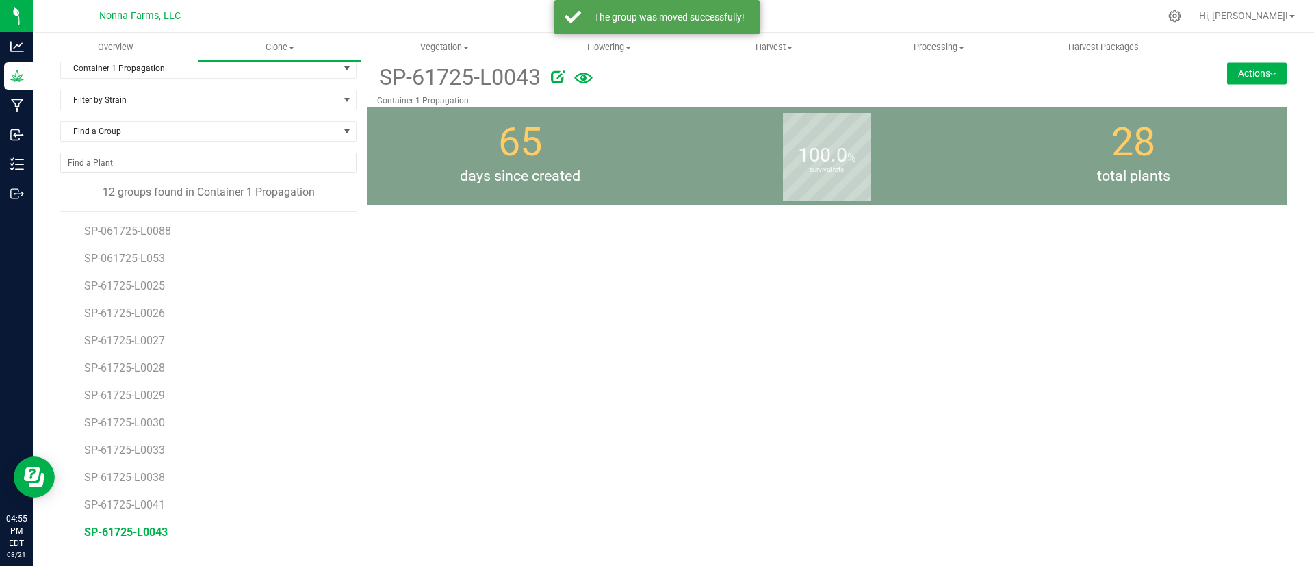
click at [1238, 79] on button "Actions" at bounding box center [1257, 73] width 60 height 22
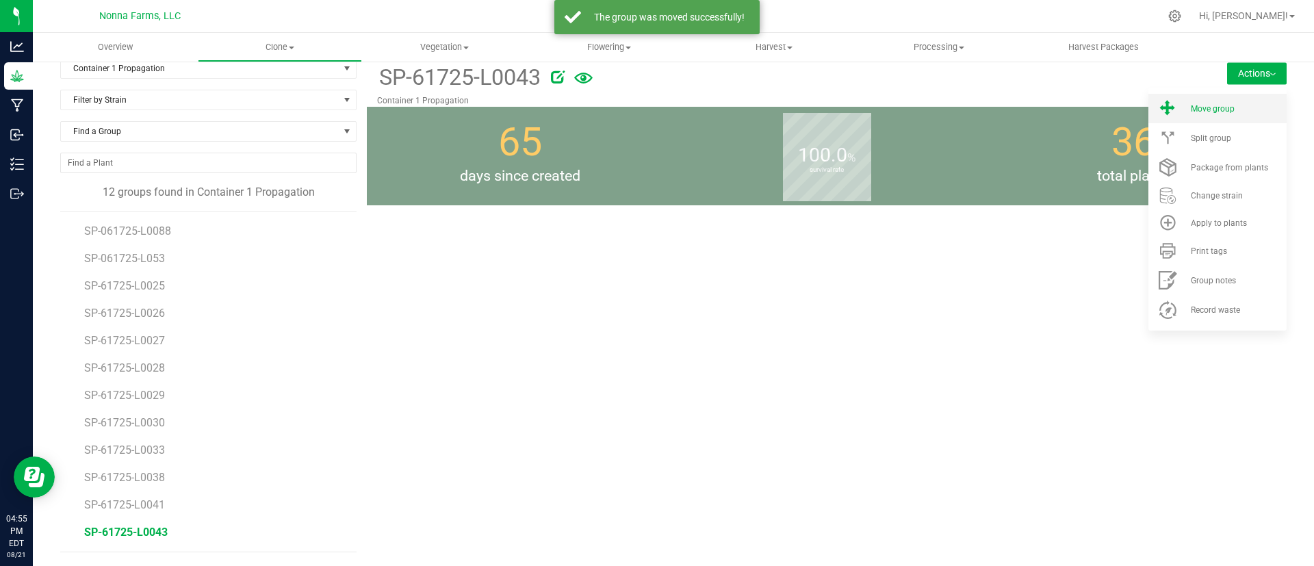
click at [1219, 112] on div "Move group" at bounding box center [1236, 109] width 93 height 10
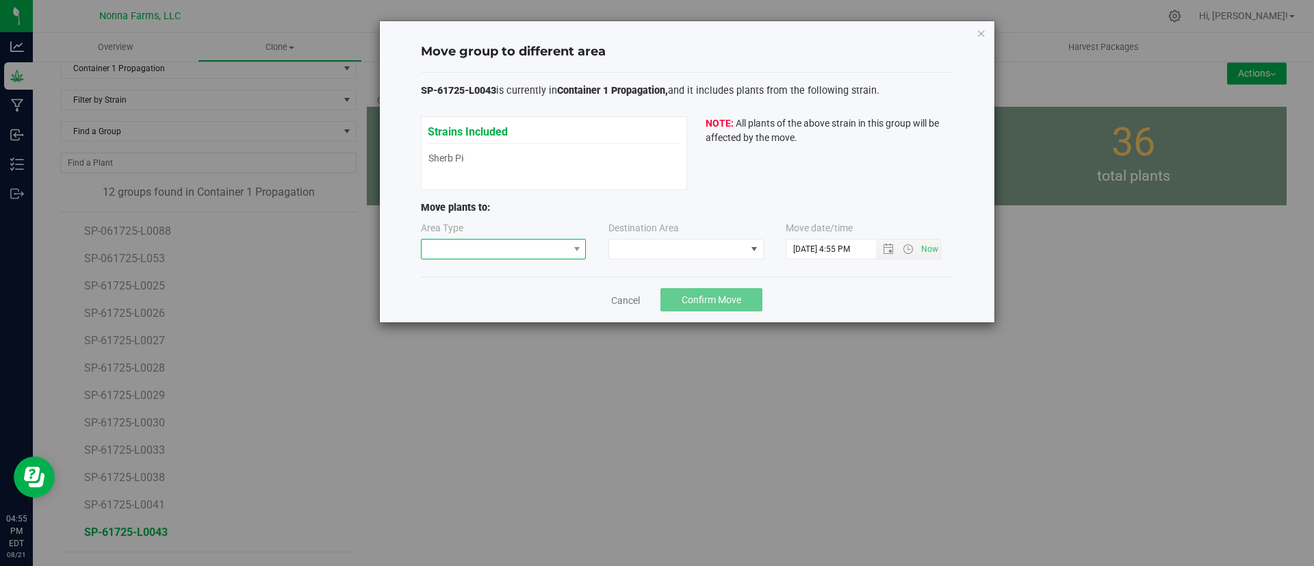
click at [503, 246] on span at bounding box center [494, 248] width 147 height 19
drag, startPoint x: 487, startPoint y: 291, endPoint x: 493, endPoint y: 287, distance: 7.4
click at [487, 291] on li "Vegetative" at bounding box center [503, 297] width 164 height 23
click at [653, 261] on div "Area Type Vegetative Destination Area Move date/time" at bounding box center [687, 243] width 532 height 44
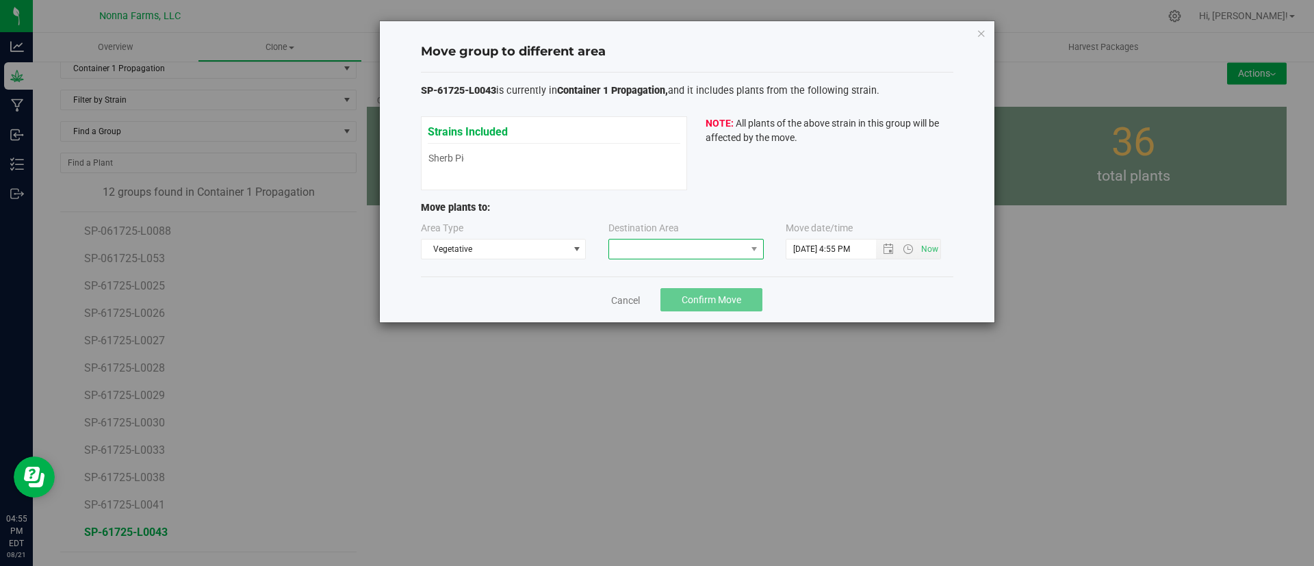
click at [653, 247] on span at bounding box center [677, 248] width 137 height 19
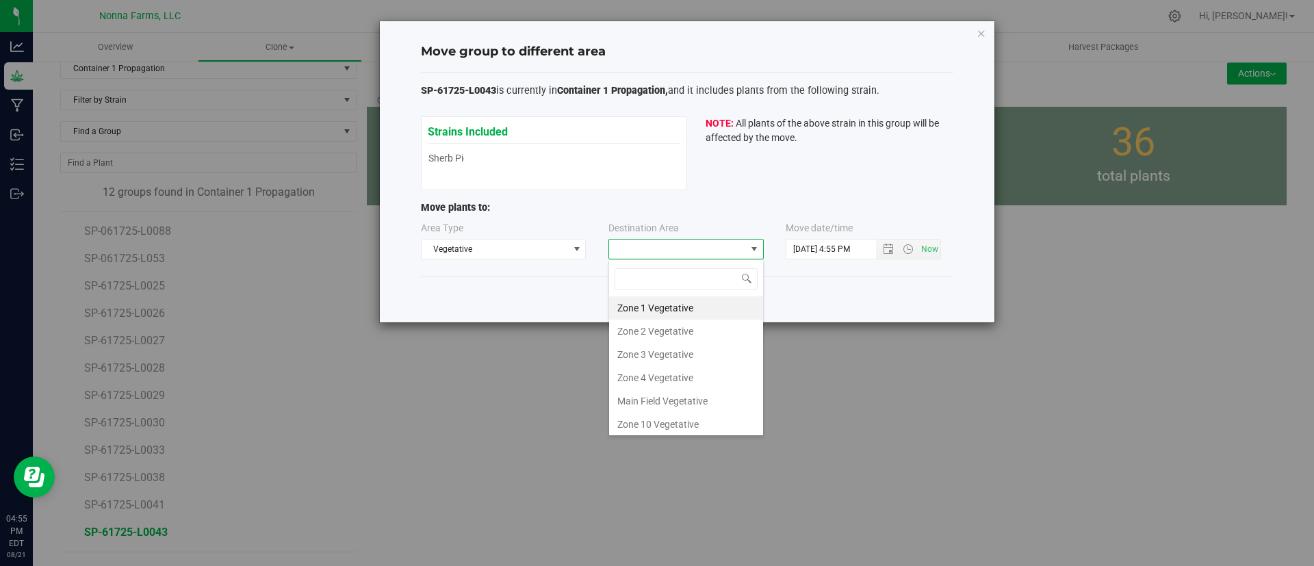
scroll to position [21, 155]
click at [652, 299] on li "Zone 1 Vegetative" at bounding box center [686, 307] width 154 height 23
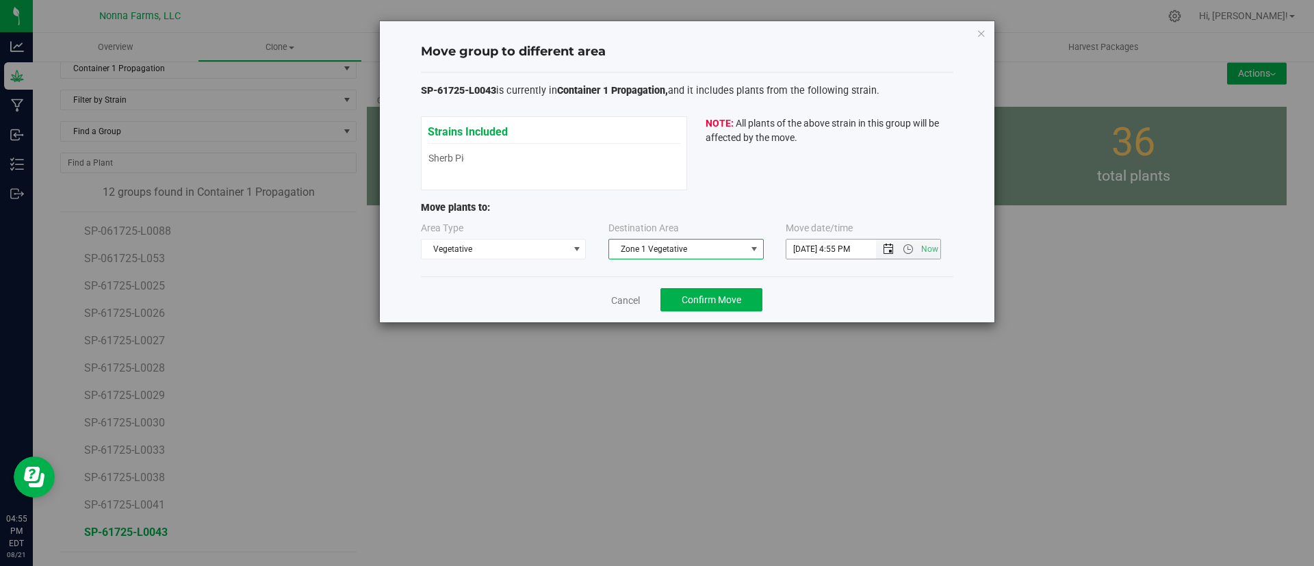
click at [885, 248] on span "Open the date view" at bounding box center [888, 249] width 11 height 11
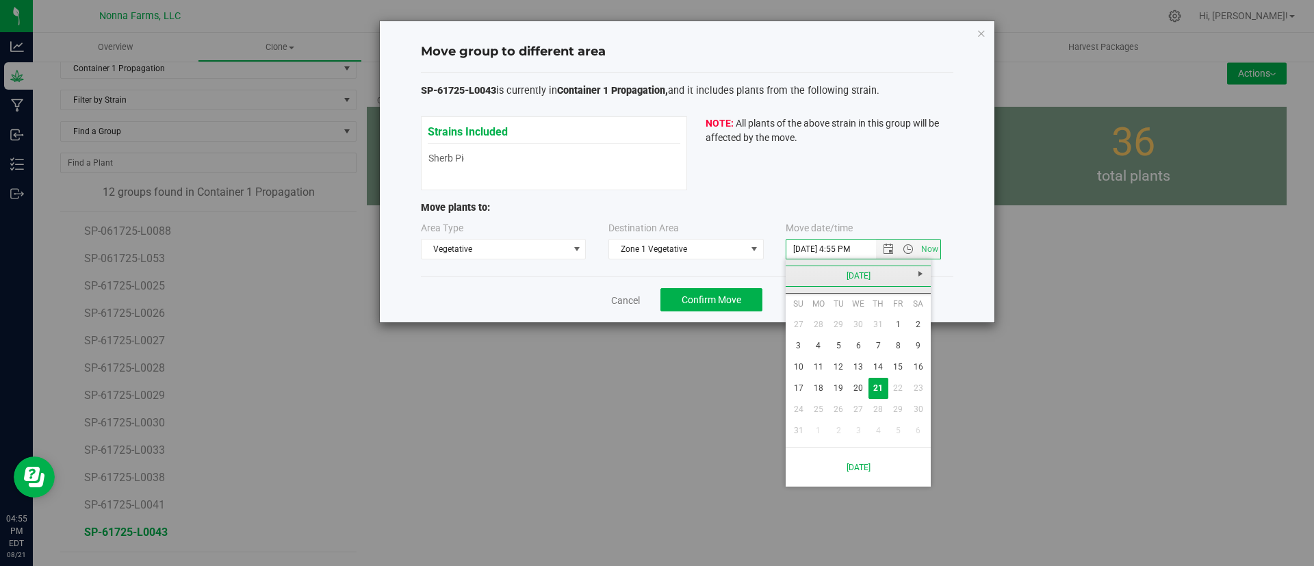
click at [883, 274] on link "[DATE]" at bounding box center [858, 275] width 147 height 21
click at [881, 341] on link "[DATE]" at bounding box center [875, 352] width 35 height 35
click at [882, 362] on link "17" at bounding box center [878, 366] width 20 height 21
type input "[DATE] 4:55 PM"
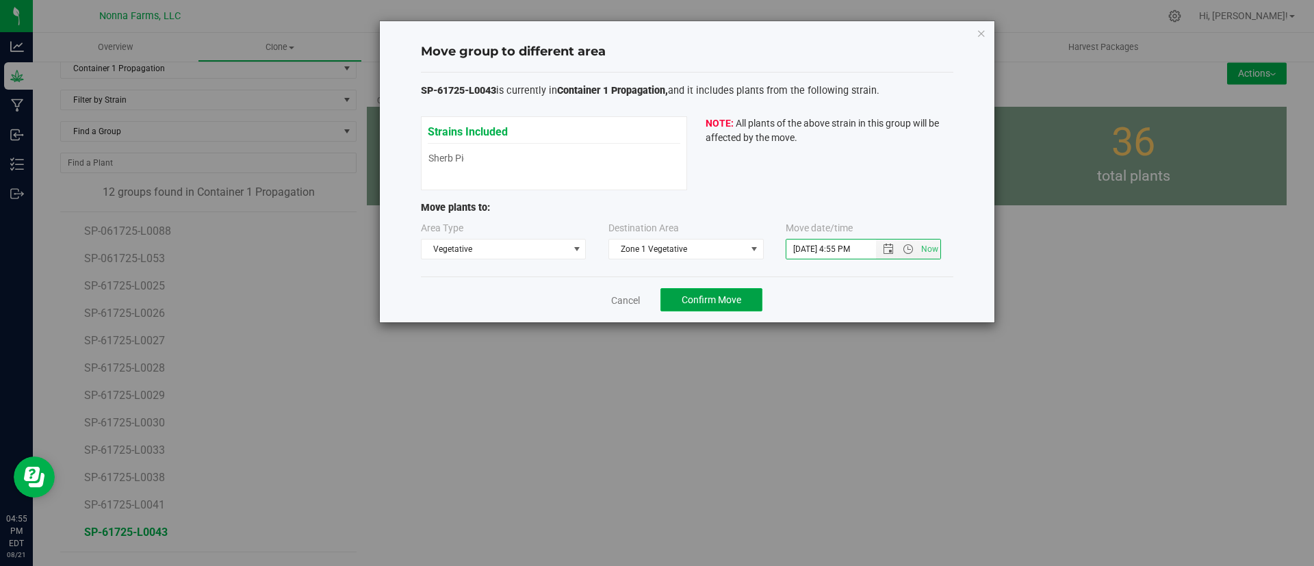
click at [744, 298] on button "Confirm Move" at bounding box center [711, 299] width 102 height 23
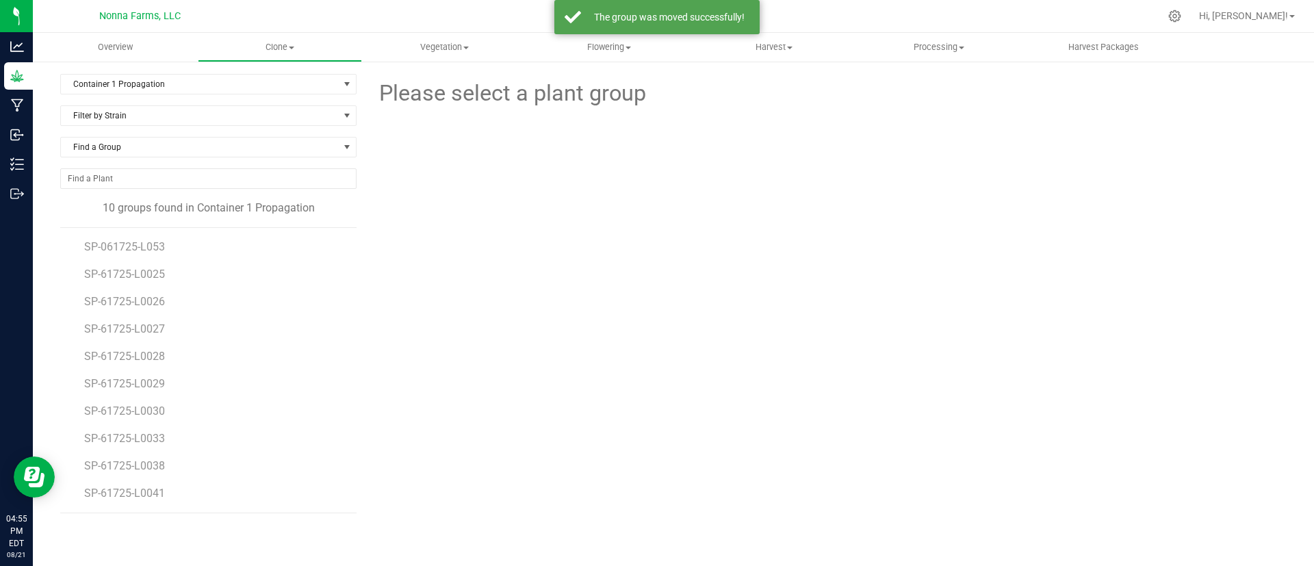
click at [170, 500] on li "SP-61725-L0041" at bounding box center [215, 493] width 263 height 38
click at [164, 486] on span "SP-61725-L0041" at bounding box center [125, 492] width 83 height 13
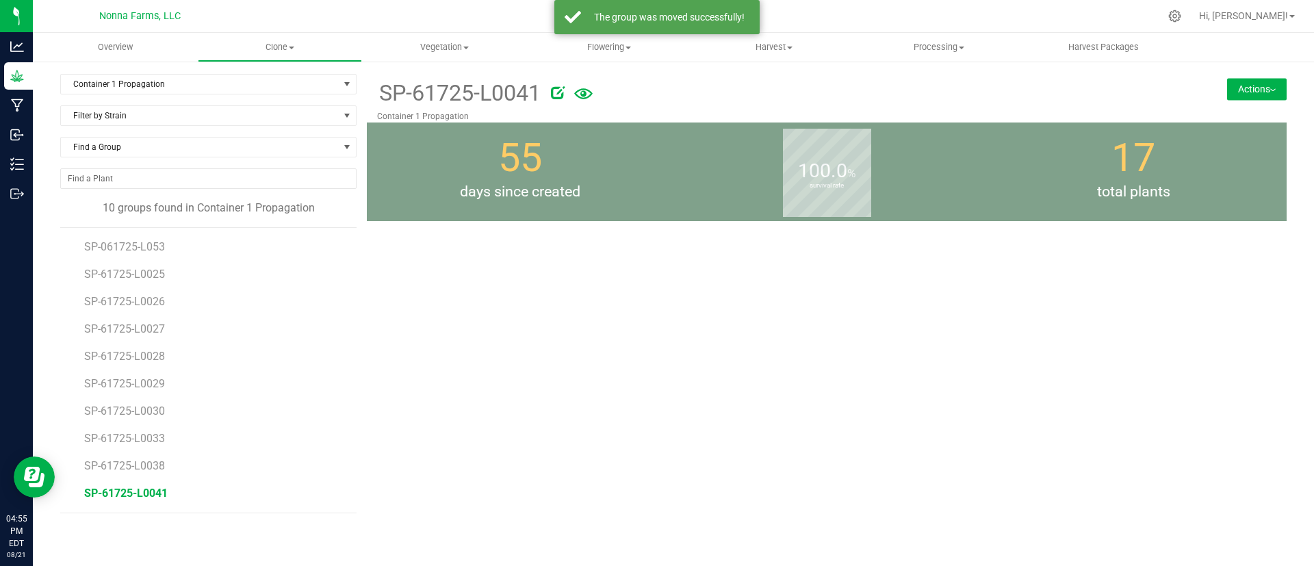
click at [1268, 85] on button "Actions" at bounding box center [1257, 89] width 60 height 22
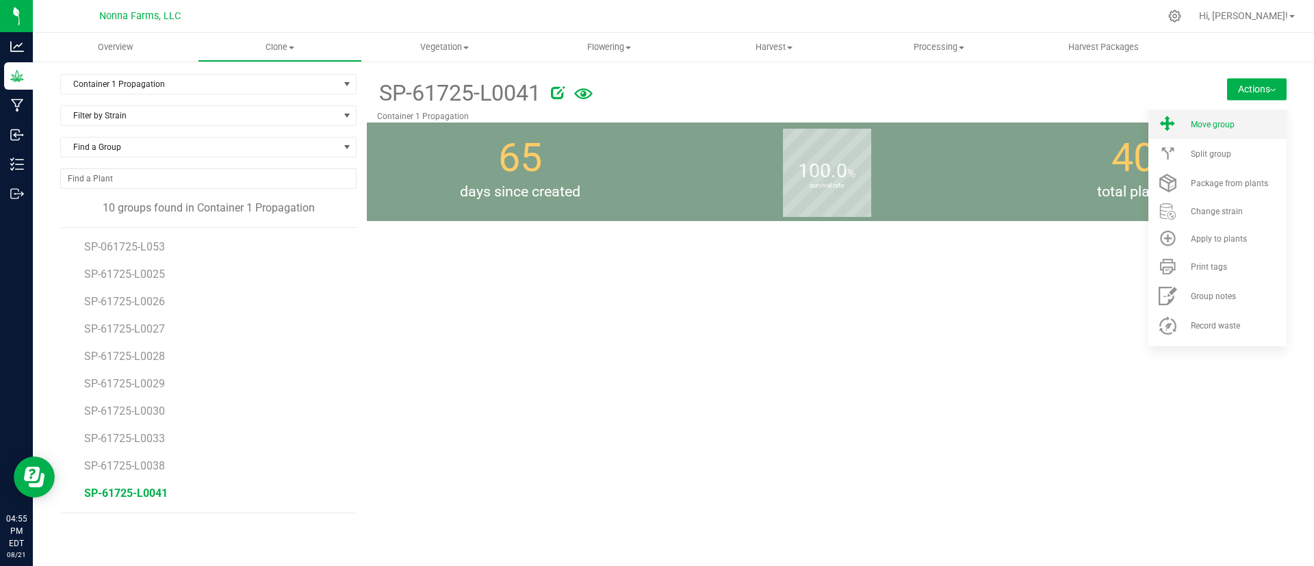
click at [1230, 133] on li "Move group" at bounding box center [1217, 123] width 138 height 29
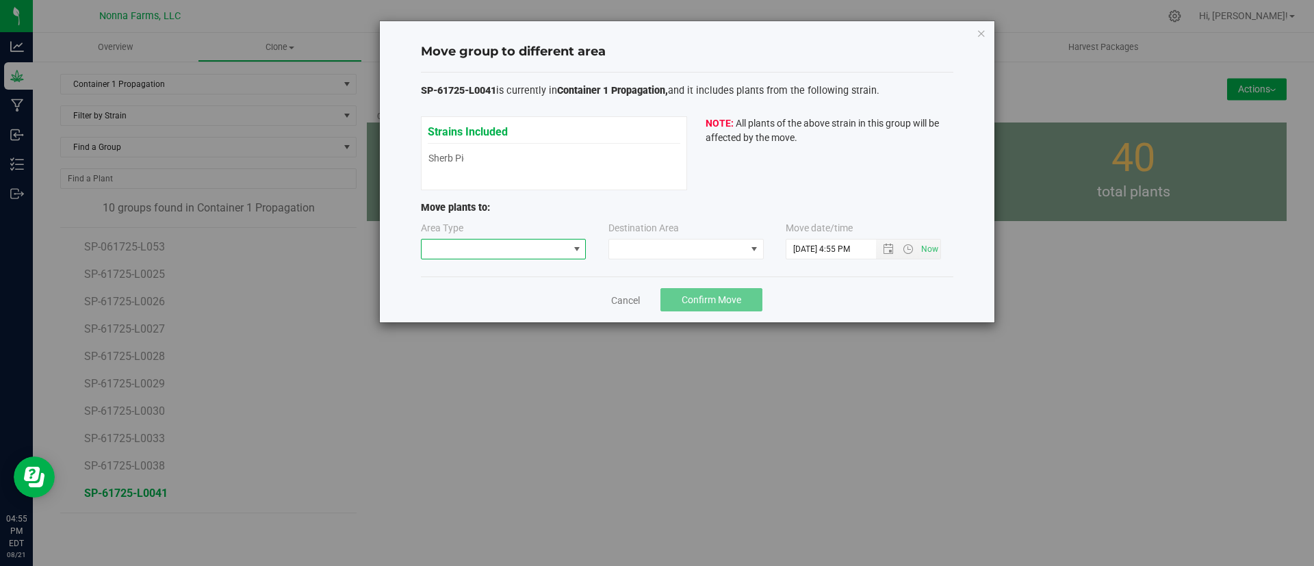
click at [506, 248] on span at bounding box center [494, 248] width 147 height 19
click at [512, 288] on li "Vegetative" at bounding box center [503, 297] width 164 height 23
click at [722, 244] on span at bounding box center [677, 248] width 137 height 19
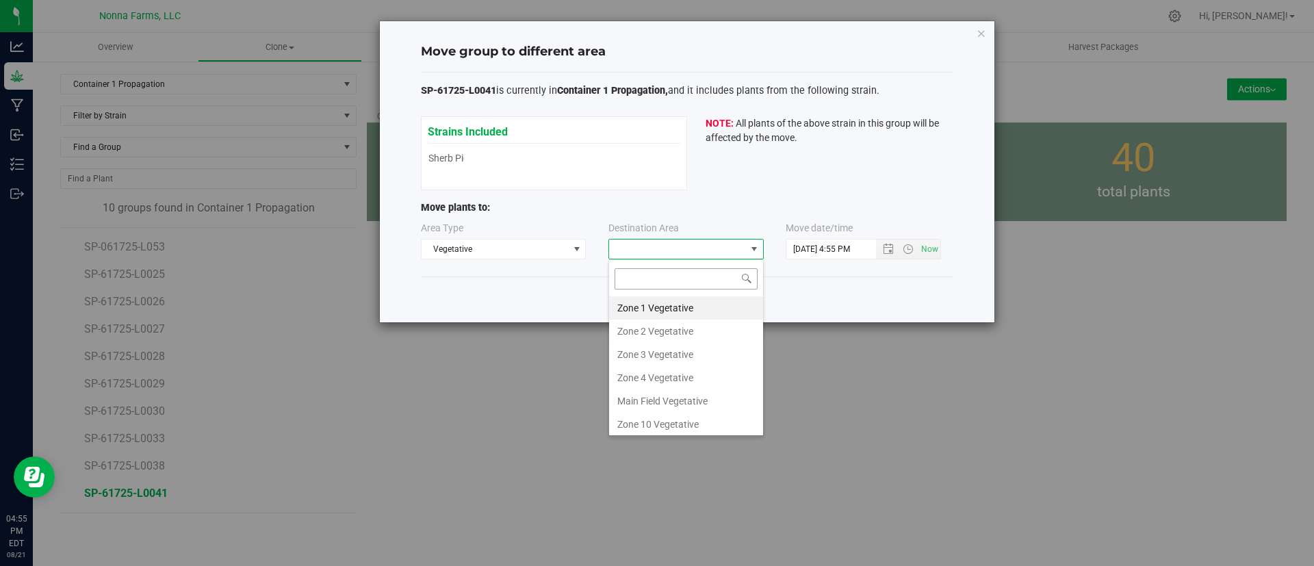
scroll to position [21, 155]
click at [670, 308] on li "Zone 1 Vegetative" at bounding box center [686, 307] width 154 height 23
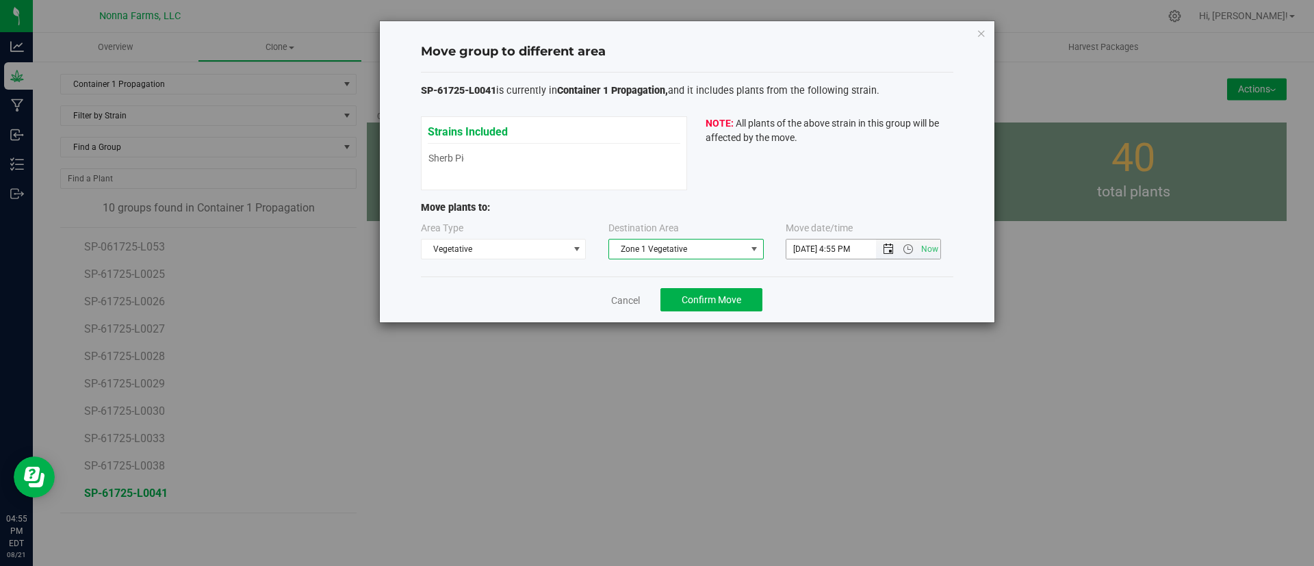
click at [890, 247] on span "Open the date view" at bounding box center [888, 249] width 11 height 11
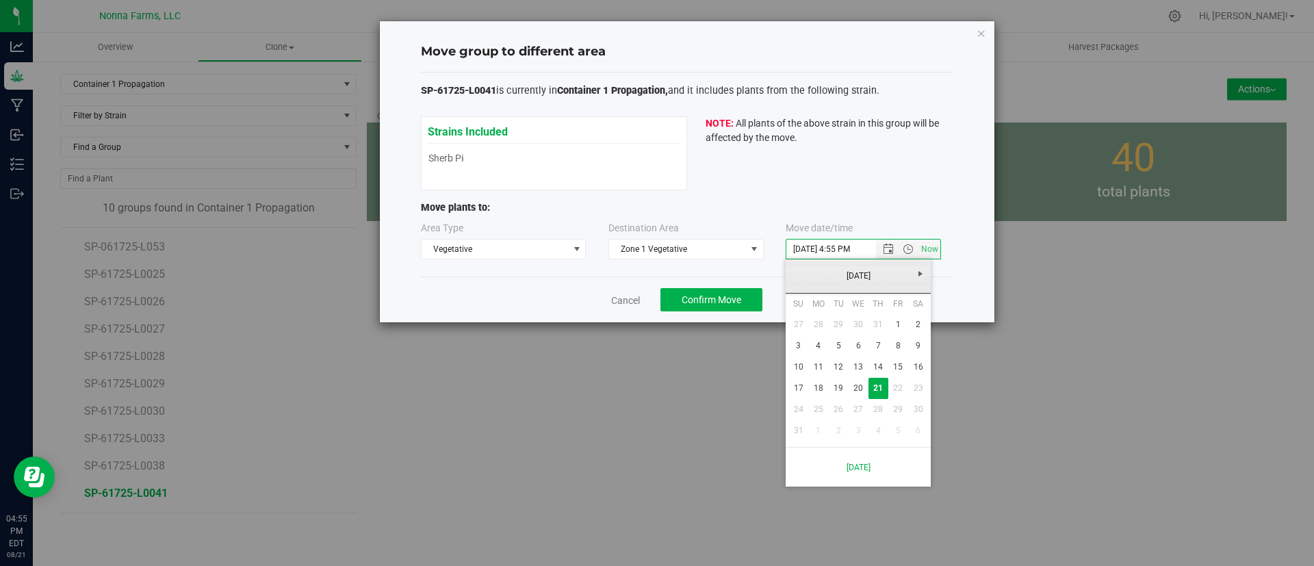
click at [872, 263] on div "[DATE]" at bounding box center [858, 276] width 152 height 34
click at [872, 269] on link "[DATE]" at bounding box center [858, 275] width 147 height 21
click at [890, 348] on link "[DATE]" at bounding box center [875, 352] width 35 height 35
click at [876, 367] on link "17" at bounding box center [878, 366] width 20 height 21
type input "[DATE] 4:55 PM"
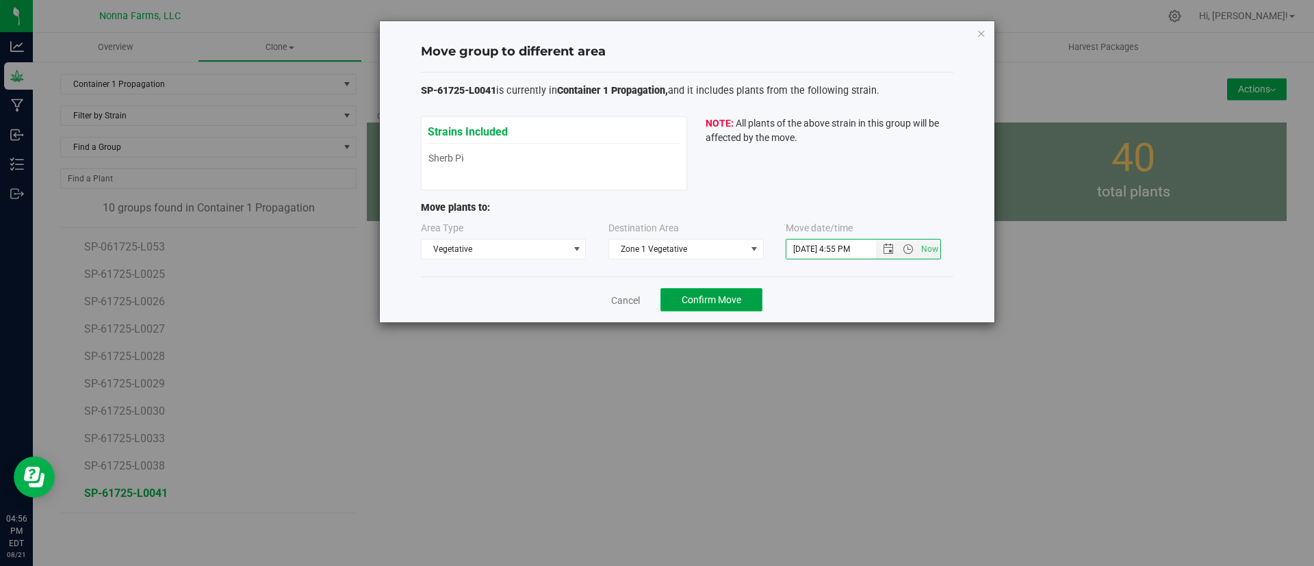
click at [714, 303] on span "Confirm Move" at bounding box center [711, 299] width 60 height 11
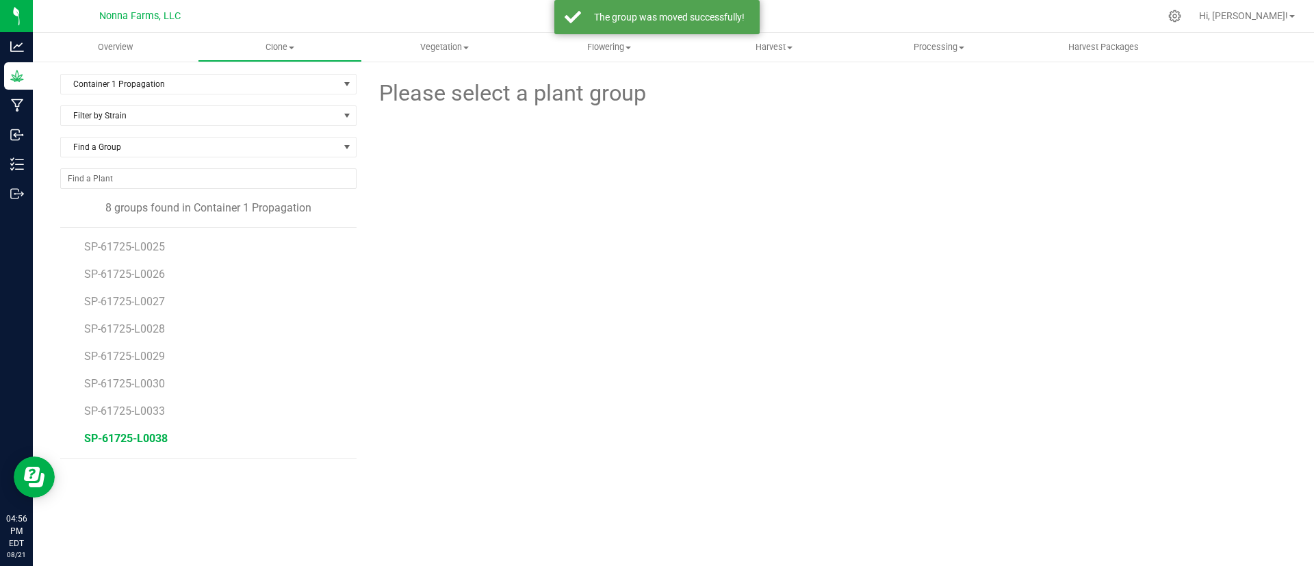
click at [146, 439] on span "SP-61725-L0038" at bounding box center [125, 438] width 83 height 13
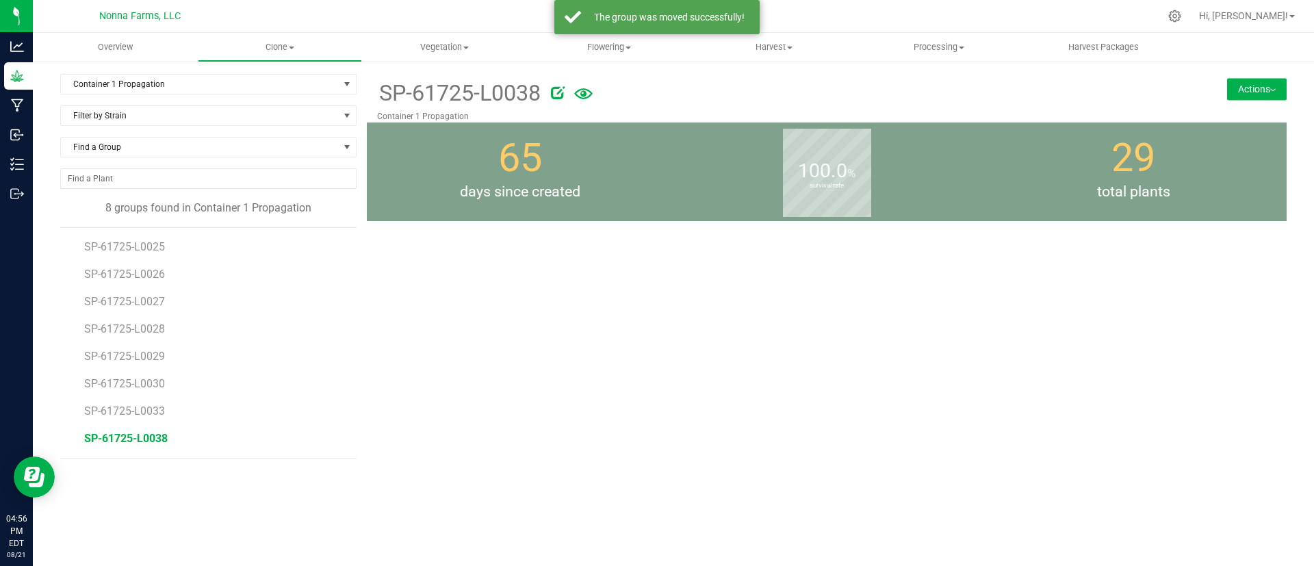
click at [1269, 94] on button "Actions" at bounding box center [1257, 89] width 60 height 22
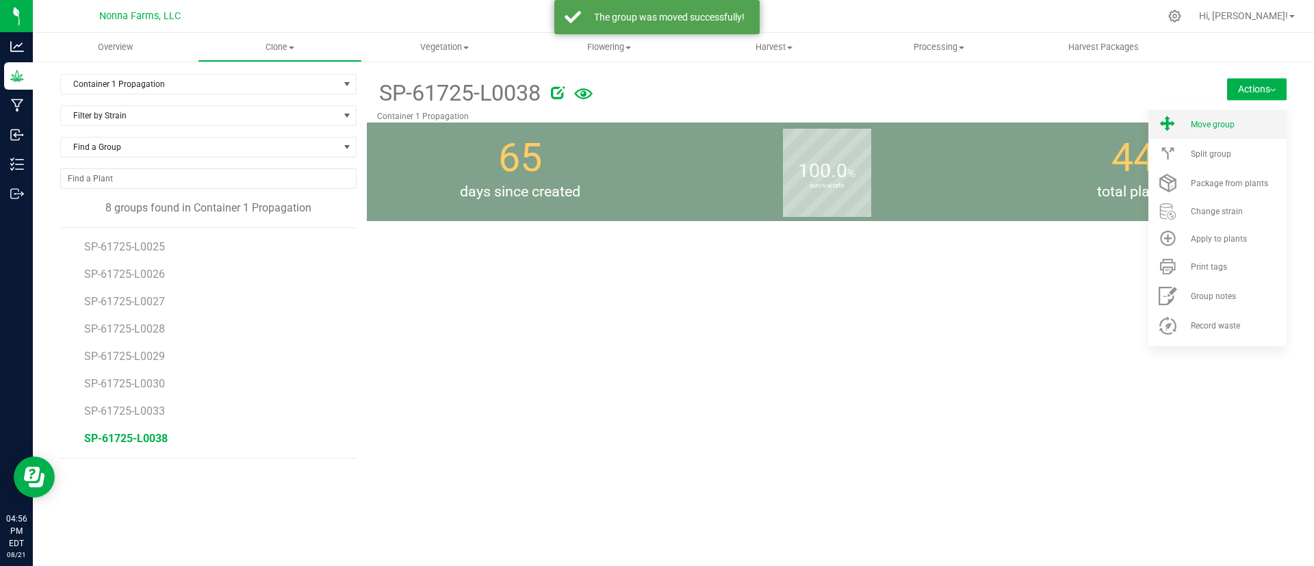
click at [1241, 120] on div "Move group" at bounding box center [1236, 125] width 93 height 10
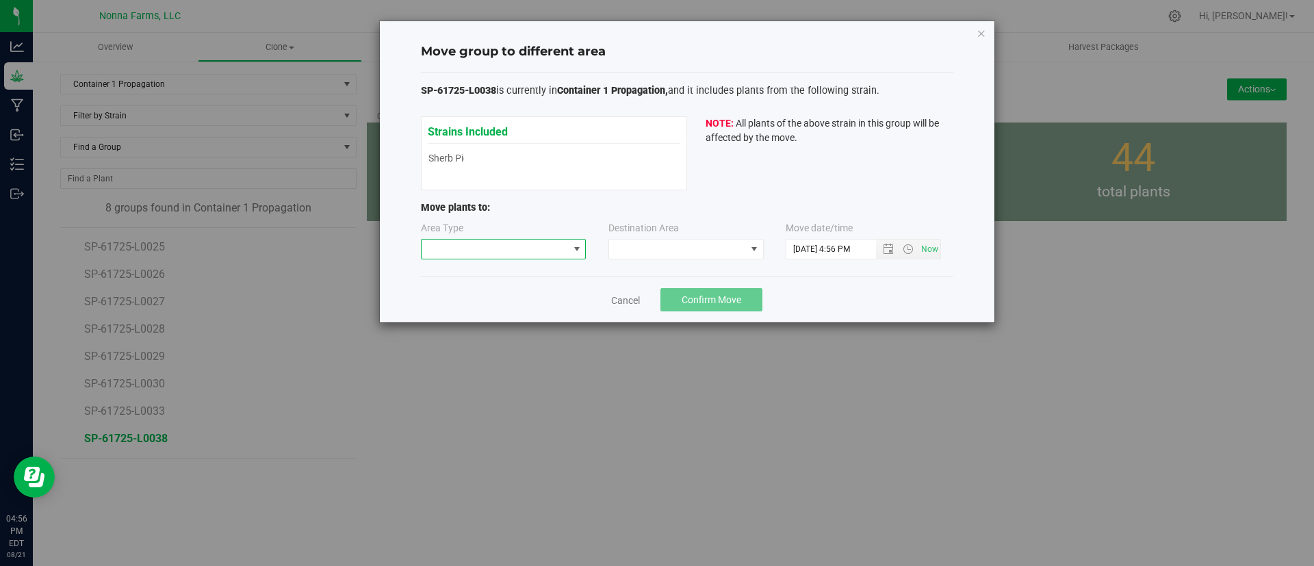
click at [575, 252] on span at bounding box center [576, 249] width 11 height 11
click at [504, 302] on li "Vegetative" at bounding box center [503, 297] width 164 height 23
click at [660, 245] on span at bounding box center [677, 248] width 137 height 19
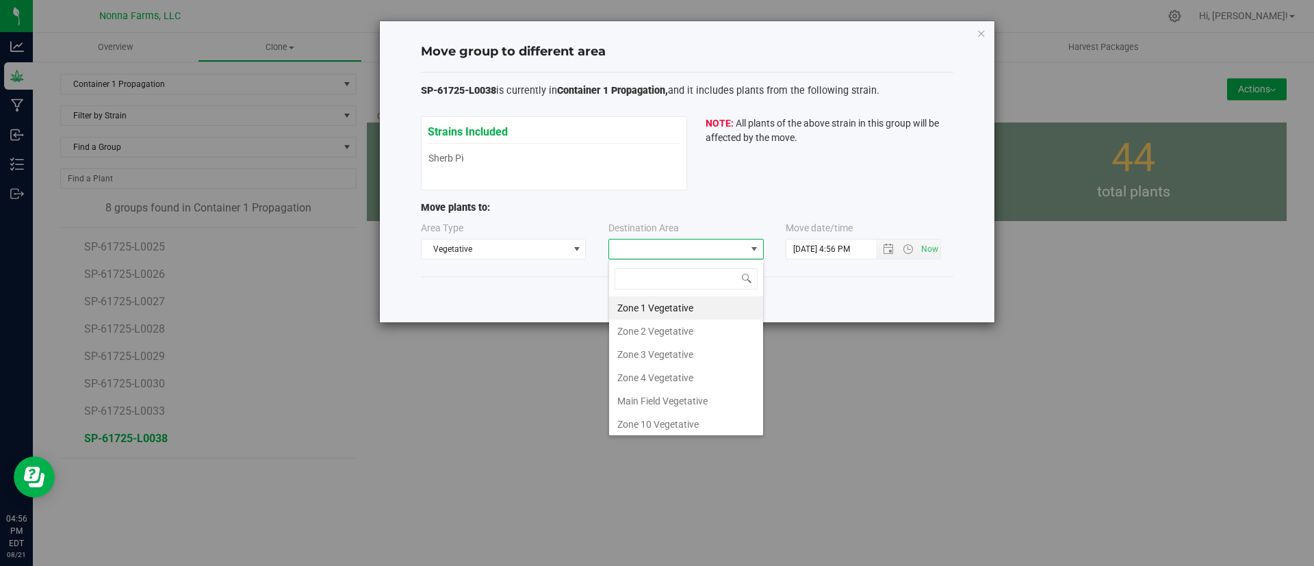
scroll to position [21, 155]
click at [651, 303] on li "Zone 1 Vegetative" at bounding box center [686, 307] width 154 height 23
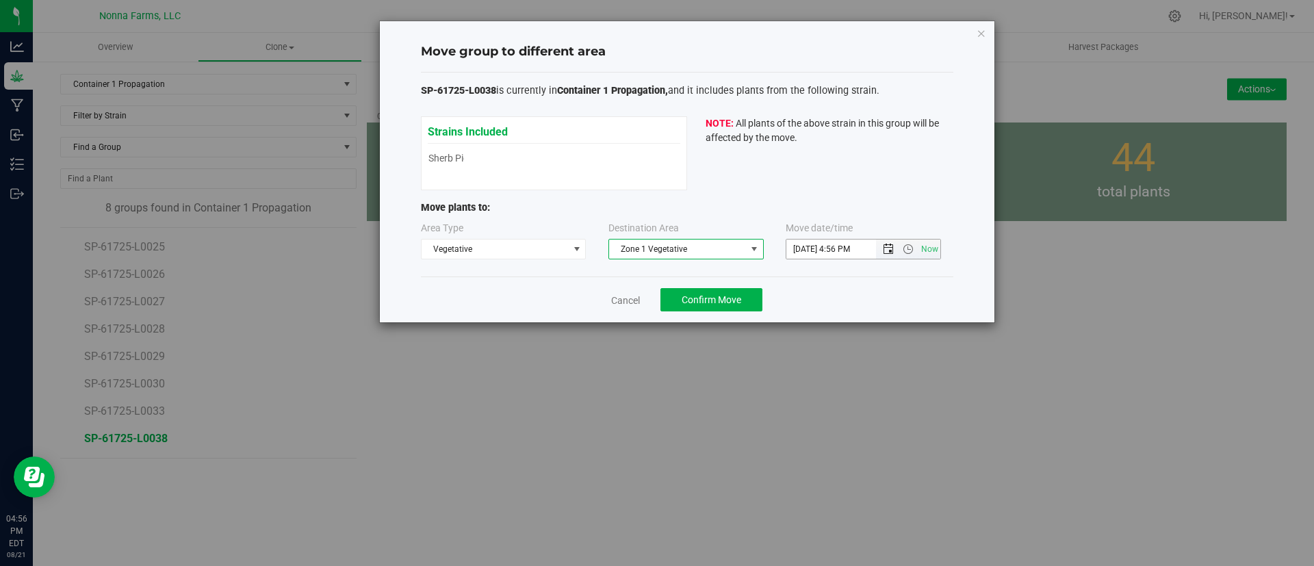
click at [888, 252] on span "Open the date view" at bounding box center [888, 249] width 11 height 11
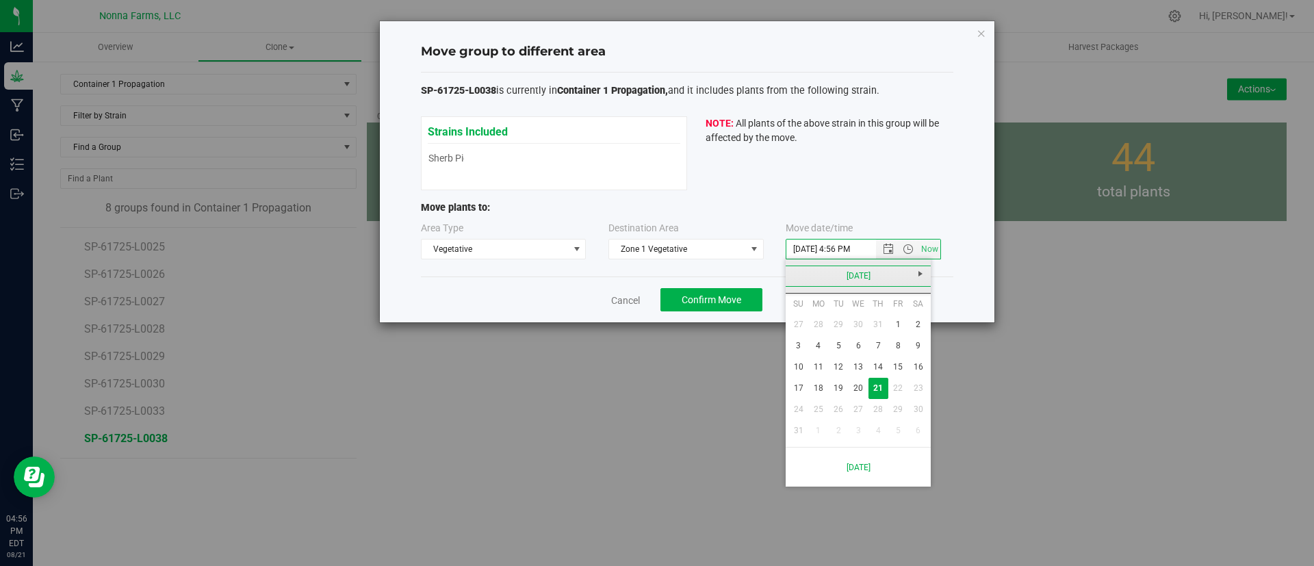
click at [861, 278] on link "[DATE]" at bounding box center [858, 275] width 147 height 21
click at [884, 339] on link "[DATE]" at bounding box center [875, 352] width 35 height 35
click at [884, 361] on link "17" at bounding box center [878, 366] width 20 height 21
type input "[DATE] 4:56 PM"
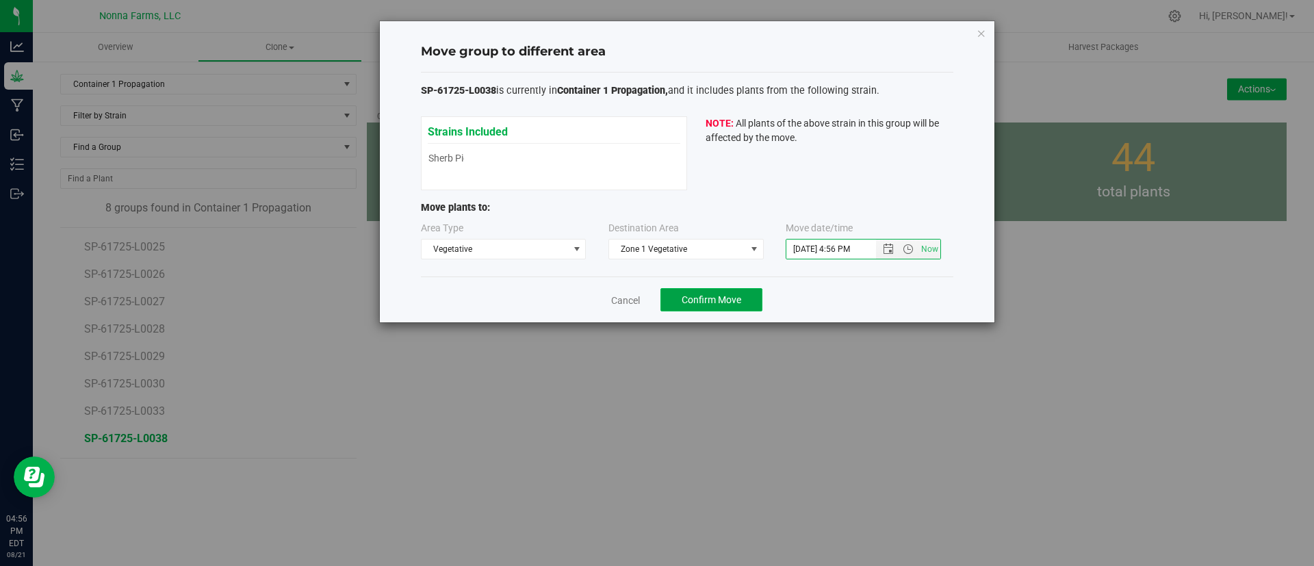
click at [720, 299] on span "Confirm Move" at bounding box center [711, 299] width 60 height 11
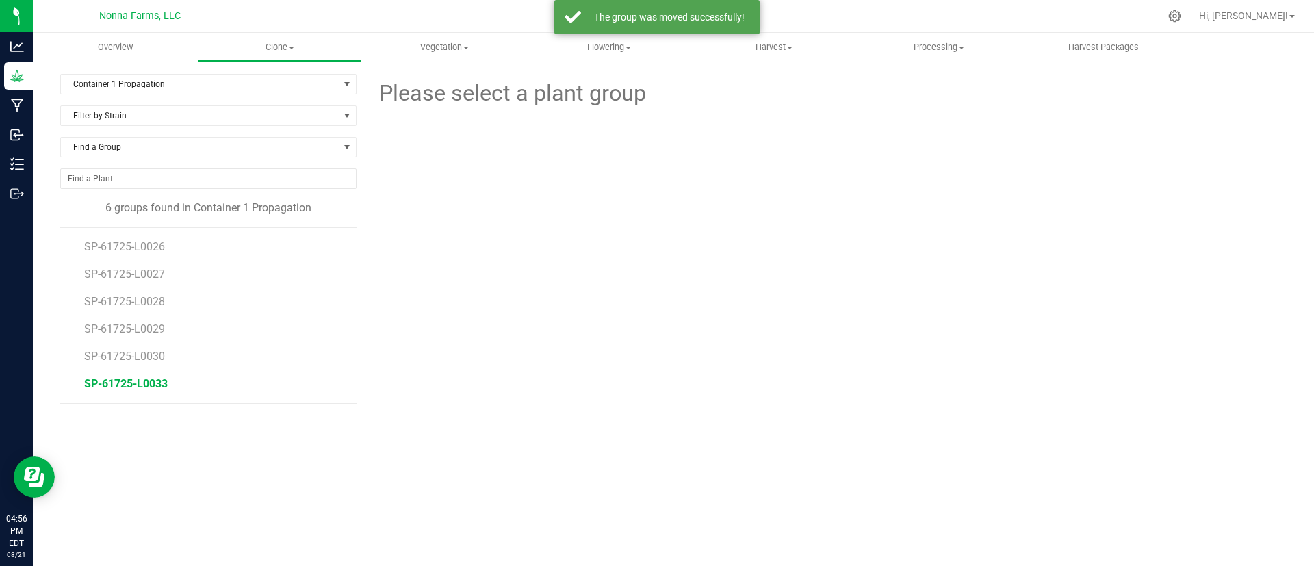
click at [99, 385] on span "SP-61725-L0033" at bounding box center [125, 383] width 83 height 13
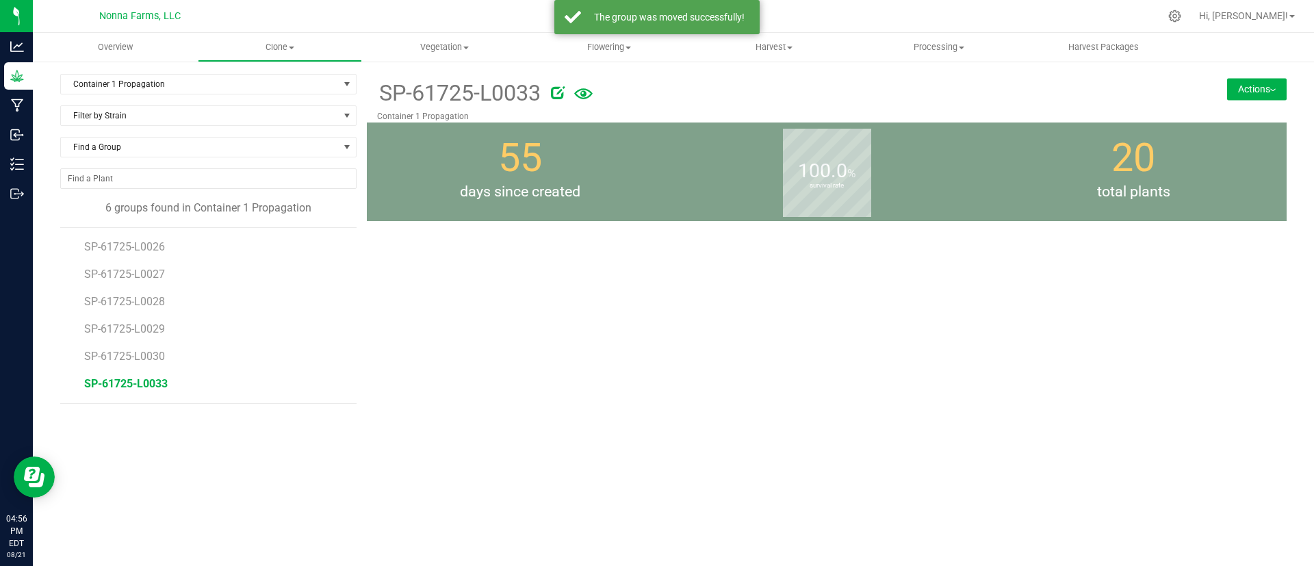
click at [1261, 93] on button "Actions" at bounding box center [1257, 89] width 60 height 22
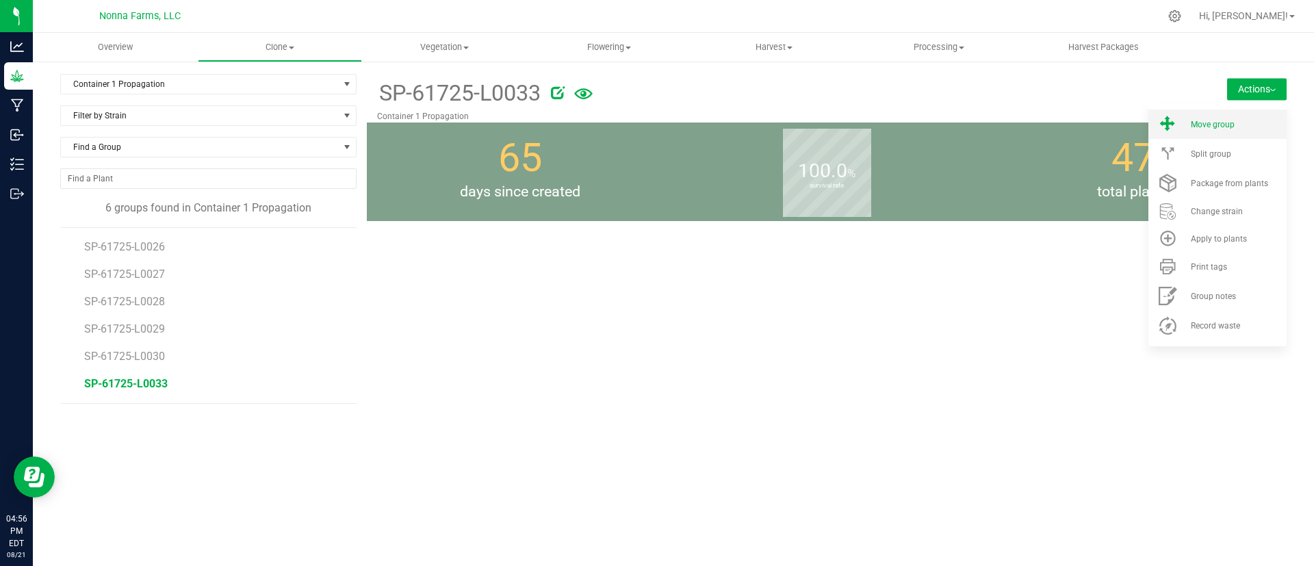
click at [1227, 123] on span "Move group" at bounding box center [1212, 125] width 44 height 10
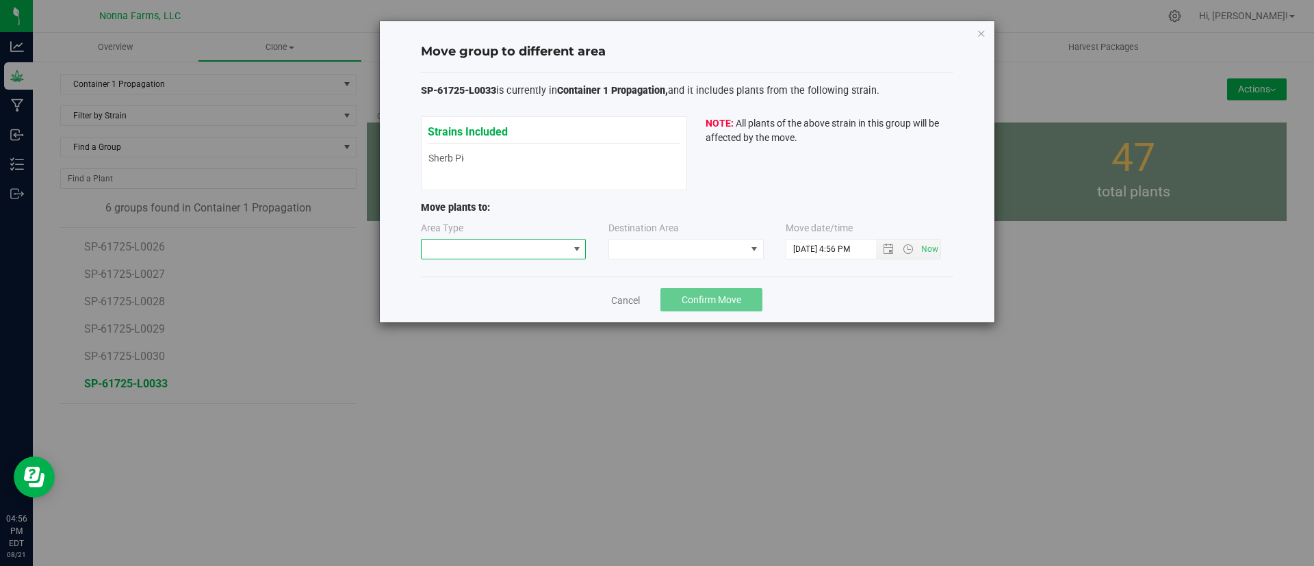
click at [573, 249] on span at bounding box center [576, 249] width 11 height 11
click at [515, 299] on li "Vegetative" at bounding box center [503, 297] width 164 height 23
click at [664, 250] on span at bounding box center [677, 248] width 137 height 19
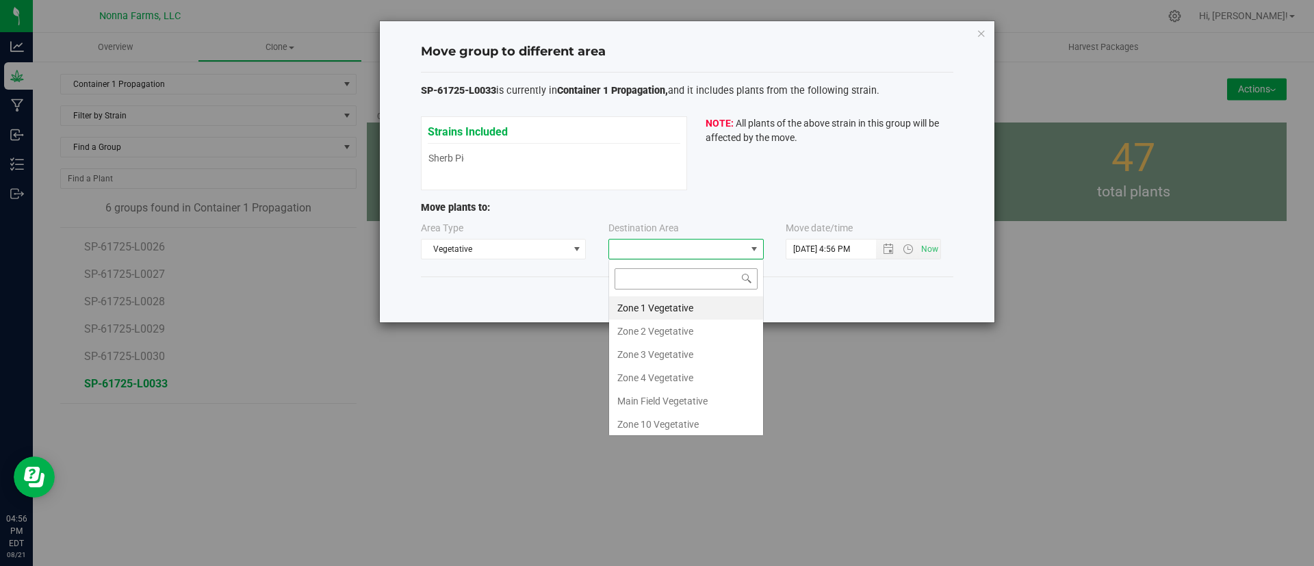
scroll to position [21, 155]
click at [654, 307] on li "Zone 1 Vegetative" at bounding box center [686, 307] width 154 height 23
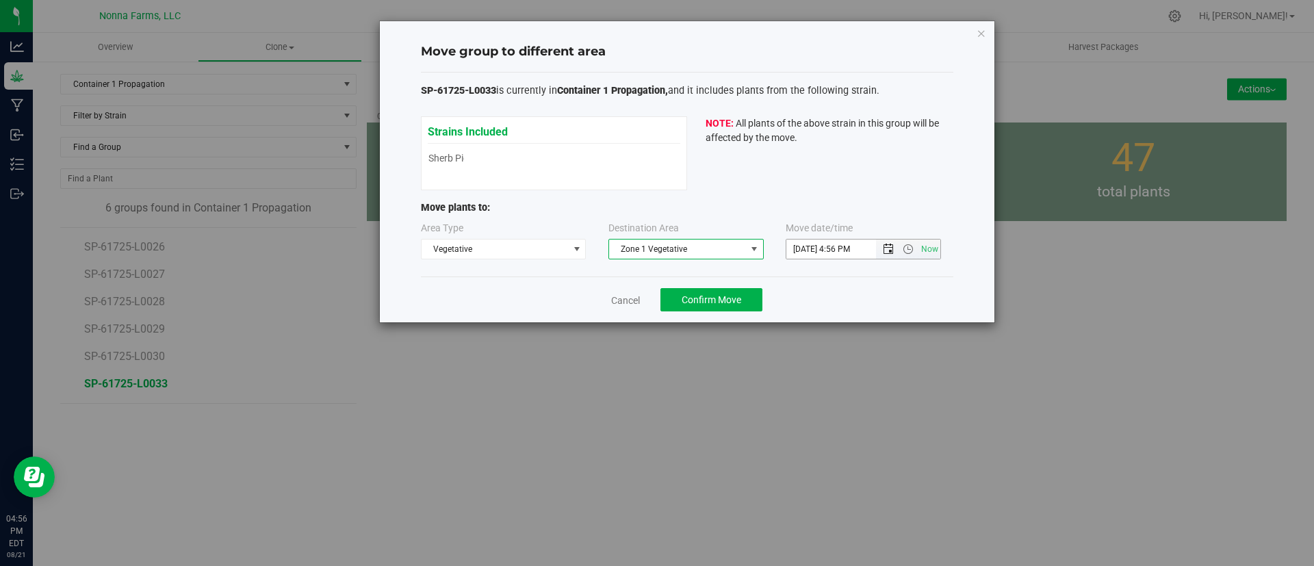
click at [889, 247] on span "Open the date view" at bounding box center [888, 249] width 11 height 11
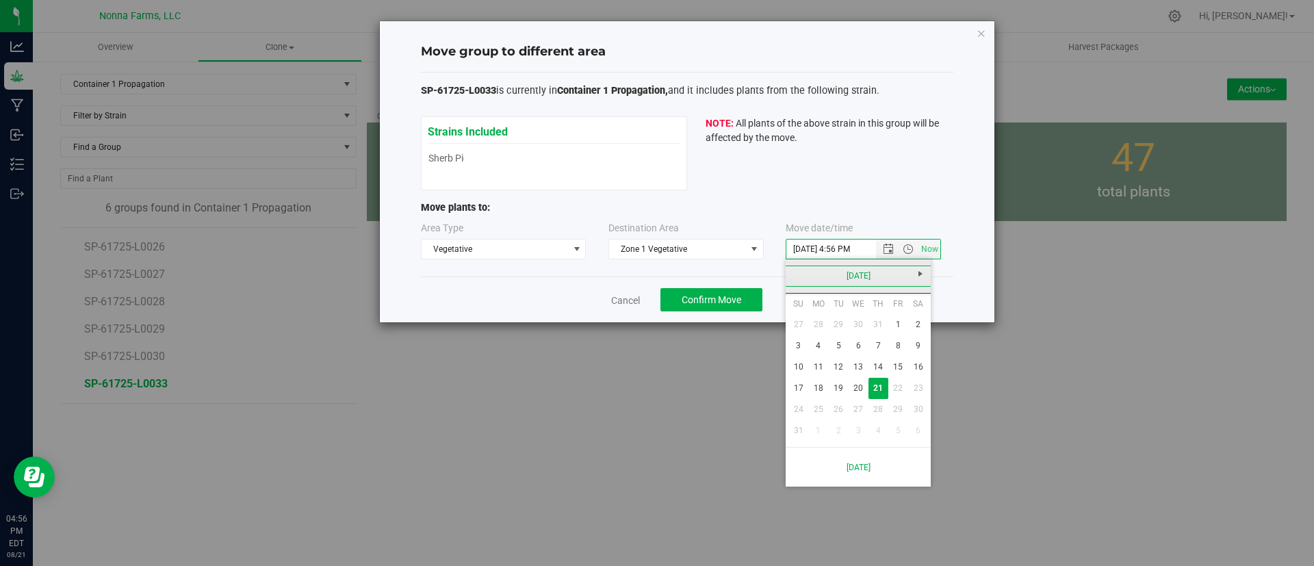
click at [855, 277] on link "[DATE]" at bounding box center [858, 275] width 147 height 21
click at [887, 348] on link "[DATE]" at bounding box center [875, 352] width 35 height 35
click at [884, 362] on link "17" at bounding box center [878, 366] width 20 height 21
type input "[DATE] 4:56 PM"
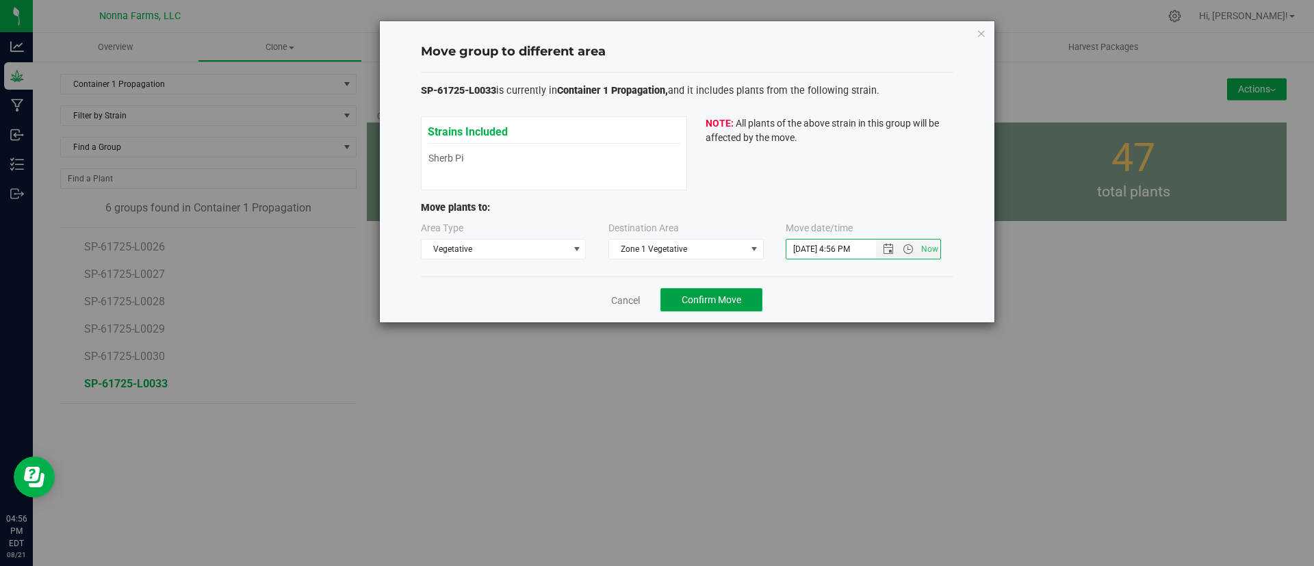
click at [744, 292] on button "Confirm Move" at bounding box center [711, 299] width 102 height 23
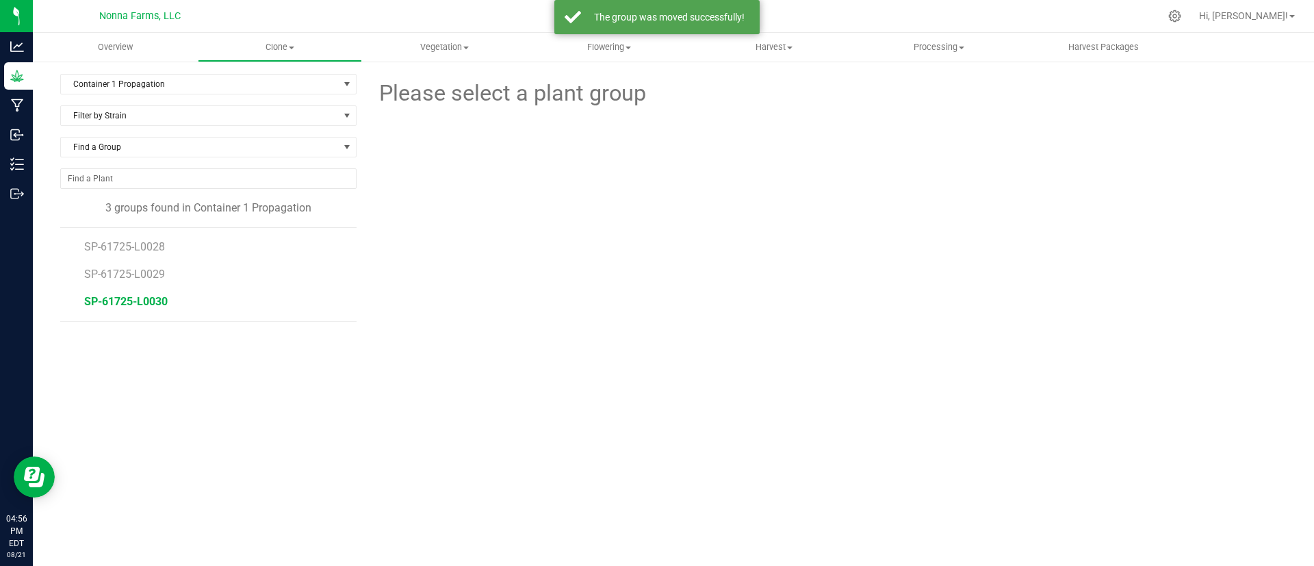
click at [161, 302] on span "SP-61725-L0030" at bounding box center [125, 301] width 83 height 13
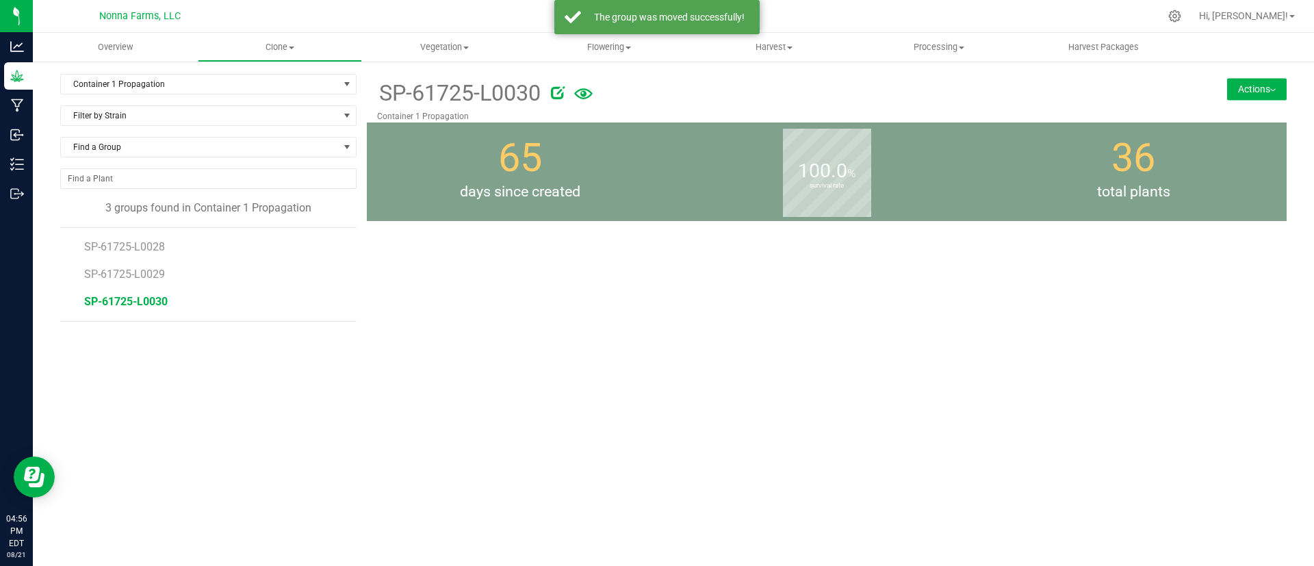
click at [1260, 79] on button "Actions" at bounding box center [1257, 89] width 60 height 22
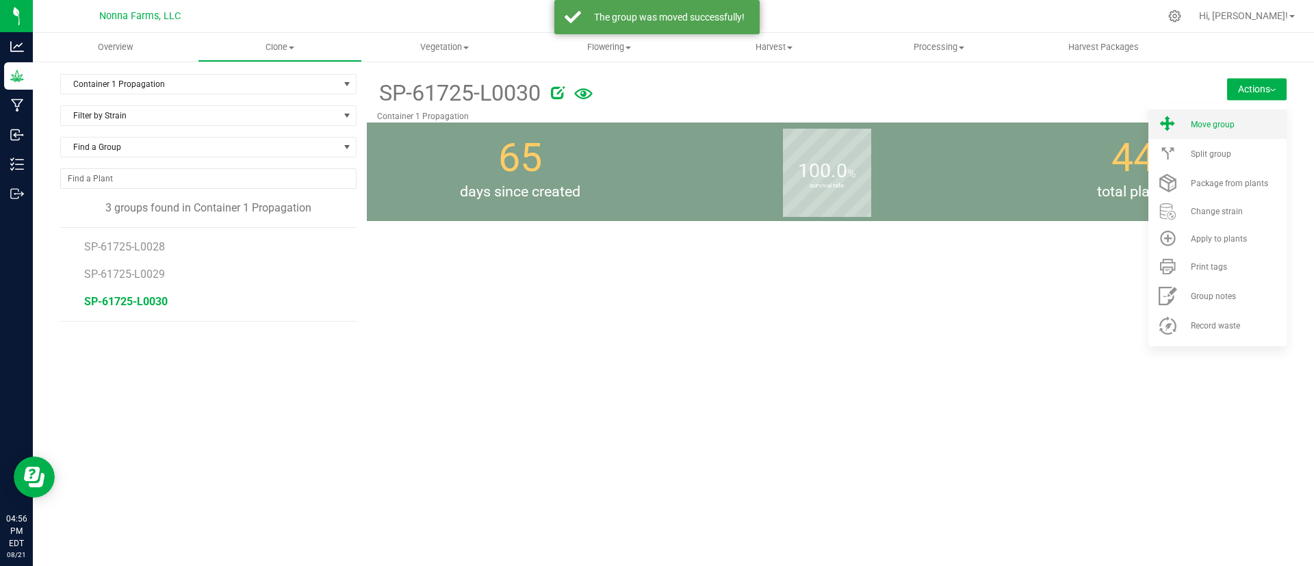
click at [1212, 116] on li "Move group" at bounding box center [1217, 123] width 138 height 29
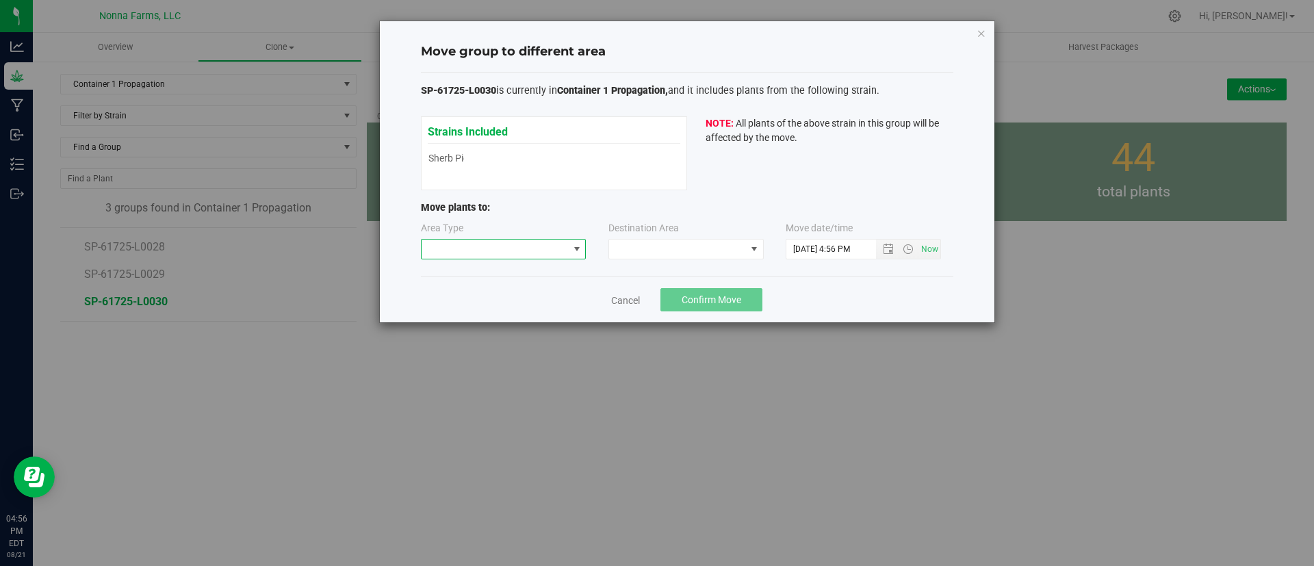
click at [511, 244] on span at bounding box center [494, 248] width 147 height 19
click at [497, 292] on li "Vegetative" at bounding box center [503, 297] width 164 height 23
drag, startPoint x: 572, startPoint y: 260, endPoint x: 588, endPoint y: 256, distance: 16.9
click at [577, 259] on div "Area Type Vegetative Destination Area Move date/time" at bounding box center [687, 243] width 532 height 44
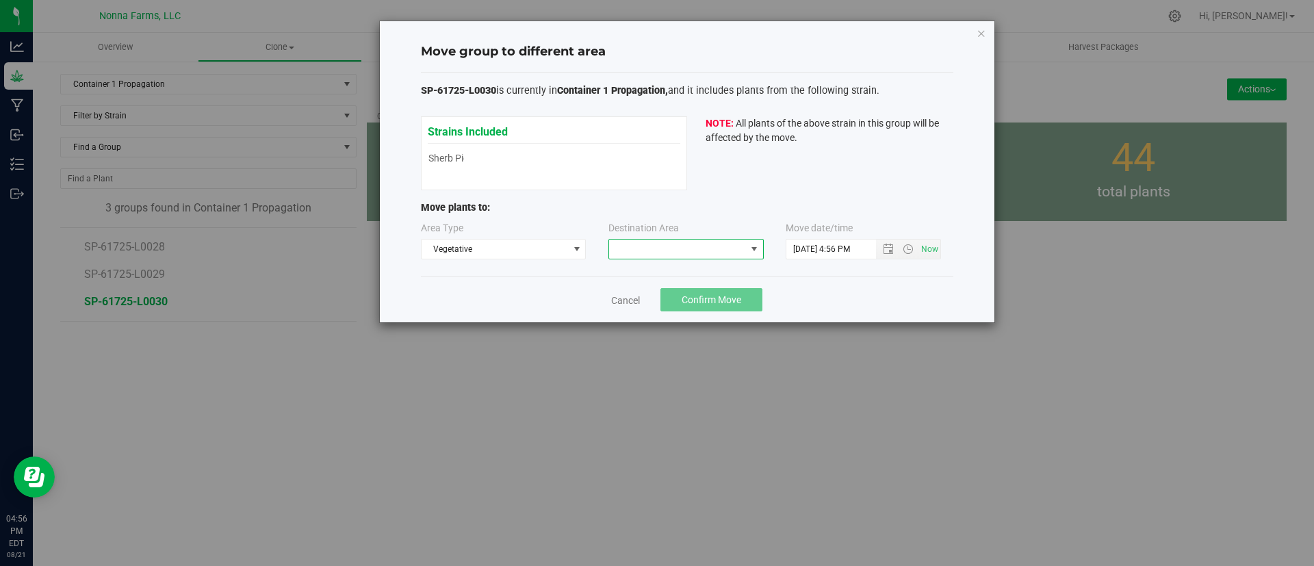
click at [627, 252] on span at bounding box center [677, 248] width 137 height 19
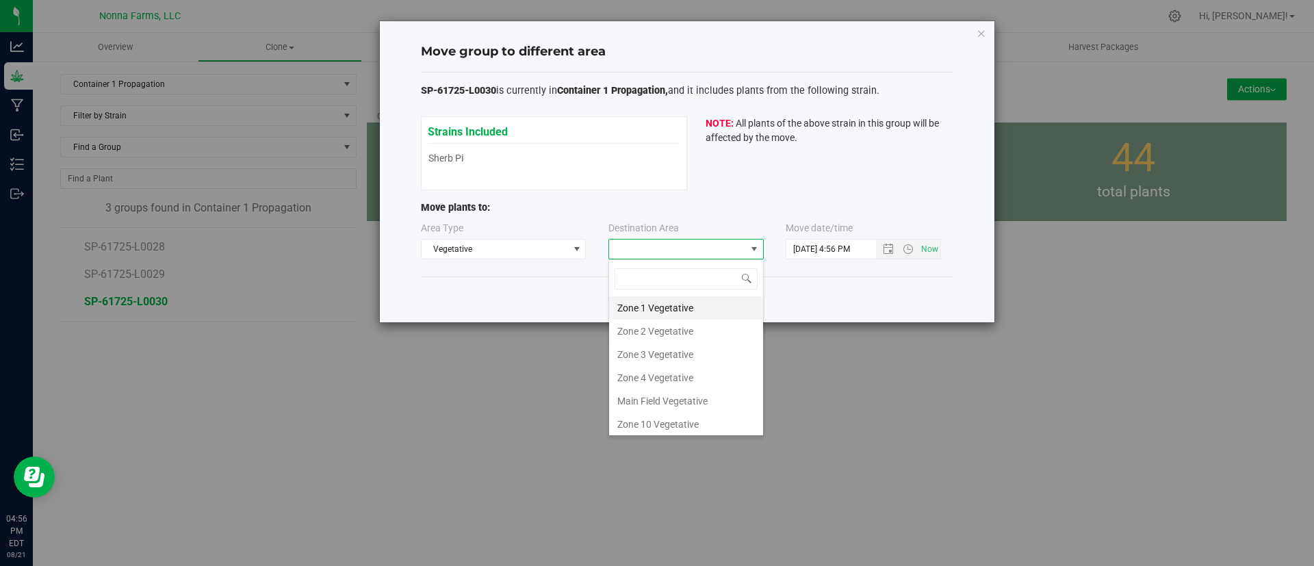
scroll to position [21, 155]
click at [640, 304] on li "Zone 1 Vegetative" at bounding box center [686, 307] width 154 height 23
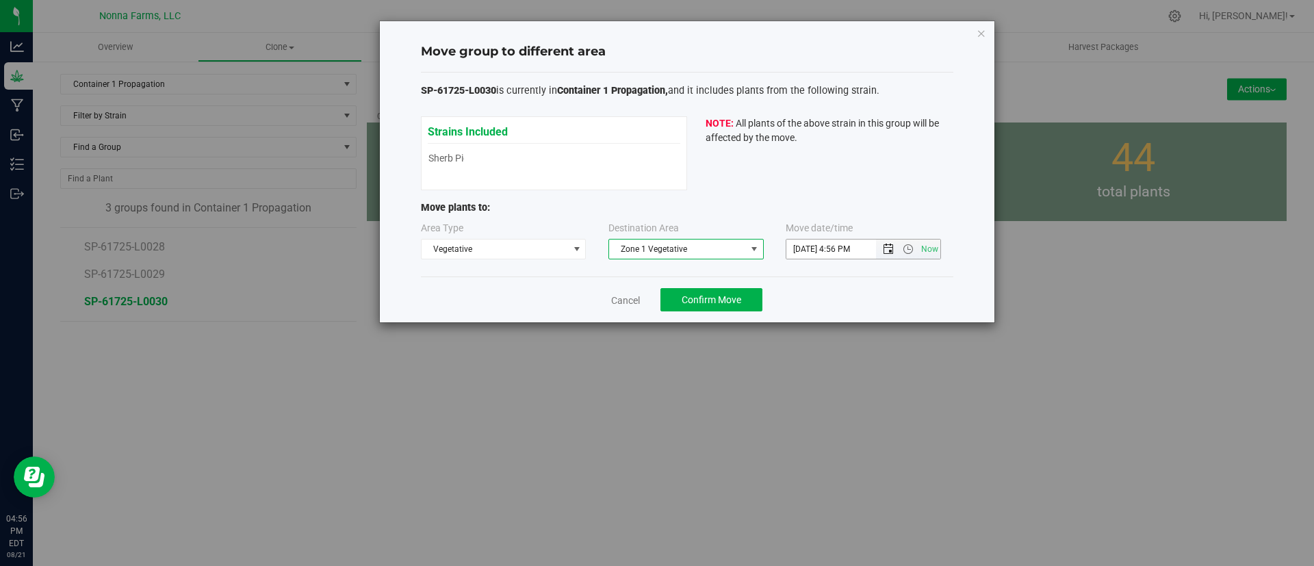
click at [885, 250] on span "Open the date view" at bounding box center [888, 249] width 11 height 11
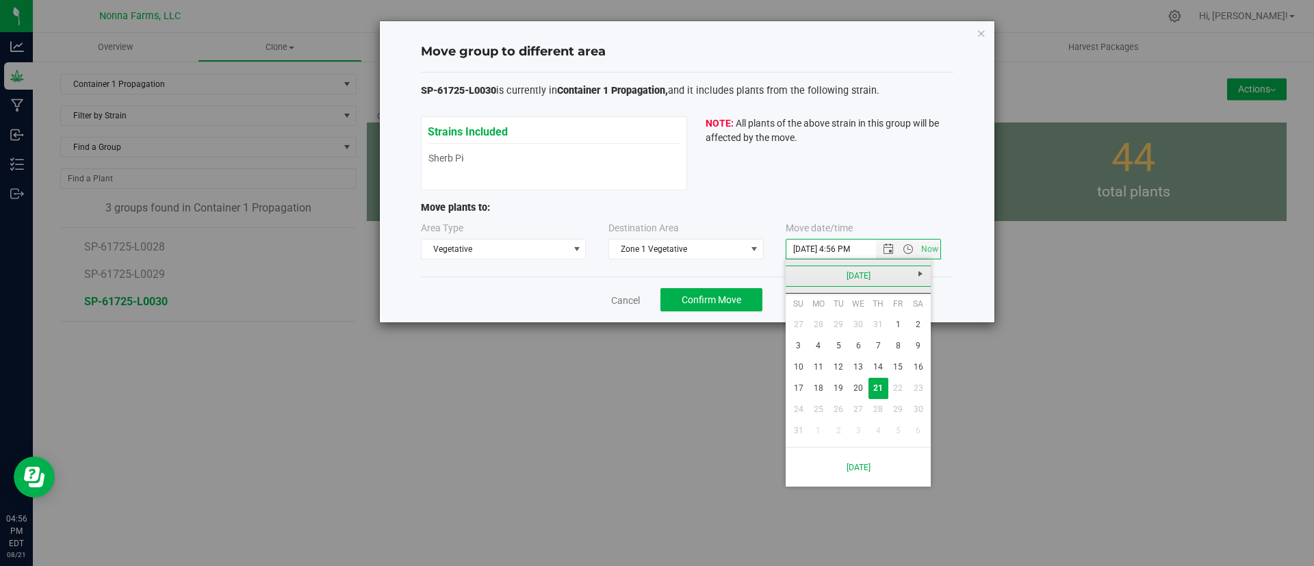
click at [844, 286] on link "[DATE]" at bounding box center [858, 275] width 147 height 21
click at [870, 348] on link "[DATE]" at bounding box center [875, 352] width 35 height 35
click at [883, 363] on link "17" at bounding box center [878, 366] width 20 height 21
type input "[DATE] 4:56 PM"
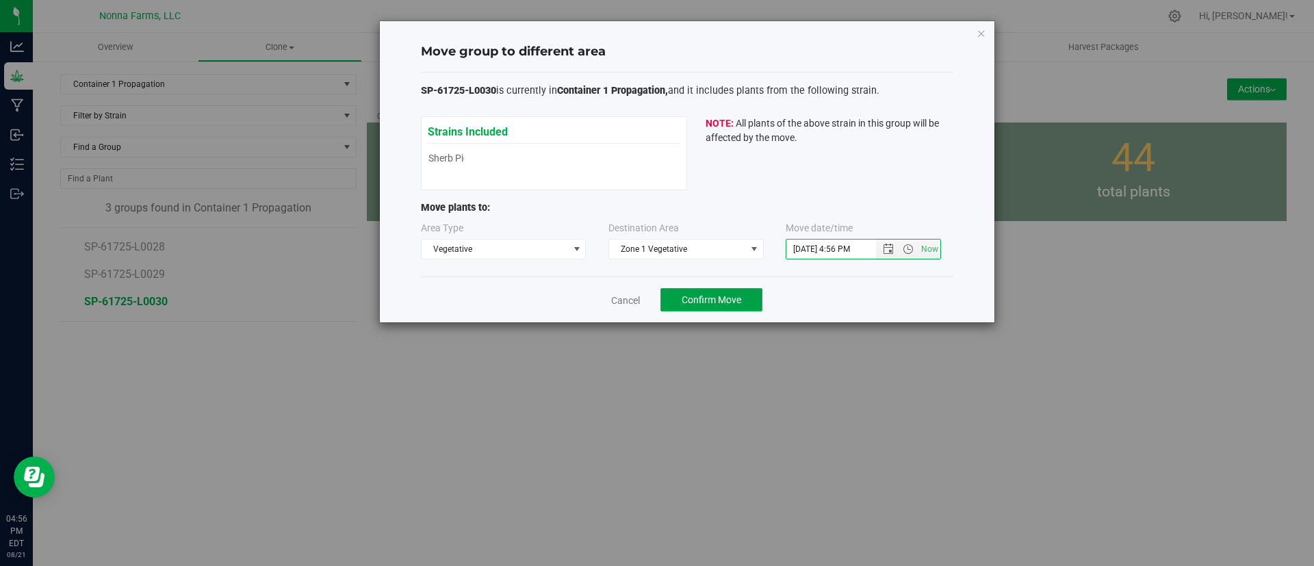
click at [741, 296] on span "Confirm Move" at bounding box center [711, 299] width 60 height 11
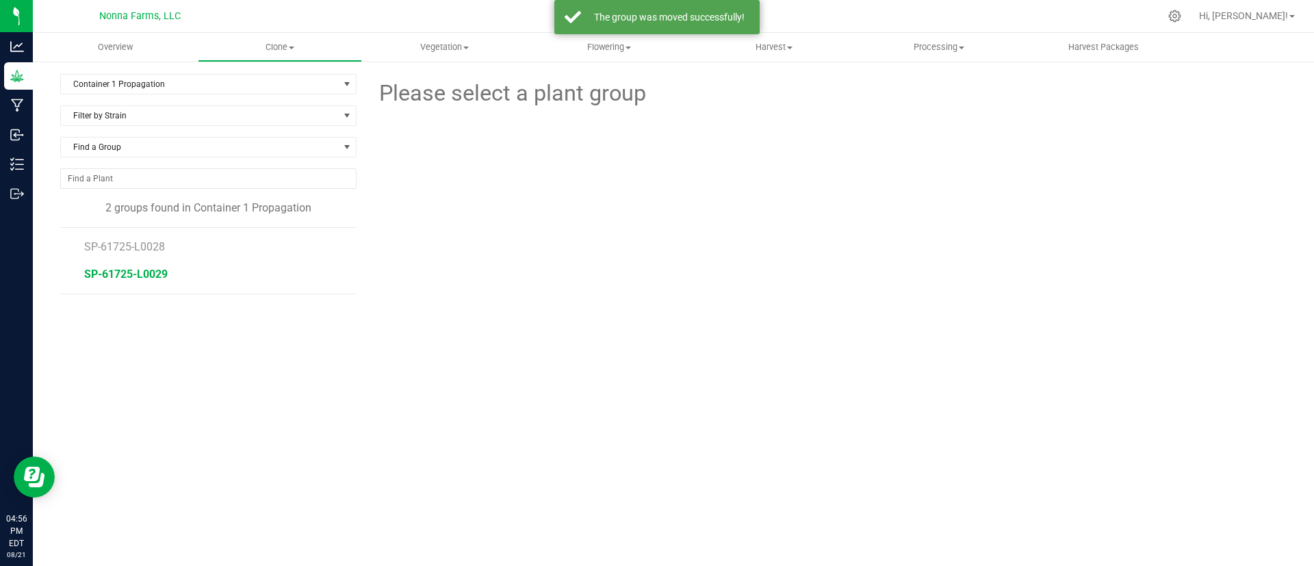
click at [146, 272] on span "SP-61725-L0029" at bounding box center [125, 274] width 83 height 13
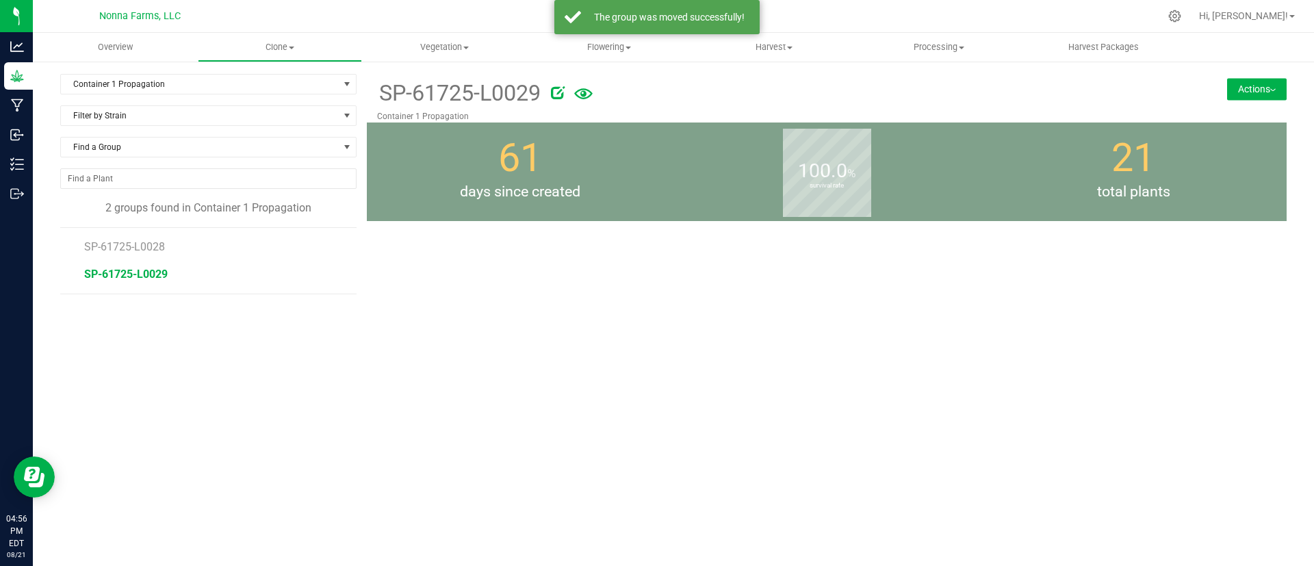
click at [1246, 91] on button "Actions" at bounding box center [1257, 89] width 60 height 22
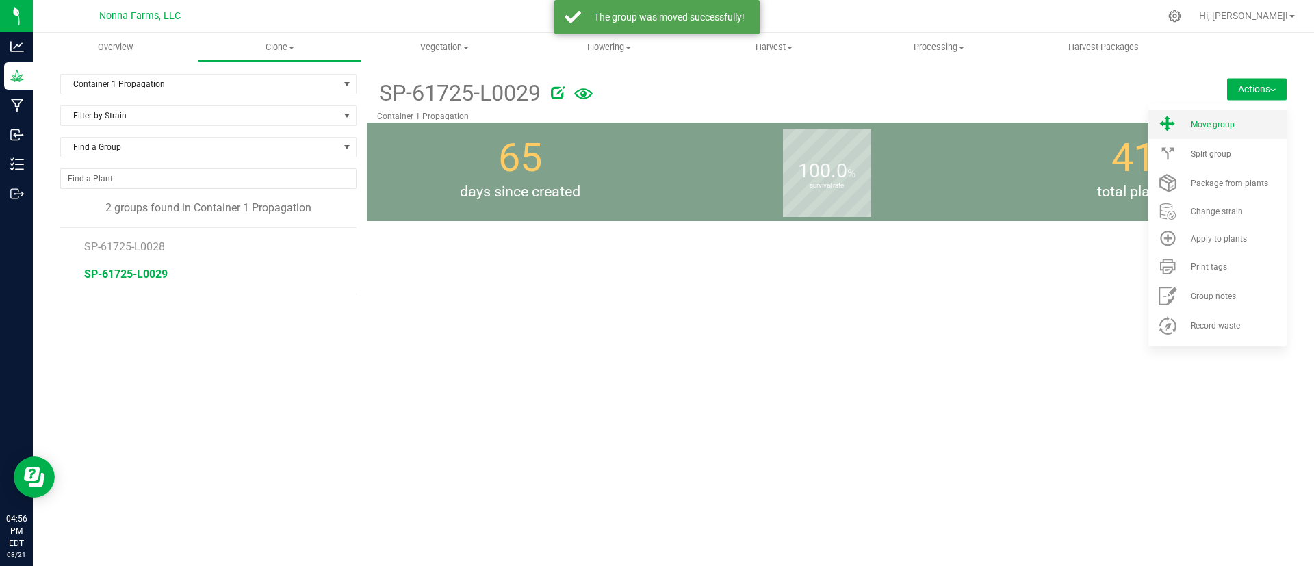
click at [1240, 127] on div "Move group" at bounding box center [1236, 125] width 93 height 10
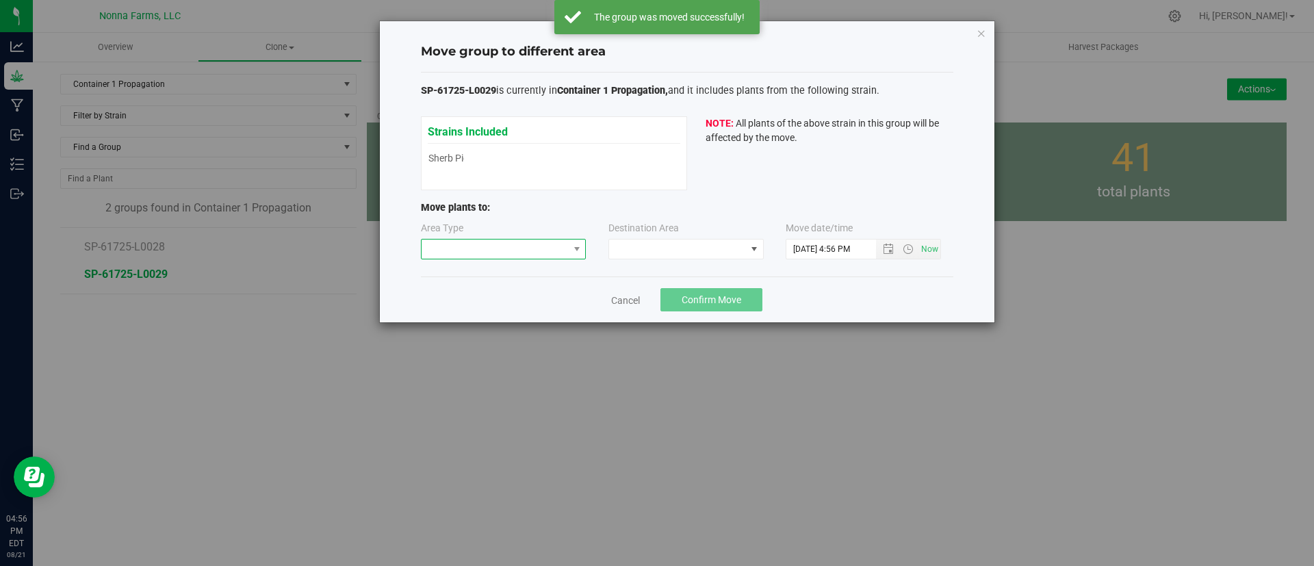
click at [519, 257] on span at bounding box center [494, 248] width 147 height 19
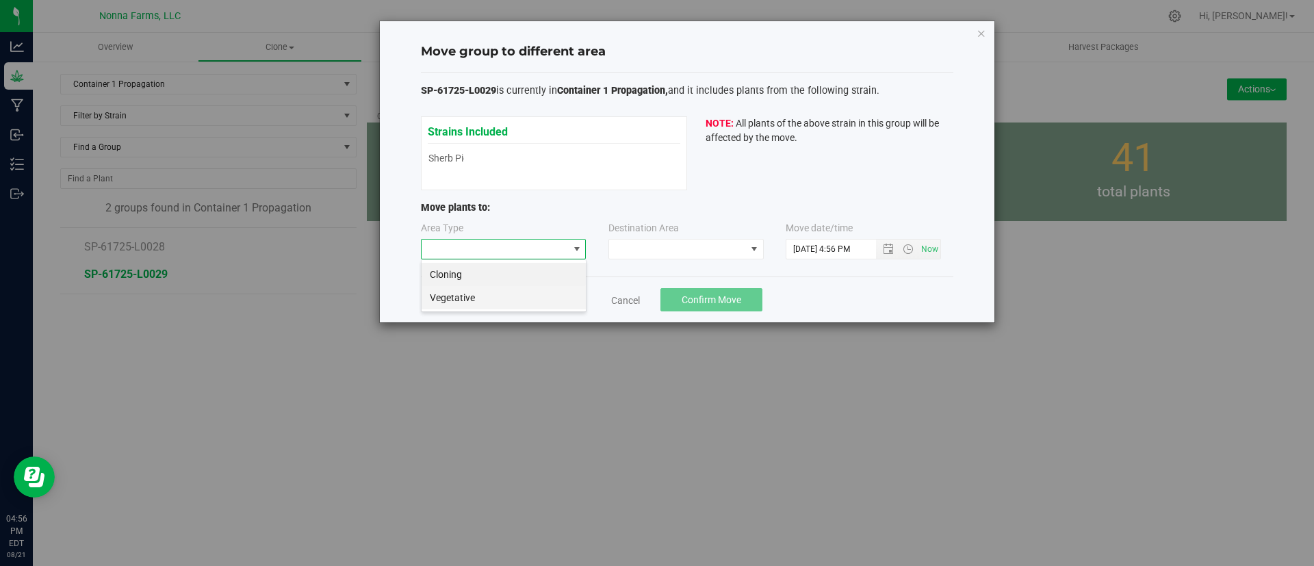
click at [519, 294] on li "Vegetative" at bounding box center [503, 297] width 164 height 23
click at [677, 257] on span at bounding box center [677, 248] width 137 height 19
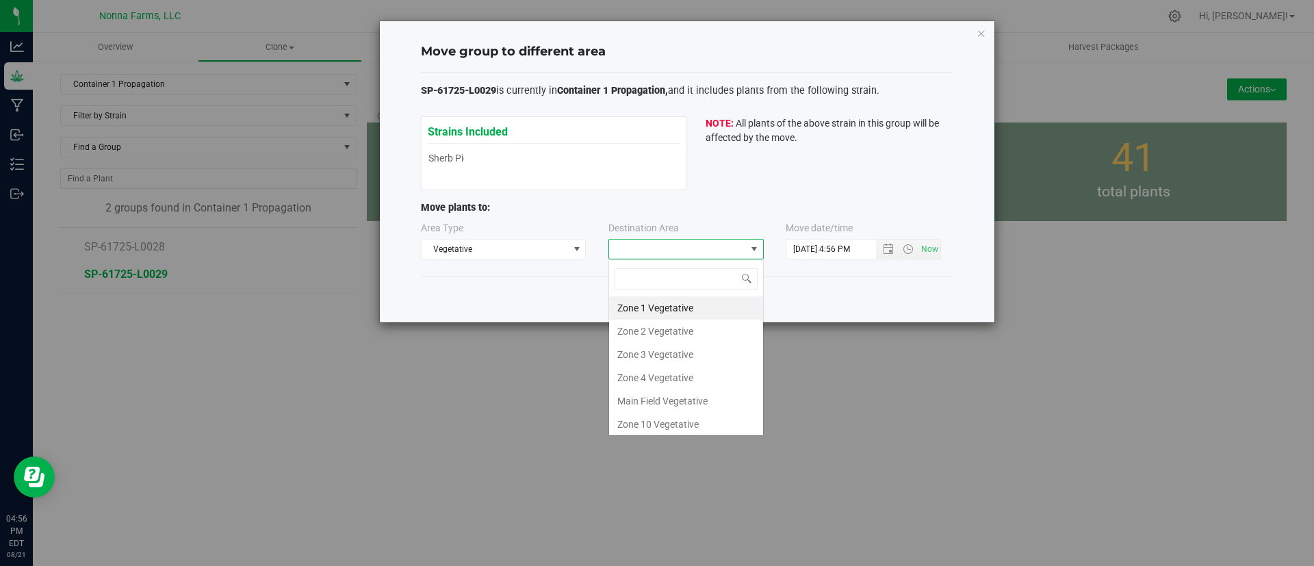
scroll to position [21, 155]
click at [673, 305] on li "Zone 1 Vegetative" at bounding box center [686, 307] width 154 height 23
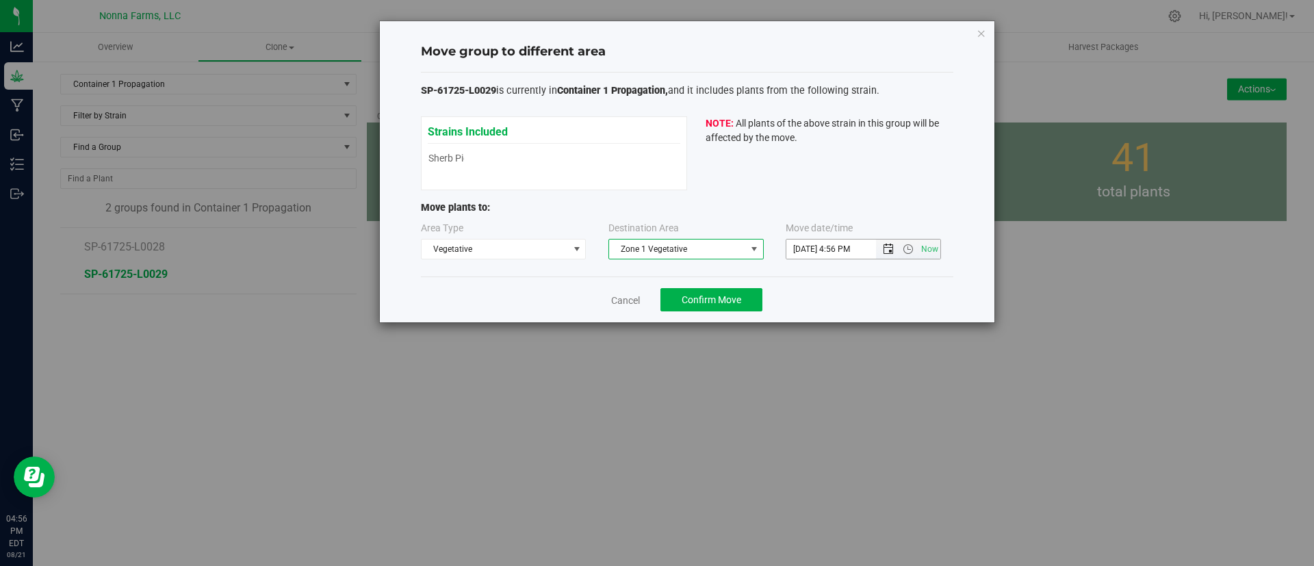
click at [885, 250] on span "Open the date view" at bounding box center [888, 249] width 11 height 11
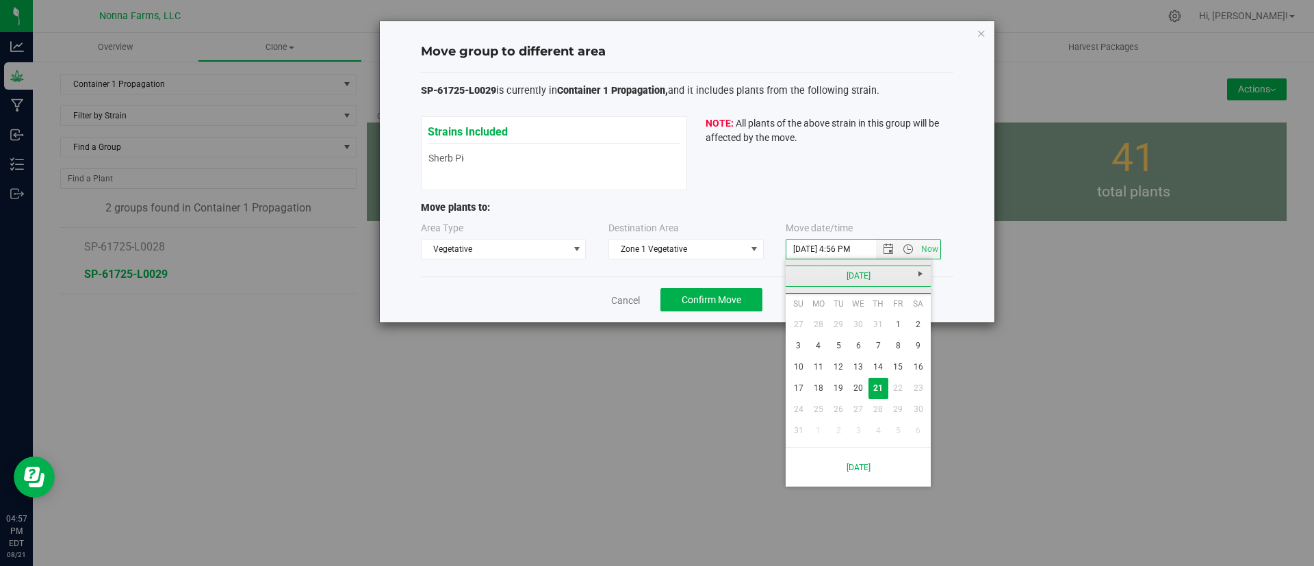
click at [861, 268] on link "[DATE]" at bounding box center [858, 275] width 147 height 21
click at [872, 349] on link "[DATE]" at bounding box center [875, 352] width 35 height 35
click at [882, 365] on link "17" at bounding box center [878, 366] width 20 height 21
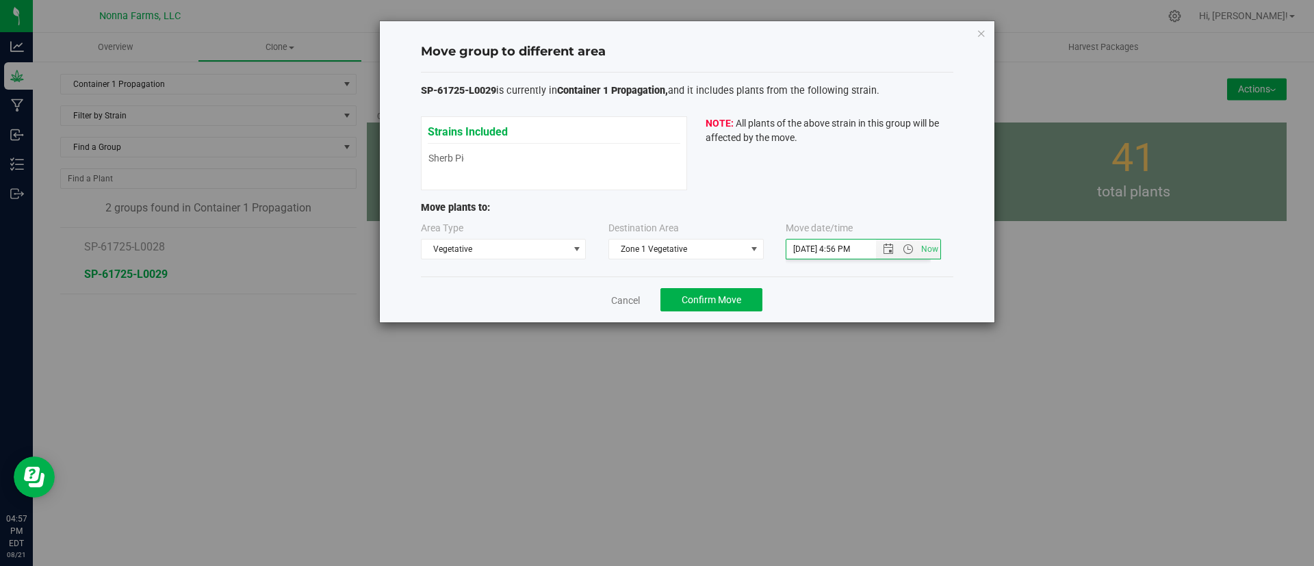
type input "[DATE] 4:56 PM"
click at [750, 296] on button "Confirm Move" at bounding box center [711, 299] width 102 height 23
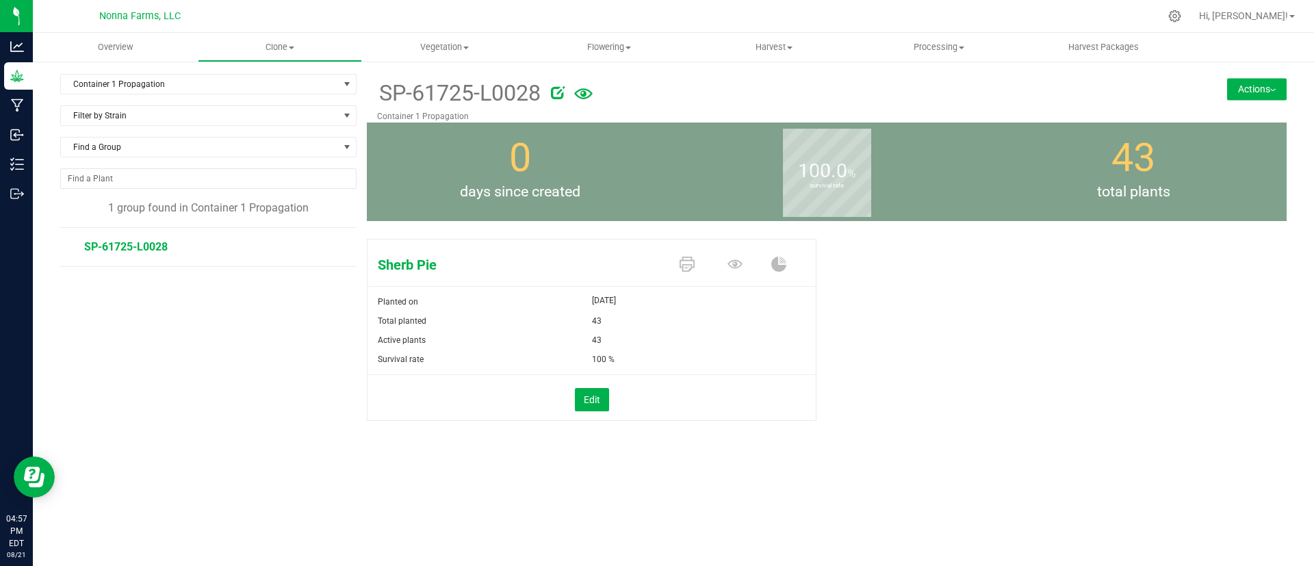
click at [1268, 88] on button "Actions" at bounding box center [1257, 89] width 60 height 22
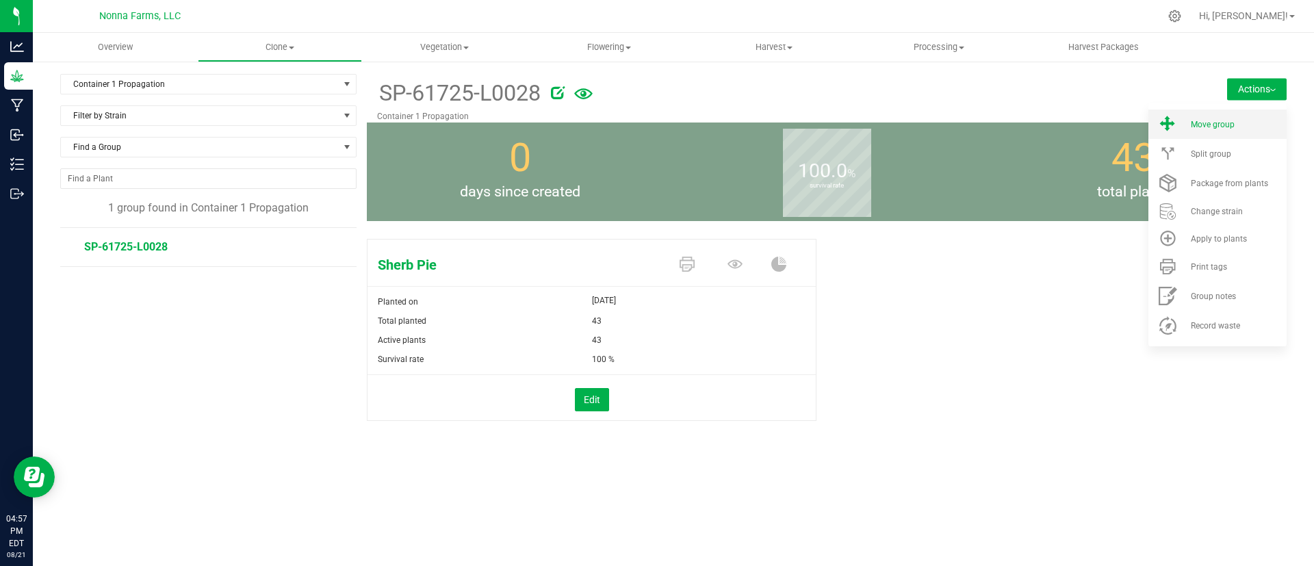
click at [1221, 129] on span "Move group" at bounding box center [1212, 125] width 44 height 10
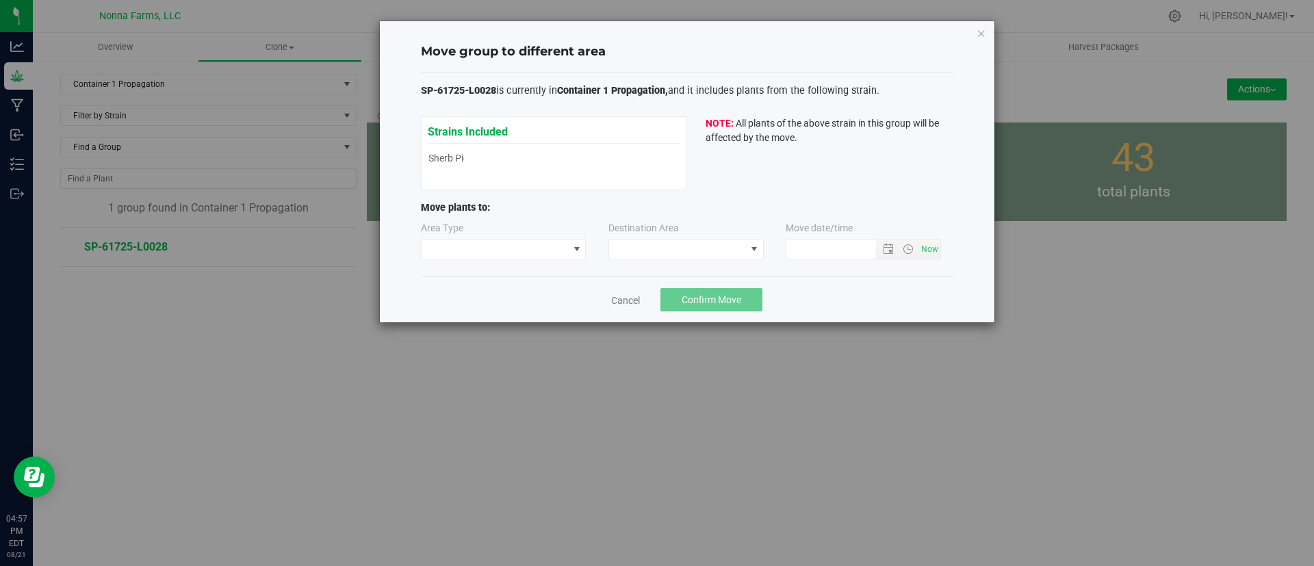
type input "[DATE] 4:57 PM"
click at [564, 246] on span at bounding box center [494, 248] width 147 height 19
click at [528, 302] on li "Vegetative" at bounding box center [503, 297] width 164 height 23
click at [652, 255] on span at bounding box center [677, 248] width 137 height 19
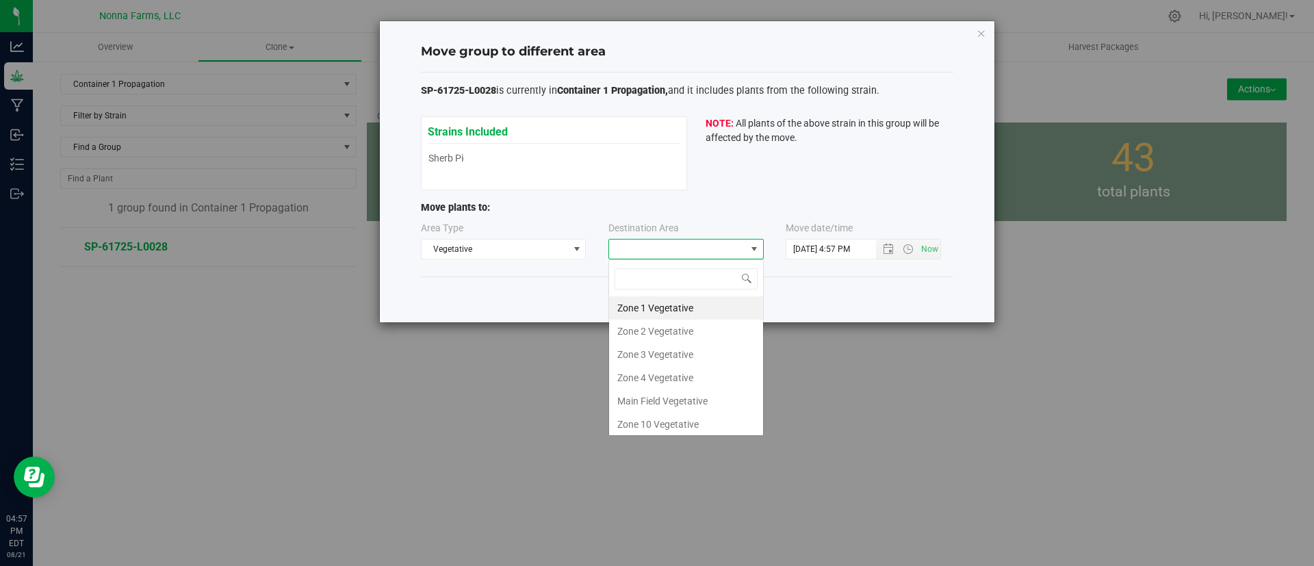
scroll to position [21, 155]
click at [656, 311] on li "Zone 1 Vegetative" at bounding box center [686, 307] width 154 height 23
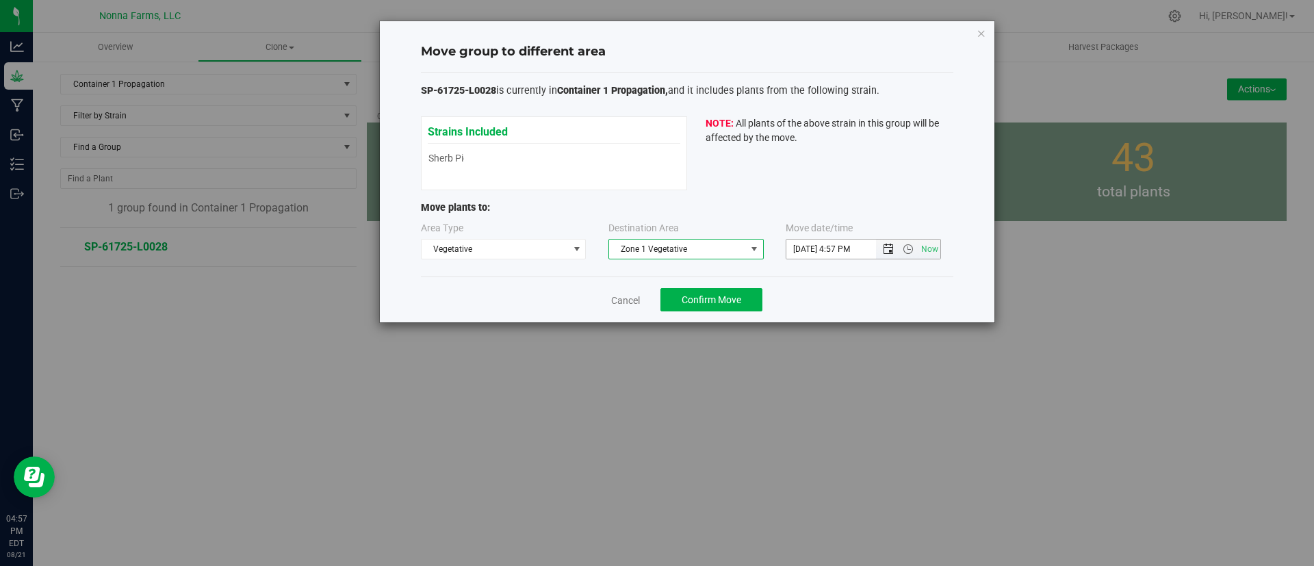
click at [890, 250] on span "Open the date view" at bounding box center [888, 249] width 11 height 11
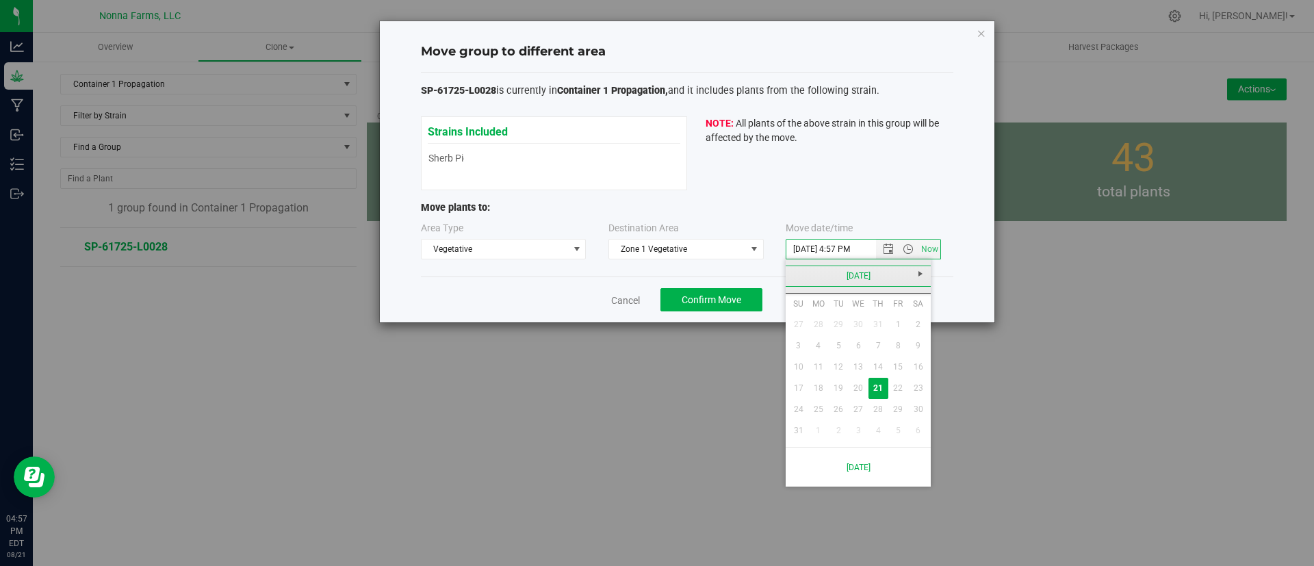
click at [881, 276] on link "[DATE]" at bounding box center [858, 275] width 147 height 21
click at [883, 346] on link "[DATE]" at bounding box center [875, 352] width 35 height 35
click at [1009, 410] on div "Move group to different area SP-61725-L0028 is currently in Container 1 Propaga…" at bounding box center [662, 283] width 1324 height 566
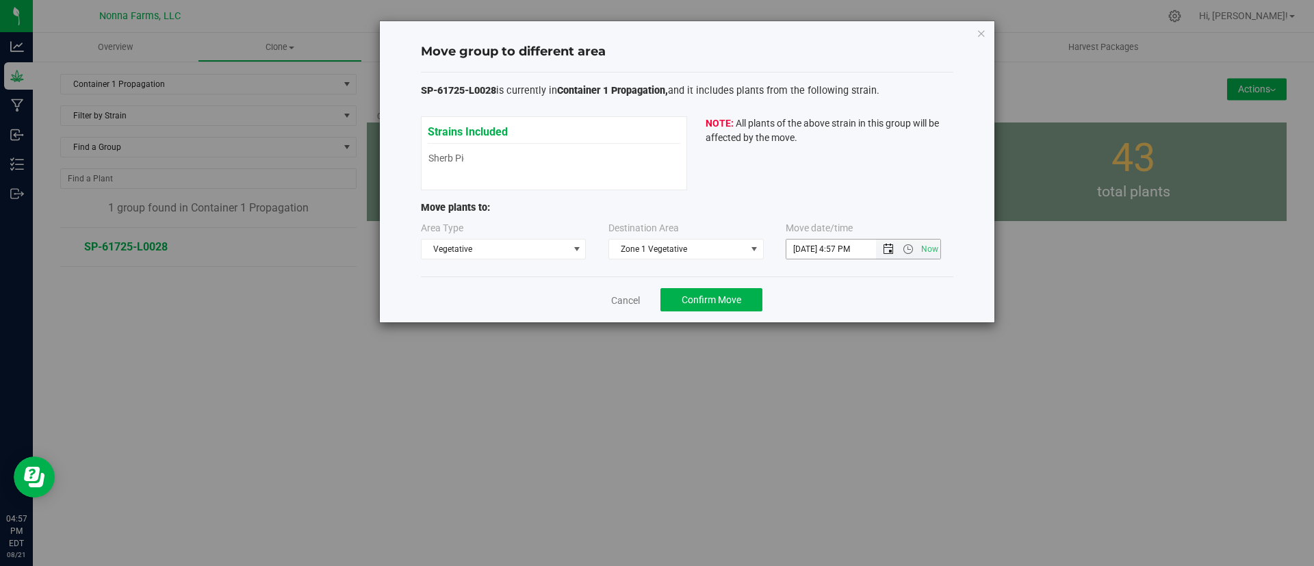
click at [889, 250] on span "Open the date view" at bounding box center [888, 249] width 11 height 11
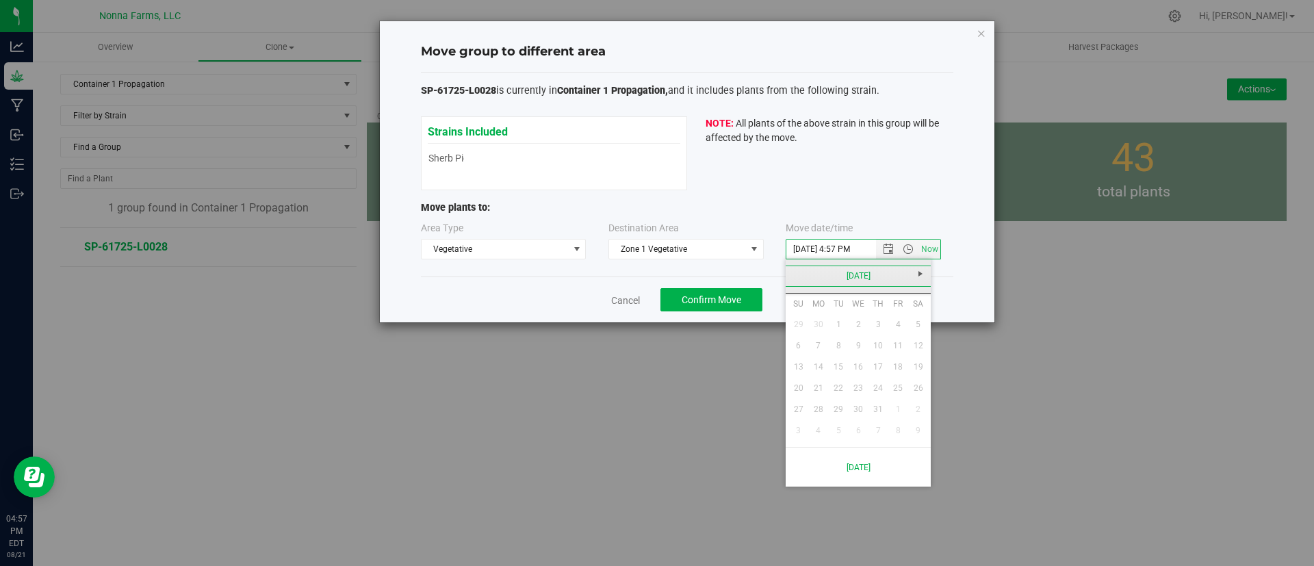
click at [873, 269] on link "[DATE]" at bounding box center [858, 275] width 147 height 21
click at [872, 351] on link "[DATE]" at bounding box center [875, 352] width 35 height 35
click at [879, 362] on table "Su Mo Tu We Th Fr Sa 29 30 1 2 3 4 5 6 7 8 9 10 11 12 13 14 15 16 17 18 19 20 2…" at bounding box center [858, 367] width 140 height 147
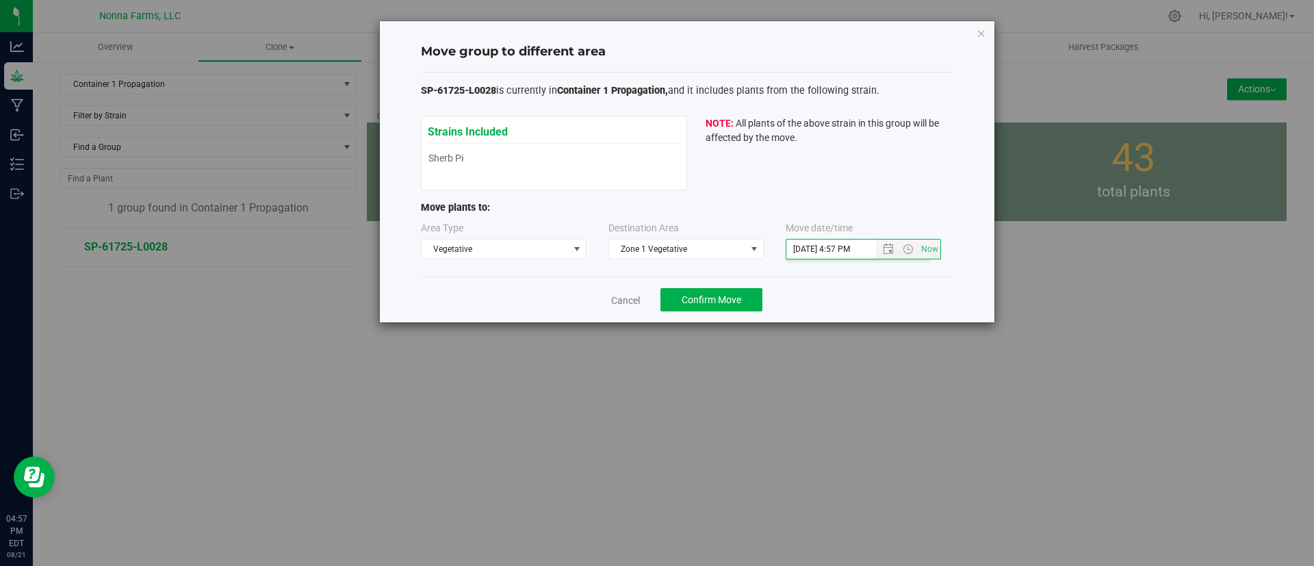
click at [1030, 374] on div "Move group to different area SP-61725-L0028 is currently in Container 1 Propaga…" at bounding box center [662, 283] width 1324 height 566
click at [631, 299] on link "Cancel" at bounding box center [625, 301] width 29 height 14
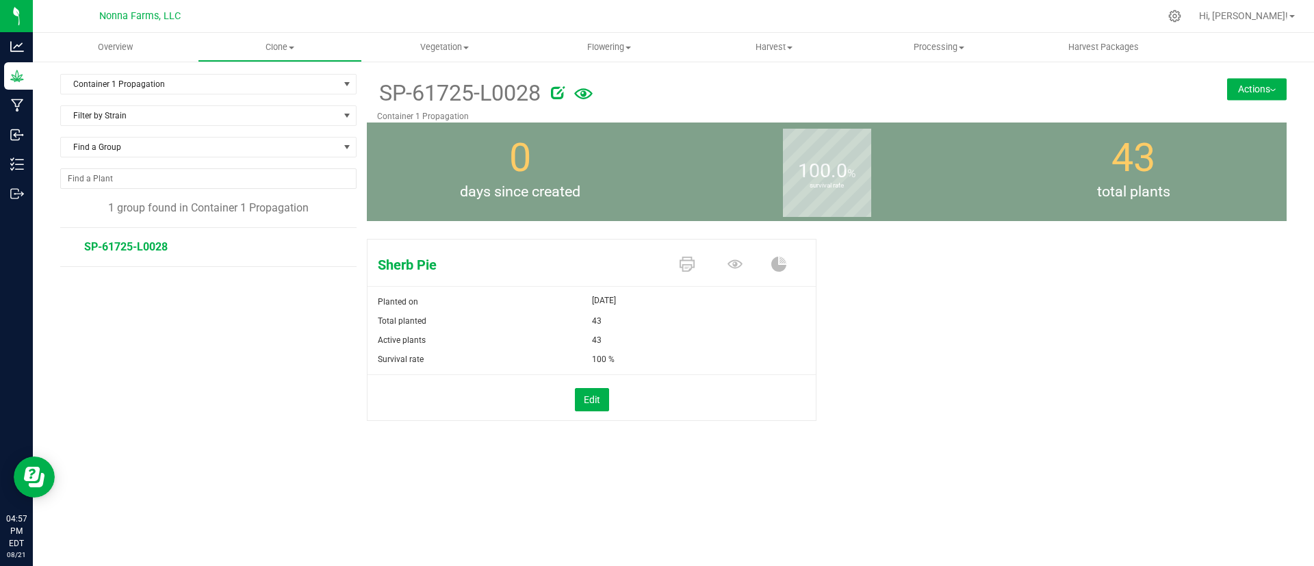
click at [1250, 89] on button "Actions" at bounding box center [1257, 89] width 60 height 22
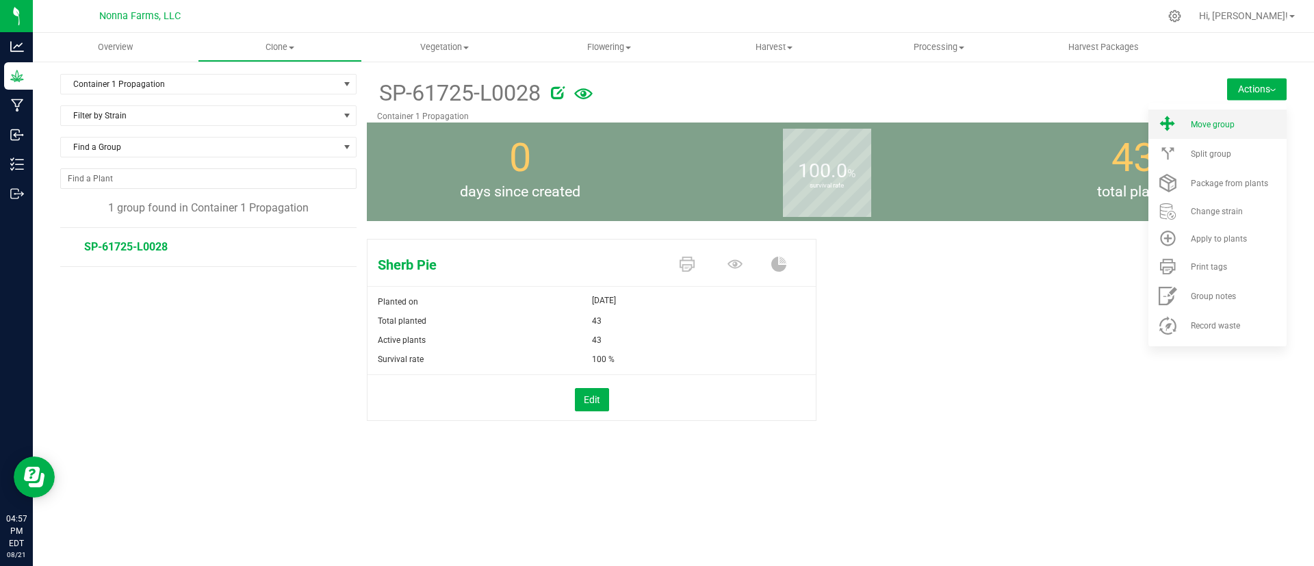
click at [1229, 130] on li "Move group" at bounding box center [1217, 123] width 138 height 29
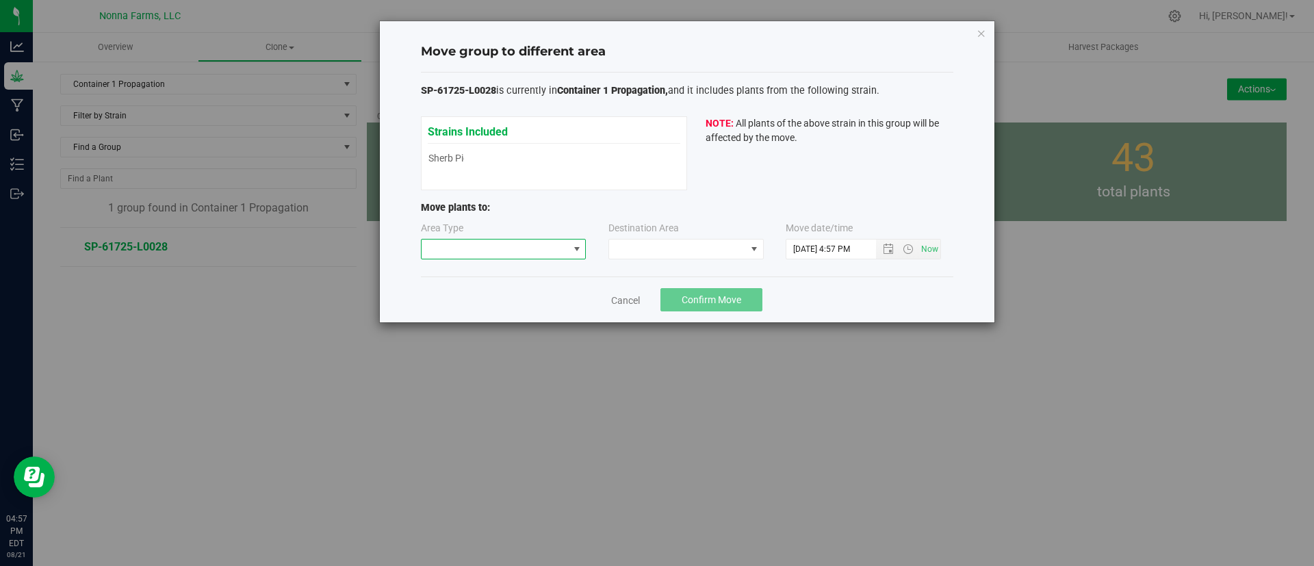
click at [556, 246] on span at bounding box center [494, 248] width 147 height 19
click at [550, 302] on li "Vegetative" at bounding box center [503, 297] width 164 height 23
click at [649, 255] on span at bounding box center [677, 248] width 137 height 19
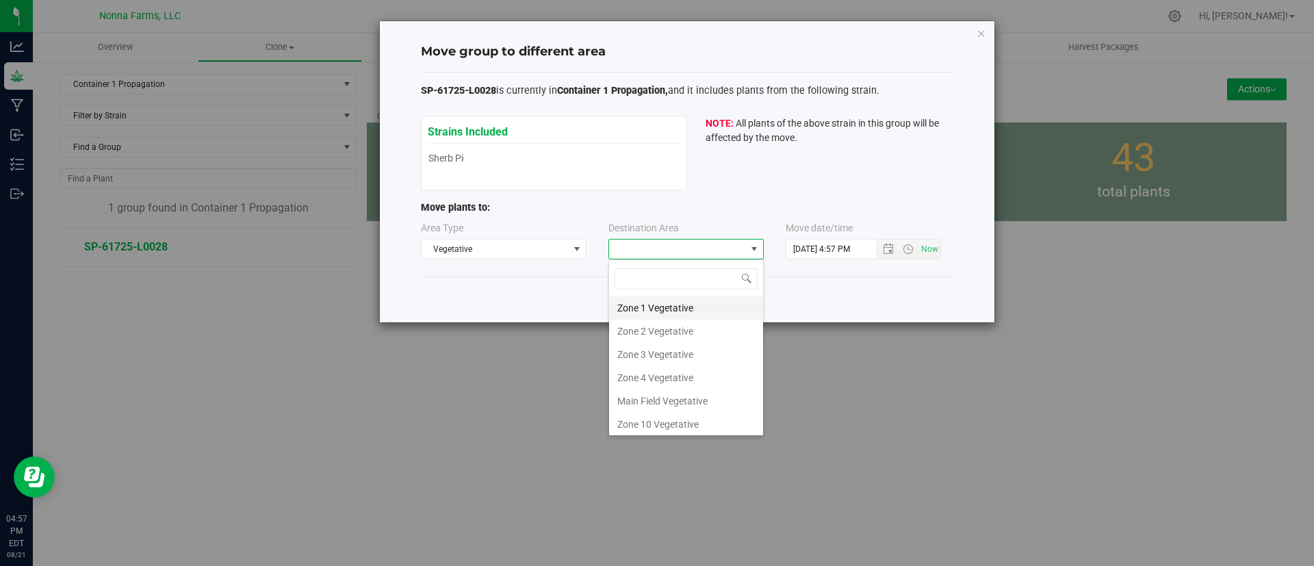
scroll to position [21, 155]
click at [672, 307] on li "Zone 1 Vegetative" at bounding box center [686, 307] width 154 height 23
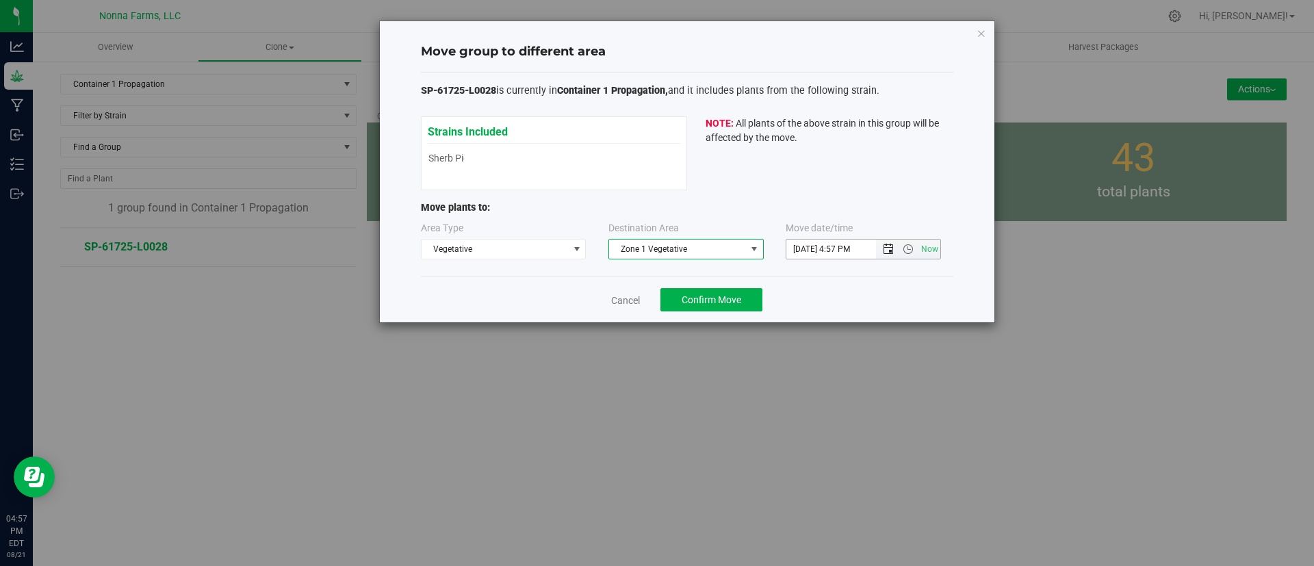
click at [894, 247] on span "Open the date view" at bounding box center [888, 249] width 11 height 11
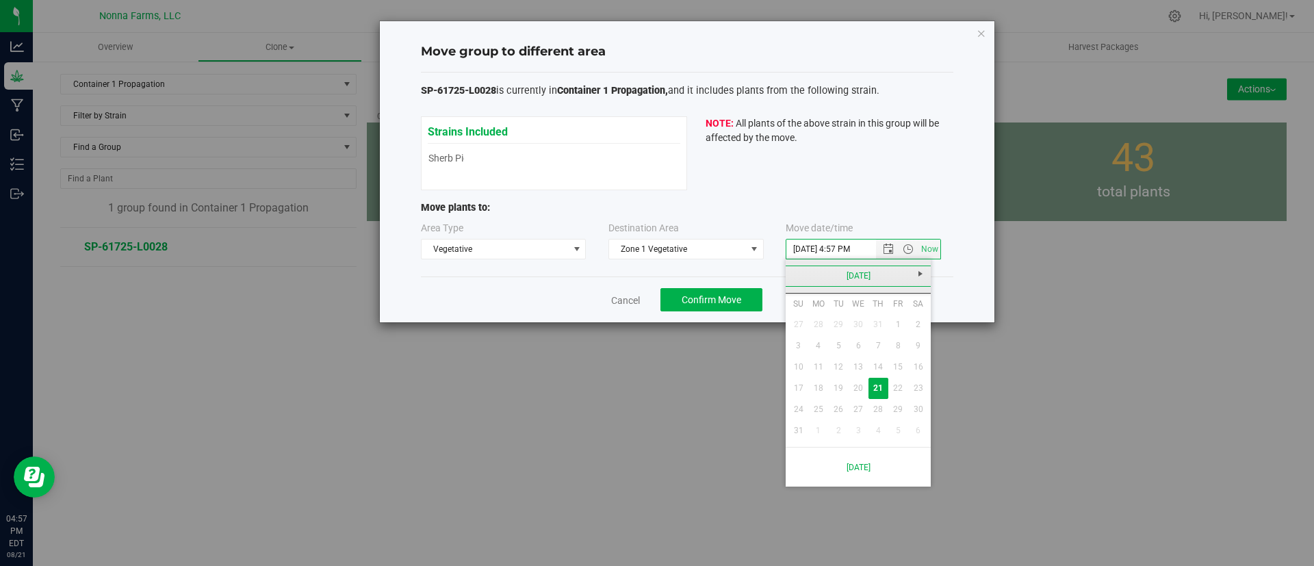
click at [874, 276] on link "[DATE]" at bounding box center [858, 275] width 147 height 21
click at [881, 341] on link "[DATE]" at bounding box center [875, 352] width 35 height 35
click at [883, 363] on table "Su Mo Tu We Th Fr Sa 29 30 1 2 3 4 5 6 7 8 9 10 11 12 13 14 15 16 17 18 19 20 2…" at bounding box center [858, 367] width 140 height 147
click at [831, 274] on link "[DATE]" at bounding box center [858, 275] width 147 height 21
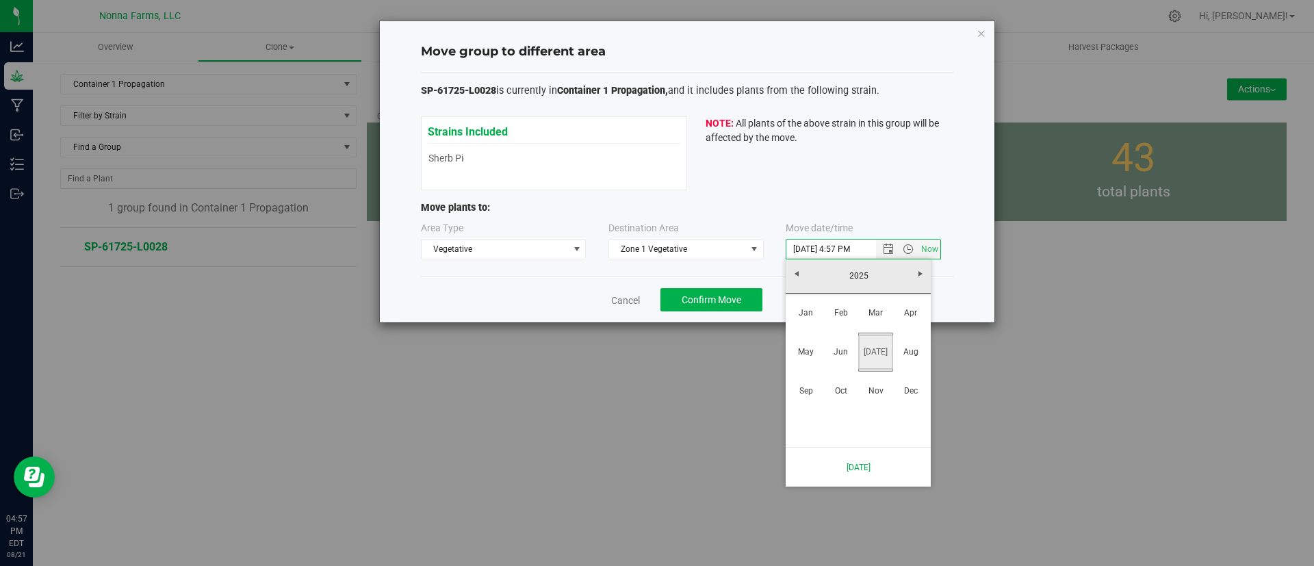
click at [869, 354] on link "[DATE]" at bounding box center [875, 352] width 35 height 35
click at [800, 246] on input "[DATE] 4:57 PM" at bounding box center [863, 248] width 154 height 19
click at [670, 463] on div "Move group to different area SP-61725-L0028 is currently in Container 1 Propaga…" at bounding box center [662, 283] width 1324 height 566
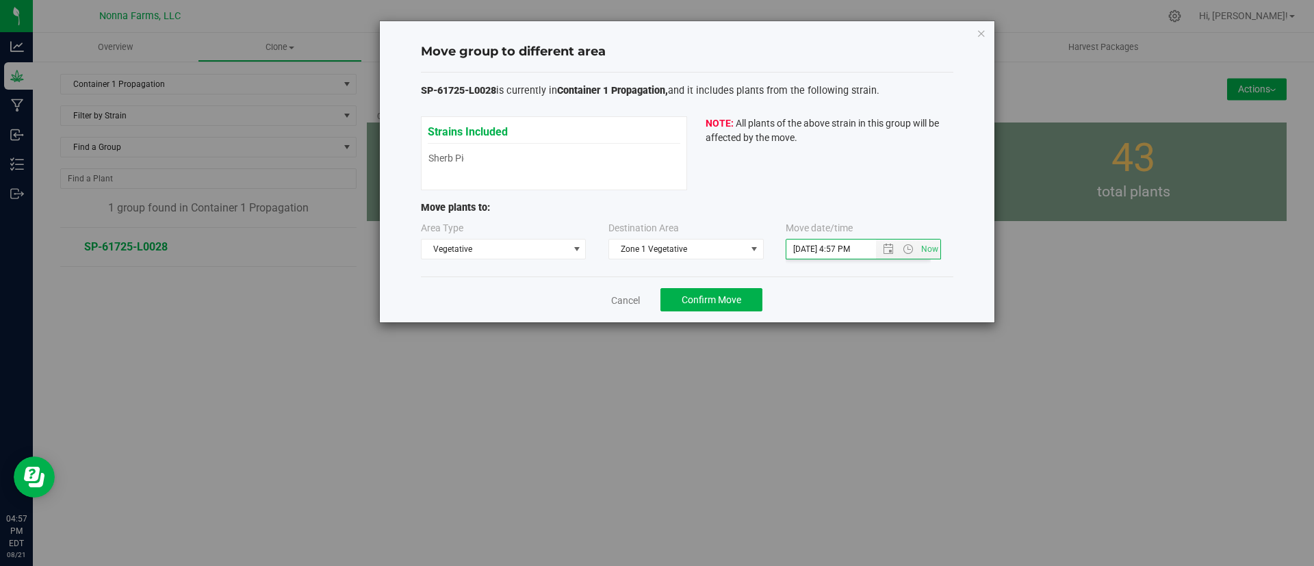
click at [603, 306] on div "Cancel Confirm Move" at bounding box center [687, 299] width 532 height 46
click at [798, 246] on input "[DATE] 4:57 PM" at bounding box center [842, 248] width 113 height 19
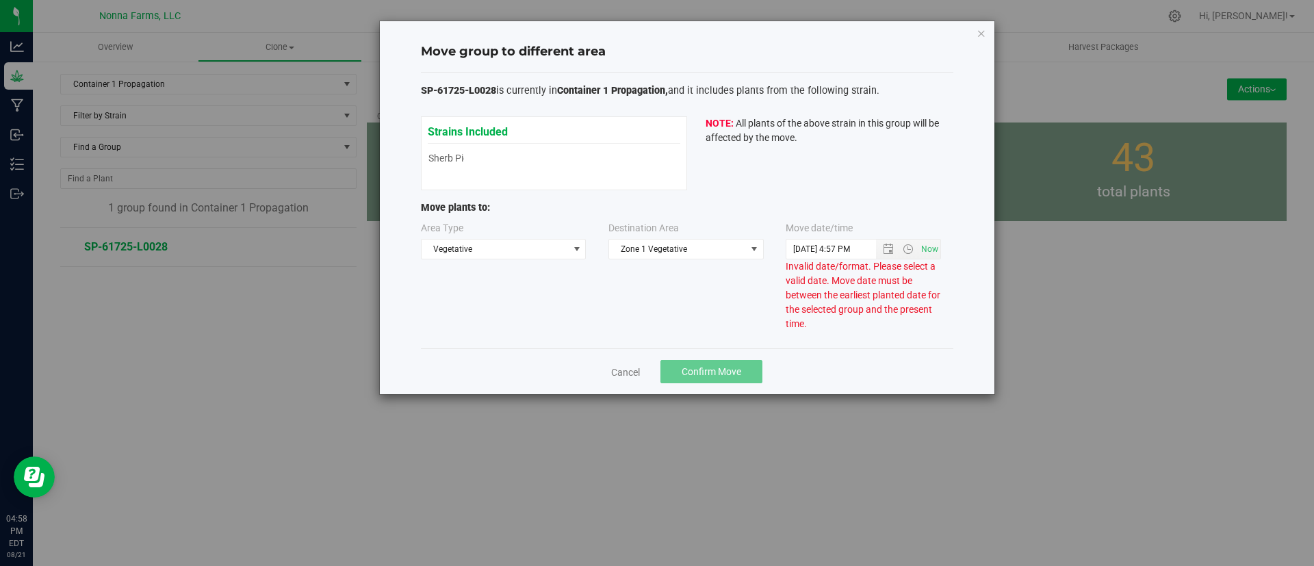
click at [890, 296] on div "Move group to different area SP-61725-L0028 is currently in Container 1 Propaga…" at bounding box center [687, 207] width 614 height 373
click at [858, 257] on input "[DATE] 4:57 PM" at bounding box center [842, 248] width 113 height 19
click at [904, 246] on span "Open the time view" at bounding box center [907, 249] width 11 height 11
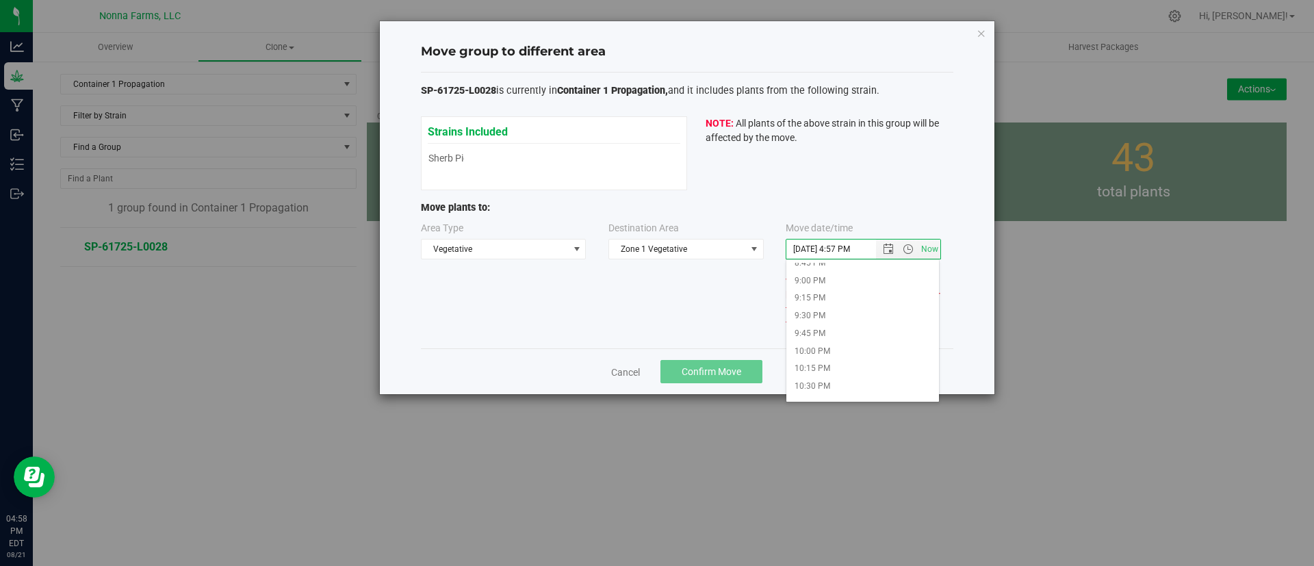
scroll to position [1551, 0]
click at [856, 333] on li "11:00 PM" at bounding box center [862, 338] width 153 height 18
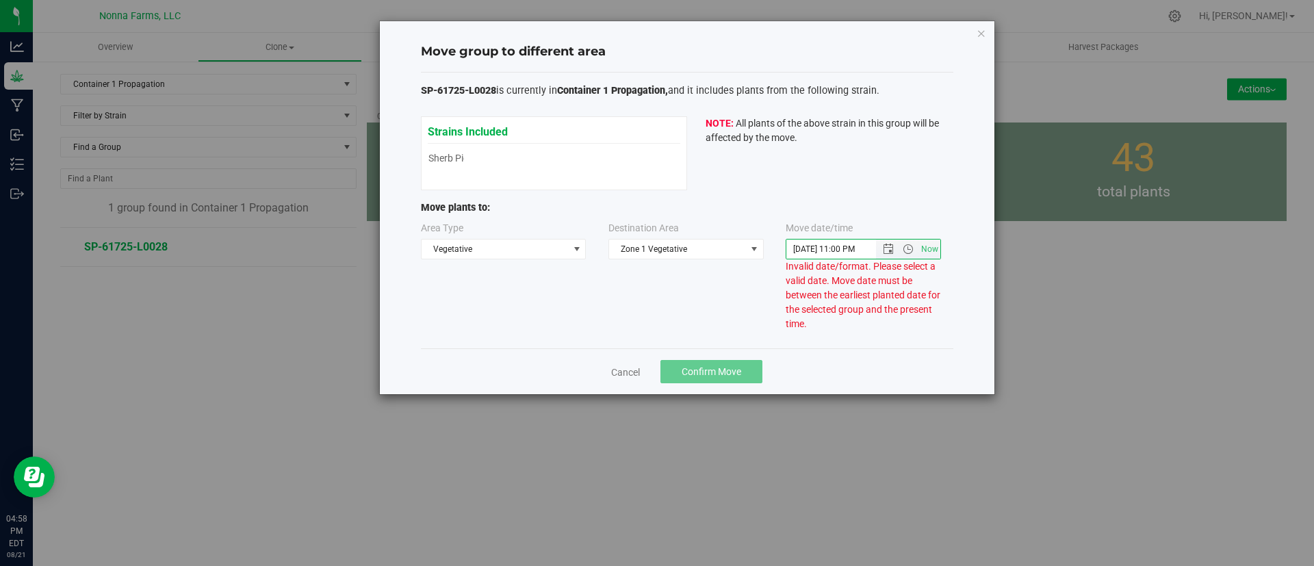
click at [908, 254] on span "Now" at bounding box center [908, 248] width 64 height 19
click at [908, 250] on span "Open the time view" at bounding box center [907, 249] width 11 height 11
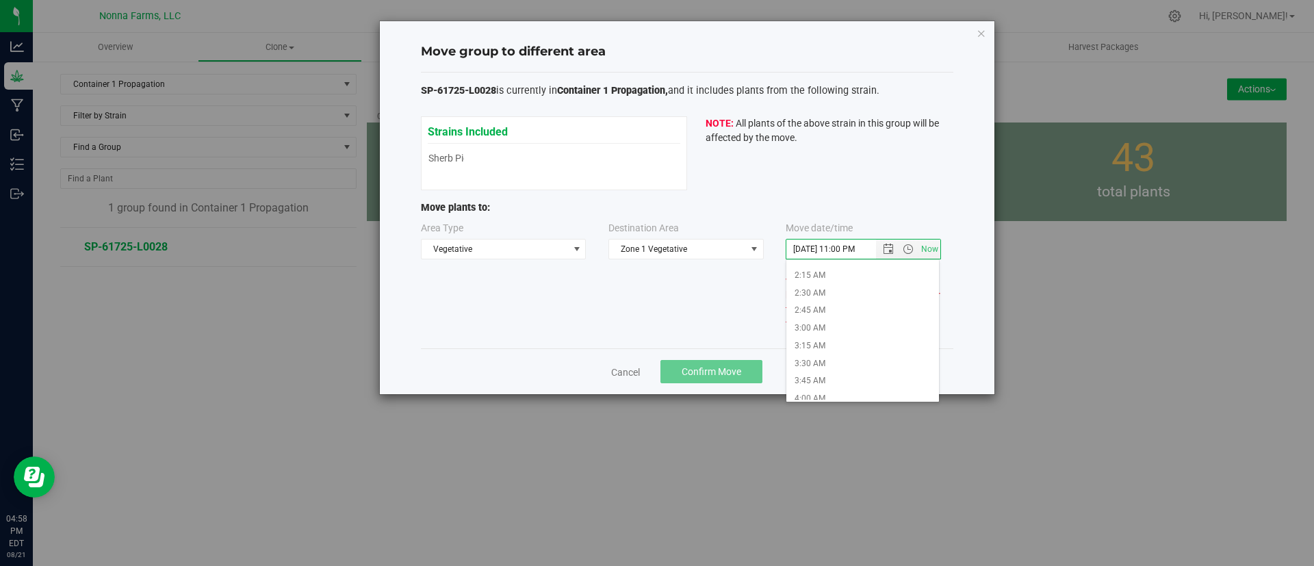
scroll to position [12, 0]
click at [905, 307] on li "12:45 AM" at bounding box center [862, 313] width 153 height 18
type input "[DATE] 12:45 AM"
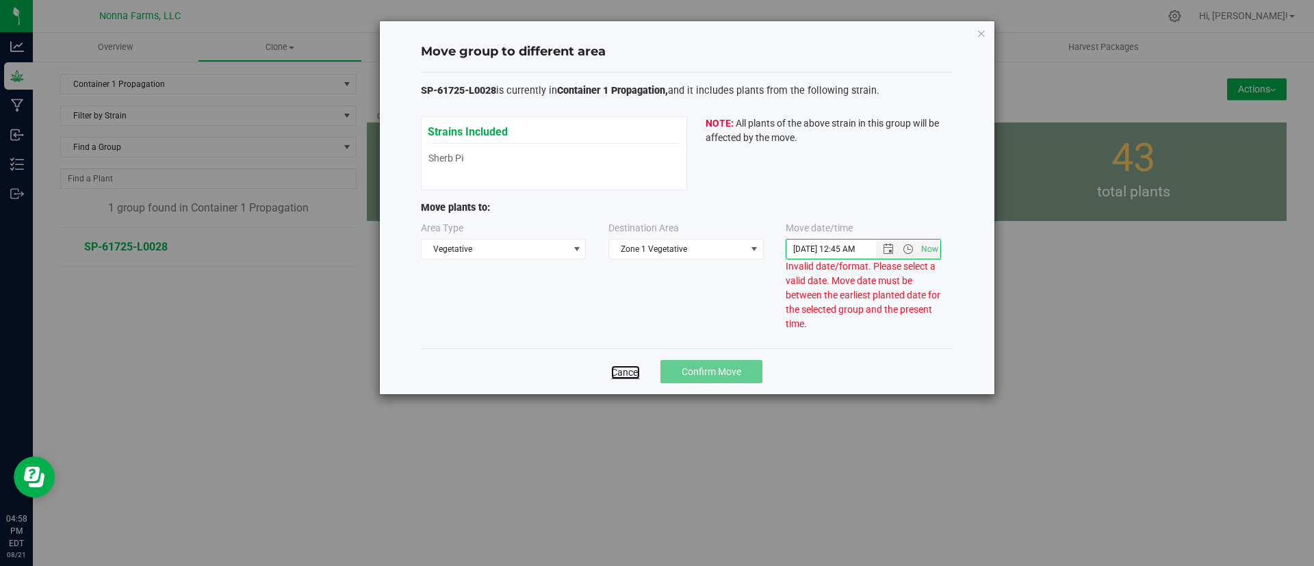
click at [629, 365] on link "Cancel" at bounding box center [625, 372] width 29 height 14
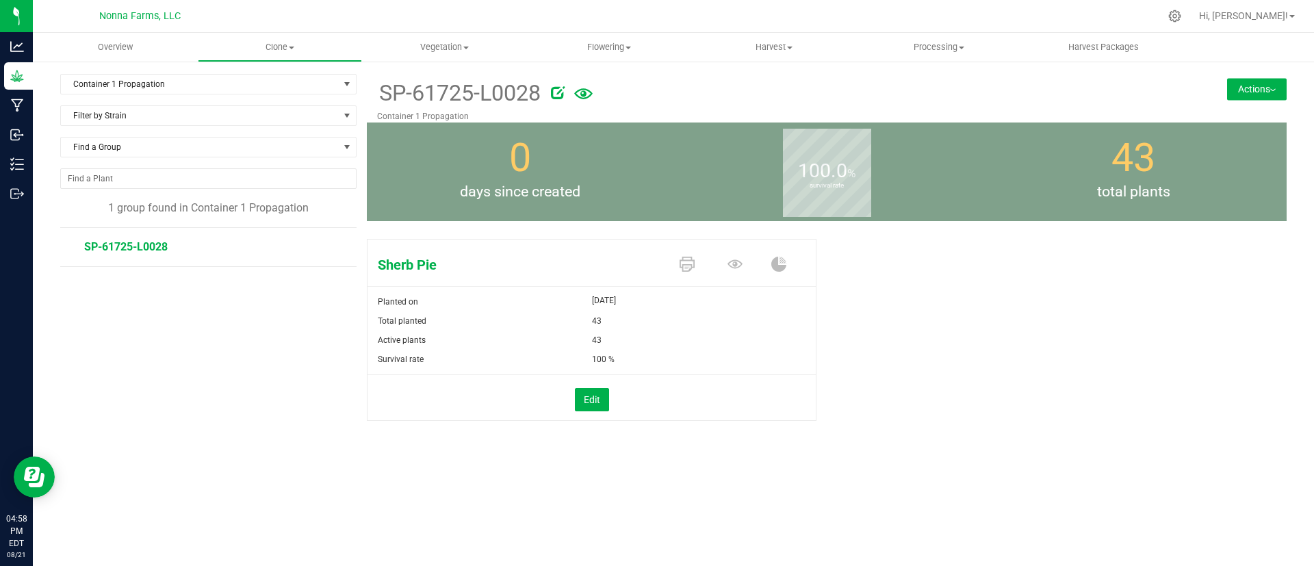
click at [1106, 417] on div "Sherb Pie Planted on [DATE] Total planted 43 Active plants 43 Survival rate 100…" at bounding box center [827, 344] width 920 height 222
drag, startPoint x: 140, startPoint y: 250, endPoint x: 974, endPoint y: 318, distance: 837.5
click at [981, 321] on div "Sherb Pie Planted on [DATE] Total planted 43 Active plants 43 Survival rate 100…" at bounding box center [827, 344] width 920 height 222
click at [1260, 88] on button "Actions" at bounding box center [1257, 89] width 60 height 22
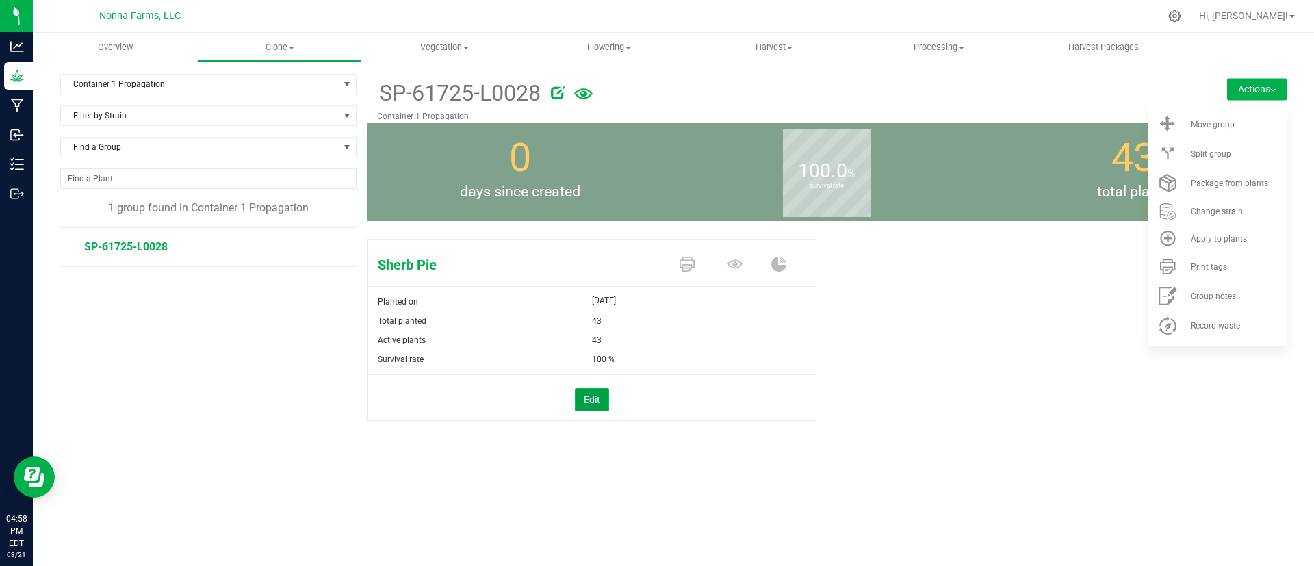
click at [590, 399] on button "Edit" at bounding box center [592, 399] width 34 height 23
click at [641, 298] on div "[DATE]" at bounding box center [704, 300] width 224 height 16
click at [616, 299] on span "[DATE]" at bounding box center [604, 300] width 24 height 16
click at [616, 300] on span "[DATE]" at bounding box center [604, 300] width 24 height 16
click at [556, 400] on link "Cancel" at bounding box center [556, 401] width 29 height 14
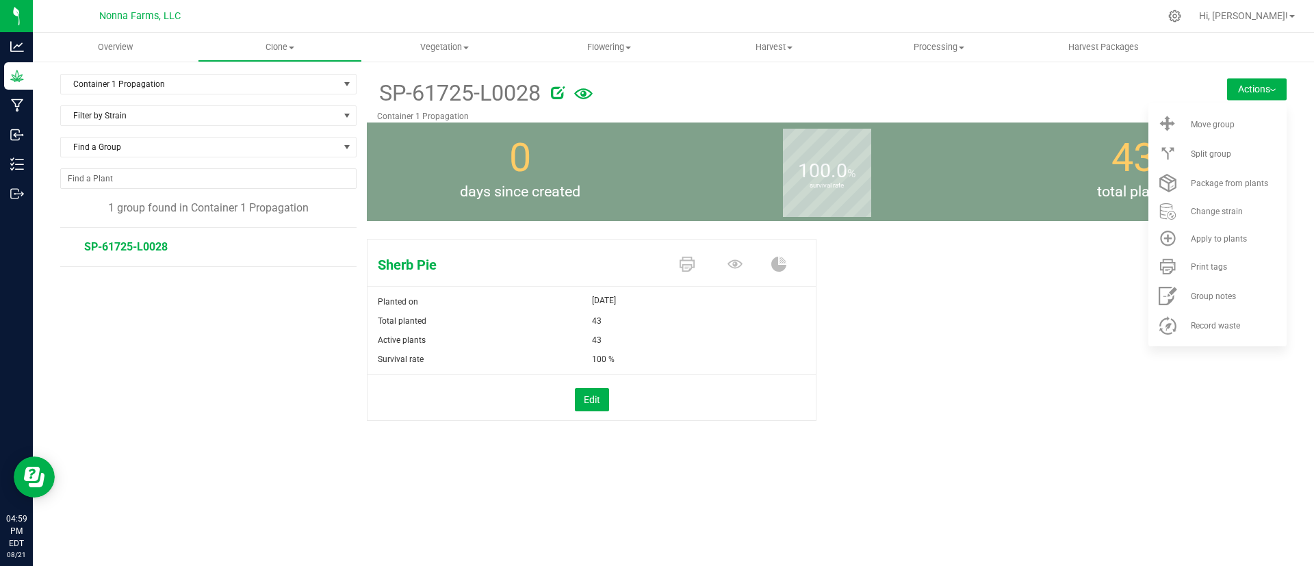
click at [928, 385] on div "Sherb Pie Planted on [DATE] Total planted 43 Active plants 43 Survival rate 100…" at bounding box center [827, 344] width 920 height 222
click at [899, 395] on div "Sherb Pie Planted on [DATE] Total planted 43 Active plants 43 Survival rate 100…" at bounding box center [827, 344] width 920 height 222
click at [296, 46] on span "Clone" at bounding box center [280, 47] width 164 height 12
click at [234, 109] on span "Cloning plants" at bounding box center [248, 115] width 101 height 12
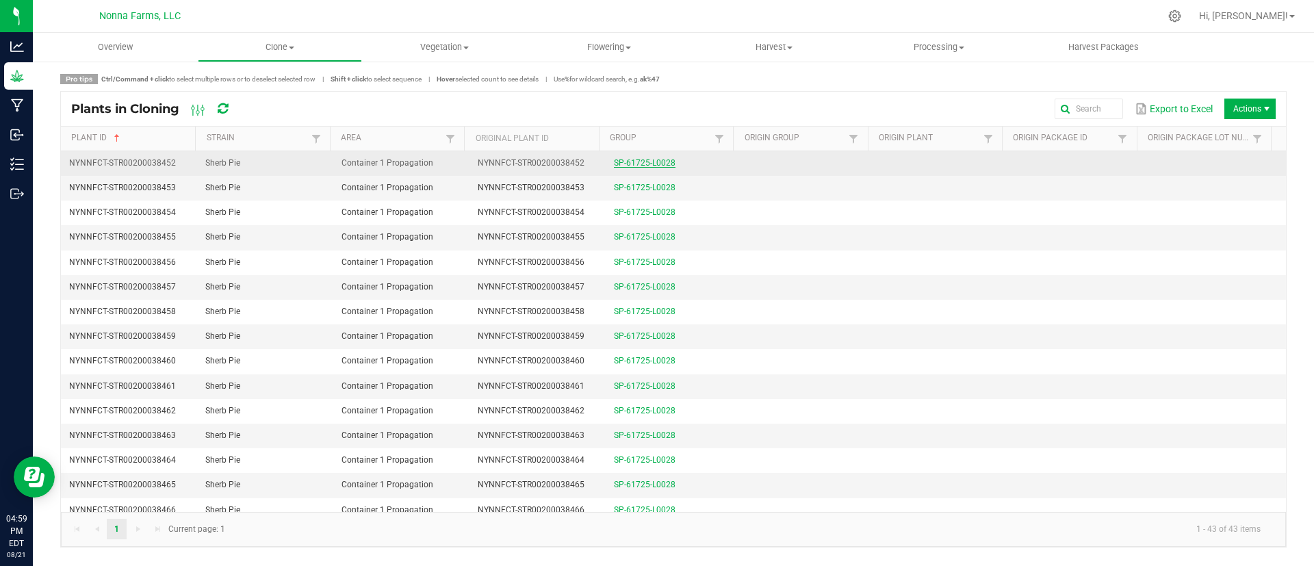
click at [661, 165] on link "SP-61725-L0028" at bounding box center [645, 163] width 62 height 10
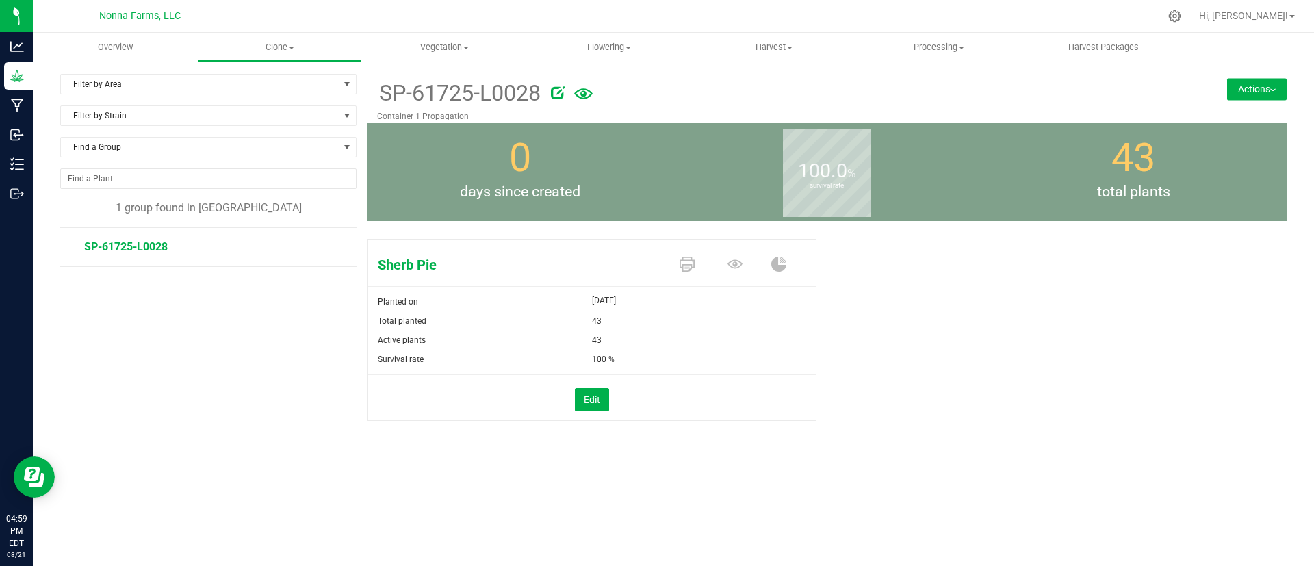
click at [1263, 86] on button "Actions" at bounding box center [1257, 89] width 60 height 22
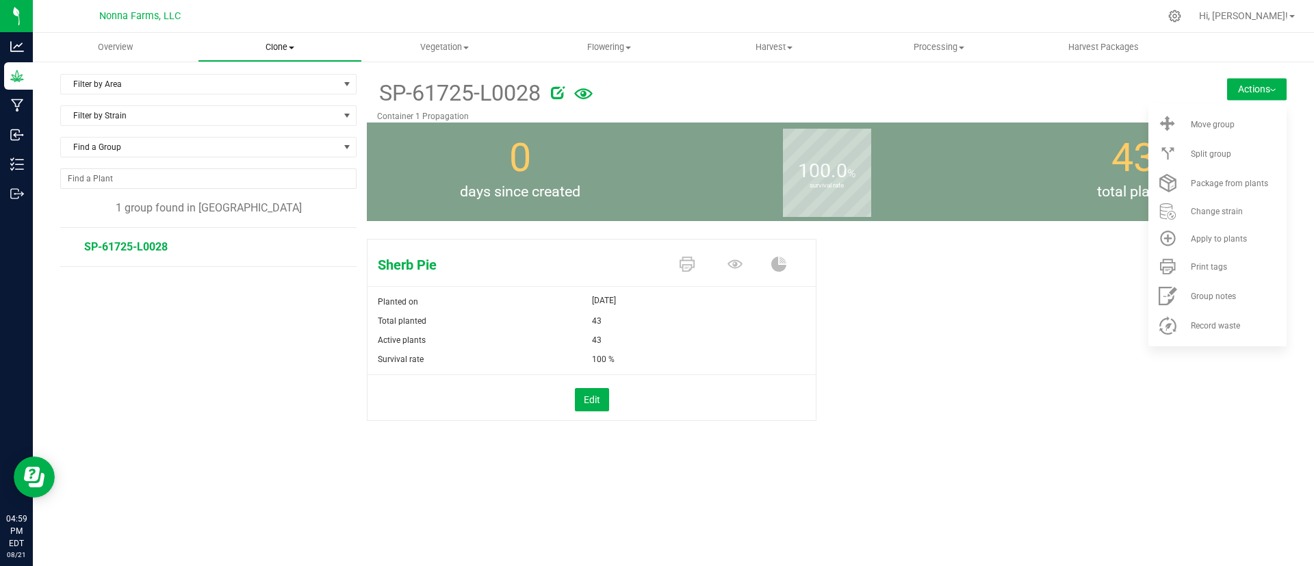
click at [289, 47] on span at bounding box center [291, 48] width 5 height 3
click at [1030, 367] on div "Sherb Pie Planted on [DATE] Total planted 43 Active plants 43 Survival rate 100…" at bounding box center [827, 344] width 920 height 222
click at [222, 76] on span "Filter by Area" at bounding box center [200, 84] width 278 height 19
click at [272, 53] on uib-tab-heading "Clone Create plants Cloning groups Cloning plants Apply to plants" at bounding box center [280, 47] width 165 height 29
click at [1195, 124] on span "Move group" at bounding box center [1212, 125] width 44 height 10
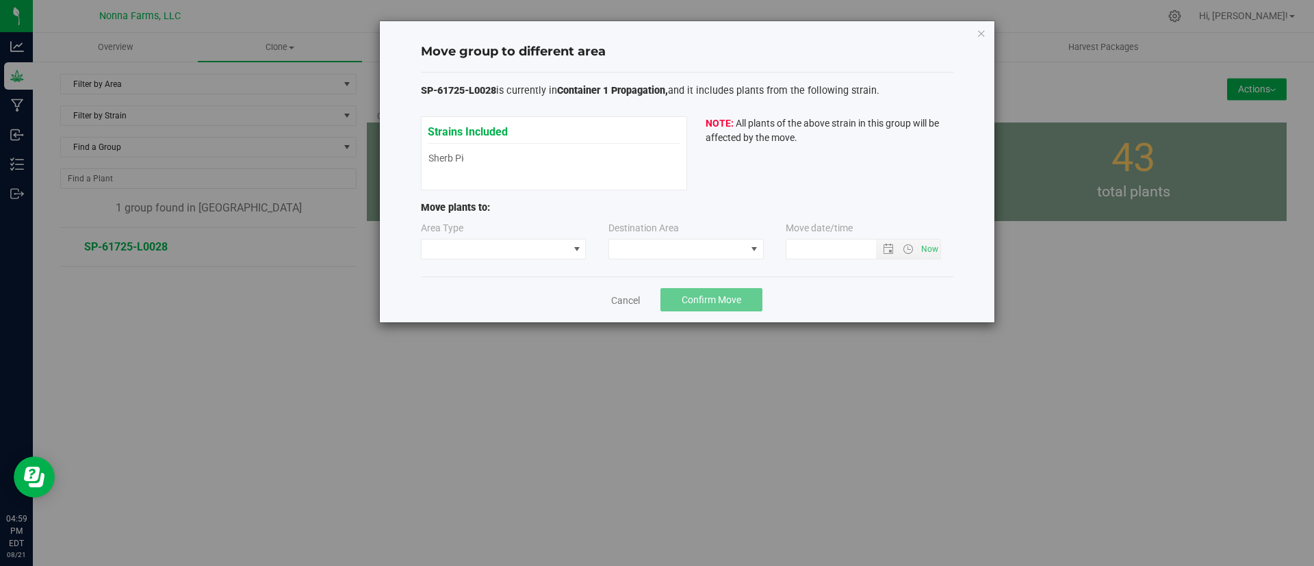
type input "[DATE] 4:59 PM"
click at [481, 242] on span at bounding box center [494, 248] width 147 height 19
drag, startPoint x: 469, startPoint y: 290, endPoint x: 491, endPoint y: 285, distance: 22.6
click at [468, 291] on li "Vegetative" at bounding box center [503, 297] width 164 height 23
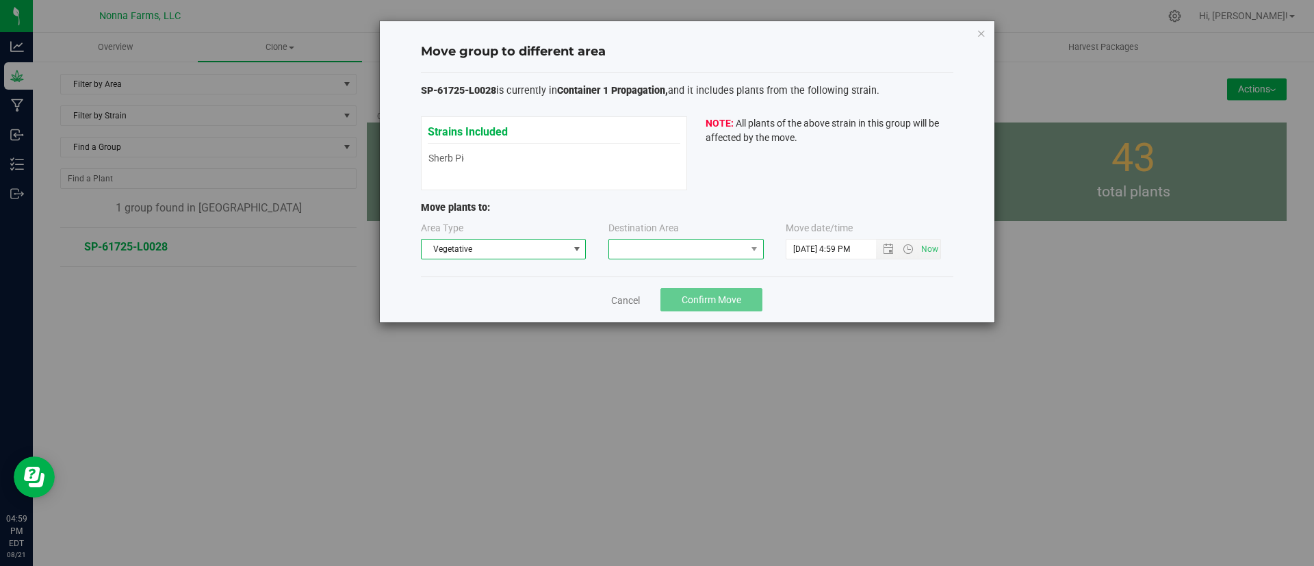
click at [717, 250] on span at bounding box center [677, 248] width 137 height 19
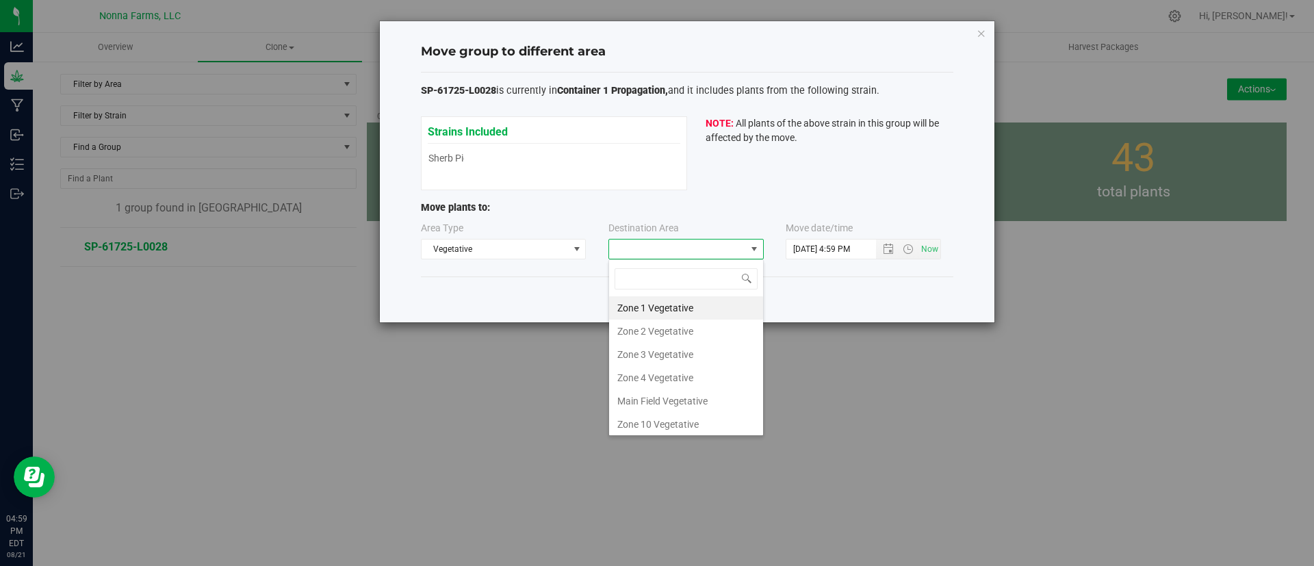
scroll to position [21, 155]
click at [660, 312] on li "Zone 1 Vegetative" at bounding box center [686, 307] width 154 height 23
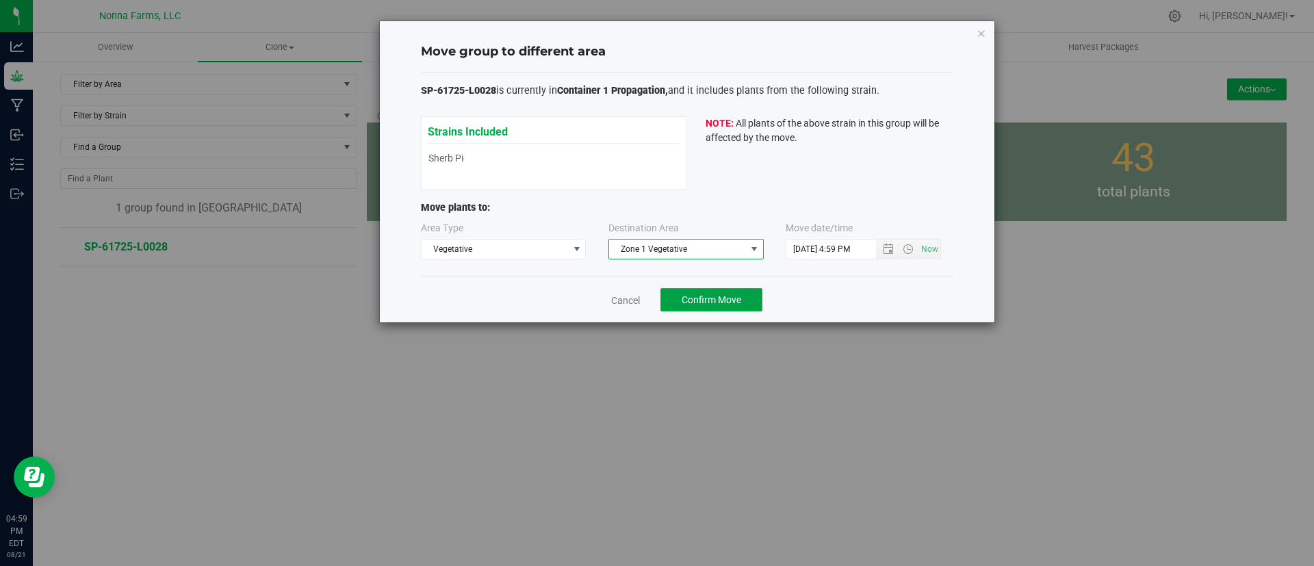
click at [716, 298] on span "Confirm Move" at bounding box center [711, 299] width 60 height 11
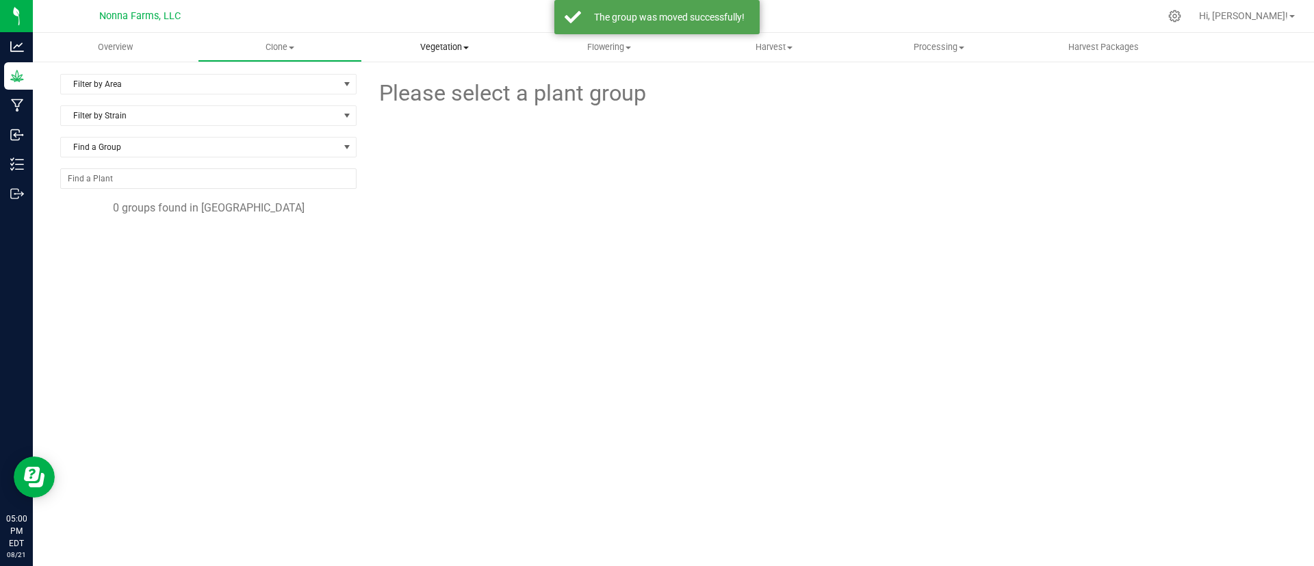
click at [434, 47] on span "Vegetation" at bounding box center [445, 47] width 164 height 12
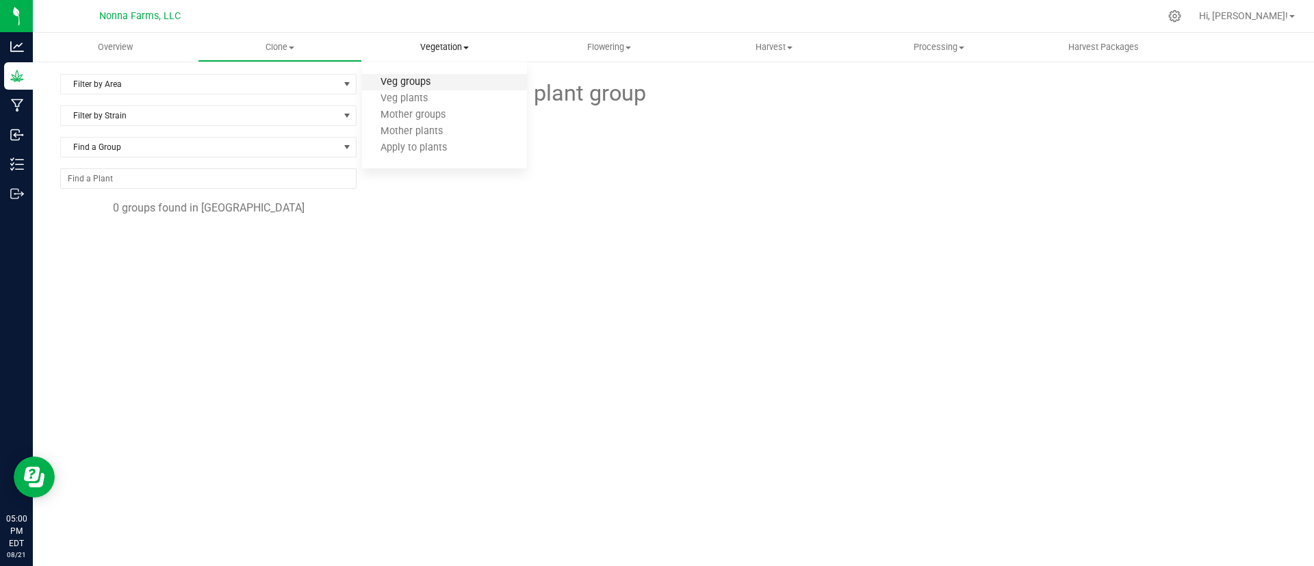
click at [404, 82] on span "Veg groups" at bounding box center [405, 83] width 87 height 12
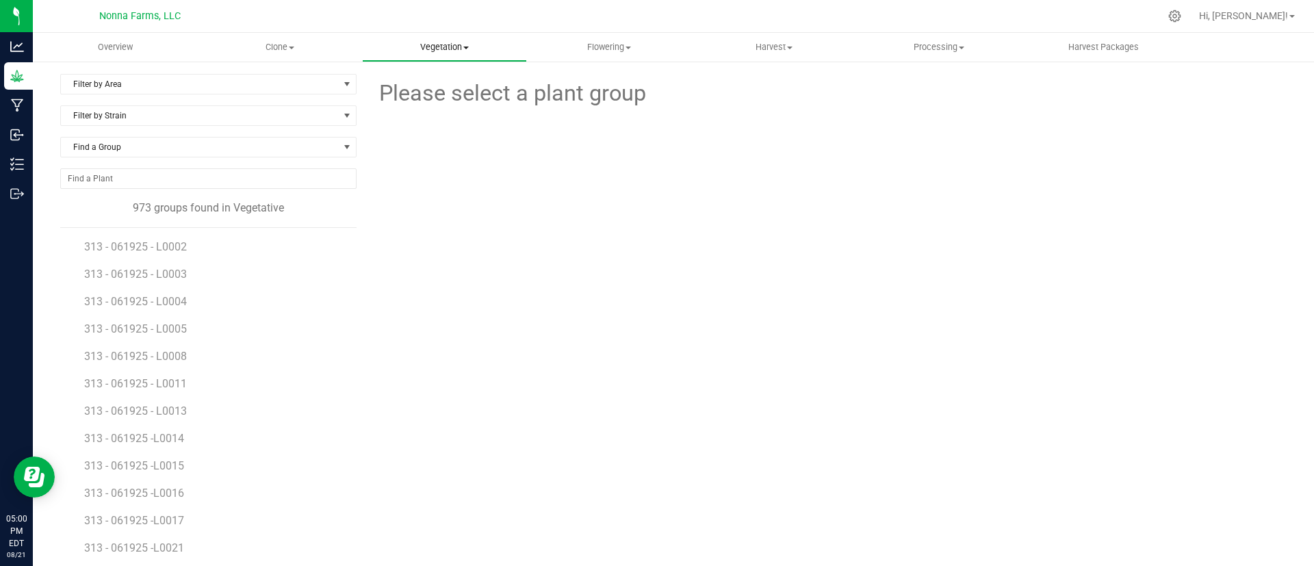
click at [458, 47] on span "Vegetation" at bounding box center [445, 47] width 164 height 12
click at [439, 97] on span "Veg plants" at bounding box center [404, 99] width 84 height 12
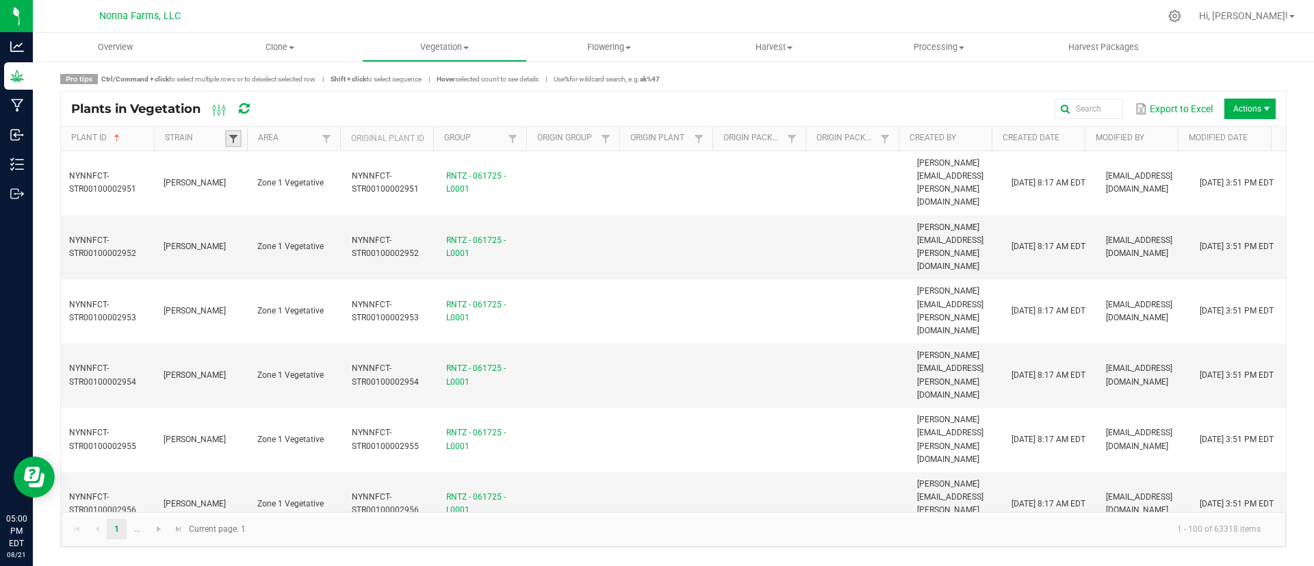
click at [230, 135] on span at bounding box center [233, 138] width 11 height 11
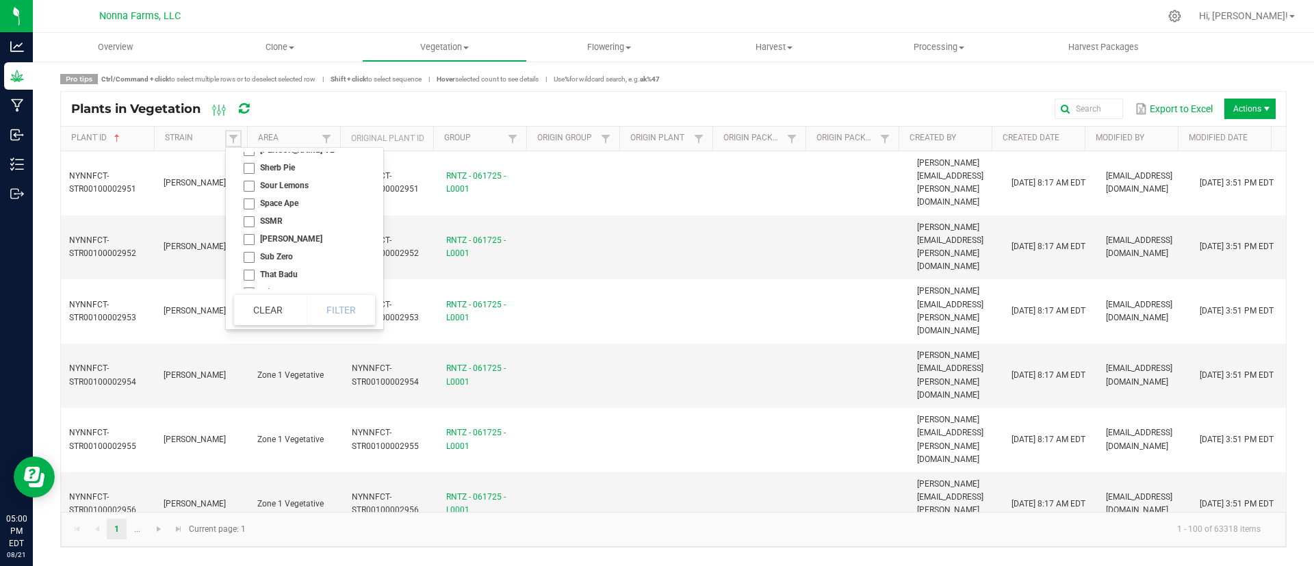
scroll to position [343, 0]
click at [278, 190] on li "Space Ape" at bounding box center [300, 191] width 133 height 18
checkbox Ape "true"
click at [280, 155] on li "Sherb Pie" at bounding box center [300, 155] width 133 height 18
checkbox Pie "true"
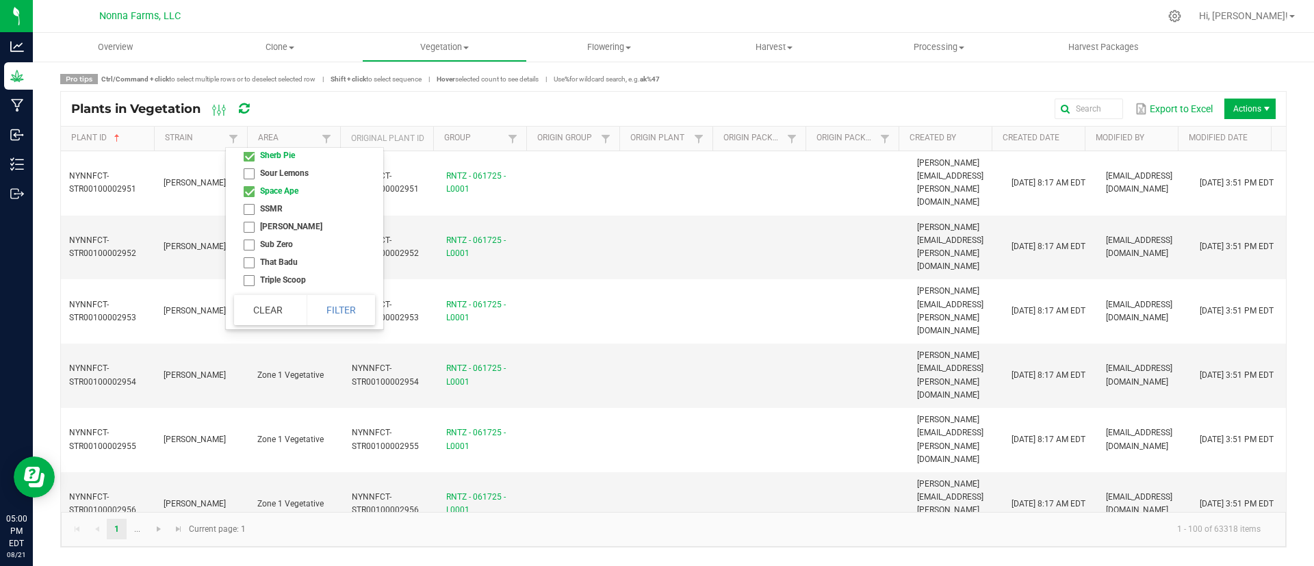
scroll to position [342, 0]
click at [281, 192] on li "Space Ape" at bounding box center [300, 192] width 133 height 18
checkbox Ape "false"
click at [317, 309] on button "Filter" at bounding box center [341, 310] width 68 height 30
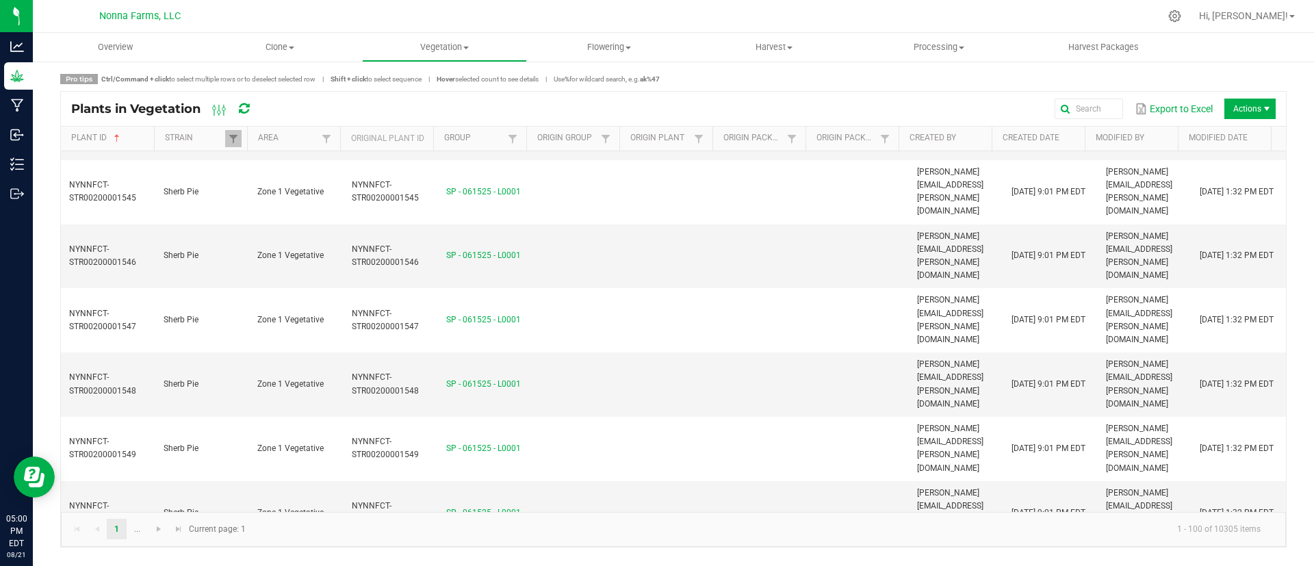
scroll to position [1539, 0]
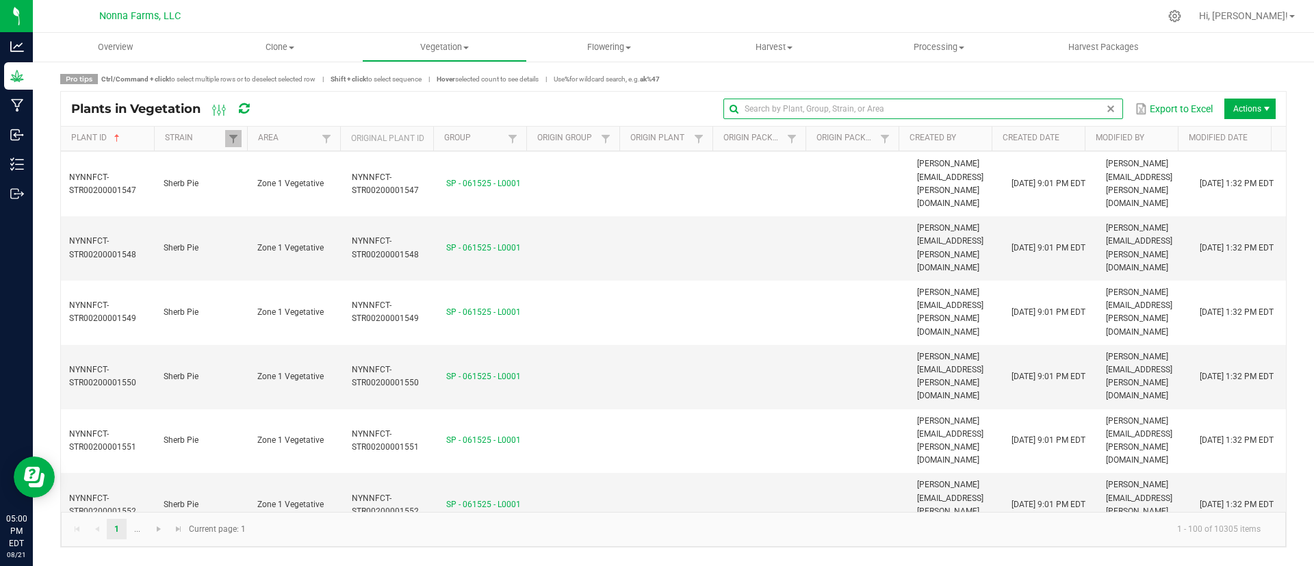
click at [1073, 102] on input "text" at bounding box center [923, 109] width 400 height 21
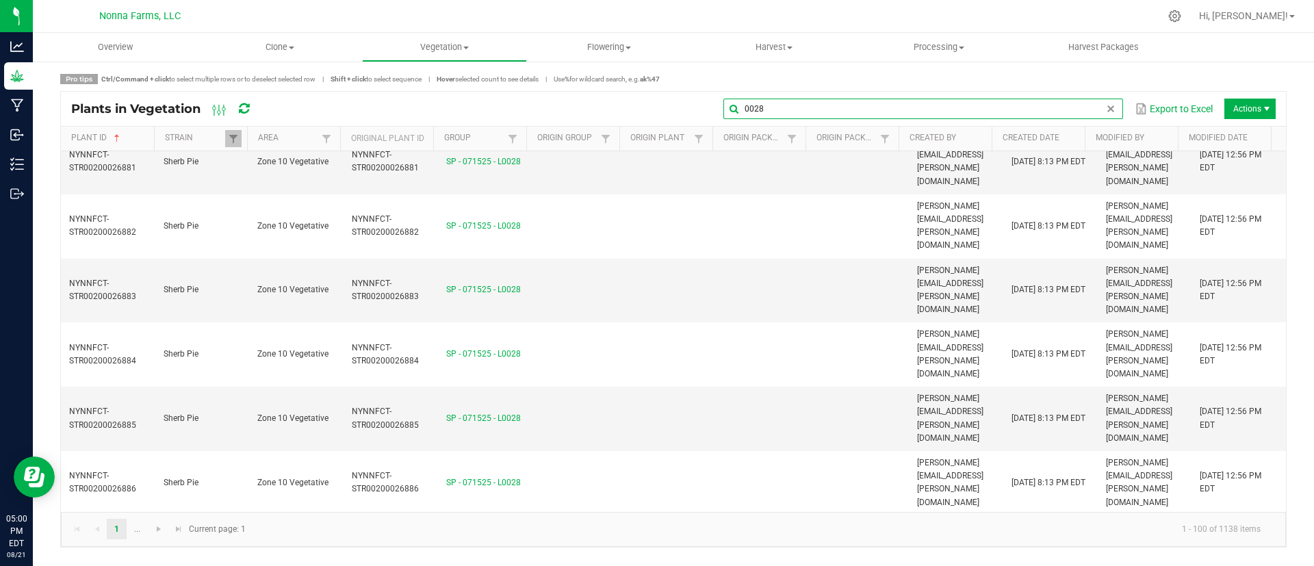
scroll to position [3429, 0]
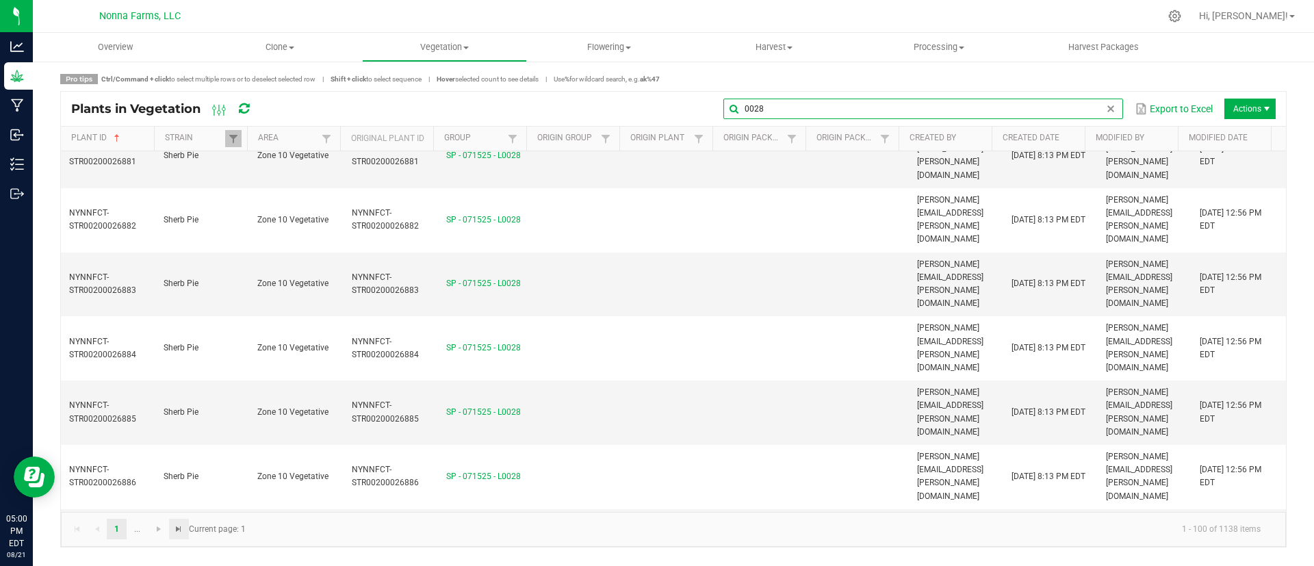
type input "0028"
click at [184, 528] on span "Go to the last page" at bounding box center [178, 528] width 11 height 11
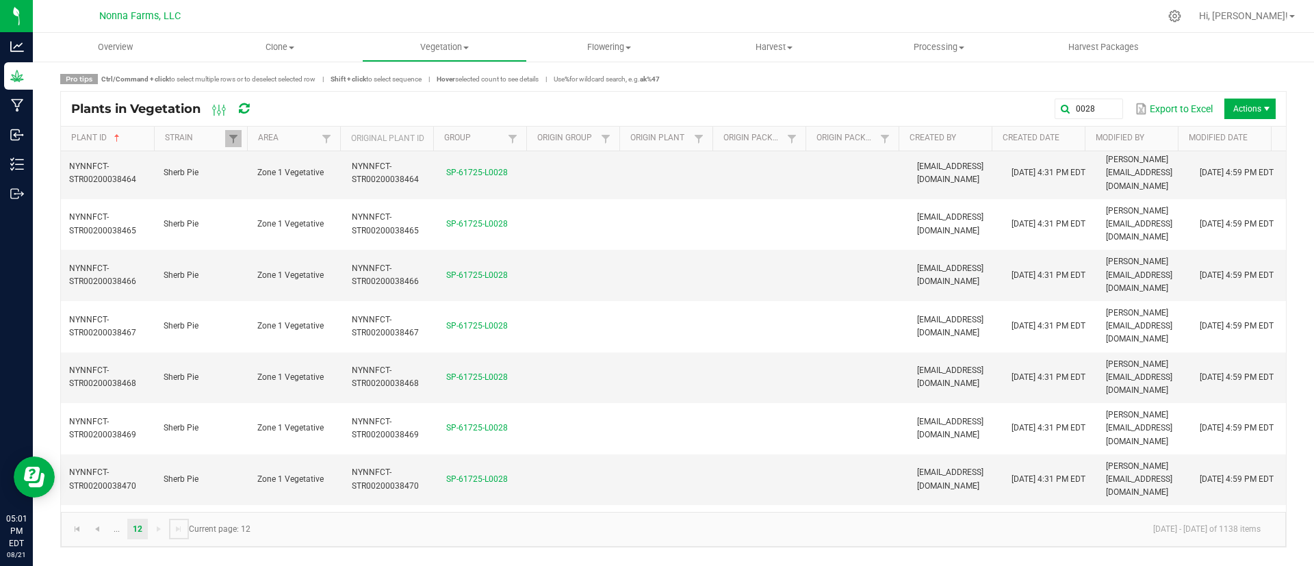
scroll to position [1079, 0]
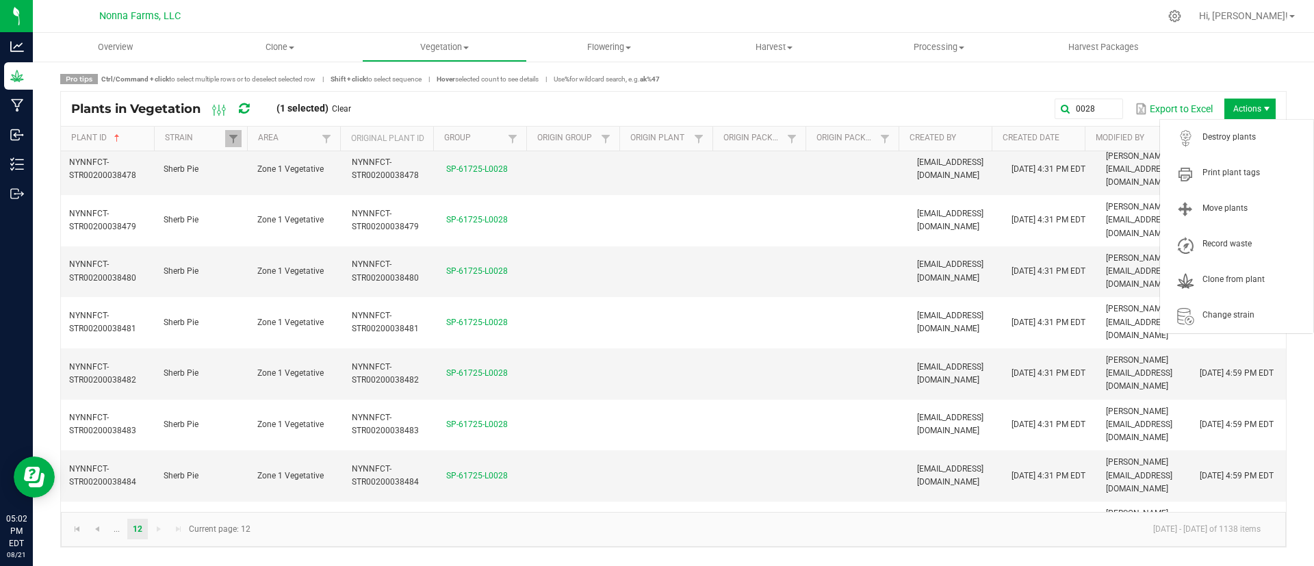
click at [1260, 107] on span "Actions" at bounding box center [1249, 109] width 51 height 21
click at [1253, 105] on span "Actions" at bounding box center [1249, 109] width 51 height 21
click at [1230, 140] on span "Destroy plants" at bounding box center [1253, 137] width 103 height 12
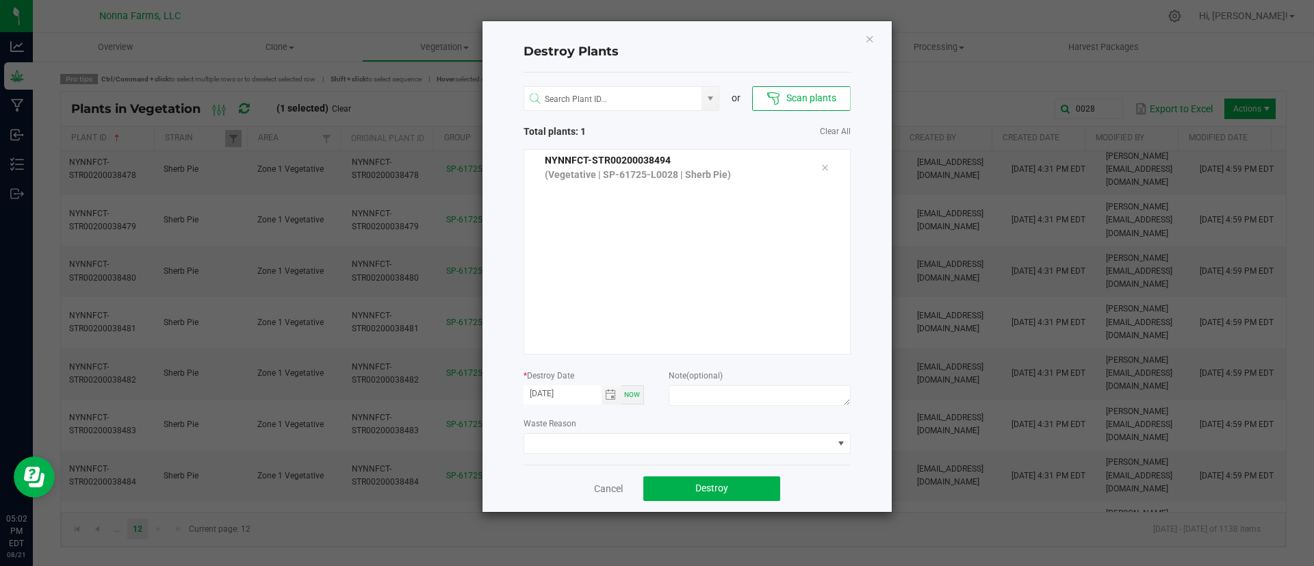
click at [616, 480] on div "Cancel Destroy" at bounding box center [686, 488] width 327 height 47
click at [610, 486] on link "Cancel" at bounding box center [608, 489] width 29 height 14
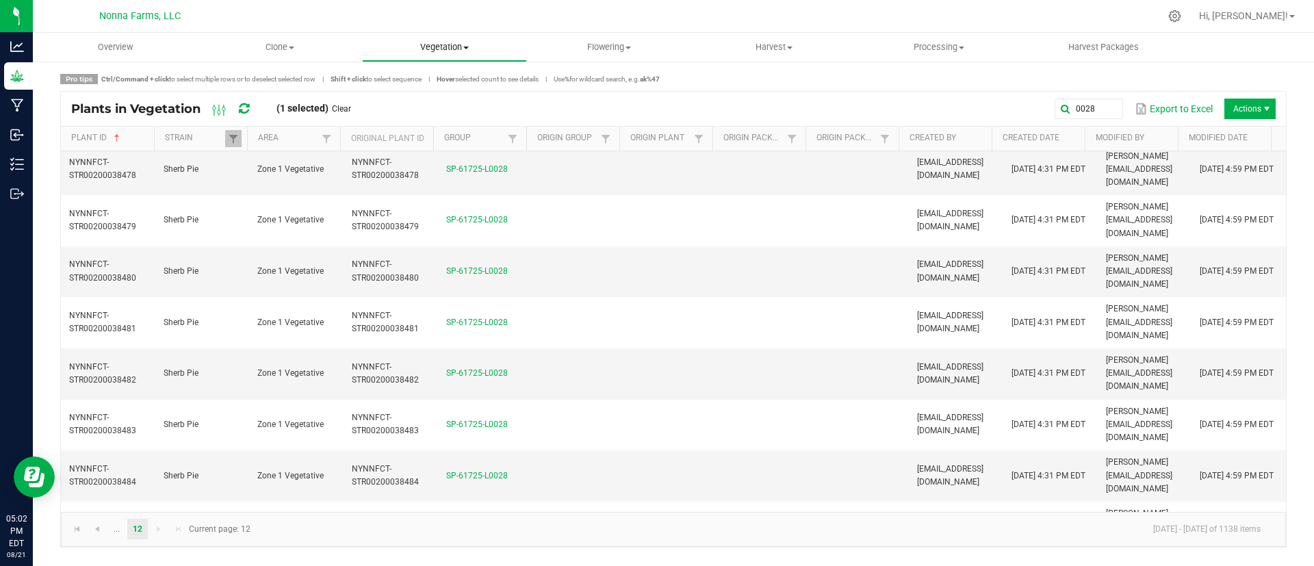
click at [466, 46] on span "Vegetation" at bounding box center [445, 47] width 164 height 12
click at [426, 93] on span "Veg plants" at bounding box center [404, 99] width 84 height 12
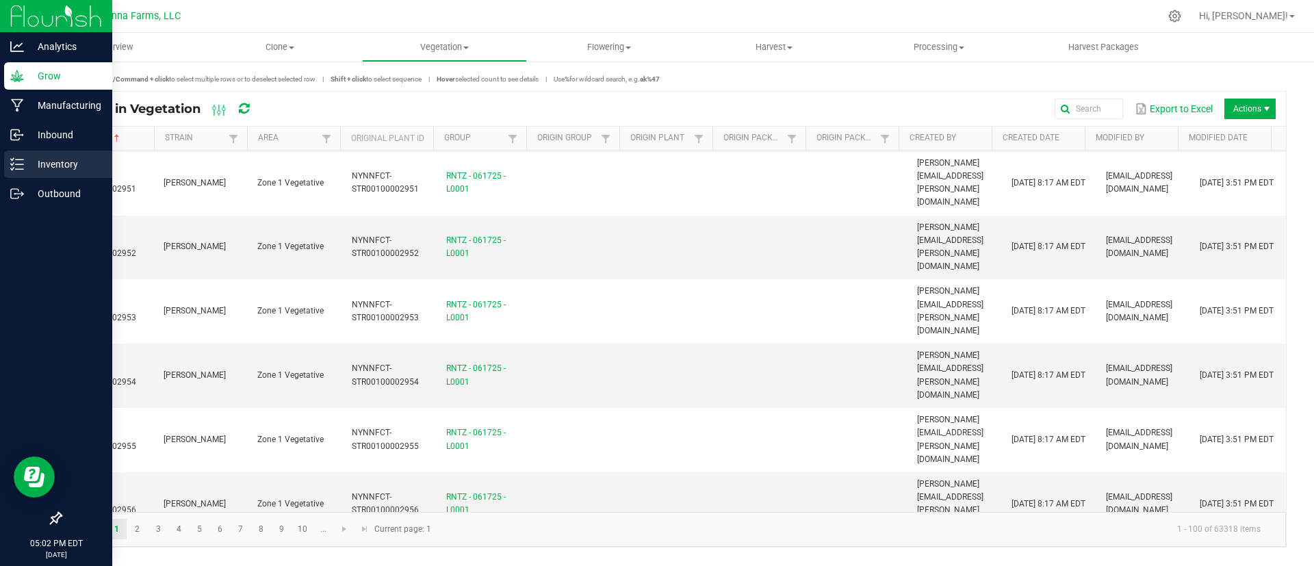
click at [44, 161] on p "Inventory" at bounding box center [65, 164] width 82 height 16
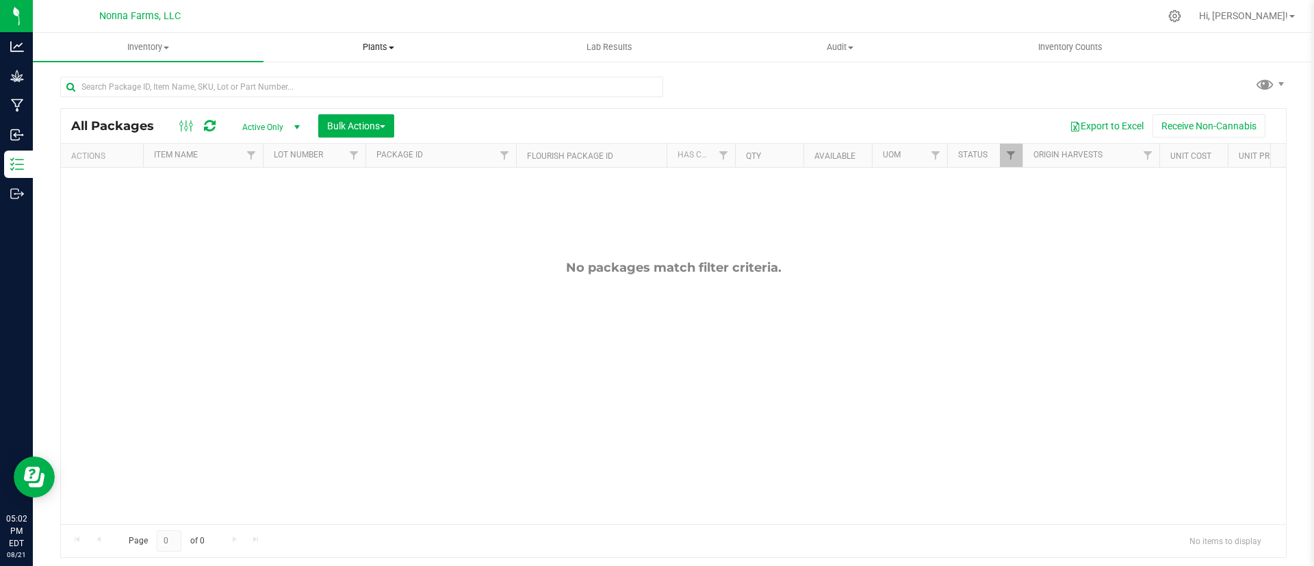
click at [386, 53] on span "Plants" at bounding box center [378, 47] width 229 height 12
click at [363, 83] on li "All plants" at bounding box center [378, 83] width 231 height 16
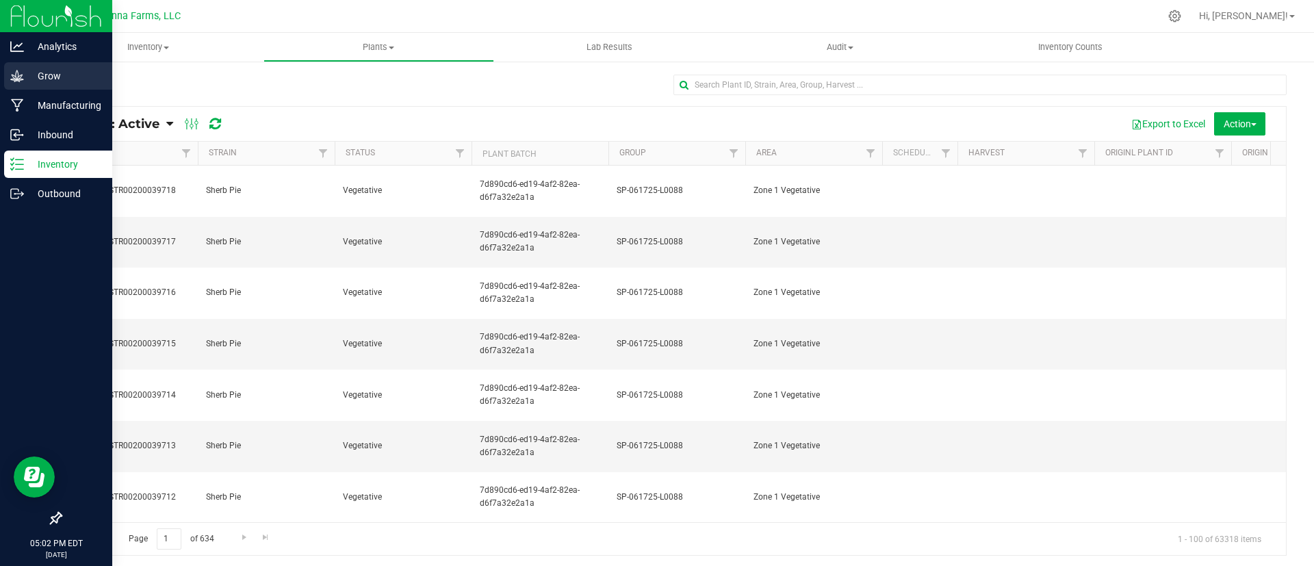
click at [38, 73] on p "Grow" at bounding box center [65, 76] width 82 height 16
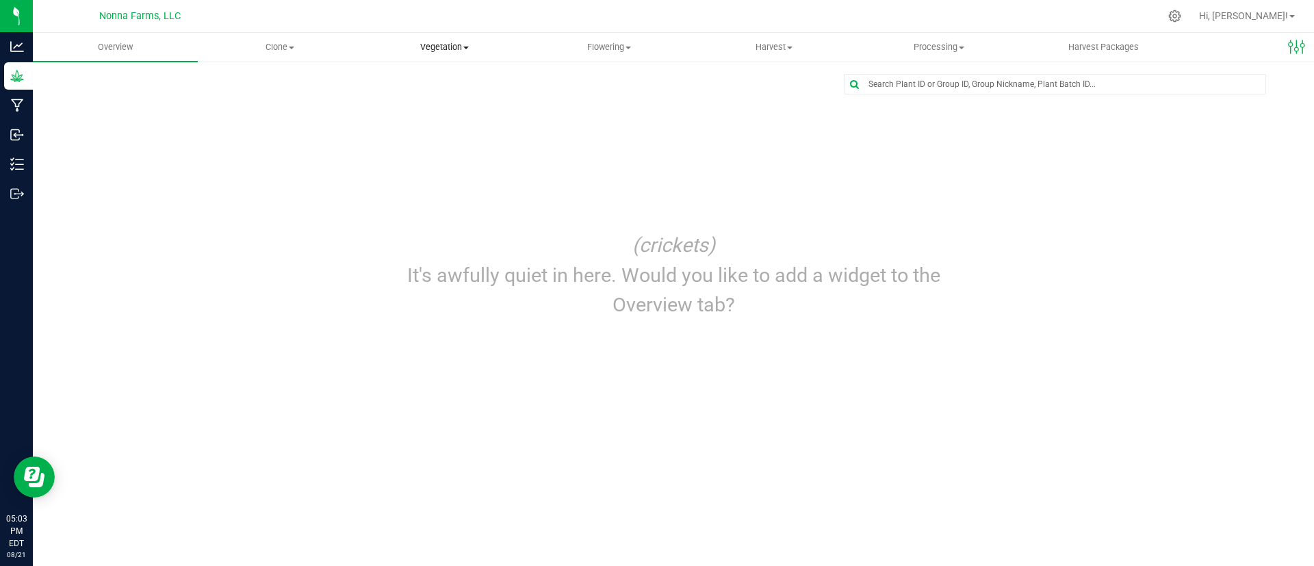
click at [434, 51] on span "Vegetation" at bounding box center [445, 47] width 164 height 12
click at [426, 78] on span "Veg groups" at bounding box center [405, 83] width 87 height 12
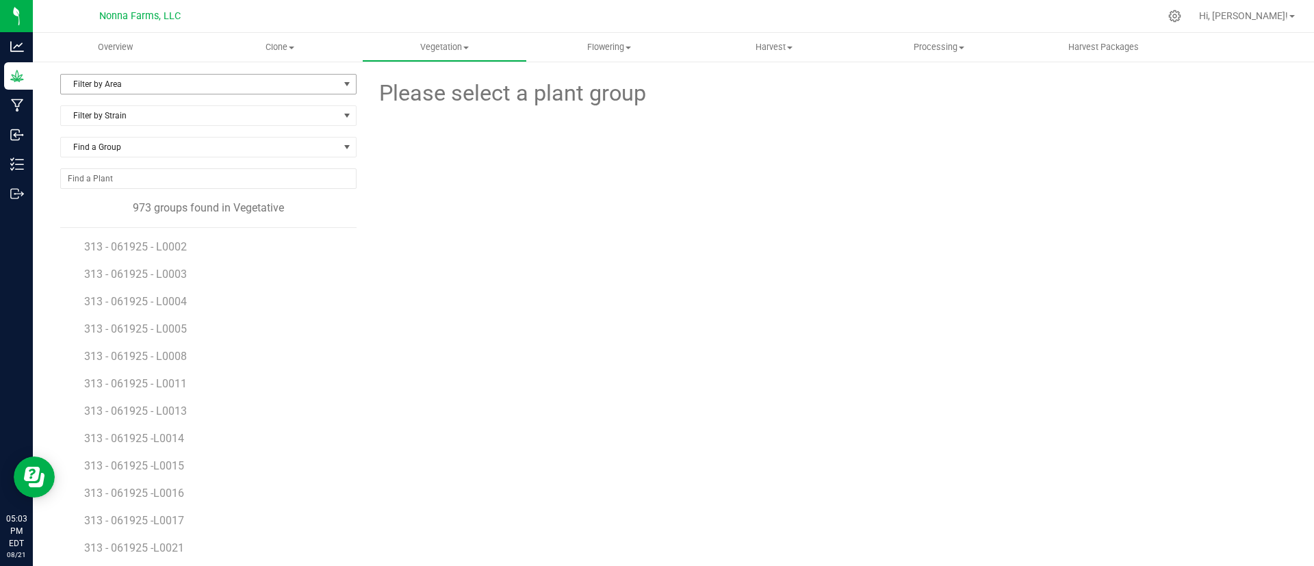
click at [280, 79] on span "Filter by Area" at bounding box center [200, 84] width 278 height 19
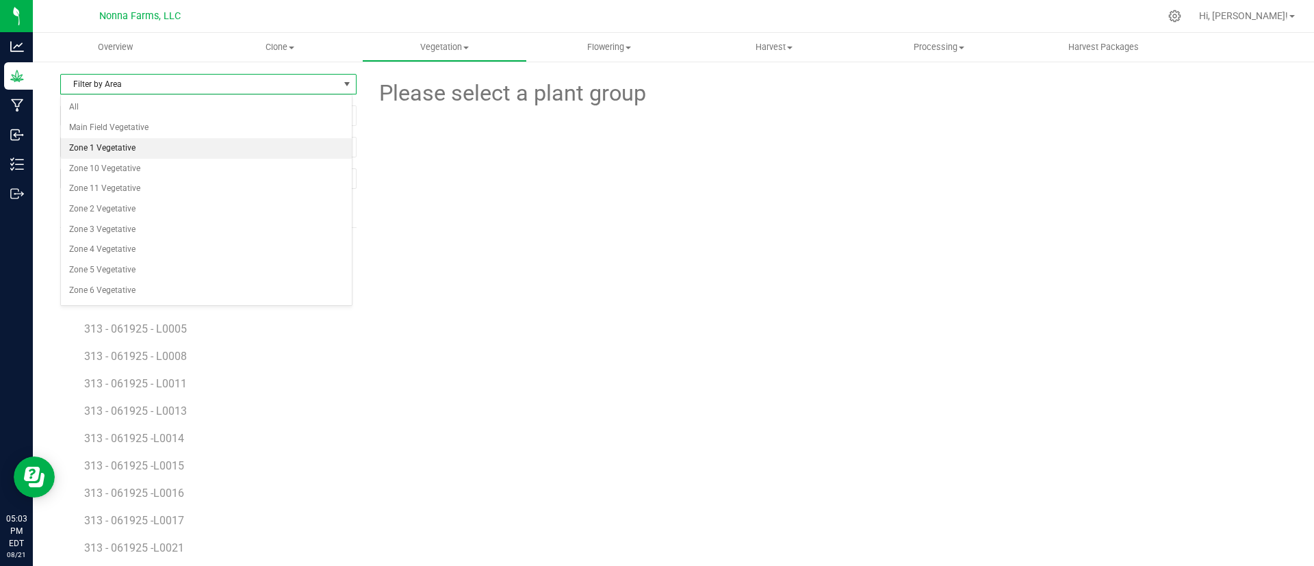
click at [166, 155] on li "Zone 1 Vegetative" at bounding box center [206, 148] width 291 height 21
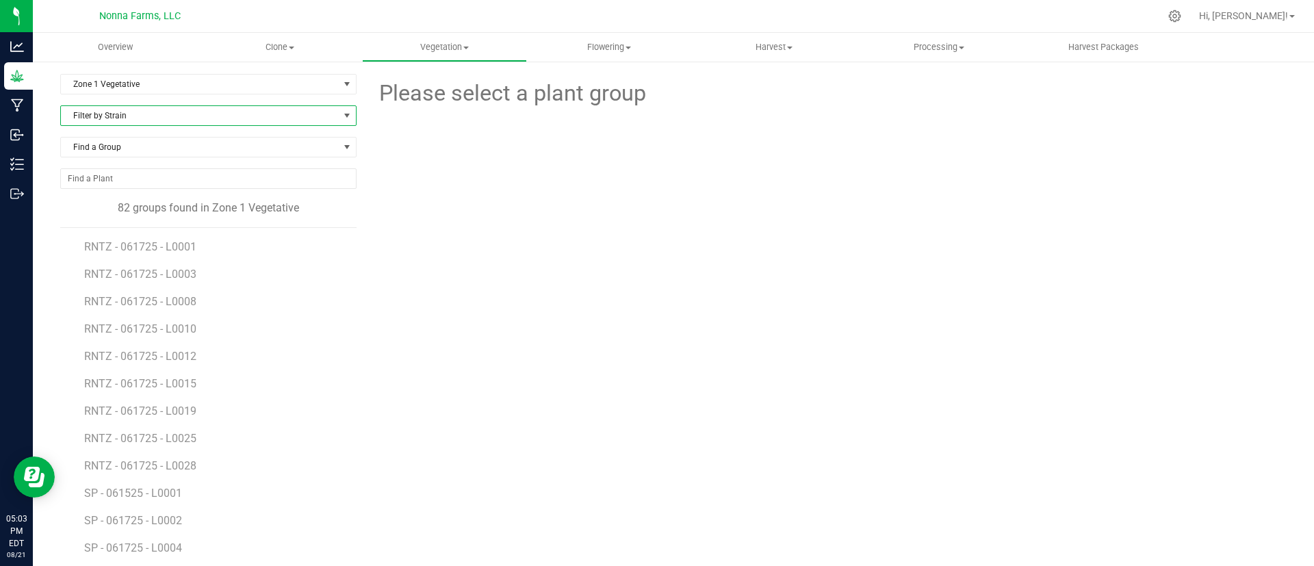
click at [244, 116] on span "Filter by Strain" at bounding box center [200, 115] width 278 height 19
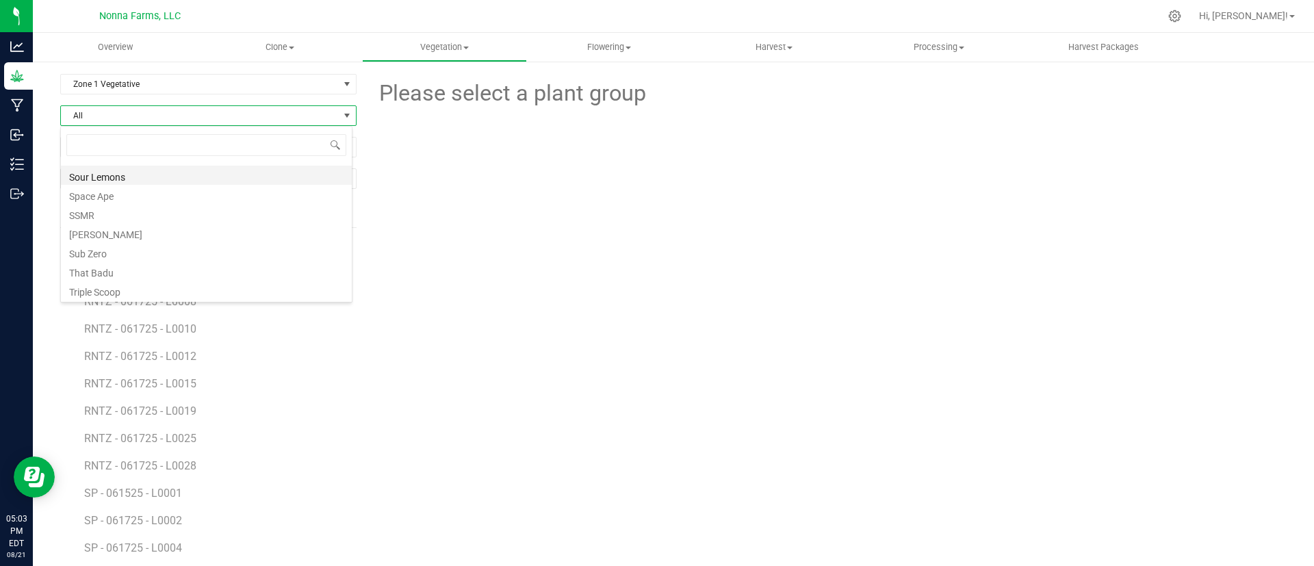
scroll to position [259, 0]
click at [98, 251] on li "Sherb Pie" at bounding box center [206, 258] width 291 height 19
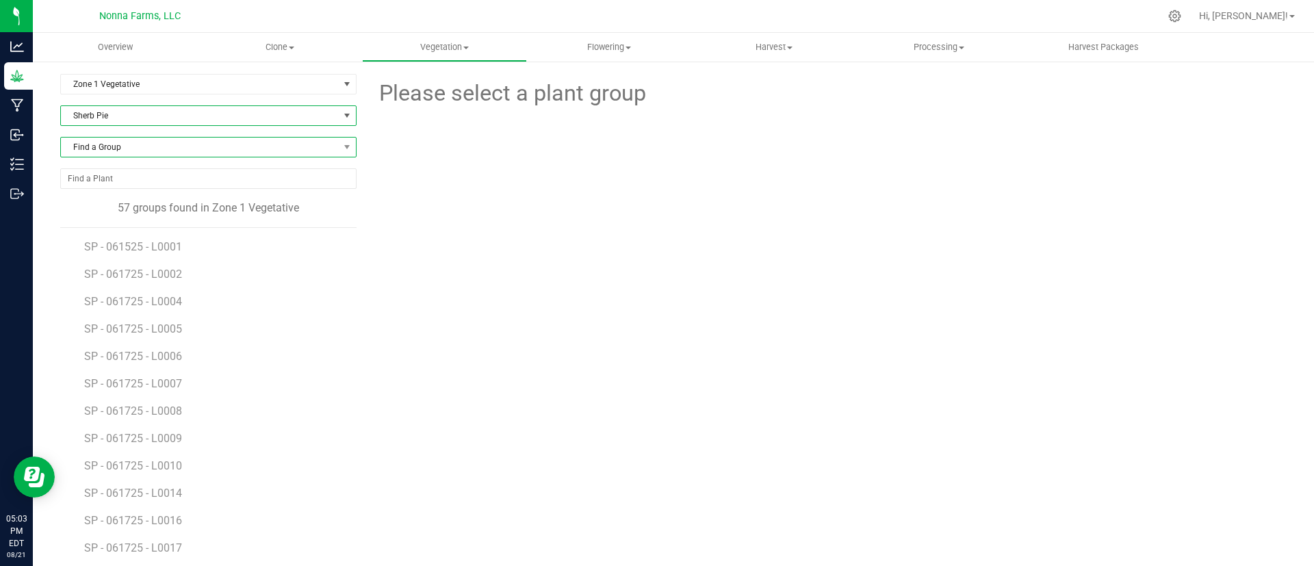
click at [188, 144] on span "Find a Group" at bounding box center [200, 147] width 278 height 19
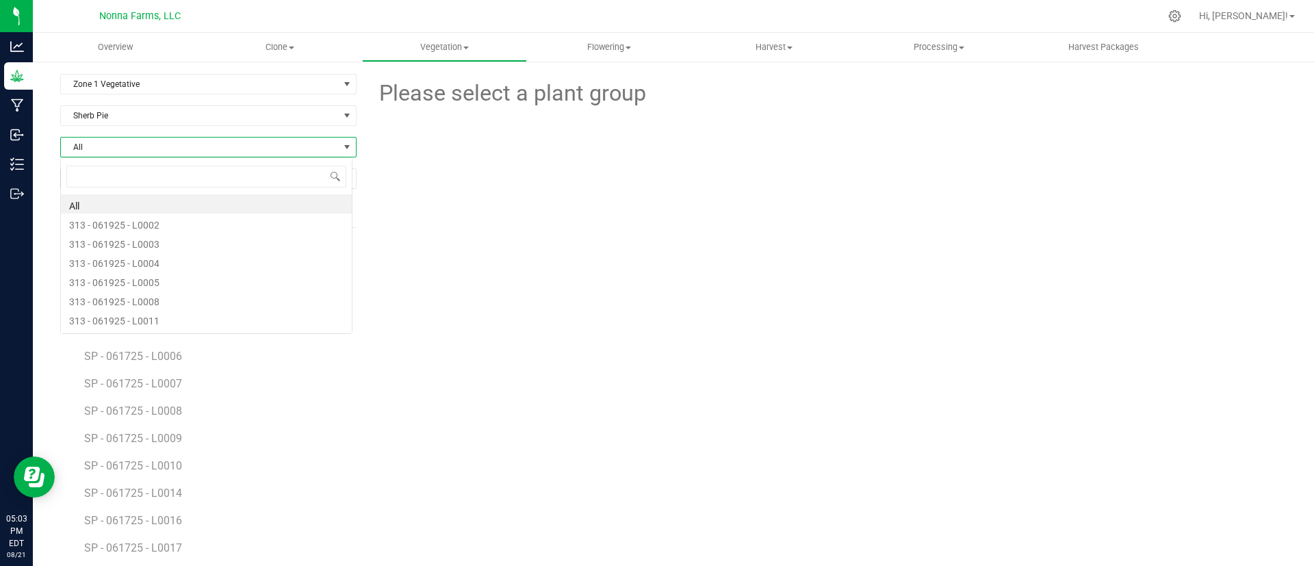
scroll to position [21, 293]
click at [188, 144] on span "All" at bounding box center [200, 147] width 278 height 19
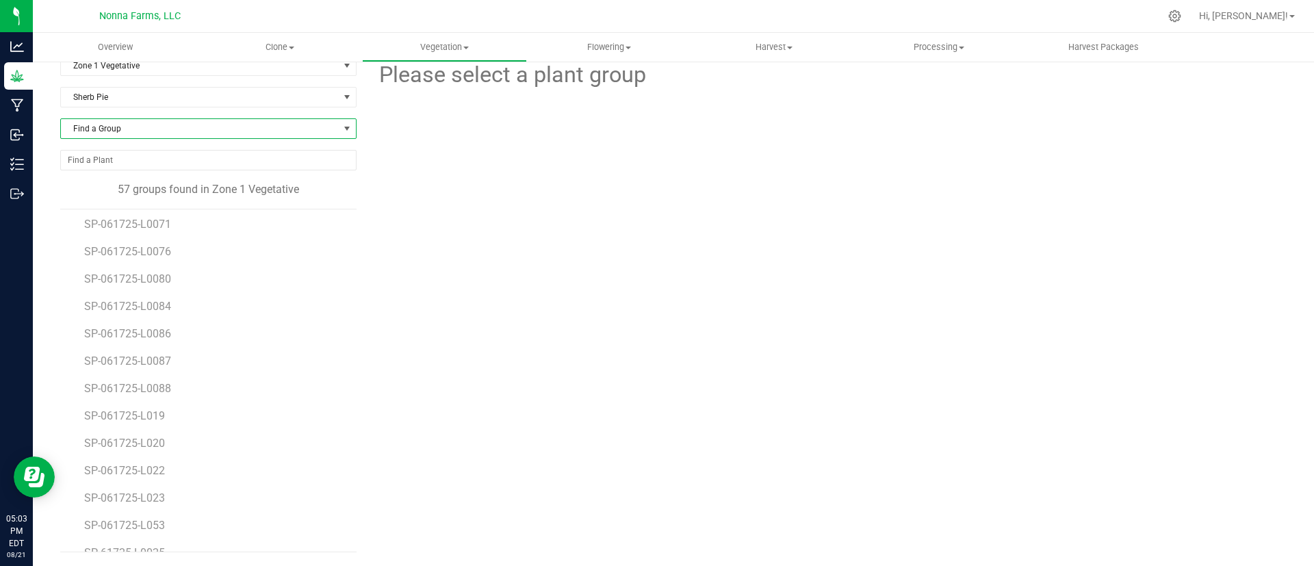
scroll to position [921, 0]
click at [154, 443] on li "SP-61725-L0029" at bounding box center [215, 451] width 263 height 27
click at [153, 430] on span "SP-61725-L0028" at bounding box center [125, 429] width 83 height 13
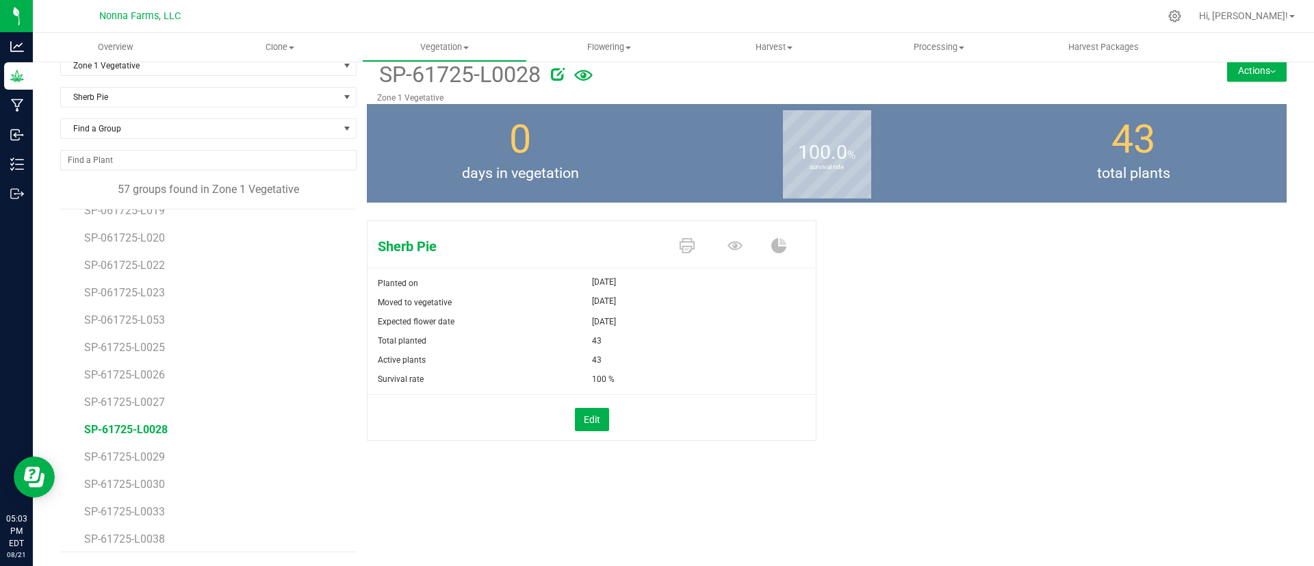
click at [1234, 69] on button "Actions" at bounding box center [1257, 71] width 60 height 22
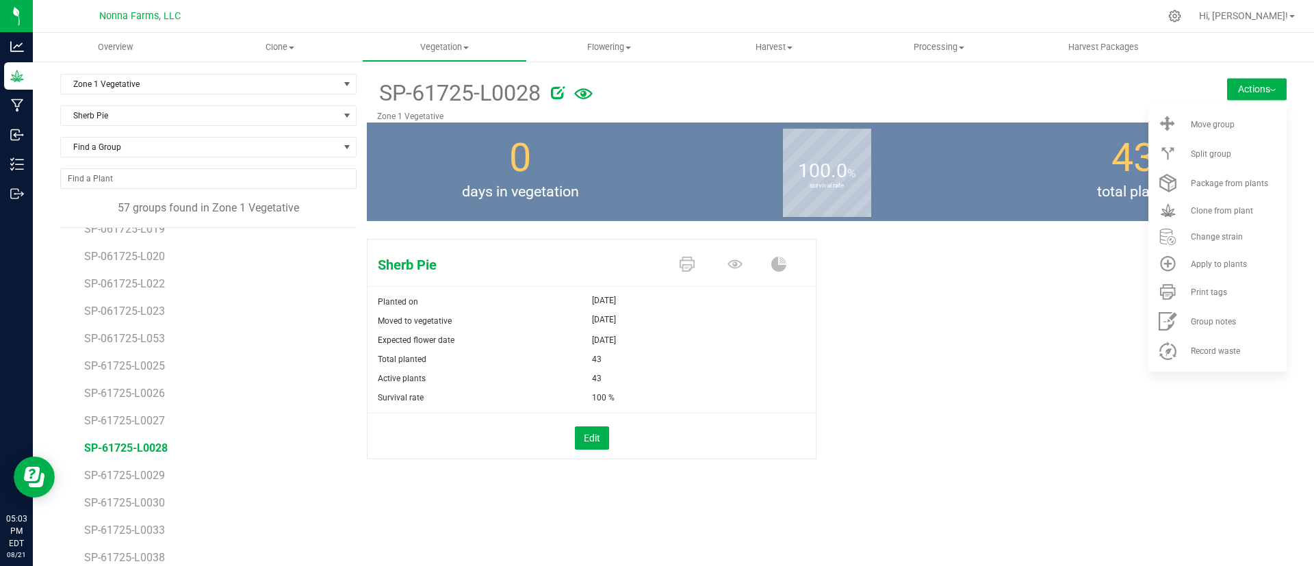
click at [933, 365] on div "Sherb Pie Planted on [DATE] Moved to vegetative [DATE] Expected flower date [DA…" at bounding box center [827, 363] width 920 height 260
click at [901, 372] on div "Sherb Pie Planted on [DATE] Moved to vegetative [DATE] Expected flower date [DA…" at bounding box center [827, 363] width 920 height 260
drag, startPoint x: 954, startPoint y: 313, endPoint x: 1079, endPoint y: 202, distance: 167.2
click at [955, 312] on div "Sherb Pie Planted on [DATE] Moved to vegetative [DATE] Expected flower date [DA…" at bounding box center [827, 363] width 920 height 260
click at [1255, 92] on button "Actions" at bounding box center [1257, 89] width 60 height 22
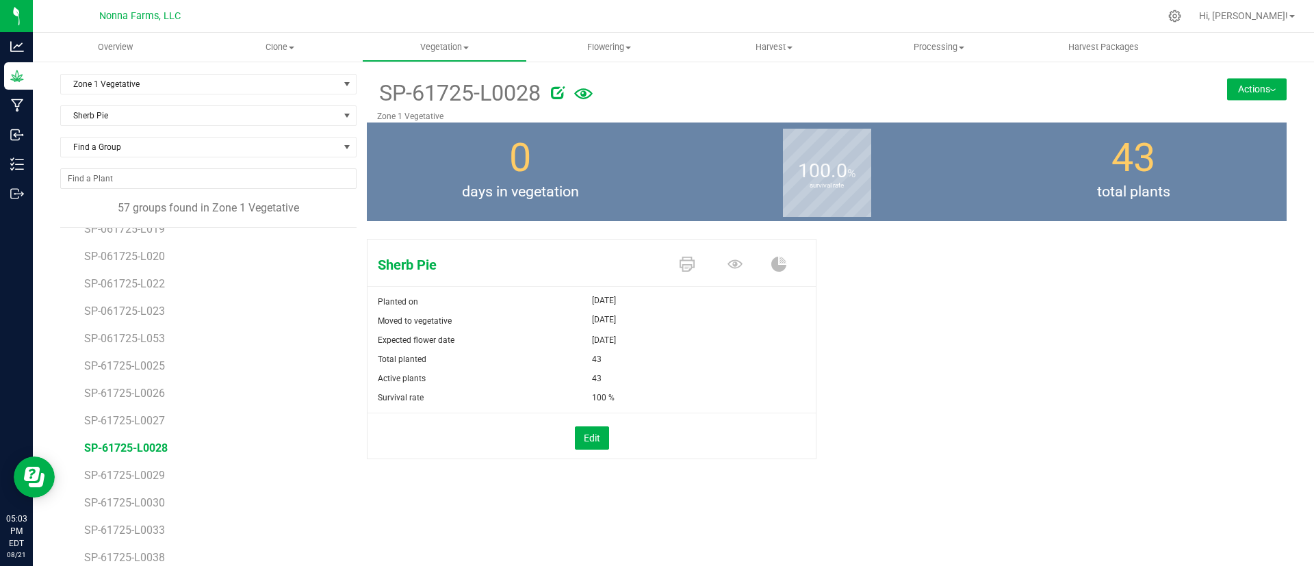
click at [1255, 92] on button "Actions" at bounding box center [1257, 89] width 60 height 22
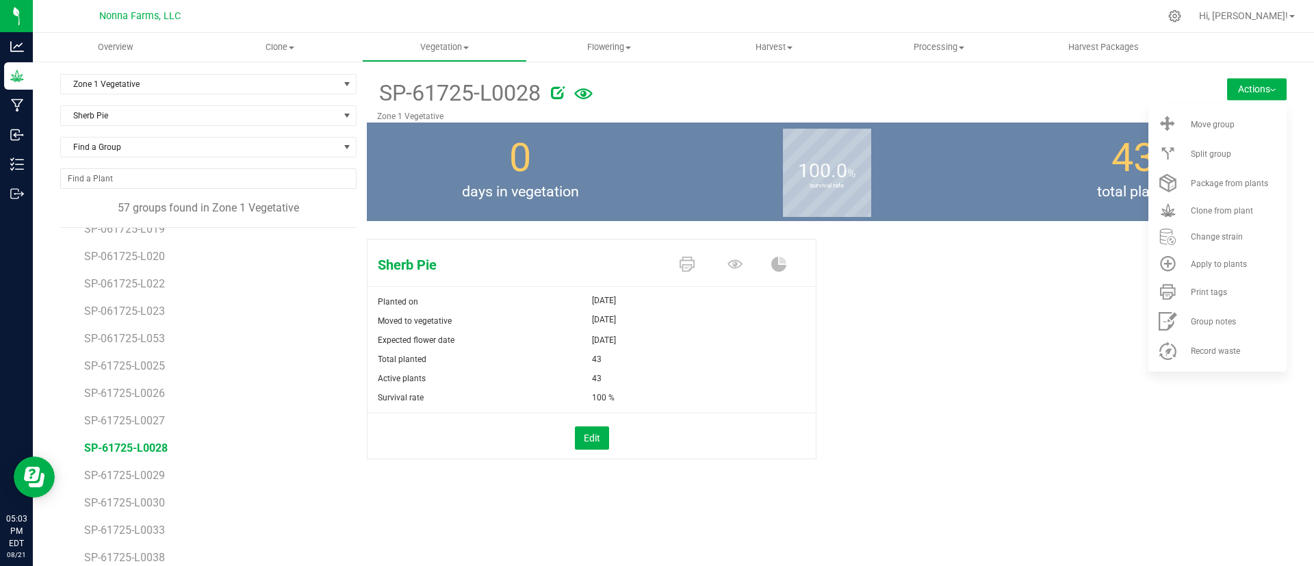
click at [1255, 91] on button "Actions" at bounding box center [1257, 89] width 60 height 22
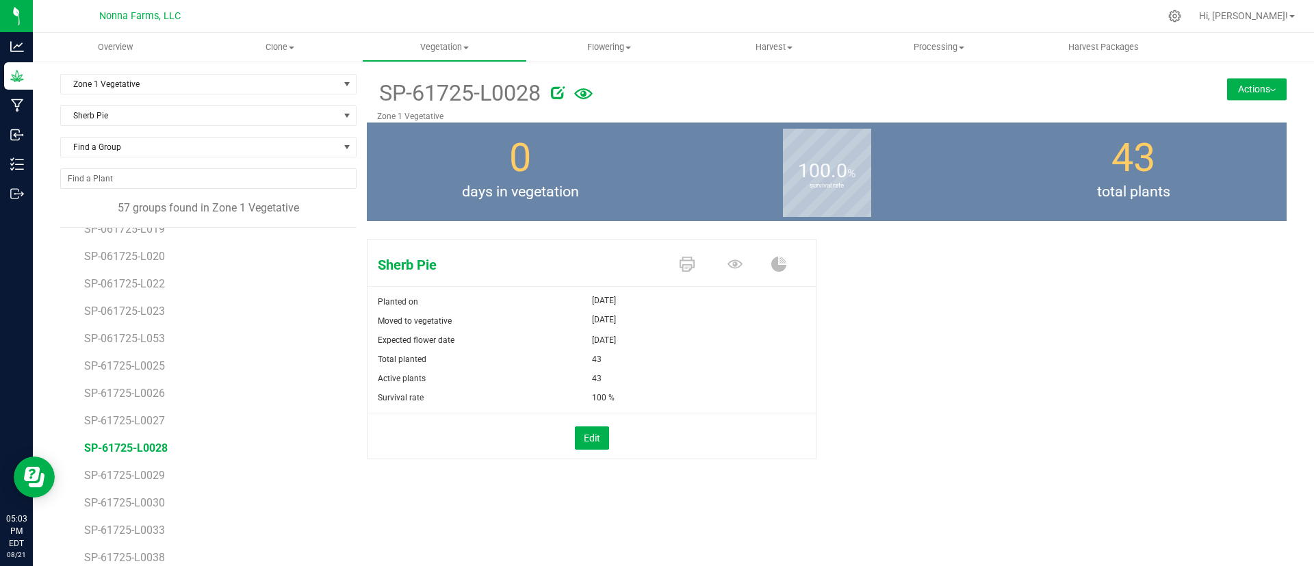
click at [142, 447] on span "SP-61725-L0028" at bounding box center [125, 447] width 83 height 13
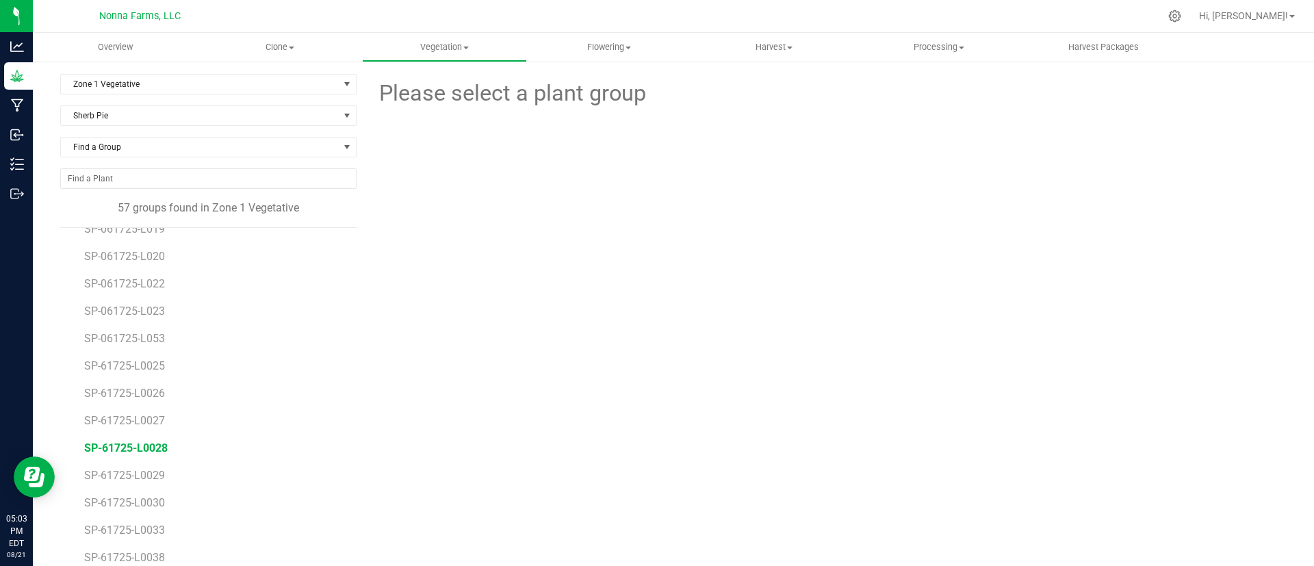
click at [153, 448] on span "SP-61725-L0028" at bounding box center [125, 447] width 83 height 13
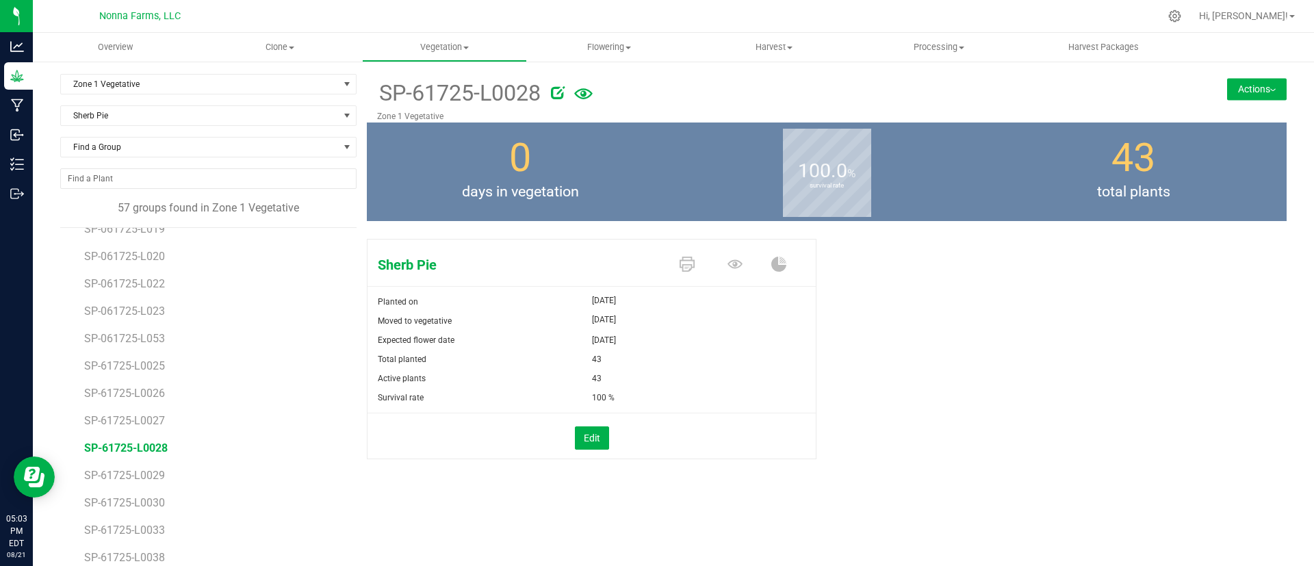
click at [1234, 82] on button "Actions" at bounding box center [1257, 89] width 60 height 22
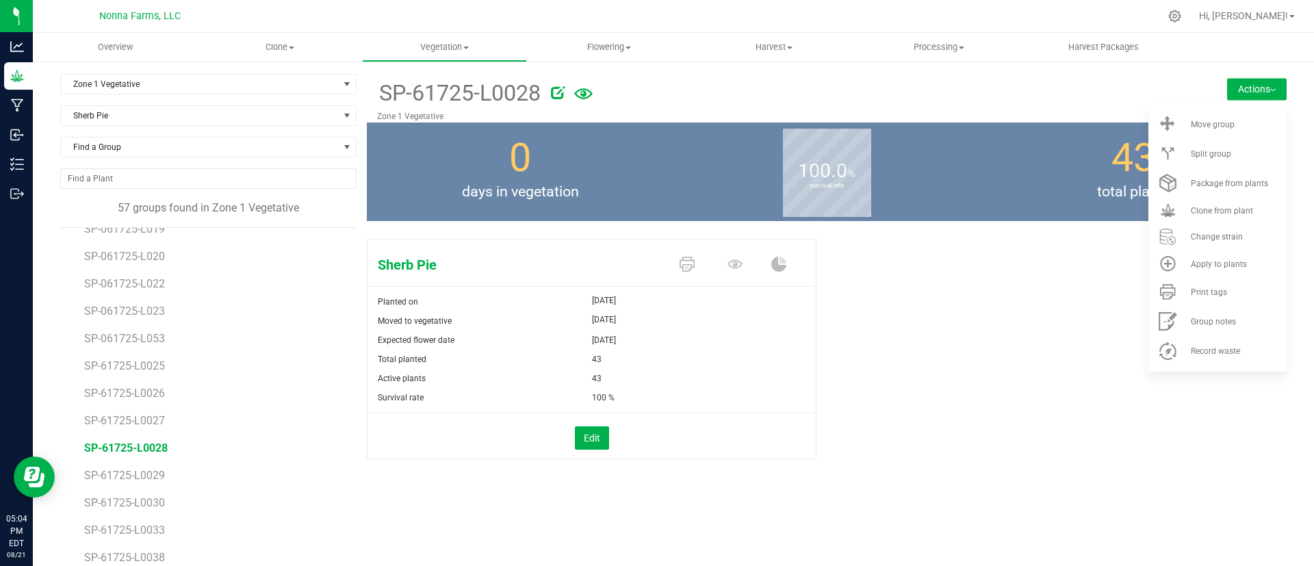
click at [972, 309] on div "Sherb Pie Planted on [DATE] Moved to vegetative [DATE] Expected flower date [DA…" at bounding box center [827, 363] width 920 height 260
click at [580, 443] on button "Edit" at bounding box center [592, 437] width 34 height 23
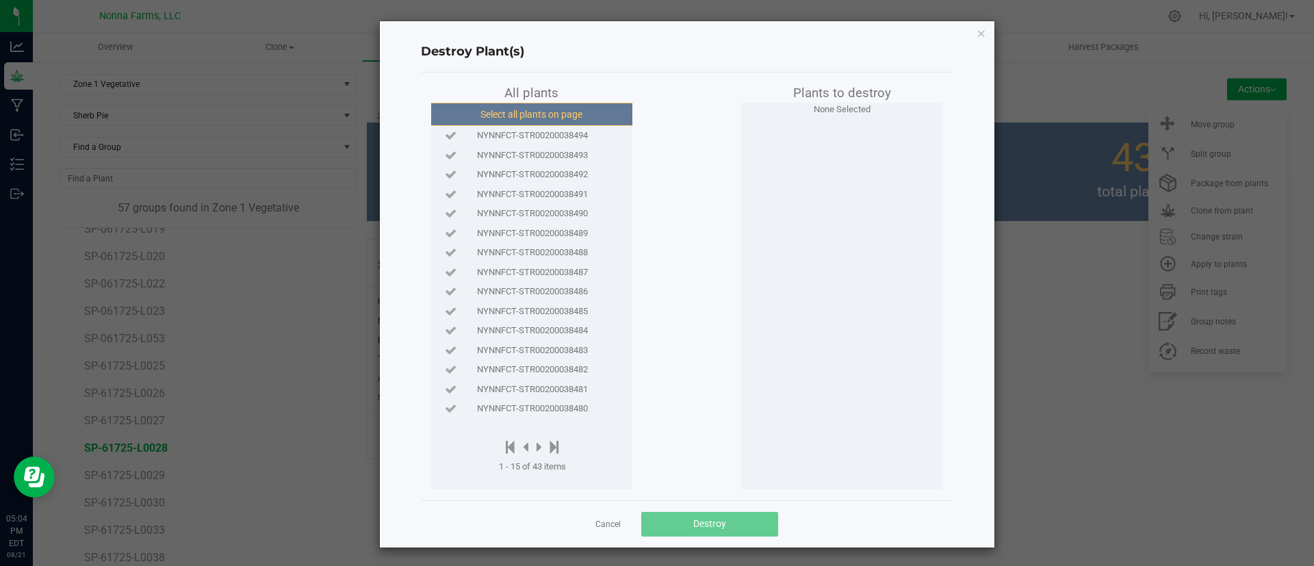
click at [539, 115] on button "Select all plants on page" at bounding box center [531, 114] width 209 height 23
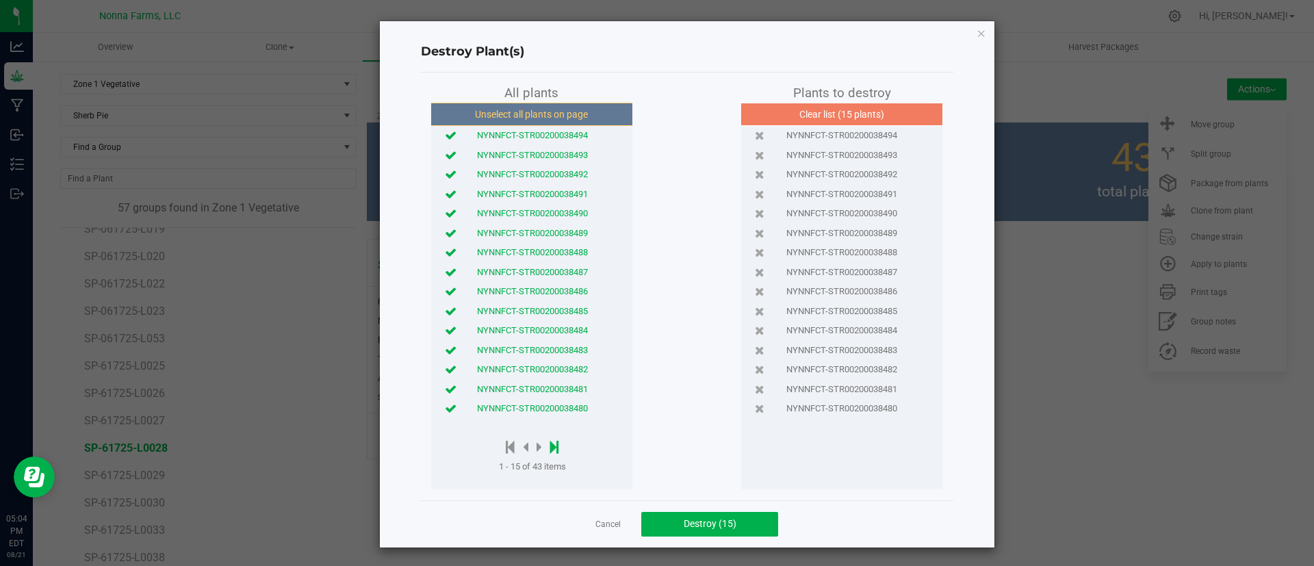
click at [550, 440] on icon at bounding box center [554, 446] width 9 height 15
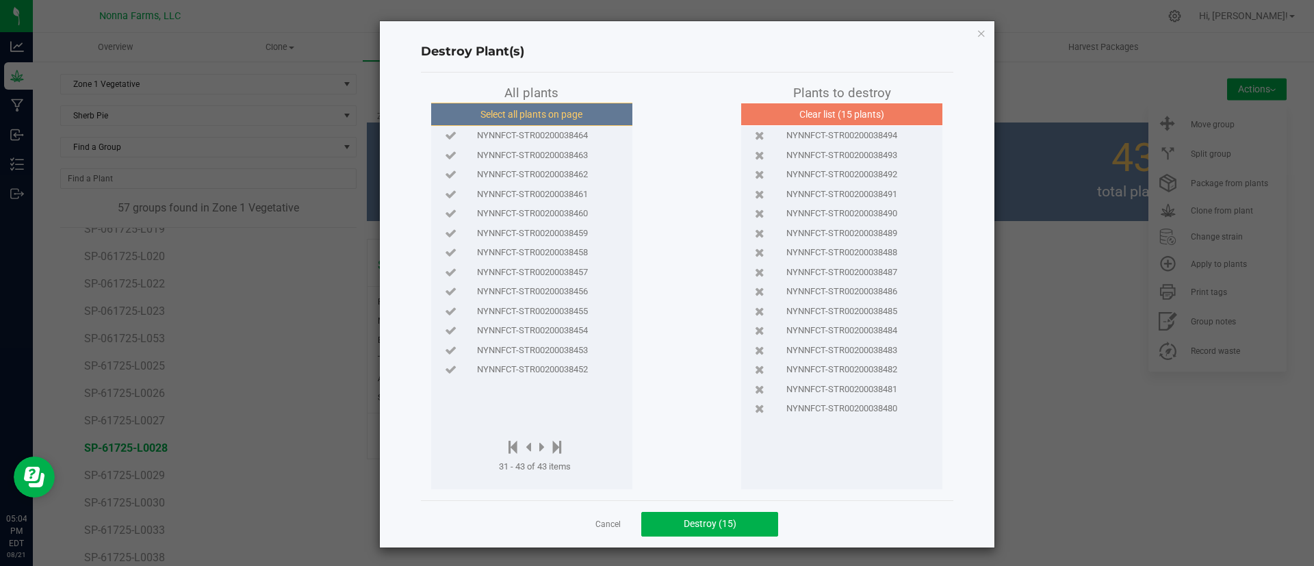
click at [543, 114] on button "Select all plants on page" at bounding box center [531, 114] width 209 height 23
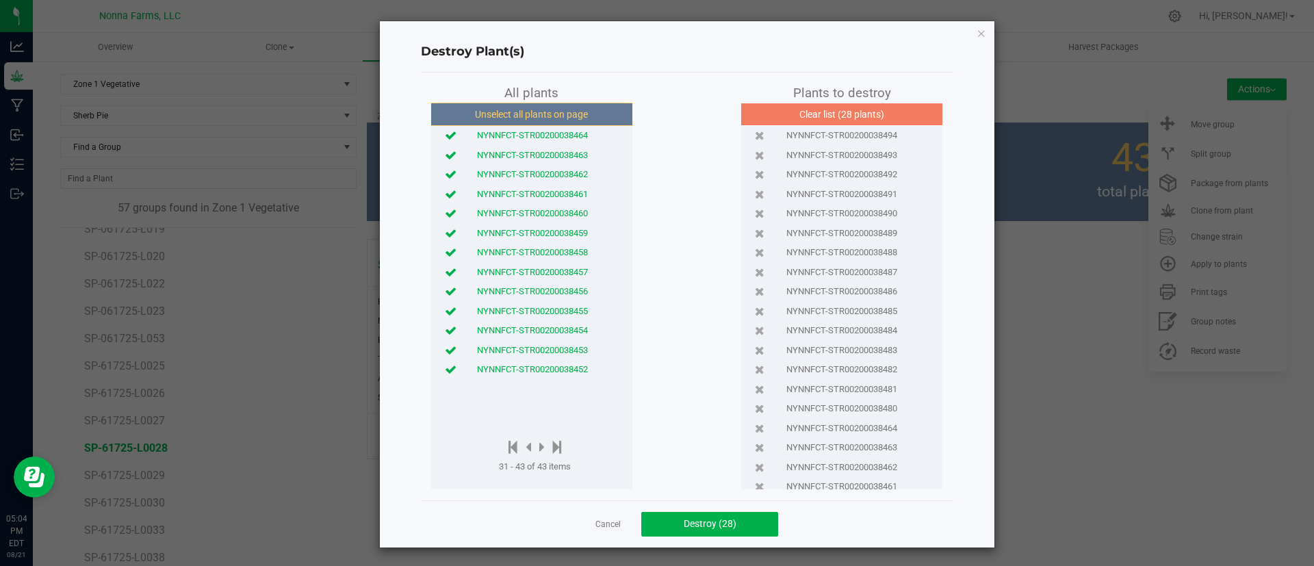
click at [556, 448] on div at bounding box center [535, 447] width 72 height 17
click at [553, 447] on icon at bounding box center [557, 446] width 9 height 15
click at [551, 111] on button "Unselect all plants on page" at bounding box center [531, 114] width 209 height 23
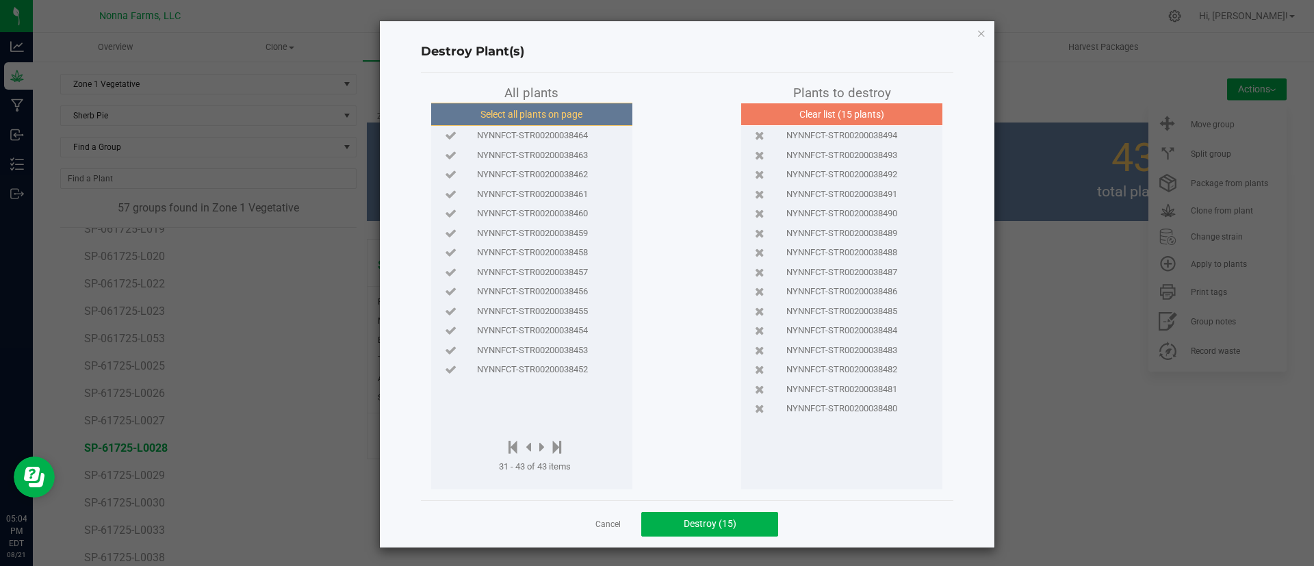
click at [551, 111] on button "Select all plants on page" at bounding box center [531, 114] width 209 height 23
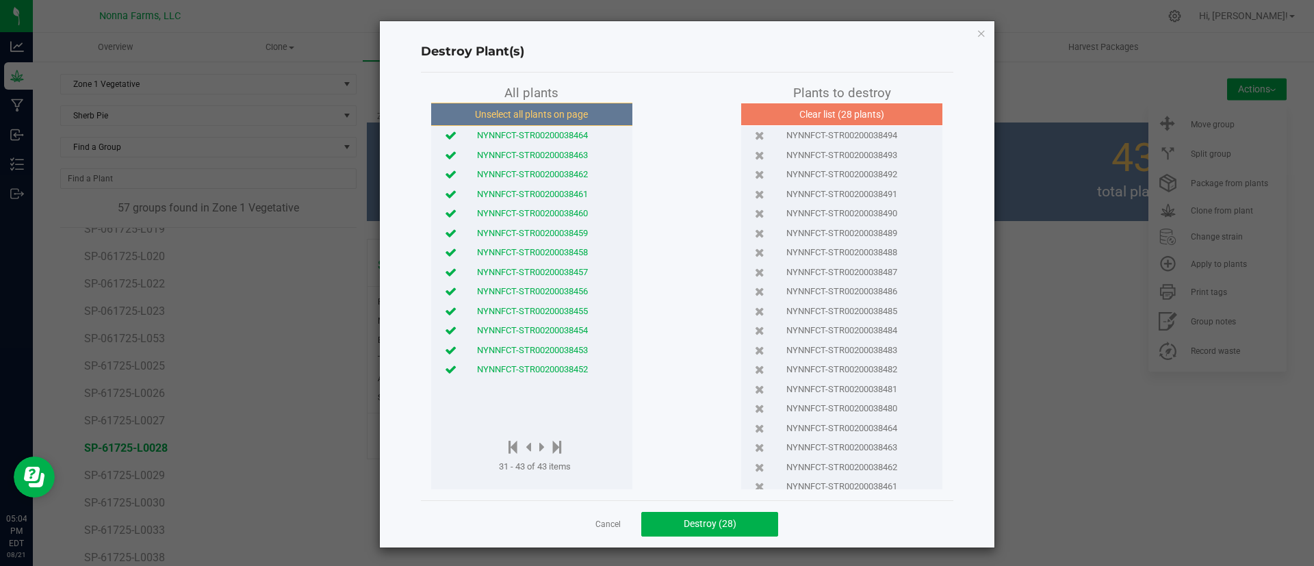
click at [556, 441] on div at bounding box center [535, 447] width 72 height 17
click at [553, 443] on icon at bounding box center [557, 446] width 9 height 15
click at [539, 445] on icon at bounding box center [541, 446] width 5 height 15
click at [525, 443] on icon at bounding box center [527, 446] width 5 height 15
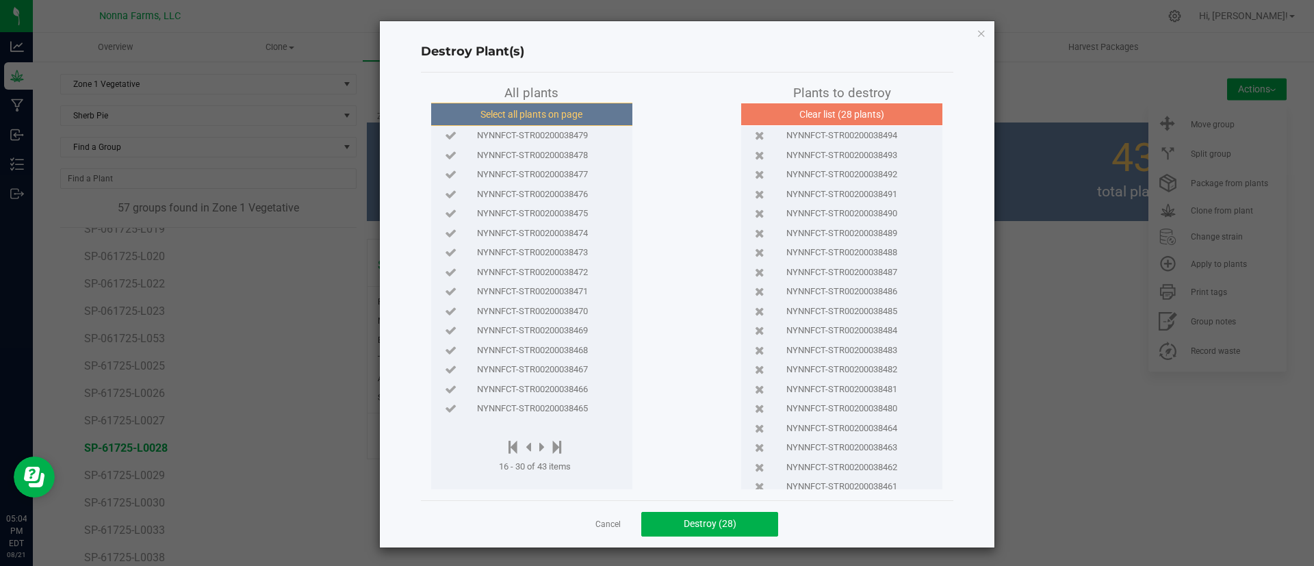
click at [581, 111] on button "Select all plants on page" at bounding box center [531, 114] width 209 height 23
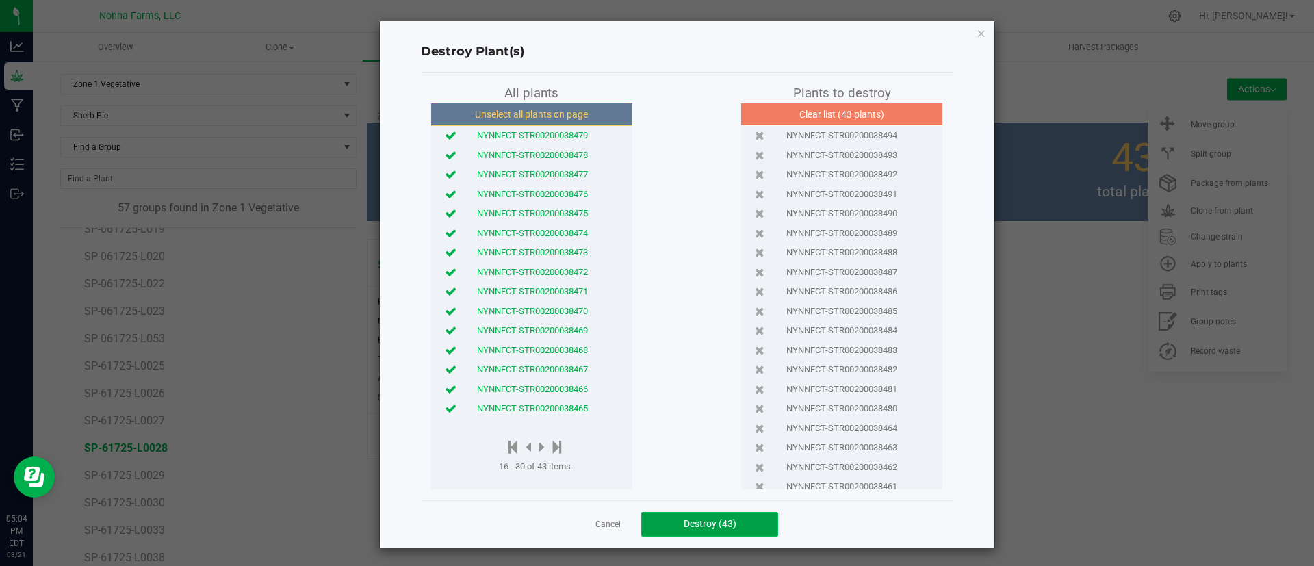
click at [694, 521] on span "Destroy (43)" at bounding box center [709, 523] width 53 height 11
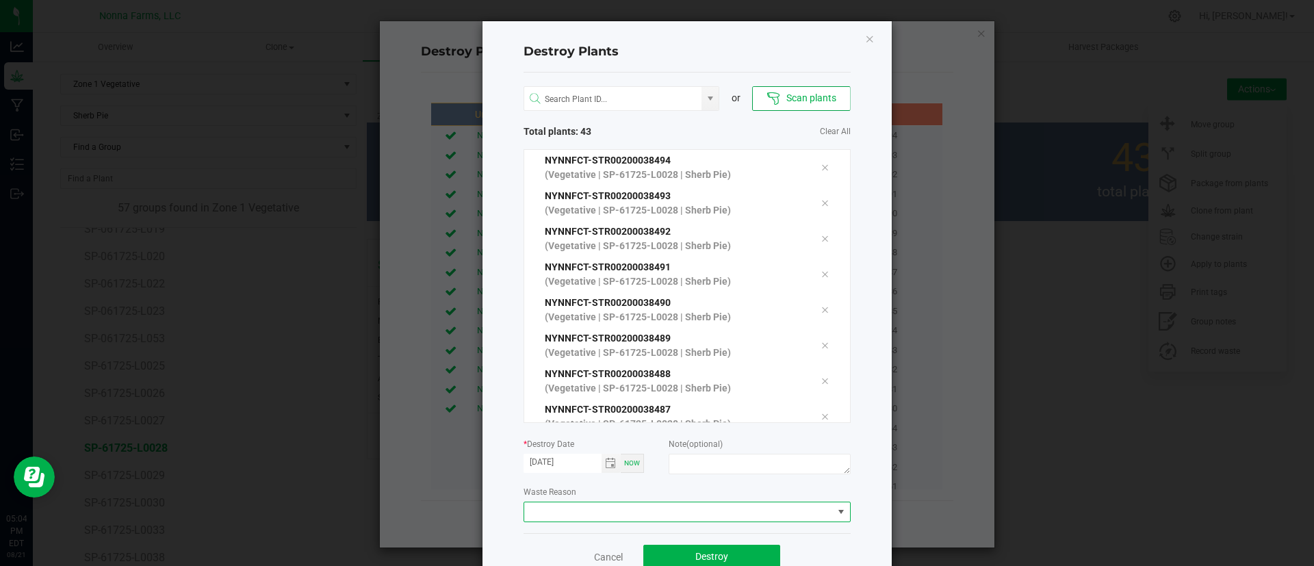
click at [670, 516] on span at bounding box center [678, 511] width 309 height 19
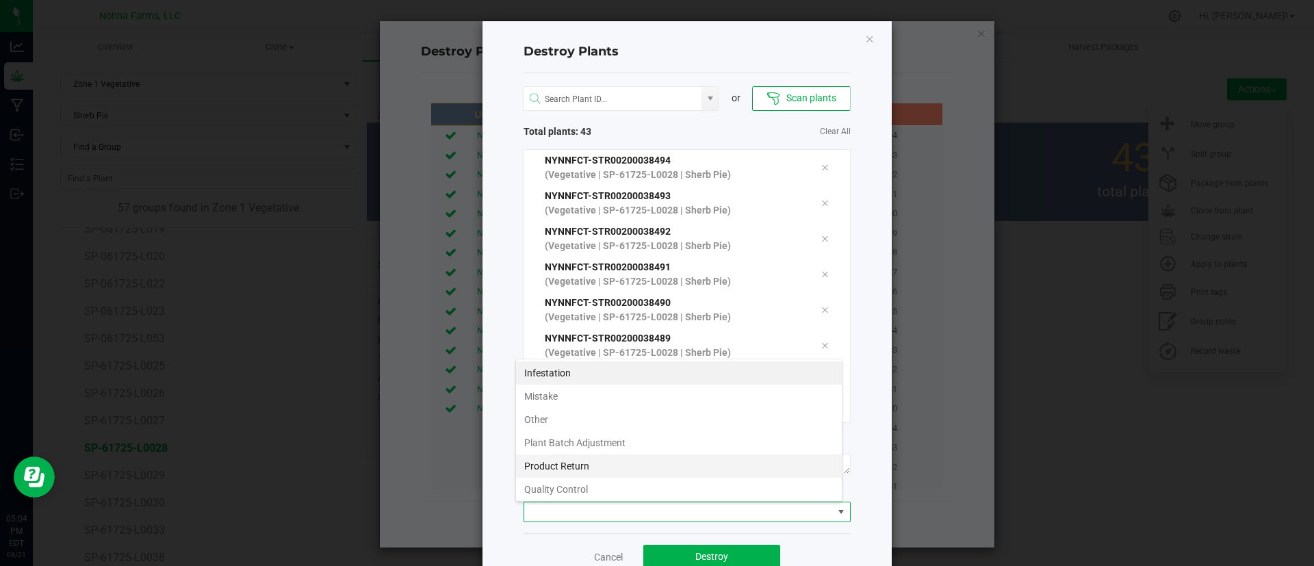
scroll to position [21, 327]
click at [641, 396] on li "Mistake" at bounding box center [679, 396] width 326 height 23
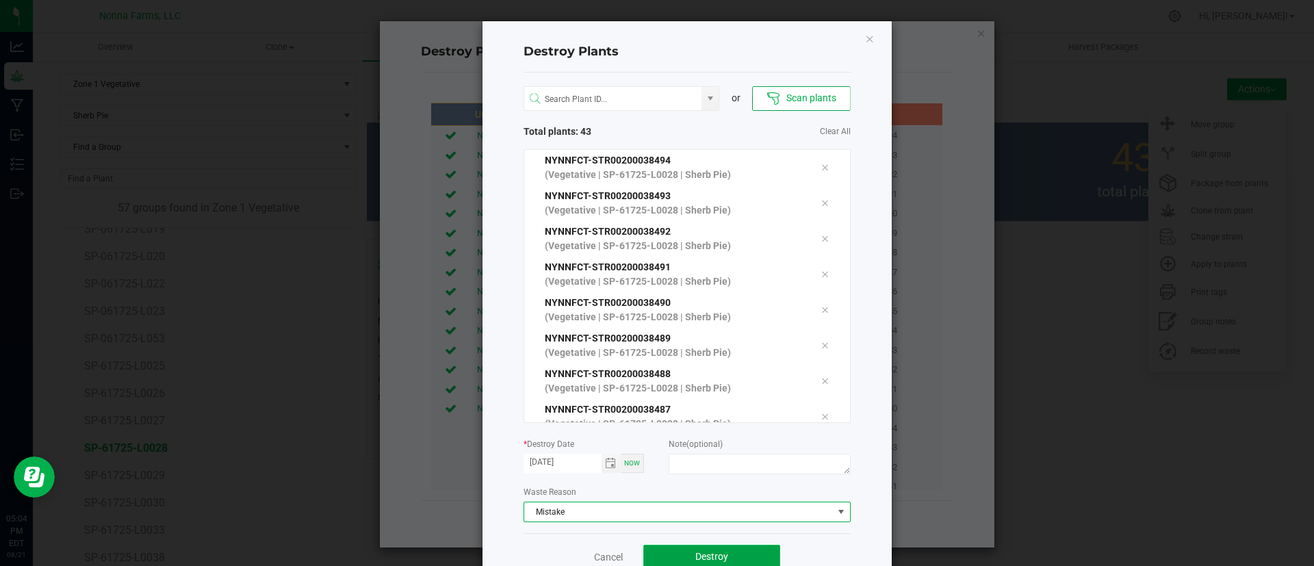
click at [658, 545] on button "Destroy" at bounding box center [711, 557] width 137 height 25
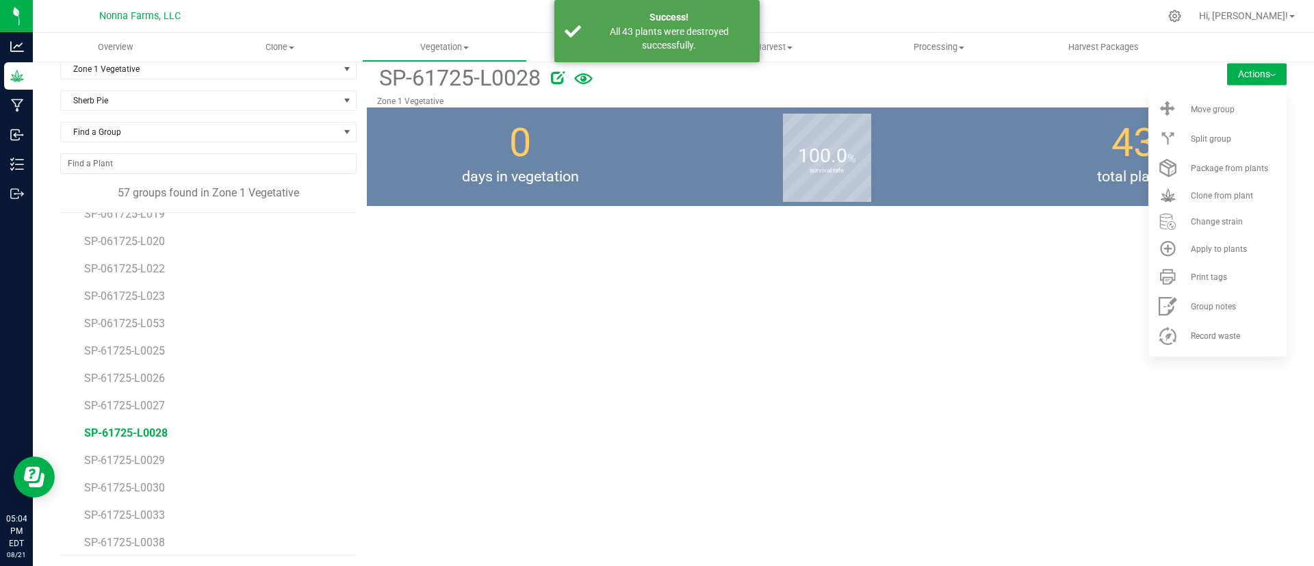
scroll to position [18, 0]
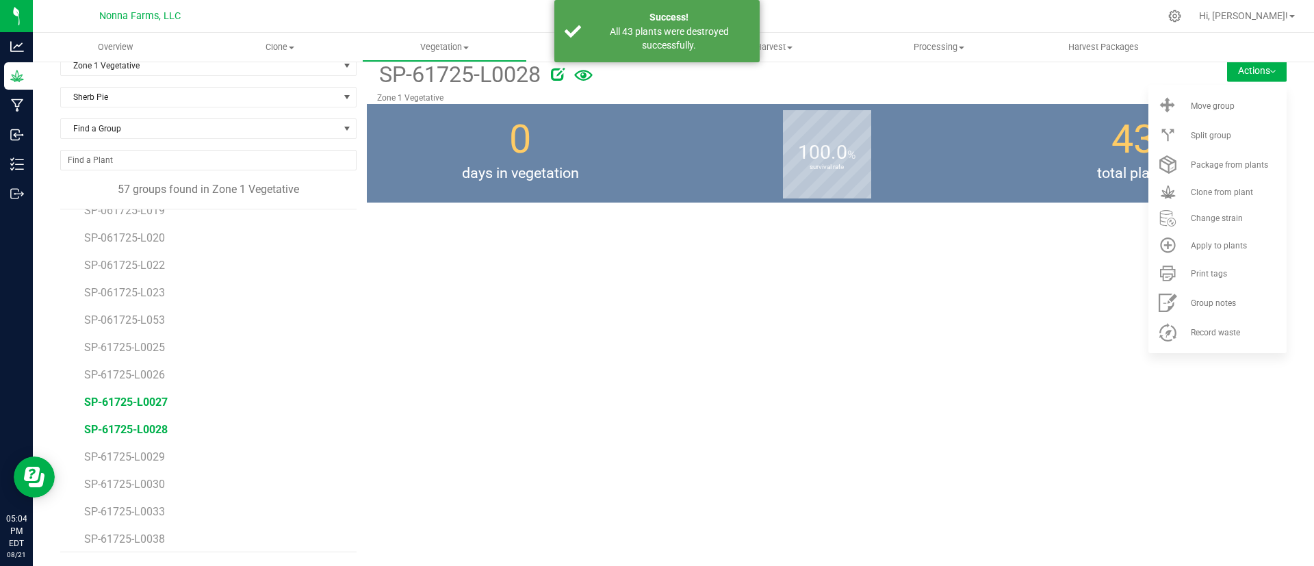
click at [131, 407] on span "SP-61725-L0027" at bounding box center [125, 401] width 83 height 13
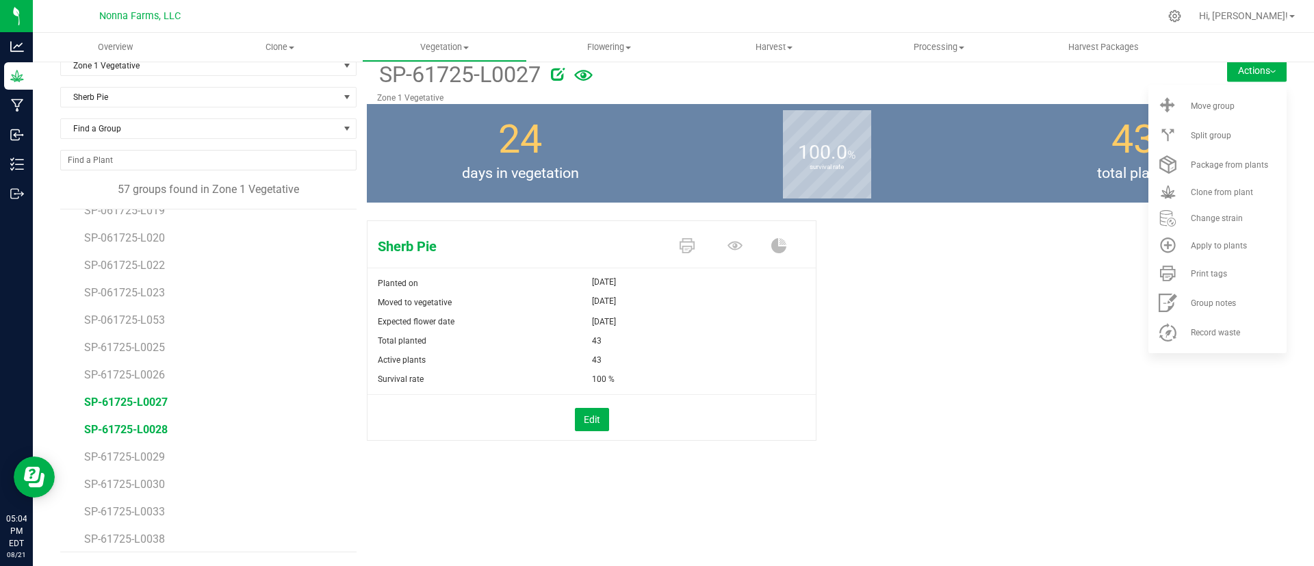
click at [151, 426] on span "SP-61725-L0028" at bounding box center [125, 429] width 83 height 13
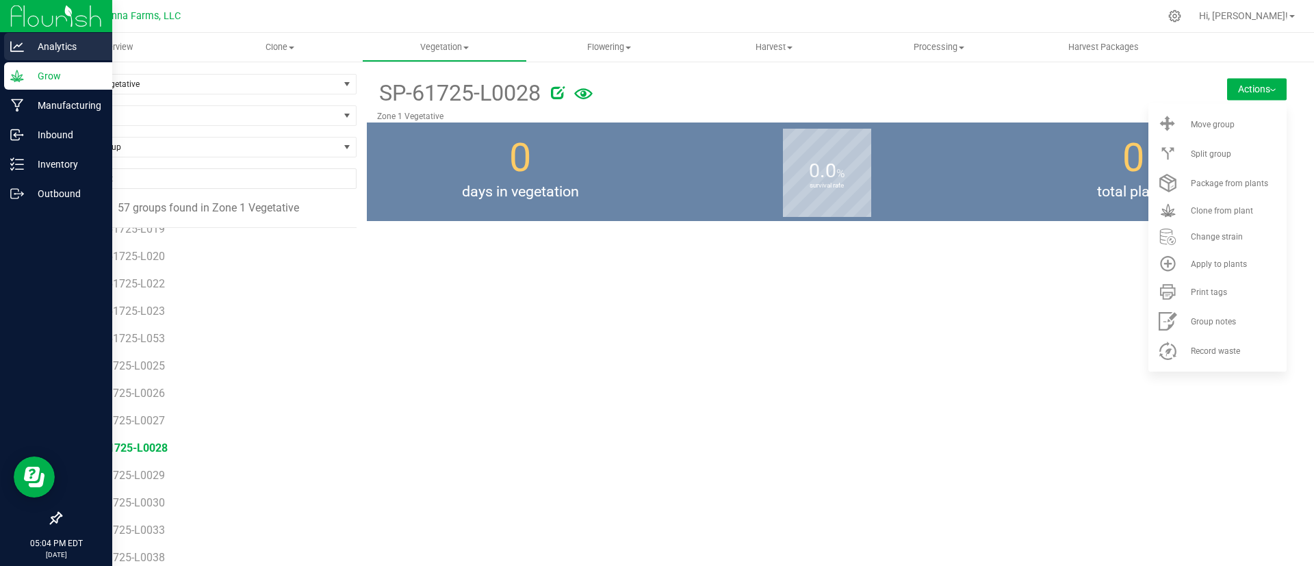
click at [35, 51] on p "Analytics" at bounding box center [65, 46] width 82 height 16
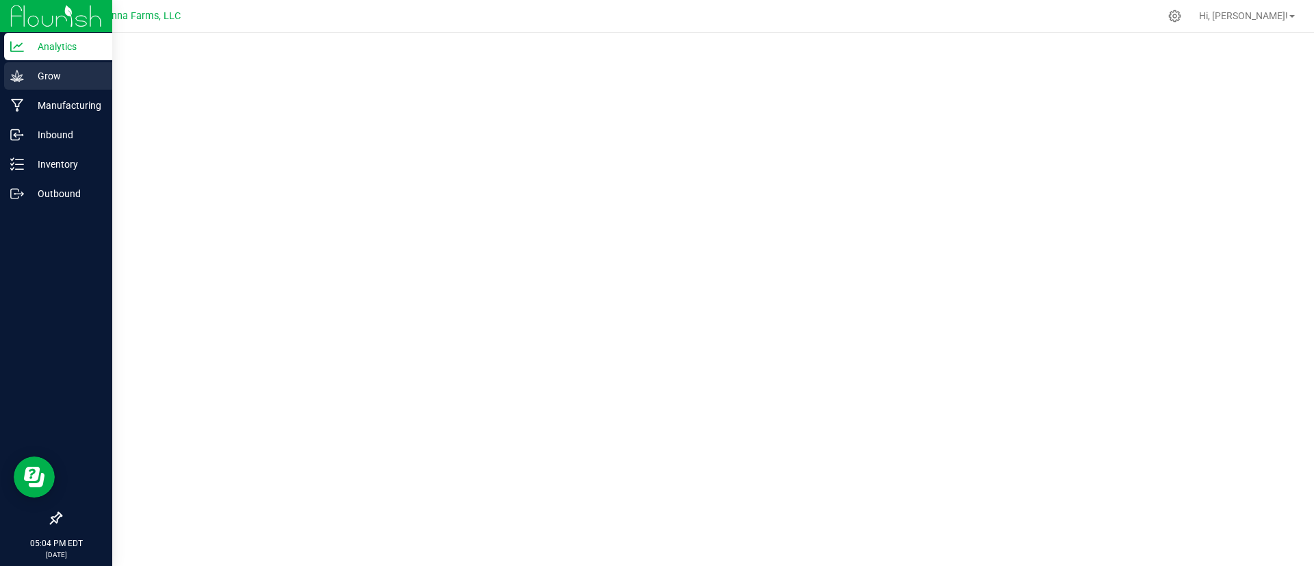
click at [21, 78] on icon at bounding box center [17, 76] width 14 height 14
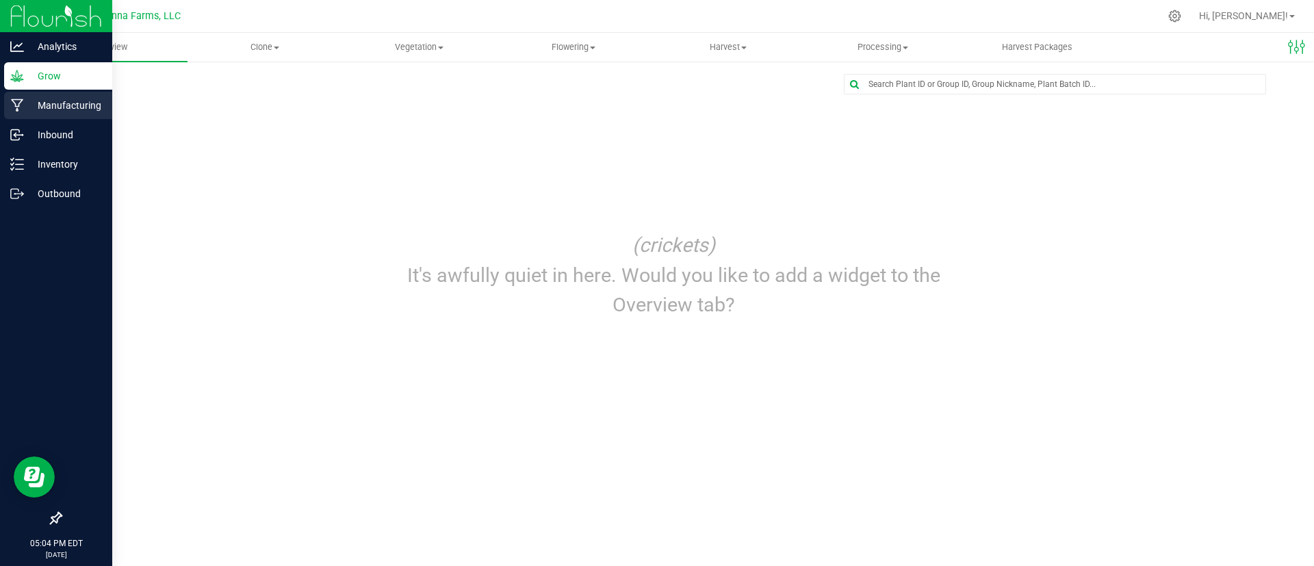
click at [16, 103] on icon at bounding box center [17, 106] width 13 height 14
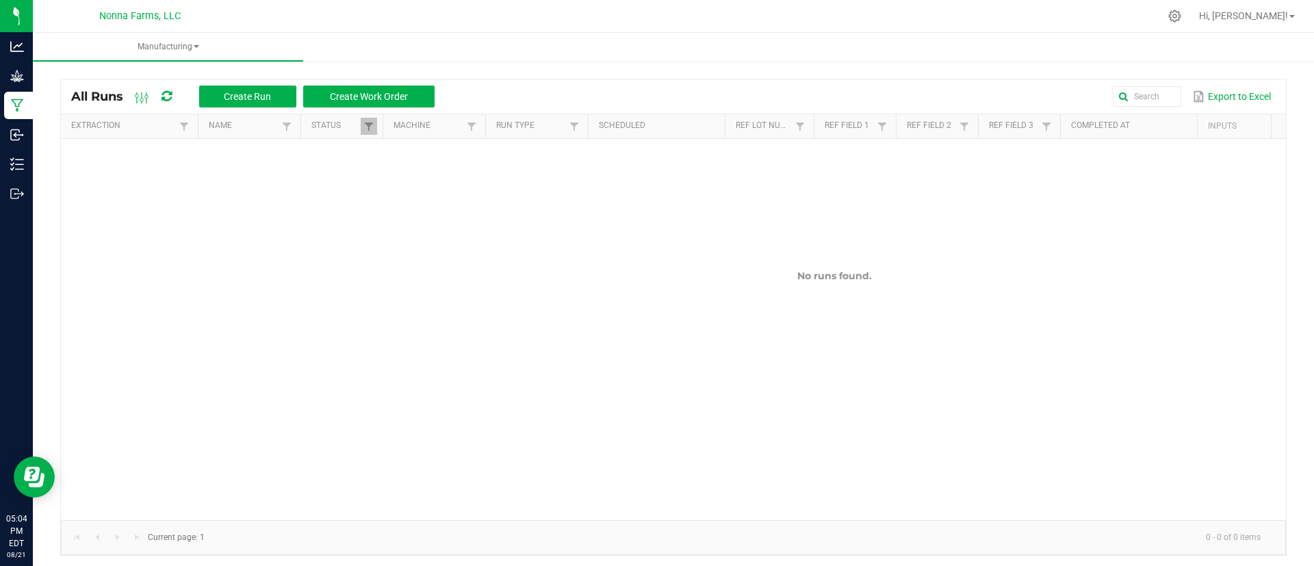
click at [686, 72] on div "All Runs Create Run Create Work Order Export to Excel Extraction Name Status Ma…" at bounding box center [673, 313] width 1281 height 511
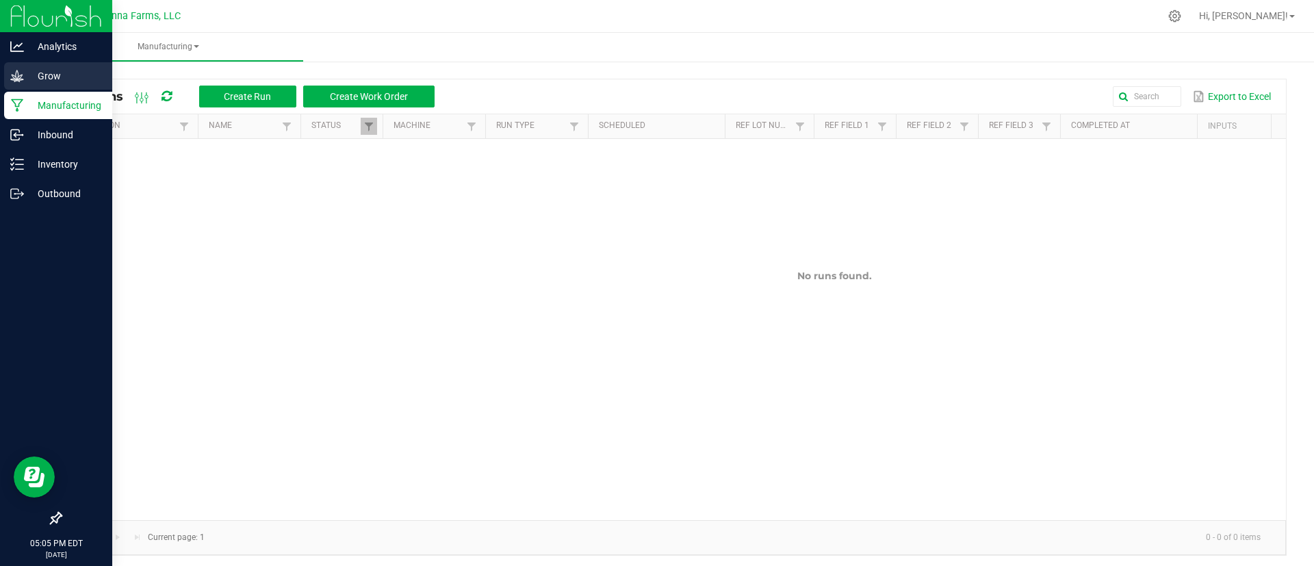
click at [31, 70] on p "Grow" at bounding box center [65, 76] width 82 height 16
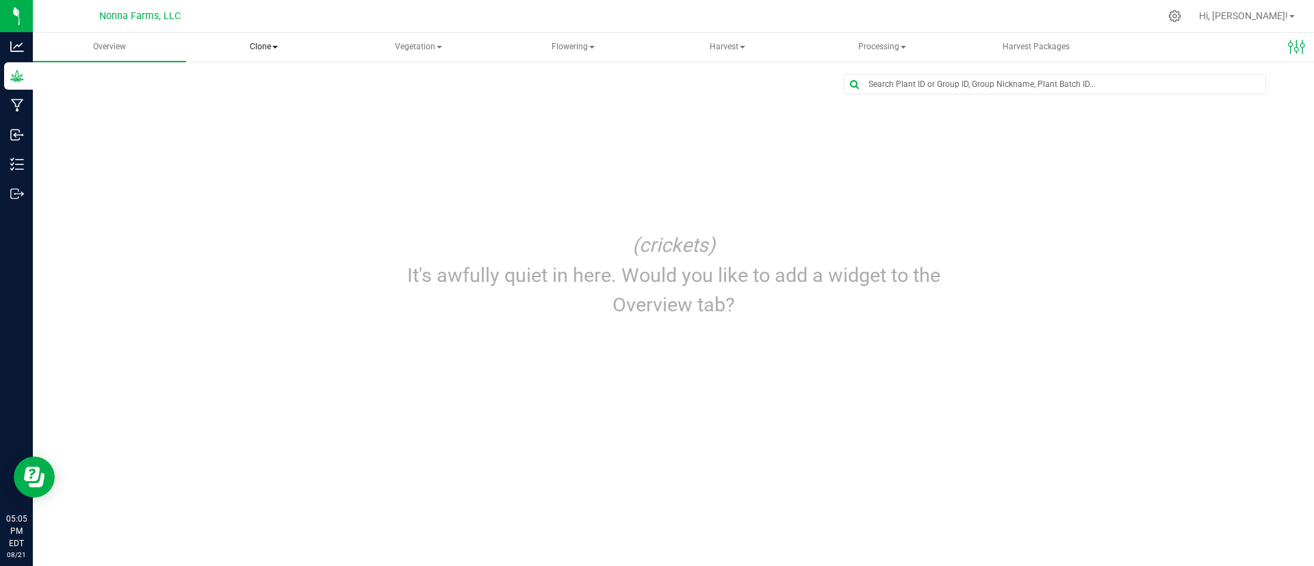
click at [291, 50] on span "Clone" at bounding box center [264, 47] width 152 height 27
click at [443, 49] on span "Vegetation" at bounding box center [419, 47] width 152 height 27
click at [413, 83] on span "Veg groups" at bounding box center [404, 82] width 87 height 12
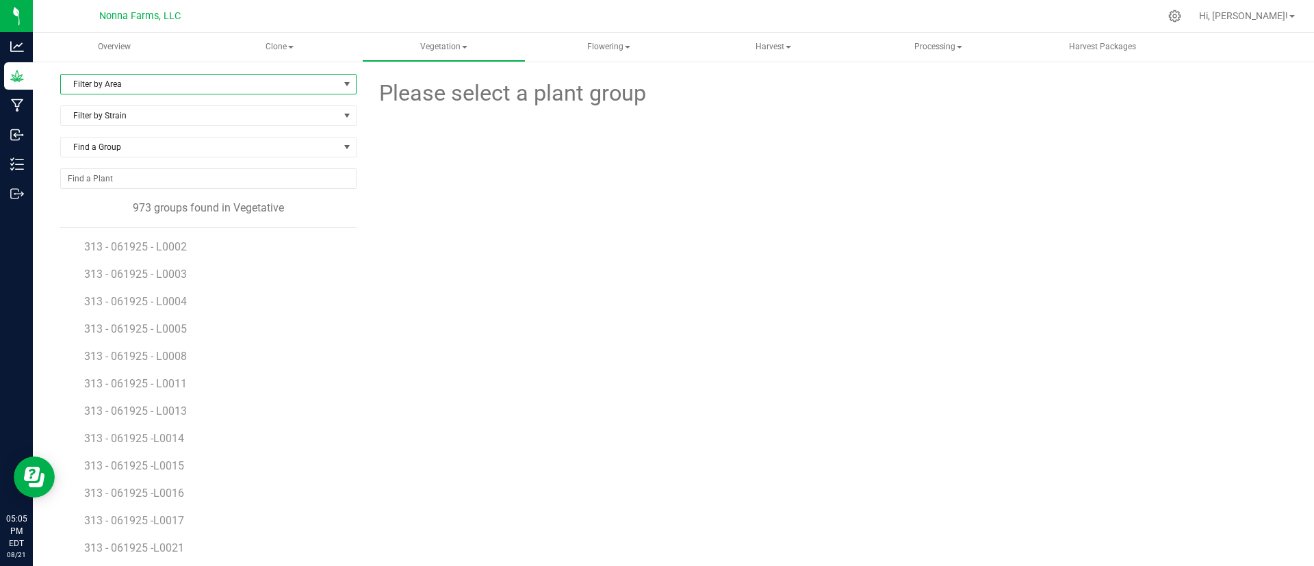
click at [226, 90] on span "Filter by Area" at bounding box center [200, 84] width 278 height 19
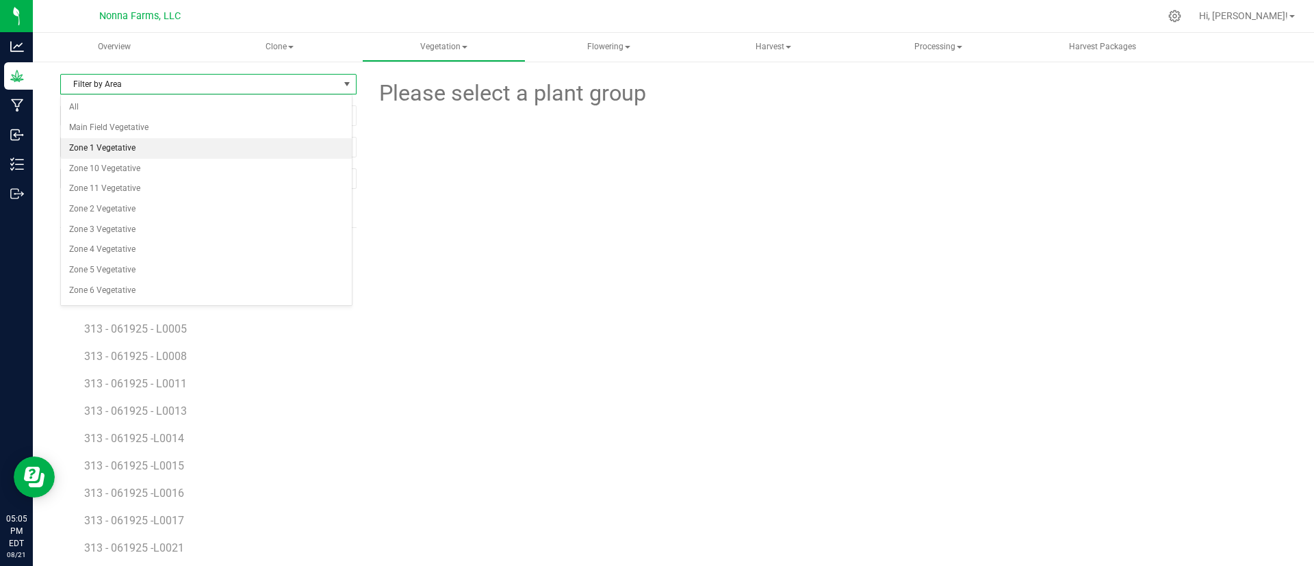
click at [190, 146] on li "Zone 1 Vegetative" at bounding box center [206, 148] width 291 height 21
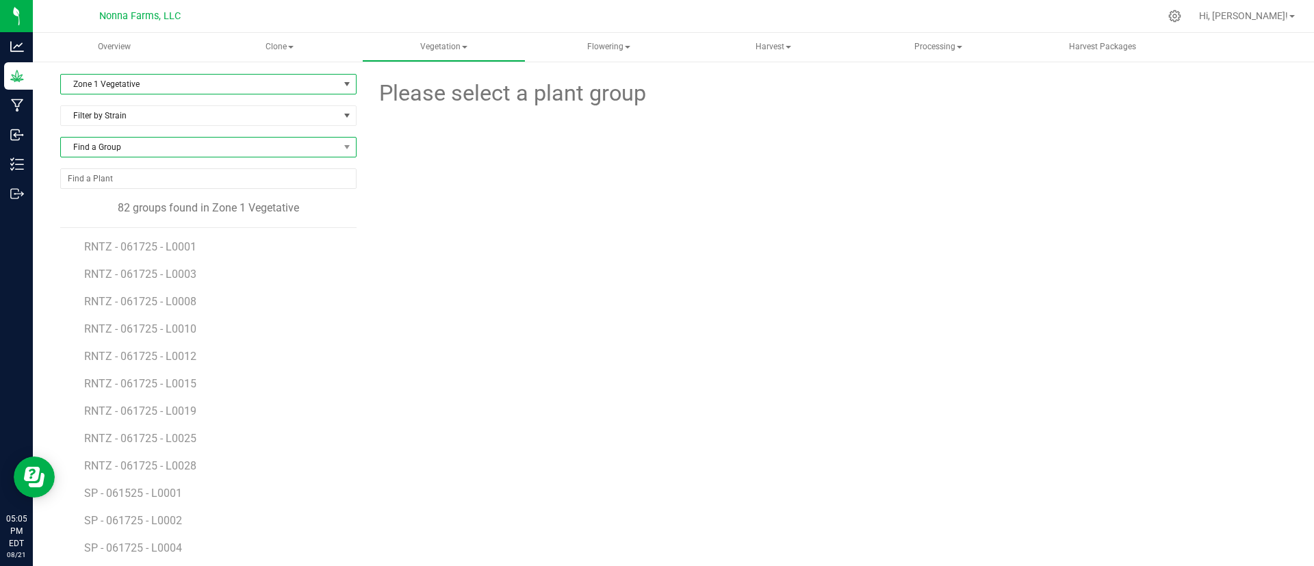
click at [259, 149] on span "Find a Group" at bounding box center [200, 147] width 278 height 19
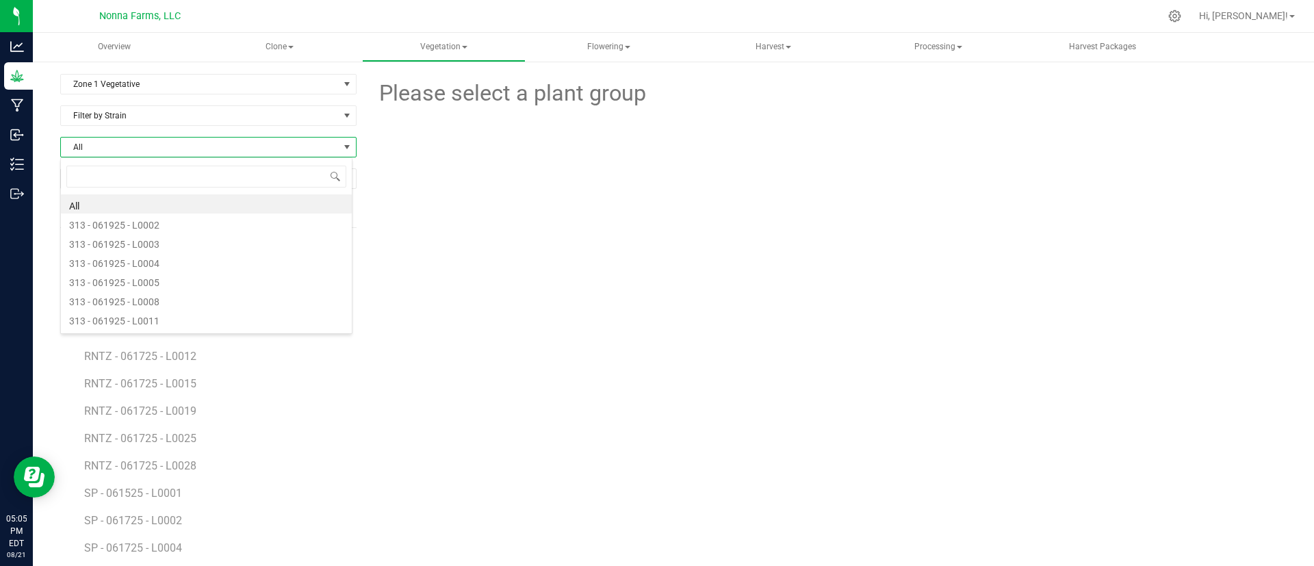
scroll to position [21, 293]
click at [278, 121] on span "Filter by Strain" at bounding box center [200, 115] width 278 height 19
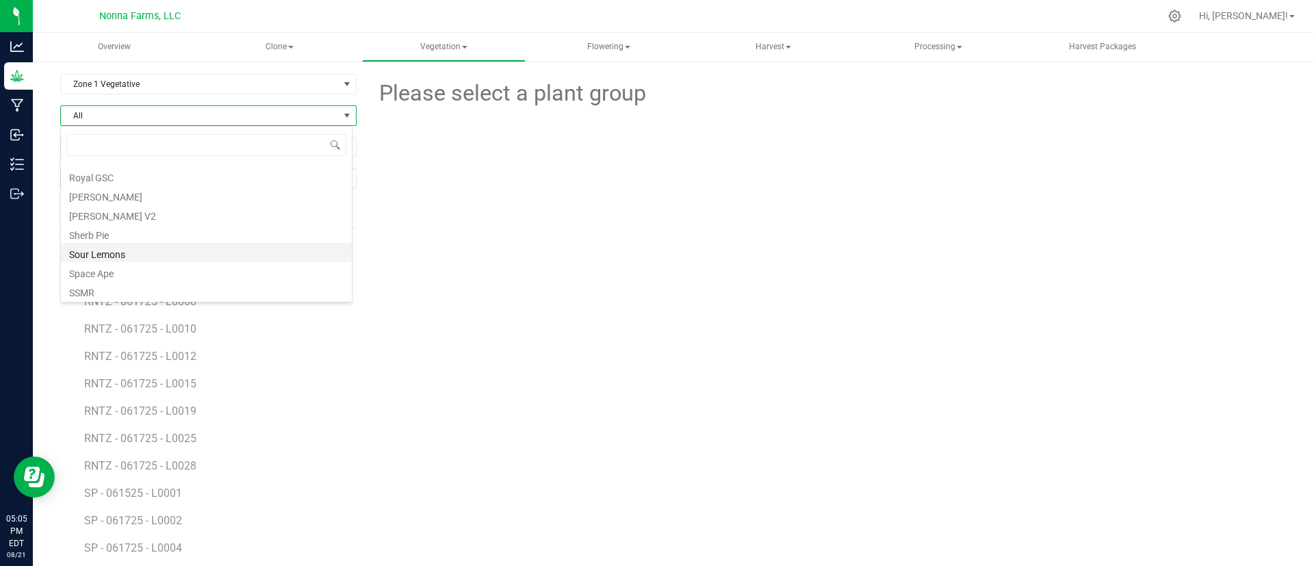
scroll to position [259, 0]
click at [144, 253] on li "Sherb Pie" at bounding box center [206, 258] width 291 height 19
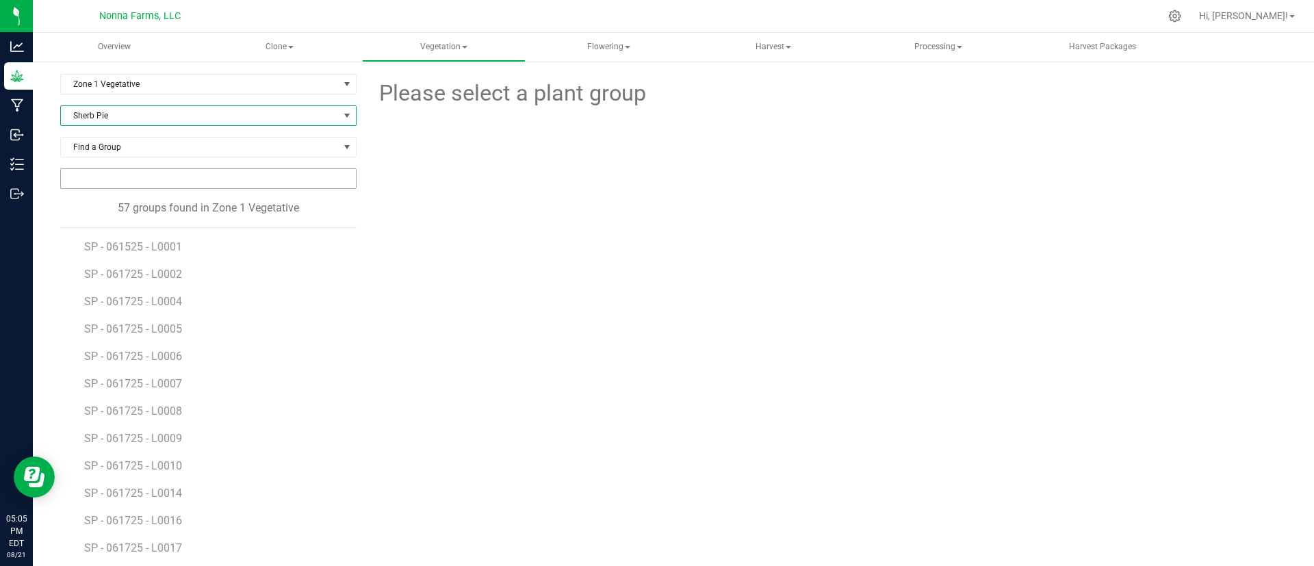
click at [189, 176] on input "NO DATA FOUND" at bounding box center [208, 178] width 295 height 19
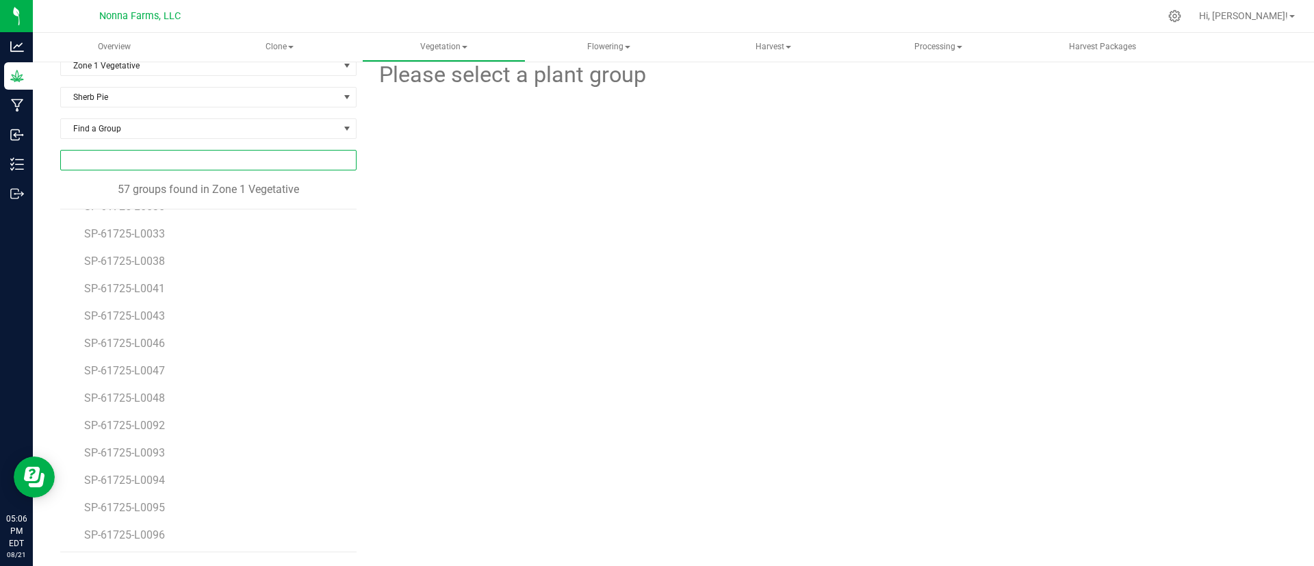
scroll to position [1229, 0]
click at [263, 49] on span "Clone" at bounding box center [279, 47] width 162 height 27
click at [270, 81] on span "Create plants" at bounding box center [264, 82] width 96 height 12
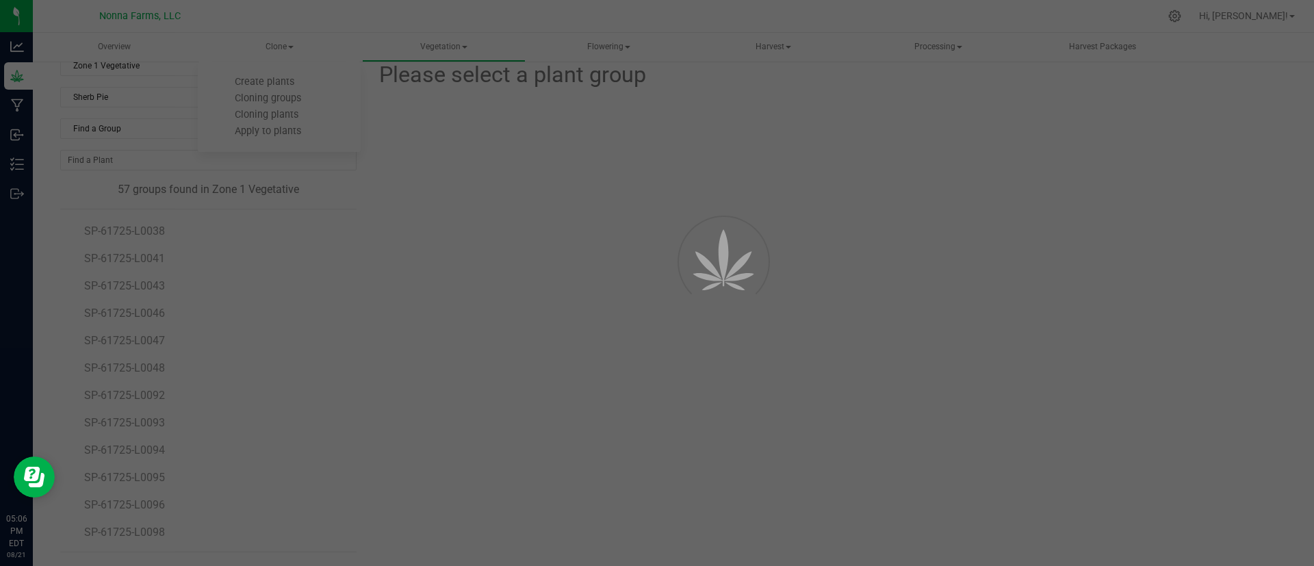
click at [452, 181] on div at bounding box center [657, 283] width 1314 height 566
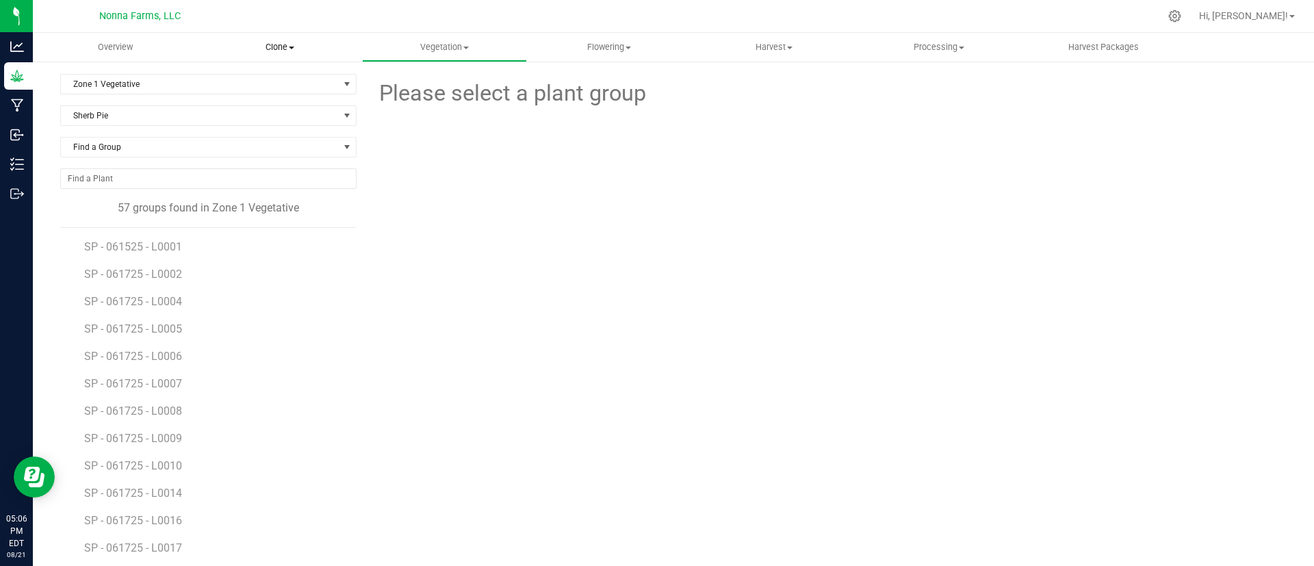
click at [278, 49] on span "Clone" at bounding box center [280, 47] width 164 height 12
click at [278, 83] on span "Create plants" at bounding box center [246, 83] width 96 height 12
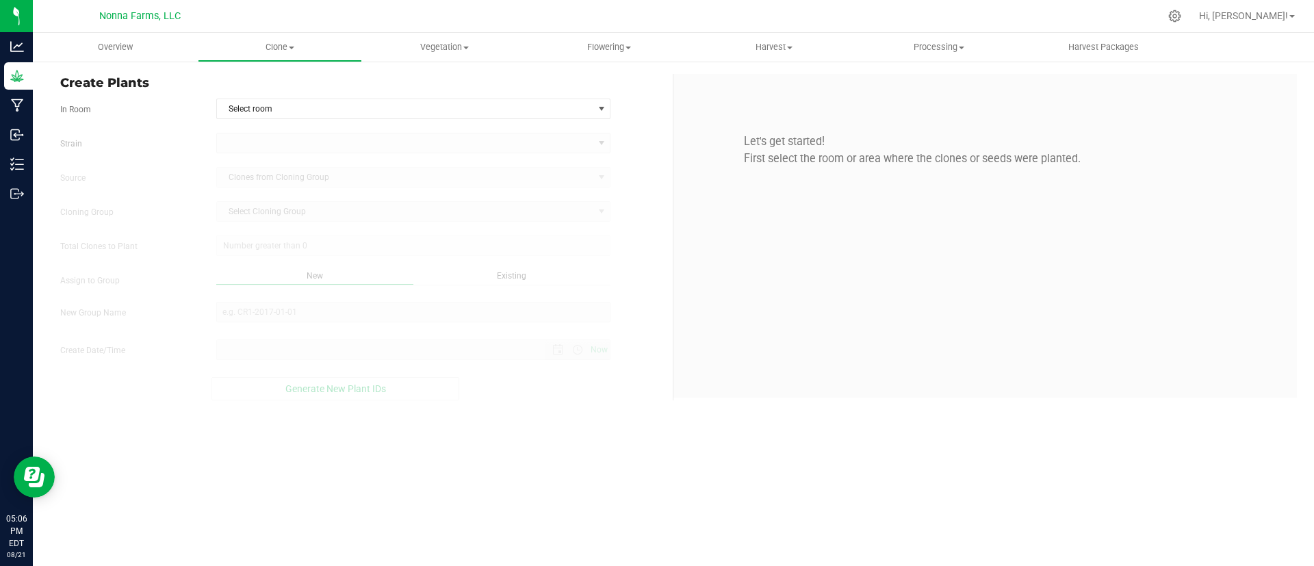
type input "8/21/2025 5:06 PM"
click at [416, 109] on span "Select room" at bounding box center [405, 108] width 376 height 19
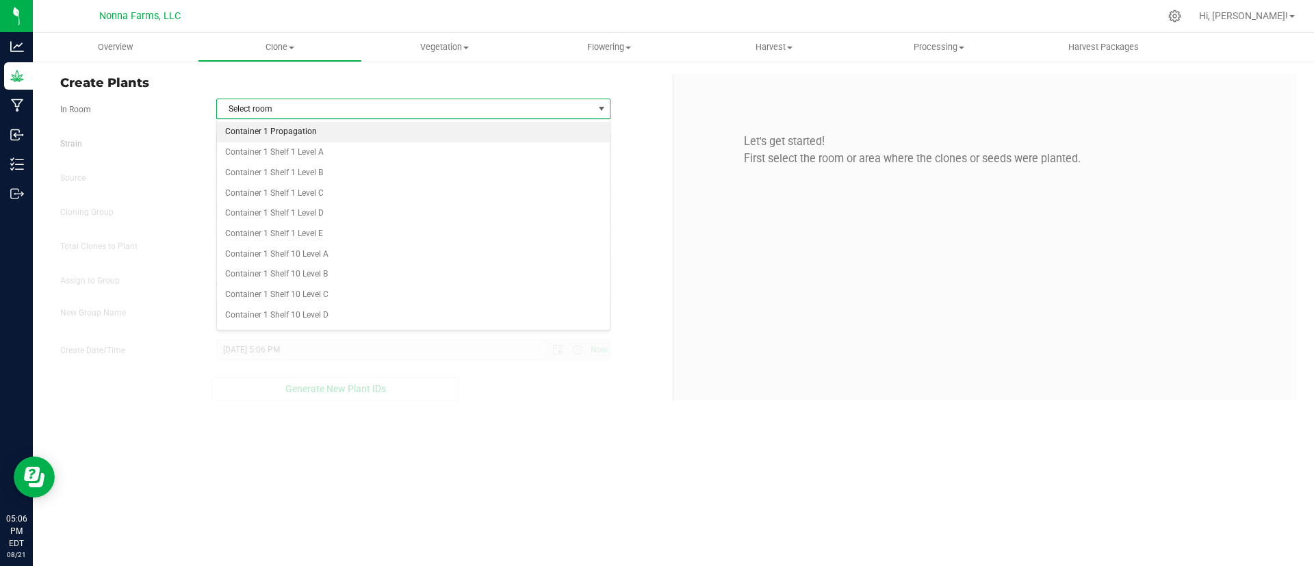
click at [375, 133] on li "Container 1 Propagation" at bounding box center [413, 132] width 393 height 21
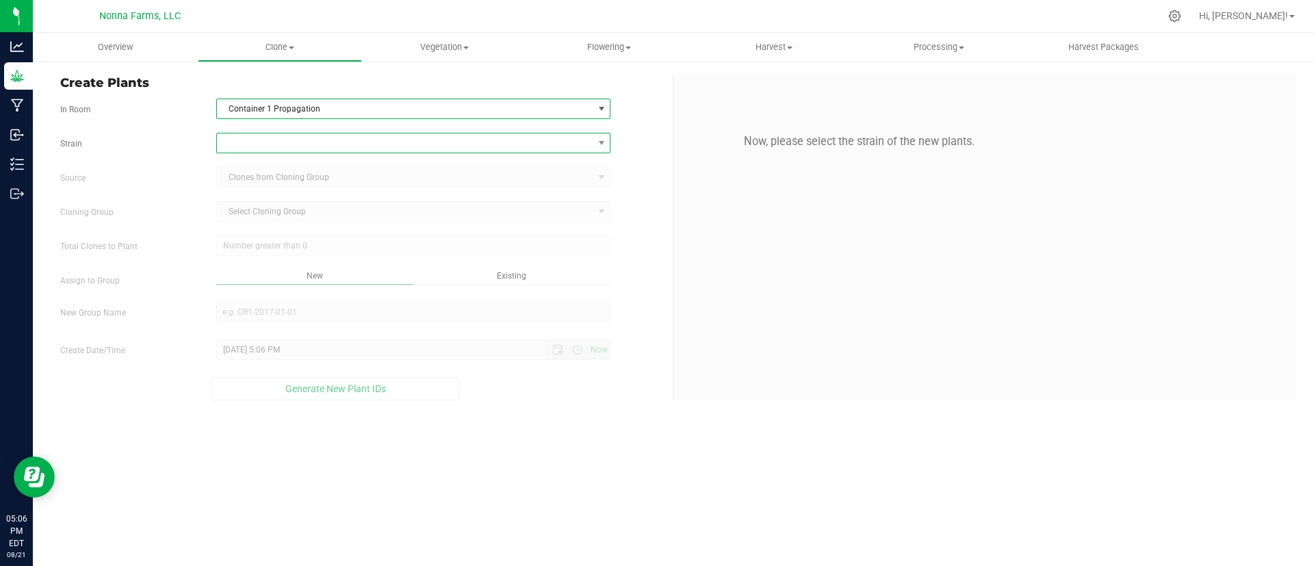
click at [372, 140] on span at bounding box center [405, 142] width 376 height 19
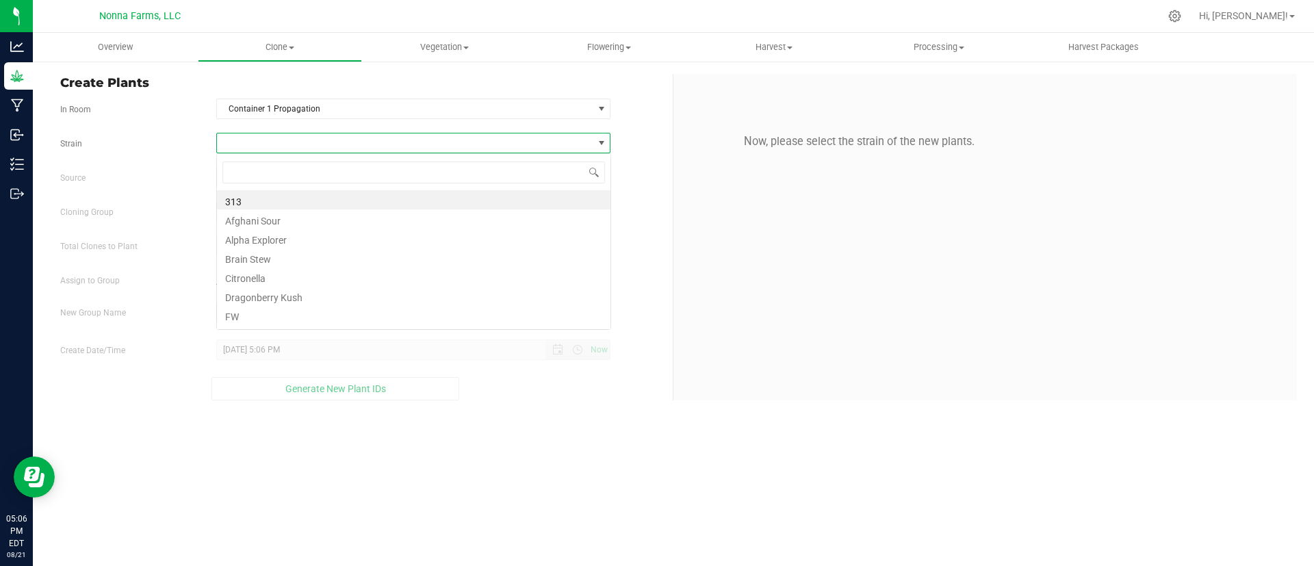
scroll to position [21, 394]
type input "sher"
click at [291, 203] on li "Sherb Pie" at bounding box center [413, 199] width 393 height 19
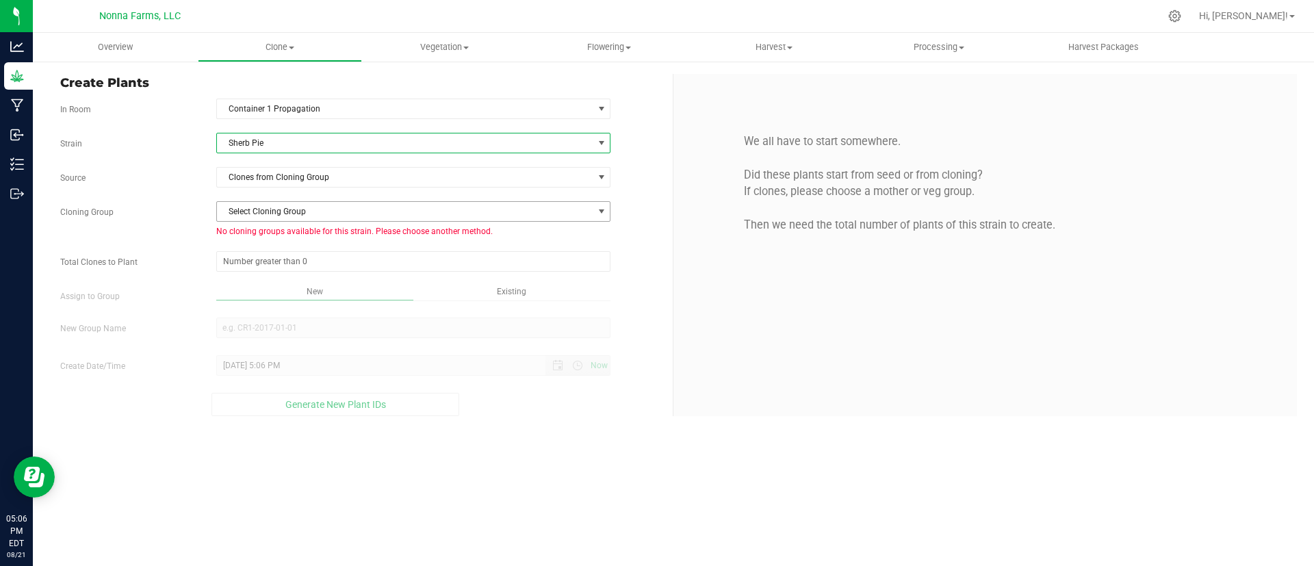
click at [330, 209] on span "Select Cloning Group" at bounding box center [405, 211] width 376 height 19
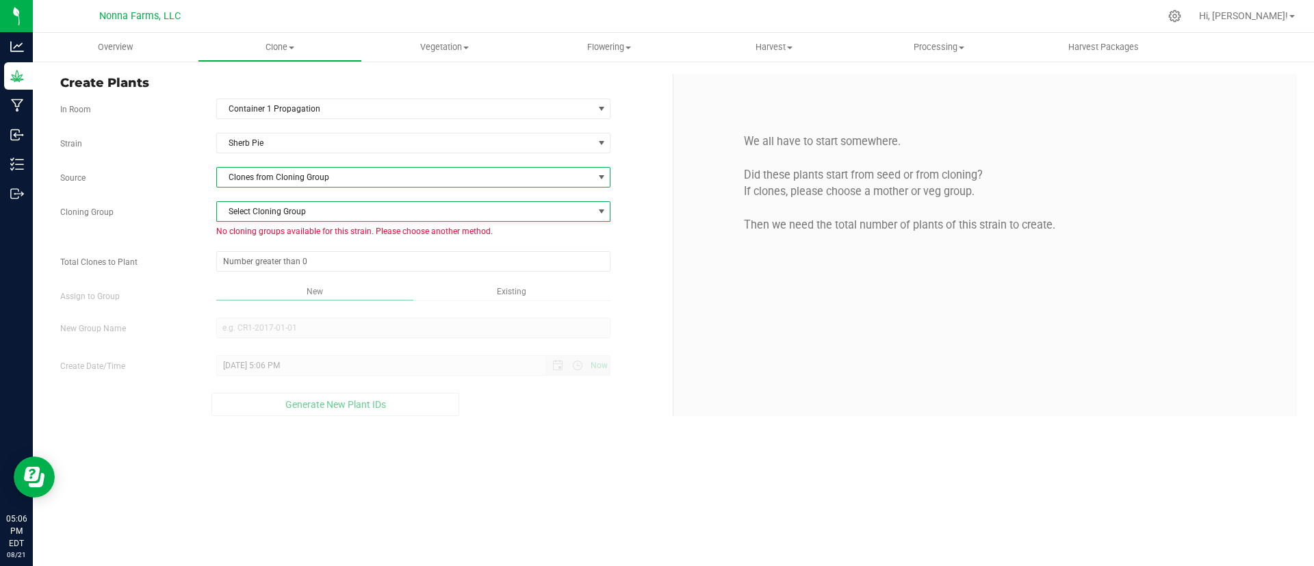
click at [361, 183] on span "Clones from Cloning Group" at bounding box center [405, 177] width 376 height 19
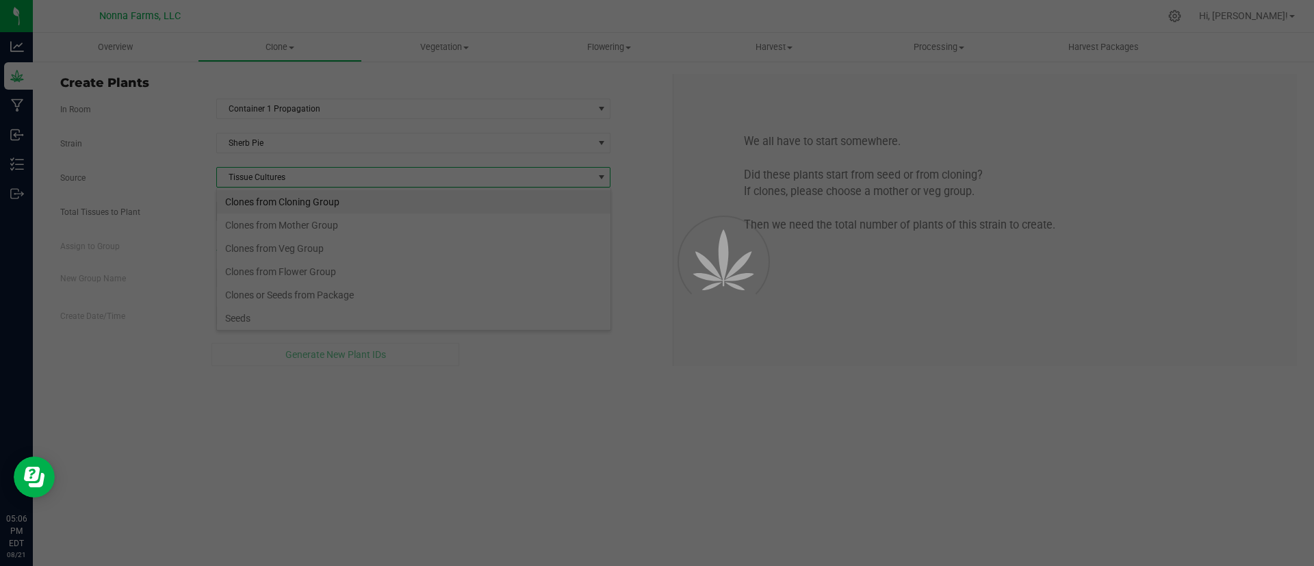
scroll to position [26, 0]
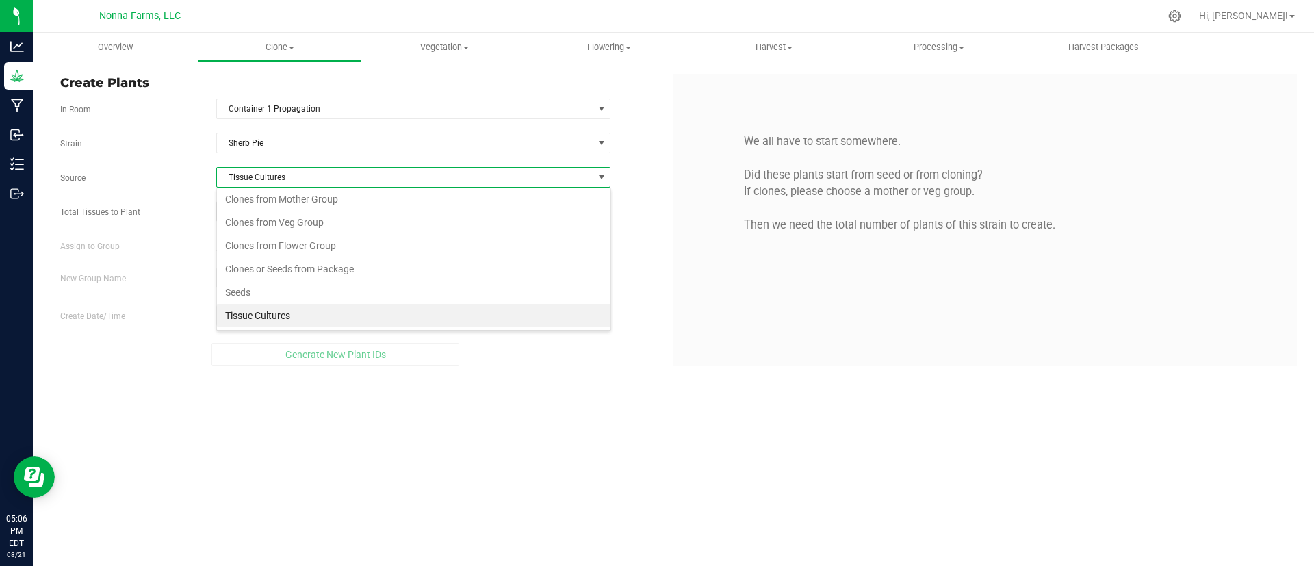
click at [304, 311] on li "Tissue Cultures" at bounding box center [413, 315] width 393 height 23
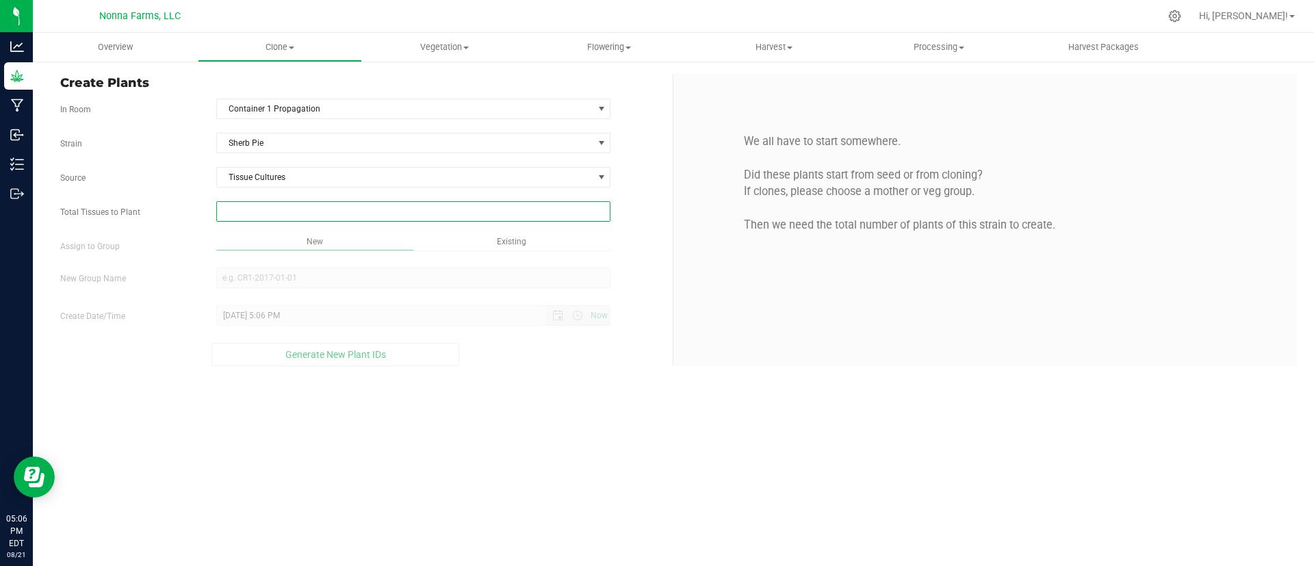
click at [341, 211] on span at bounding box center [413, 211] width 395 height 21
type input "39"
click at [310, 283] on div "Overview Clone Create plants Cloning groups Cloning plants Apply to plants Vege…" at bounding box center [673, 299] width 1281 height 533
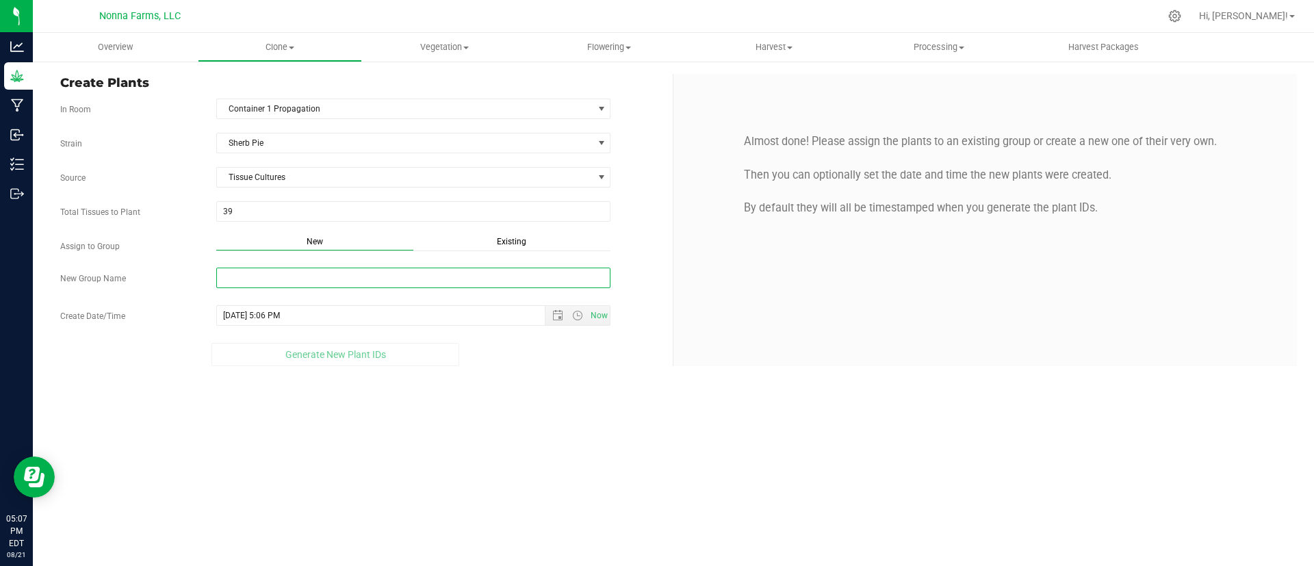
click at [410, 278] on input "New Group Name" at bounding box center [413, 278] width 395 height 21
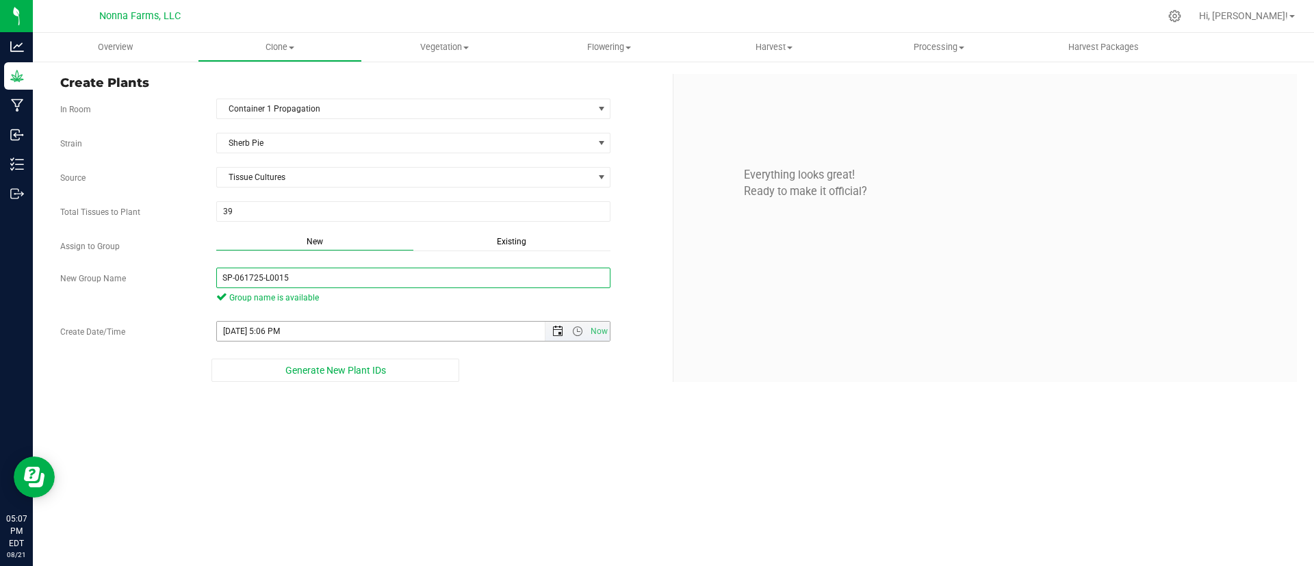
click at [554, 333] on span "Open the date view" at bounding box center [557, 331] width 11 height 11
type input "SP-061725-L0015"
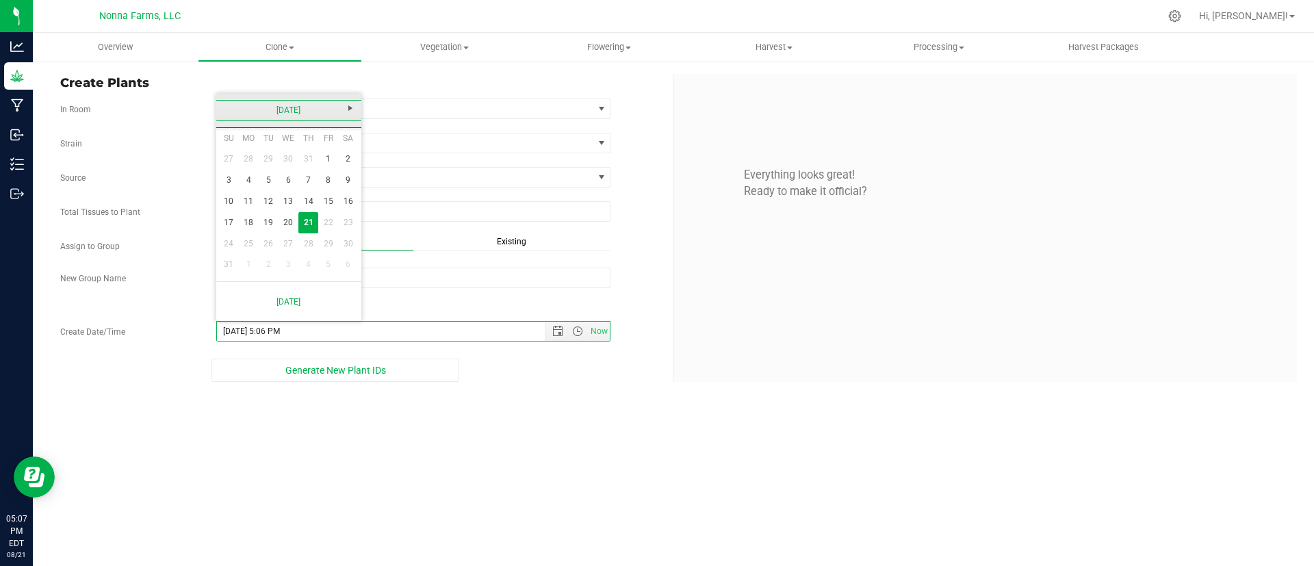
click at [326, 105] on link "[DATE]" at bounding box center [289, 110] width 147 height 21
click at [283, 178] on link "Jun" at bounding box center [271, 186] width 35 height 35
click at [272, 198] on link "17" at bounding box center [269, 201] width 20 height 21
type input "6/17/2025 5:06 PM"
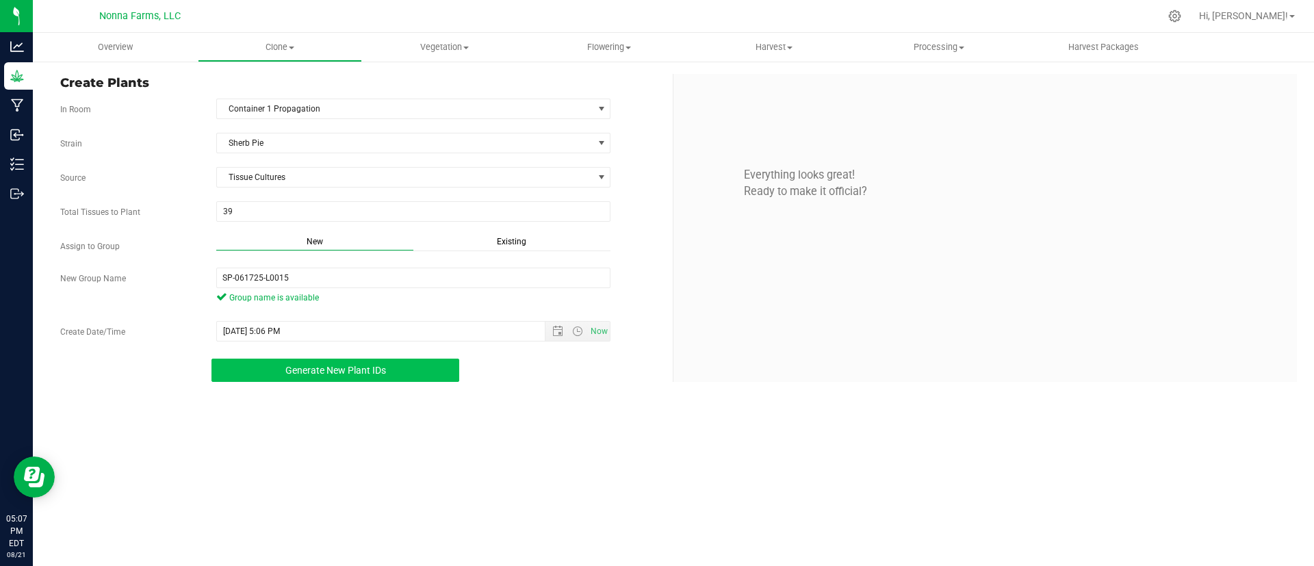
click at [351, 369] on span "Generate New Plant IDs" at bounding box center [335, 370] width 101 height 11
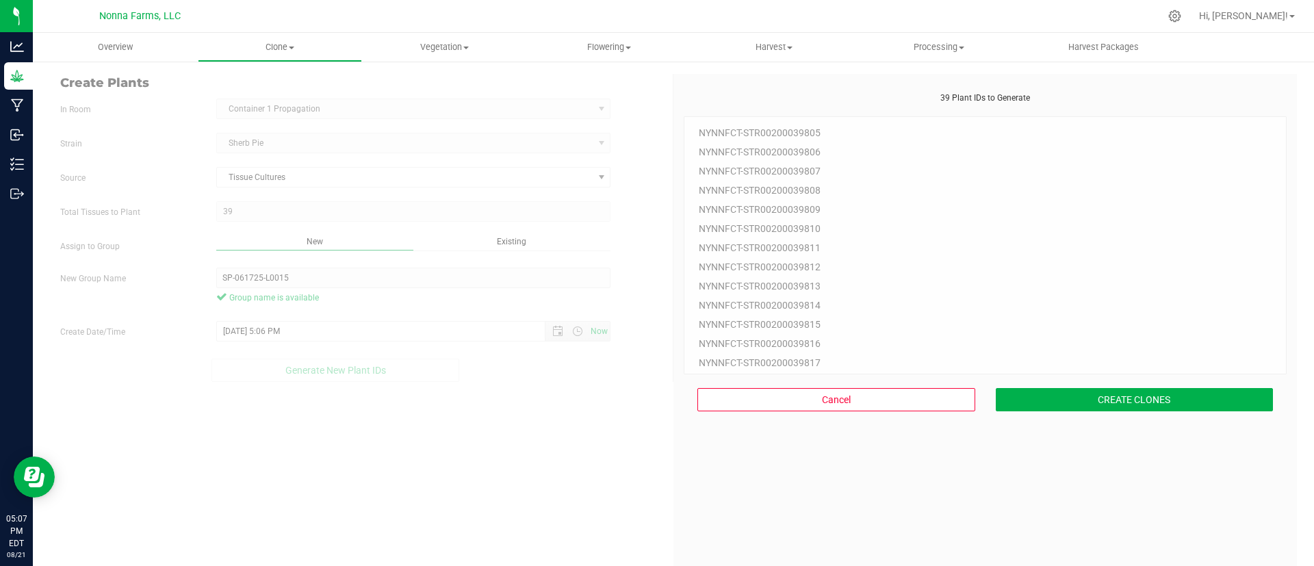
scroll to position [41, 0]
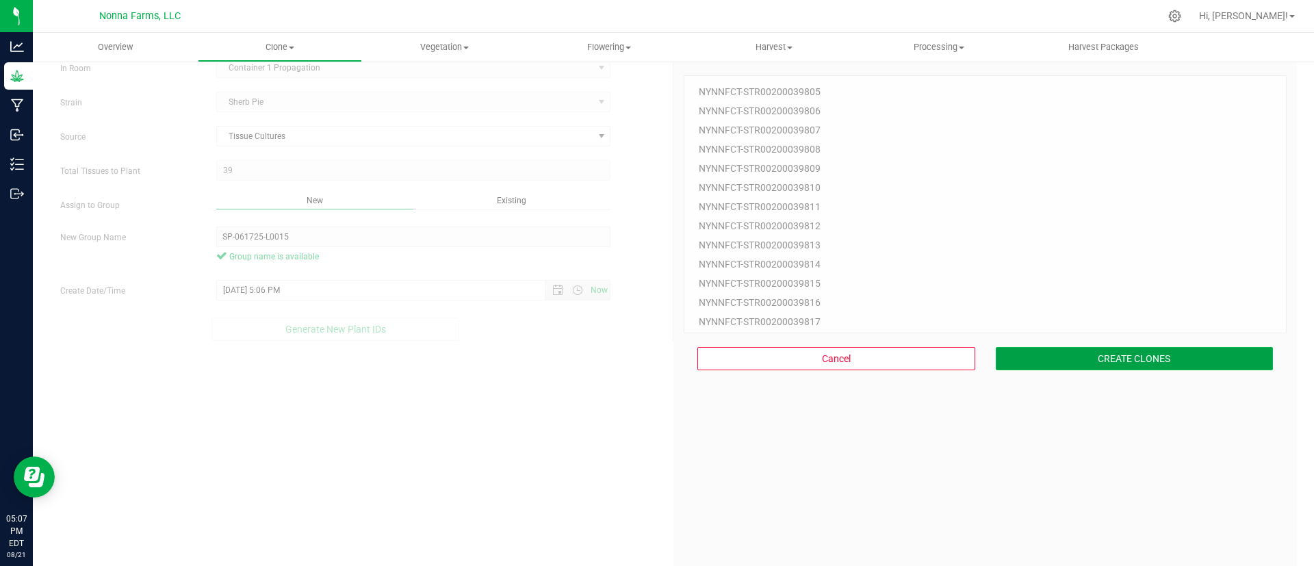
click at [1139, 359] on button "CREATE CLONES" at bounding box center [1134, 358] width 278 height 23
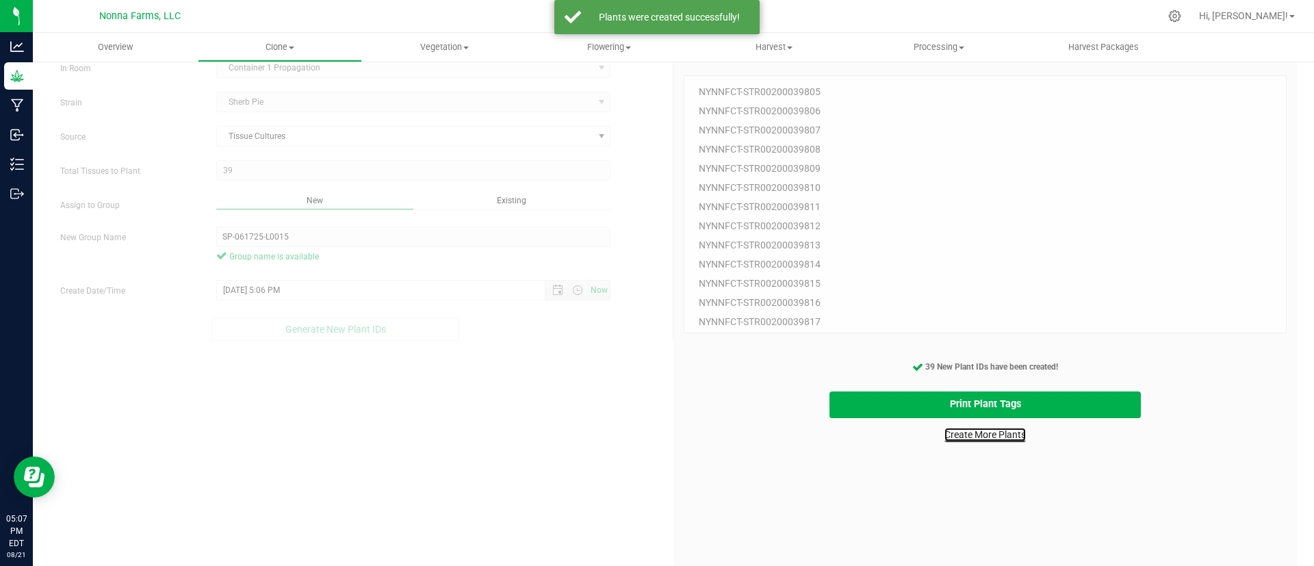
click at [967, 429] on link "Create More Plants" at bounding box center [984, 435] width 81 height 14
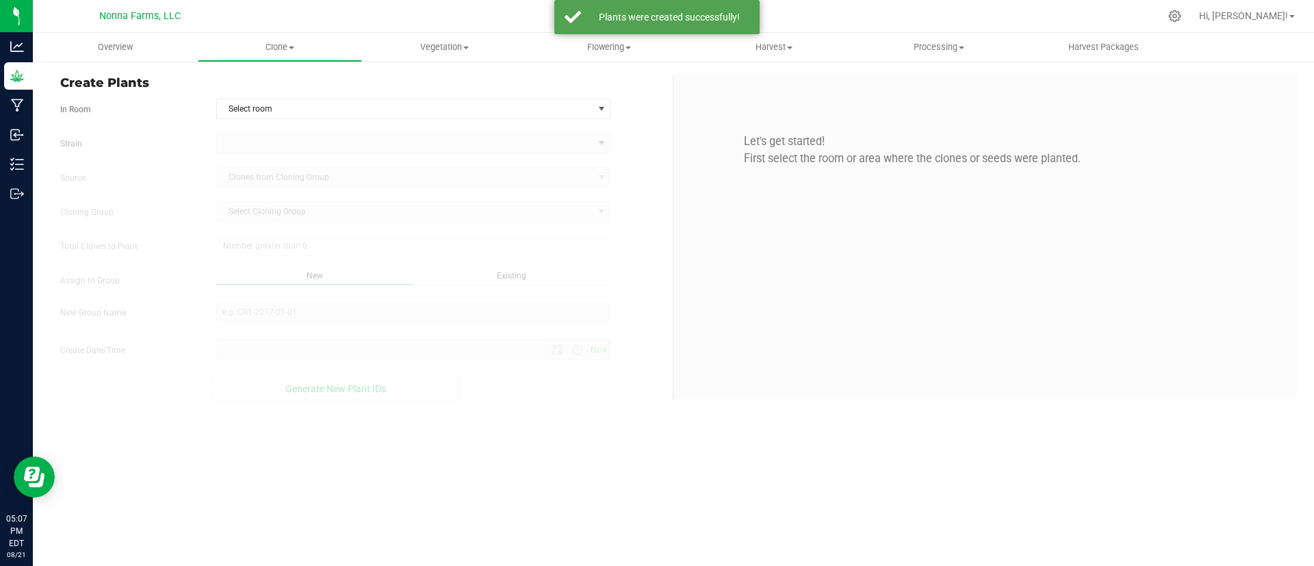
type input "8/21/2025 5:07 PM"
click at [452, 35] on uib-tab-heading "Vegetation Veg groups Veg plants Mother groups Mother plants Apply to plants" at bounding box center [445, 47] width 164 height 27
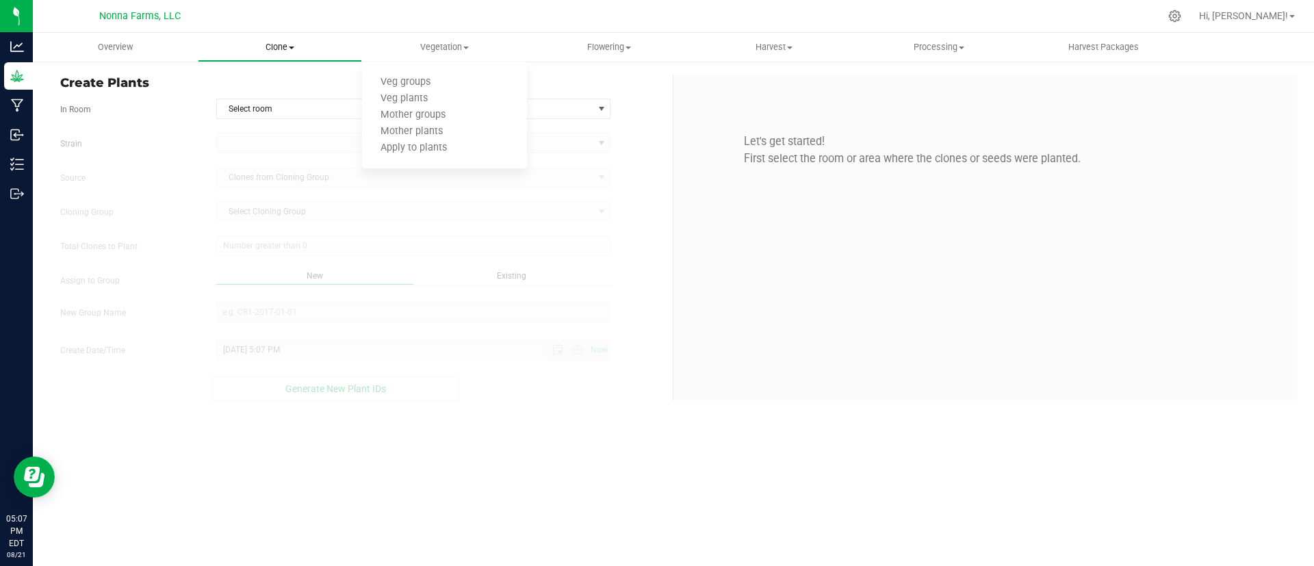
click at [294, 43] on span "Clone" at bounding box center [280, 47] width 164 height 12
click at [424, 42] on span "Vegetation" at bounding box center [445, 47] width 164 height 12
click at [413, 77] on span "Veg groups" at bounding box center [405, 83] width 87 height 12
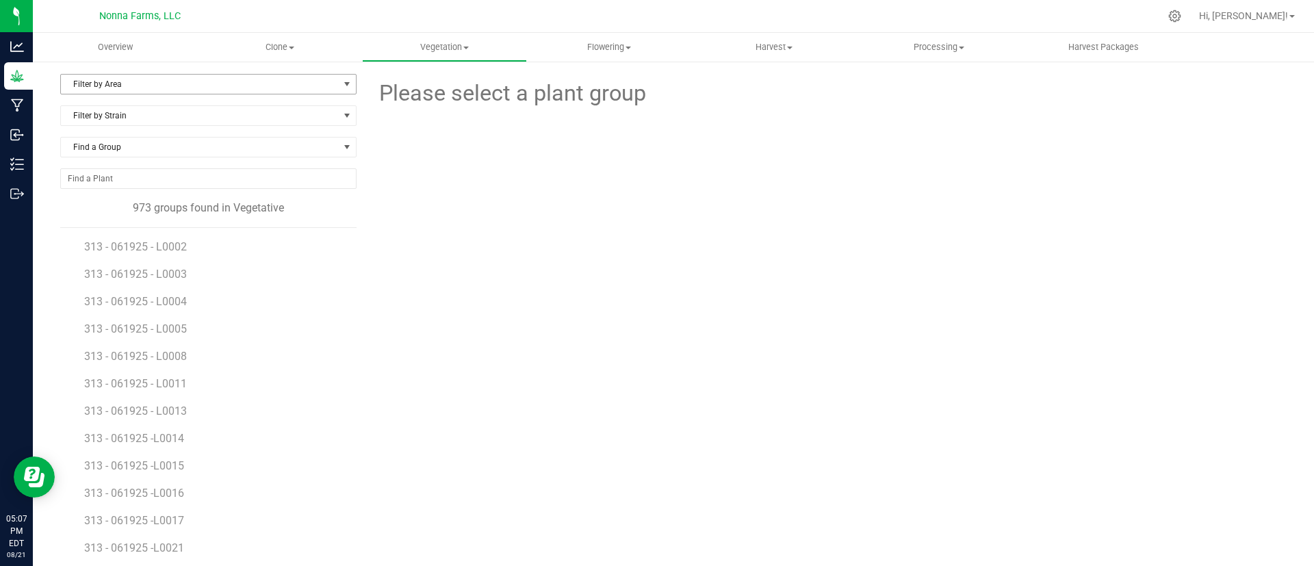
click at [138, 90] on span "Filter by Area" at bounding box center [200, 84] width 278 height 19
click at [300, 51] on span "Clone" at bounding box center [280, 47] width 164 height 12
click at [272, 93] on span "Cloning groups" at bounding box center [249, 99] width 103 height 12
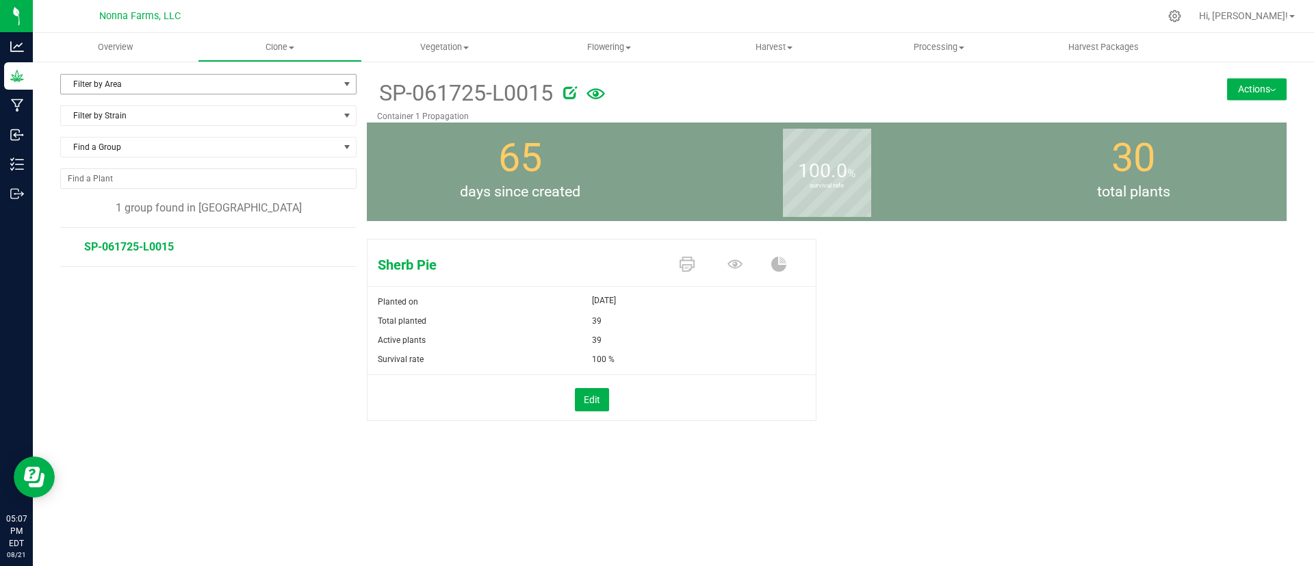
click at [184, 94] on span "Filter by Area" at bounding box center [208, 84] width 296 height 21
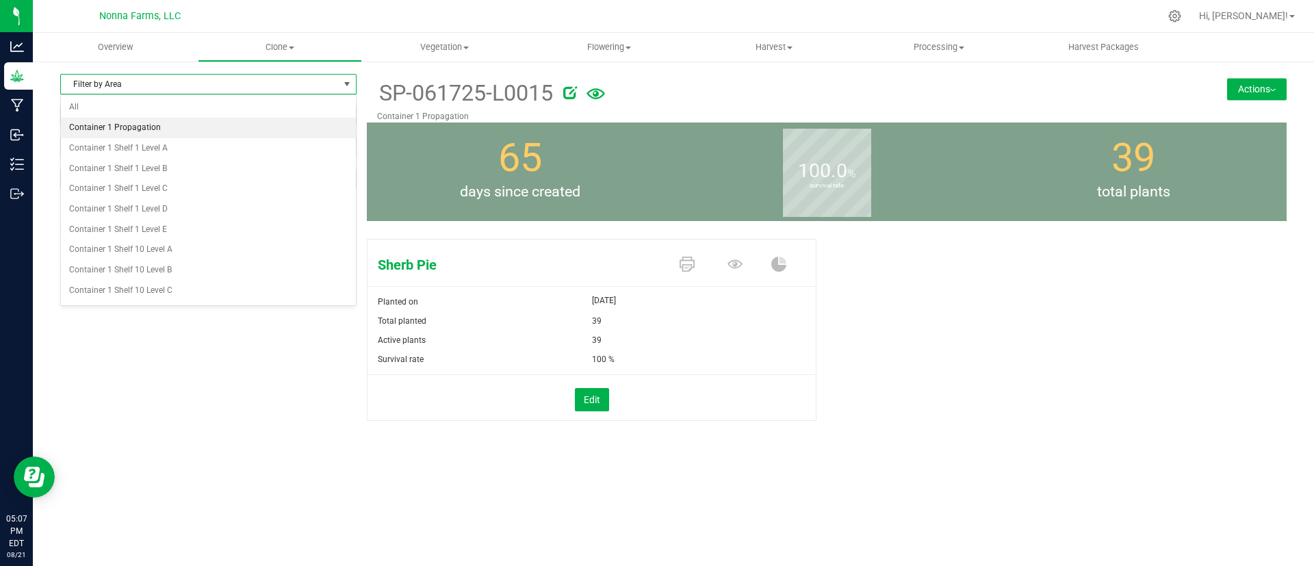
click at [159, 125] on li "Container 1 Propagation" at bounding box center [208, 128] width 295 height 21
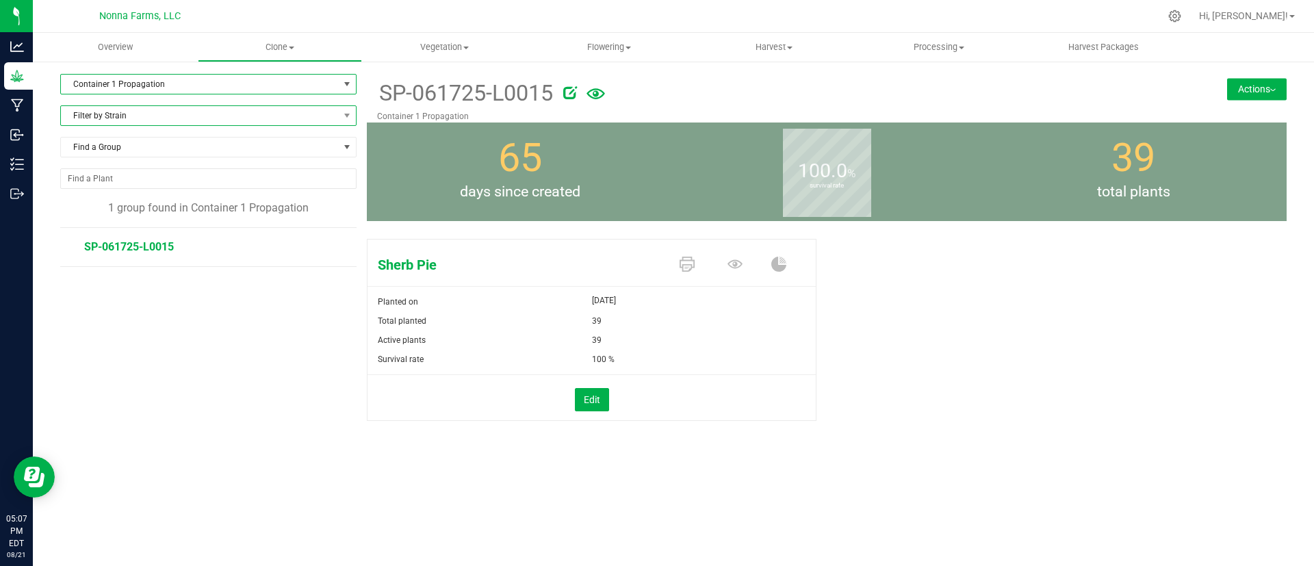
click at [212, 118] on span "Filter by Strain" at bounding box center [200, 115] width 278 height 19
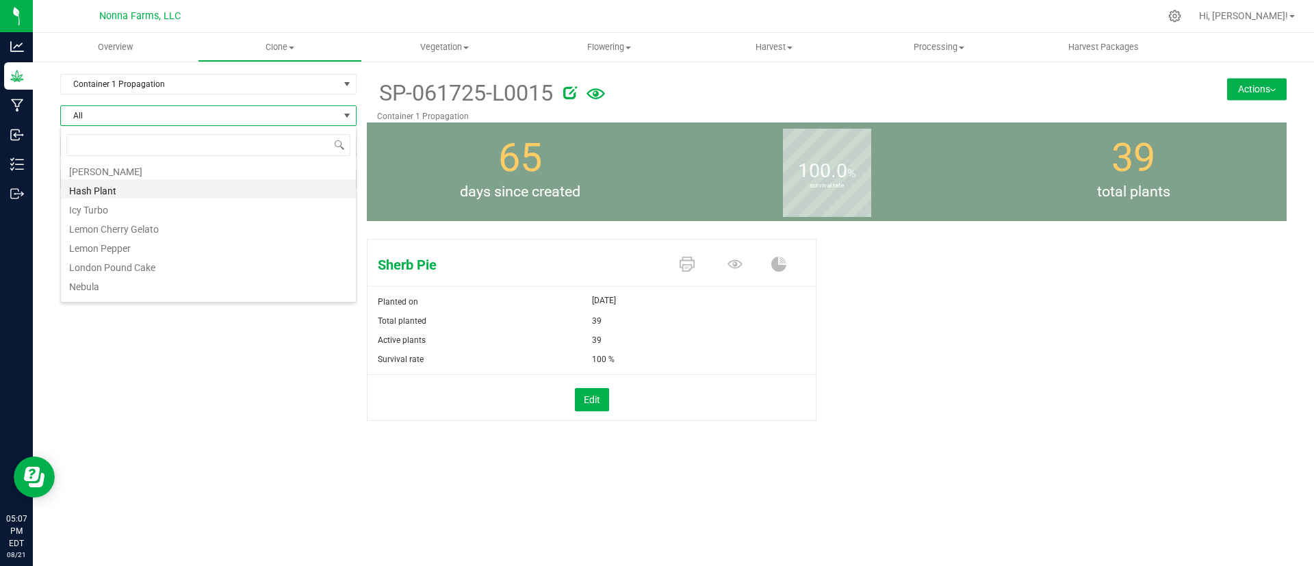
scroll to position [259, 0]
click at [88, 254] on li "Sherb Pie" at bounding box center [208, 258] width 295 height 19
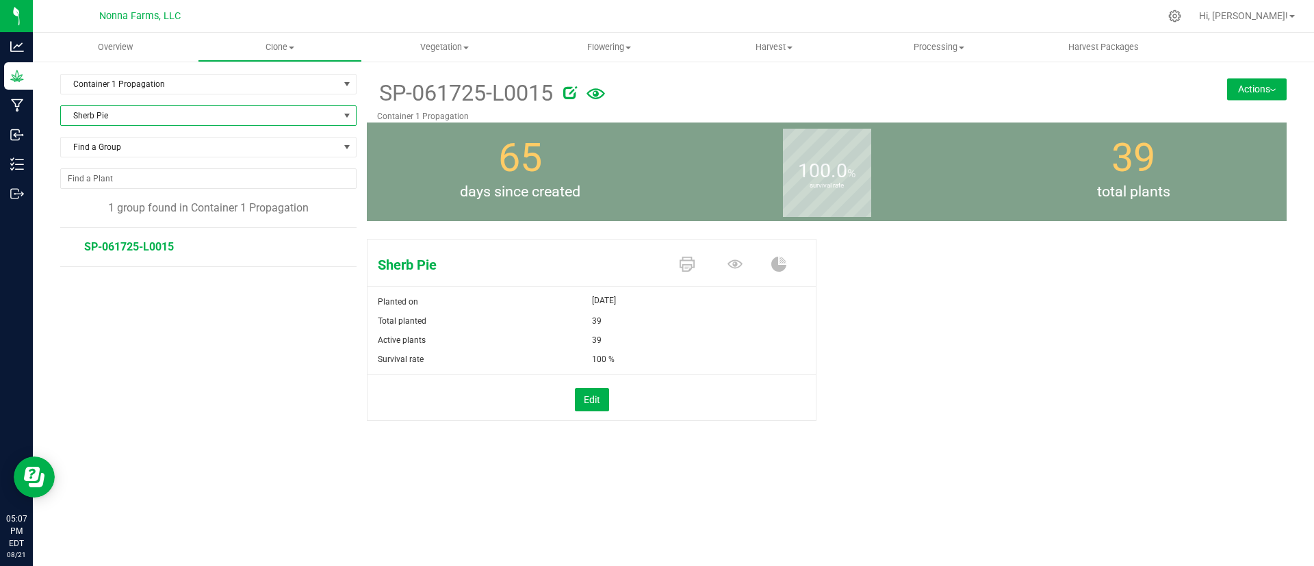
click at [224, 158] on div "Find a Group" at bounding box center [208, 152] width 296 height 31
click at [231, 150] on span "Find a Group" at bounding box center [200, 147] width 278 height 19
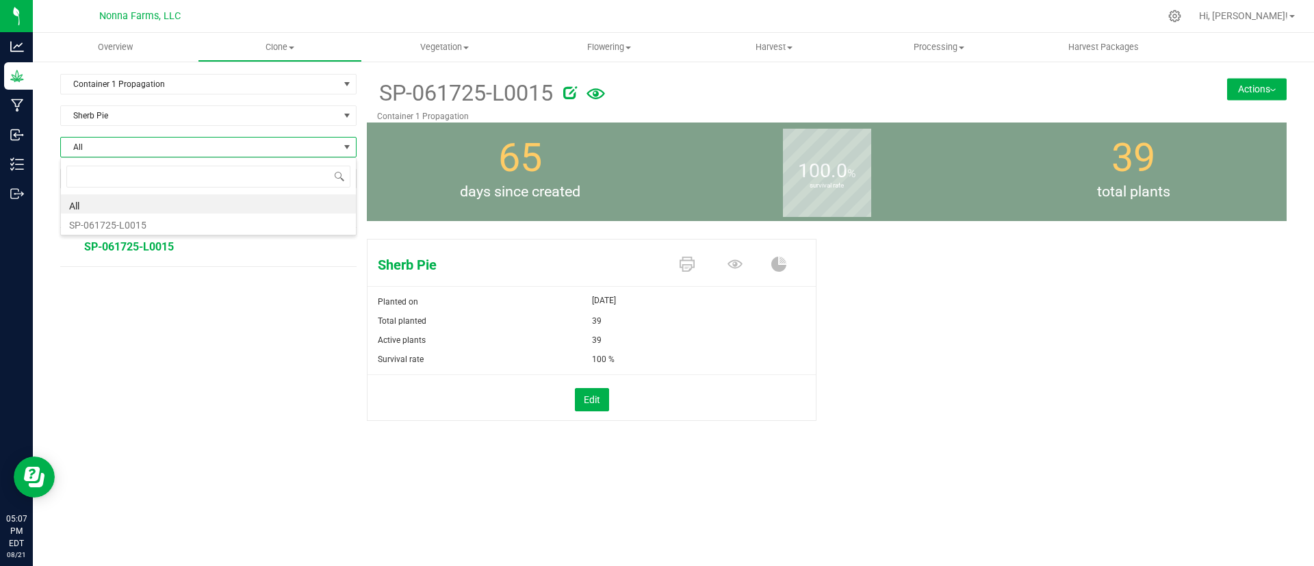
scroll to position [21, 296]
click at [204, 226] on li "SP-061725-L0015" at bounding box center [208, 222] width 295 height 19
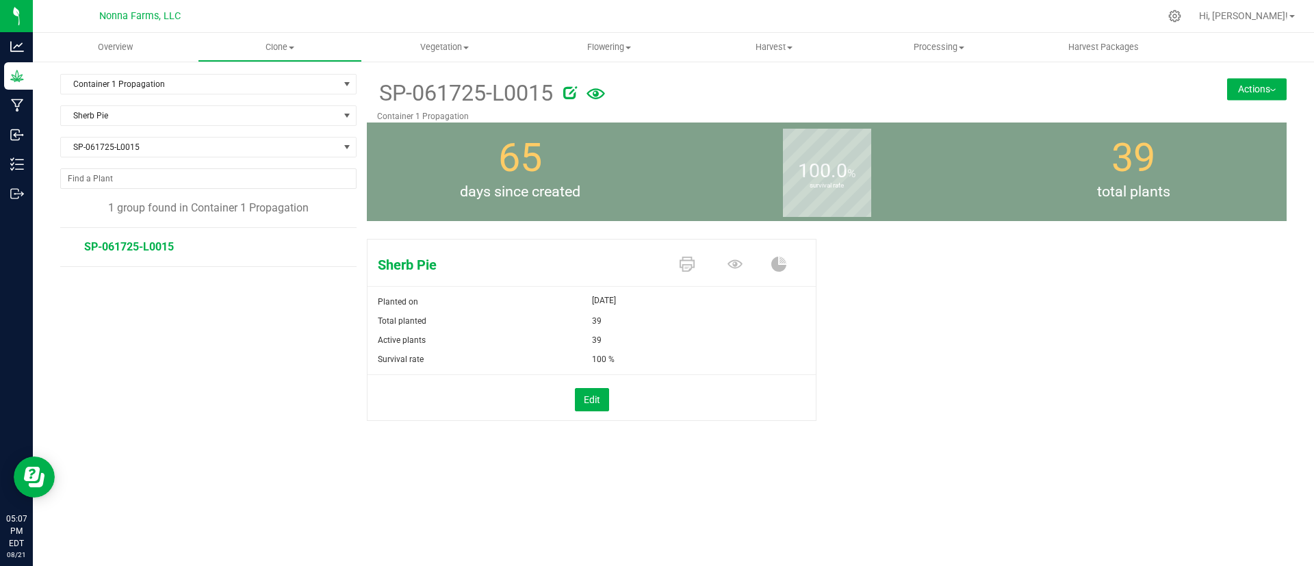
click at [1270, 79] on button "Actions" at bounding box center [1257, 89] width 60 height 22
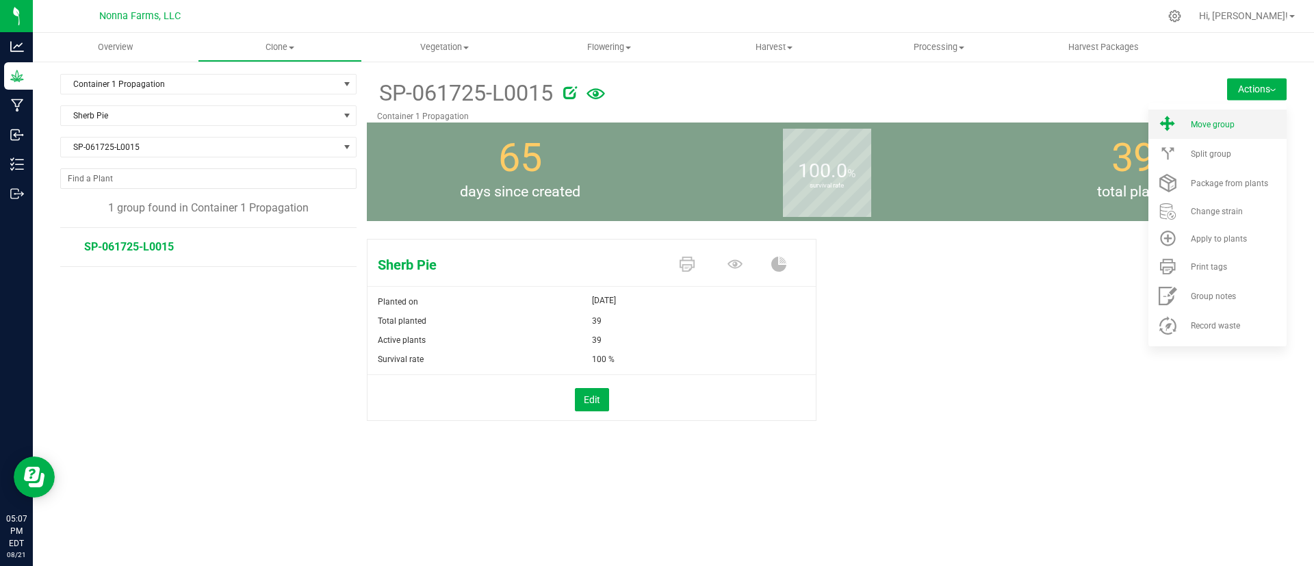
click at [1189, 124] on li "Move group" at bounding box center [1217, 123] width 138 height 29
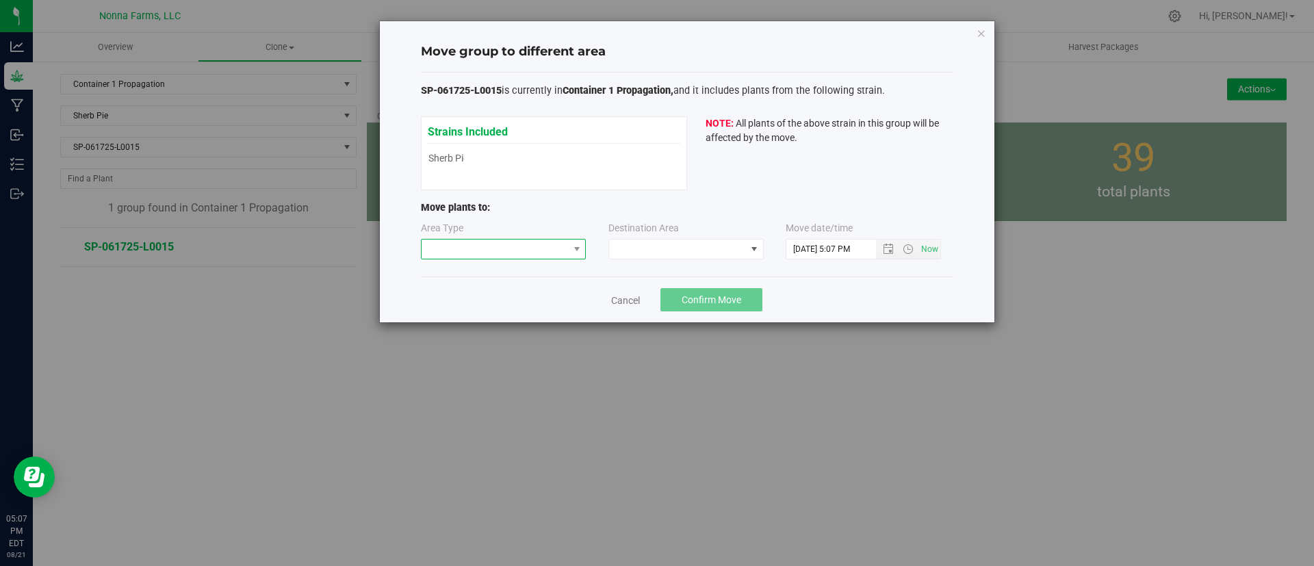
click at [507, 249] on span at bounding box center [494, 248] width 147 height 19
click at [488, 289] on li "Vegetative" at bounding box center [503, 297] width 164 height 23
click at [629, 256] on span at bounding box center [677, 248] width 137 height 19
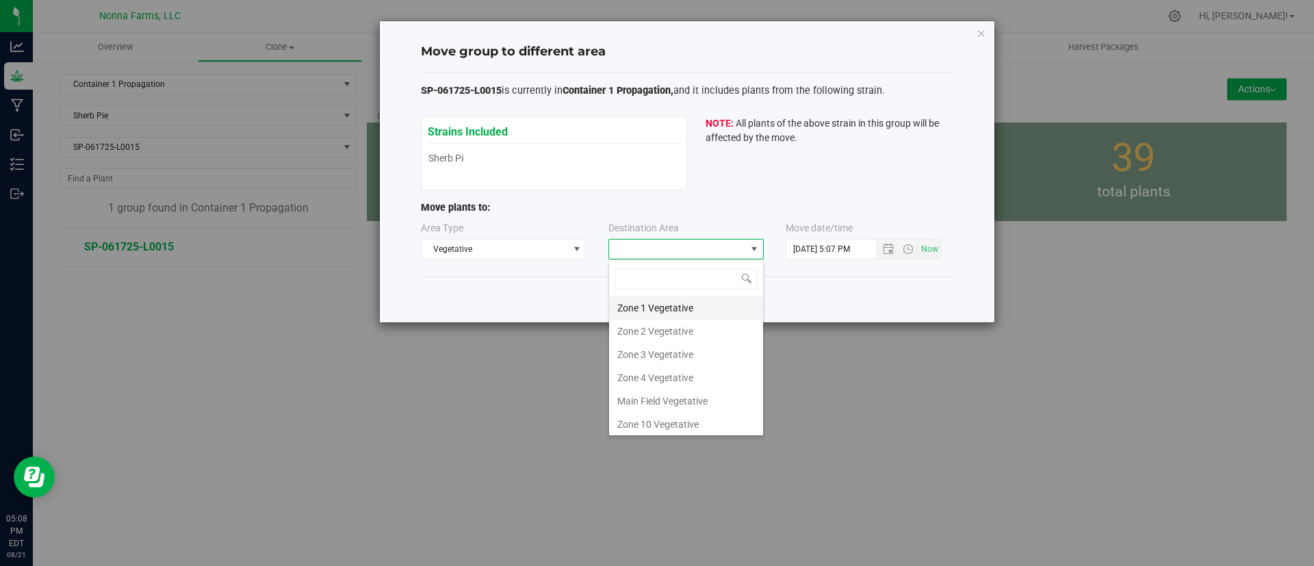
scroll to position [21, 155]
click at [657, 309] on li "Zone 1 Vegetative" at bounding box center [686, 307] width 154 height 23
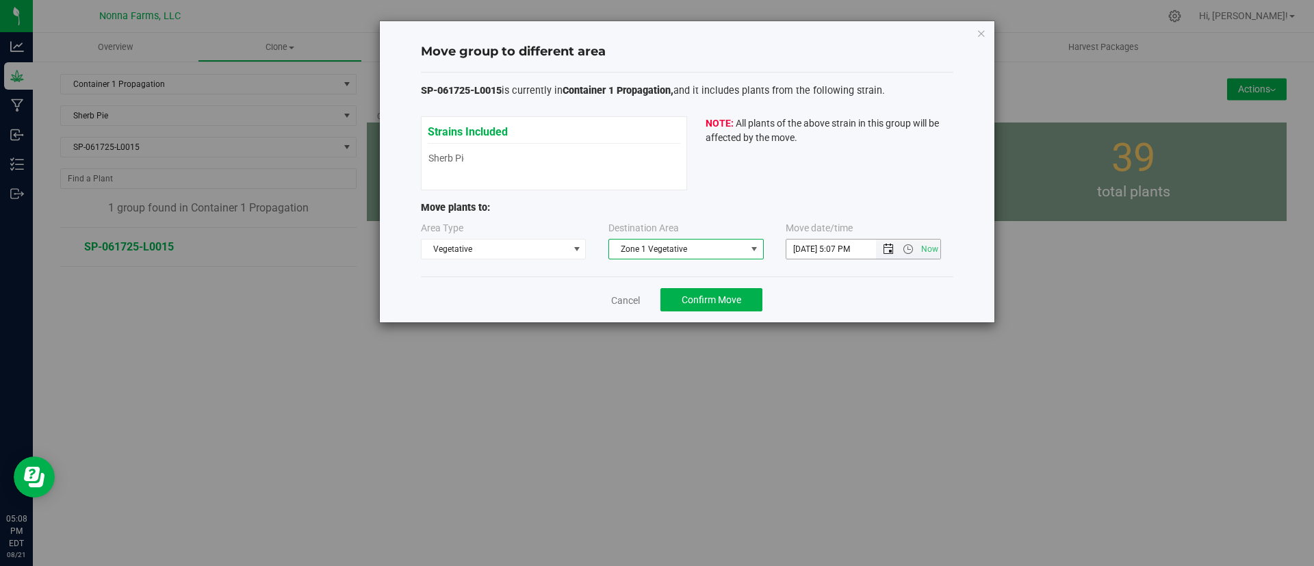
click at [885, 248] on span "Open the date view" at bounding box center [888, 249] width 11 height 11
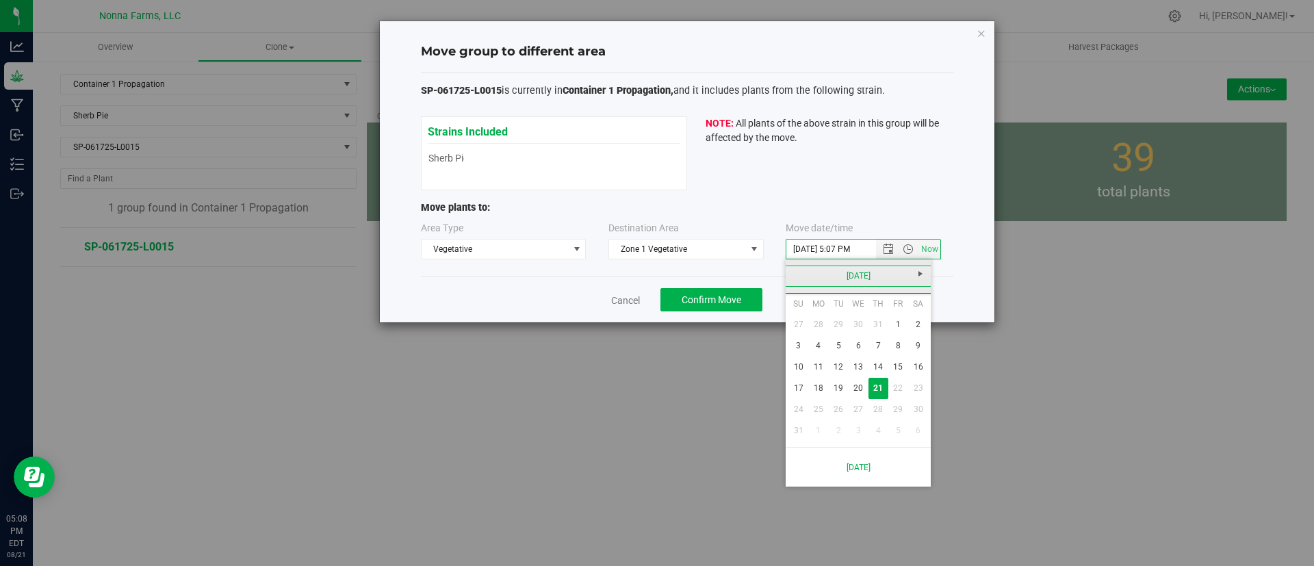
click at [863, 283] on link "[DATE]" at bounding box center [858, 275] width 147 height 21
click at [894, 348] on link "Aug" at bounding box center [910, 352] width 35 height 35
click at [895, 241] on span "Now" at bounding box center [908, 248] width 64 height 19
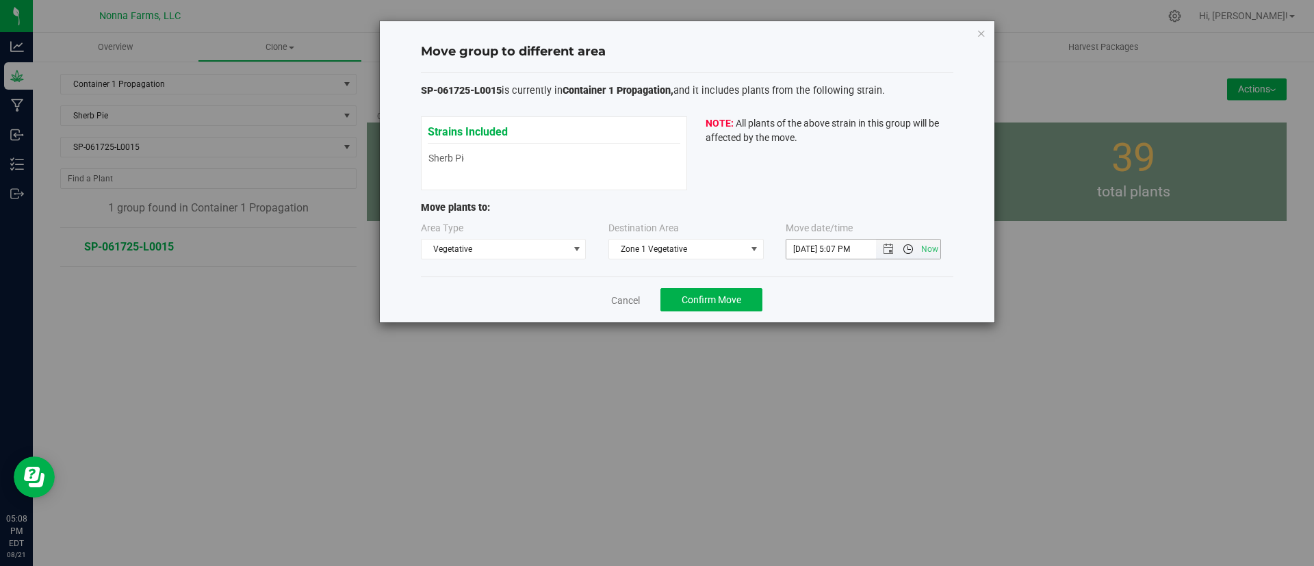
click at [896, 246] on span "Open the time view" at bounding box center [907, 249] width 23 height 11
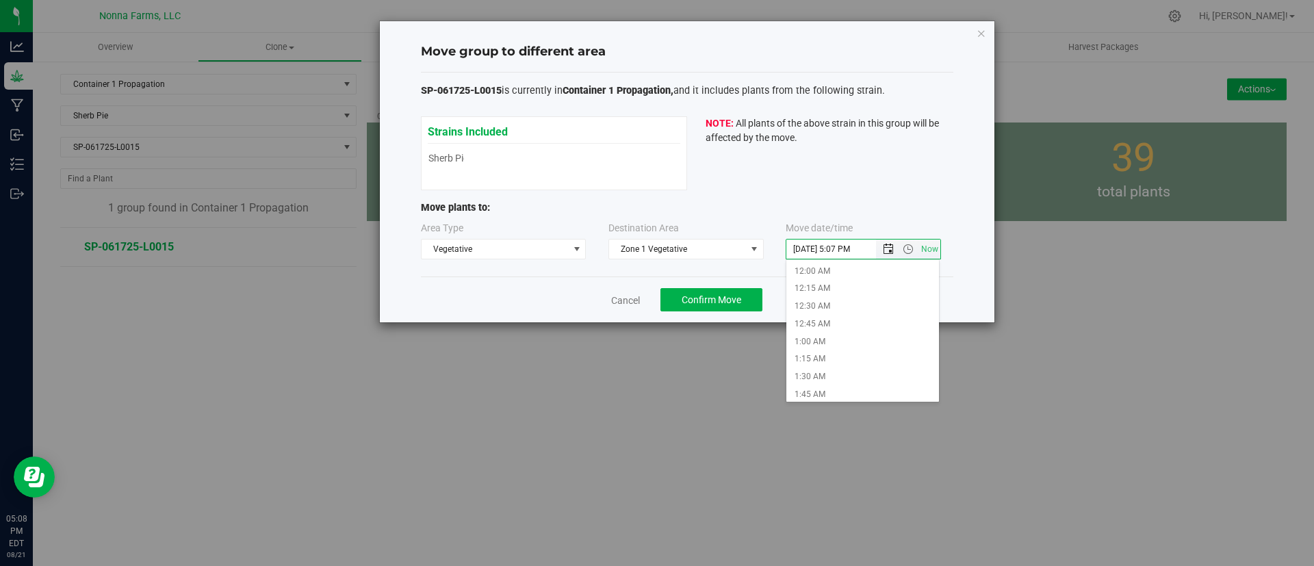
click at [883, 248] on span "Open the date view" at bounding box center [888, 249] width 11 height 11
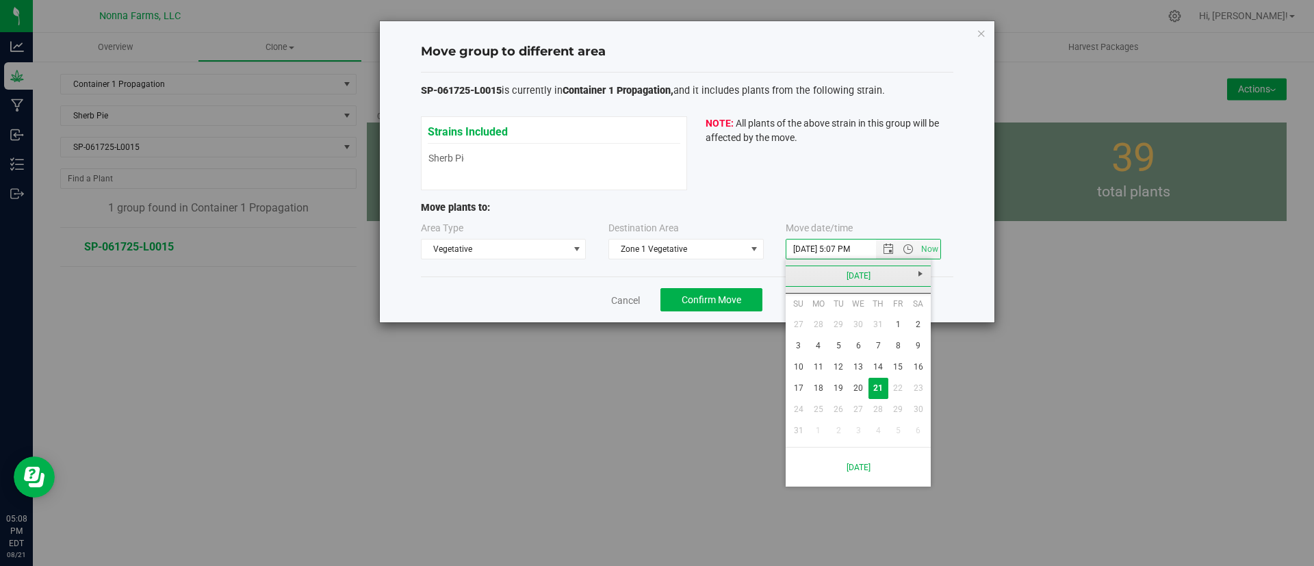
click at [862, 273] on link "[DATE]" at bounding box center [858, 275] width 147 height 21
click at [874, 346] on link "[DATE]" at bounding box center [875, 352] width 35 height 35
click at [874, 363] on link "17" at bounding box center [878, 366] width 20 height 21
type input "7/17/2025 5:07 PM"
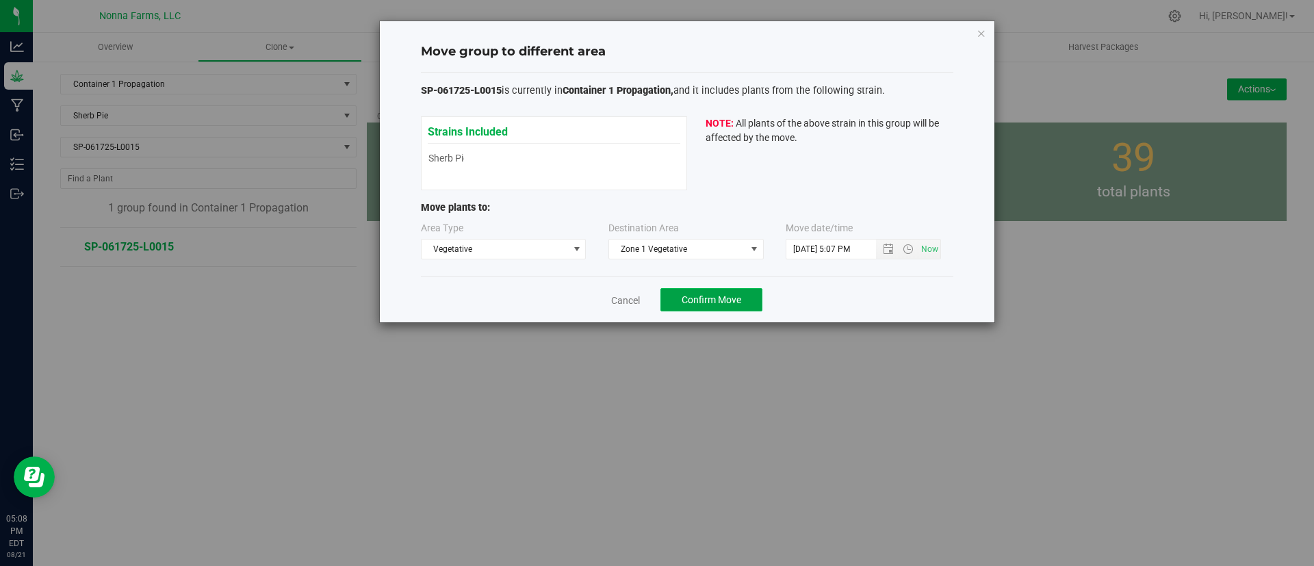
click at [725, 301] on span "Confirm Move" at bounding box center [711, 299] width 60 height 11
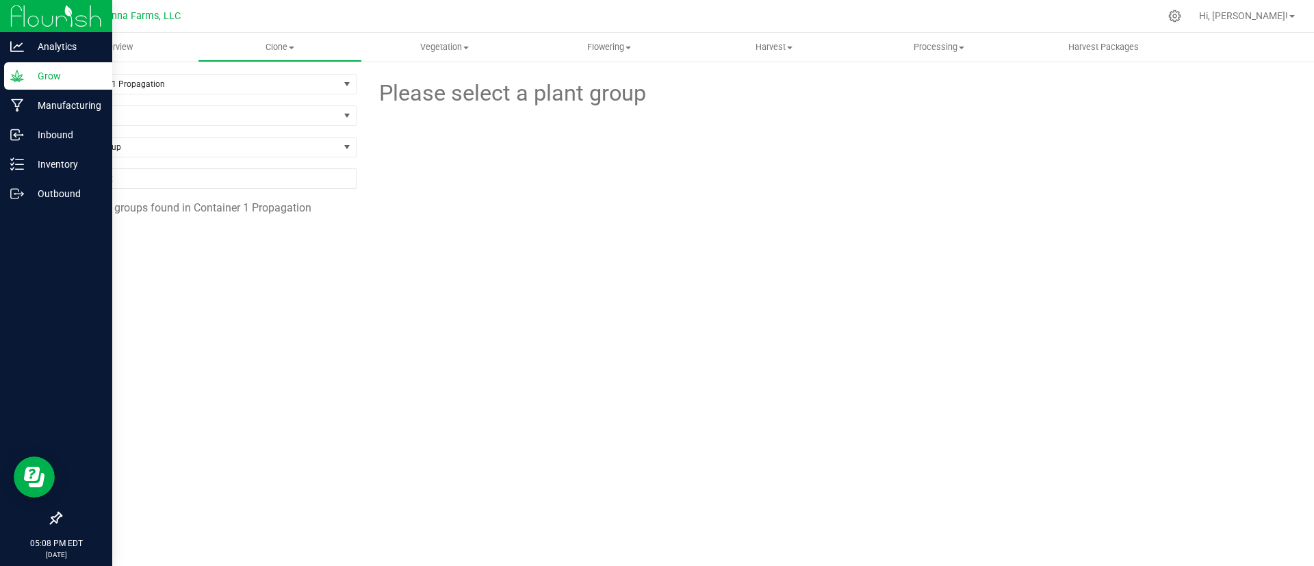
click at [19, 83] on div "Grow" at bounding box center [58, 75] width 108 height 27
